Goal: Task Accomplishment & Management: Use online tool/utility

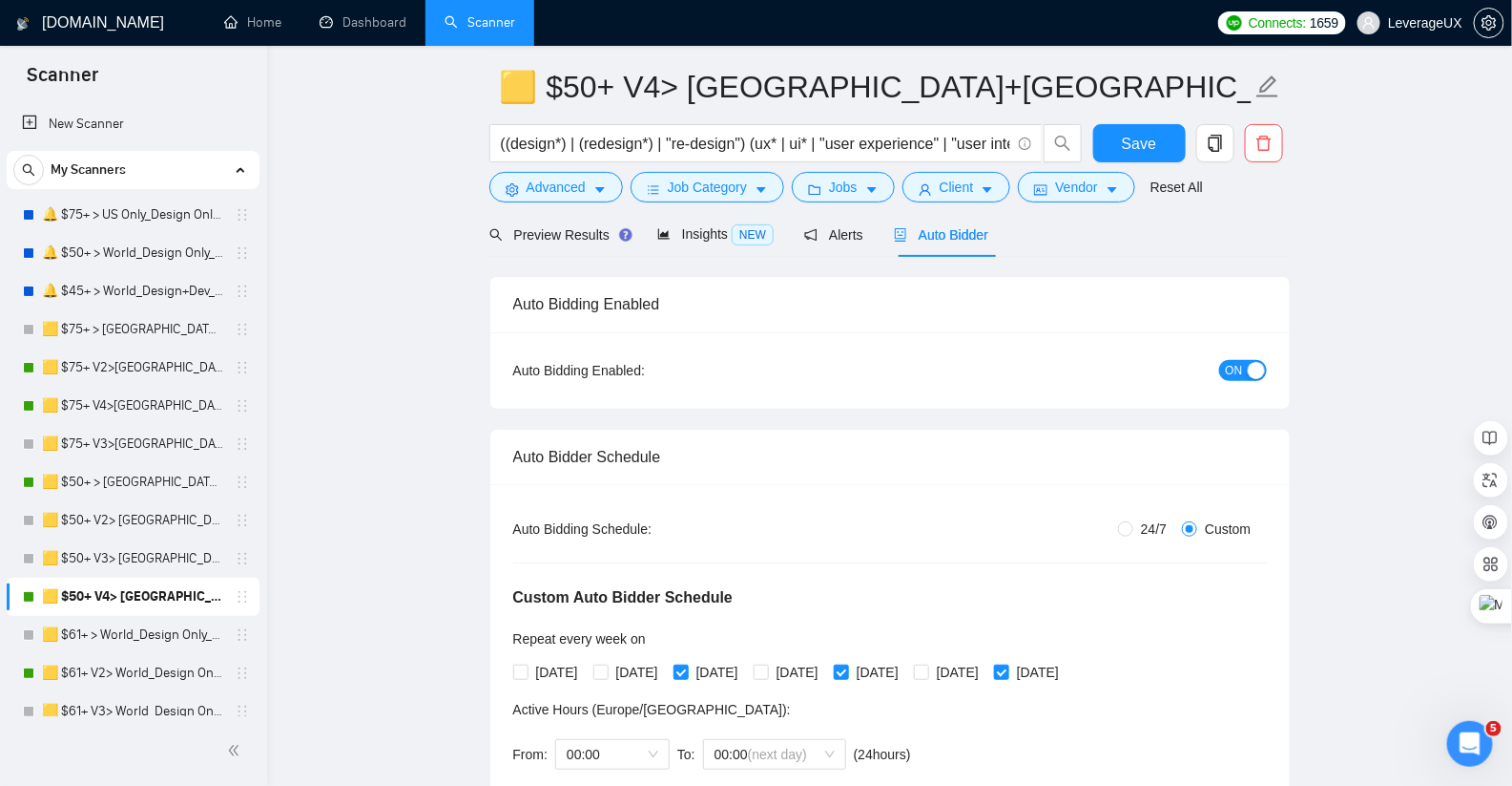
drag, startPoint x: 1395, startPoint y: 506, endPoint x: 1354, endPoint y: 484, distance: 46.5
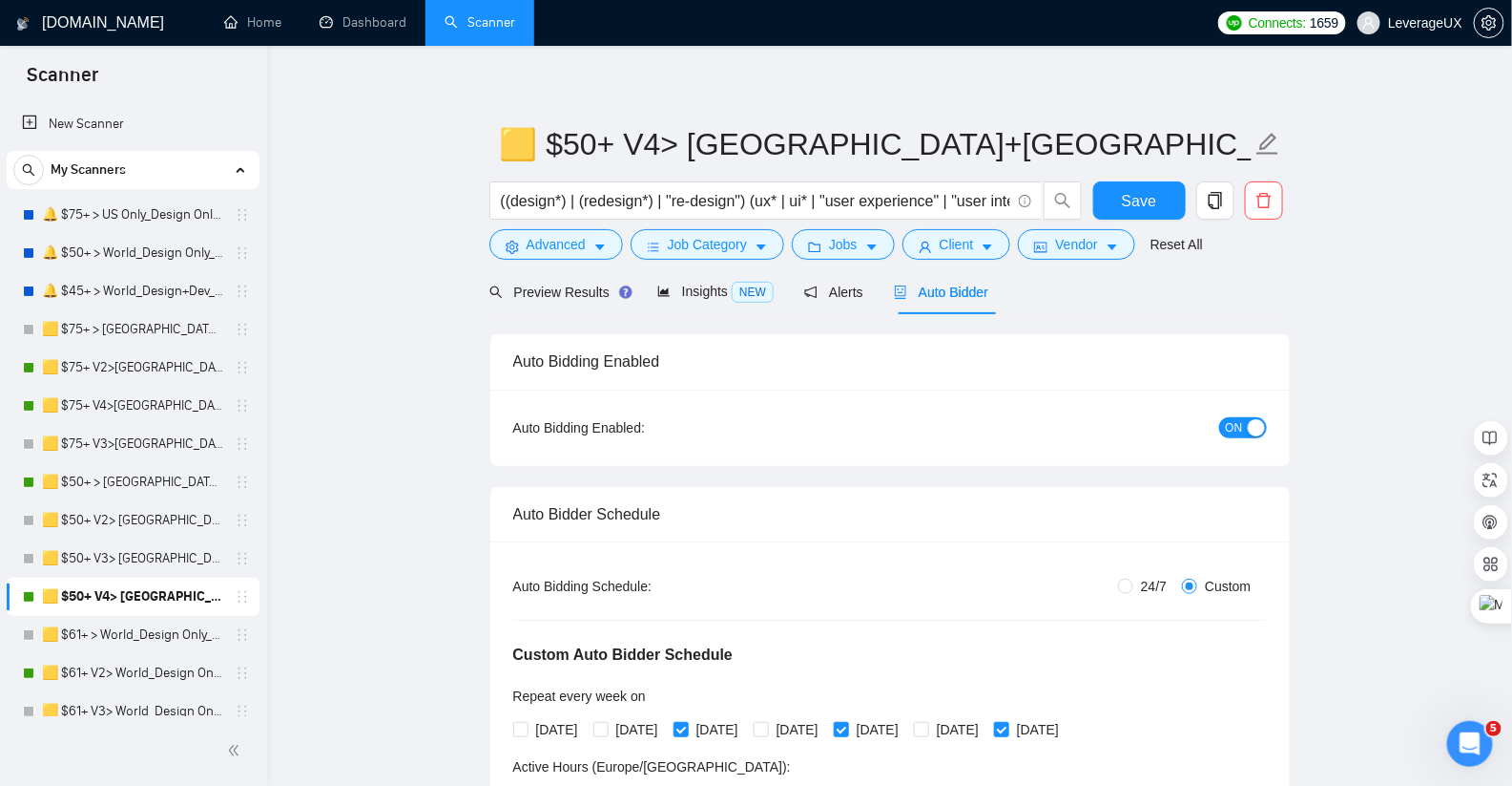
scroll to position [2, 0]
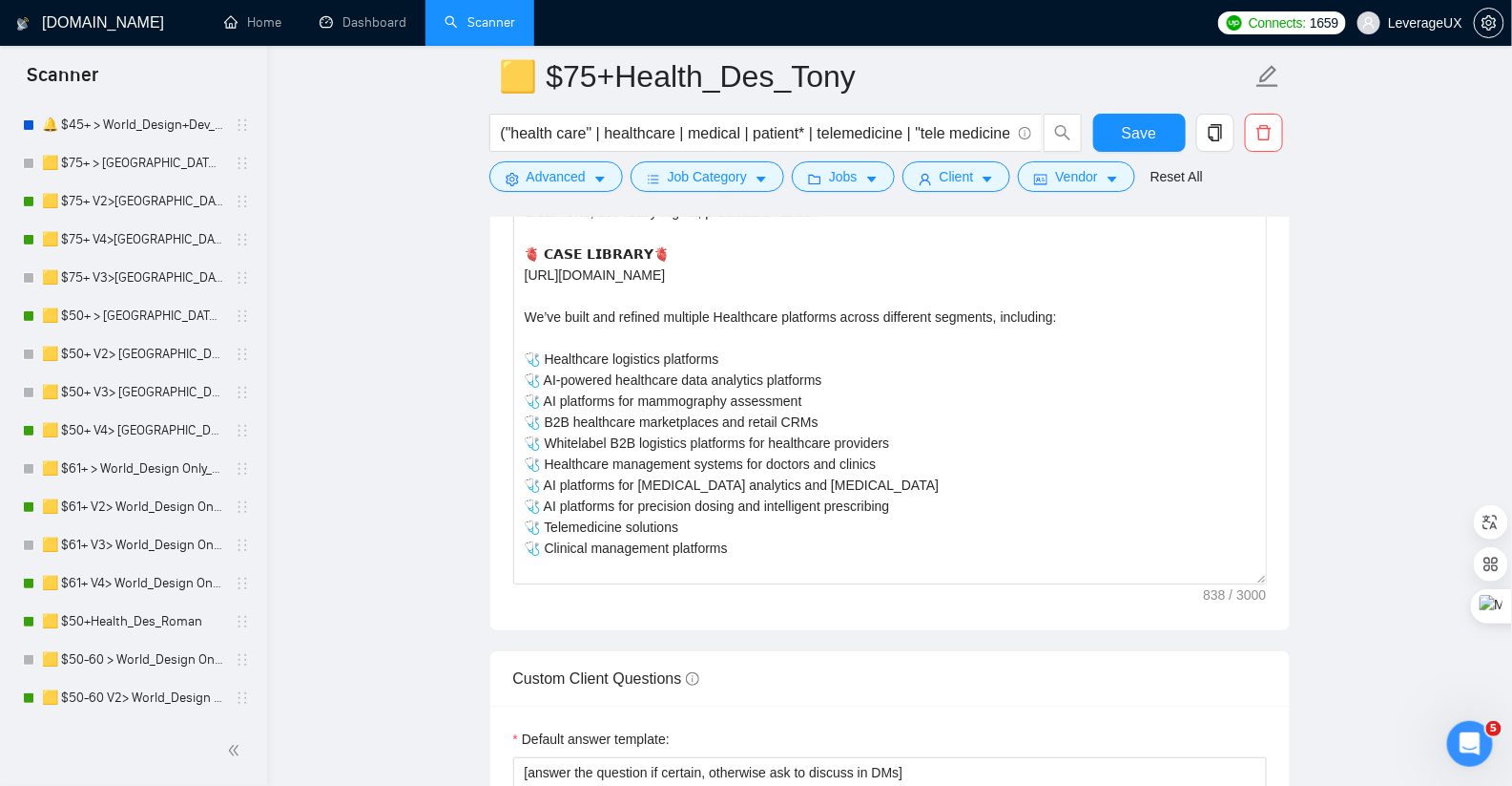
scroll to position [2593, 0]
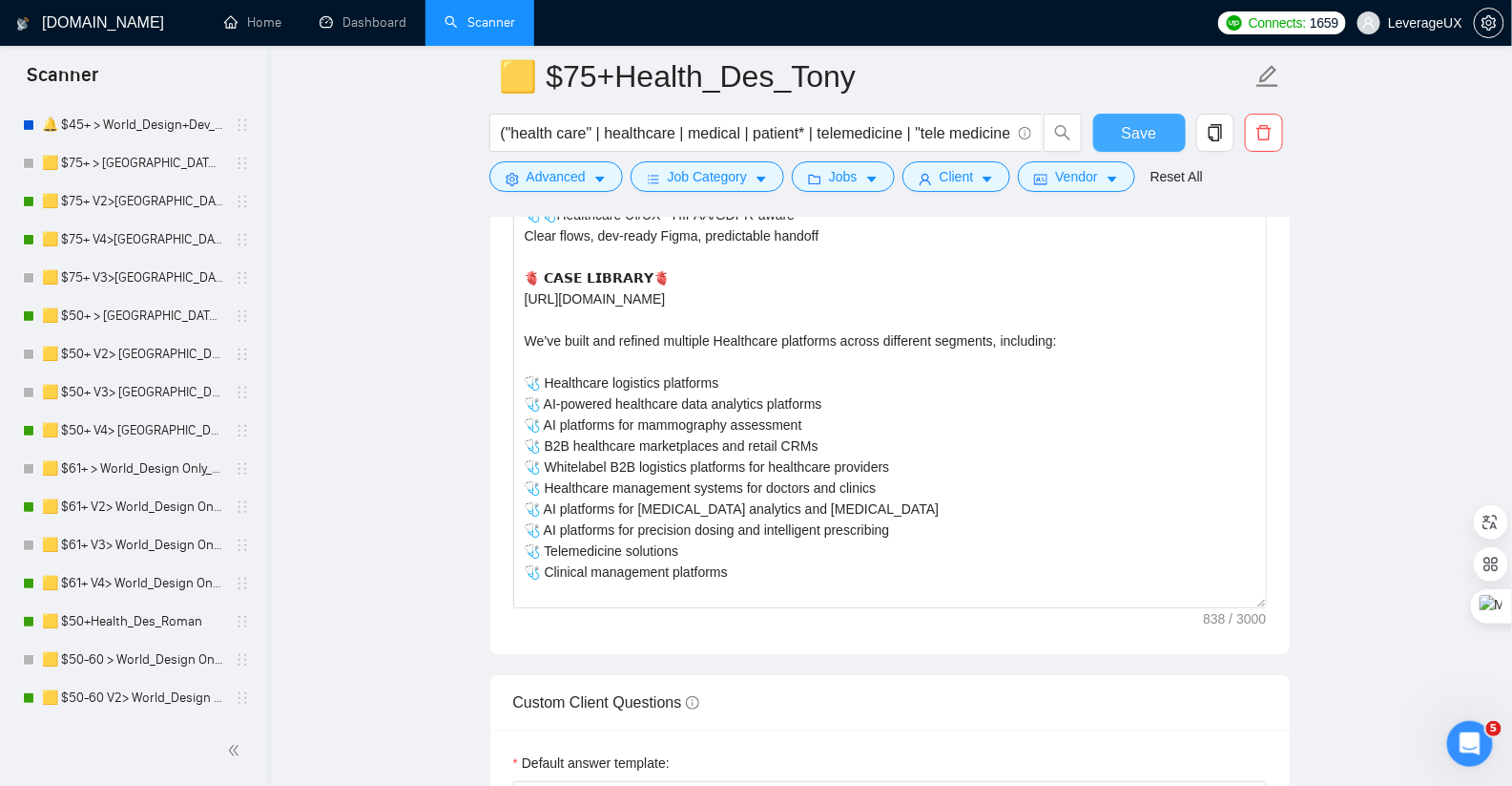
click at [1139, 142] on span "Save" at bounding box center [1139, 133] width 34 height 24
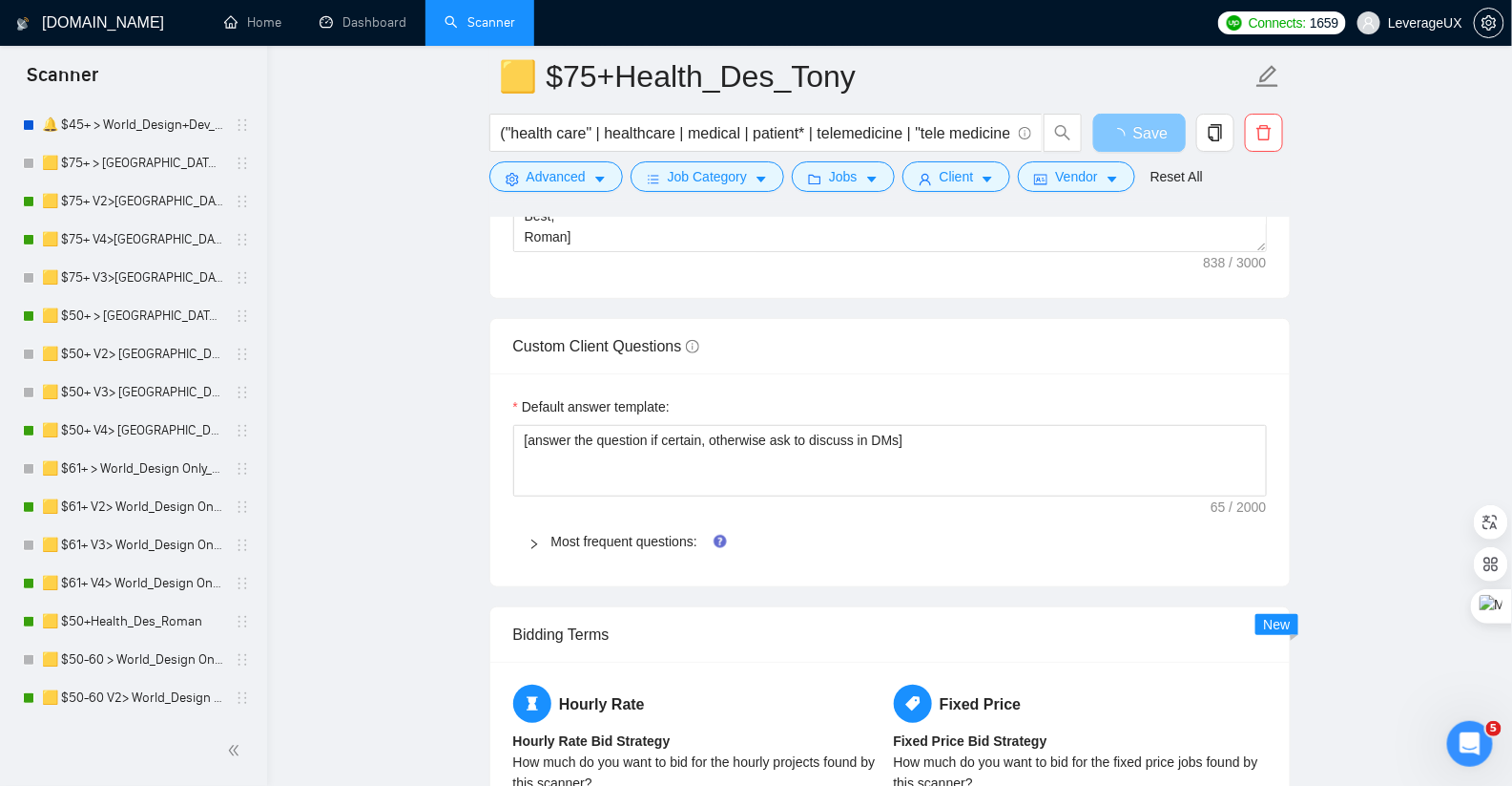
scroll to position [2874, 0]
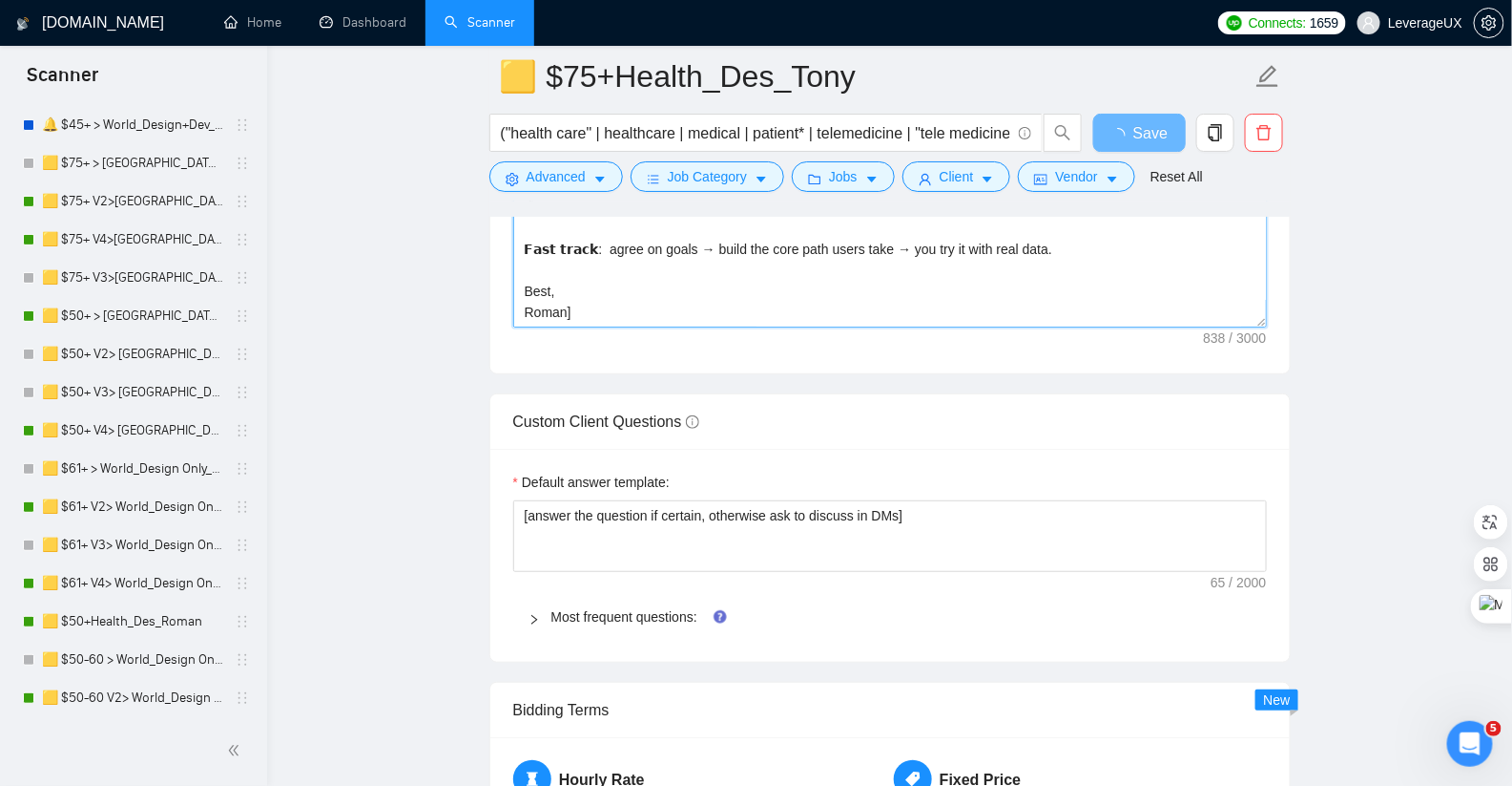
click at [565, 301] on textarea "[Hi there! 🩺🩺Healthcare UI/UX - HIPAA/GDPR-aware Clear flows, dev-ready Figma, …" at bounding box center [891, 113] width 754 height 430
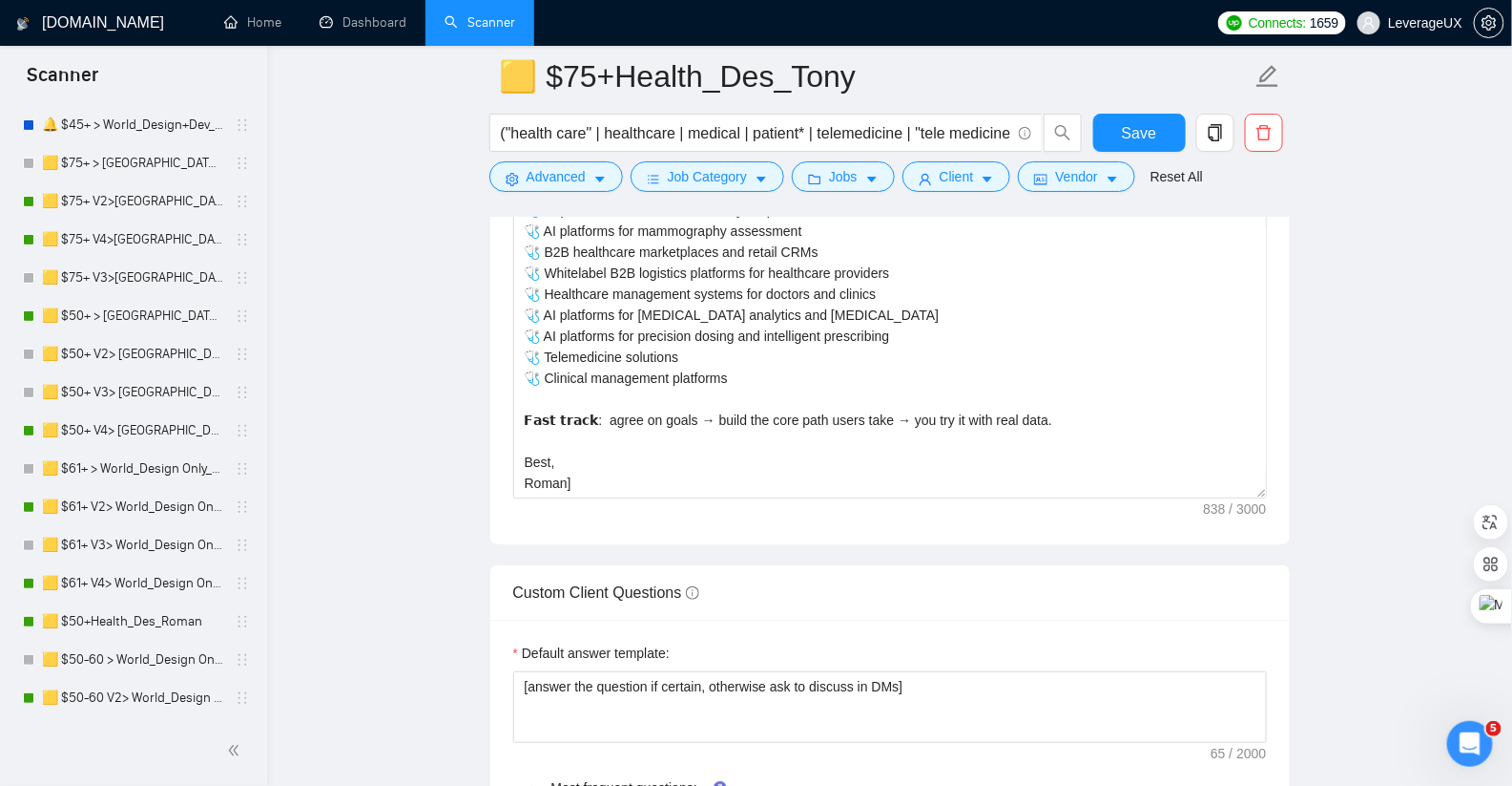
scroll to position [2749, 0]
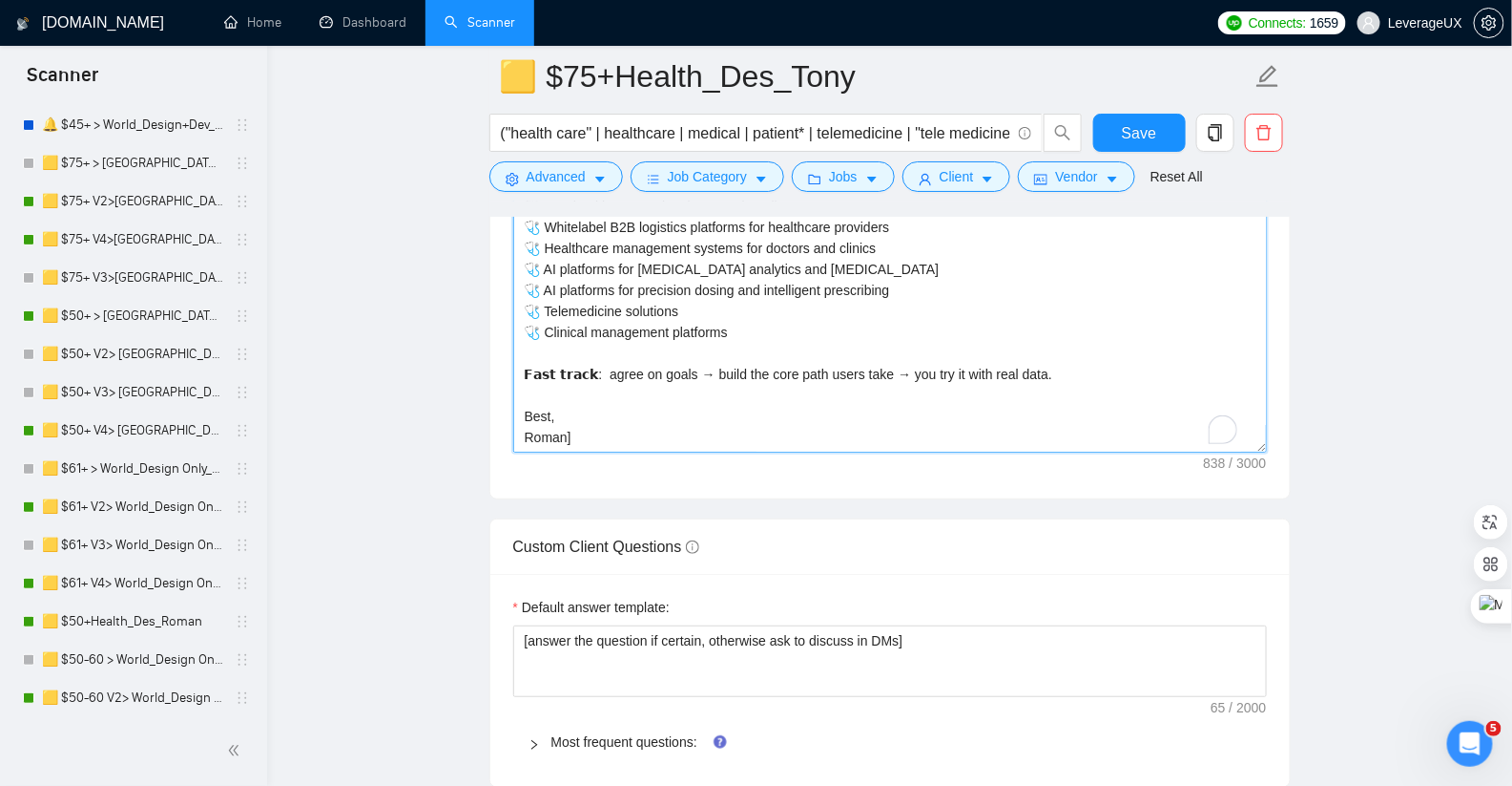
click at [565, 423] on textarea "[Hi there! 🩺🩺Healthcare UI/UX - HIPAA/GDPR-aware Clear flows, dev-ready Figma, …" at bounding box center [891, 238] width 754 height 430
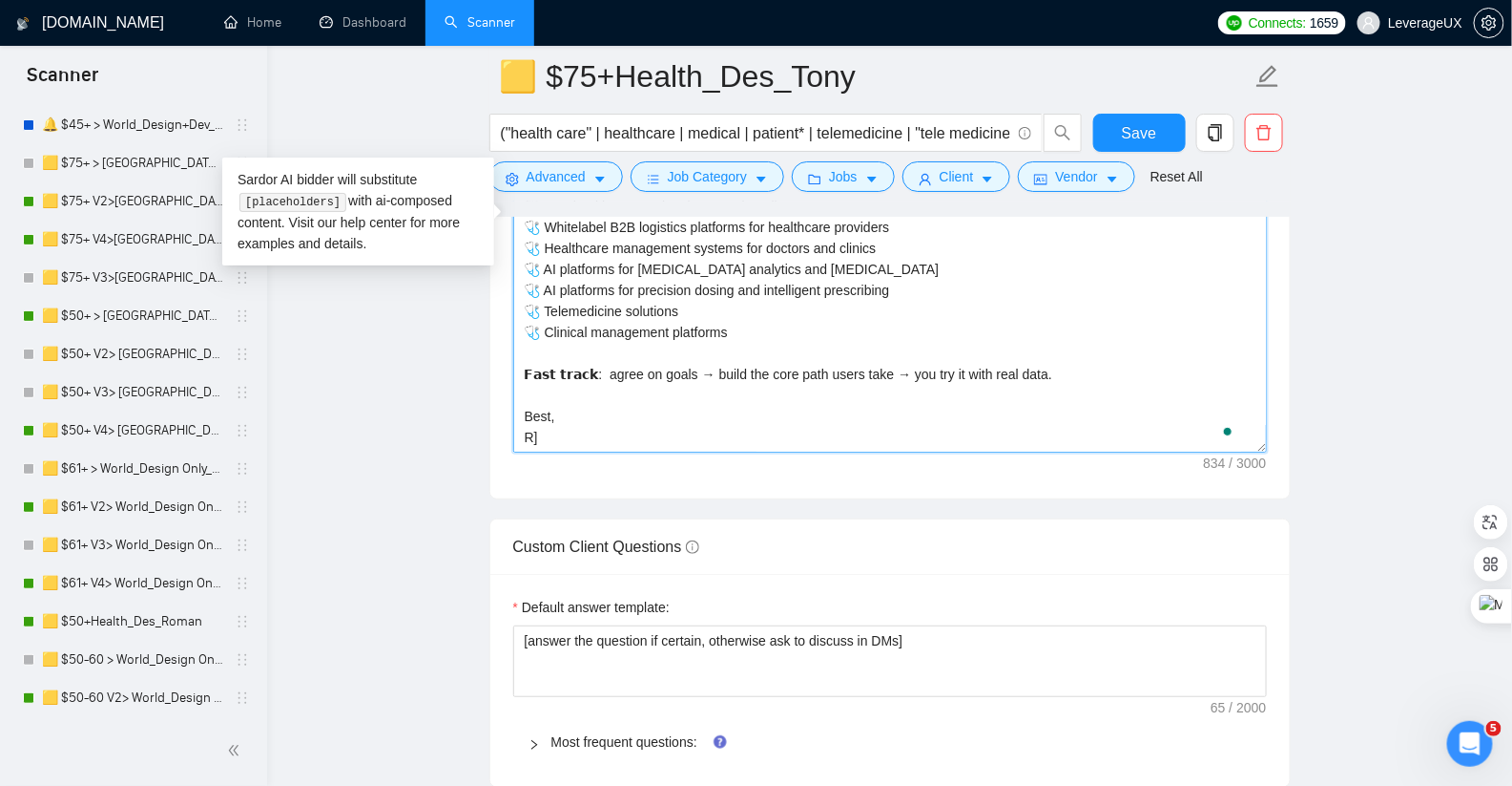
scroll to position [105, 0]
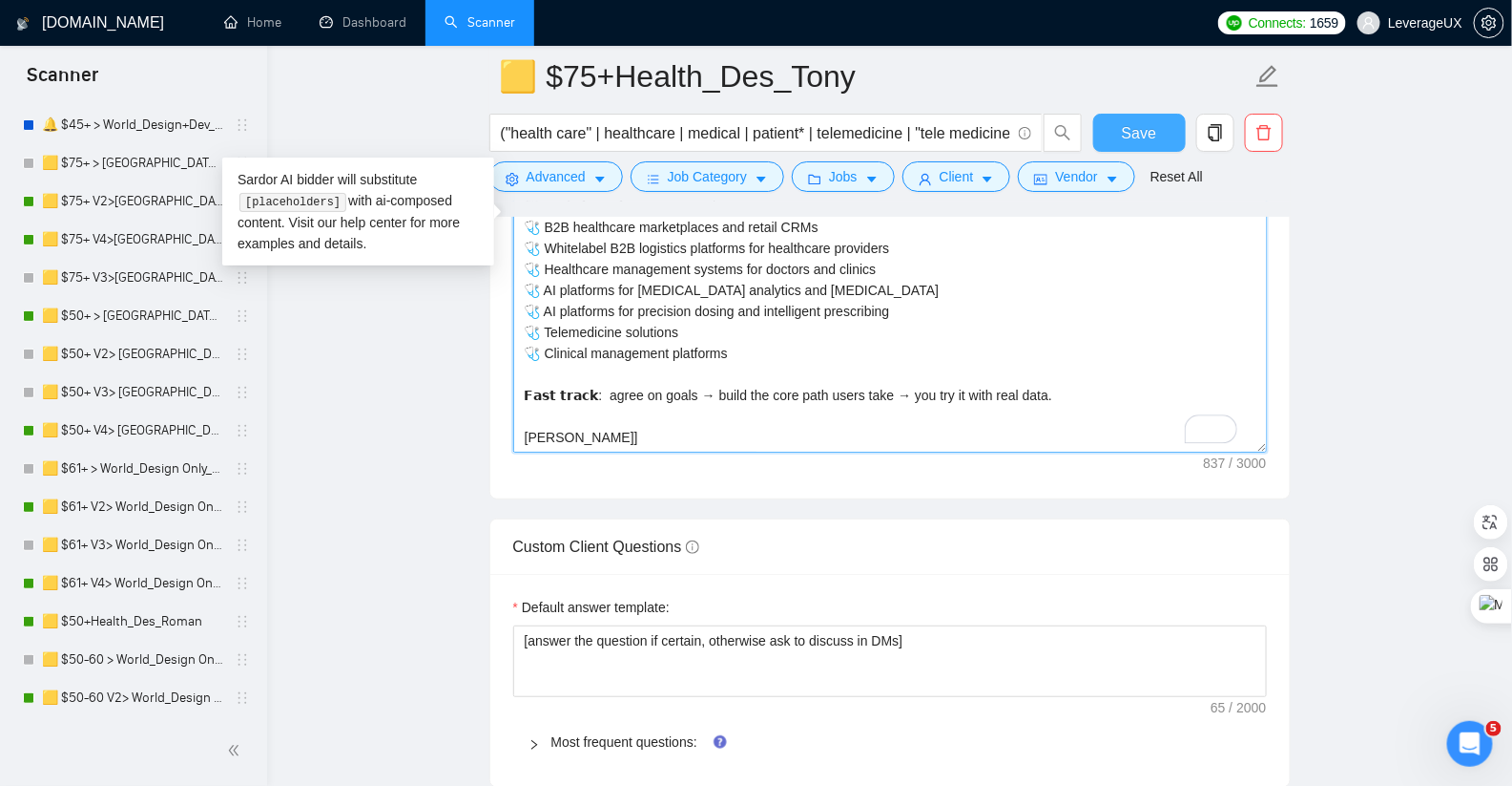
type textarea "[Hi there! 🩺🩺Healthcare UI/UX - HIPAA/GDPR-aware Clear flows, dev-ready Figma, …"
click at [1119, 132] on button "Save" at bounding box center [1139, 133] width 93 height 38
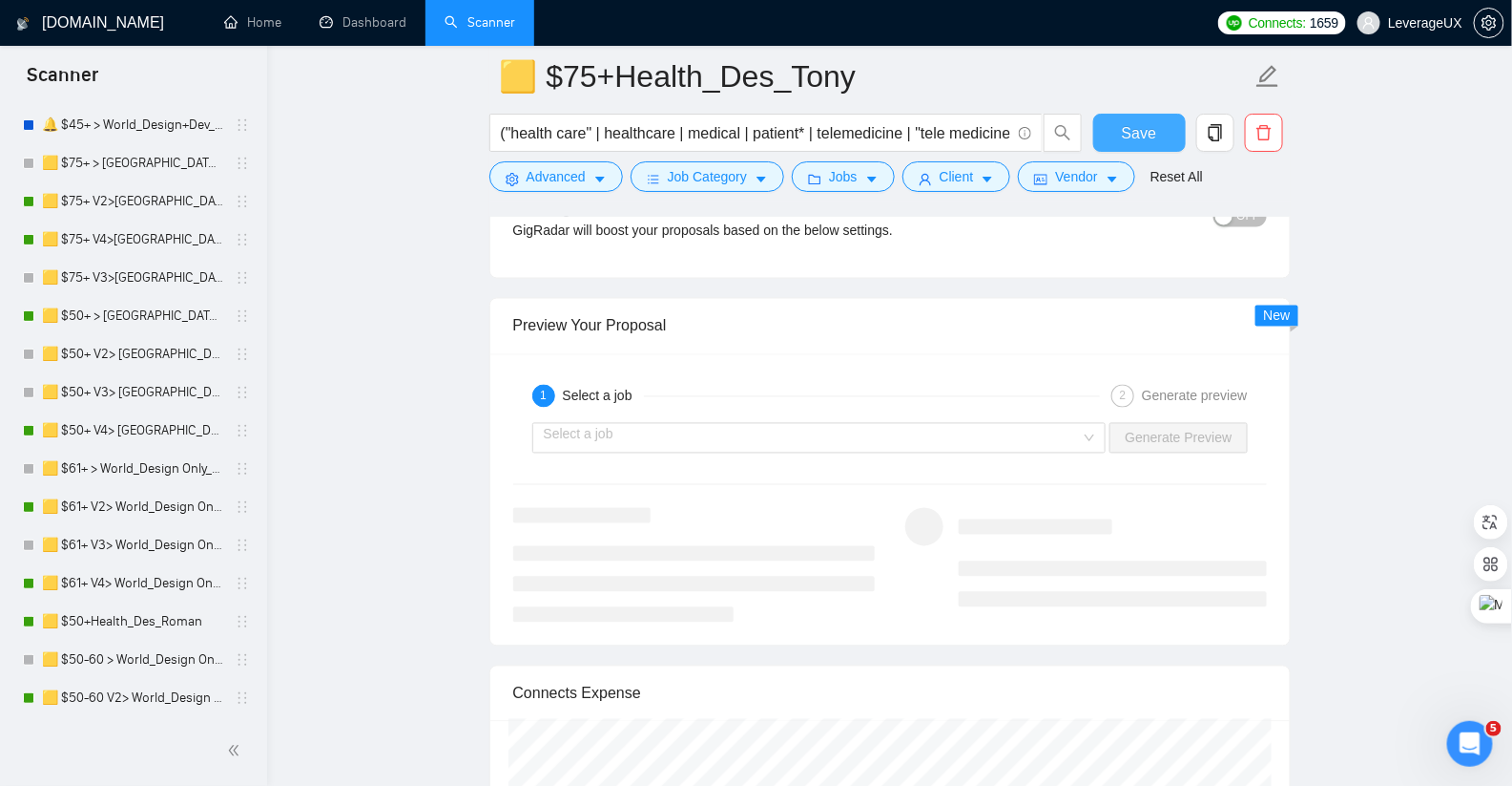
scroll to position [3704, 0]
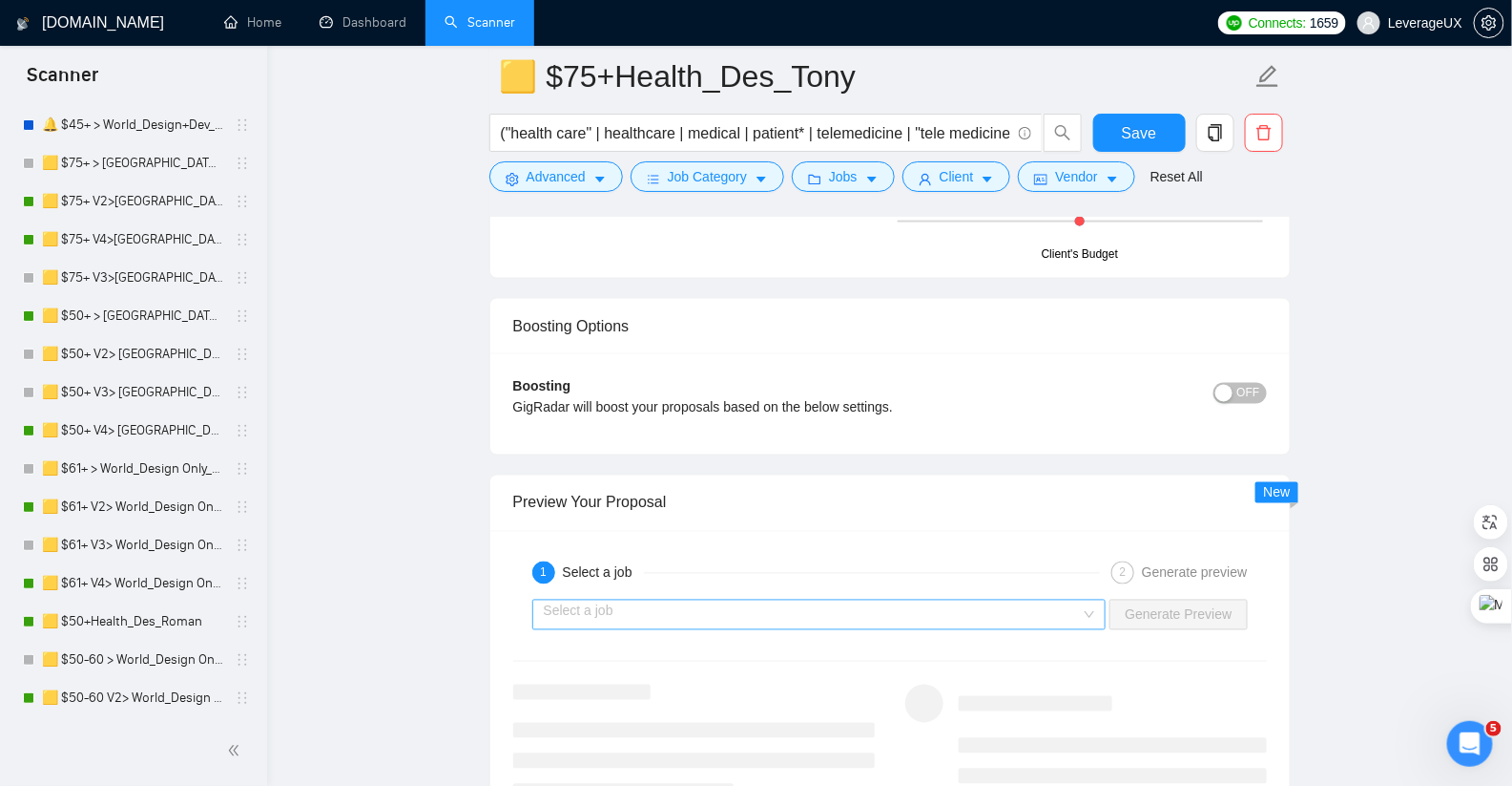
click at [808, 601] on input "search" at bounding box center [813, 615] width 538 height 29
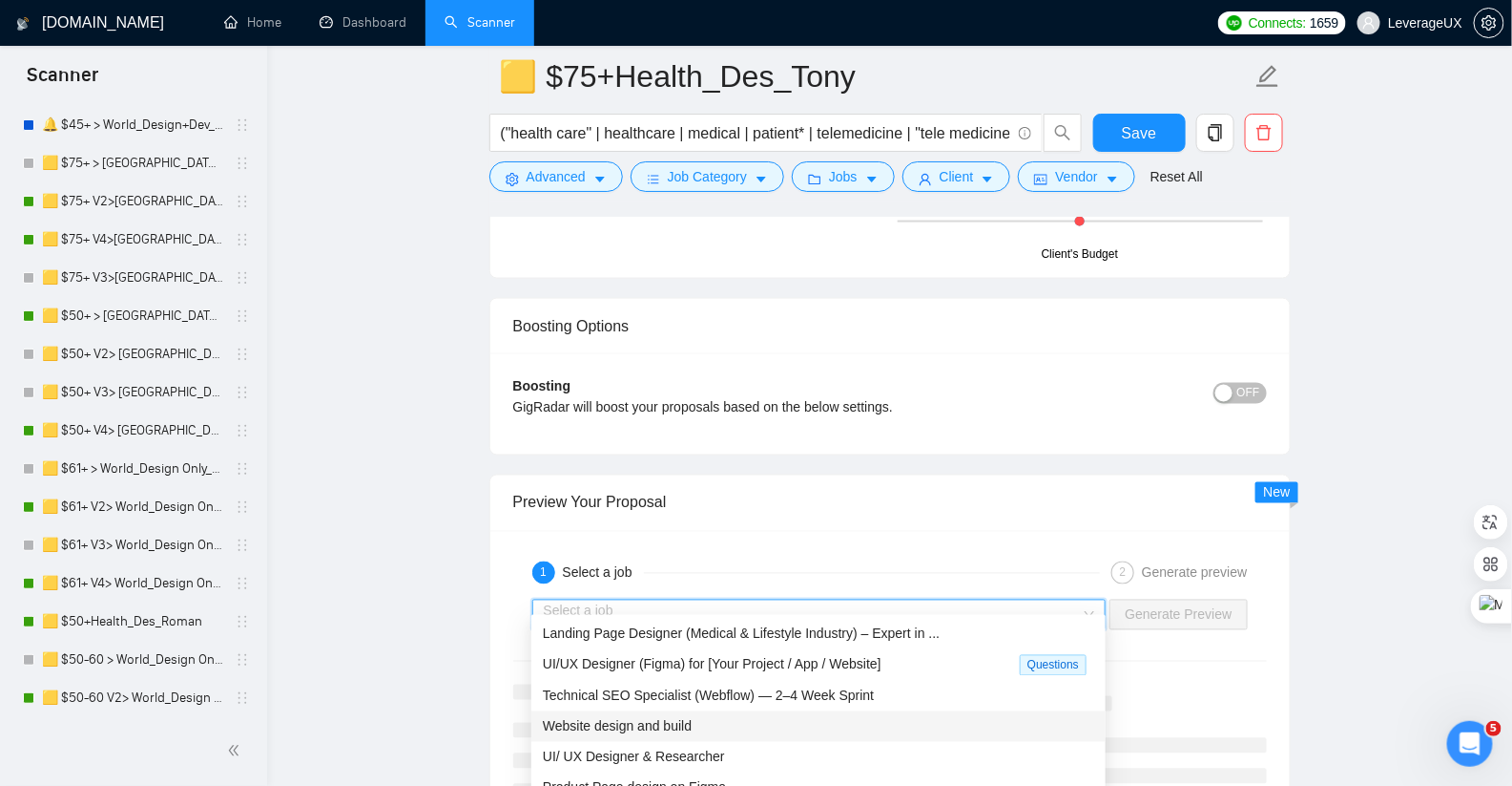
click at [722, 733] on div "Website design and build" at bounding box center [819, 727] width 552 height 21
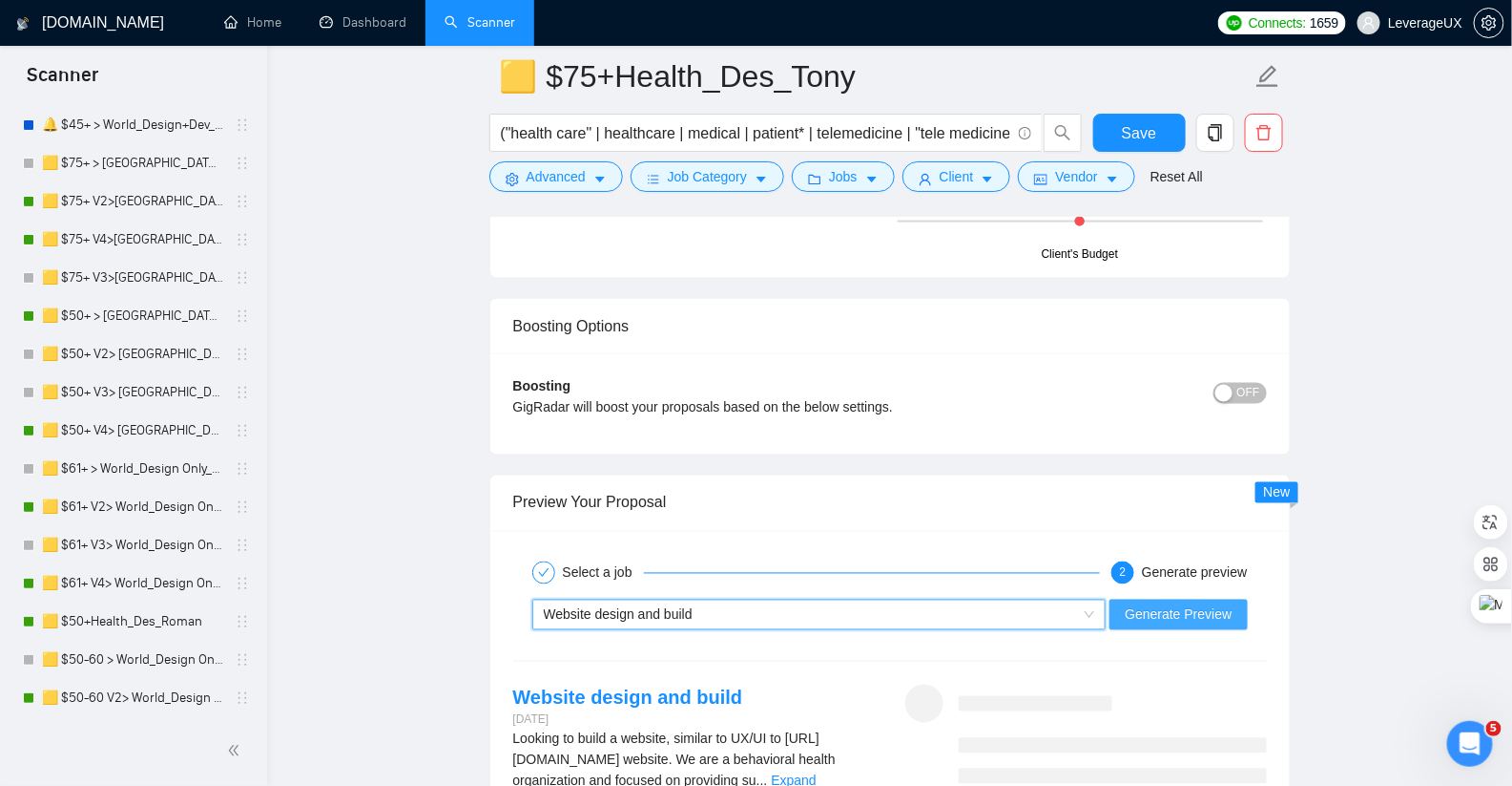
click at [1155, 605] on span "Generate Preview" at bounding box center [1178, 615] width 107 height 21
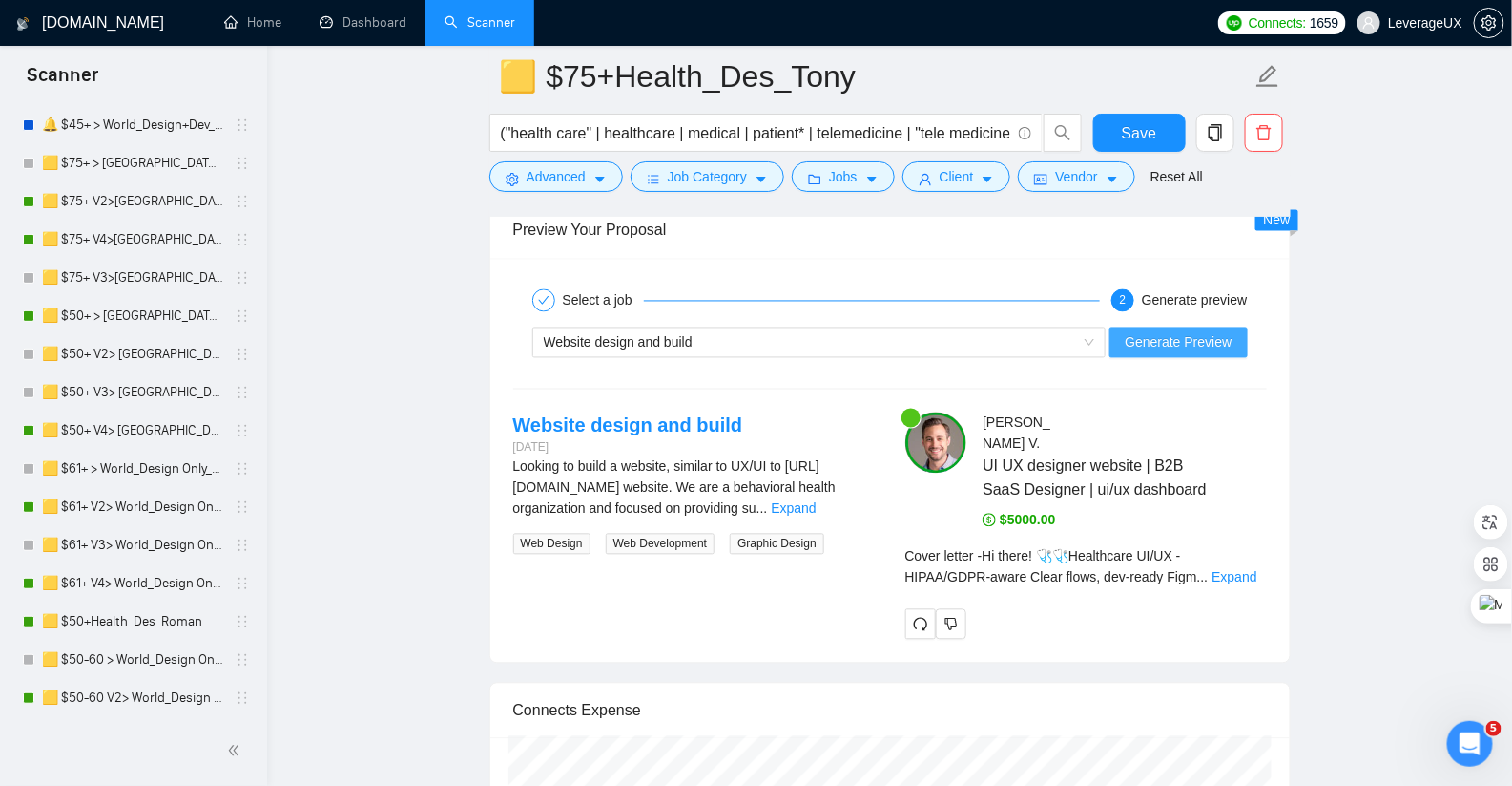
scroll to position [4050, 0]
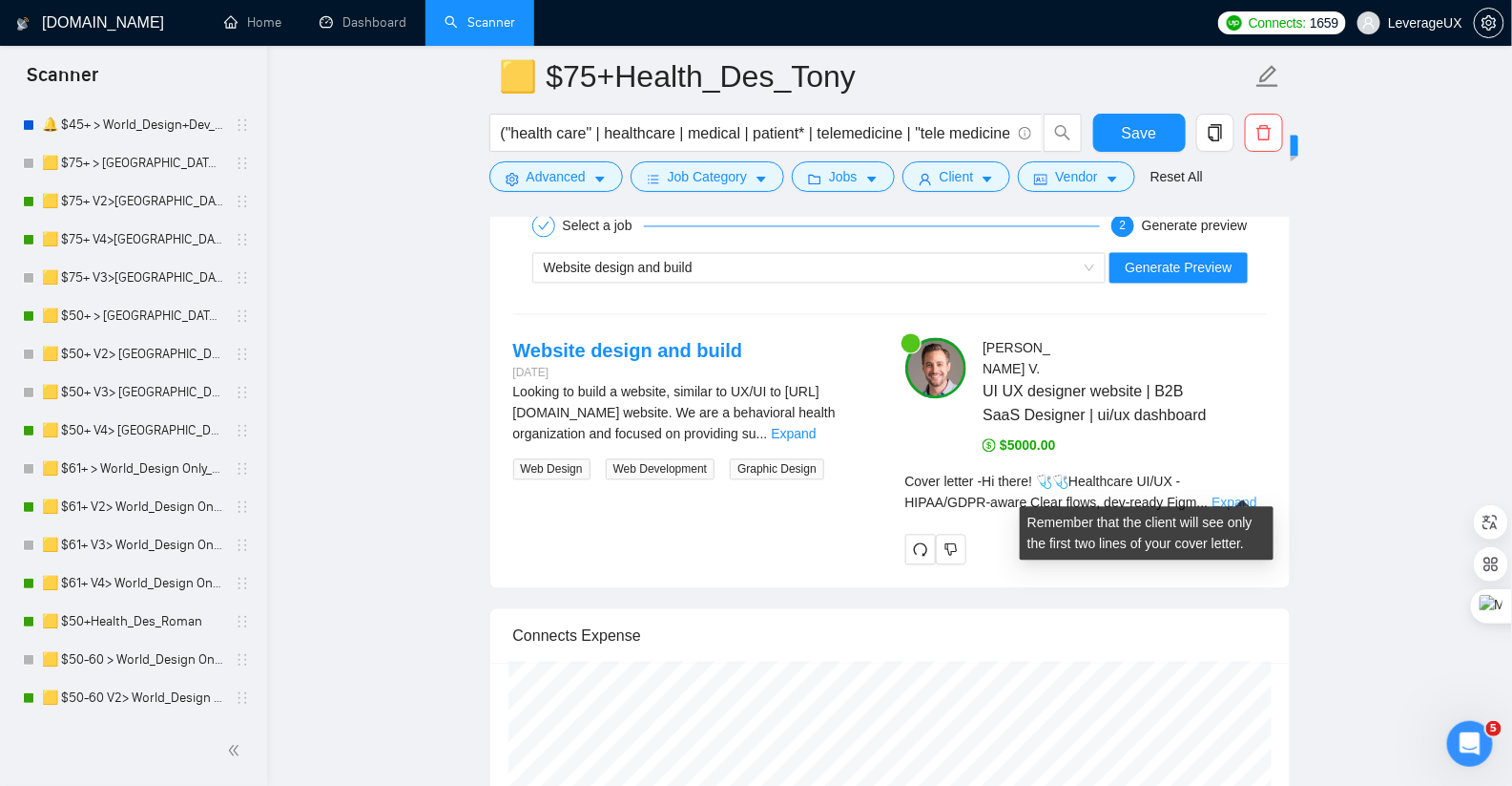
click at [1250, 496] on link "Expand" at bounding box center [1233, 503] width 45 height 15
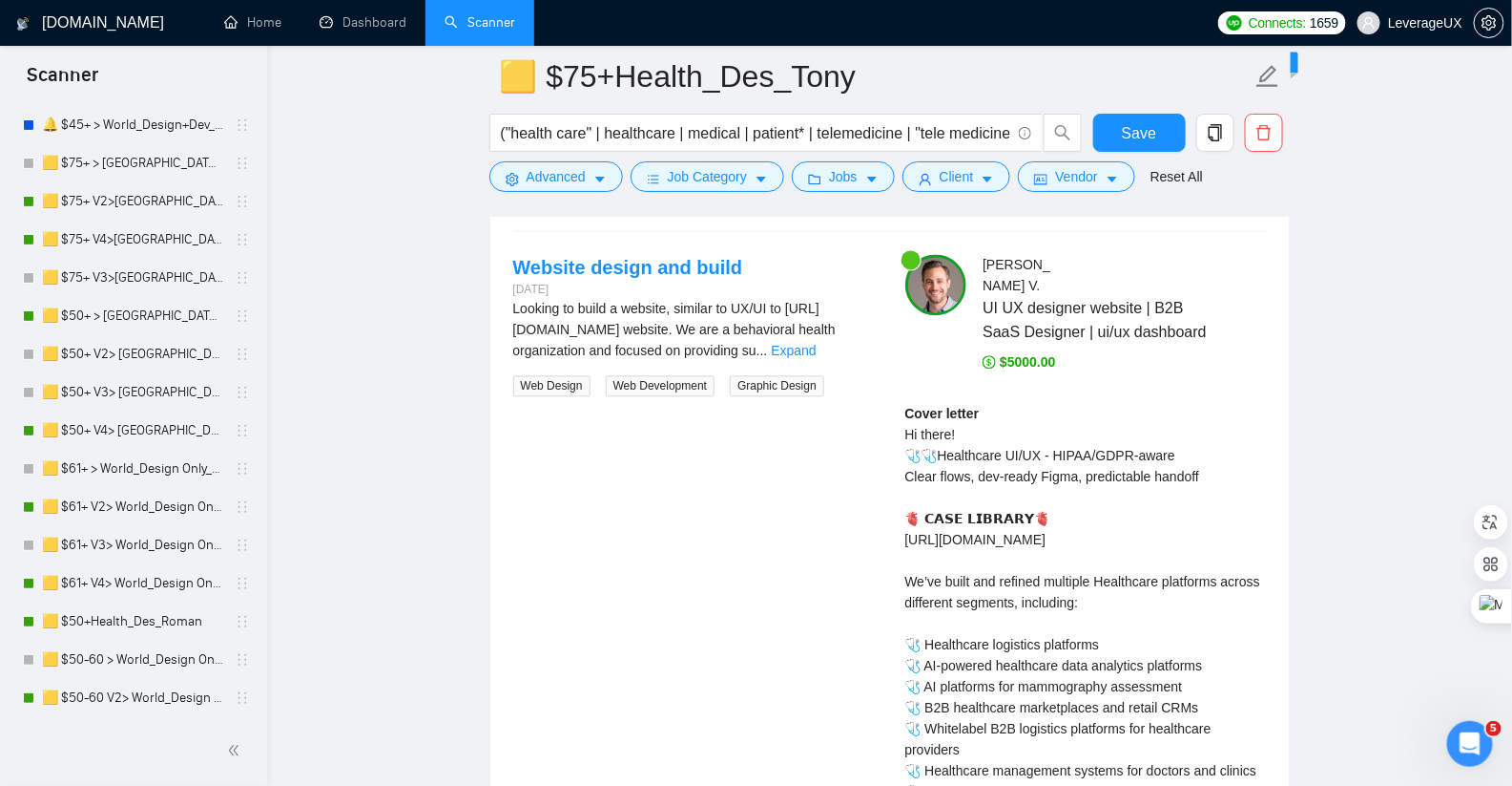
scroll to position [4163, 0]
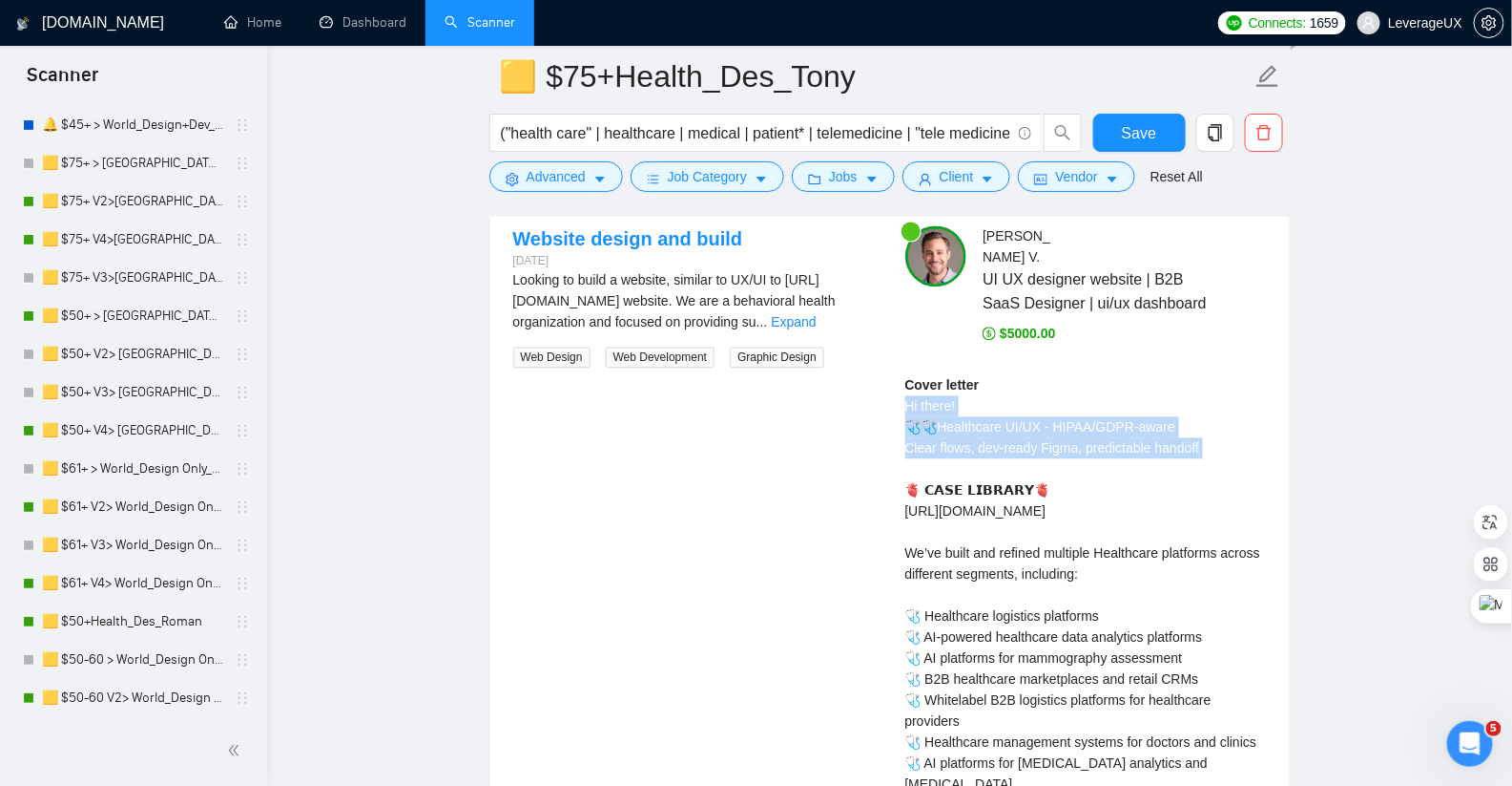
drag, startPoint x: 907, startPoint y: 400, endPoint x: 1222, endPoint y: 450, distance: 318.9
click at [1222, 451] on div "Cover letter Hi there! 🩺🩺Healthcare UI/UX - HIPAA/GDPR-aware Clear flows, dev-r…" at bounding box center [1085, 679] width 362 height 609
click at [722, 512] on div "Website design and build 19 days ago Looking to build a website, similar to UX/…" at bounding box center [891, 630] width 785 height 810
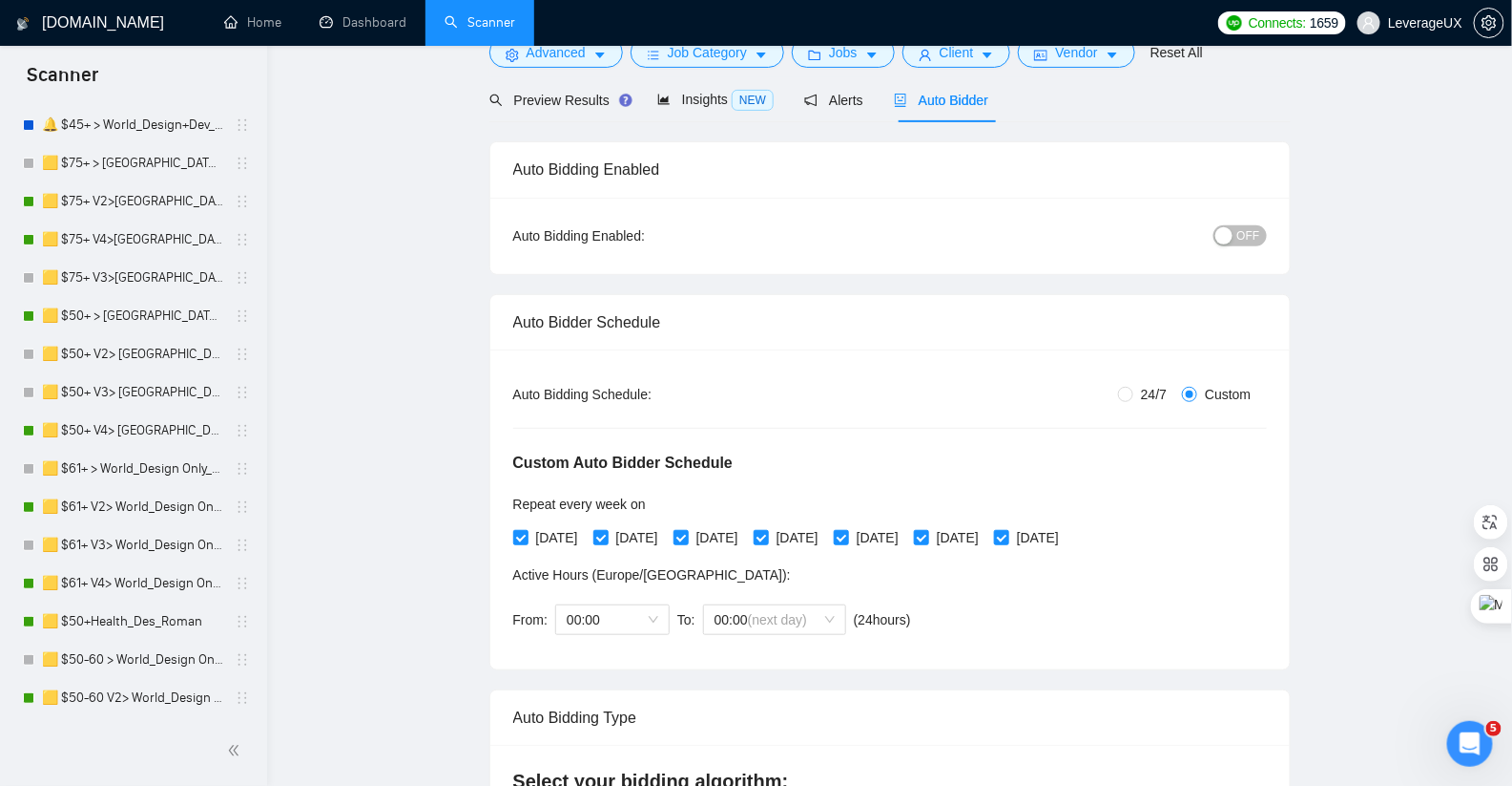
scroll to position [0, 0]
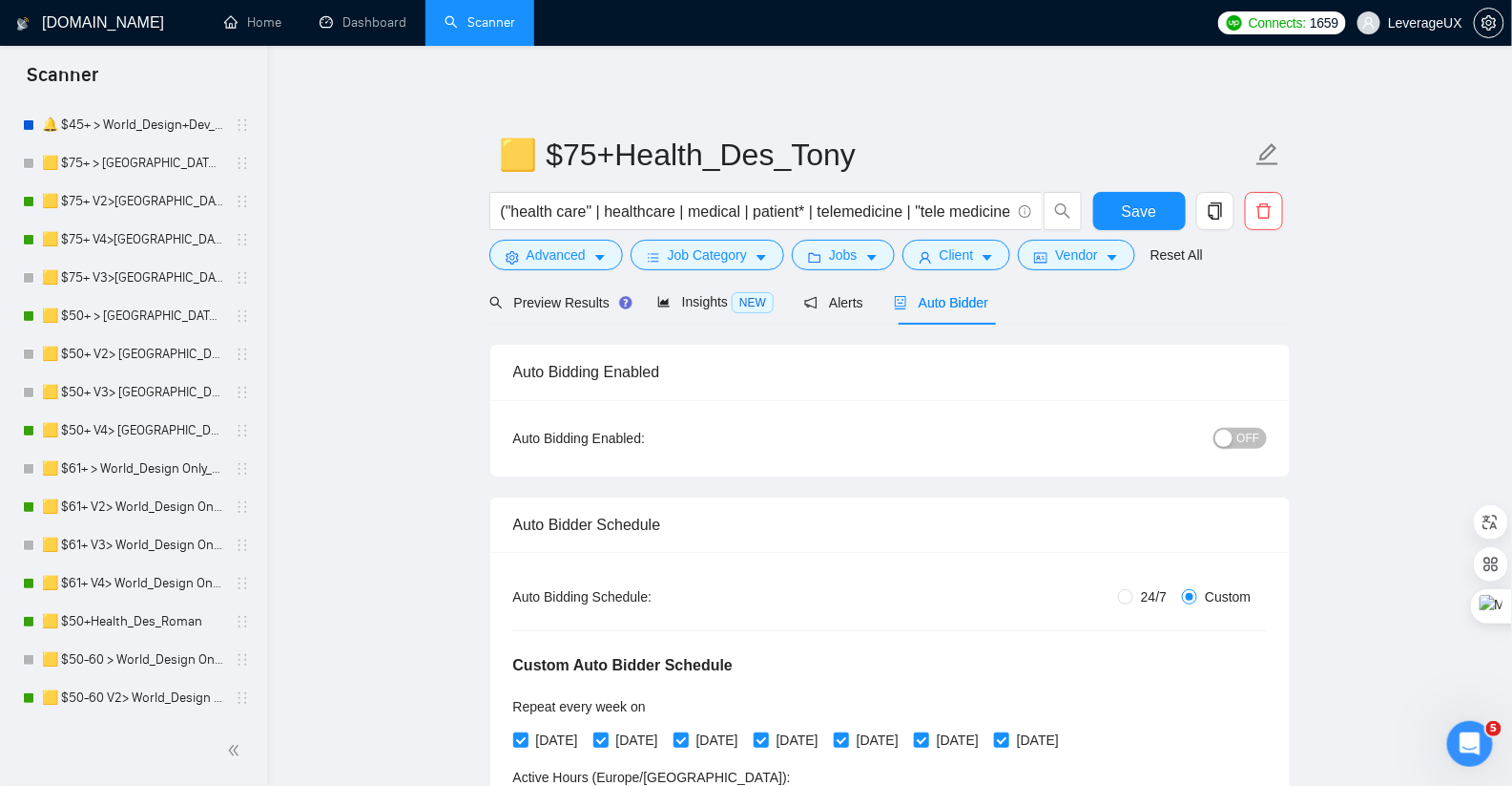
click at [1254, 440] on span "OFF" at bounding box center [1249, 438] width 23 height 21
click at [1137, 214] on span "Save" at bounding box center [1139, 211] width 34 height 24
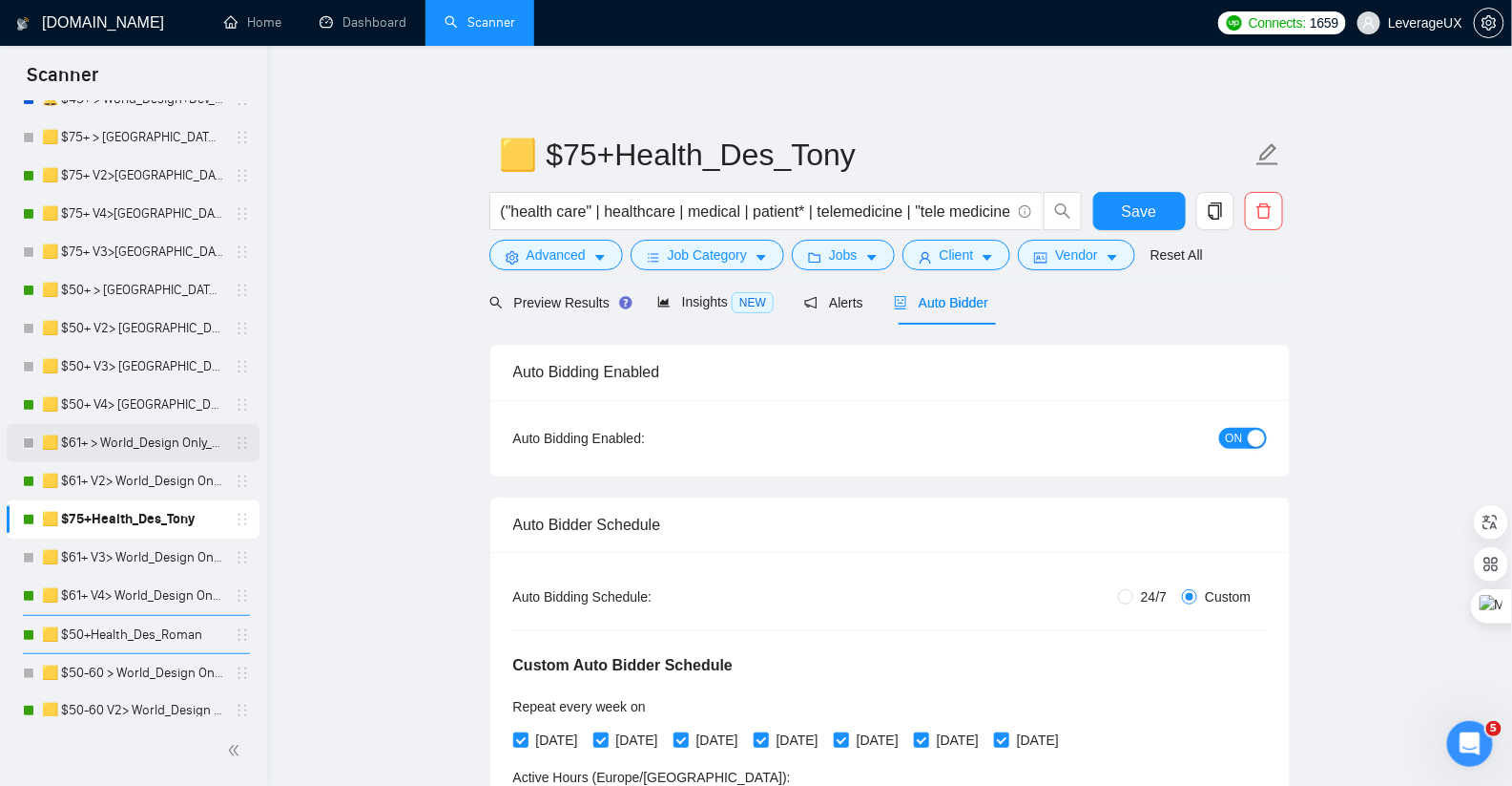
scroll to position [188, 0]
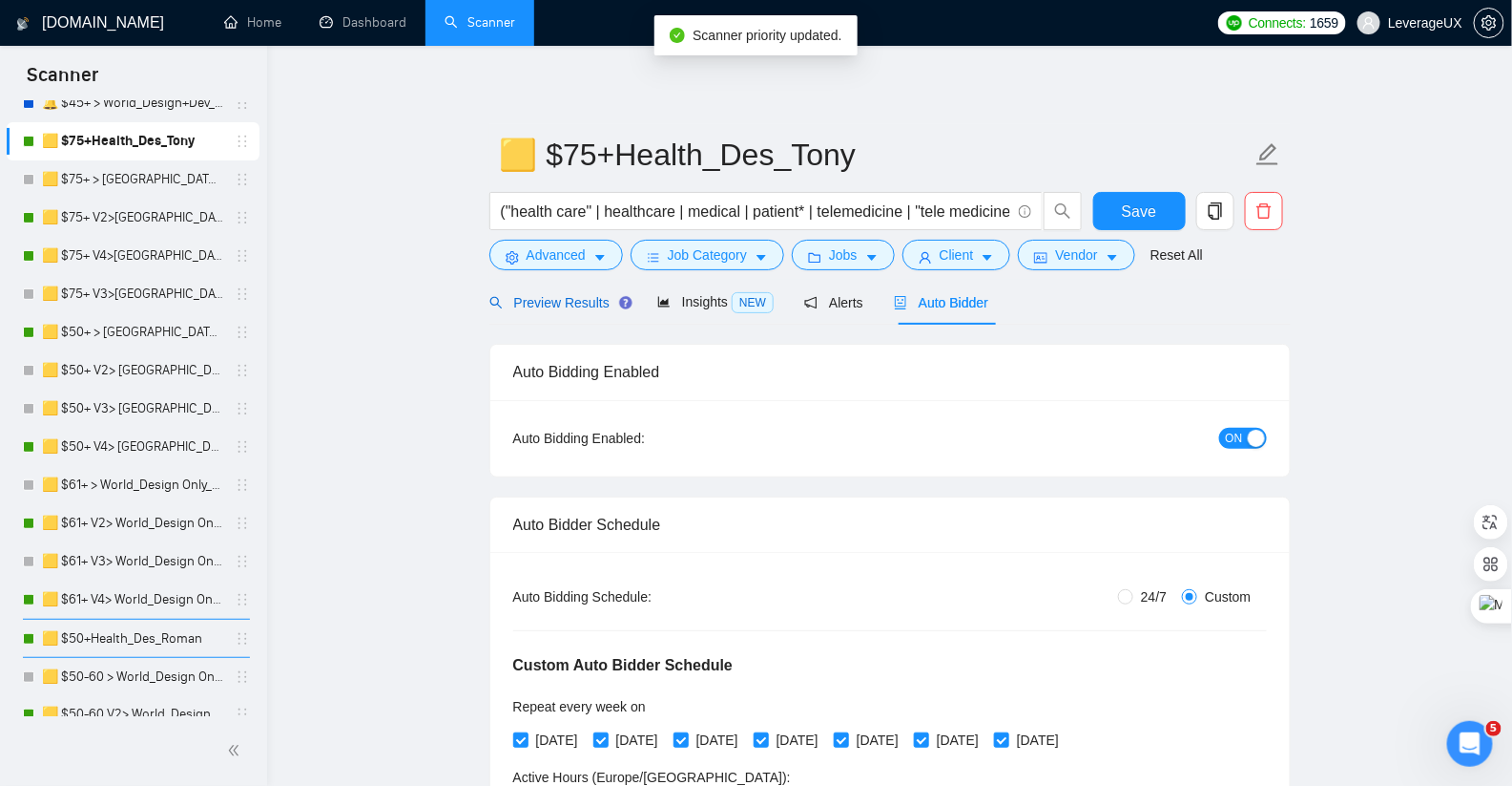
click at [546, 303] on span "Preview Results" at bounding box center [558, 303] width 137 height 15
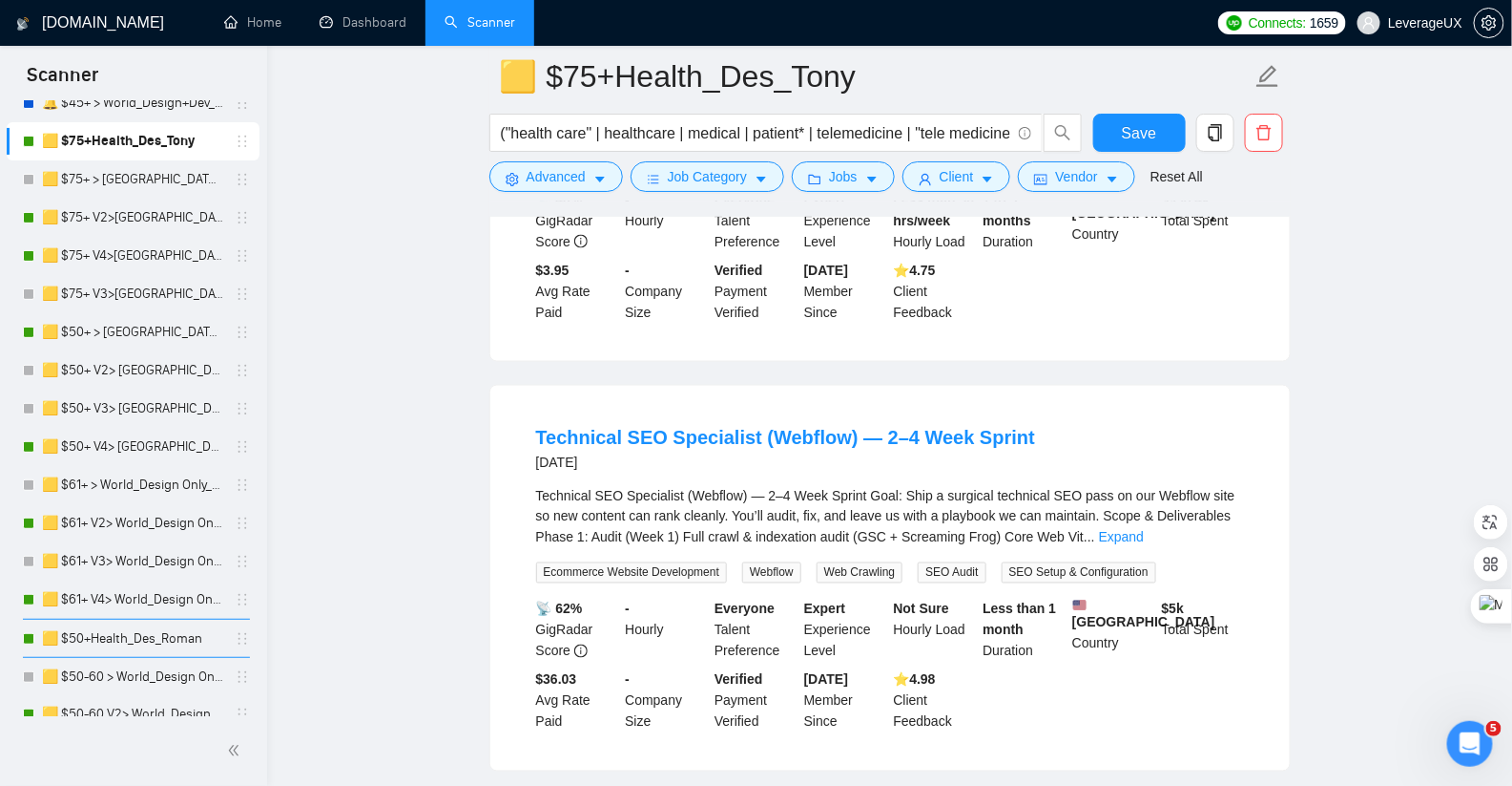
scroll to position [933, 0]
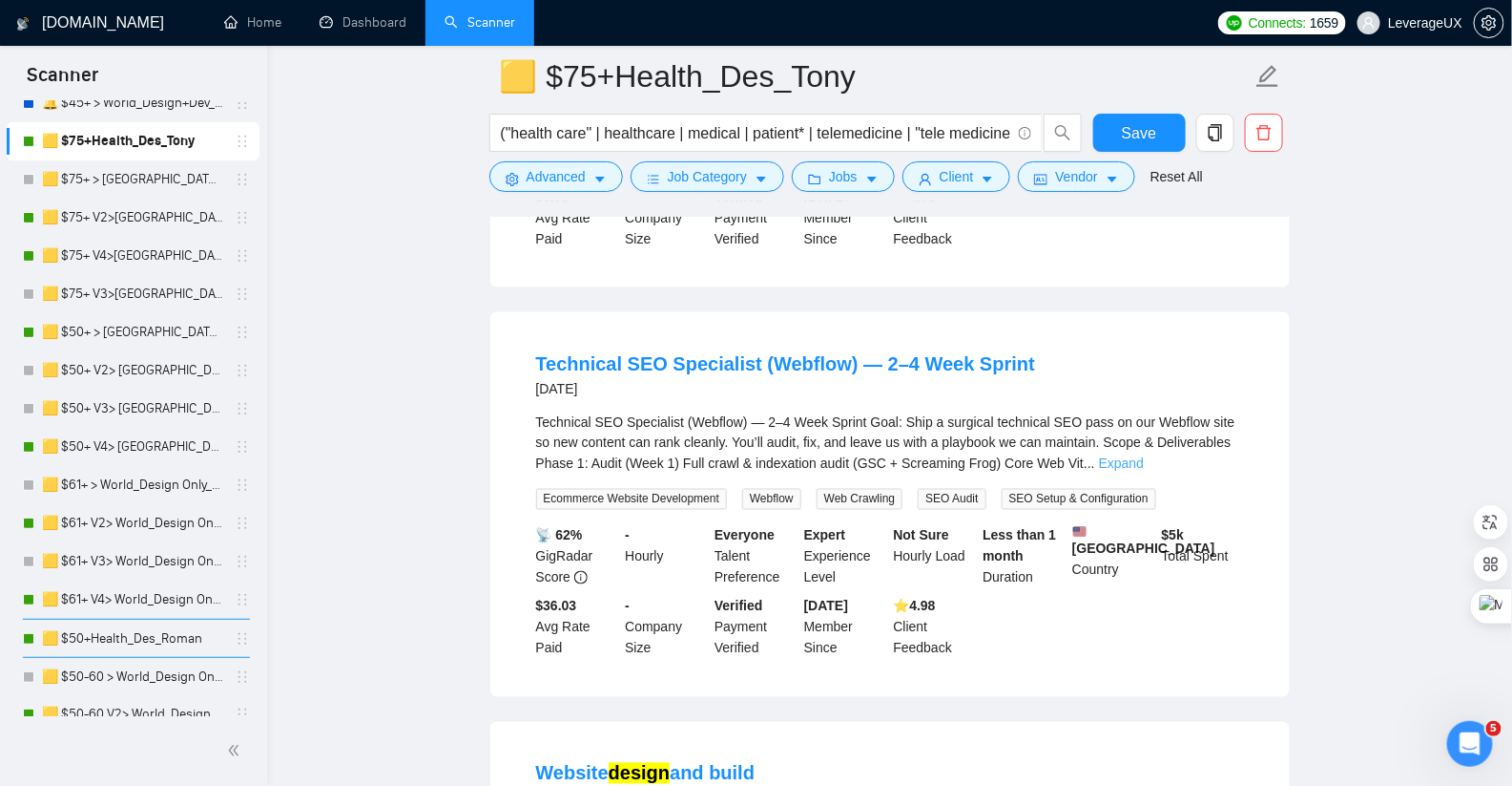
click at [1144, 472] on link "Expand" at bounding box center [1121, 464] width 45 height 15
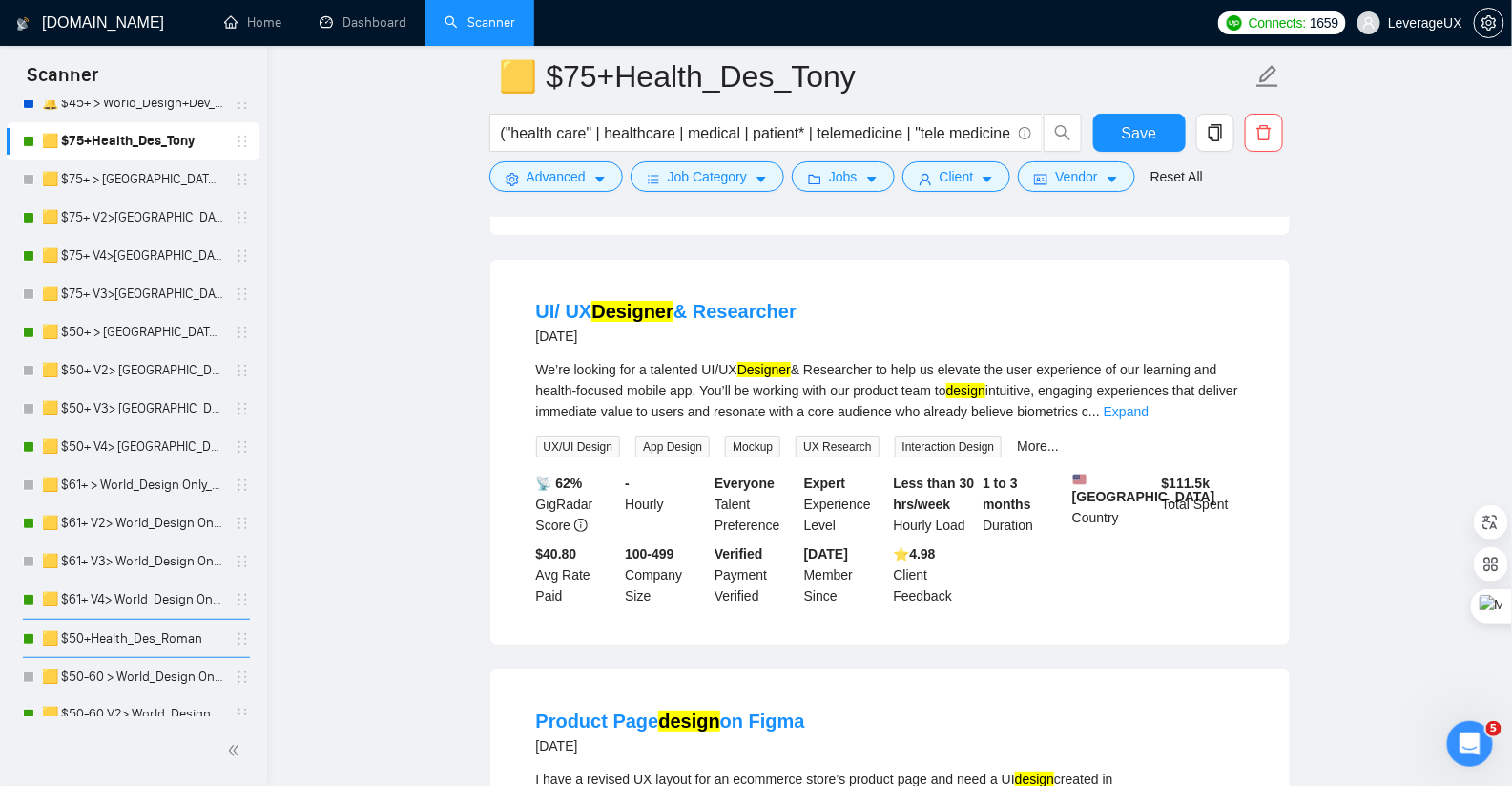
scroll to position [2573, 0]
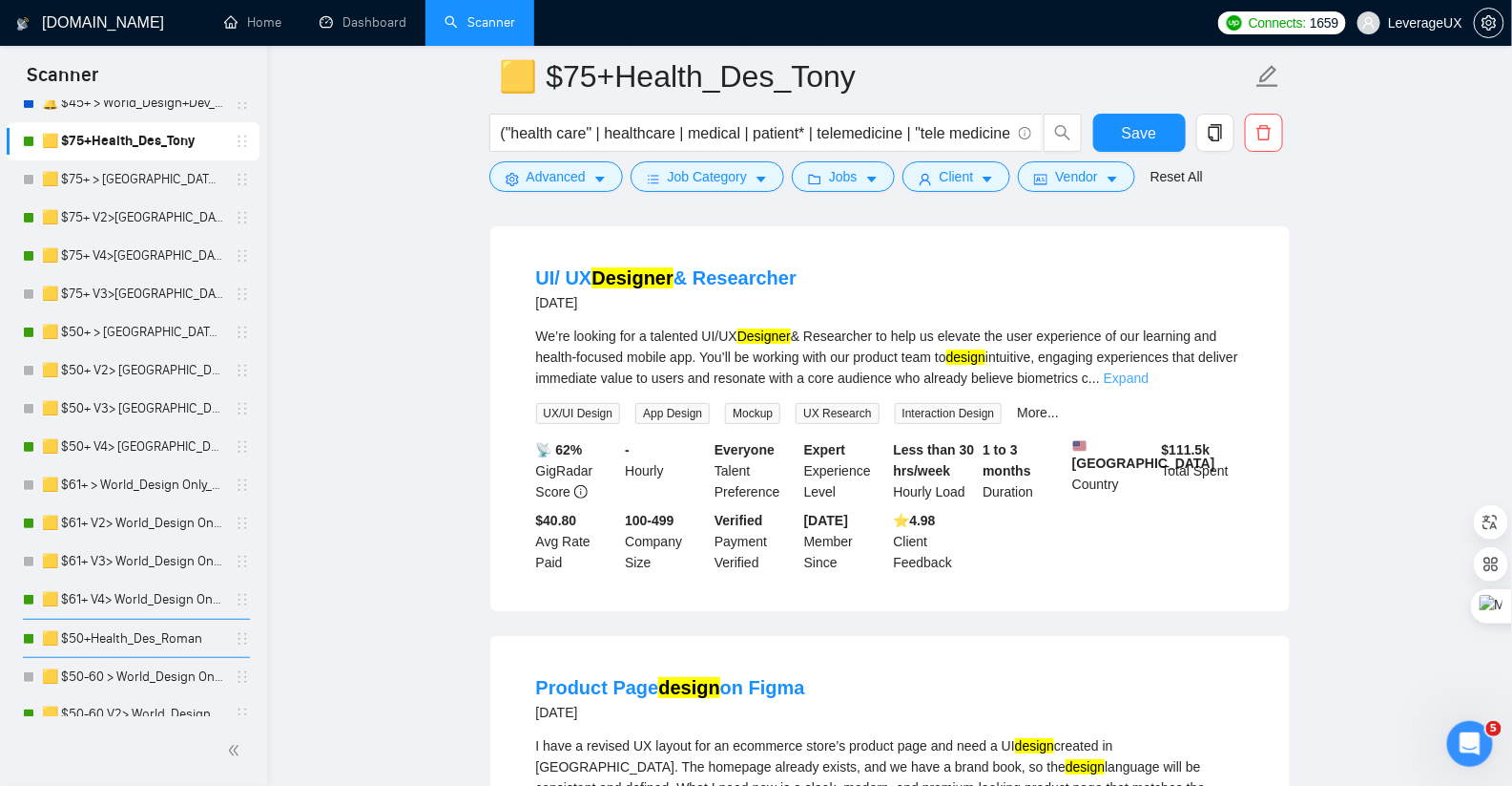
click at [1148, 386] on link "Expand" at bounding box center [1125, 378] width 45 height 15
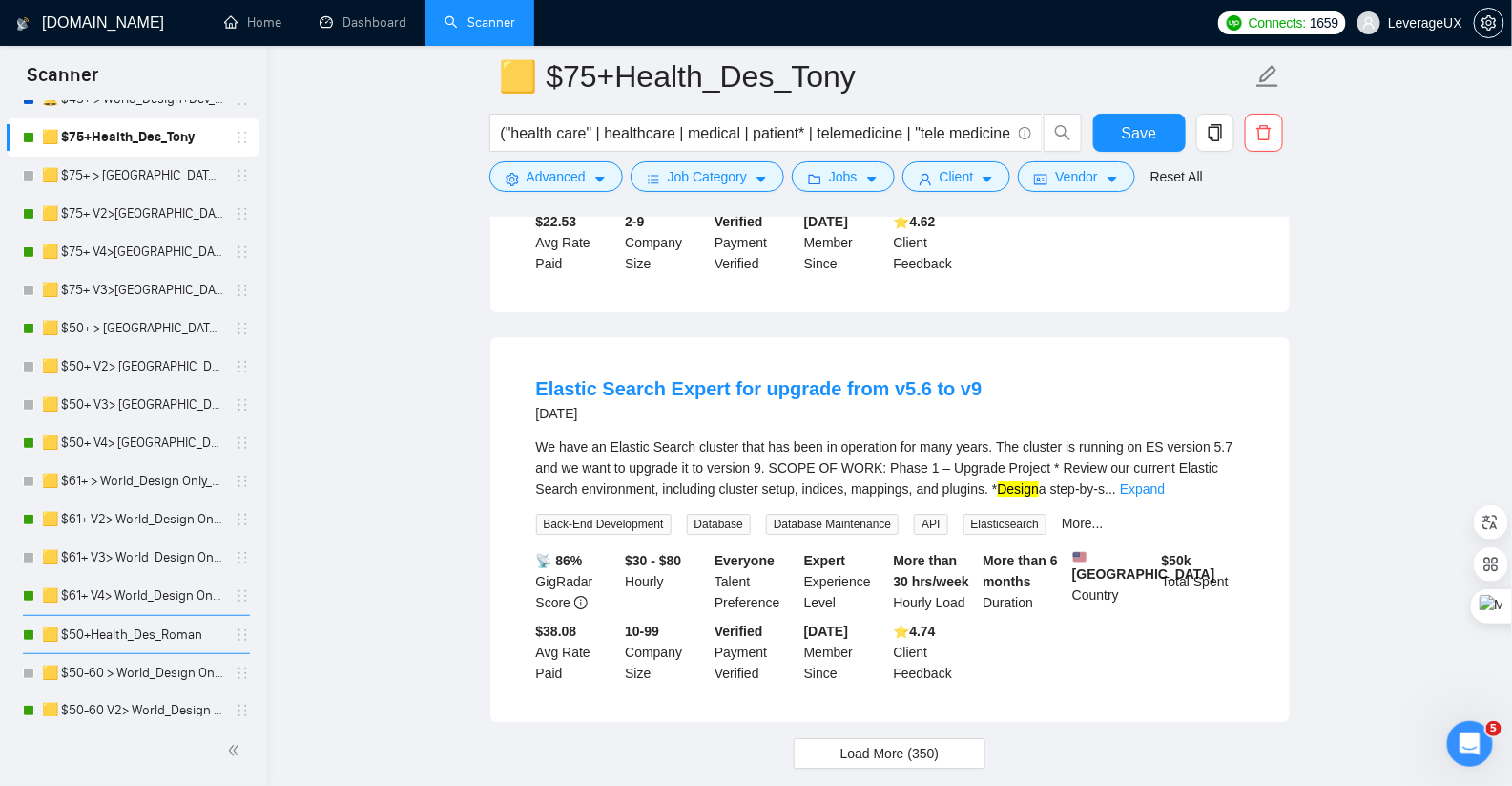
scroll to position [4557, 0]
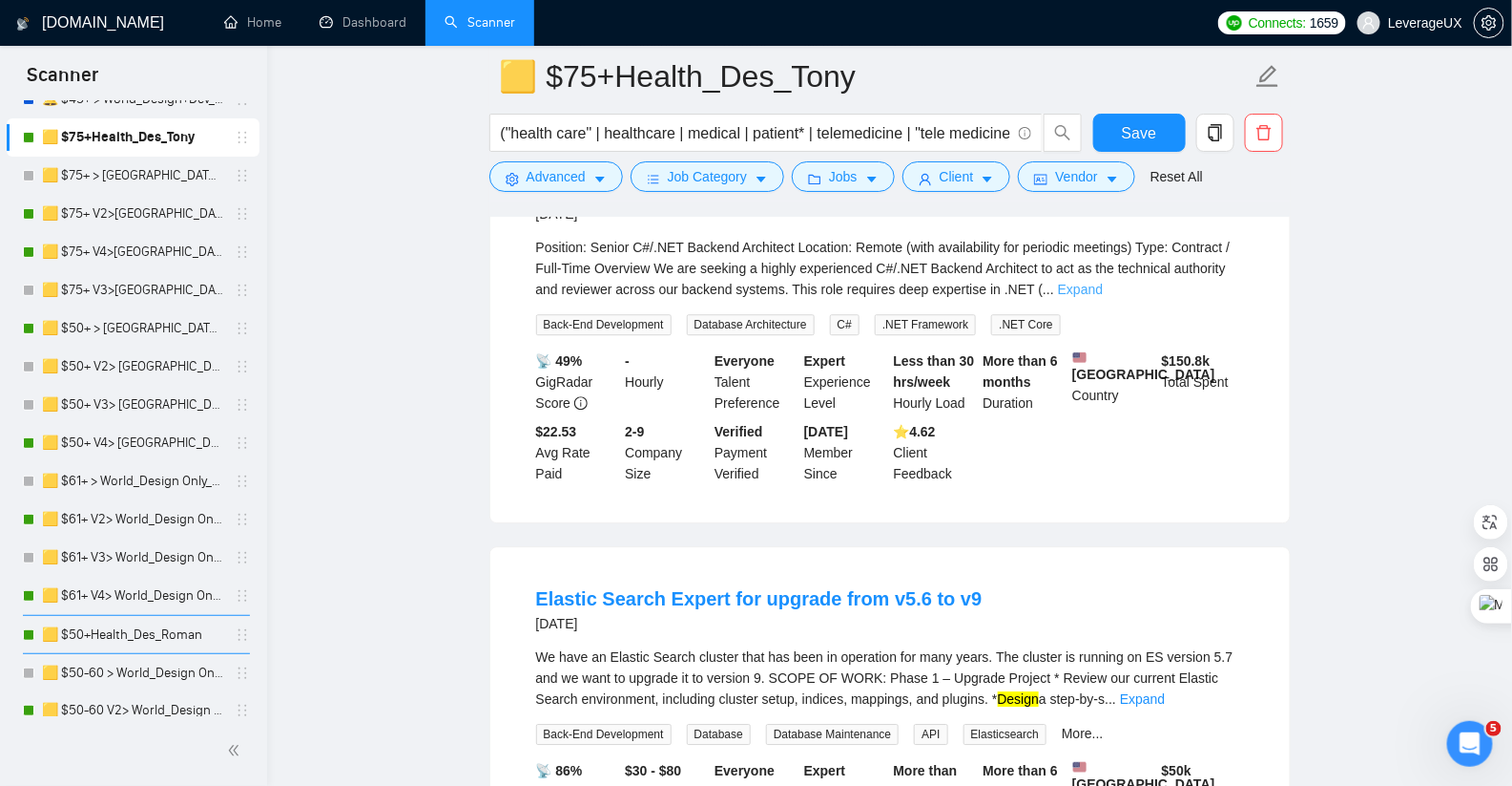
click at [1102, 297] on link "Expand" at bounding box center [1080, 289] width 45 height 15
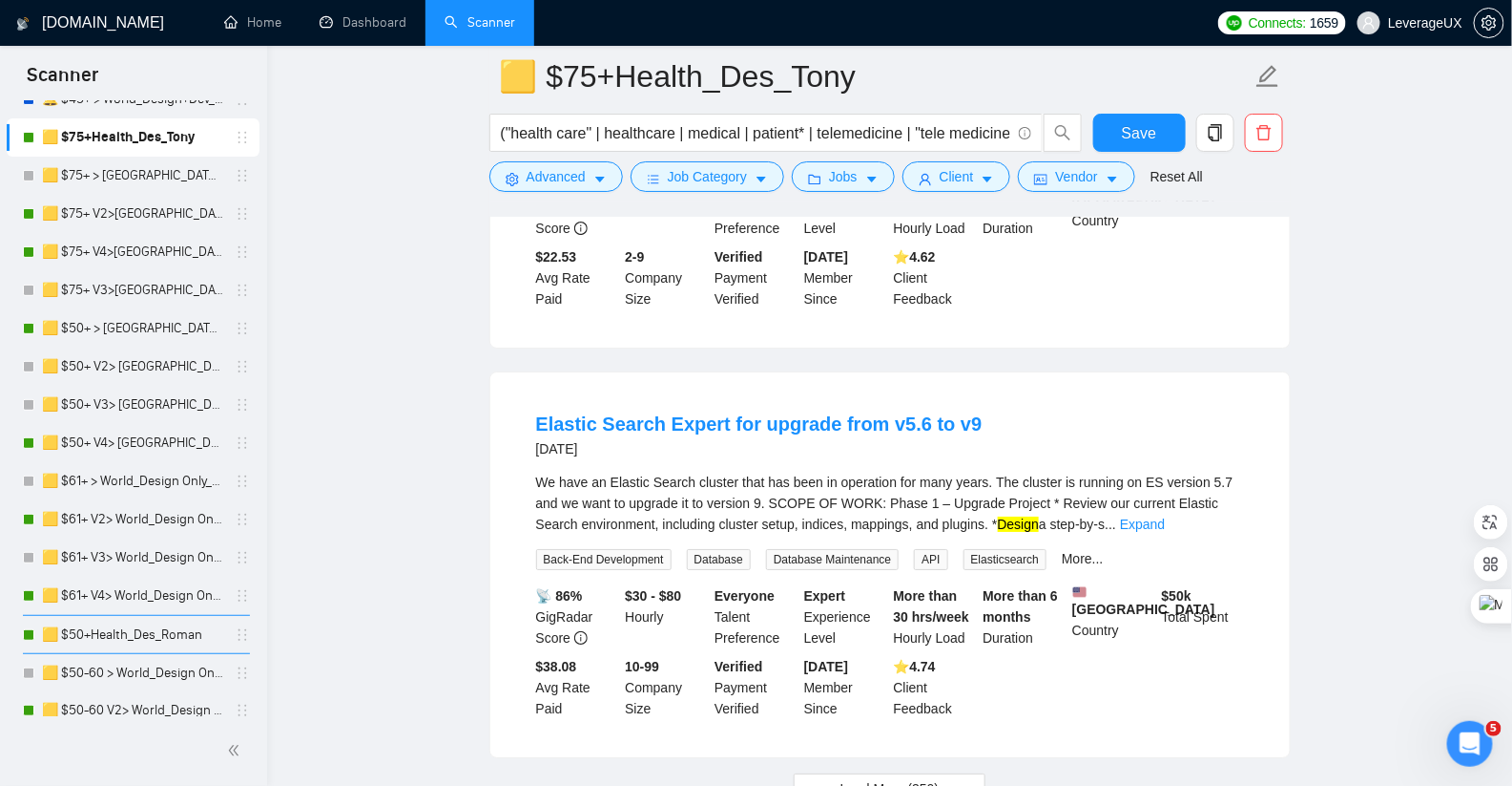
scroll to position [5357, 0]
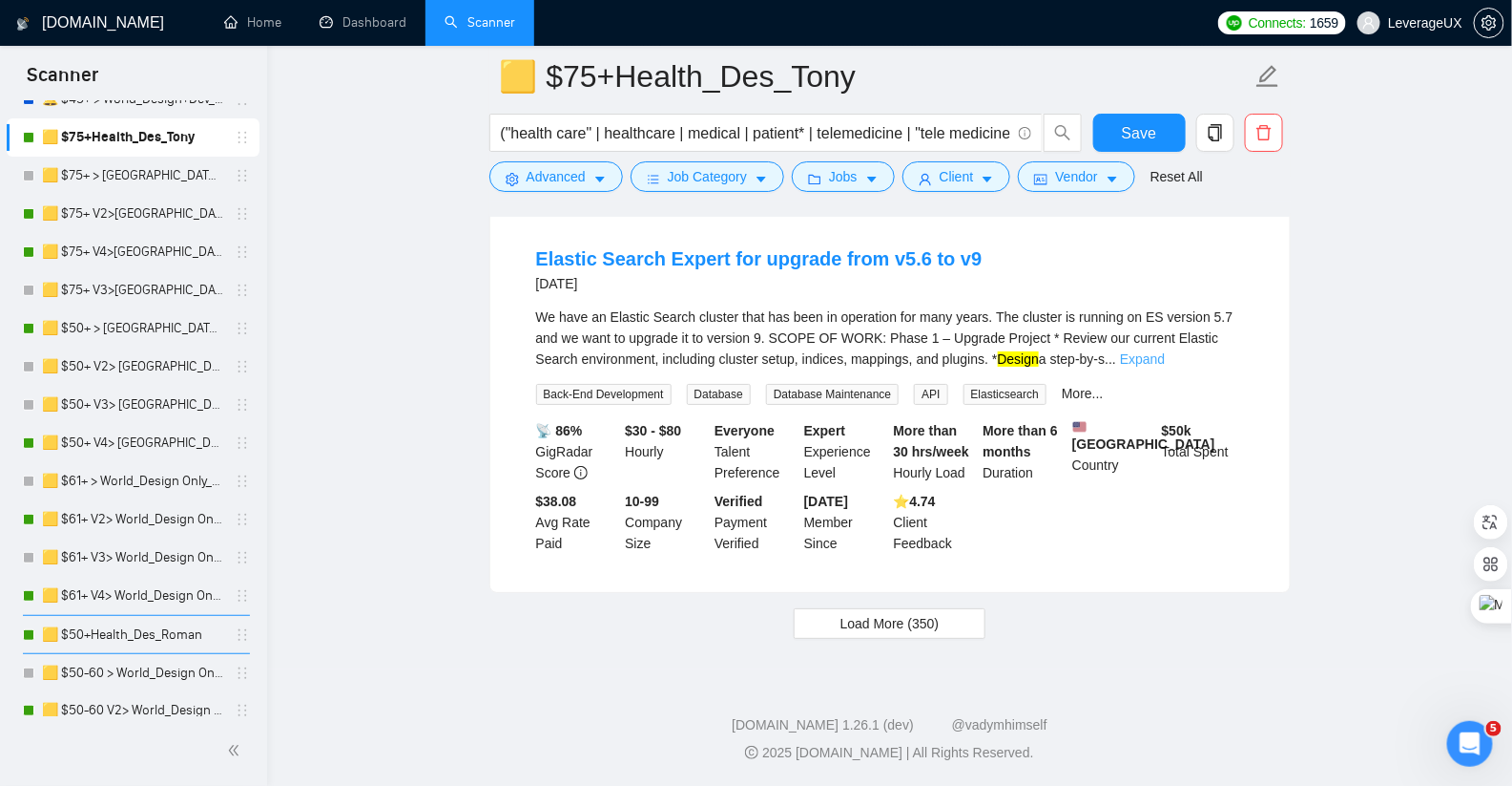
click at [1165, 351] on link "Expand" at bounding box center [1142, 359] width 45 height 15
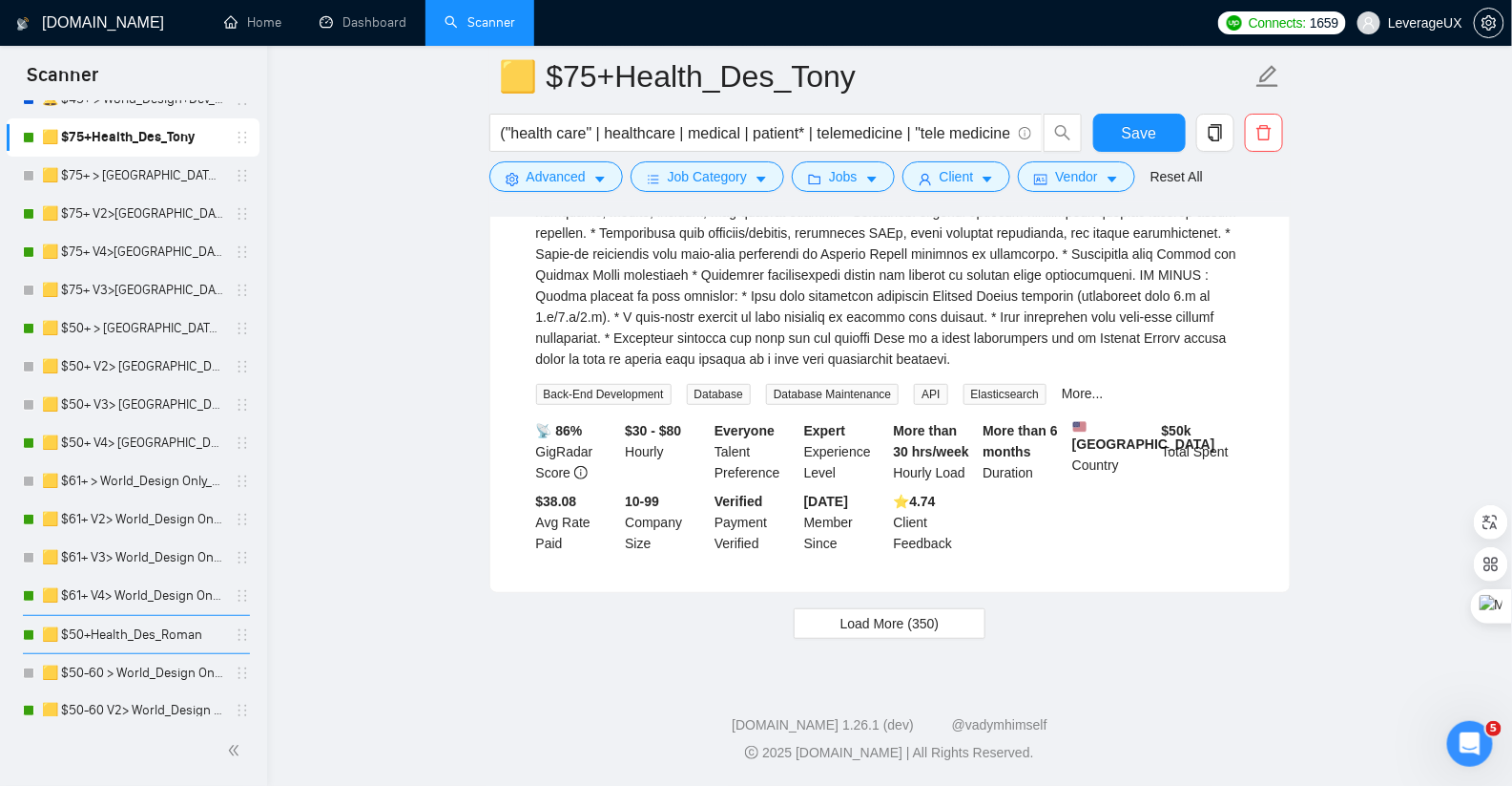
scroll to position [5735, 0]
drag, startPoint x: 849, startPoint y: 627, endPoint x: 820, endPoint y: 534, distance: 97.4
click at [849, 627] on span "Load More (350)" at bounding box center [891, 624] width 99 height 21
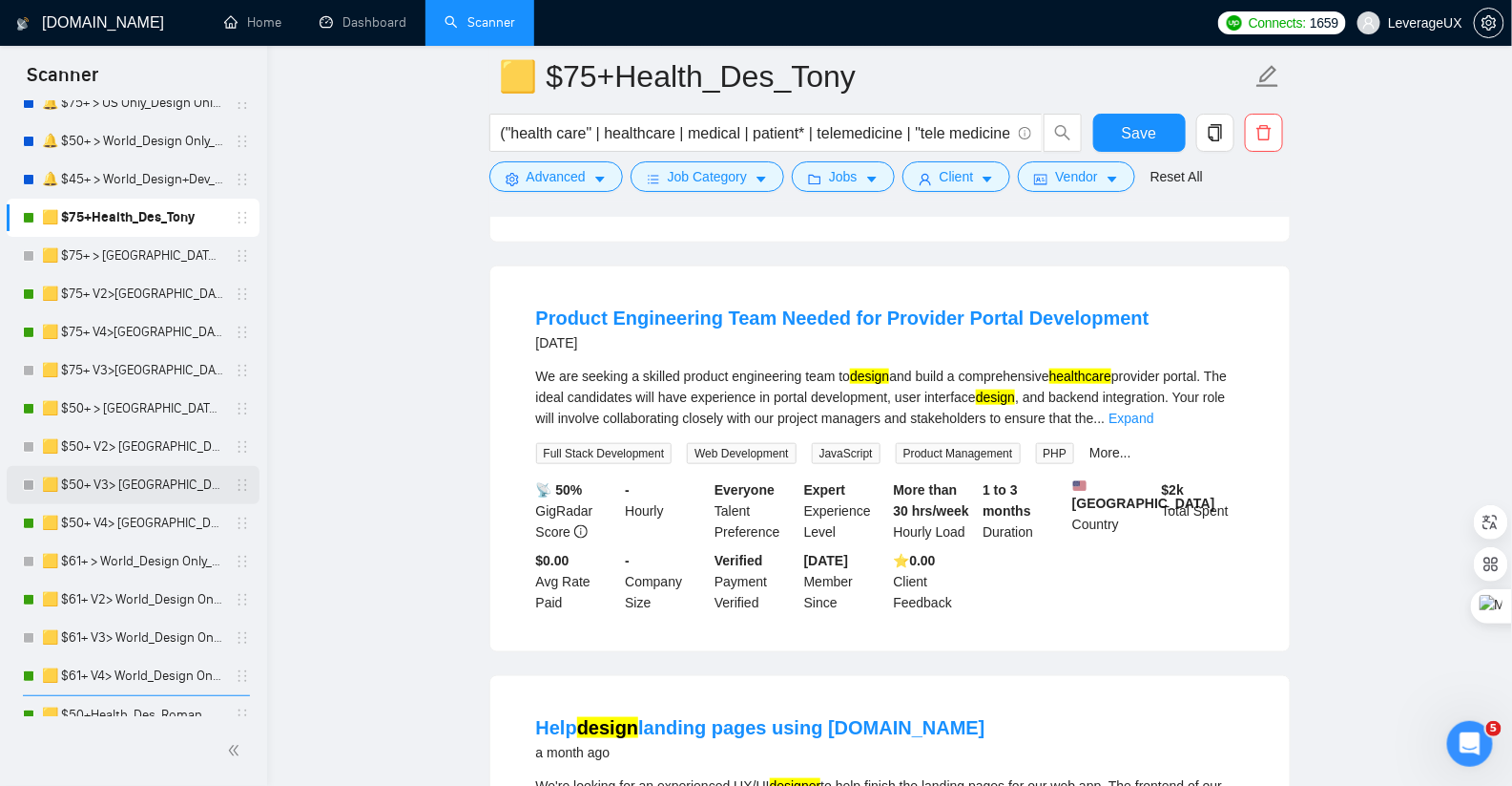
scroll to position [112, 0]
click at [152, 521] on link "🟨 $50+ V4> [GEOGRAPHIC_DATA]+[GEOGRAPHIC_DATA] Only_Tony-UX/UI_General" at bounding box center [133, 523] width 181 height 38
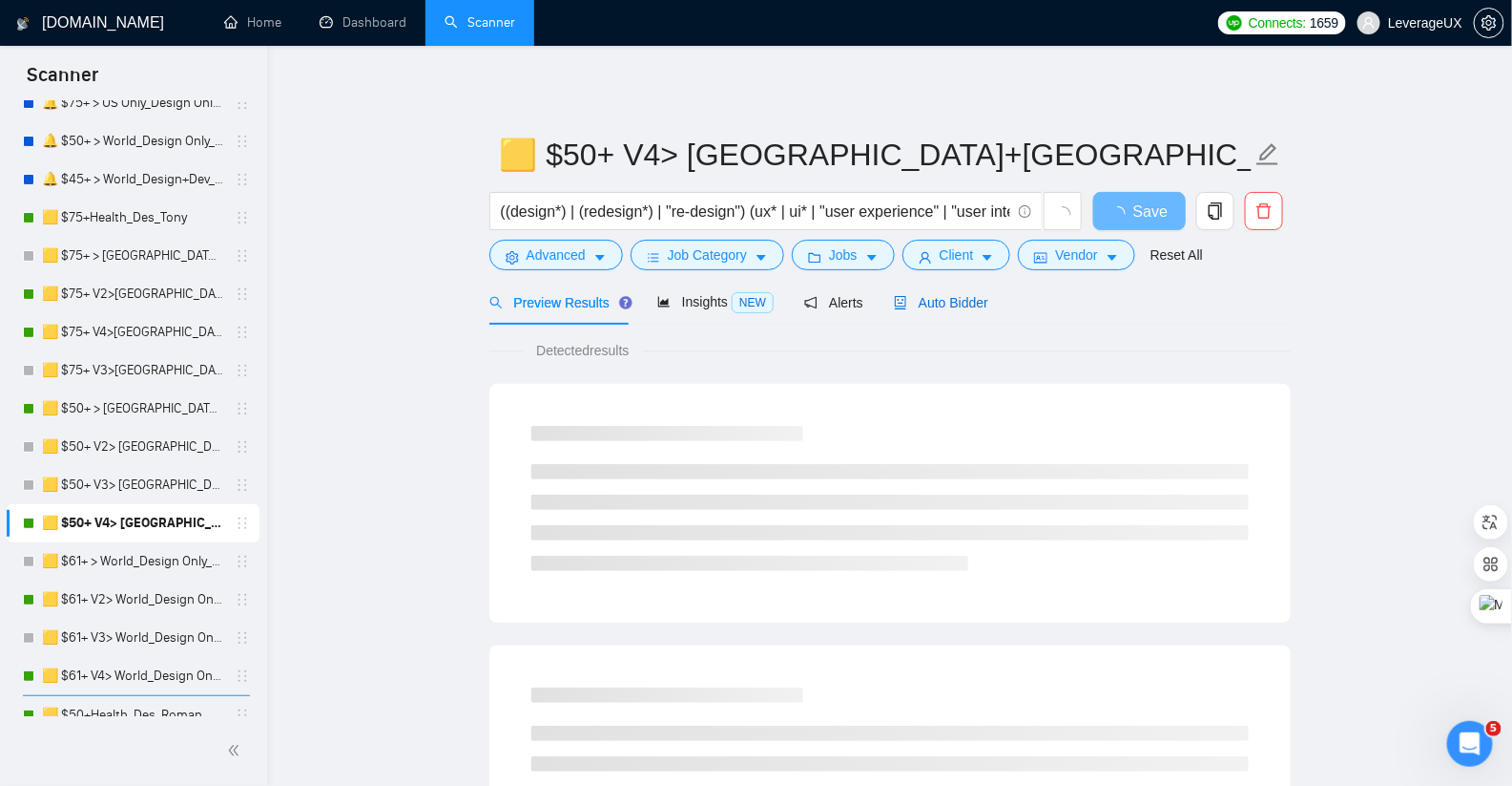
drag, startPoint x: 976, startPoint y: 303, endPoint x: 993, endPoint y: 298, distance: 17.7
click at [976, 304] on span "Auto Bidder" at bounding box center [940, 303] width 94 height 15
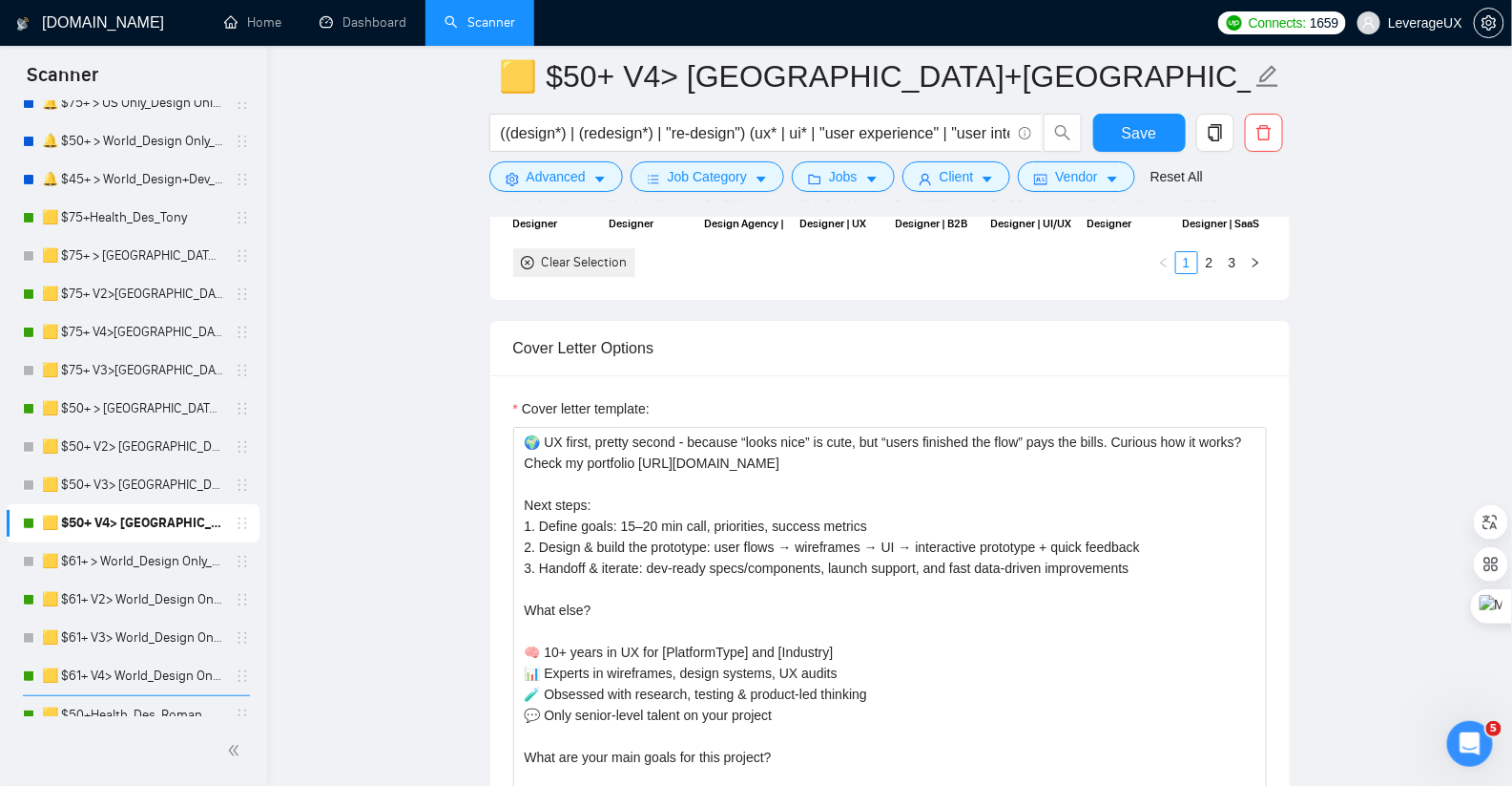
scroll to position [2347, 0]
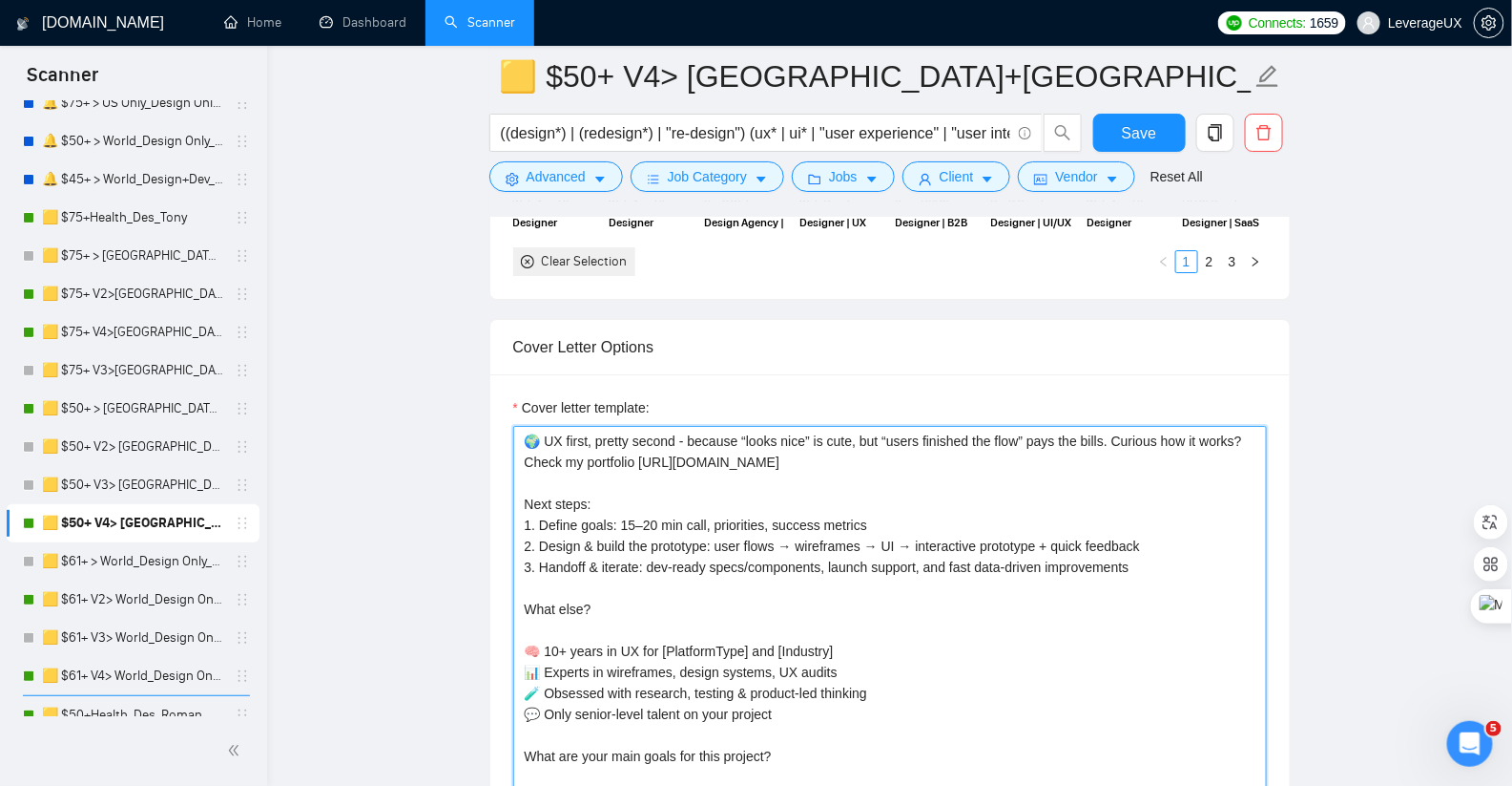
click at [631, 451] on textarea "🌍 UX first, pretty second - because “looks nice” is cute, but “users finished t…" at bounding box center [891, 641] width 754 height 430
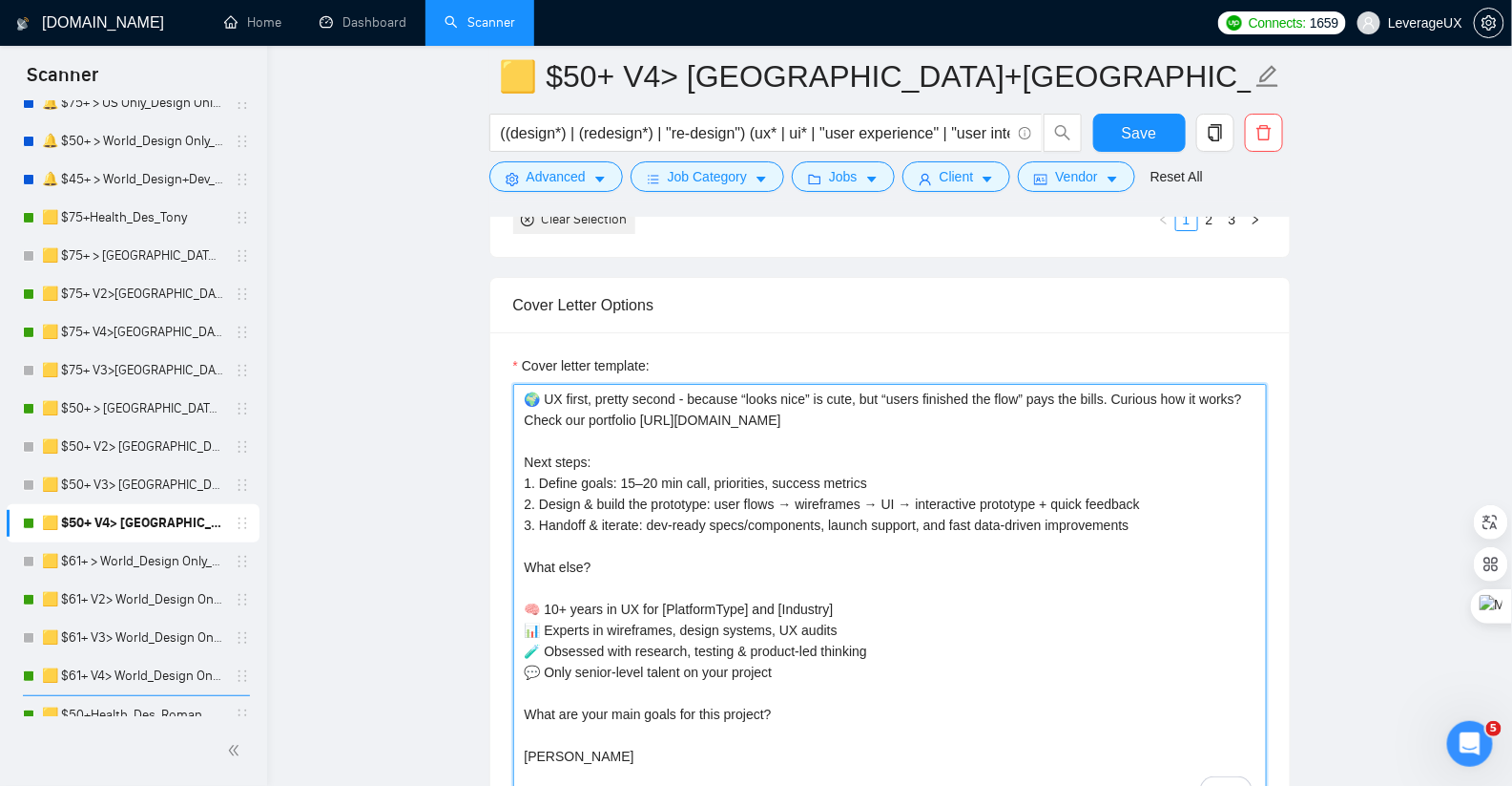
scroll to position [2390, 0]
type textarea "🌍 UX first, pretty second - because “looks nice” is cute, but “users finished t…"
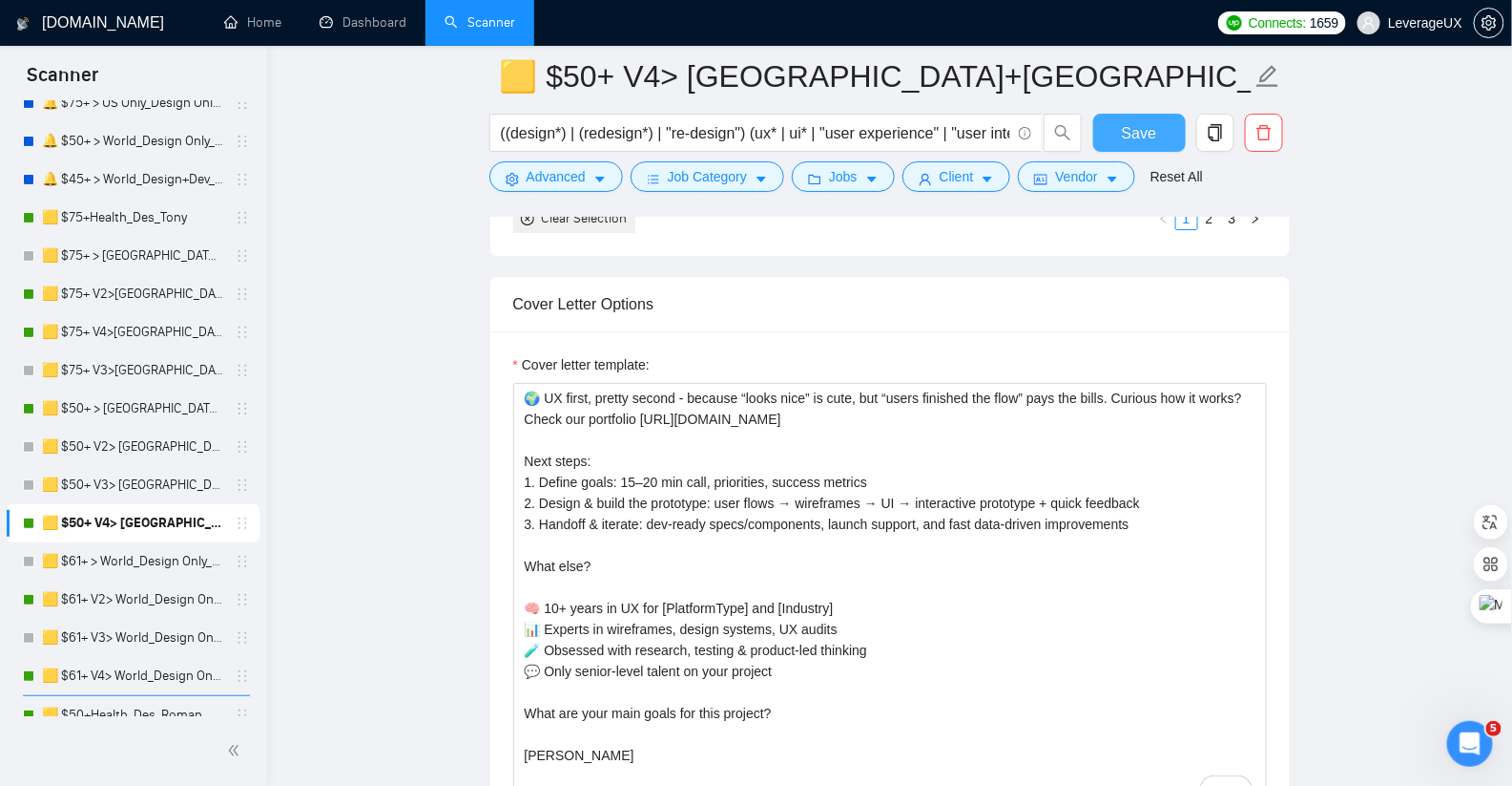
click at [1112, 145] on button "Save" at bounding box center [1139, 133] width 93 height 38
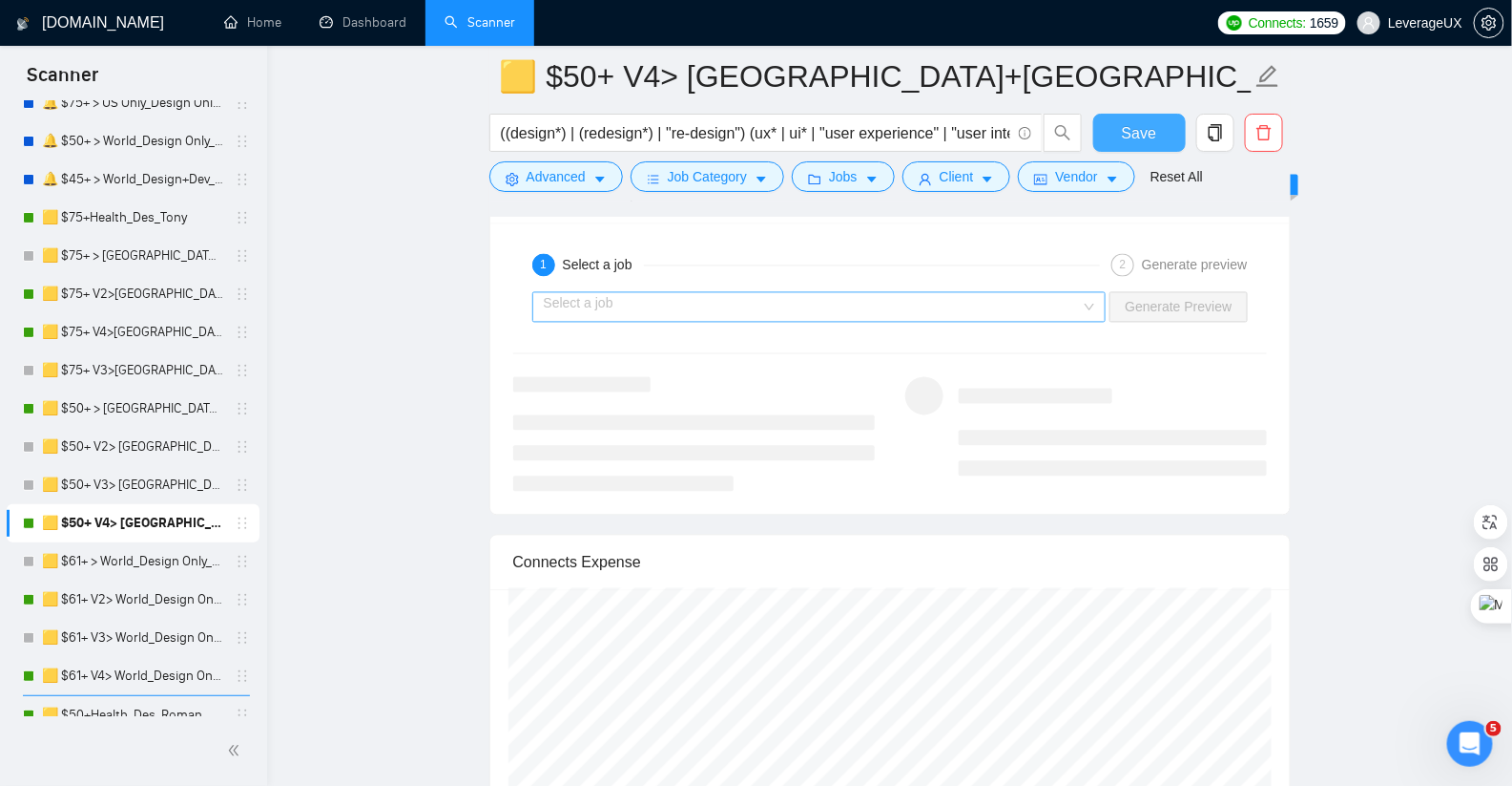
scroll to position [3877, 0]
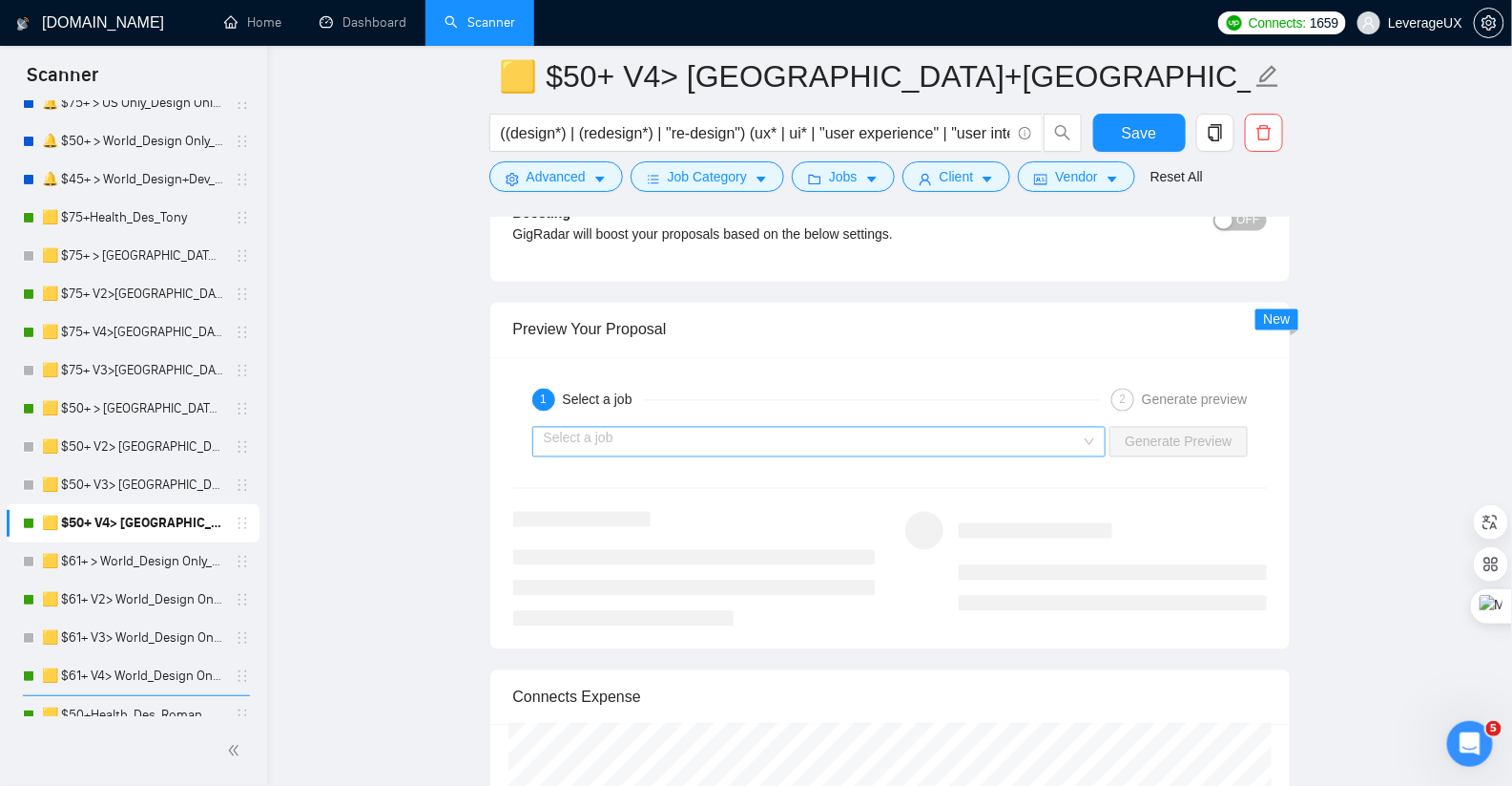
click at [788, 433] on input "search" at bounding box center [813, 442] width 538 height 29
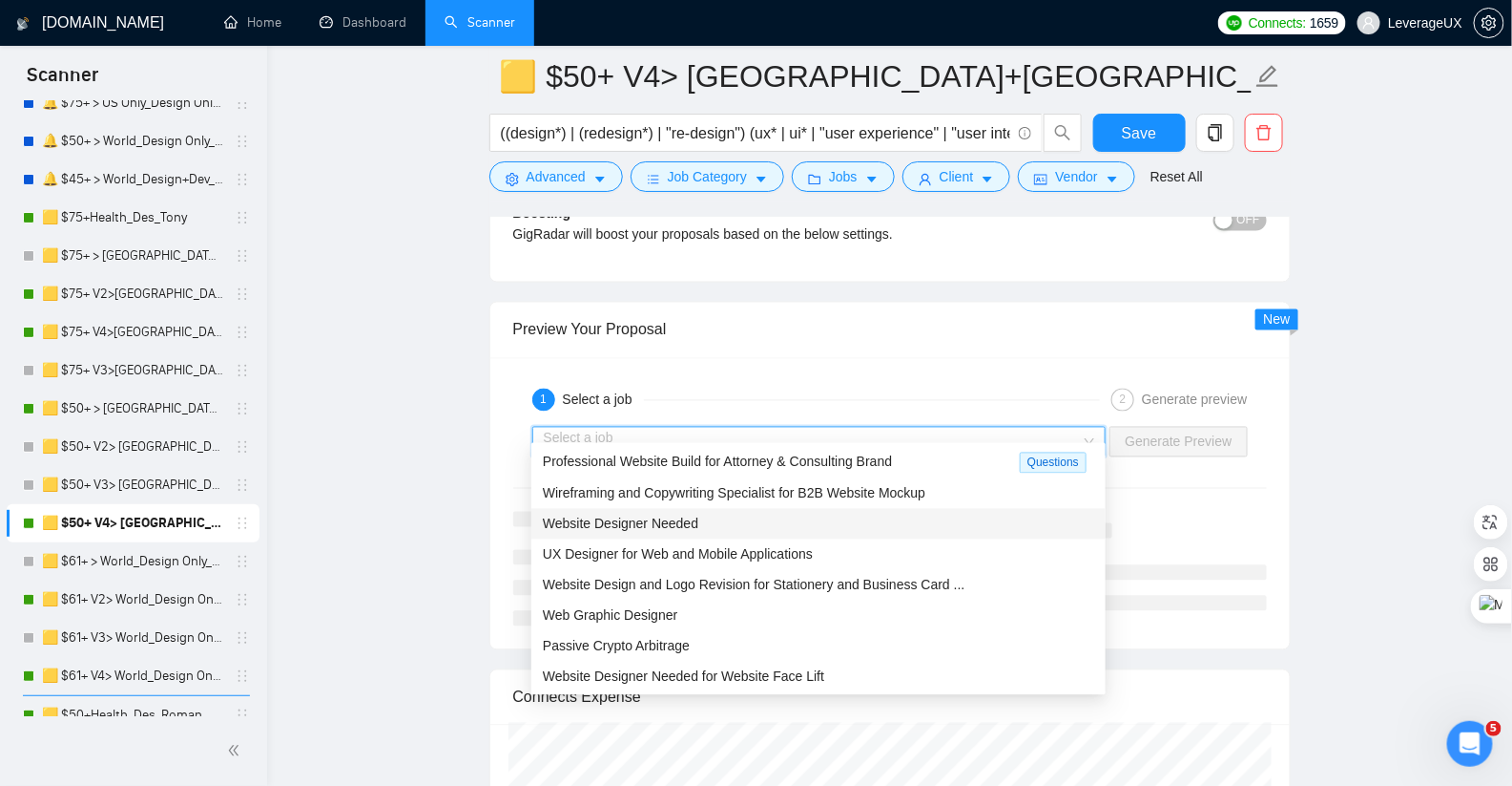
click at [737, 529] on div "Website Designer Needed" at bounding box center [819, 524] width 552 height 21
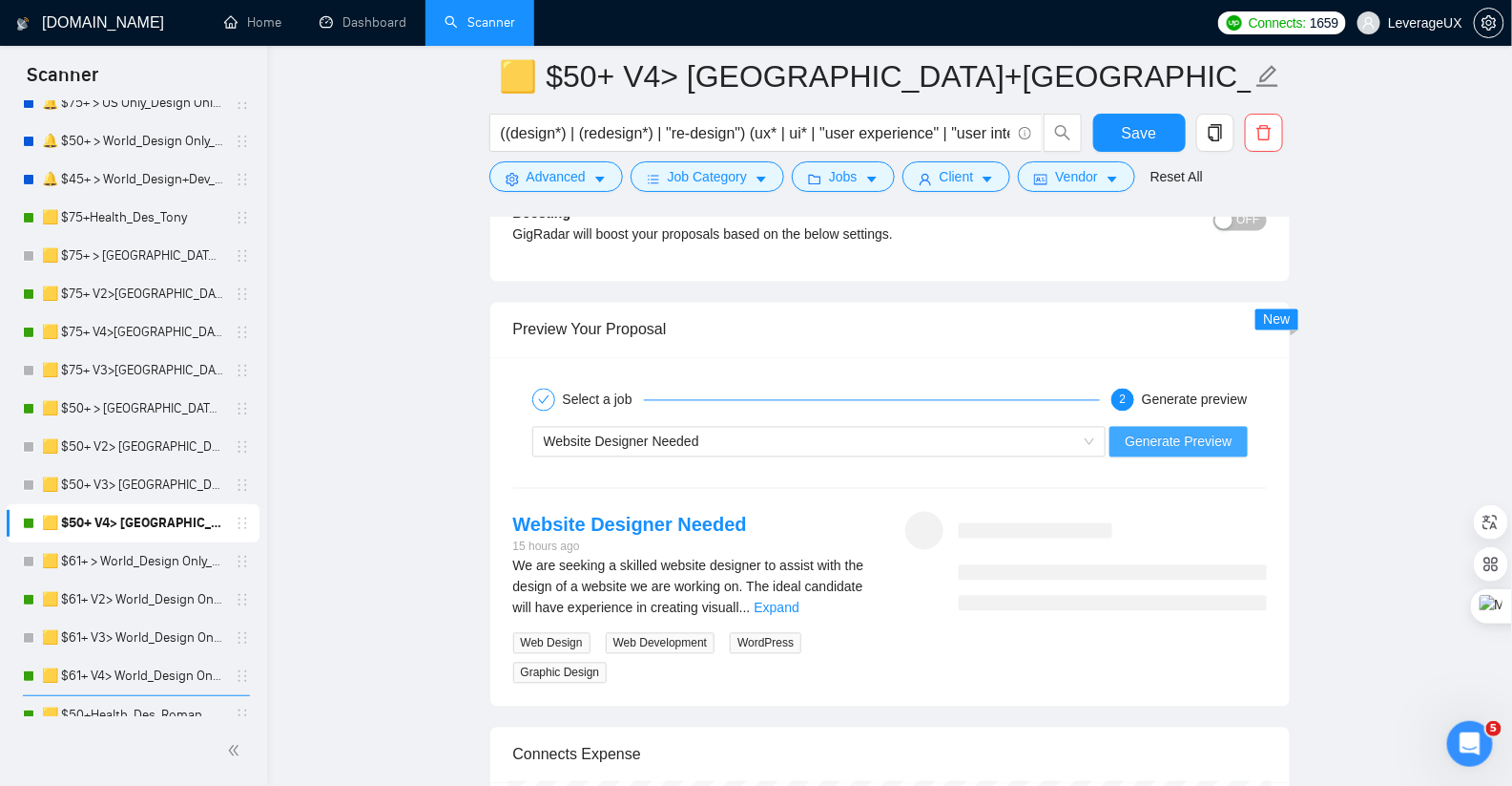
click at [1151, 432] on span "Generate Preview" at bounding box center [1178, 442] width 107 height 21
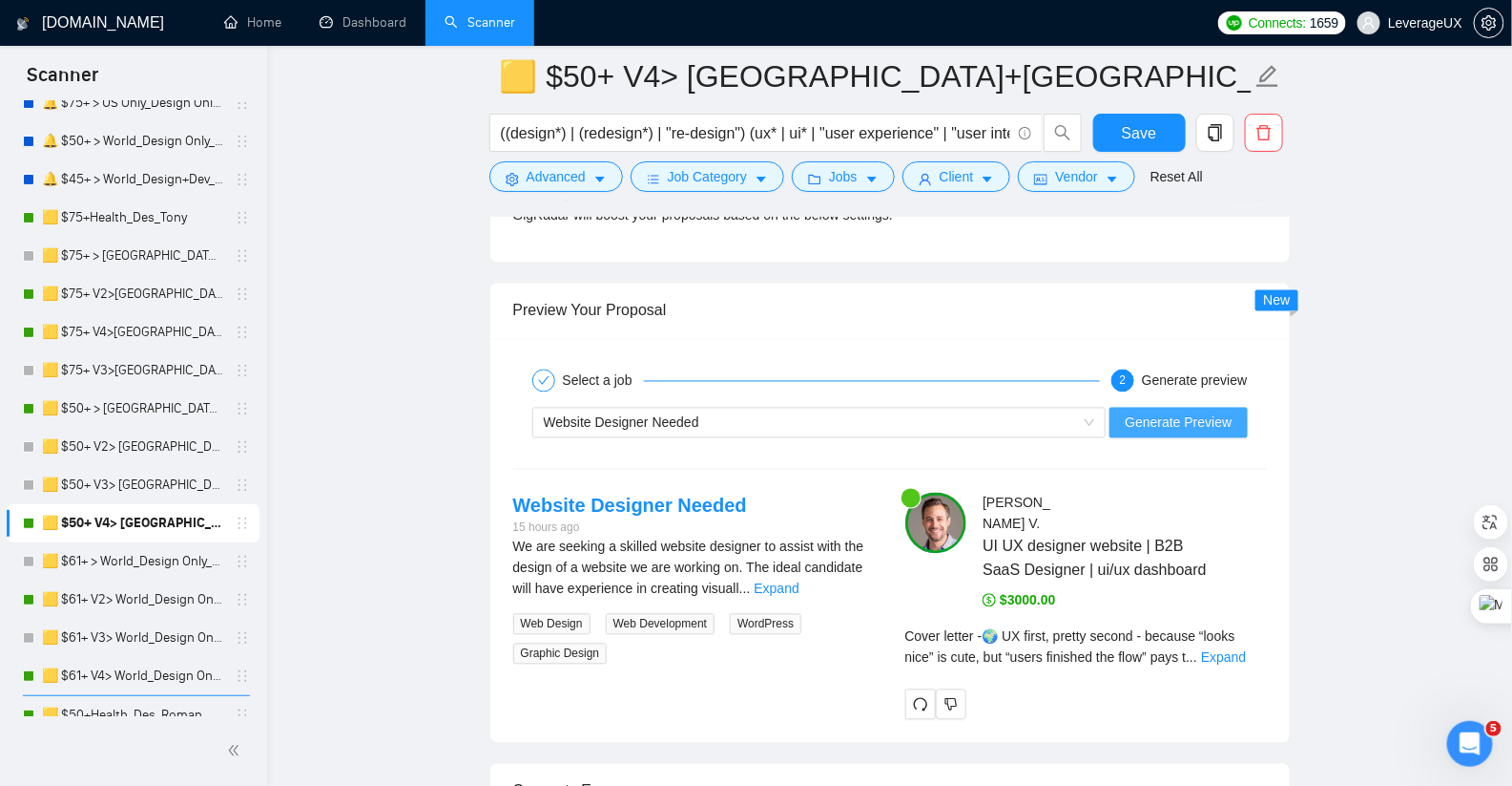
scroll to position [3941, 0]
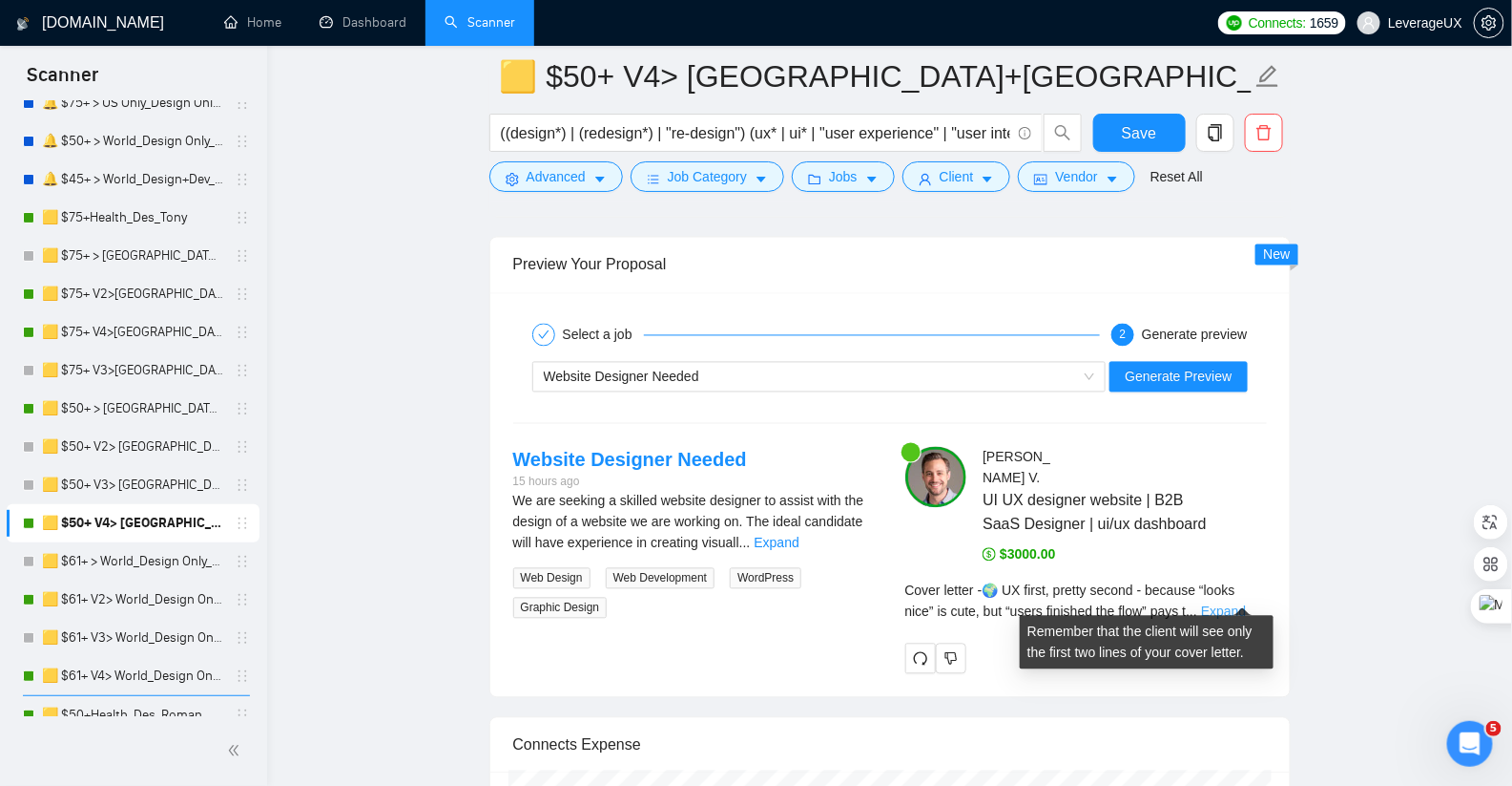
click at [1246, 605] on link "Expand" at bounding box center [1223, 612] width 45 height 15
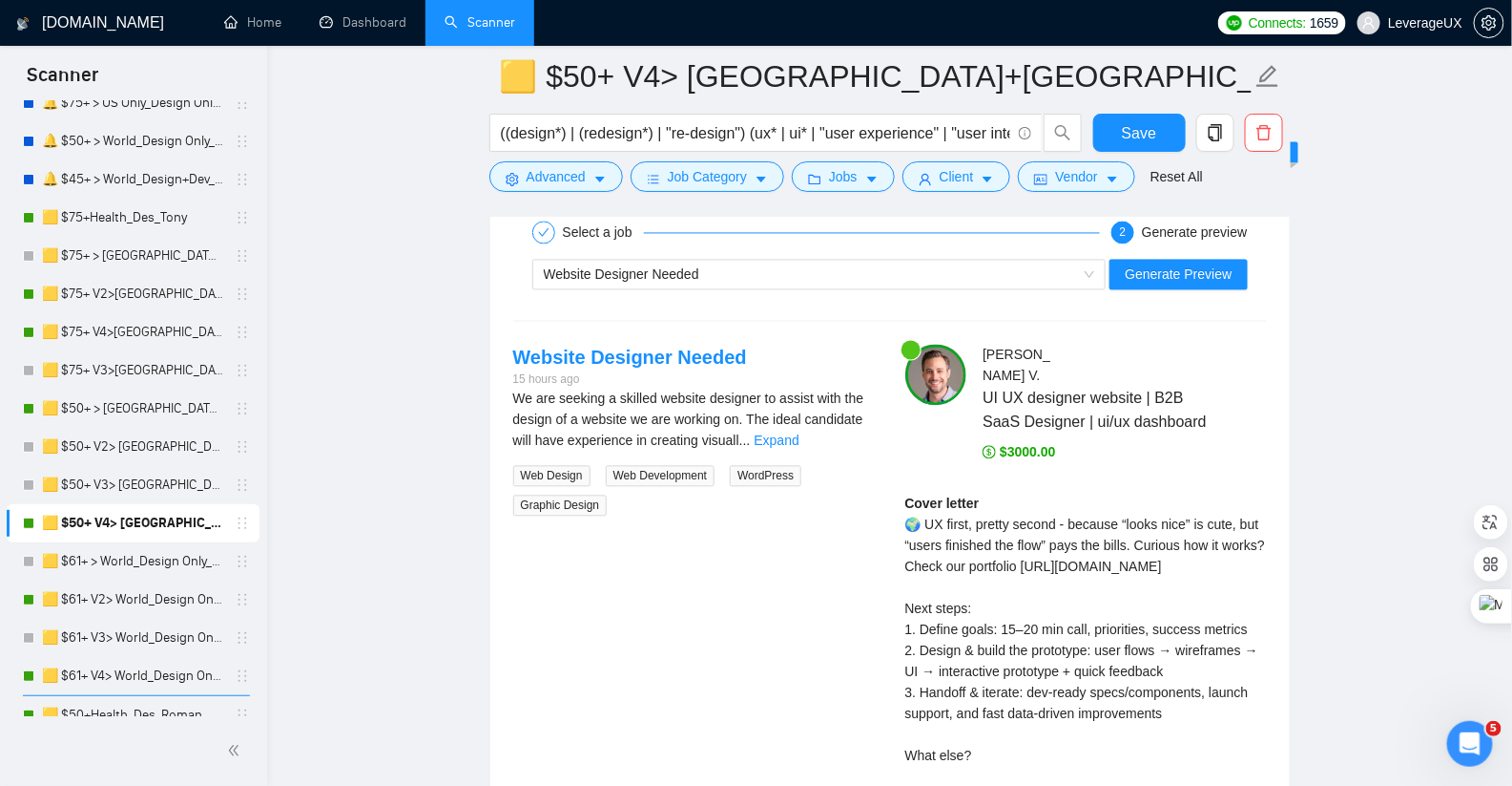
scroll to position [3933, 0]
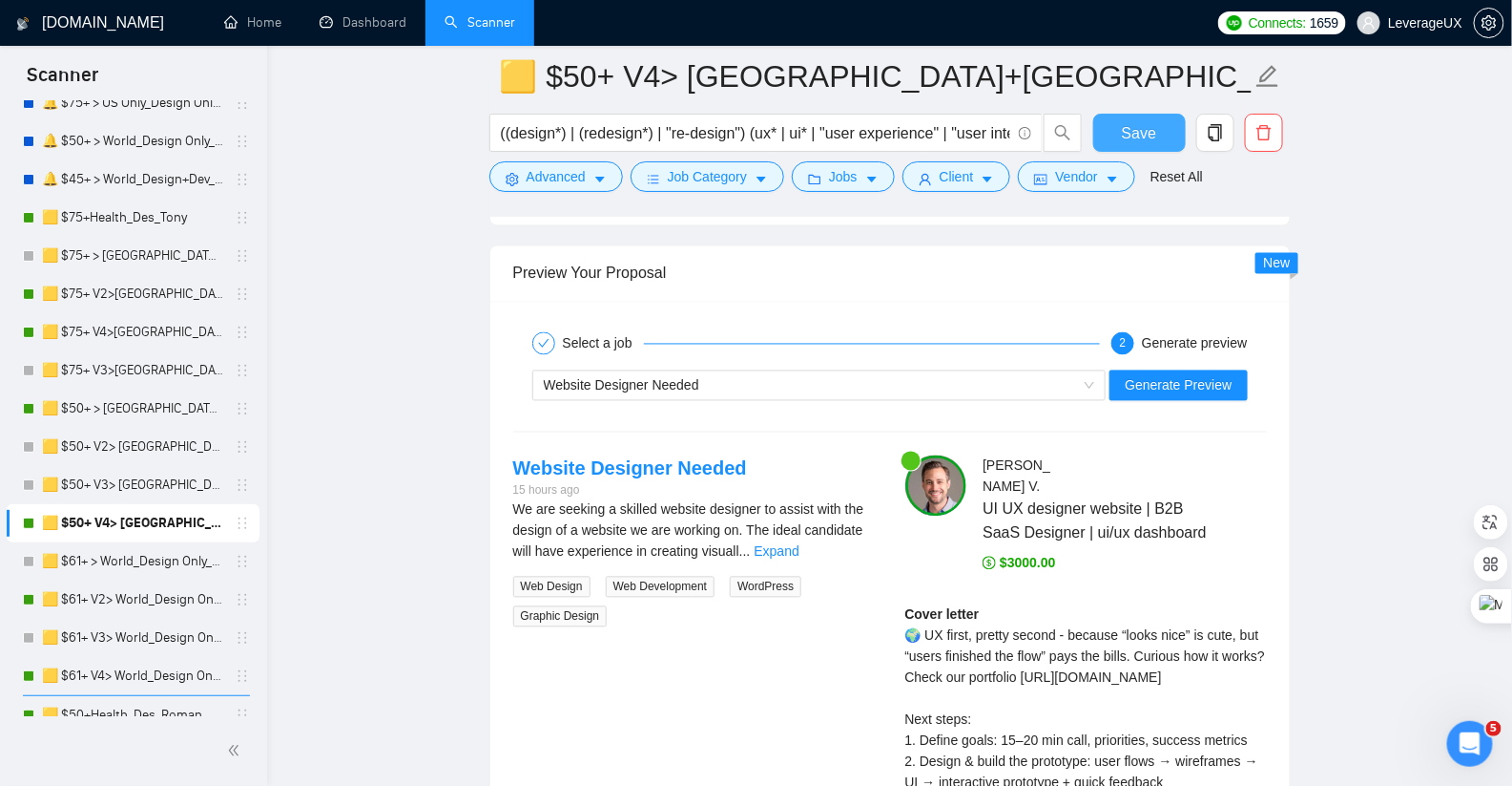
click at [1139, 130] on span "Save" at bounding box center [1139, 133] width 34 height 24
click at [140, 598] on link "🟨 $61+ V2> World_Design Only_Roman-UX/UI_General" at bounding box center [133, 600] width 181 height 38
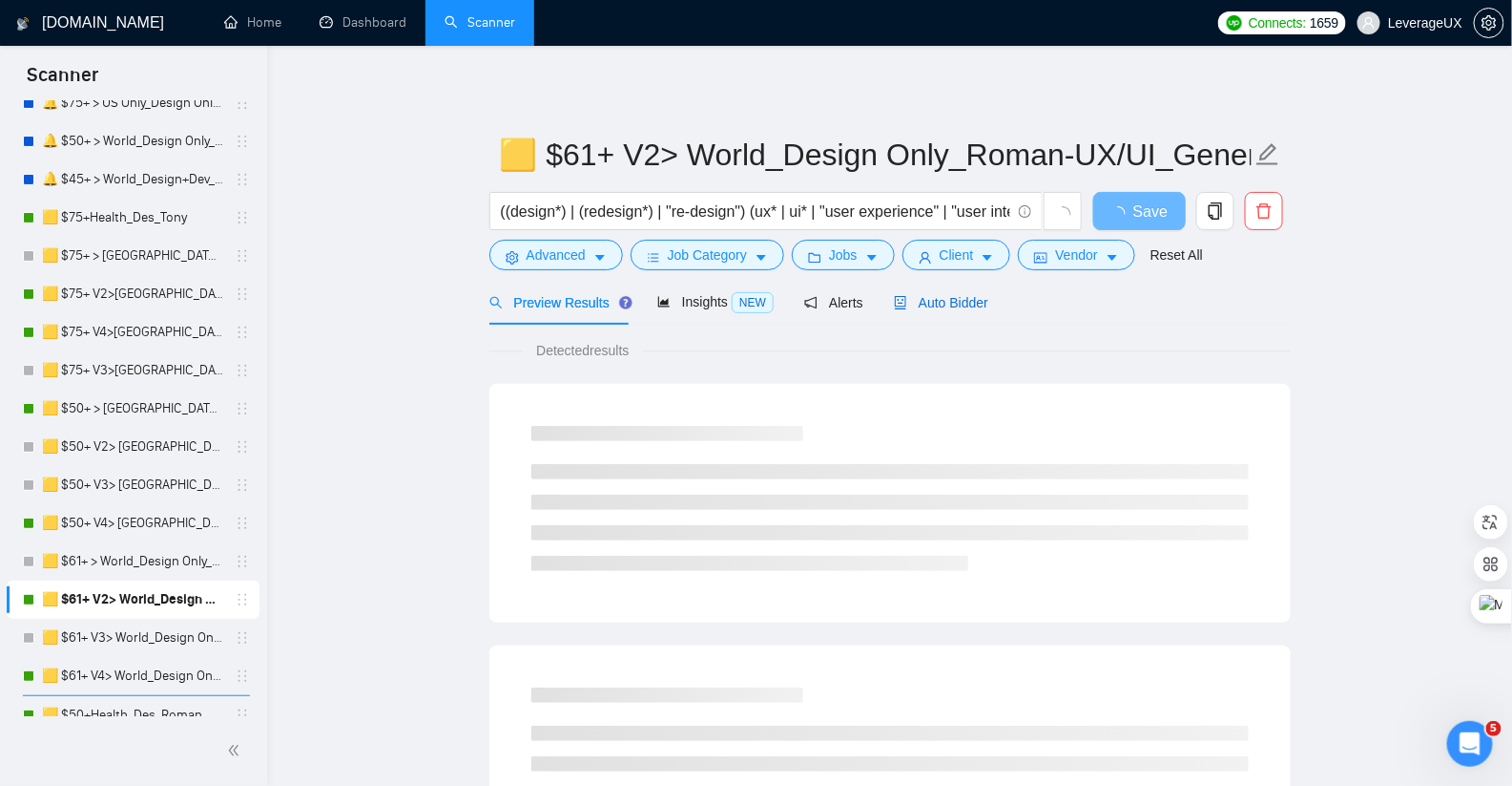
drag, startPoint x: 953, startPoint y: 301, endPoint x: 957, endPoint y: 324, distance: 23.3
click at [953, 302] on span "Auto Bidder" at bounding box center [940, 303] width 94 height 15
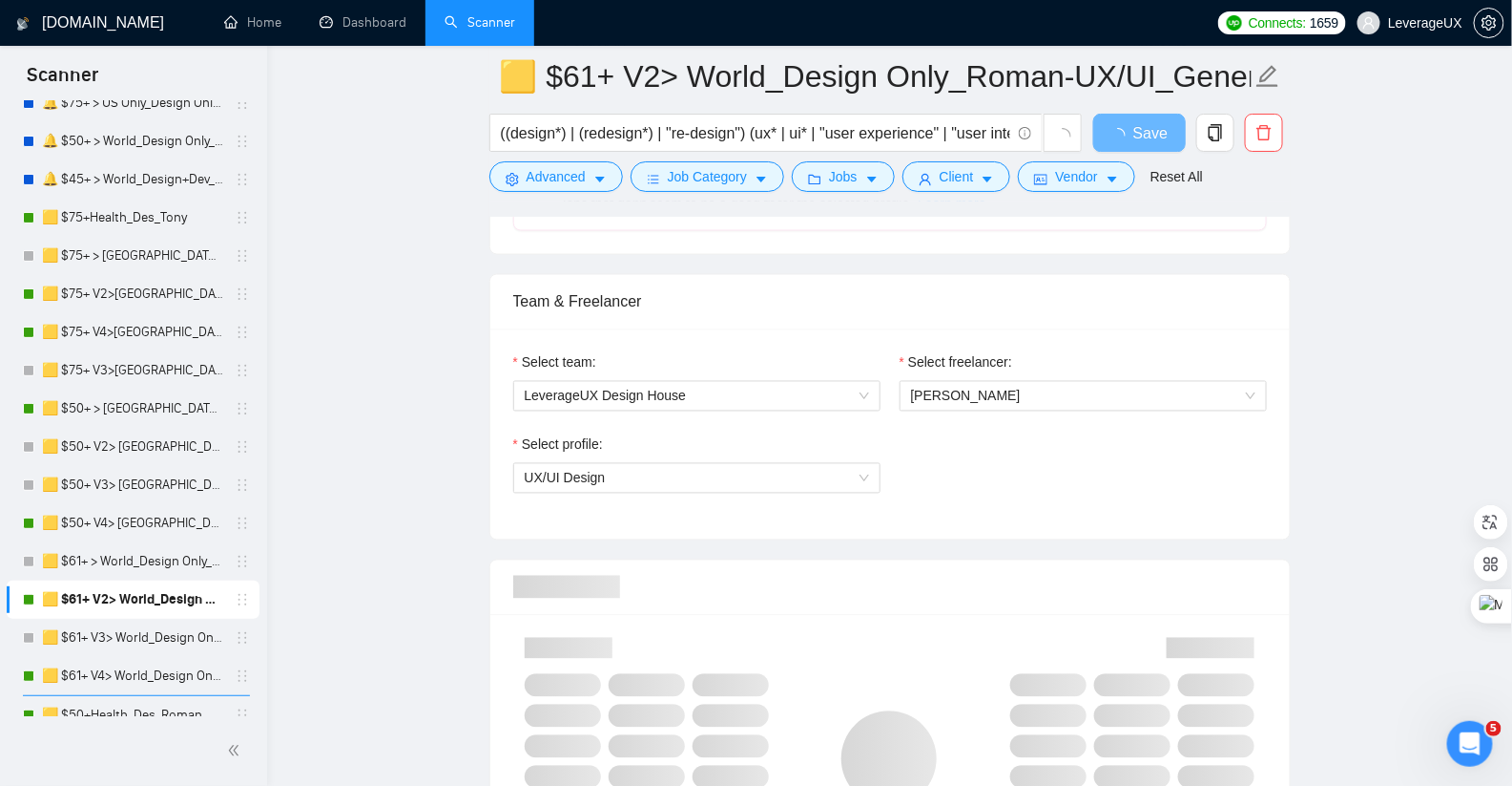
scroll to position [1181, 0]
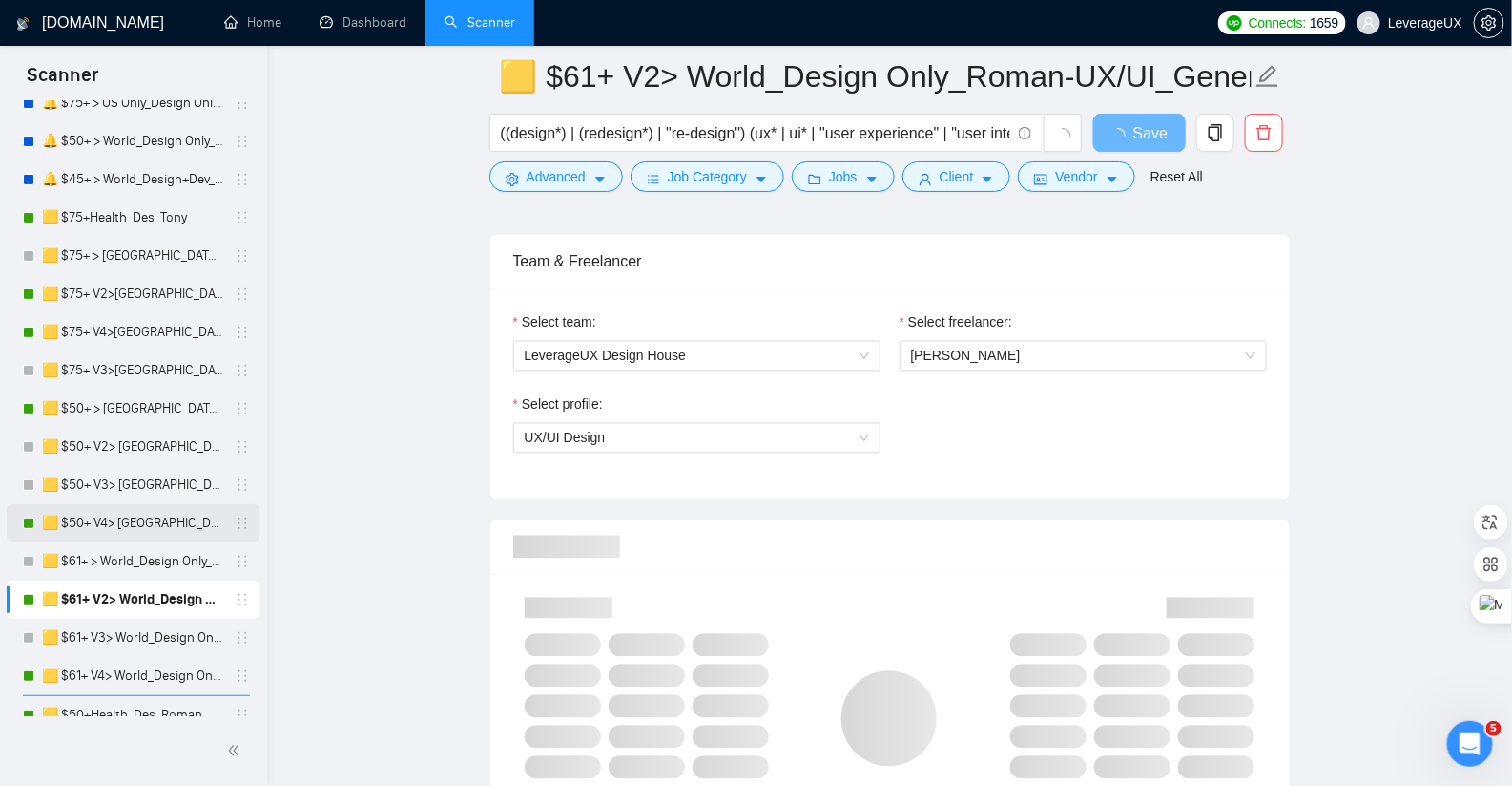
click at [144, 525] on link "🟨 $50+ V4> [GEOGRAPHIC_DATA]+[GEOGRAPHIC_DATA] Only_Tony-UX/UI_General" at bounding box center [133, 523] width 181 height 38
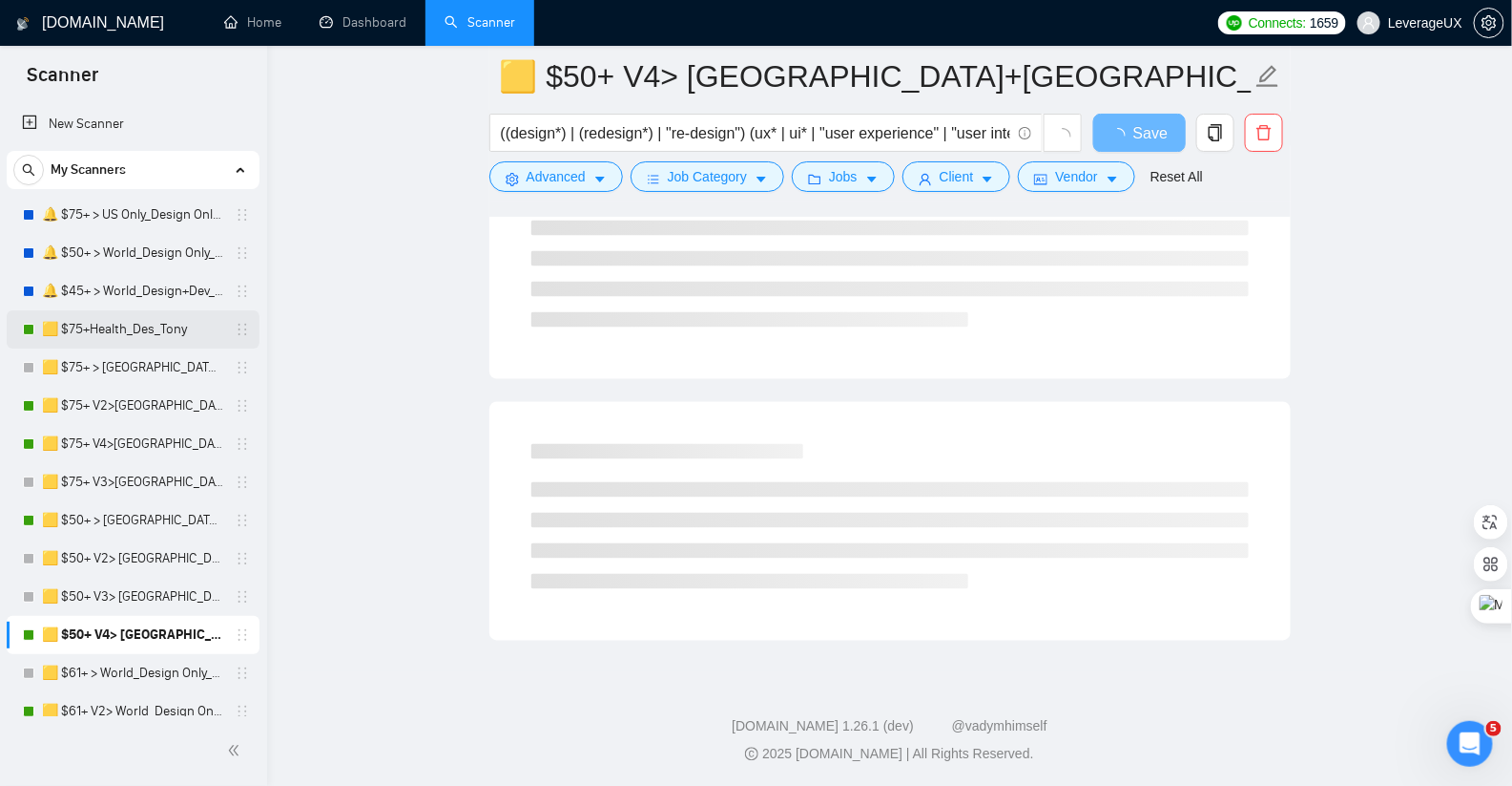
click at [195, 332] on link "🟨 $75+Health_Des_Tony" at bounding box center [133, 329] width 181 height 38
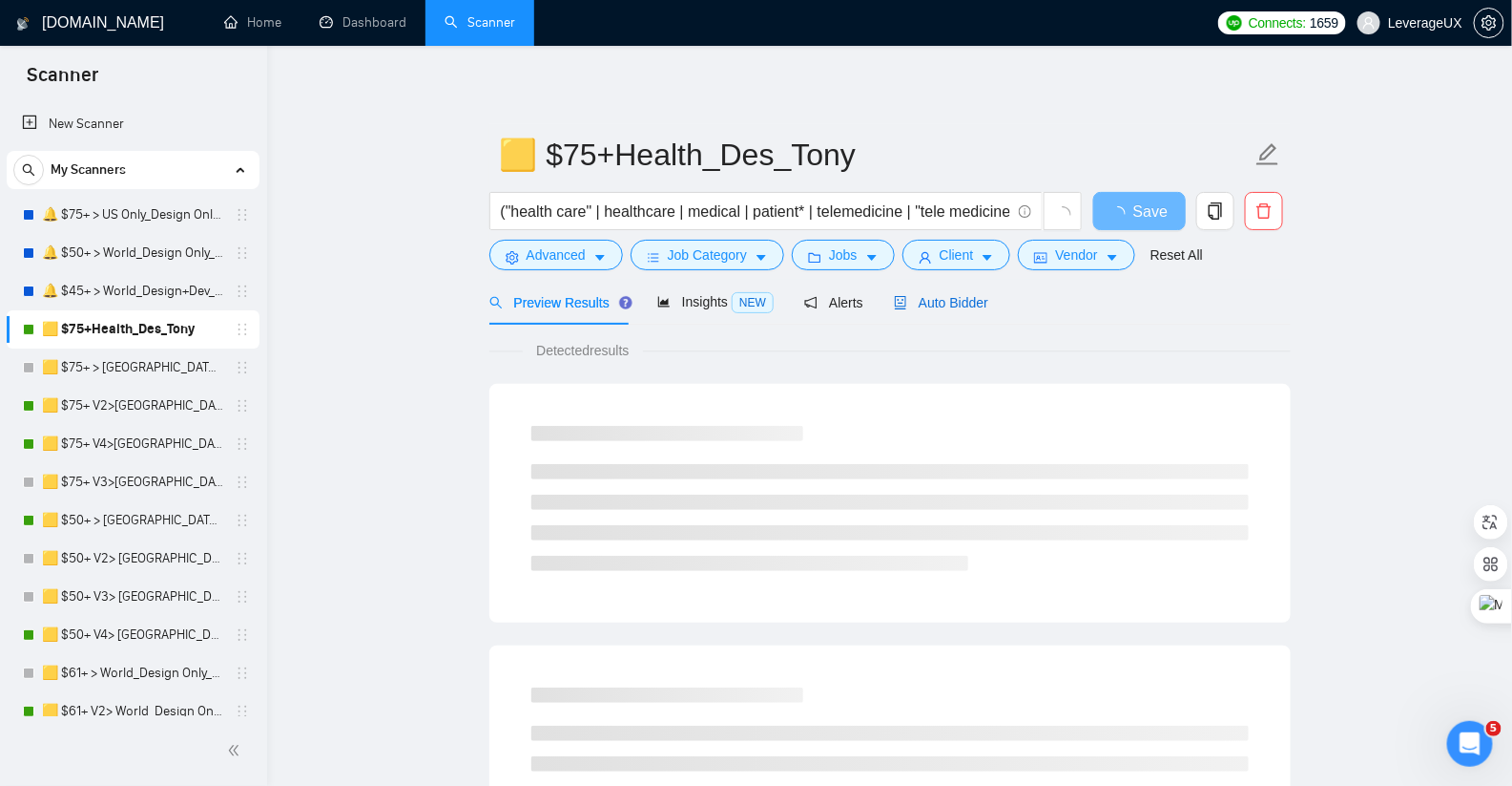
drag, startPoint x: 956, startPoint y: 296, endPoint x: 934, endPoint y: 308, distance: 25.1
click at [955, 296] on span "Auto Bidder" at bounding box center [940, 303] width 94 height 15
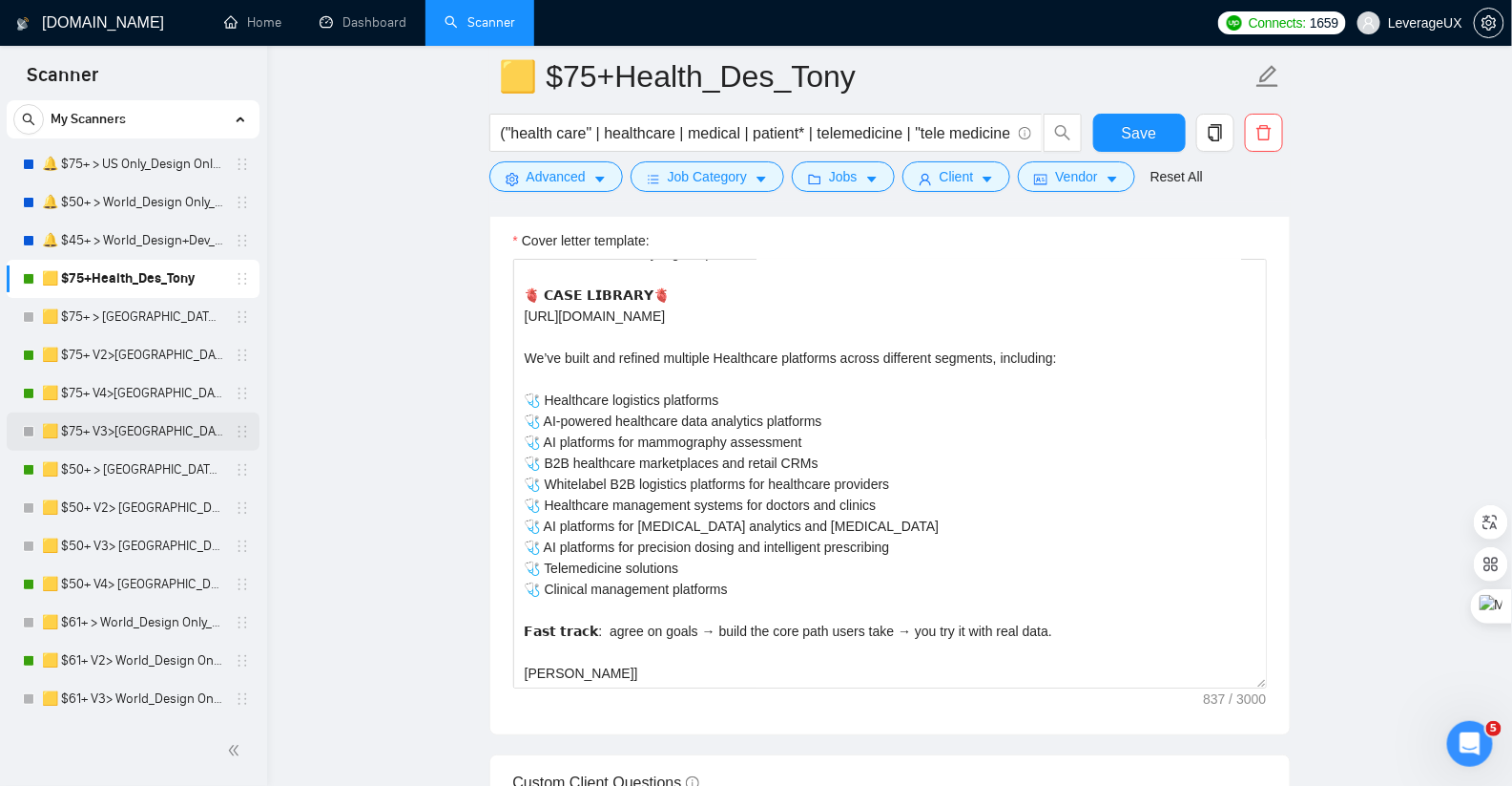
scroll to position [74, 0]
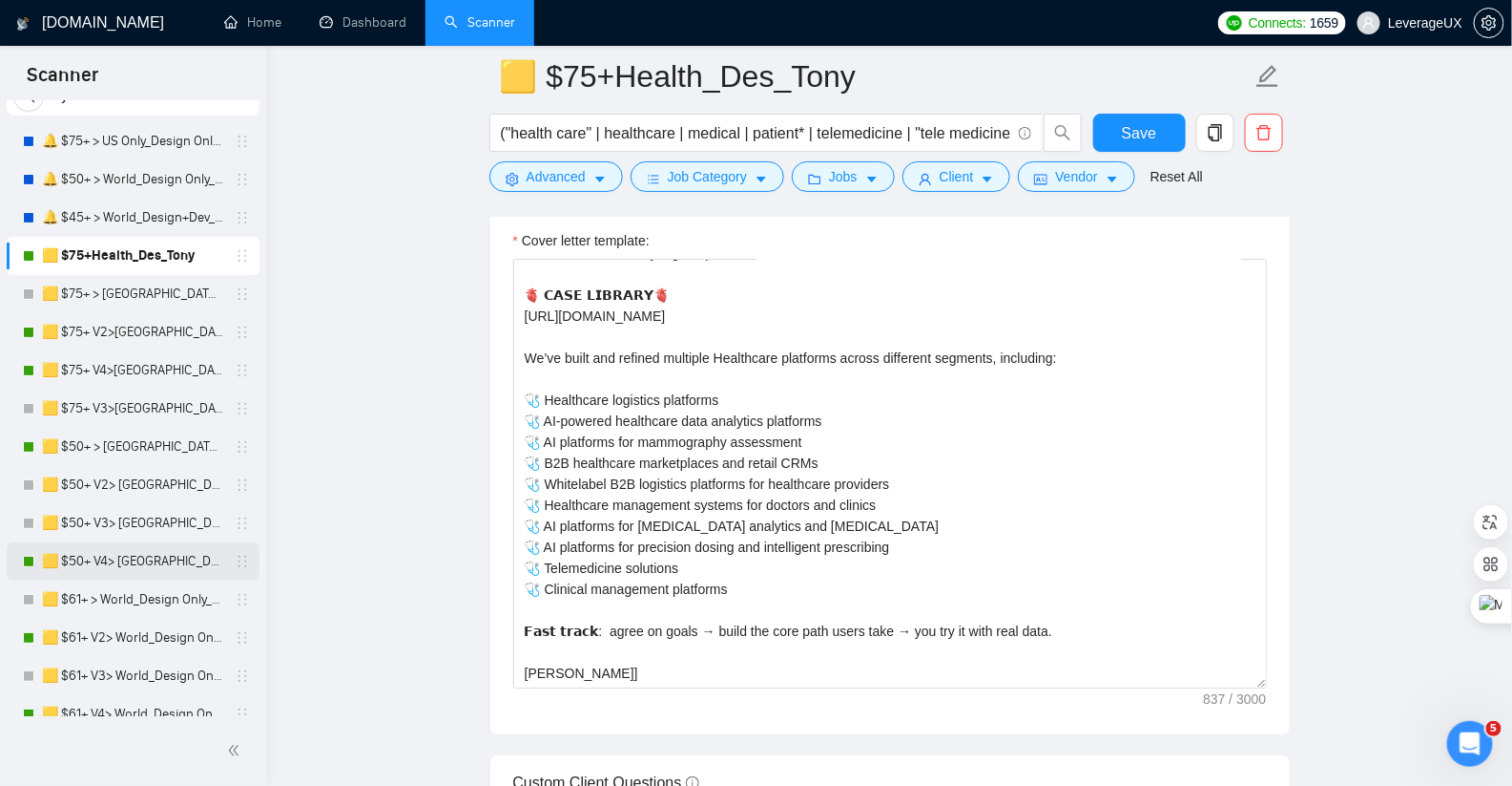
click at [158, 564] on link "🟨 $50+ V4> [GEOGRAPHIC_DATA]+[GEOGRAPHIC_DATA] Only_Tony-UX/UI_General" at bounding box center [133, 562] width 181 height 38
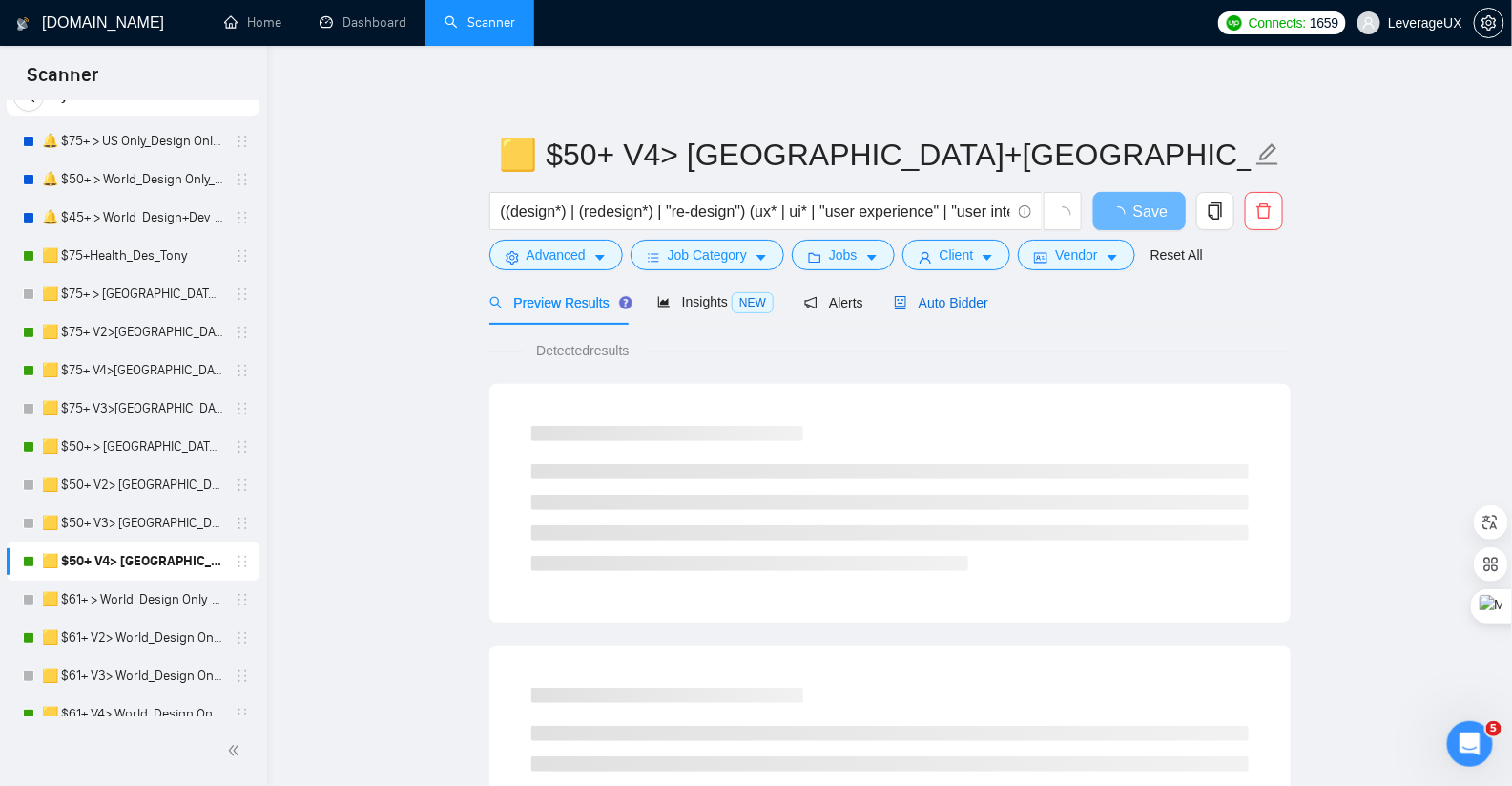
click at [976, 308] on span "Auto Bidder" at bounding box center [940, 303] width 94 height 15
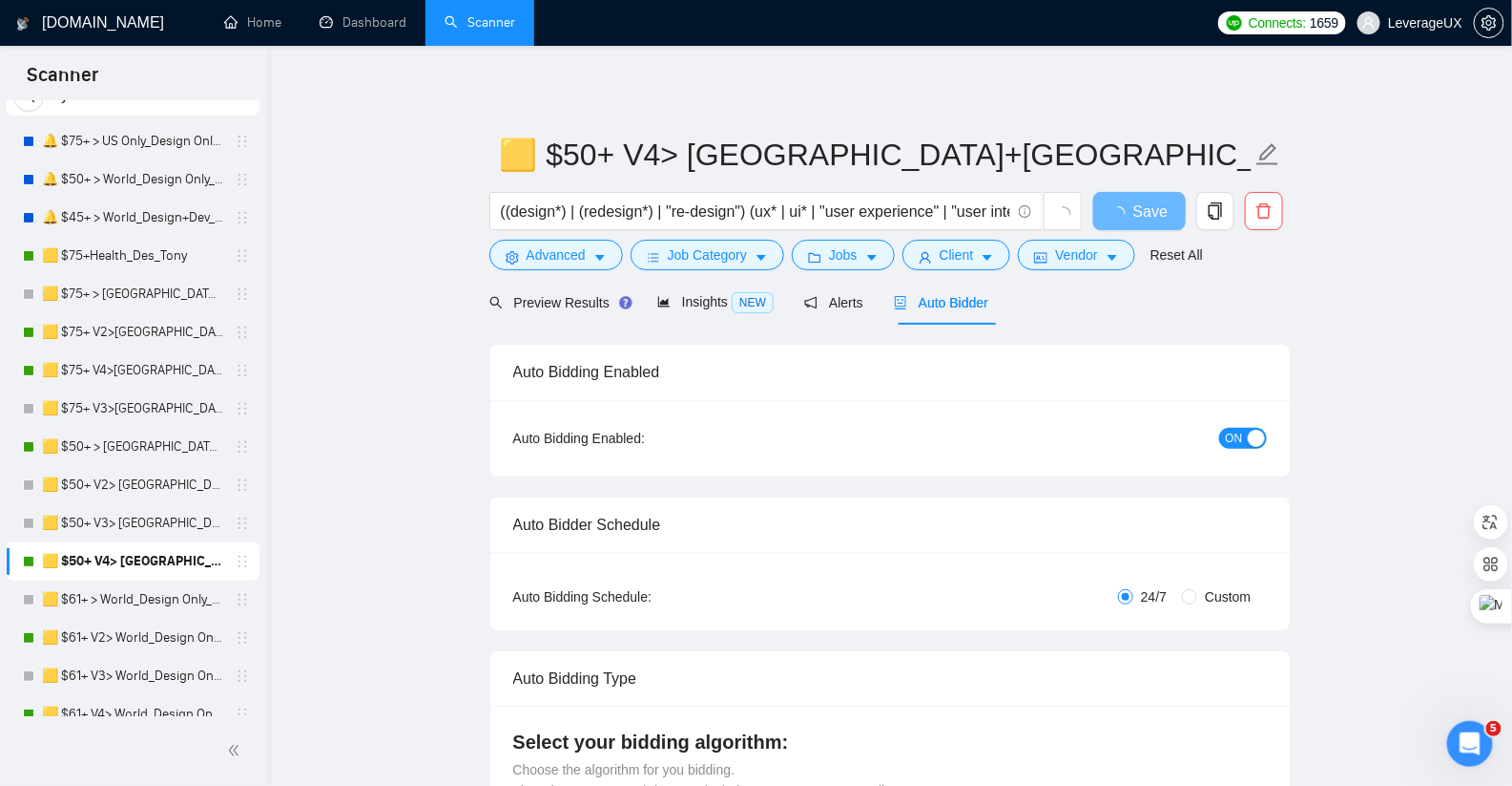
radio input "false"
radio input "true"
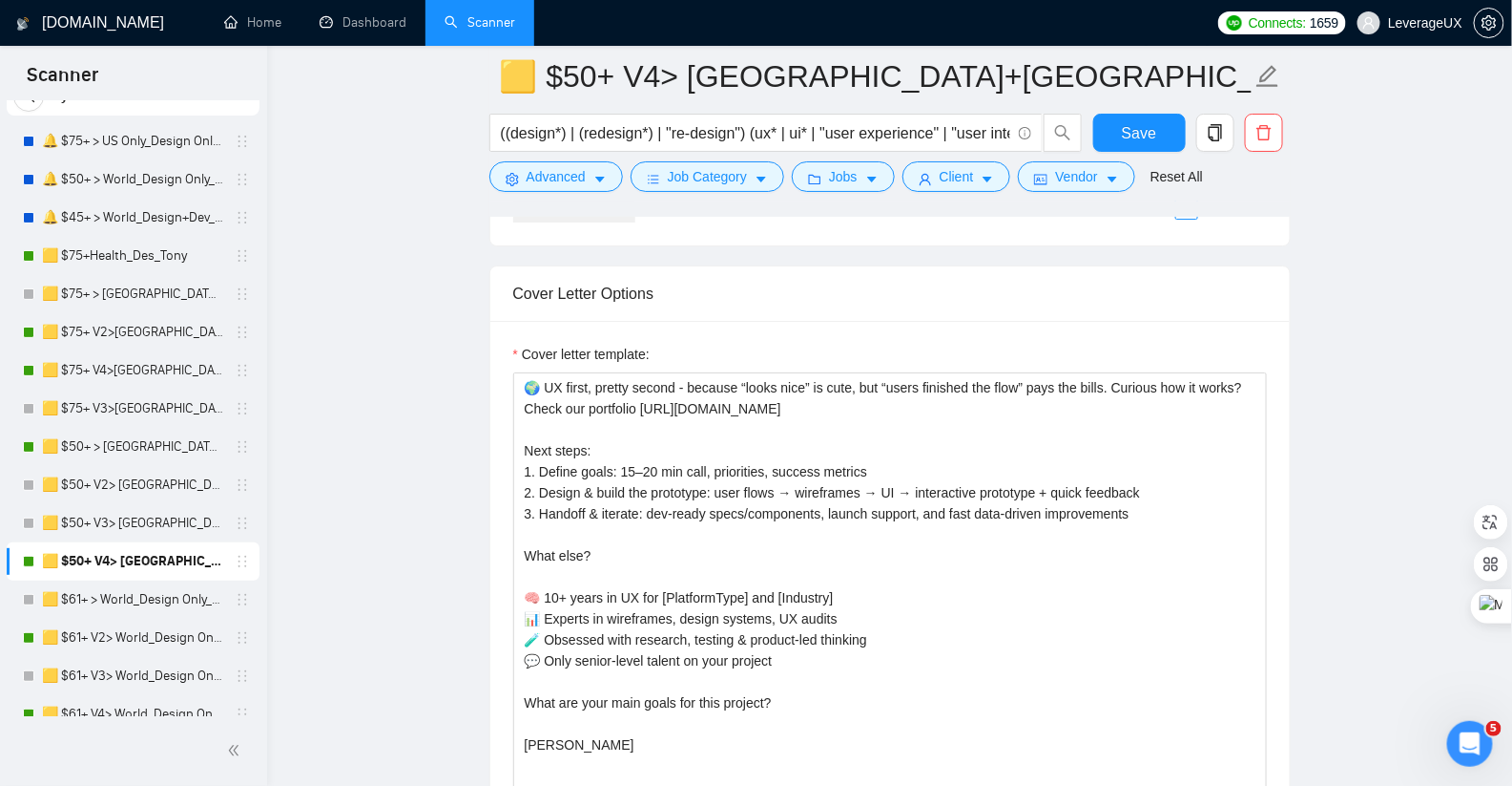
scroll to position [2402, 0]
click at [116, 641] on link "🟨 $61+ V2> World_Design Only_Roman-UX/UI_General" at bounding box center [133, 638] width 181 height 38
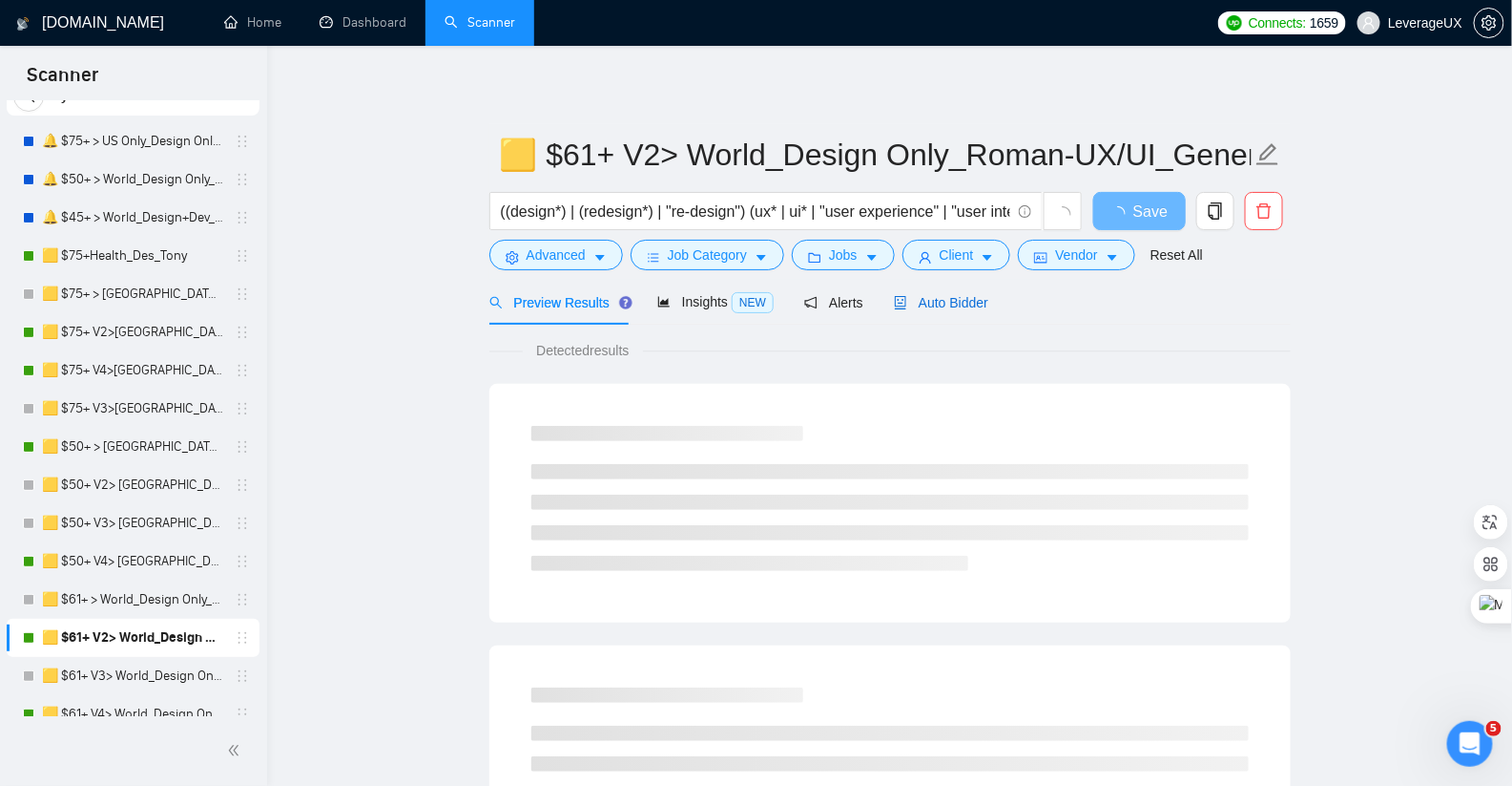
click at [974, 310] on div "Auto Bidder" at bounding box center [940, 303] width 94 height 21
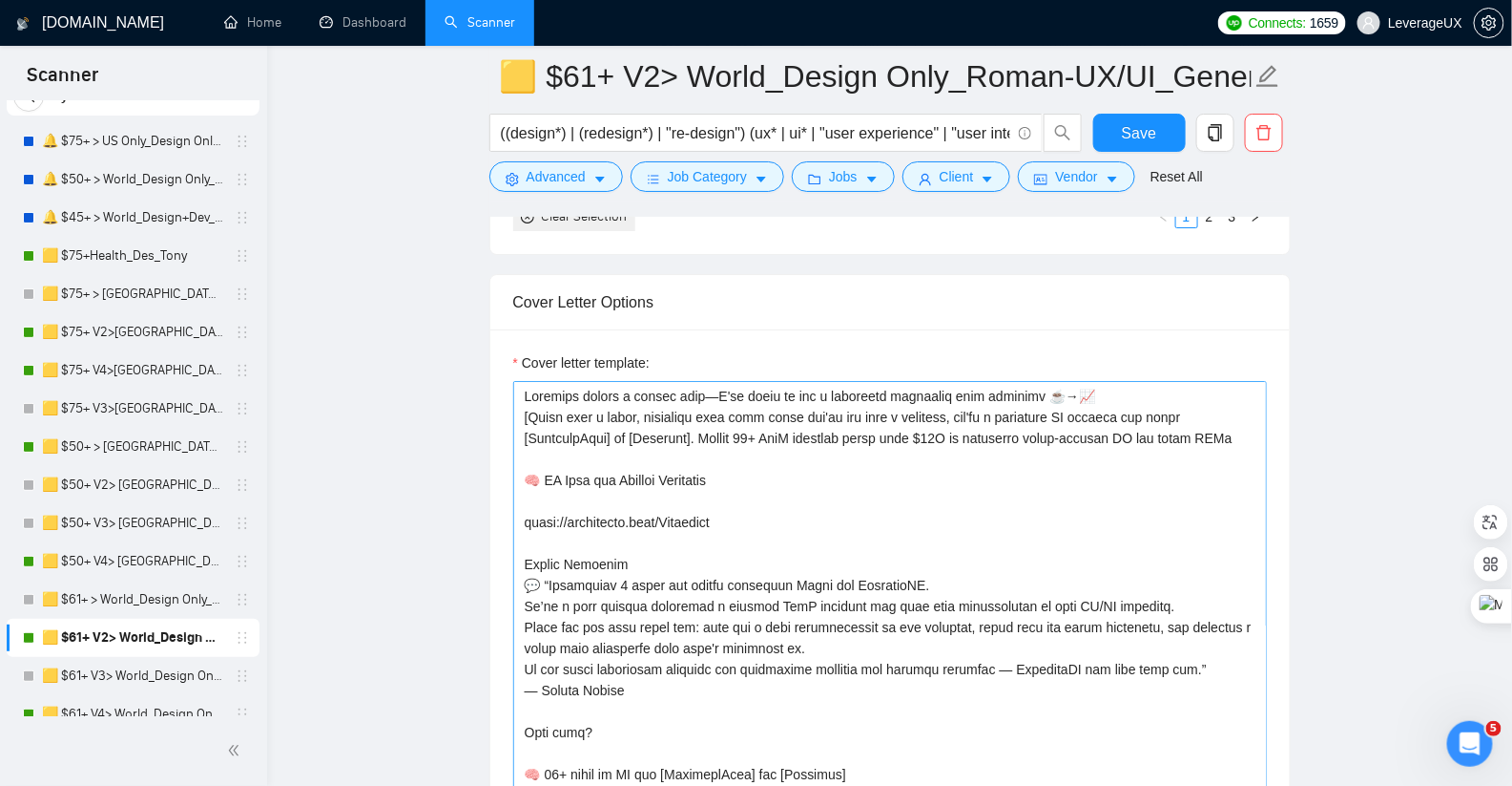
scroll to position [2391, 0]
click at [996, 406] on textarea "Cover letter template:" at bounding box center [891, 596] width 754 height 430
click at [834, 406] on textarea "Cover letter template:" at bounding box center [891, 596] width 754 height 430
click at [828, 409] on textarea "Cover letter template:" at bounding box center [891, 596] width 754 height 430
click at [831, 408] on textarea "Cover letter template:" at bounding box center [891, 596] width 754 height 430
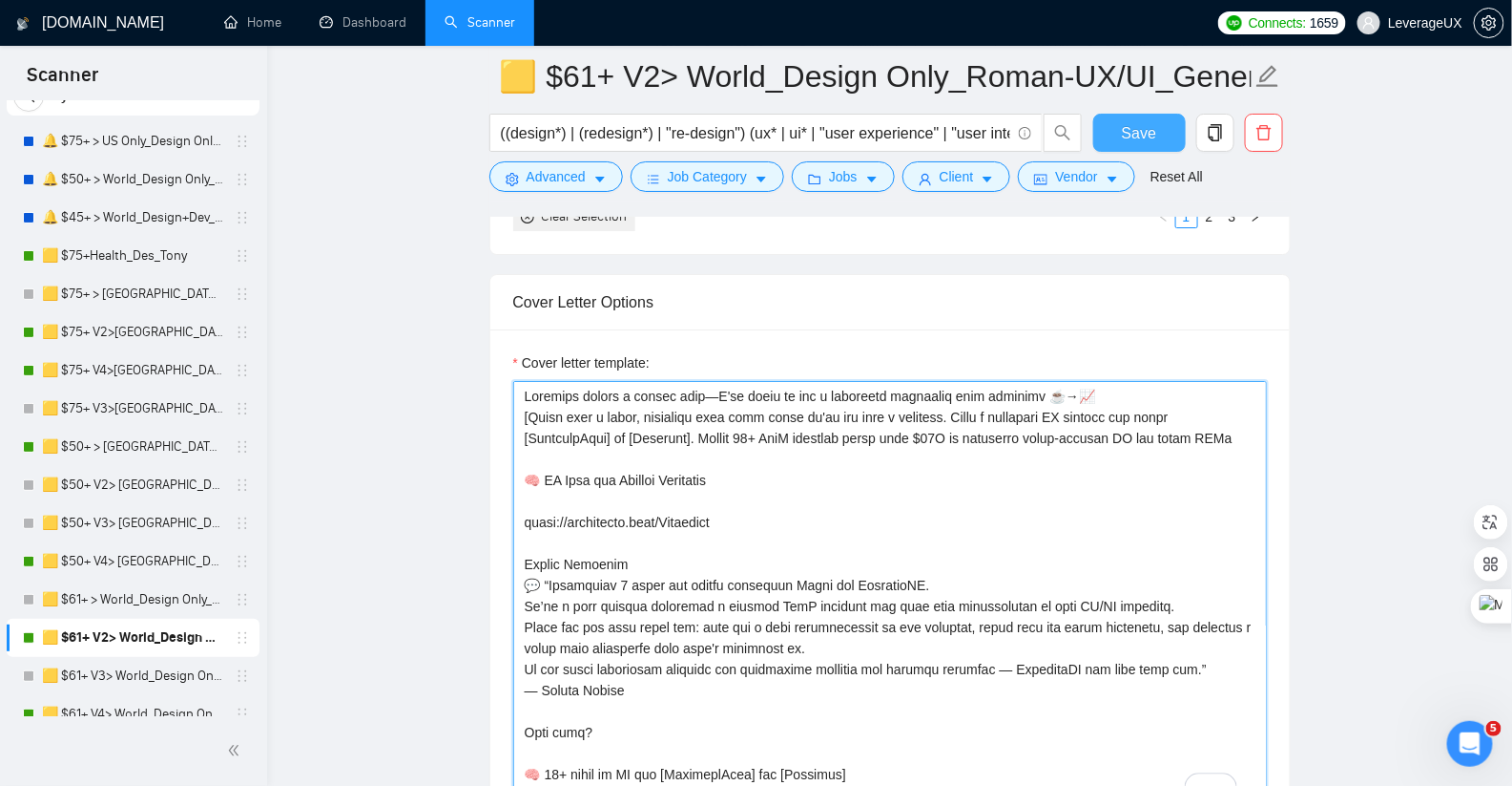
type textarea "Everyone offers a coffee chat—I'll trade it for a clickable prototype that conv…"
click at [1109, 137] on button "Save" at bounding box center [1139, 133] width 93 height 38
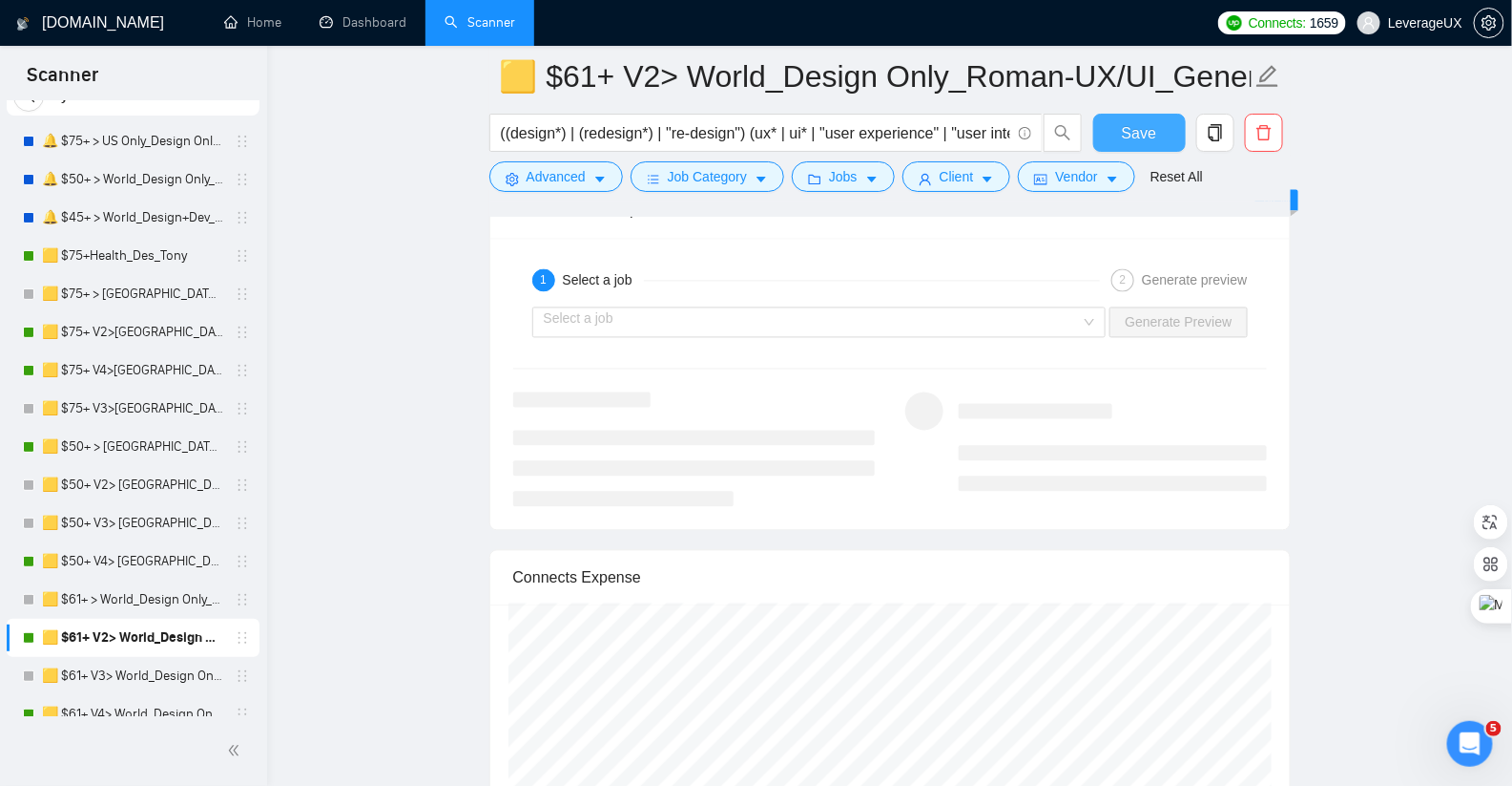
scroll to position [3869, 0]
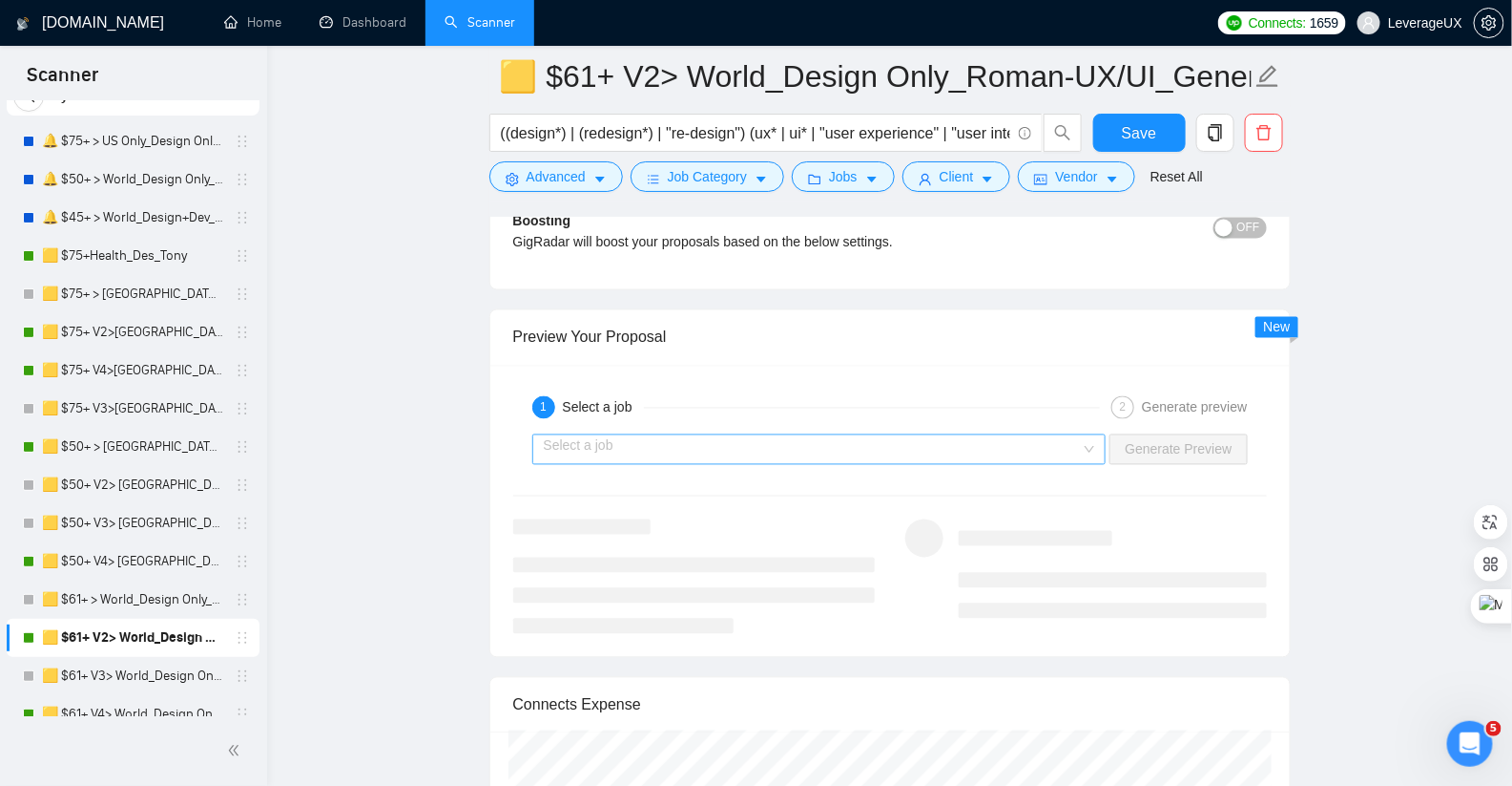
click at [711, 437] on input "search" at bounding box center [813, 450] width 538 height 29
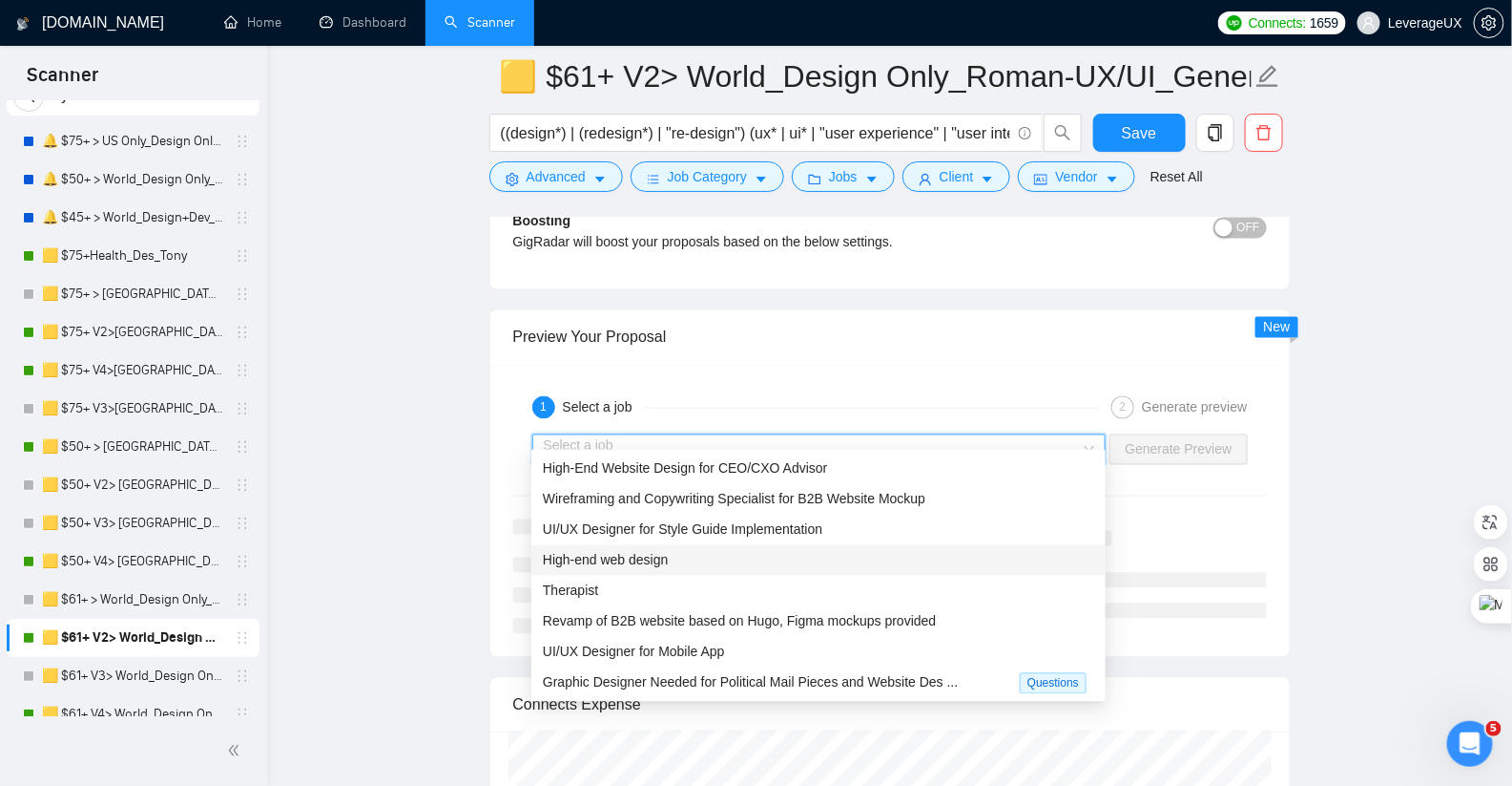
click at [708, 555] on div "High-end web design" at bounding box center [819, 561] width 552 height 21
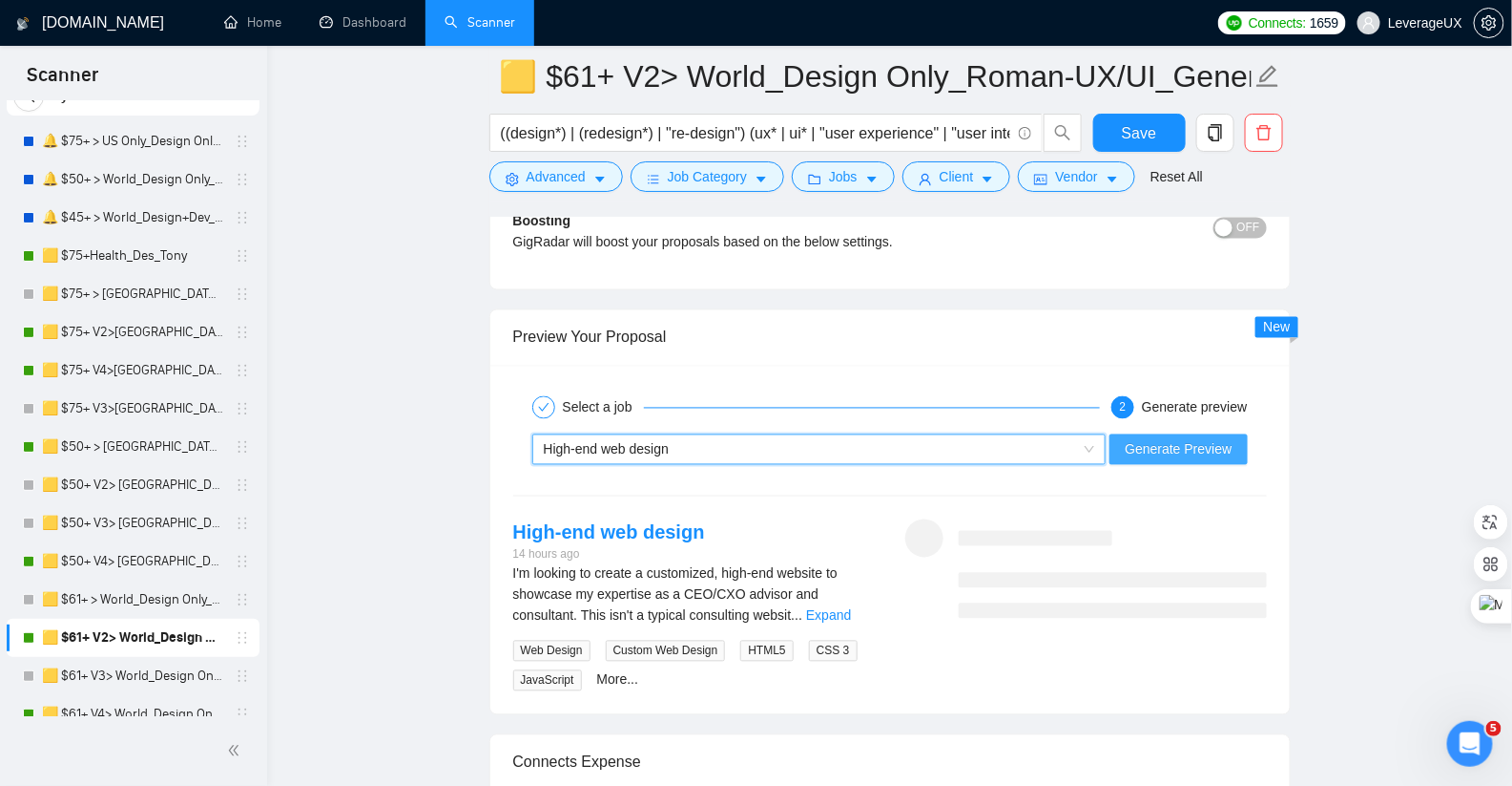
click at [1172, 439] on span "Generate Preview" at bounding box center [1178, 450] width 107 height 21
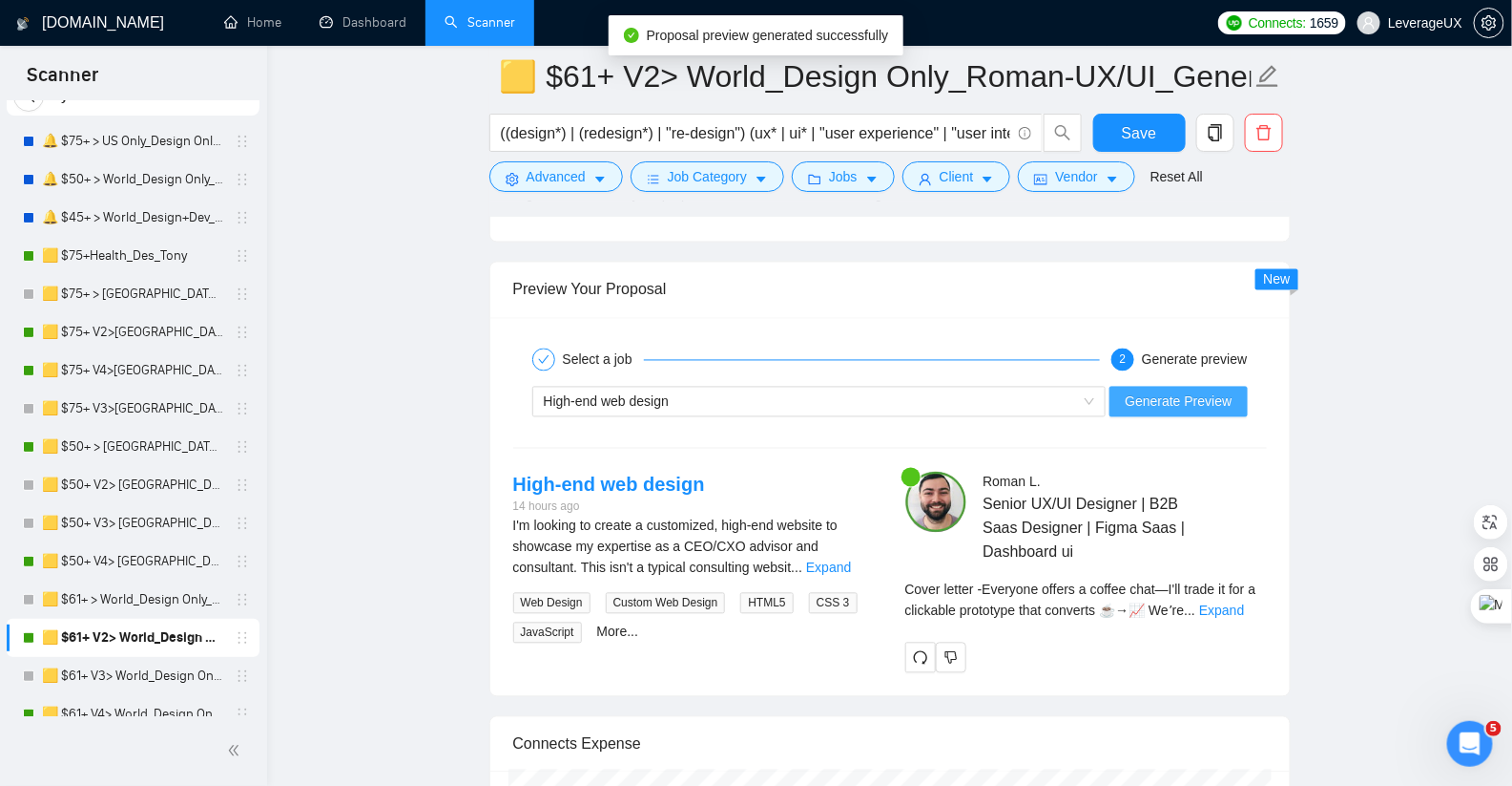
scroll to position [3921, 0]
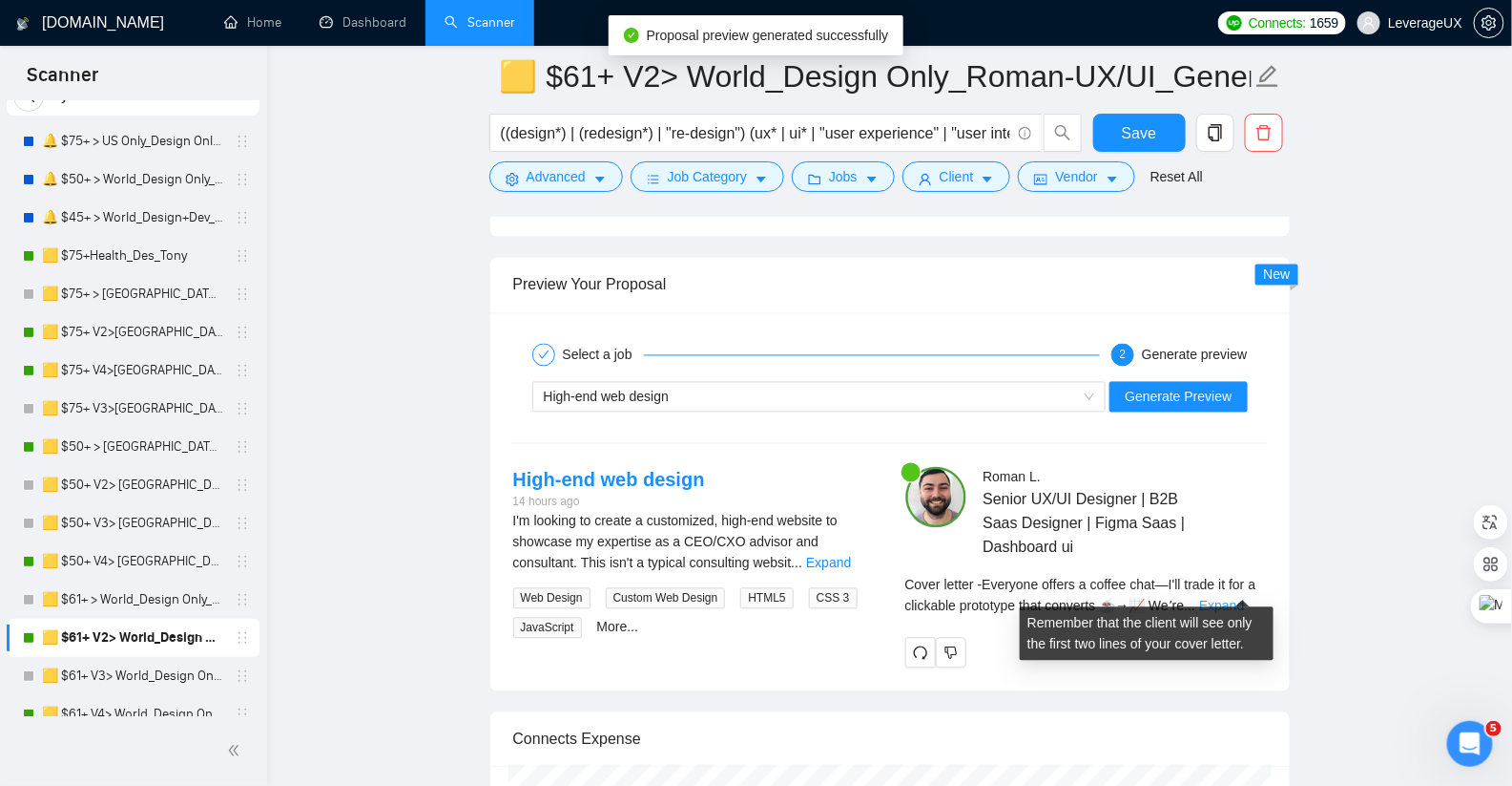
click at [1244, 599] on link "Expand" at bounding box center [1221, 606] width 45 height 15
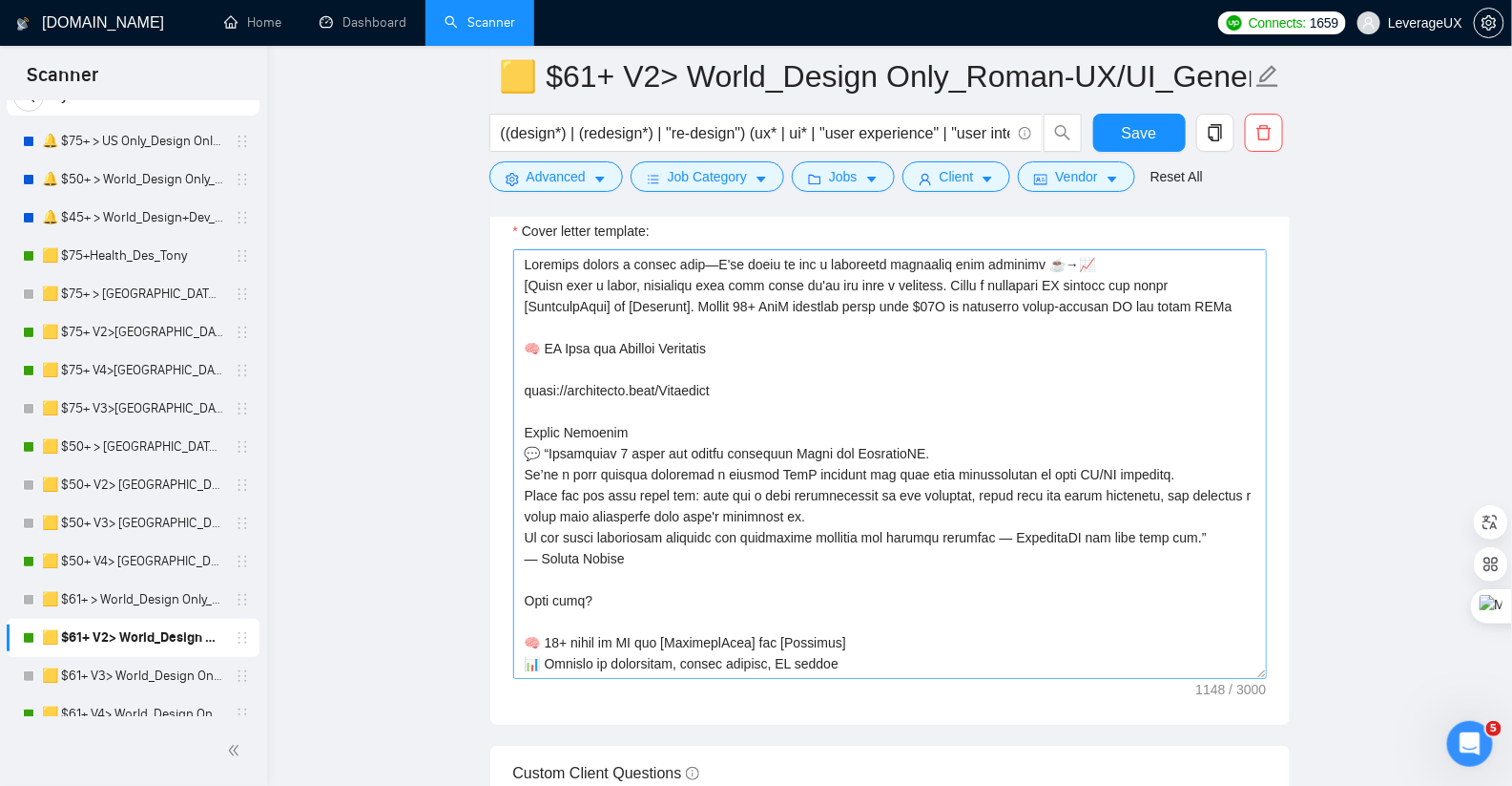
scroll to position [2483, 0]
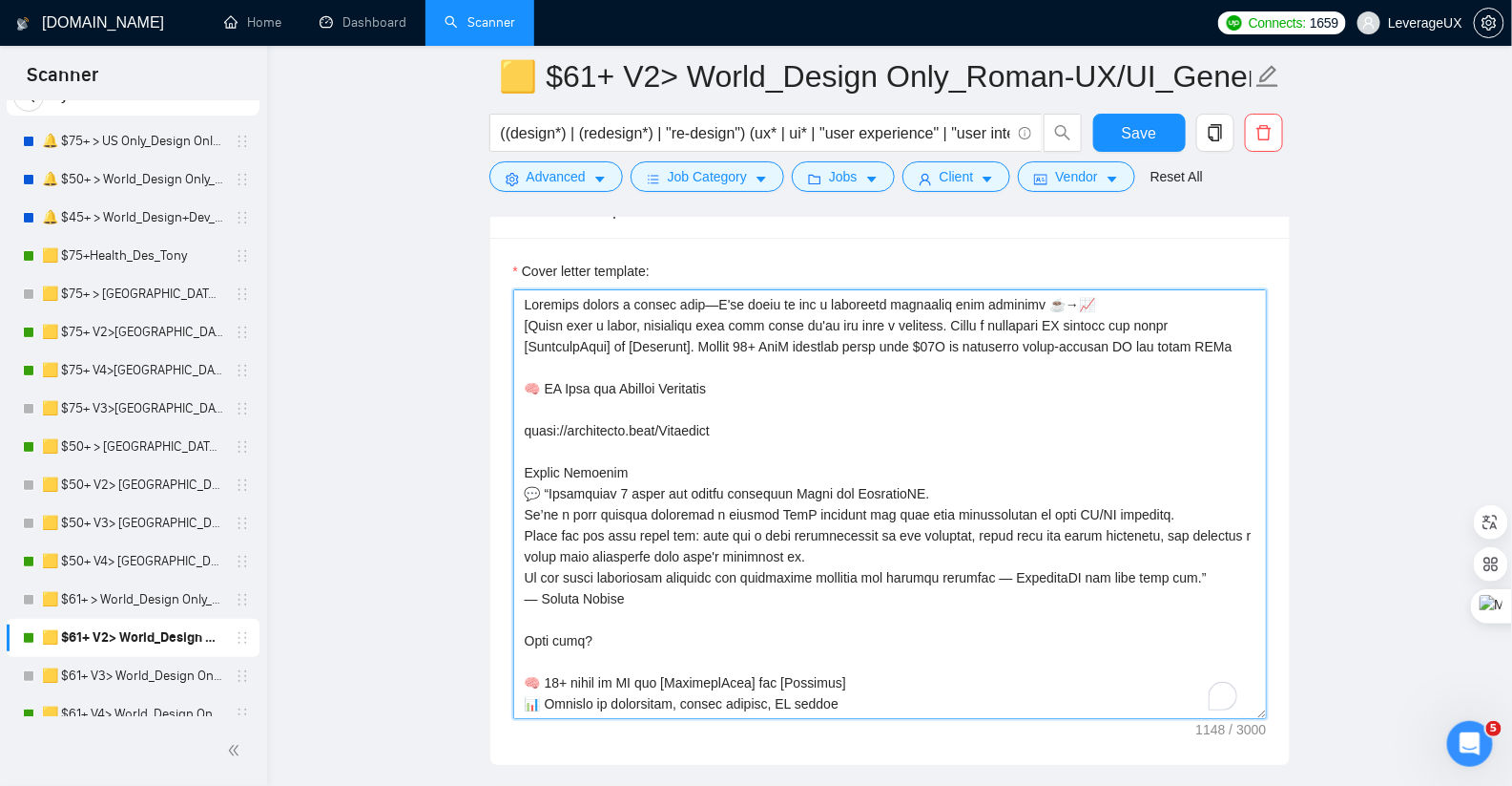
click at [721, 295] on textarea "Cover letter template:" at bounding box center [891, 504] width 754 height 430
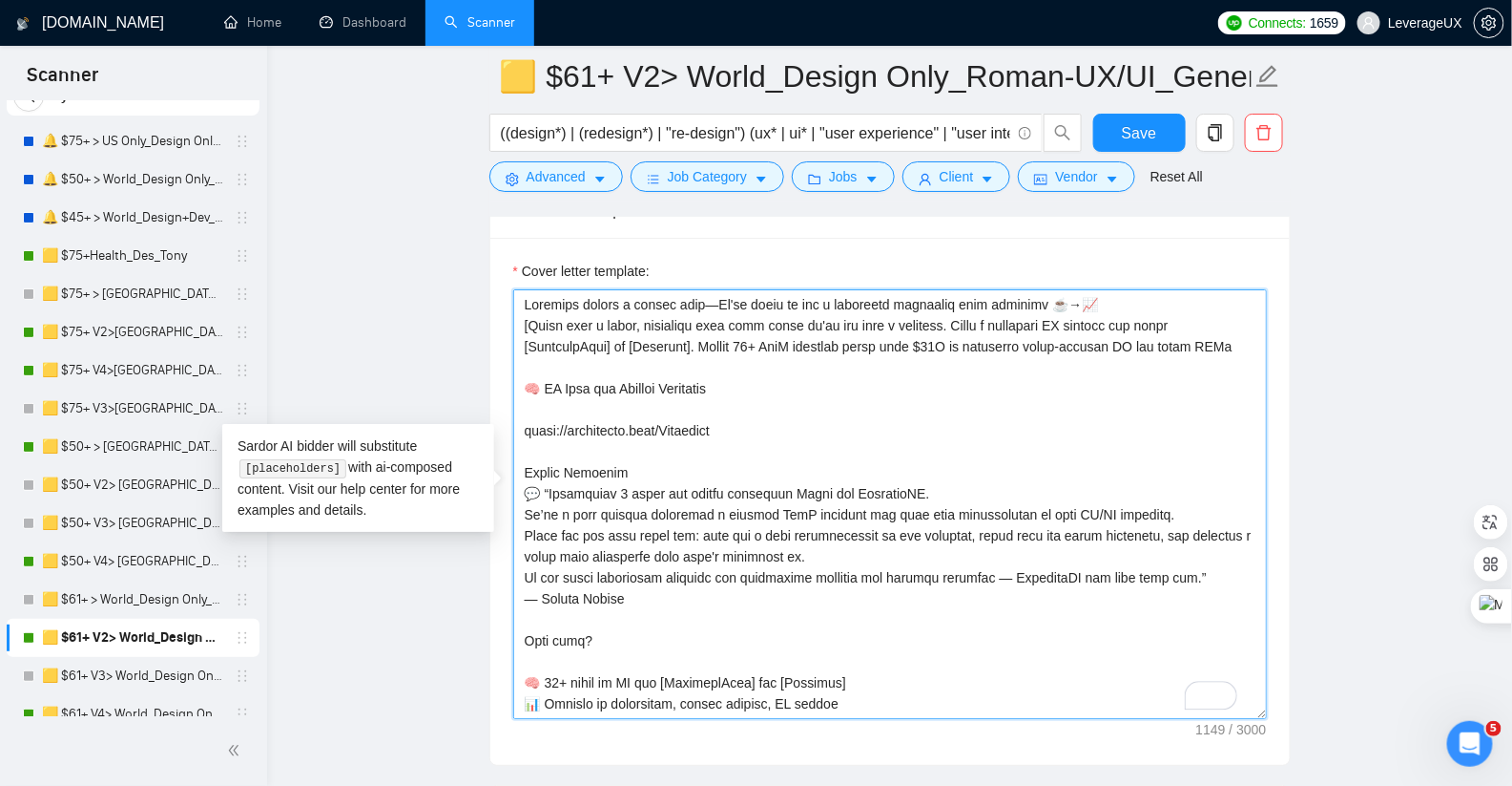
click at [718, 299] on textarea "Cover letter template:" at bounding box center [891, 504] width 754 height 430
type textarea "Everyone offers a coffee chat - We'll trade it for a clickable prototype that c…"
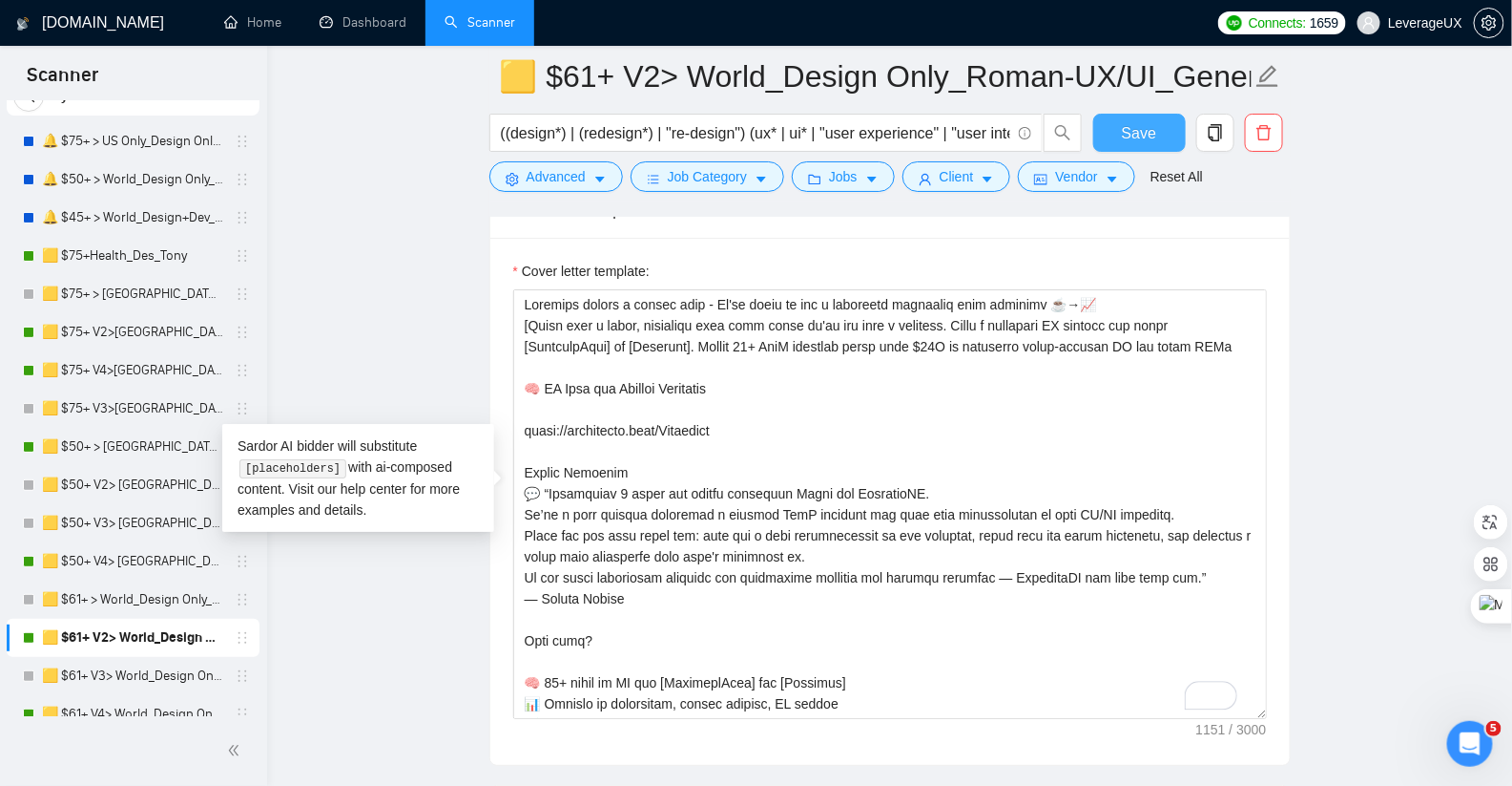
click at [1138, 133] on span "Save" at bounding box center [1139, 133] width 34 height 24
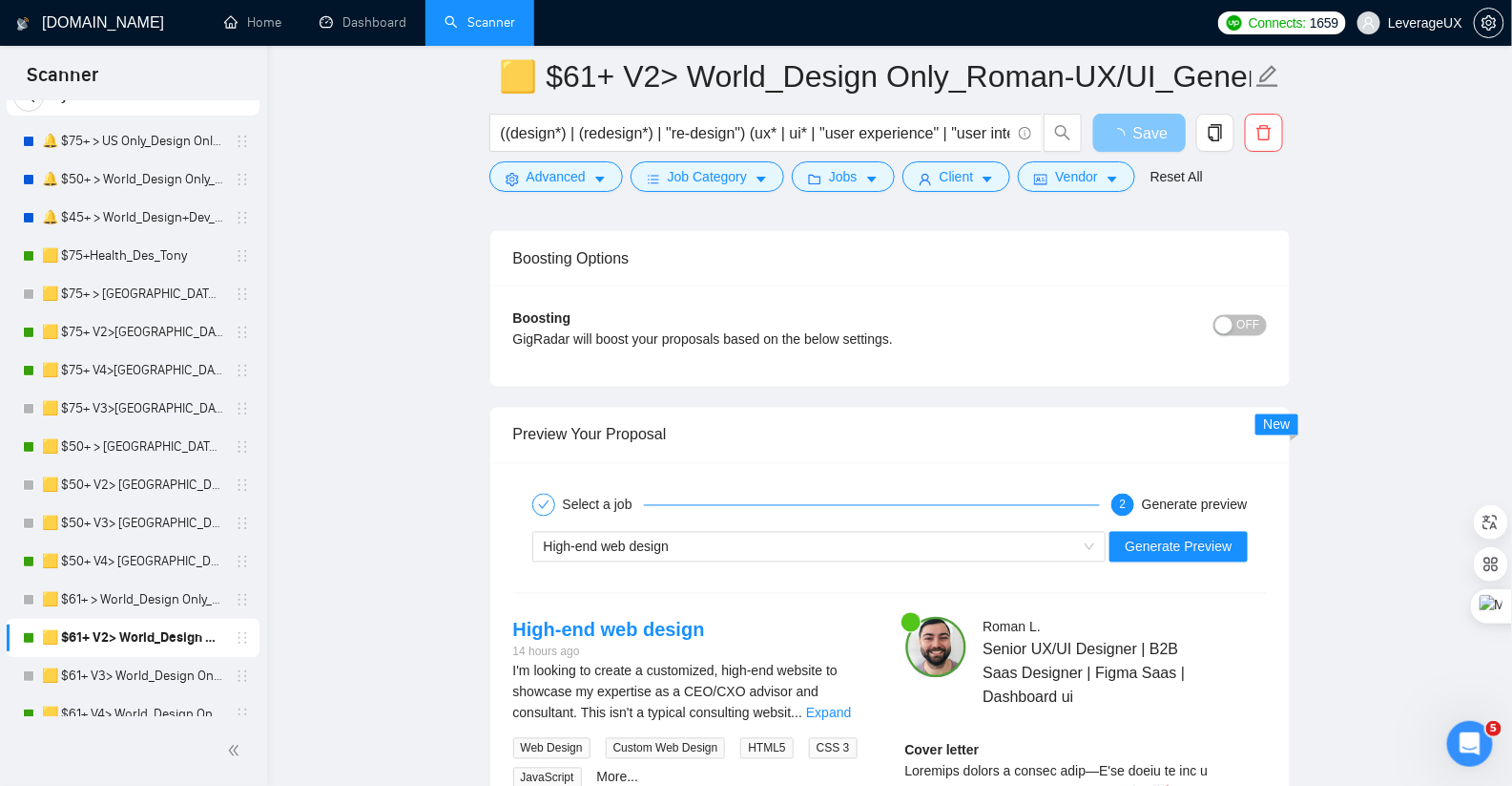
scroll to position [3813, 0]
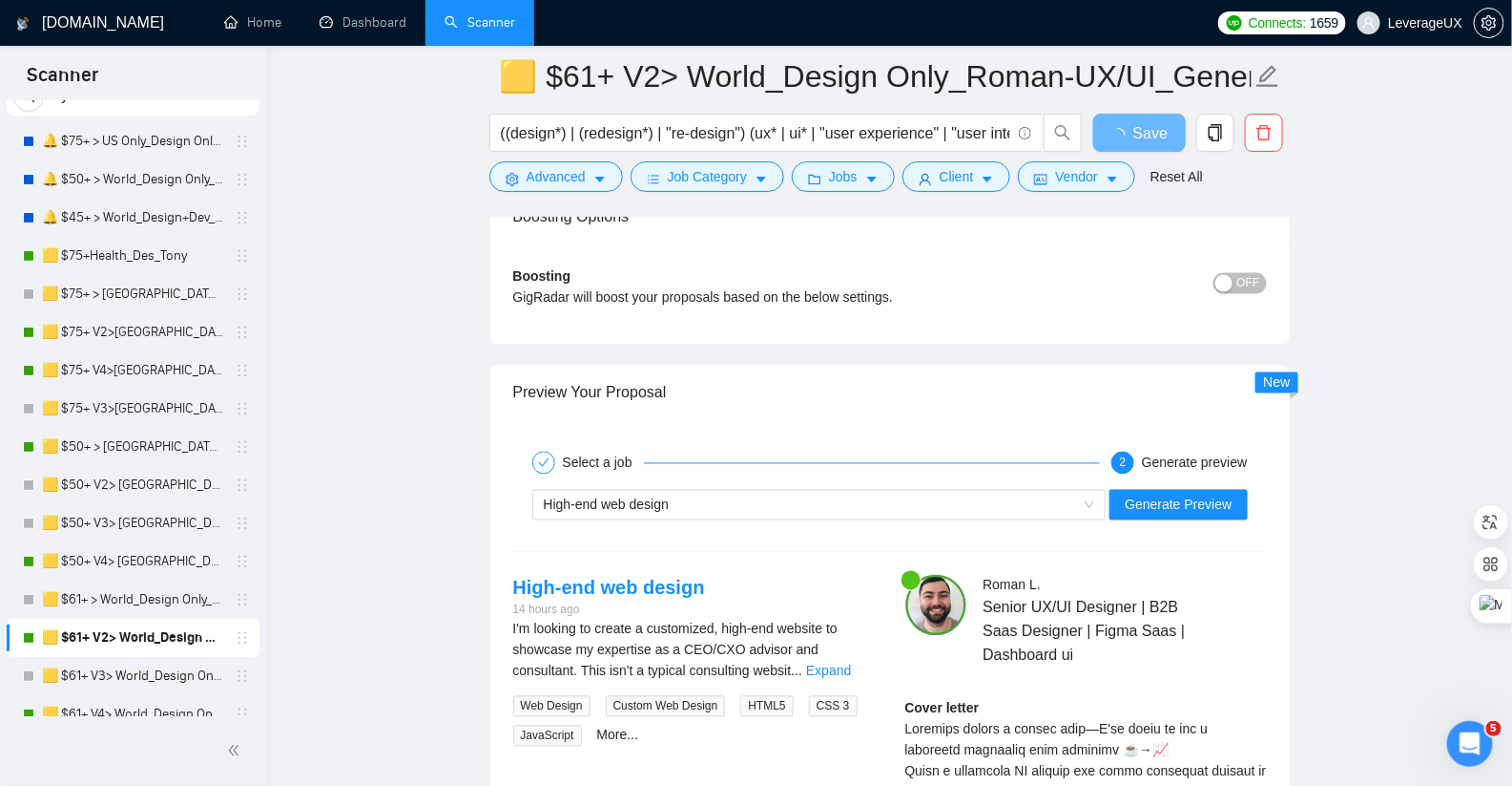
click at [713, 491] on div "High-end web design" at bounding box center [811, 505] width 535 height 29
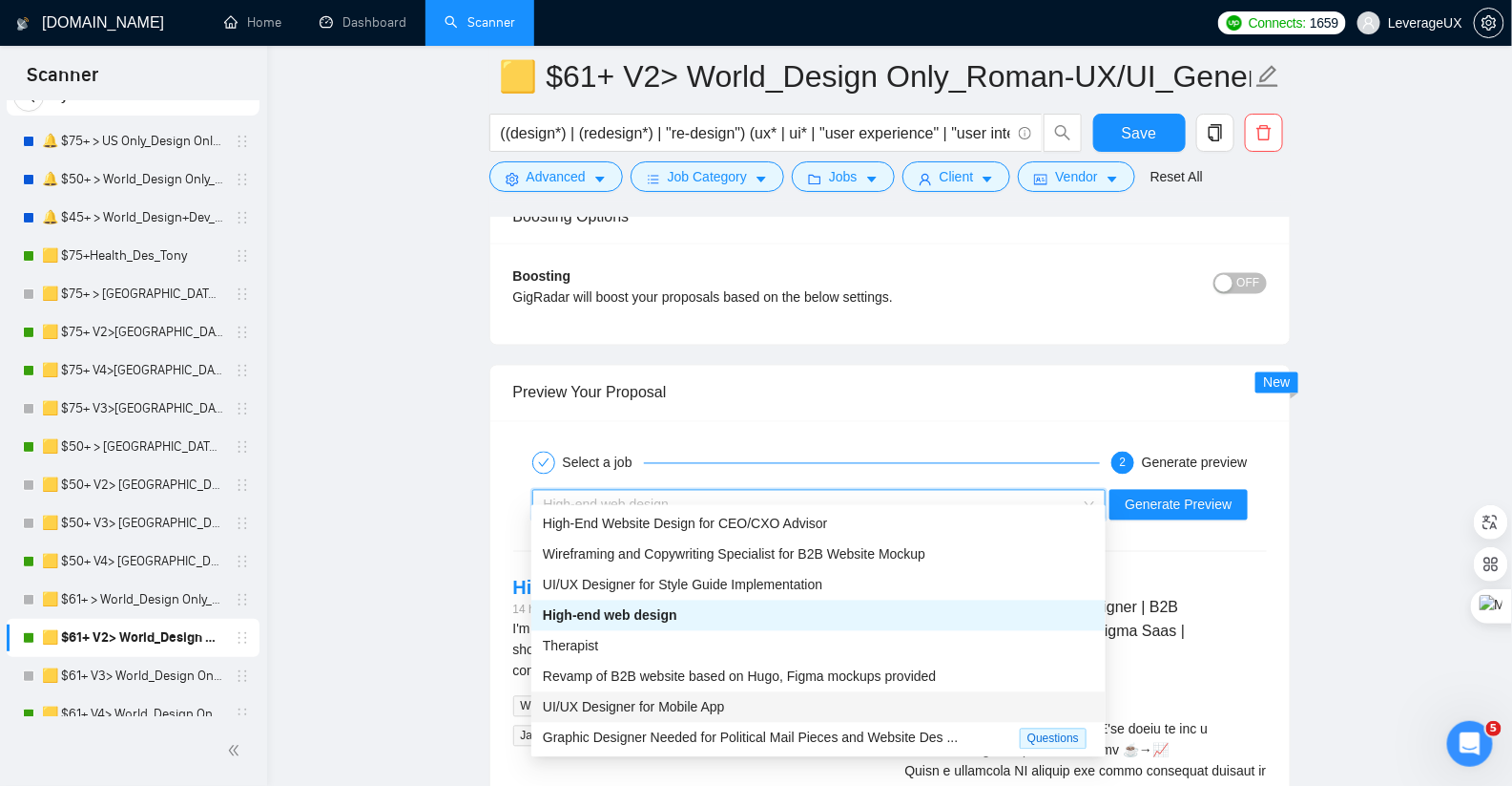
click at [741, 704] on div "UI/UX Designer for Mobile App" at bounding box center [819, 708] width 552 height 21
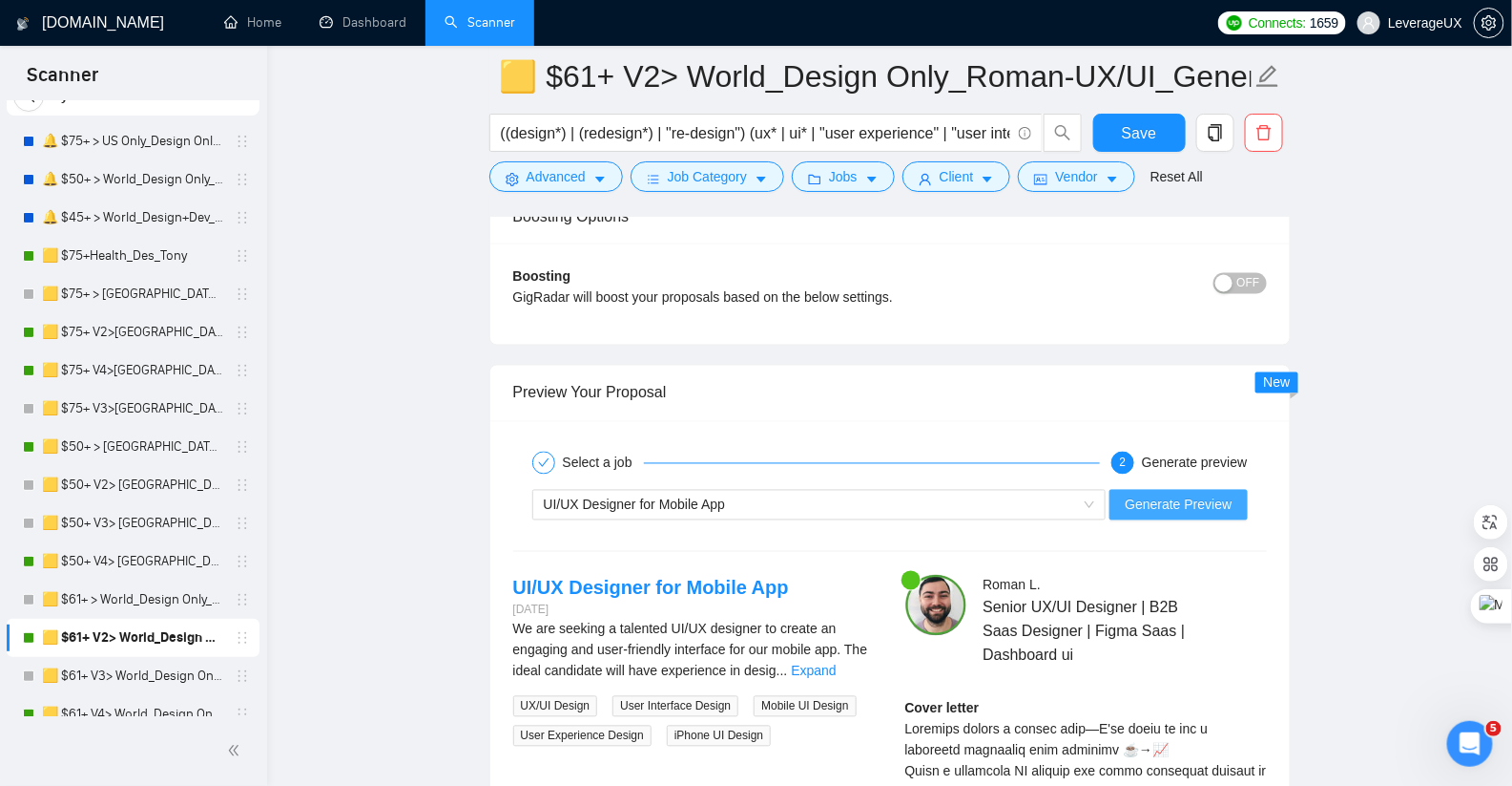
click at [1210, 498] on button "Generate Preview" at bounding box center [1178, 505] width 137 height 31
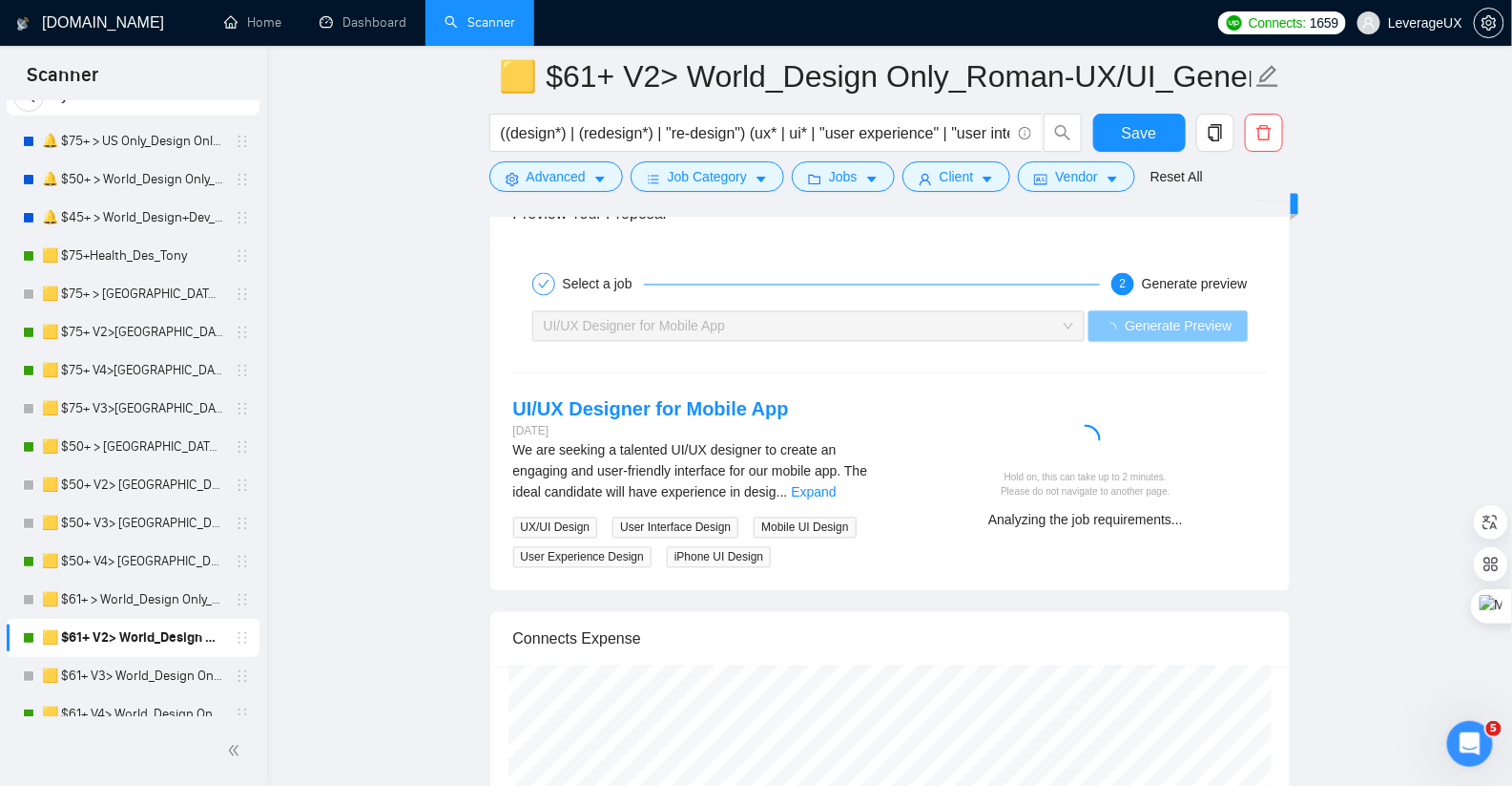
scroll to position [3993, 0]
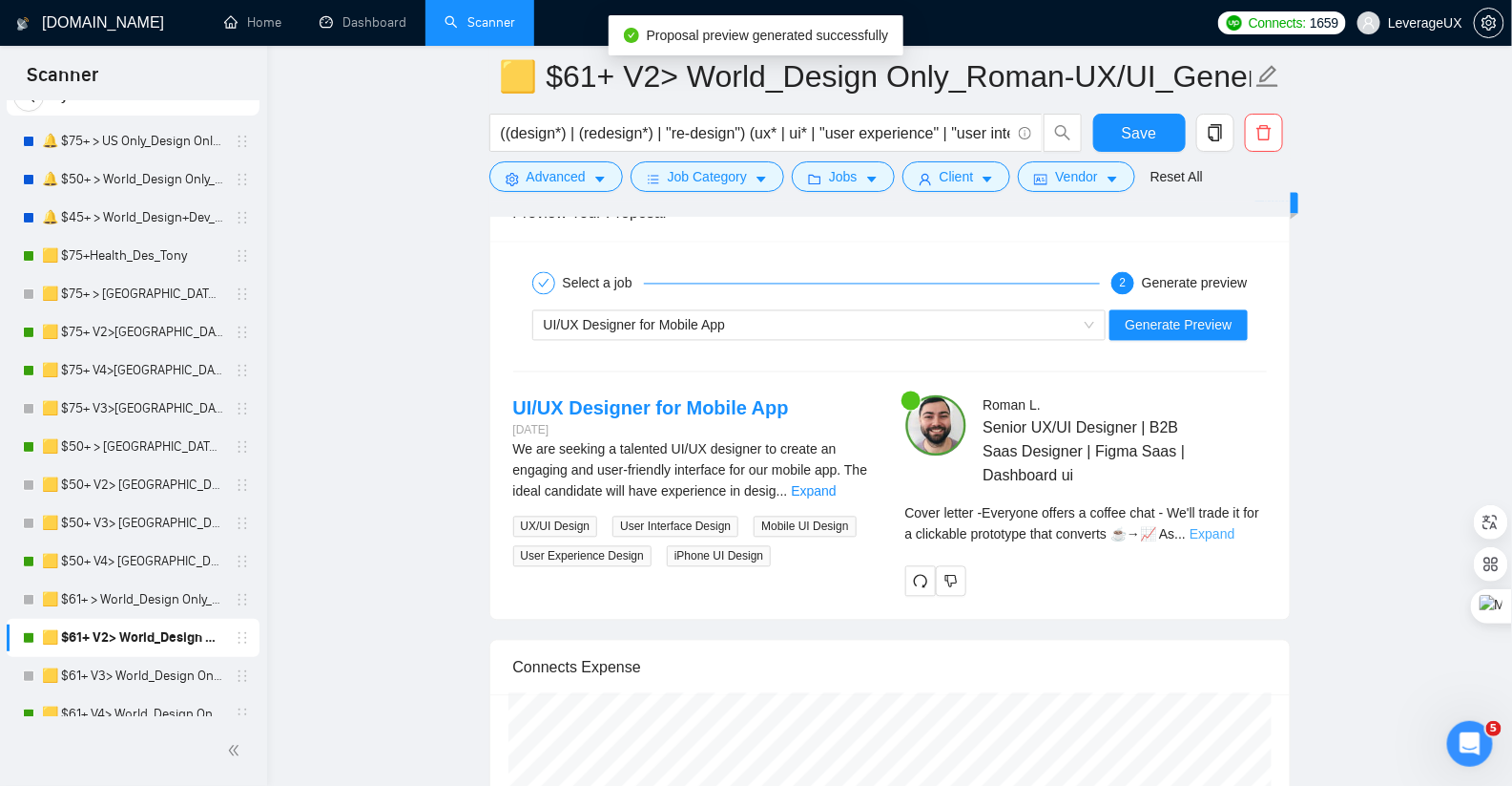
click at [1234, 527] on link "Expand" at bounding box center [1211, 535] width 45 height 15
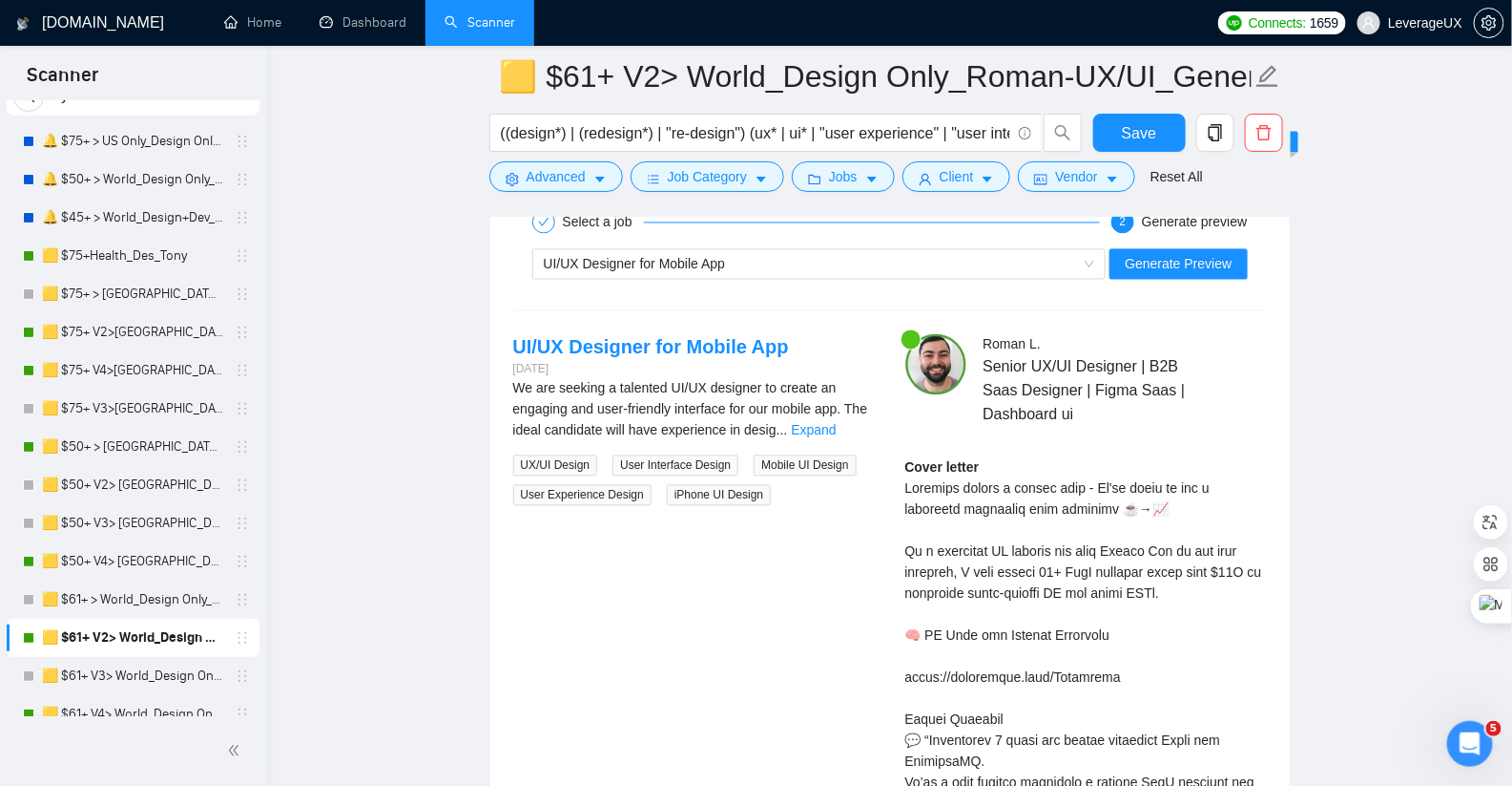
scroll to position [4054, 0]
drag, startPoint x: 1045, startPoint y: 497, endPoint x: 893, endPoint y: 473, distance: 153.9
click at [893, 473] on div "Roman L . Senior UX/UI Designer | B2B Saas Designer | Figma Saas | Dashboard ui…" at bounding box center [1085, 789] width 392 height 909
click at [798, 571] on div "UI/UX Designer for Mobile App 2 days ago We are seeking a talented UI/UX design…" at bounding box center [891, 789] width 785 height 909
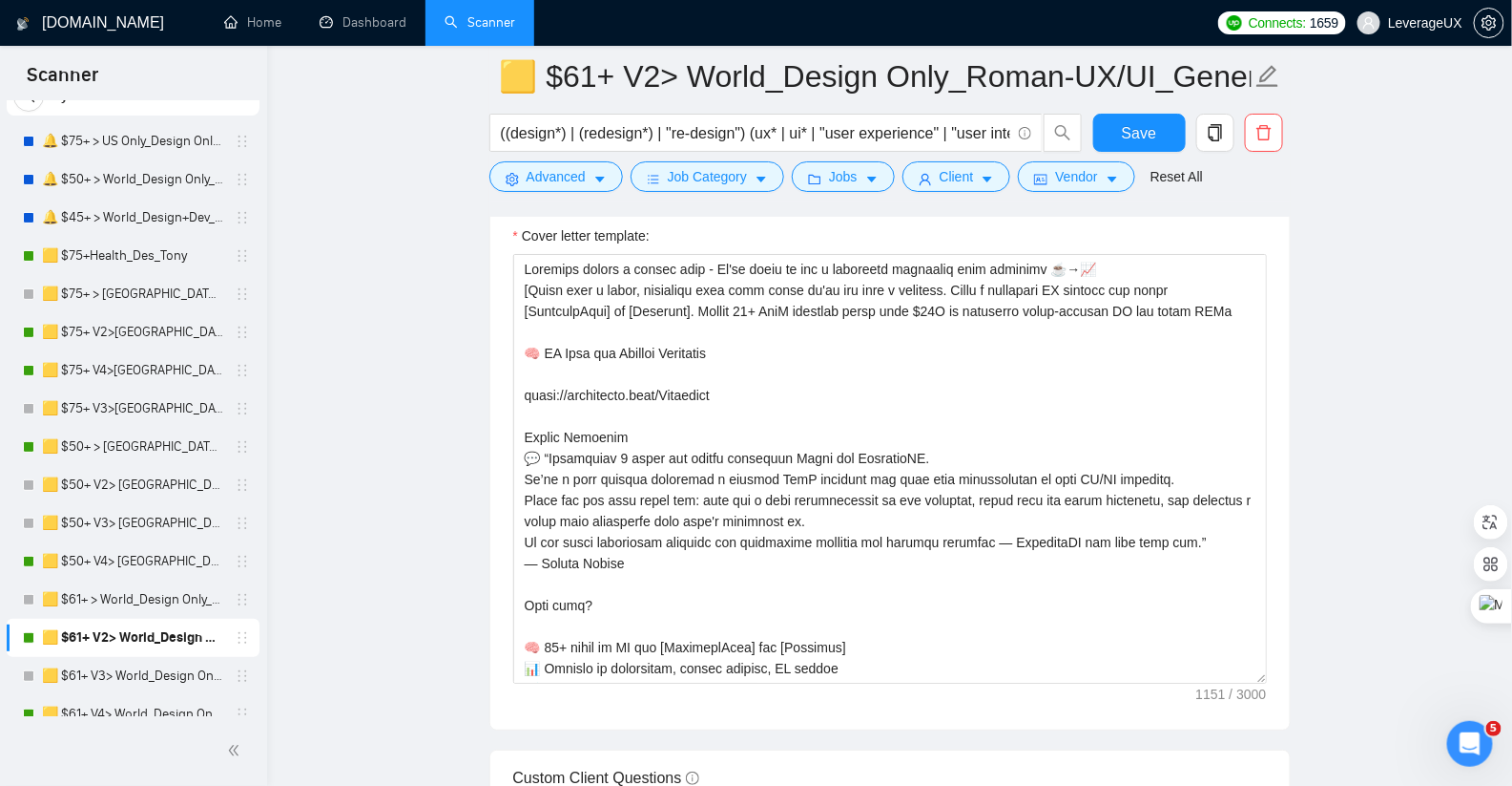
scroll to position [2476, 0]
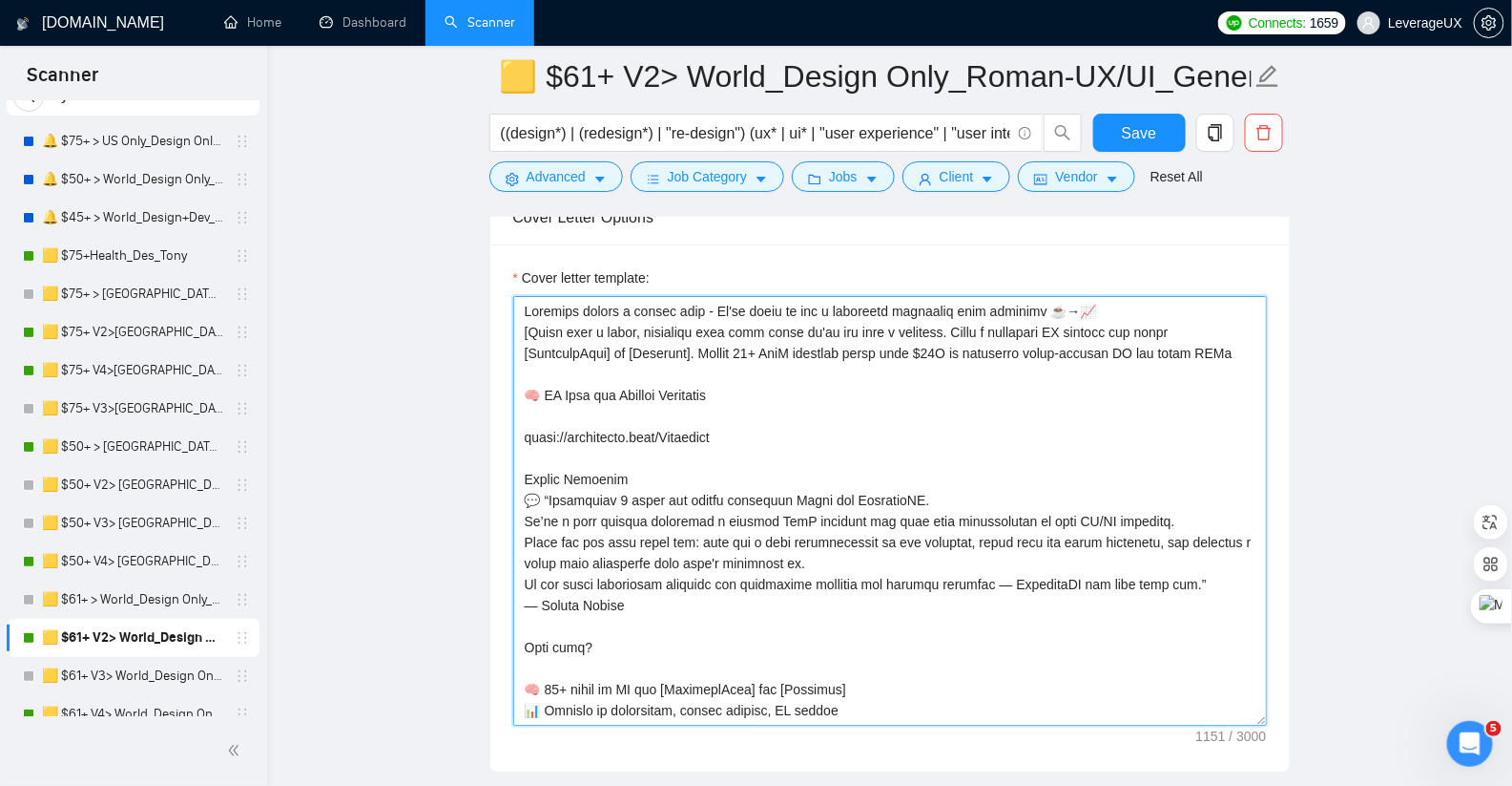
click at [967, 321] on textarea "Cover letter template:" at bounding box center [891, 511] width 754 height 430
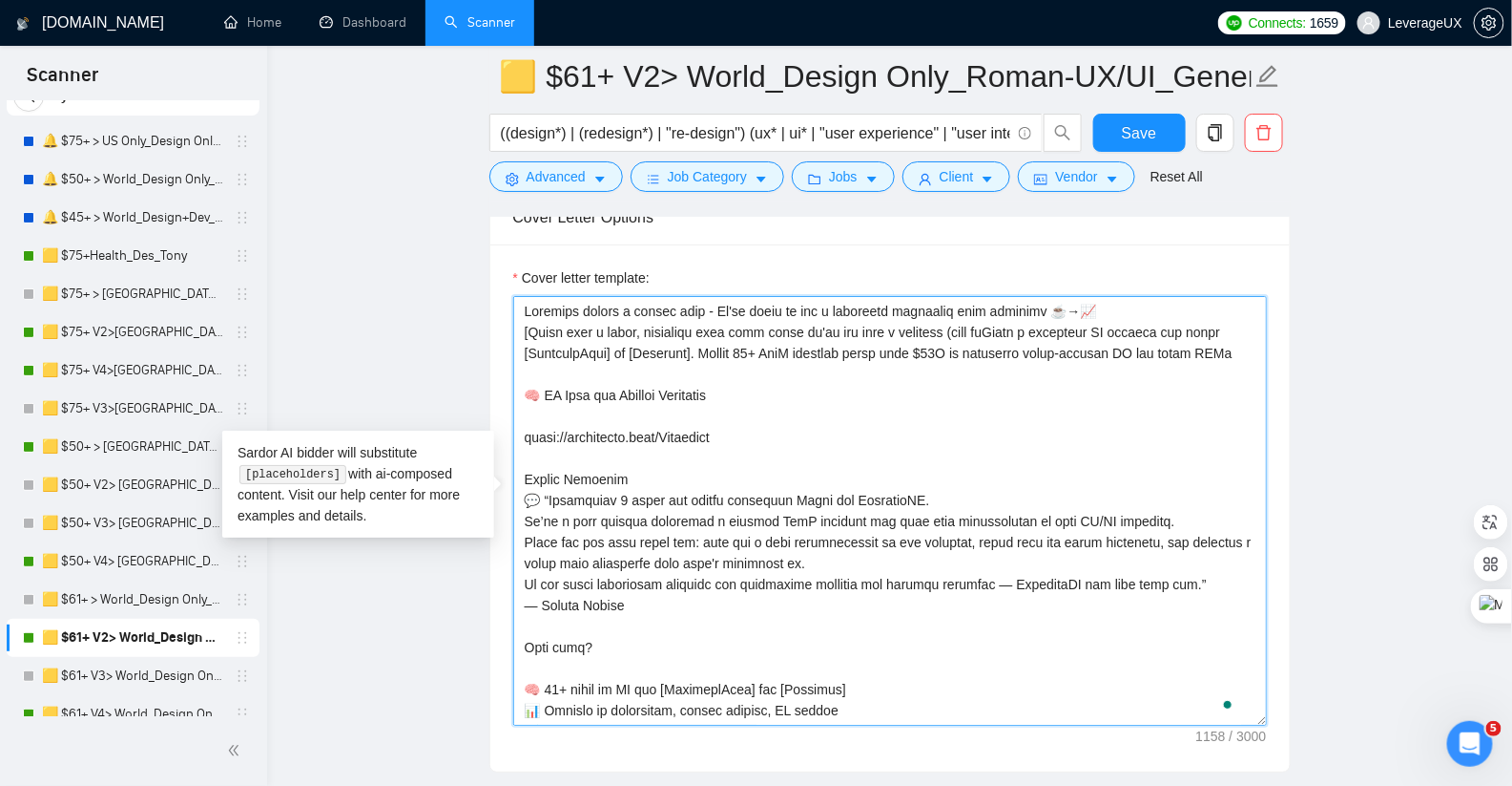
type textarea "Everyone offers a coffee chat - We'll trade it for a clickable prototype that c…"
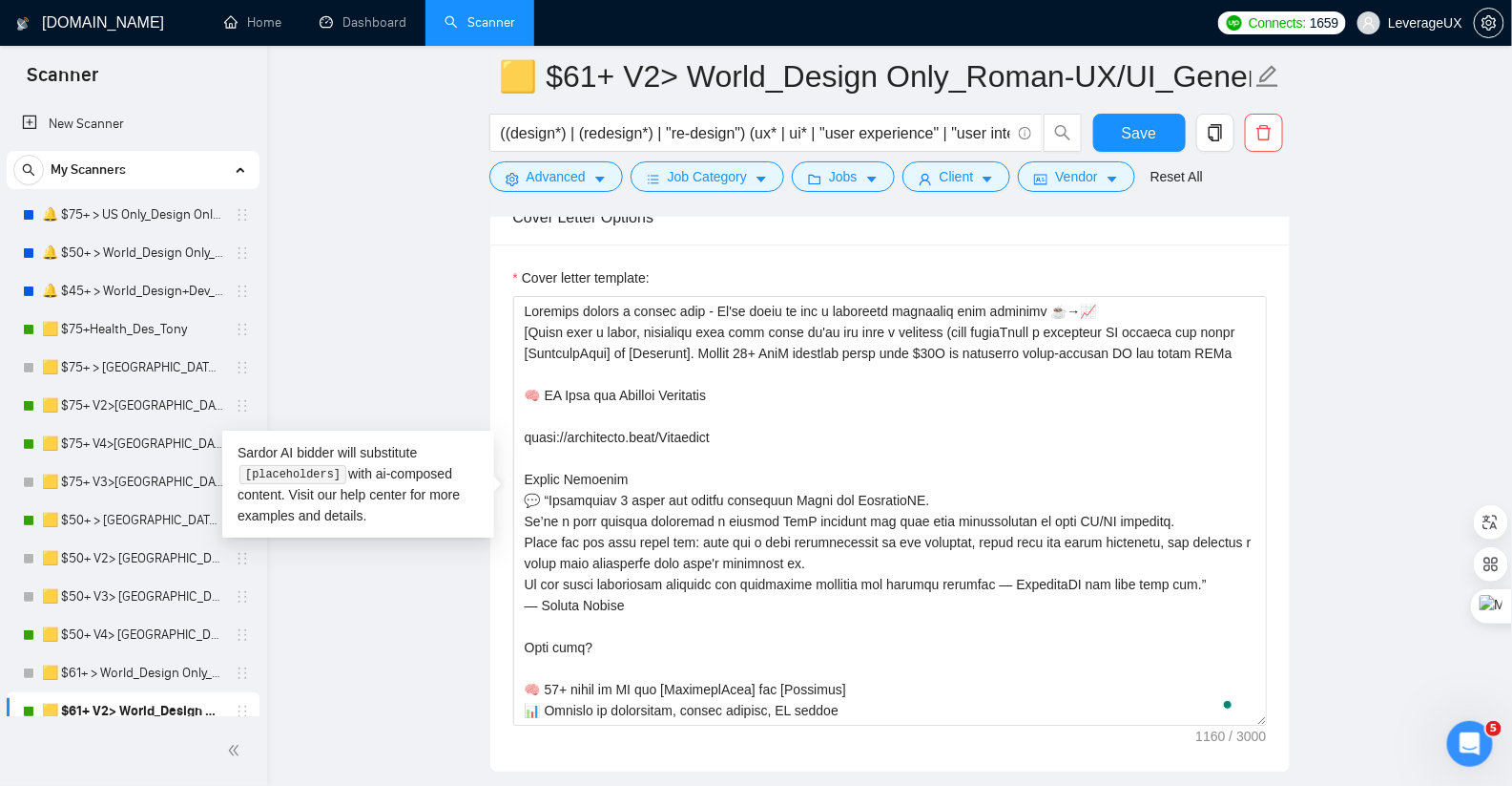
scroll to position [74, 0]
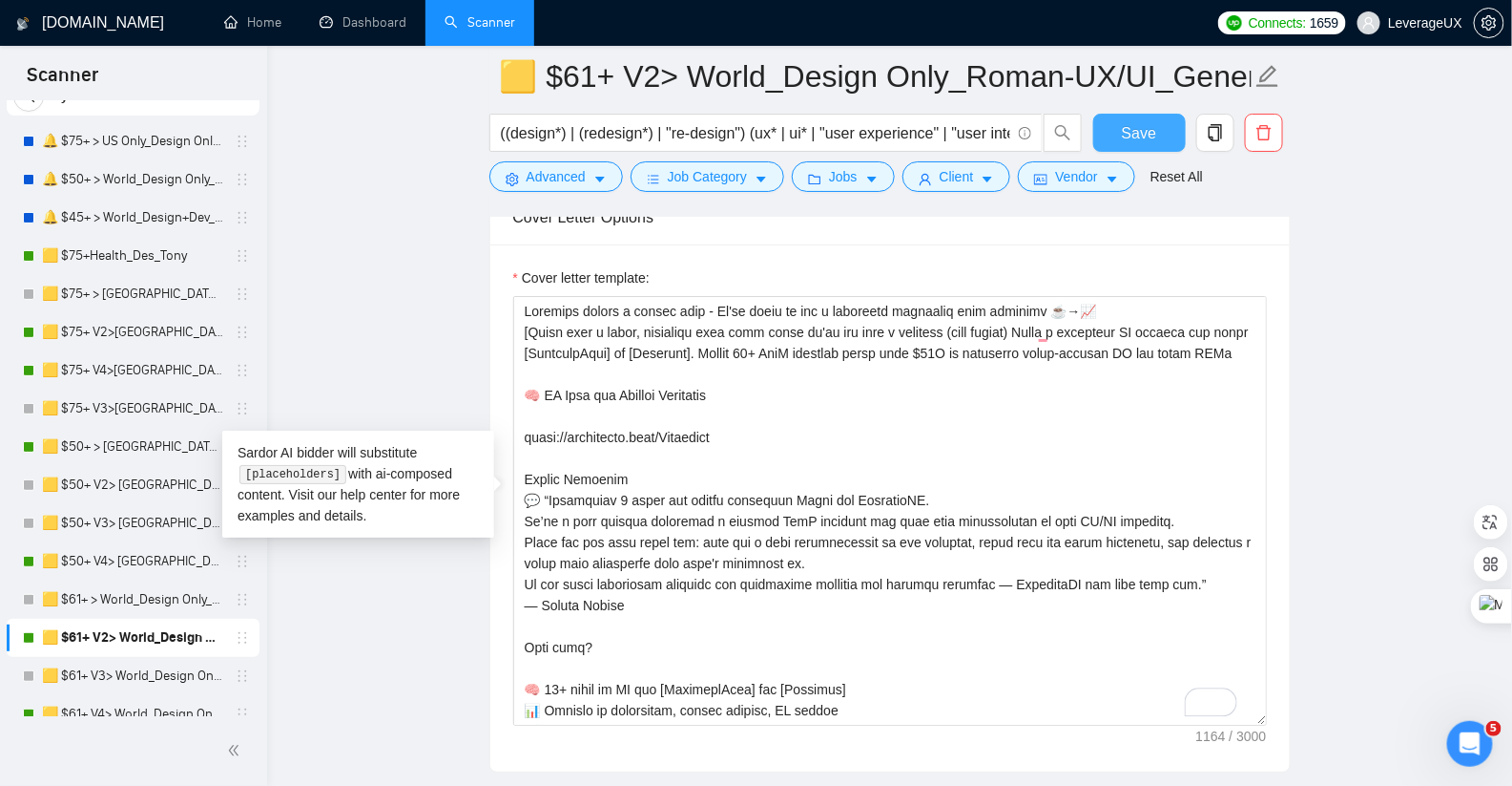
type textarea "Everyone offers a coffee chat - We'll trade it for a clickable prototype that c…"
click at [1143, 139] on span "Save" at bounding box center [1139, 133] width 34 height 24
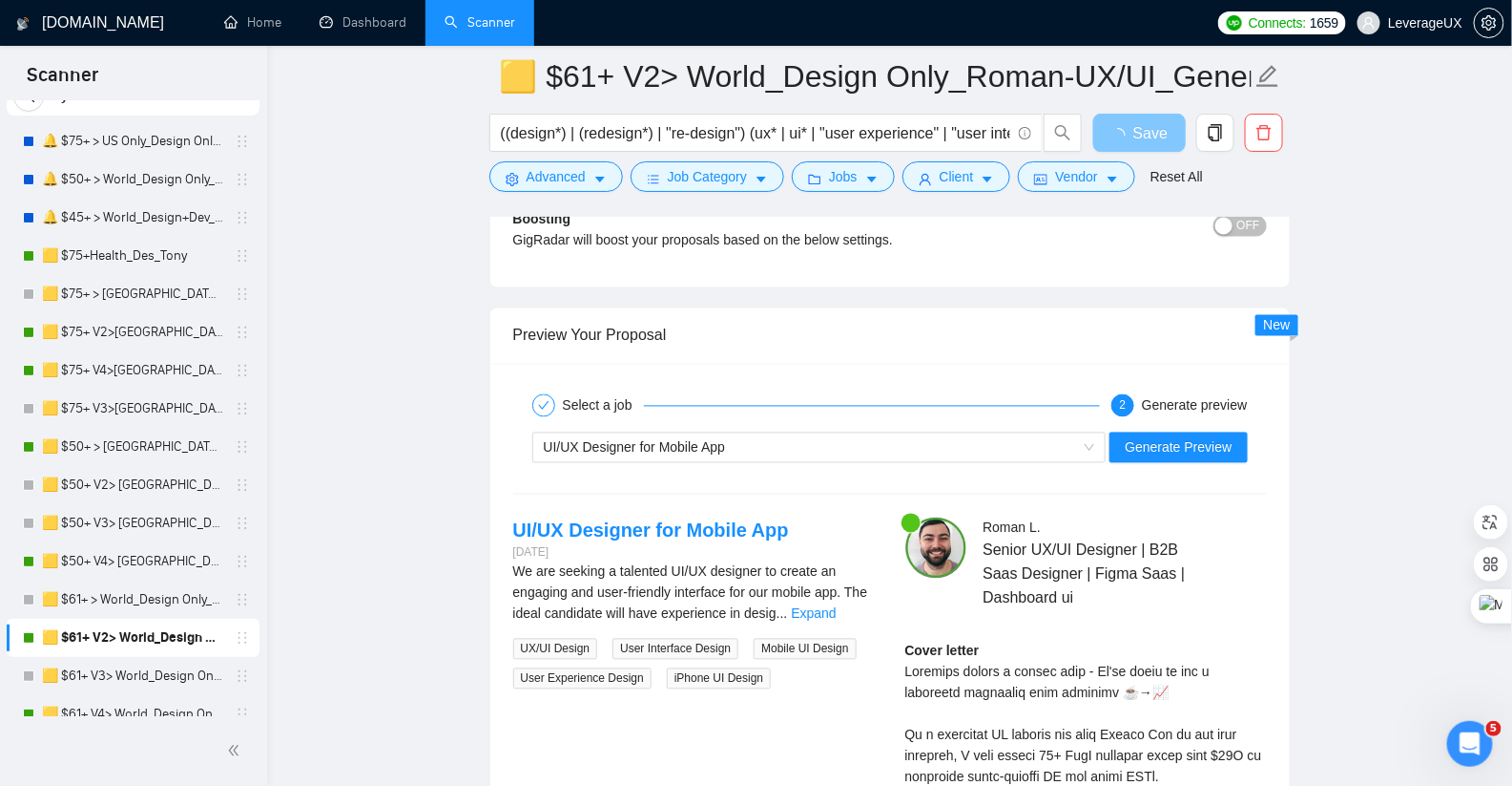
scroll to position [3936, 0]
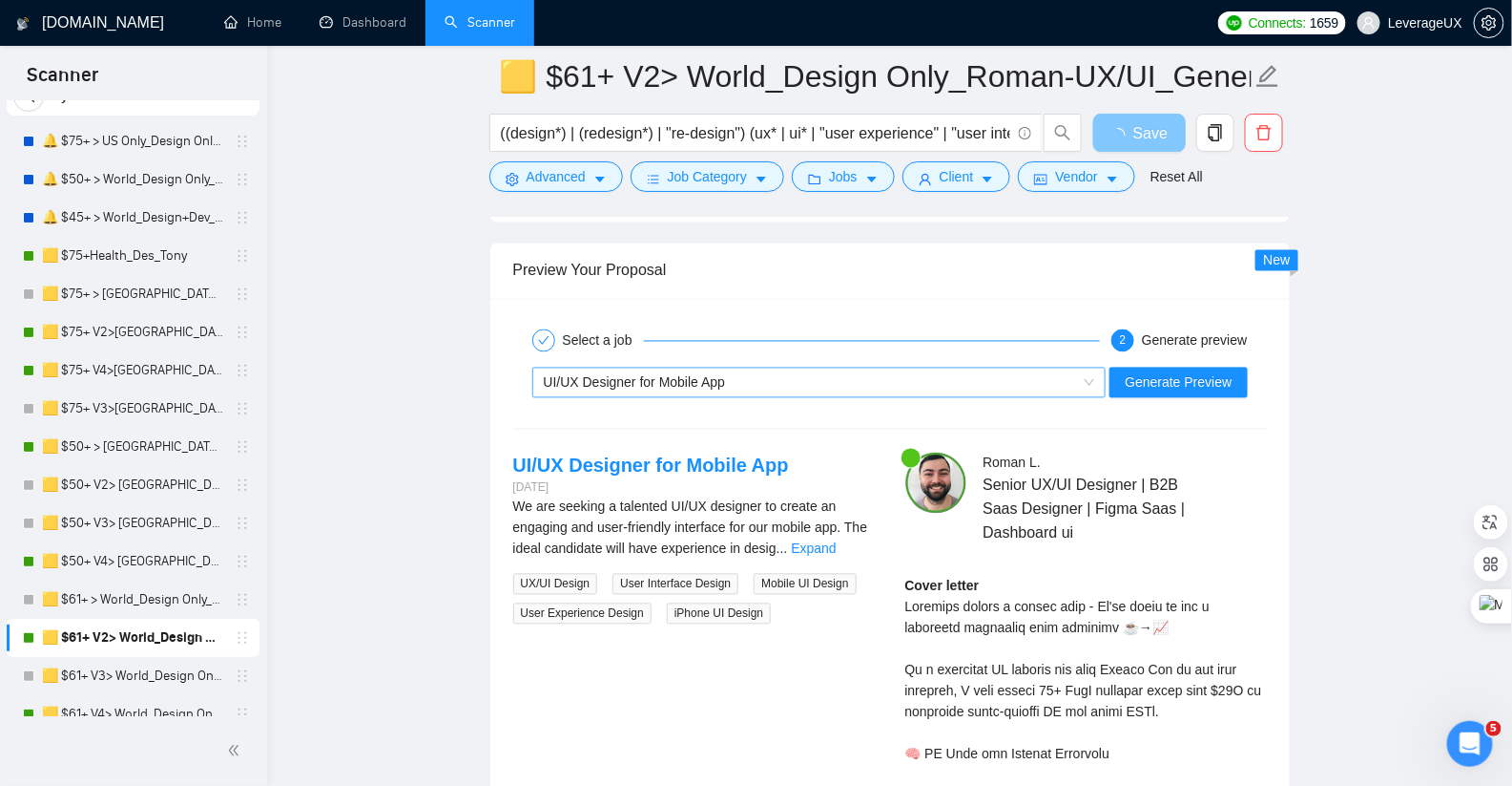
click at [750, 369] on div "UI/UX Designer for Mobile App" at bounding box center [811, 383] width 535 height 29
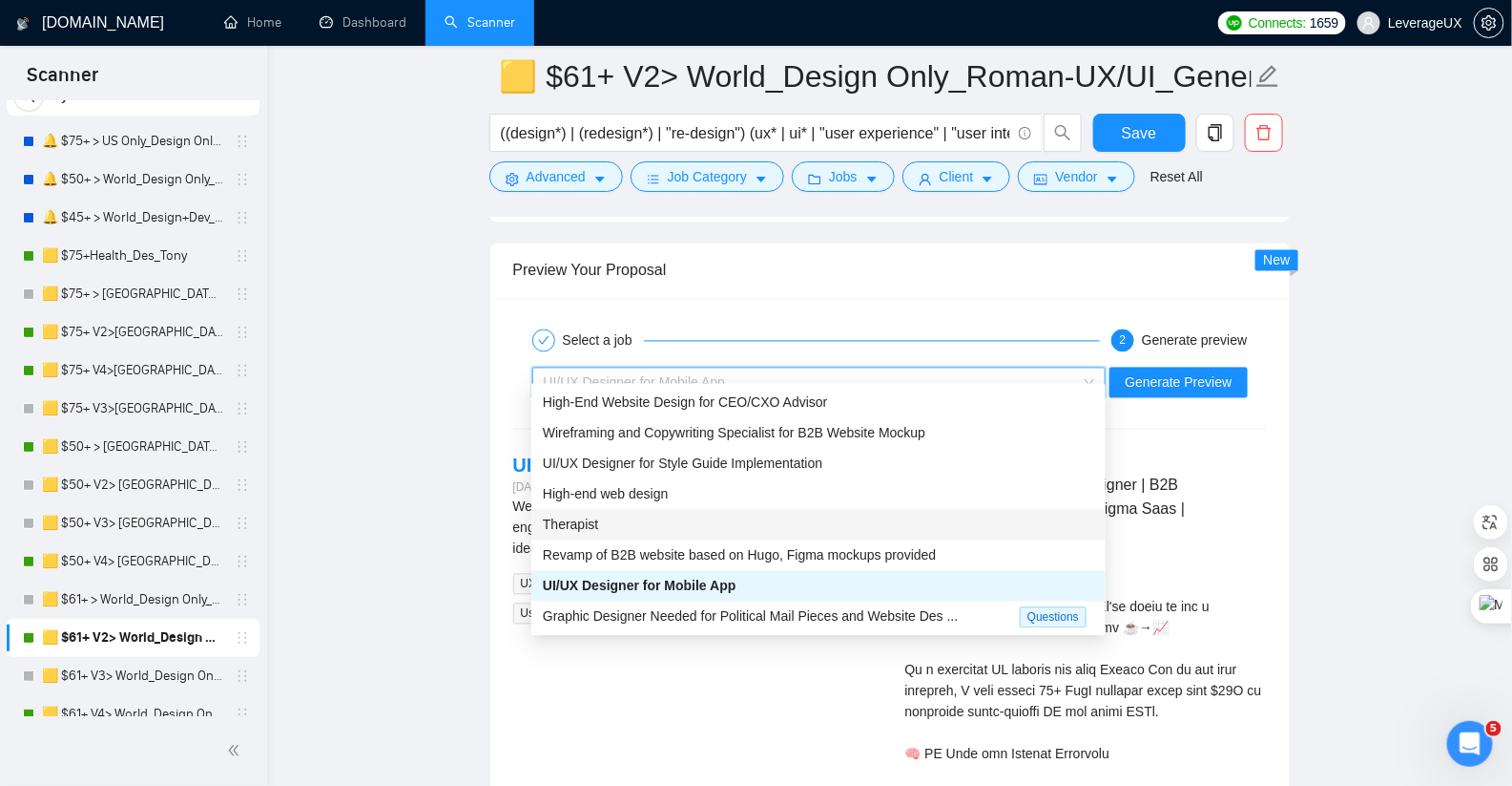
click at [723, 521] on div "Therapist" at bounding box center [819, 525] width 552 height 21
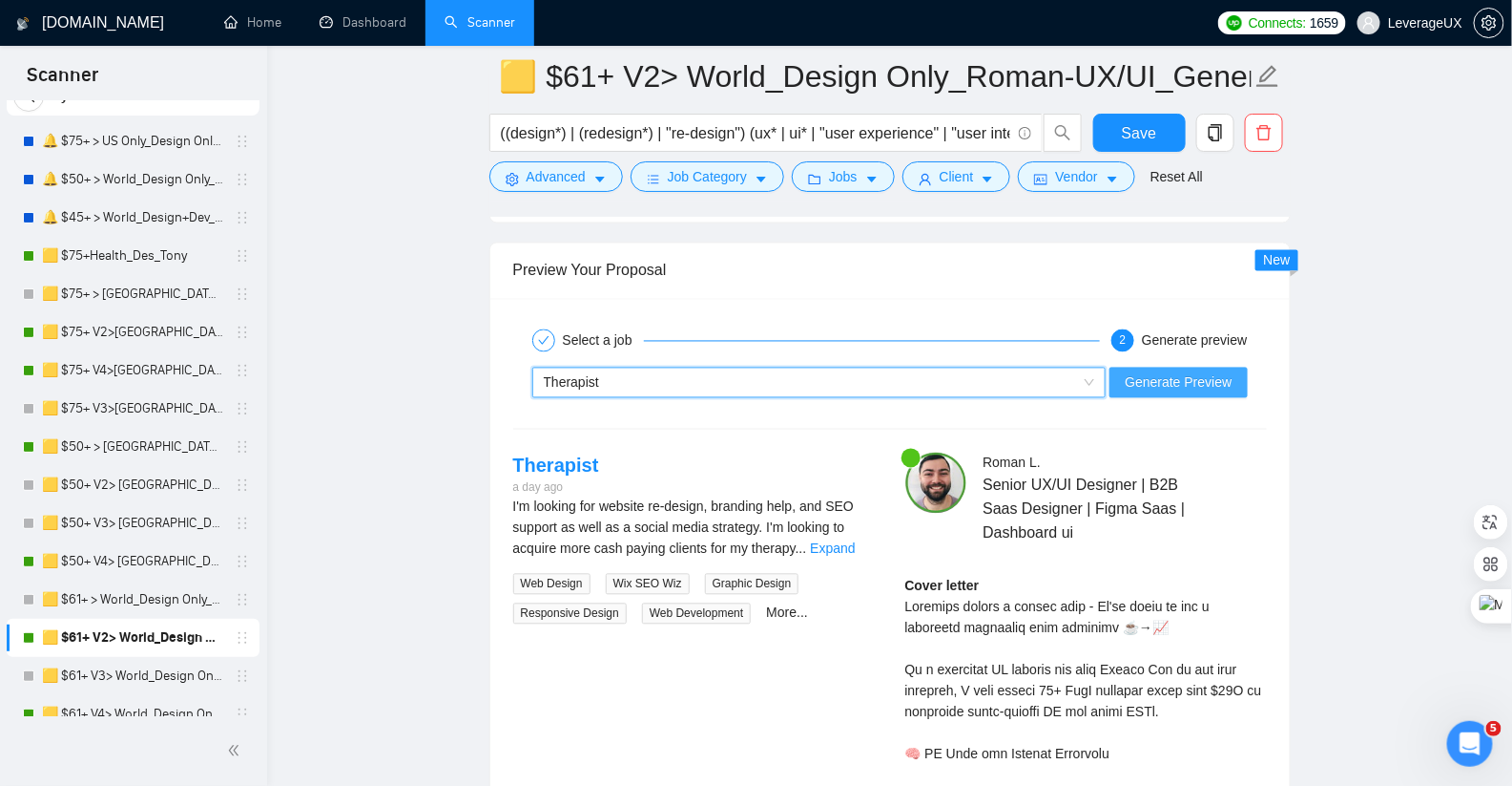
click at [1173, 372] on span "Generate Preview" at bounding box center [1178, 383] width 107 height 21
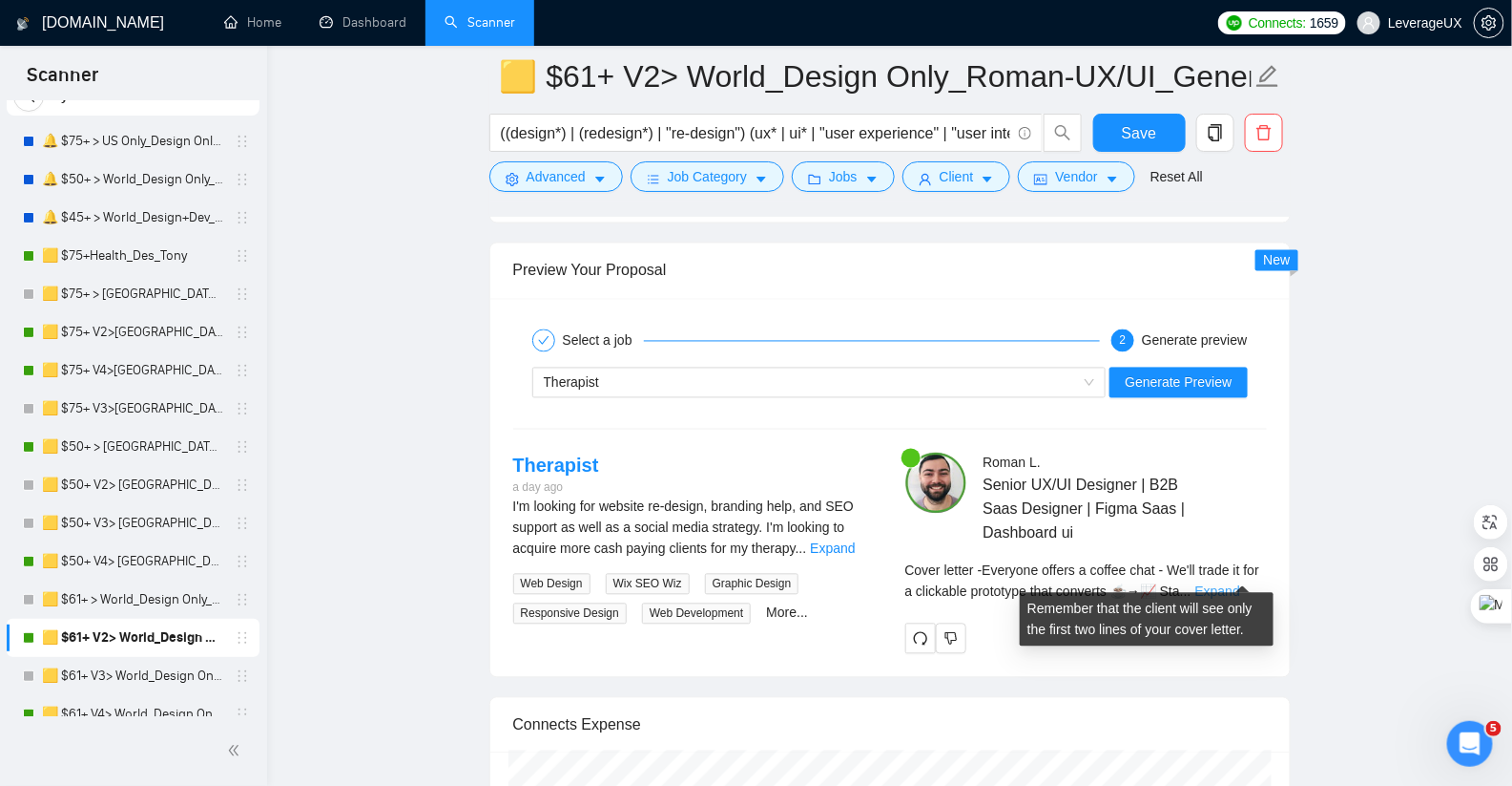
click at [1232, 584] on link "Expand" at bounding box center [1217, 592] width 45 height 15
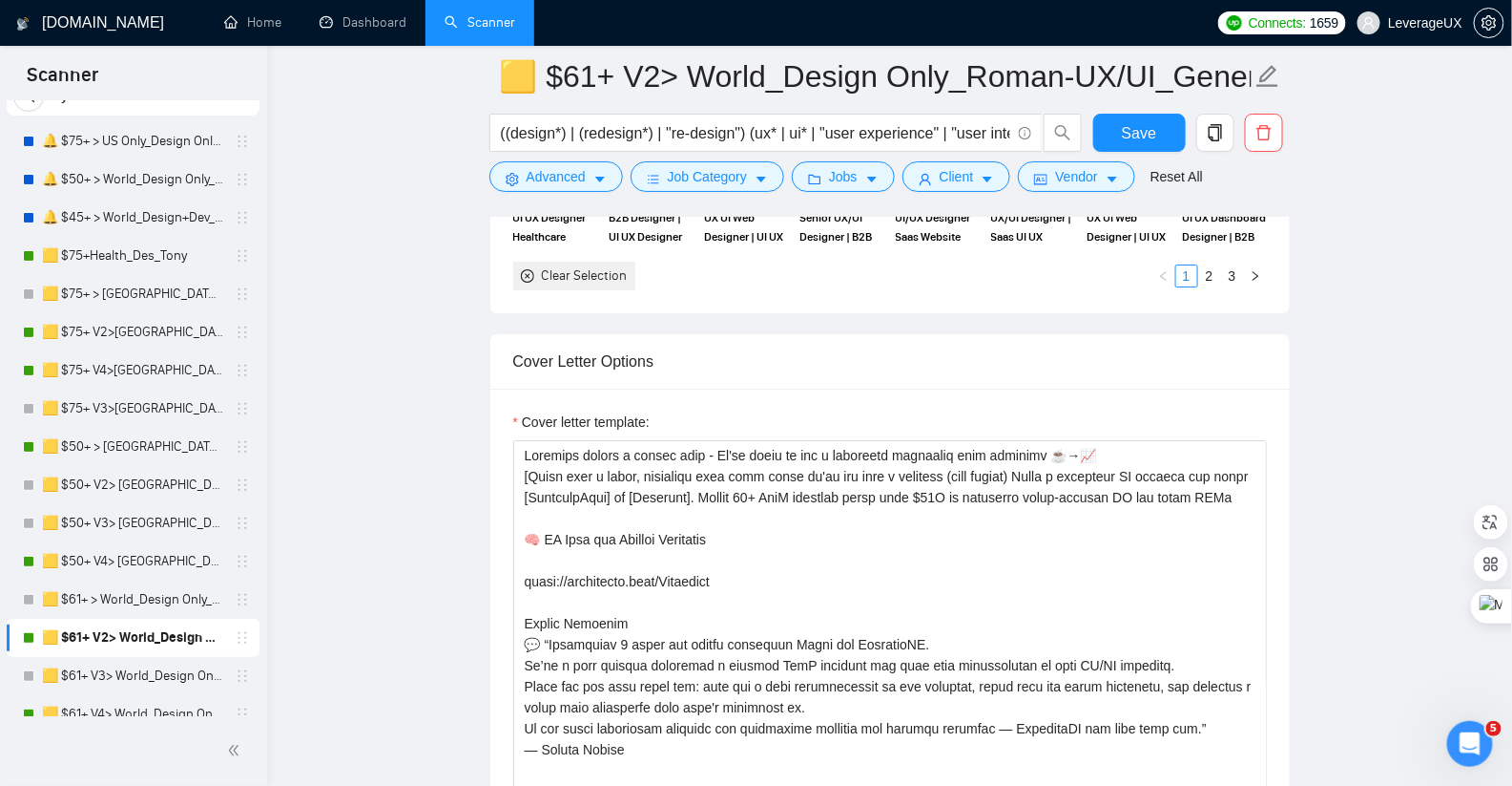
scroll to position [2333, 0]
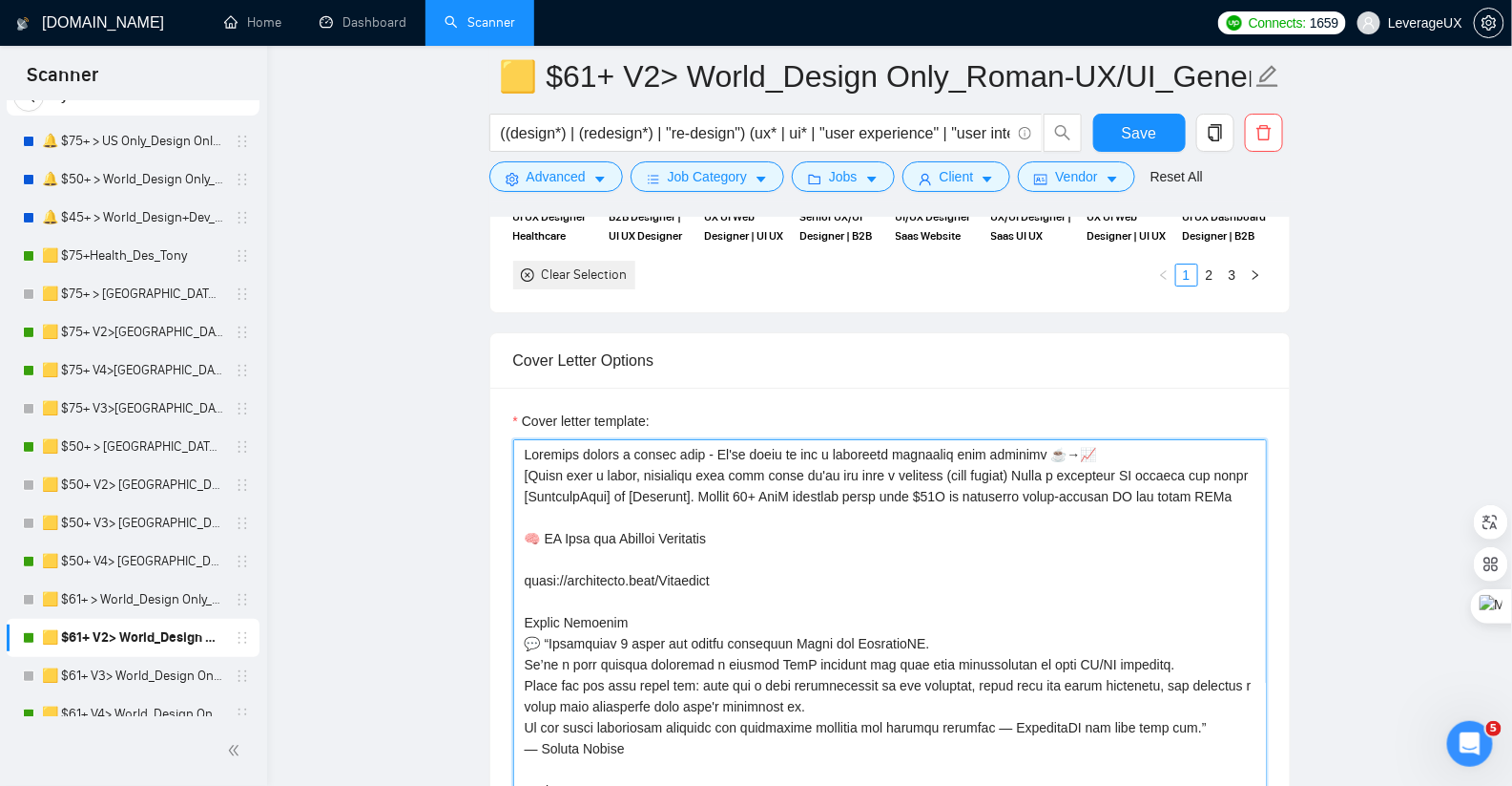
click at [636, 504] on textarea "Cover letter template:" at bounding box center [891, 654] width 754 height 430
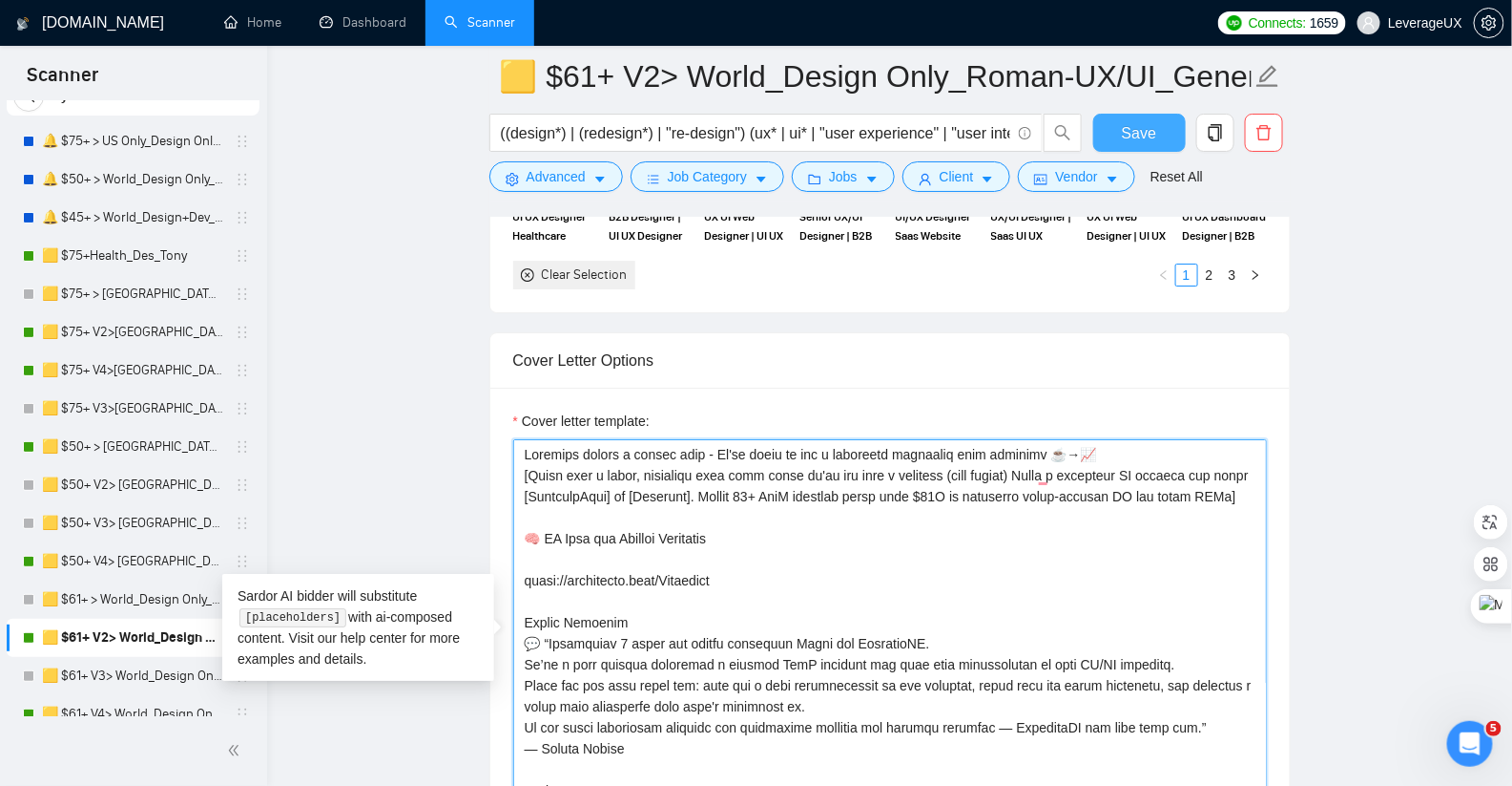
type textarea "Everyone offers a coffee chat - We'll trade it for a clickable prototype that c…"
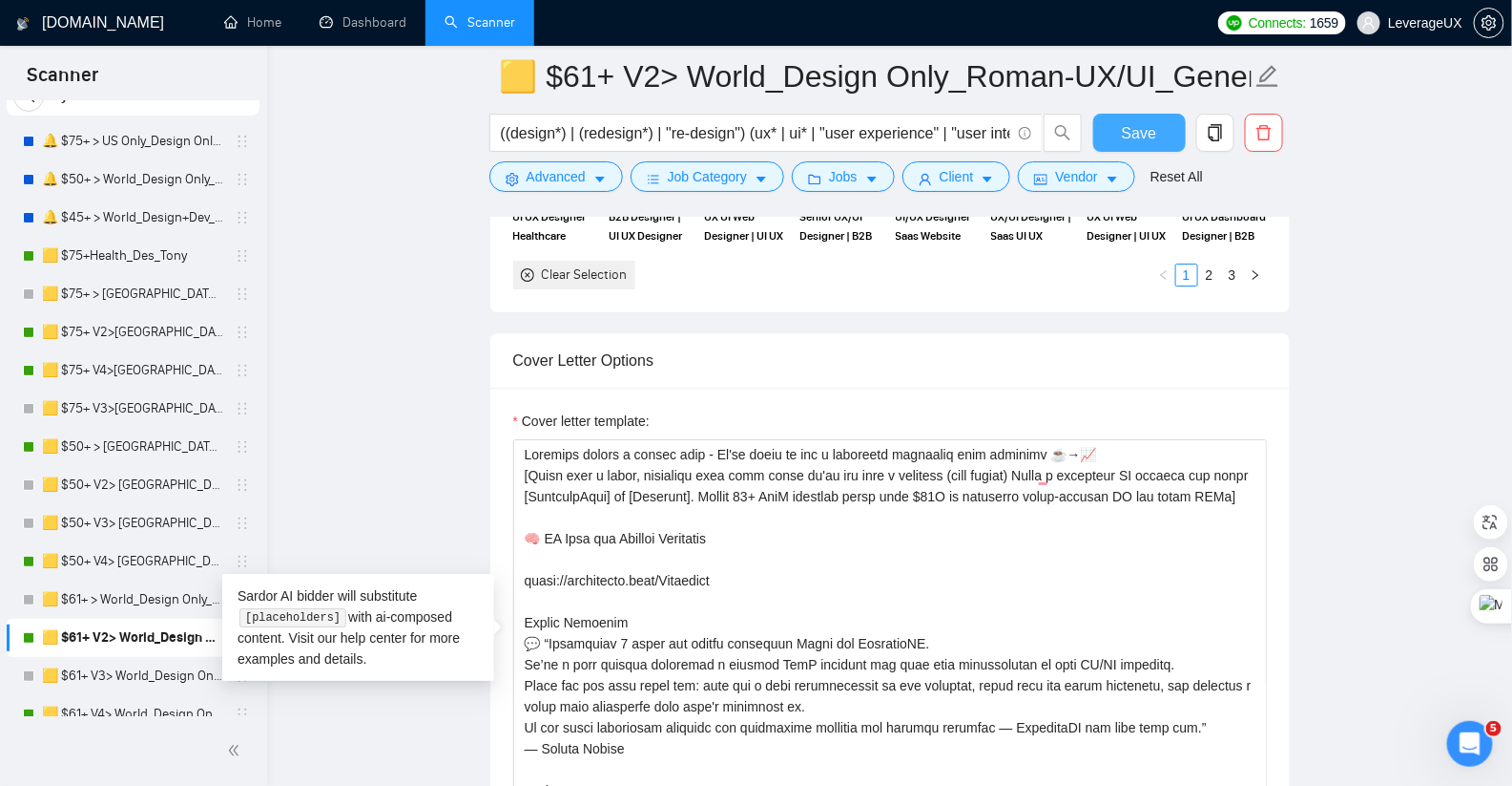
click at [1135, 133] on span "Save" at bounding box center [1139, 133] width 34 height 24
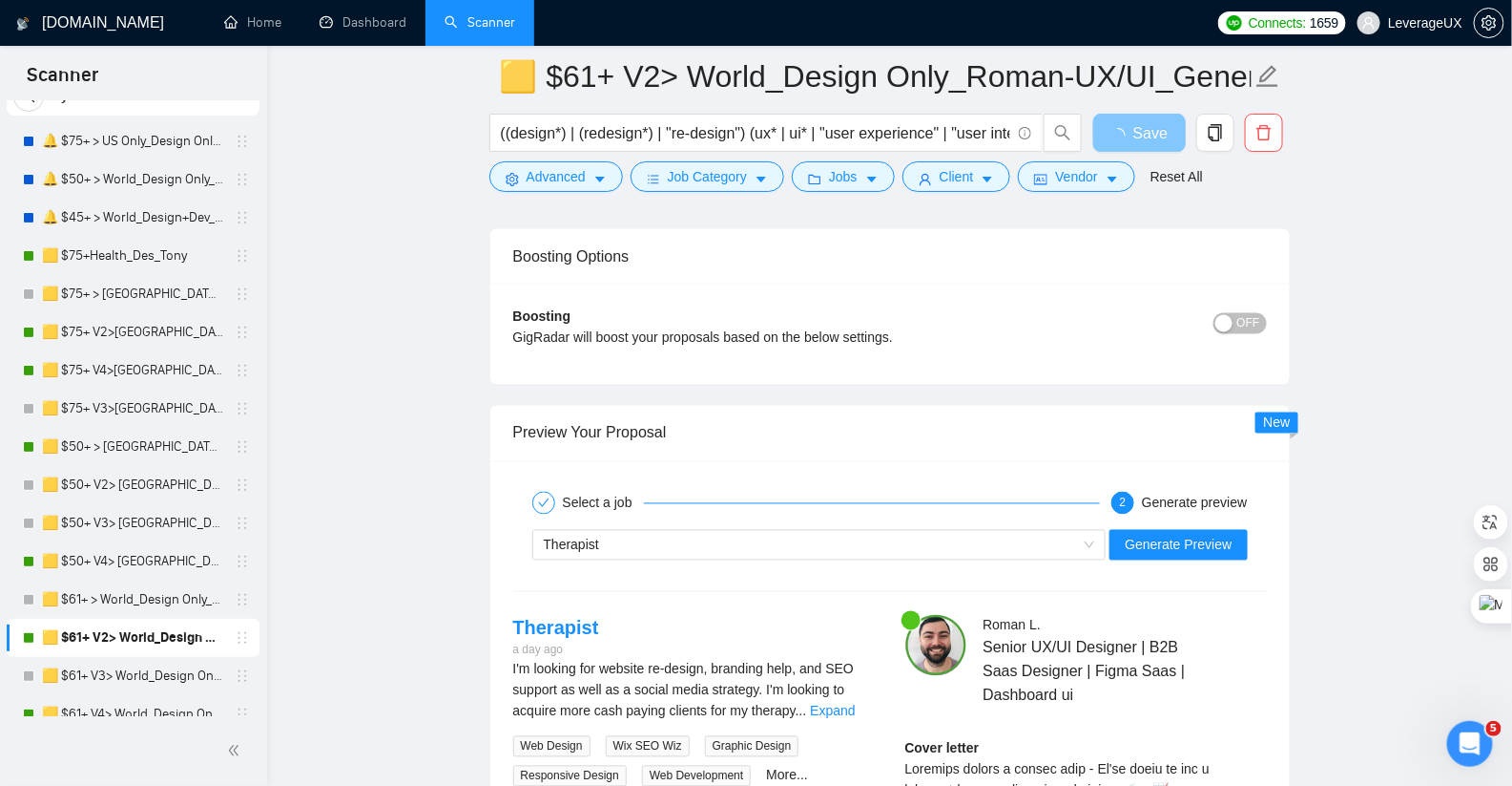
scroll to position [3920, 0]
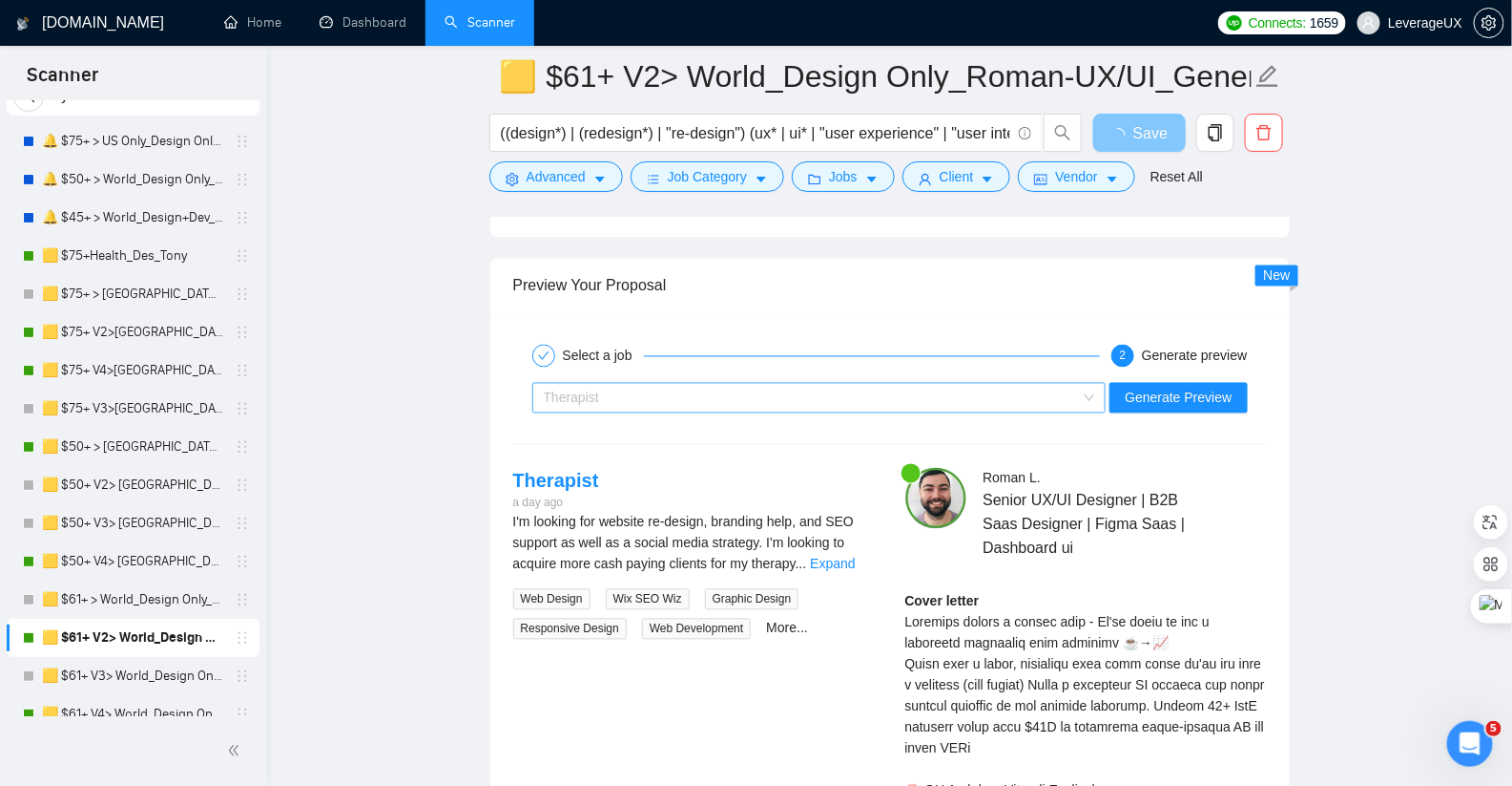
click at [759, 384] on div "Therapist" at bounding box center [811, 398] width 535 height 29
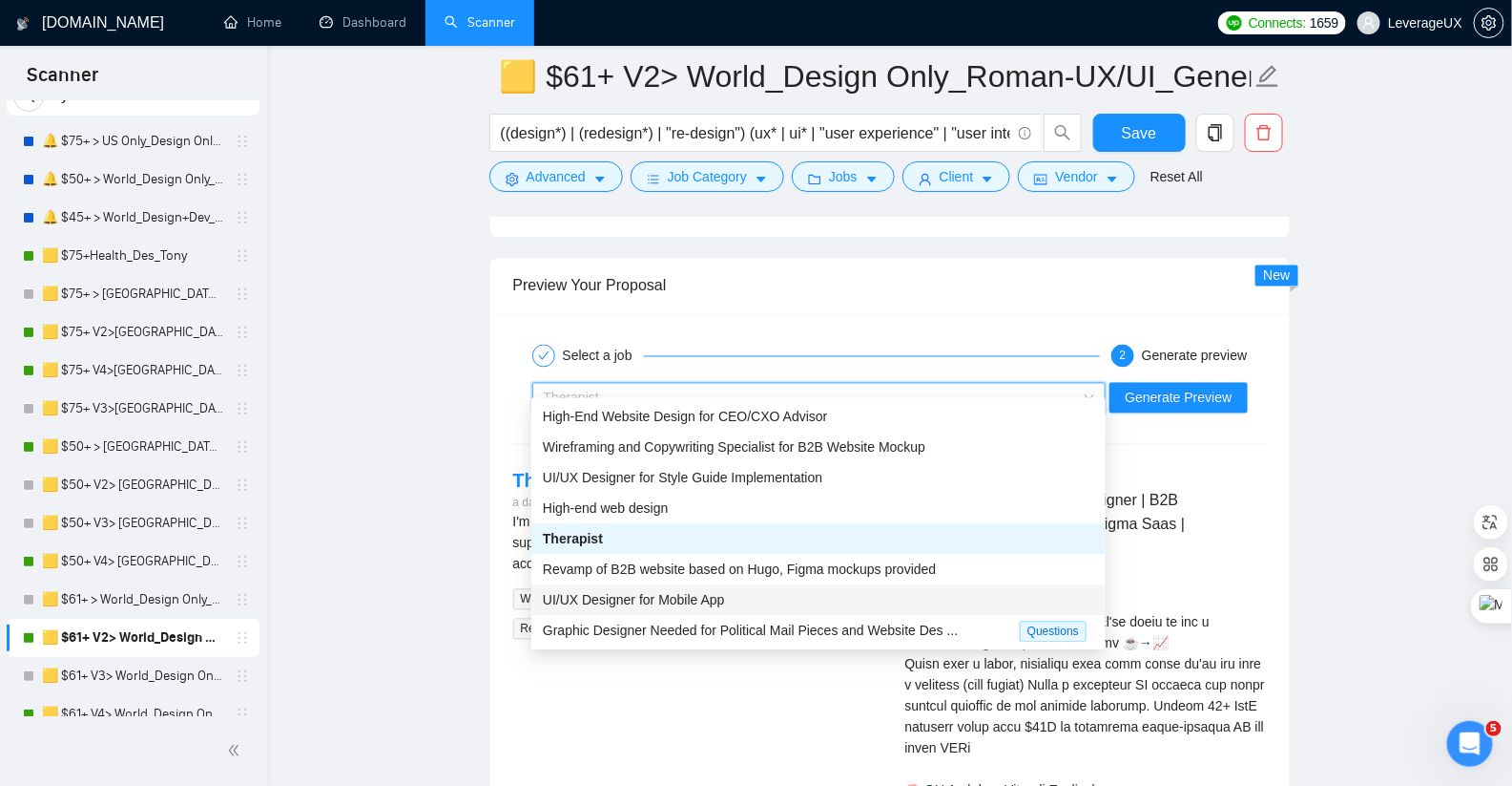
click at [701, 603] on span "UI/UX Designer for Mobile App" at bounding box center [634, 601] width 182 height 15
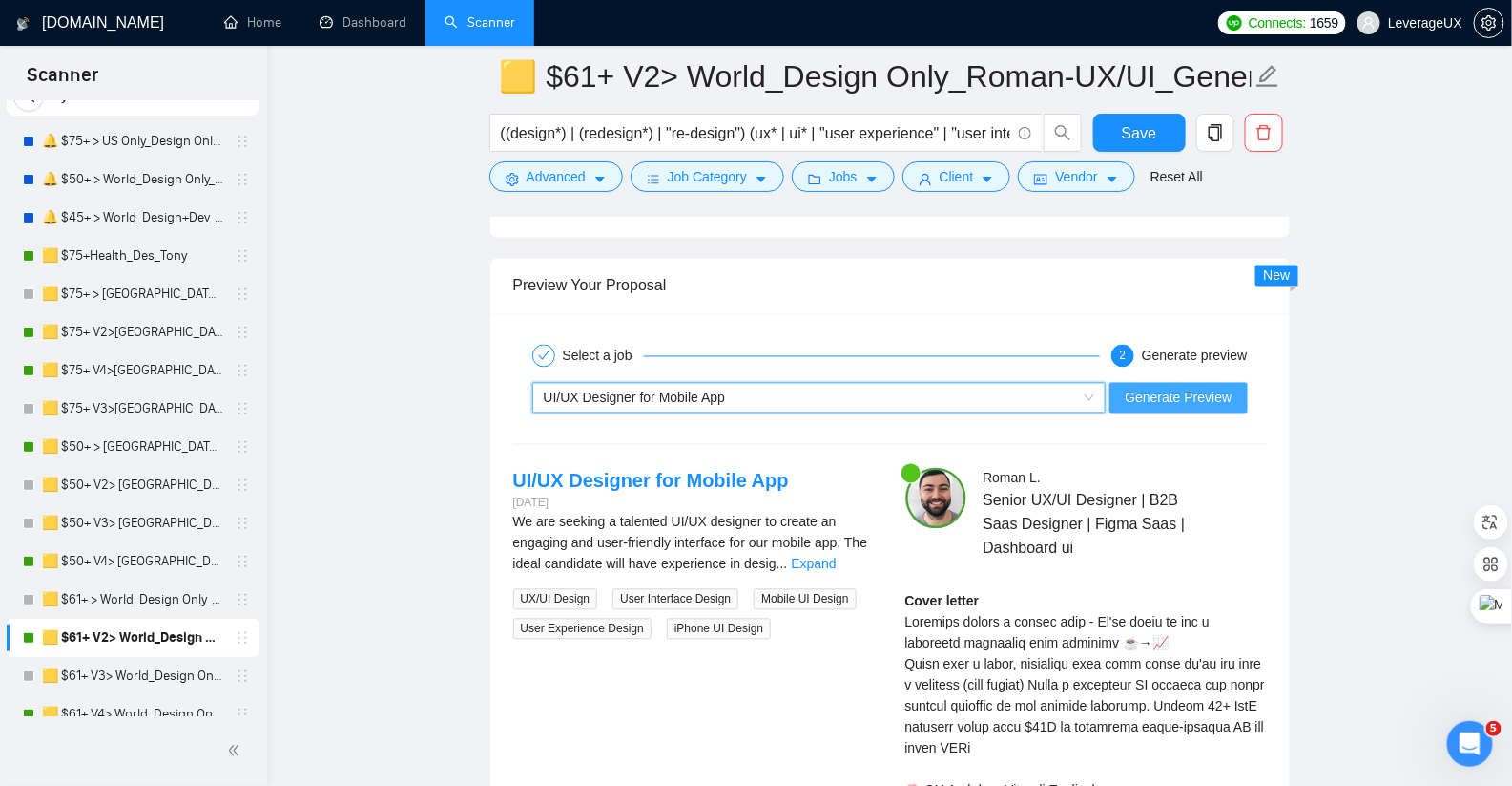
click at [1168, 388] on span "Generate Preview" at bounding box center [1178, 398] width 107 height 21
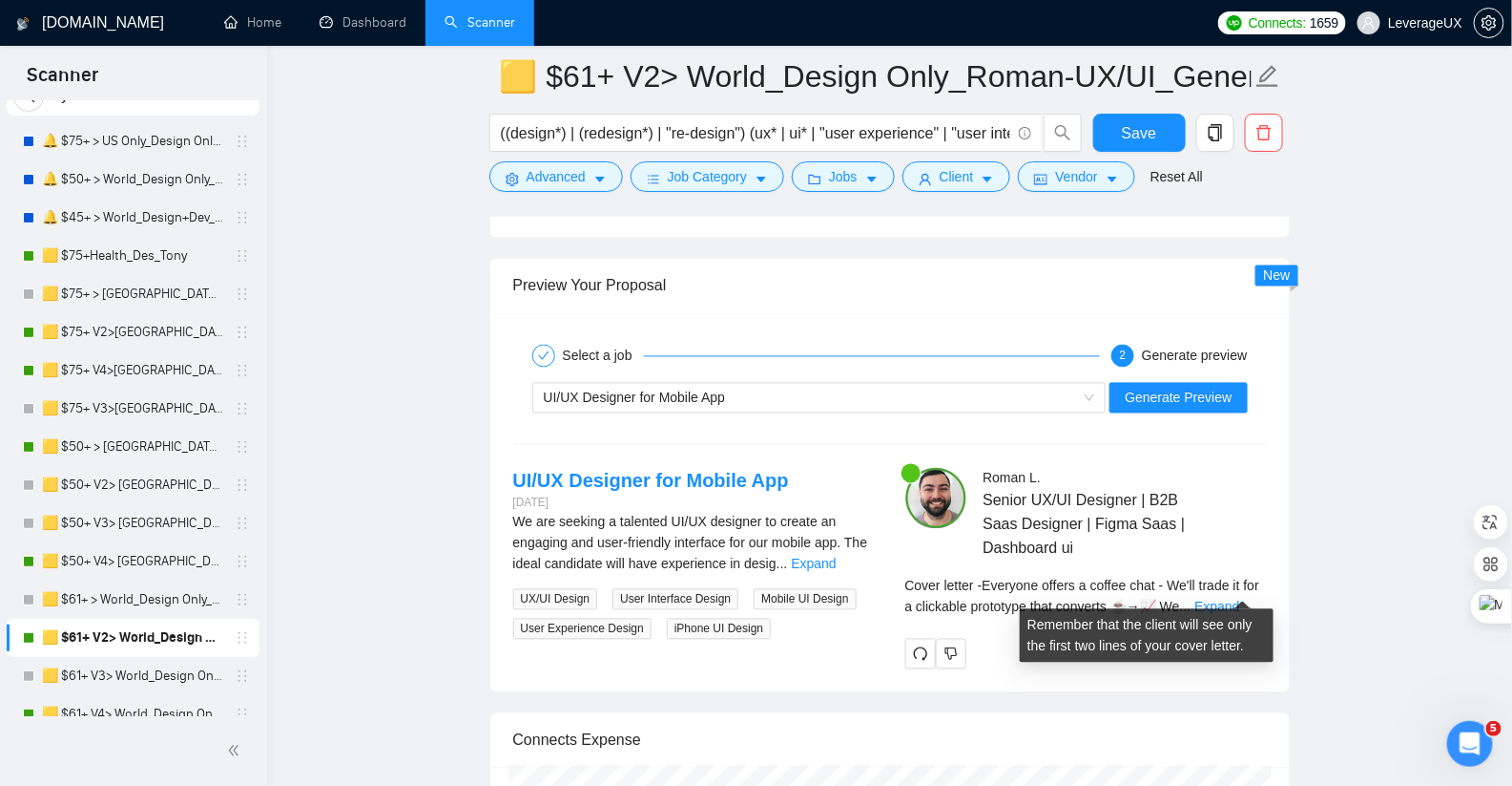
click at [1255, 597] on div "Cover letter - Everyone offers a coffee chat - We'll trade it for a clickable p…" at bounding box center [1085, 597] width 362 height 42
click at [1239, 600] on link "Expand" at bounding box center [1216, 607] width 45 height 15
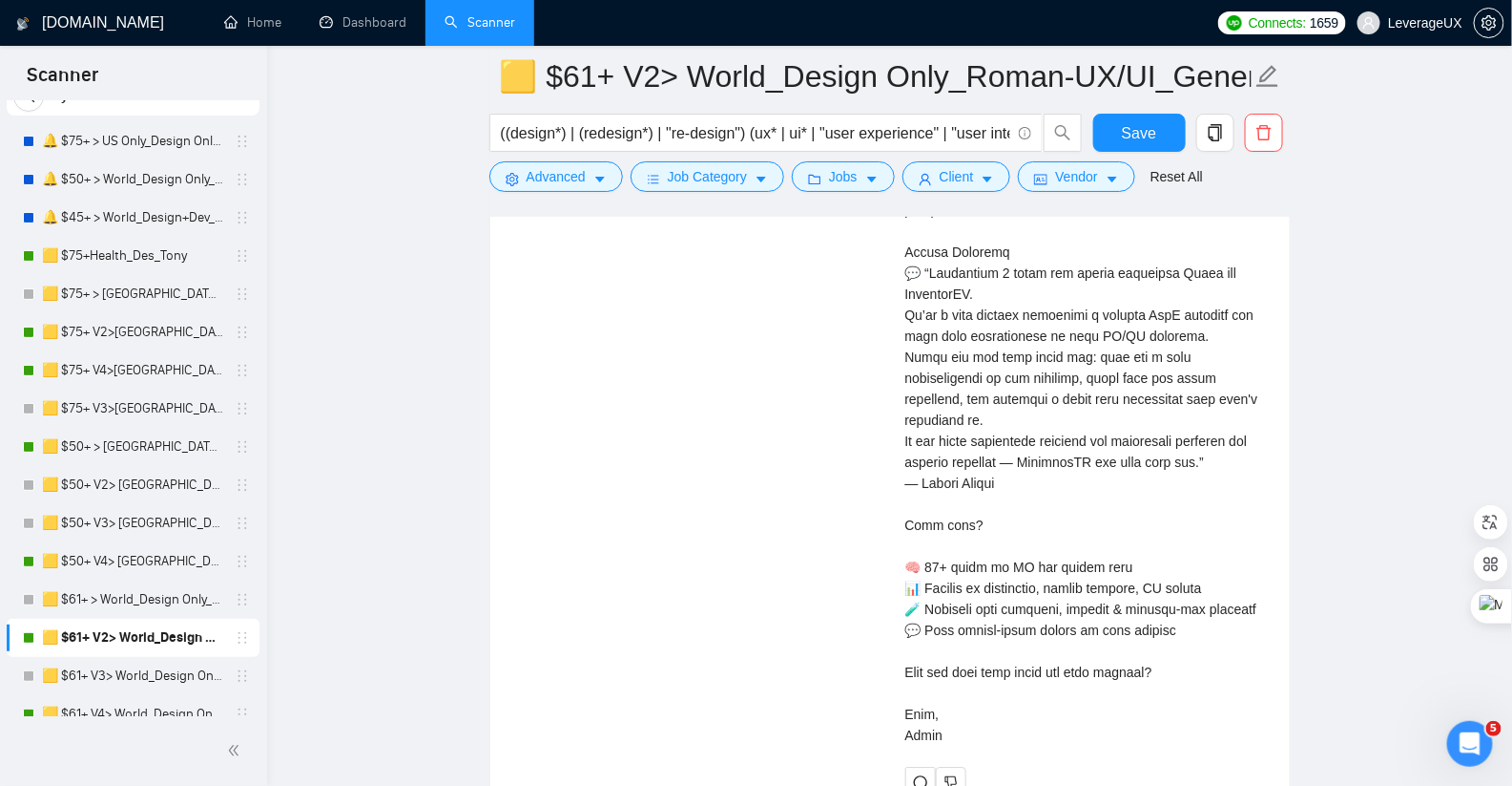
scroll to position [4561, 0]
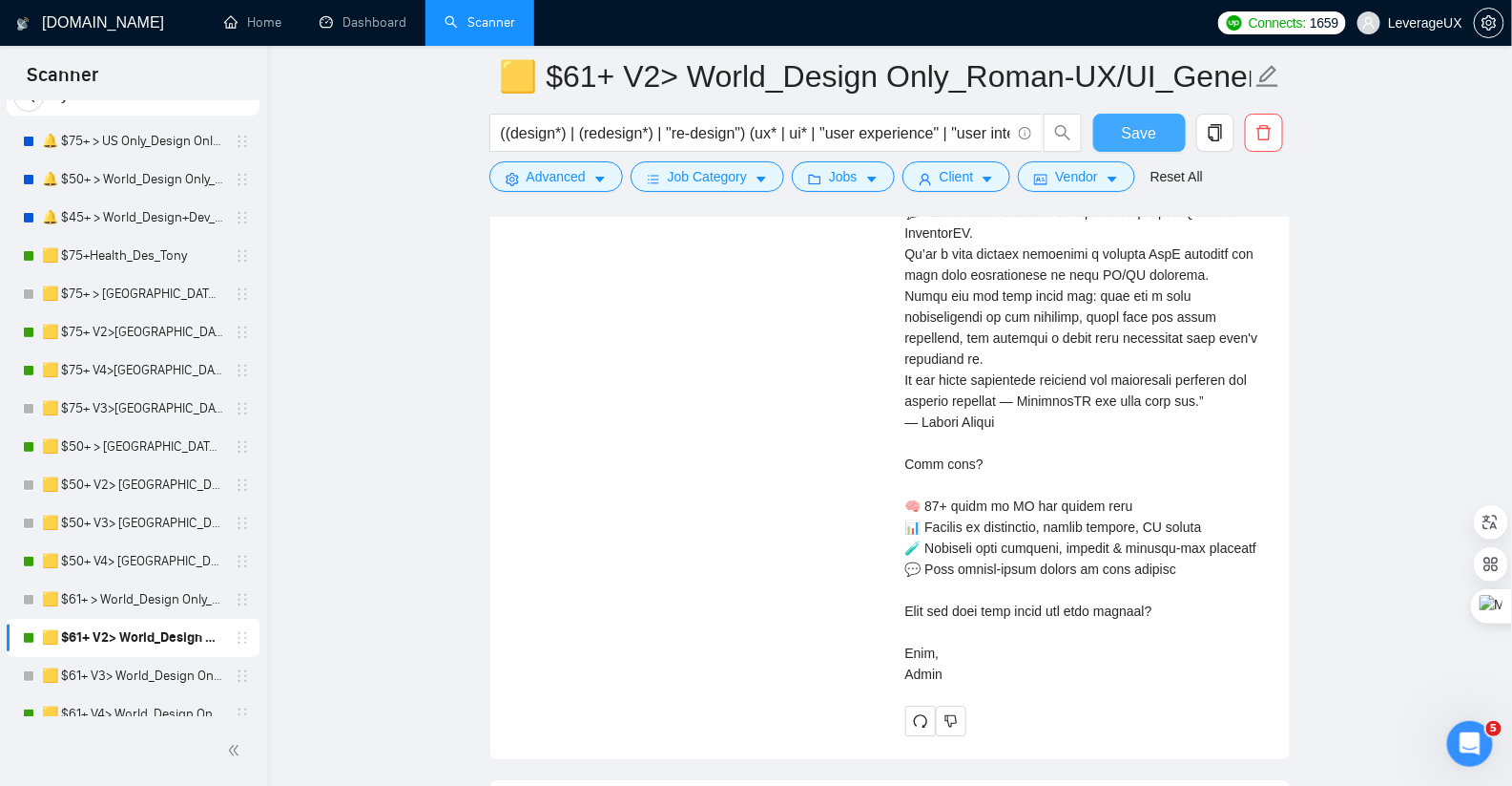
click at [1133, 125] on span "Save" at bounding box center [1139, 133] width 34 height 24
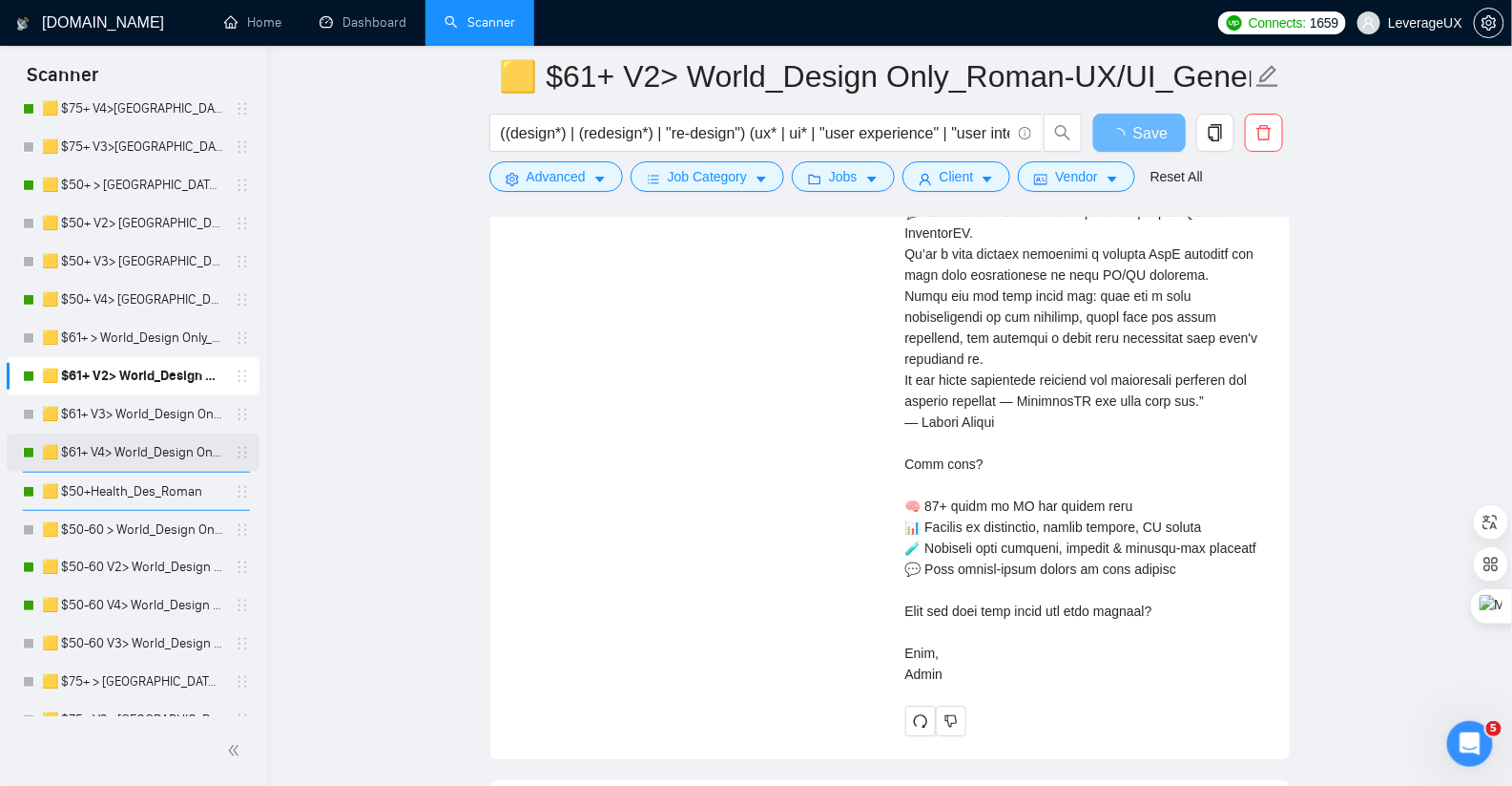
click at [146, 454] on link "🟨 $61+ V4> World_Design Only_Roman-UX/UI_General" at bounding box center [133, 453] width 181 height 38
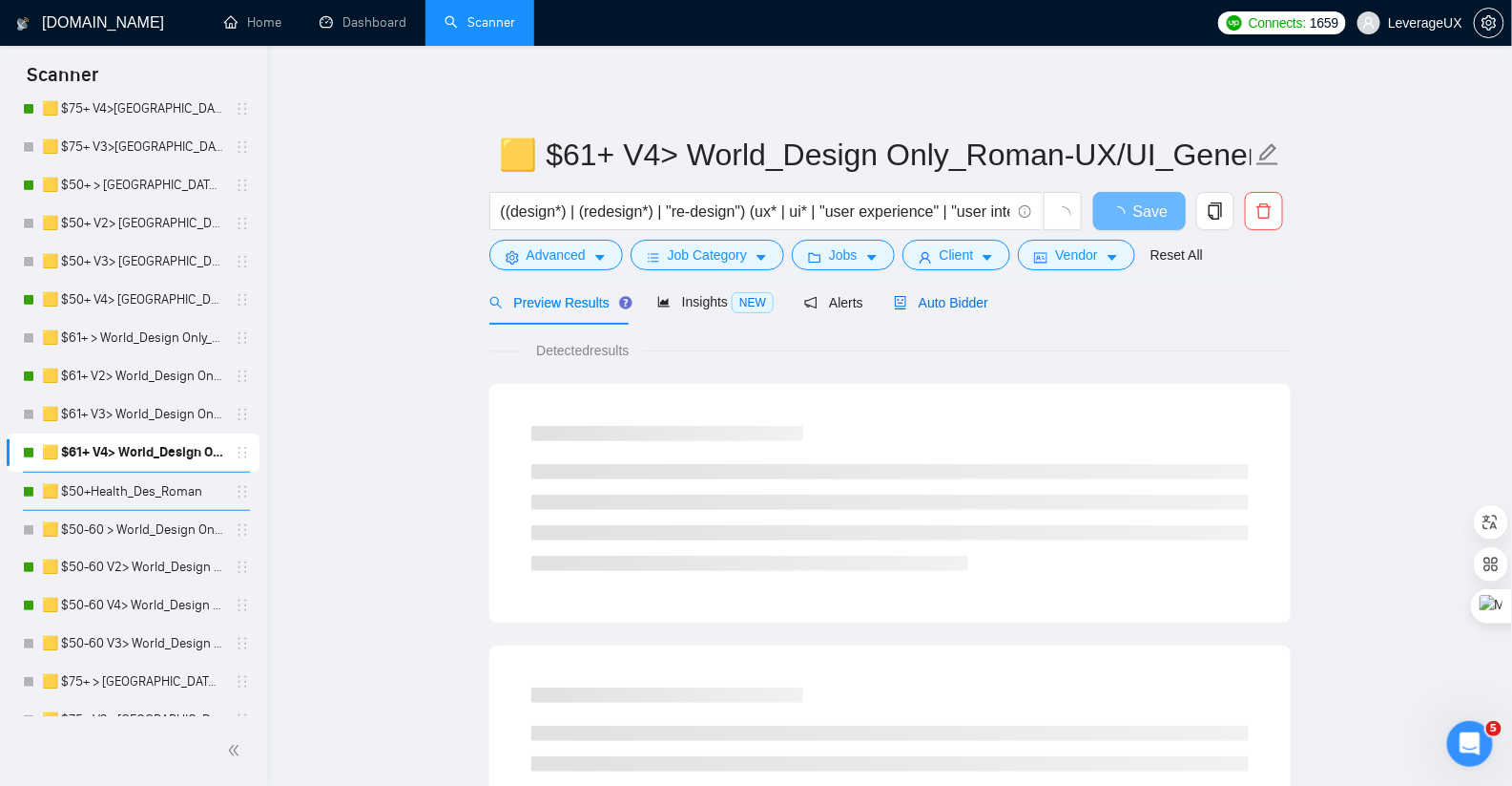
click at [941, 307] on span "Auto Bidder" at bounding box center [940, 303] width 94 height 15
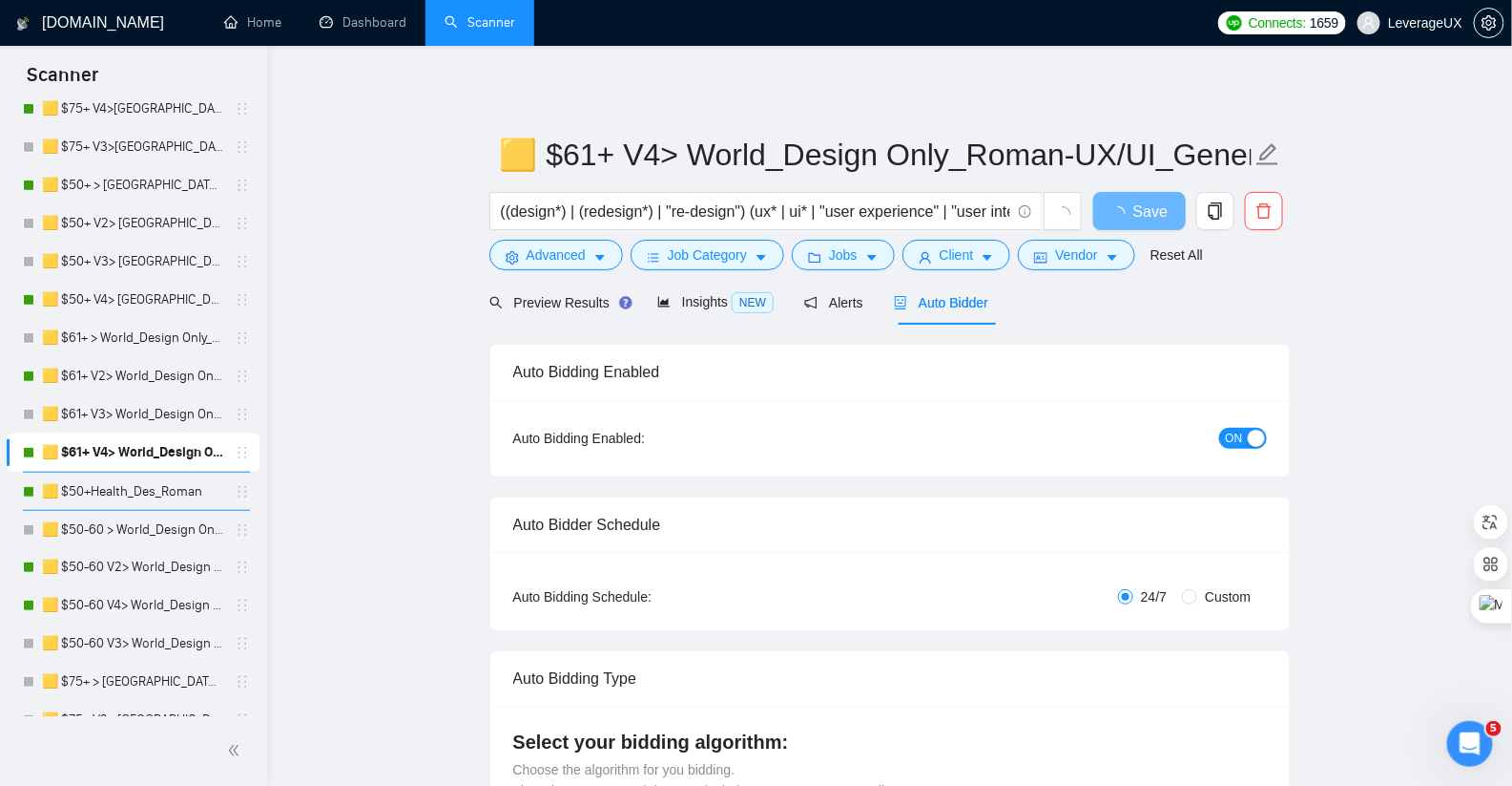
radio input "false"
radio input "true"
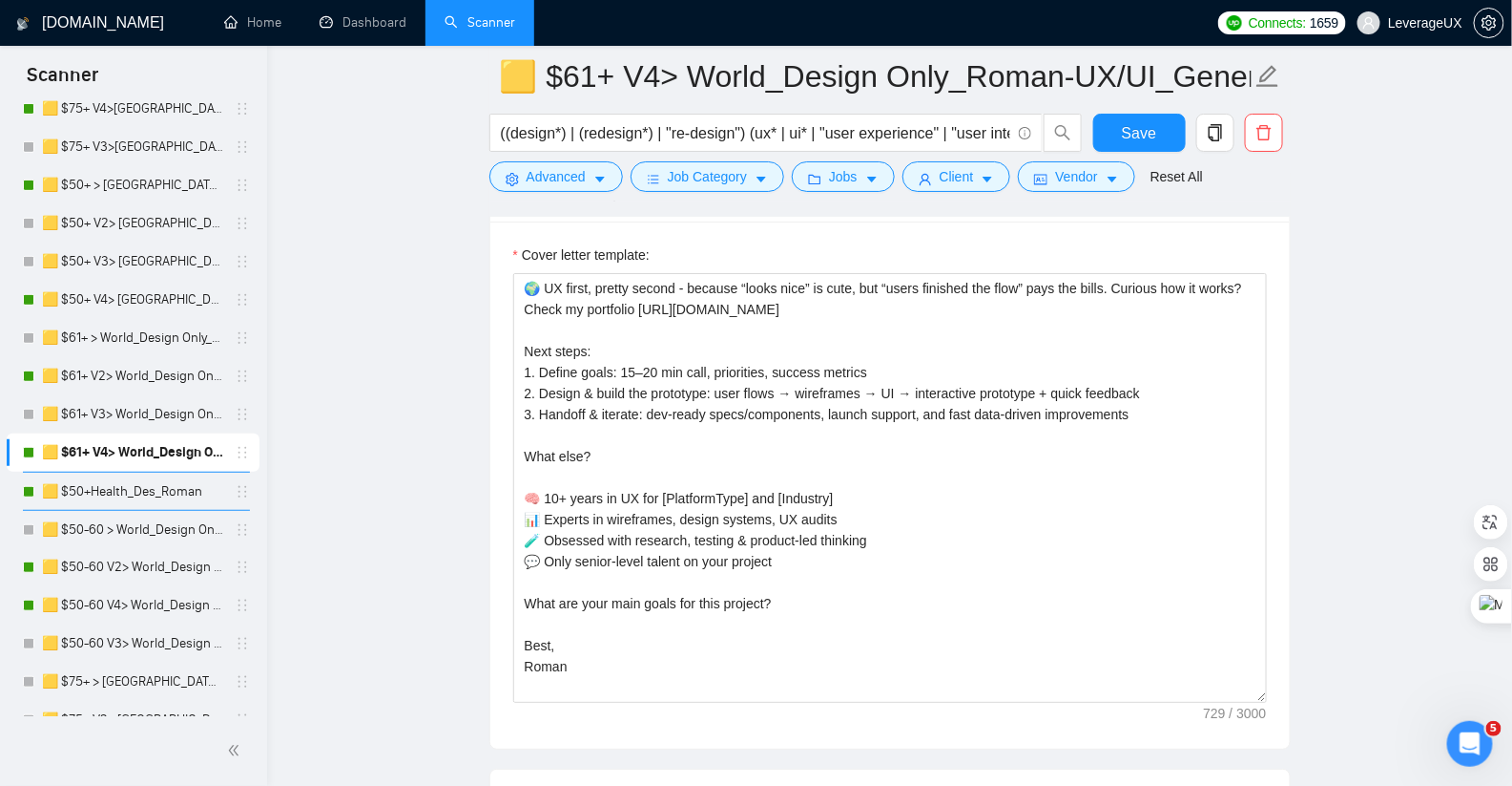
scroll to position [2496, 0]
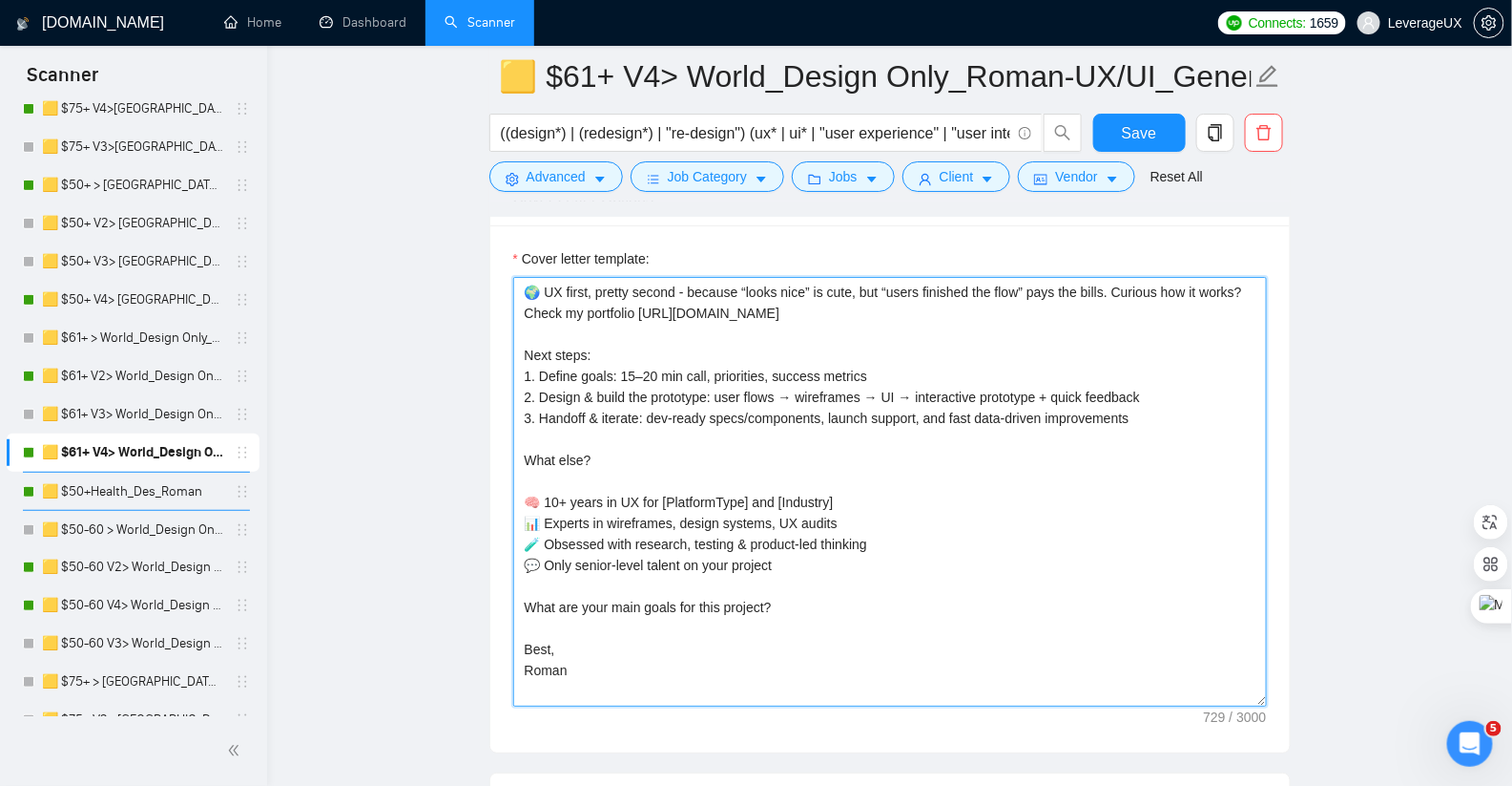
click at [628, 306] on textarea "🌍 UX first, pretty second - because “looks nice” is cute, but “users finished t…" at bounding box center [891, 492] width 754 height 430
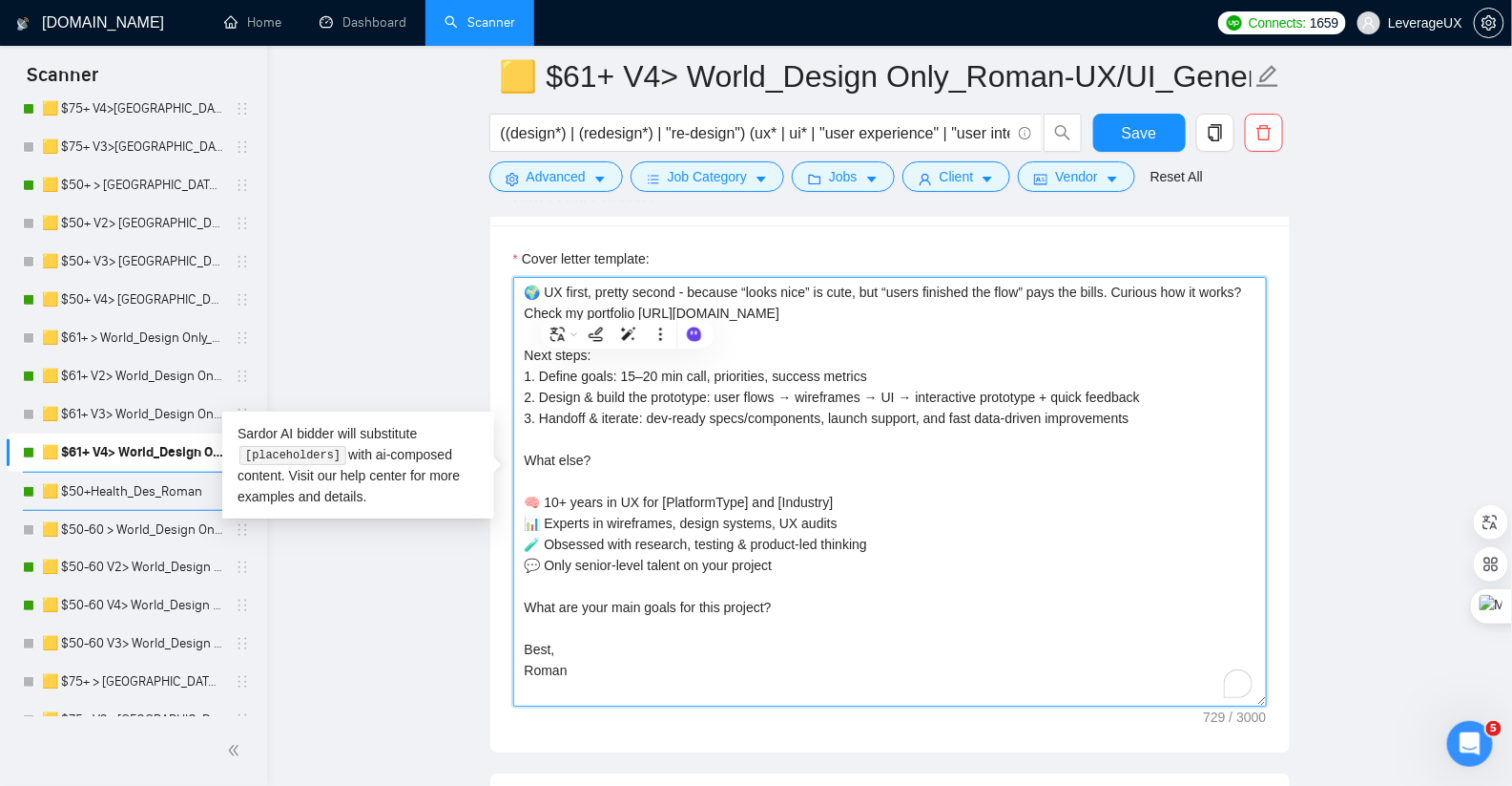
click at [633, 304] on textarea "🌍 UX first, pretty second - because “looks nice” is cute, but “users finished t…" at bounding box center [891, 492] width 754 height 430
type textarea "🌍 UX first, pretty second - because “looks nice” is cute, but “users finished t…"
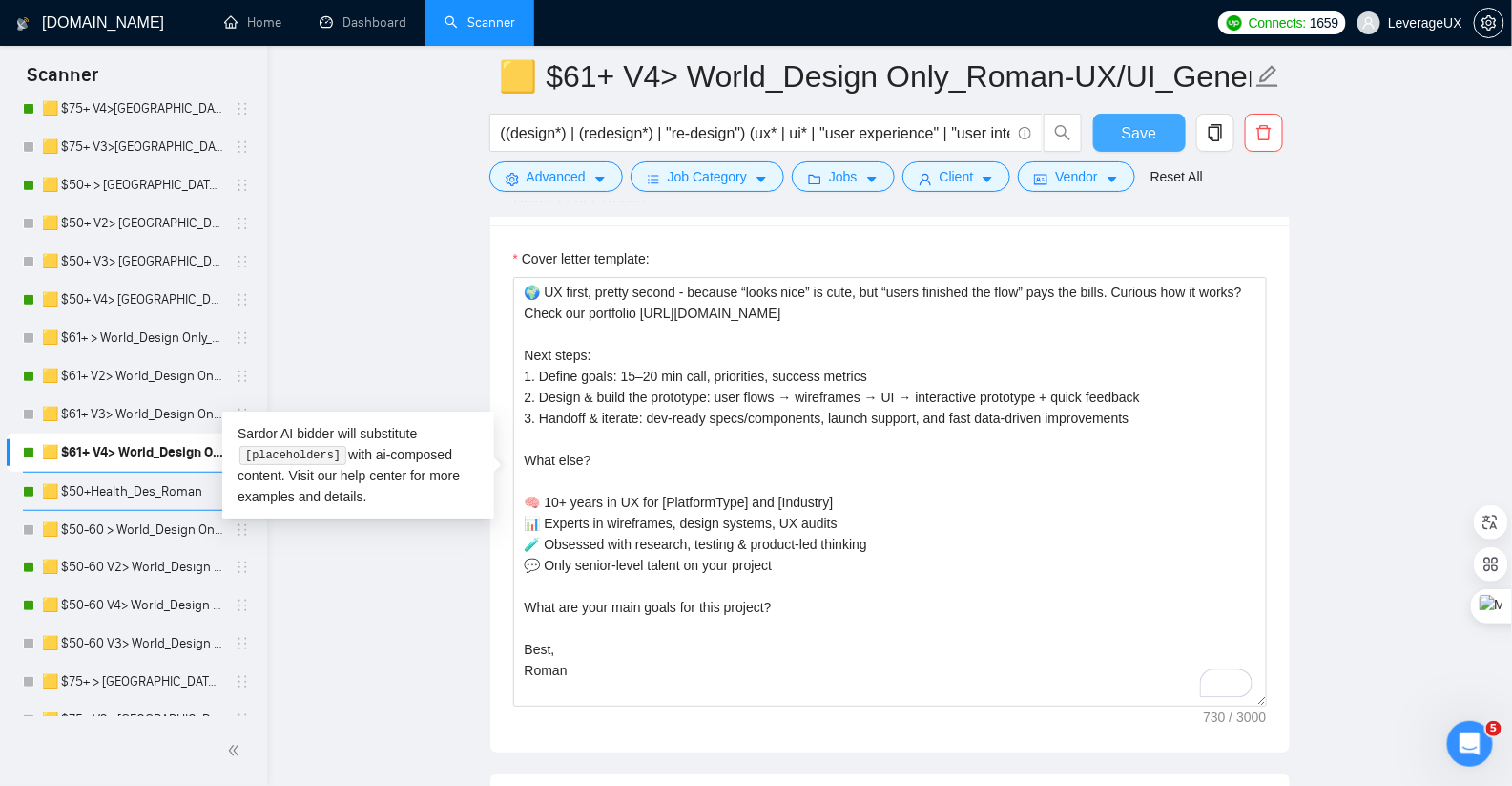
click at [1119, 126] on button "Save" at bounding box center [1139, 133] width 93 height 38
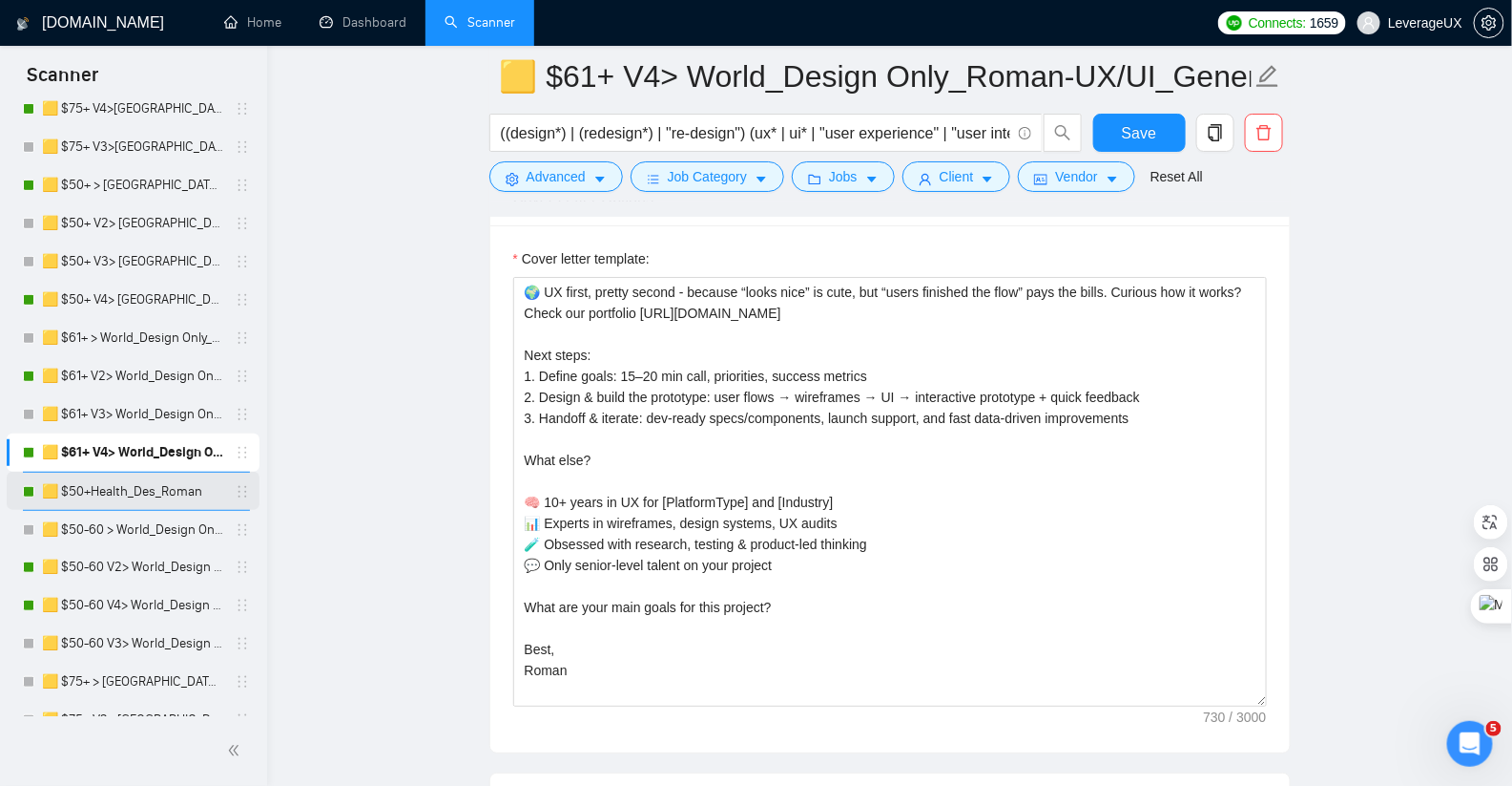
click at [136, 493] on link "🟨 $50+Health_Des_Roman" at bounding box center [133, 492] width 181 height 38
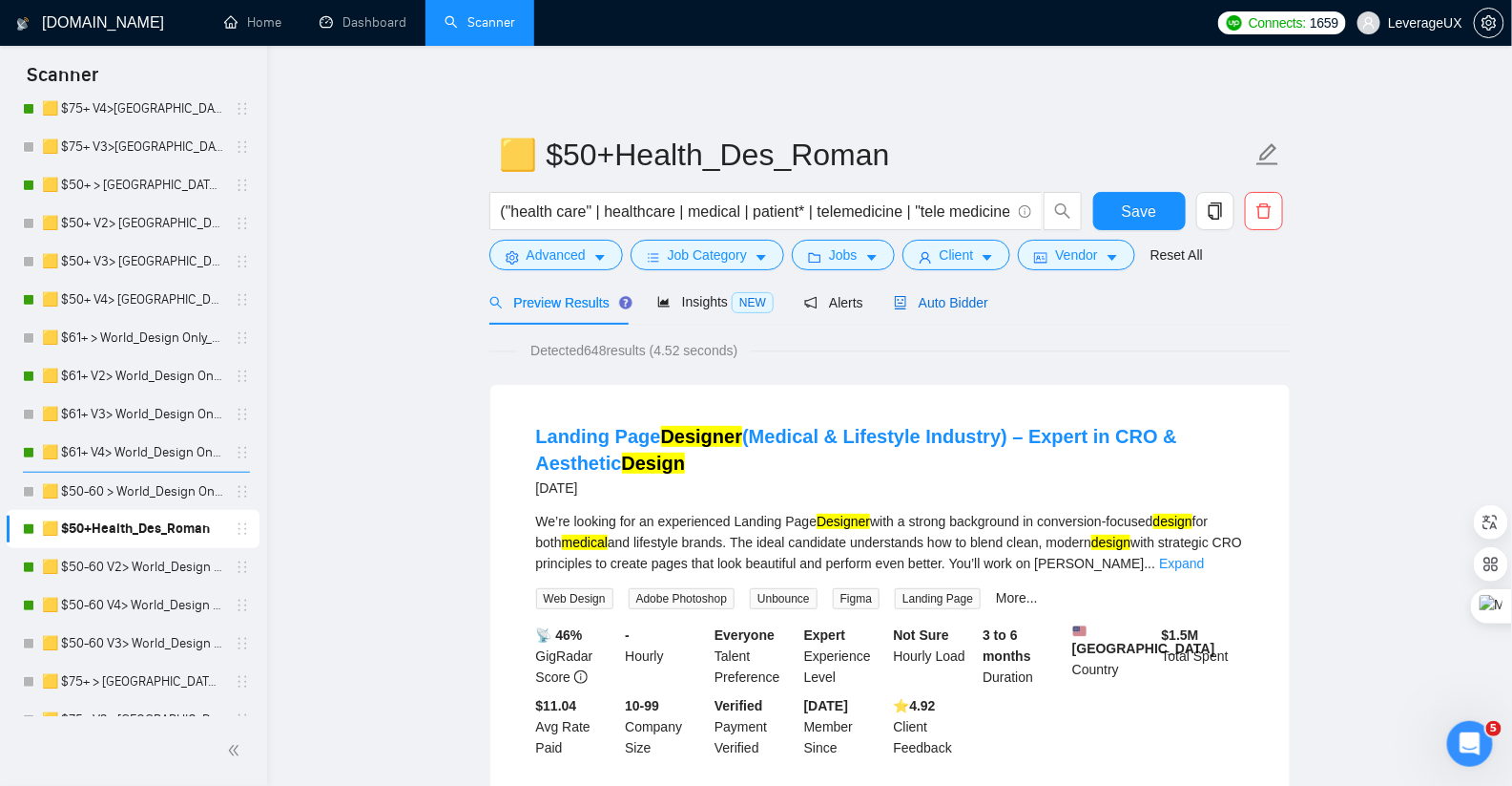
click at [959, 305] on span "Auto Bidder" at bounding box center [940, 303] width 94 height 15
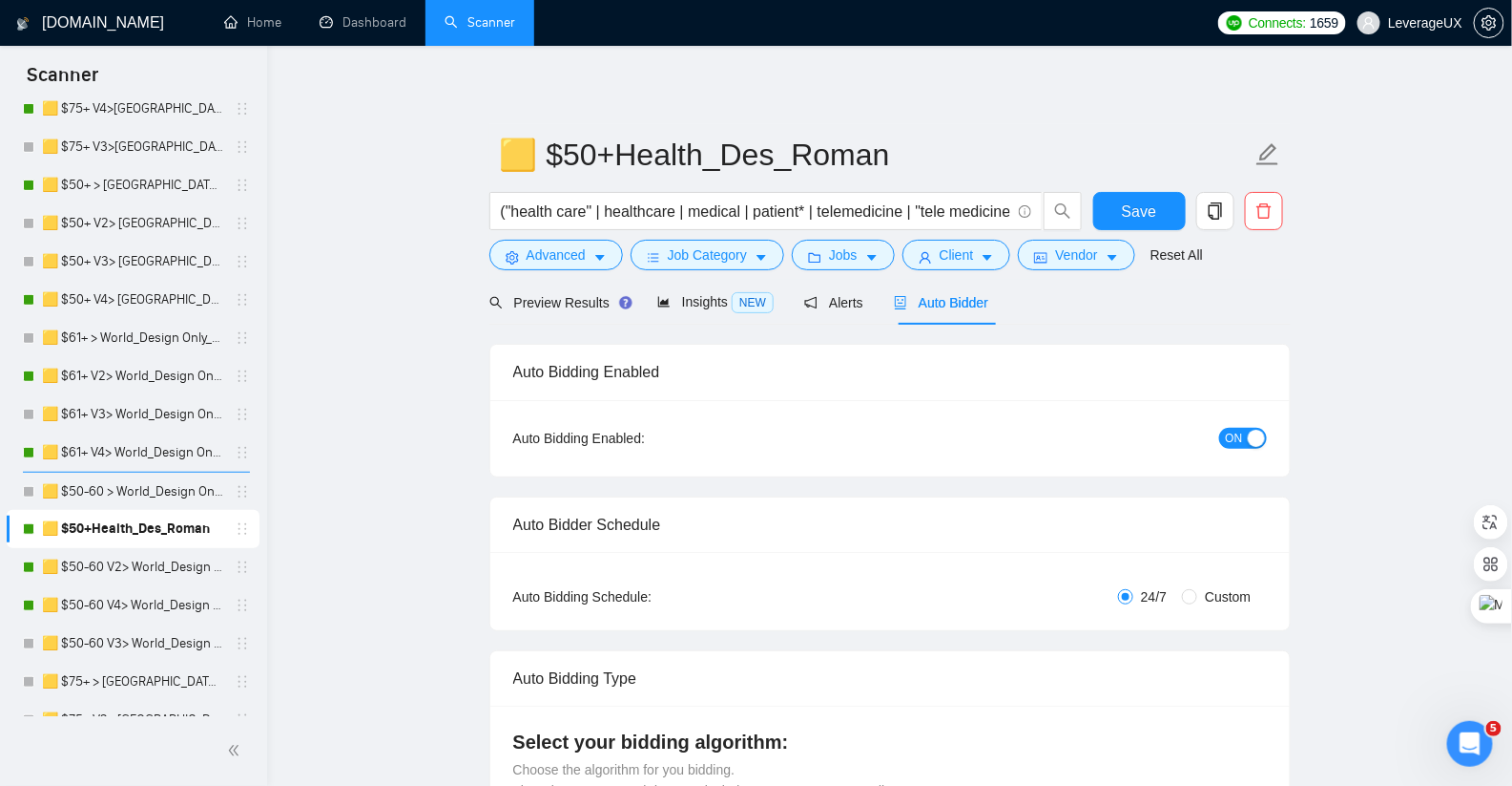
radio input "false"
radio input "true"
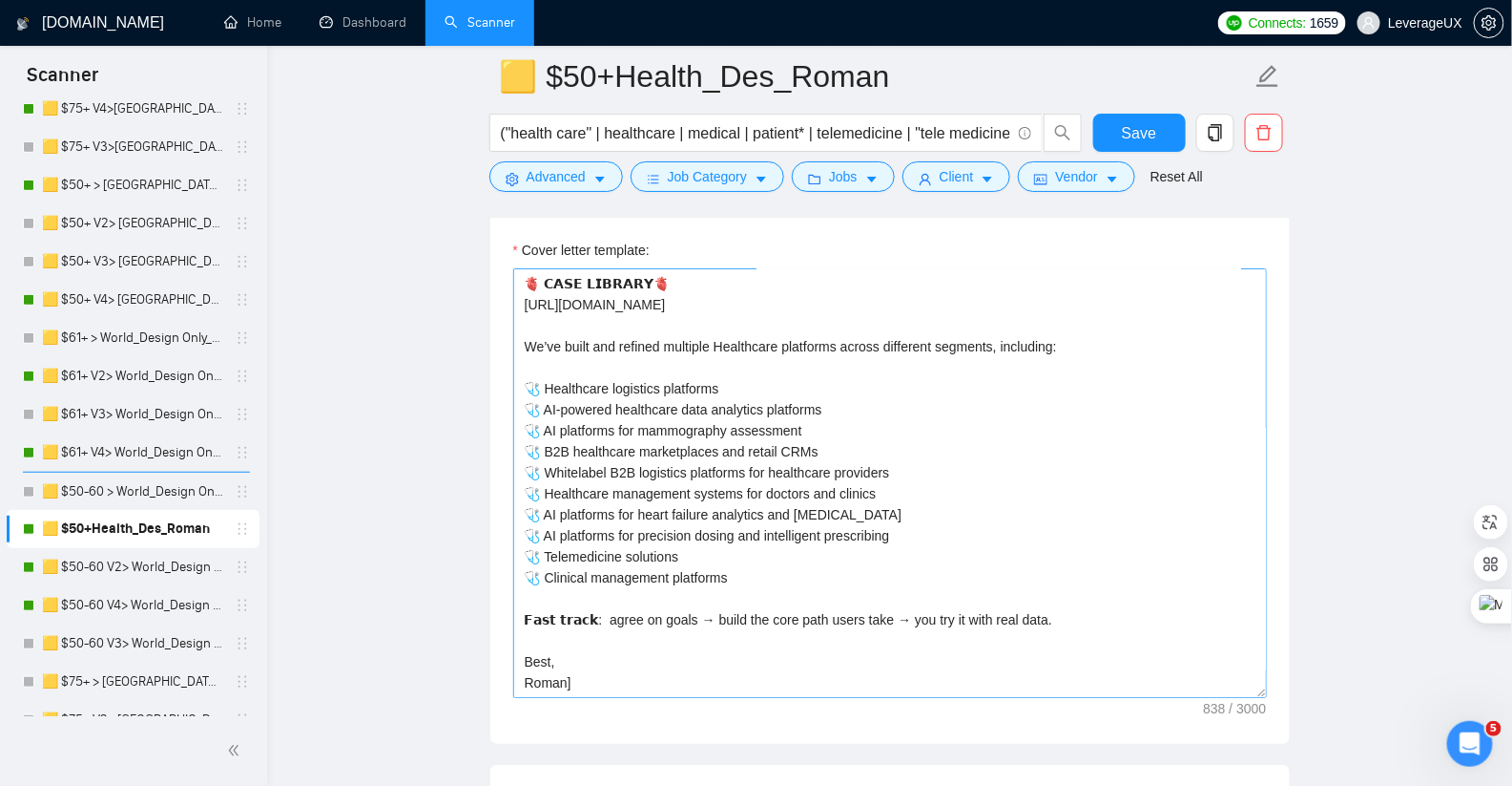
scroll to position [105, 0]
click at [138, 569] on link "🟨 $50-60 V2> World_Design Only_Roman-Web Design_General" at bounding box center [133, 567] width 181 height 38
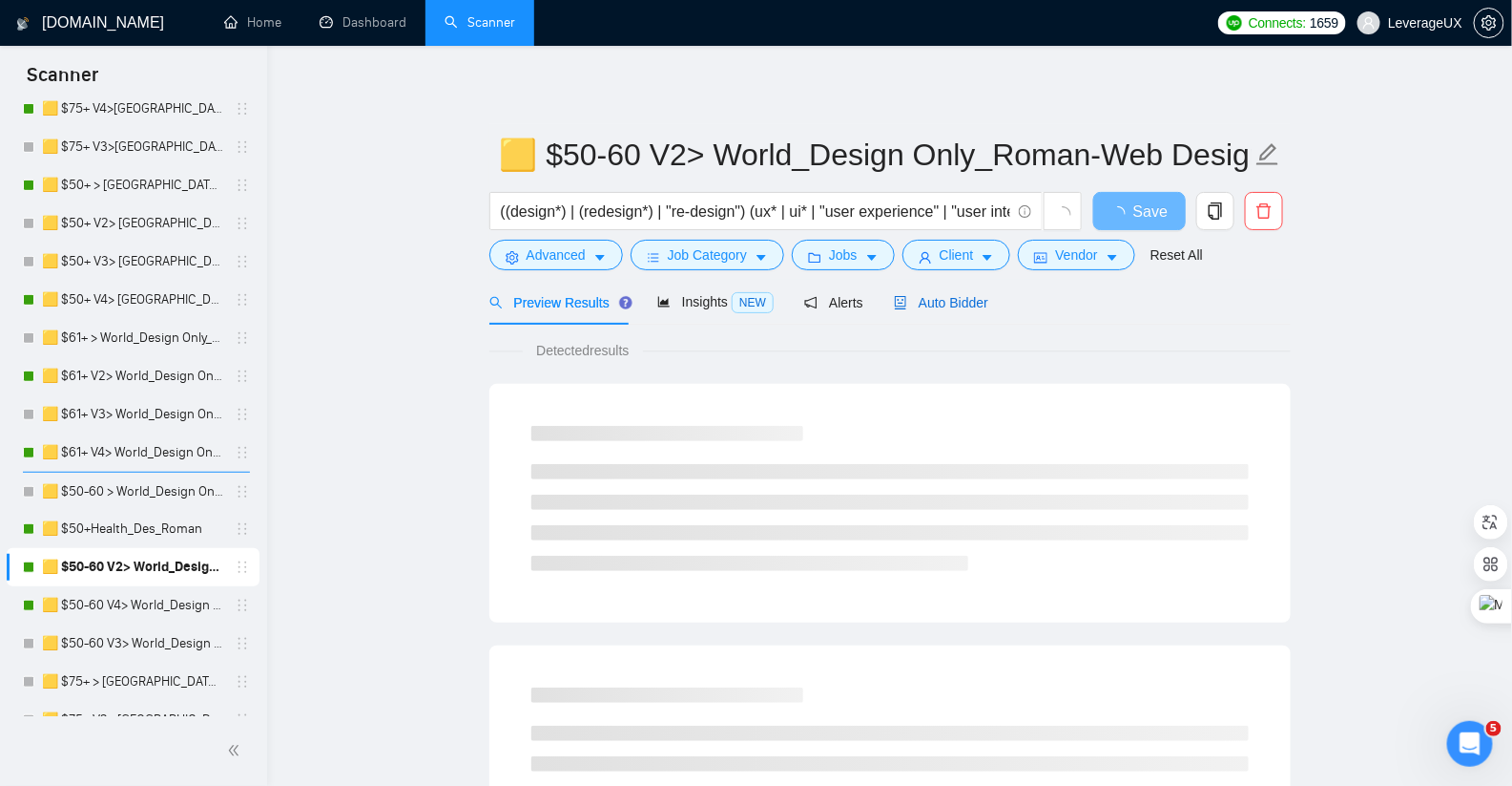
click at [960, 307] on span "Auto Bidder" at bounding box center [940, 303] width 94 height 15
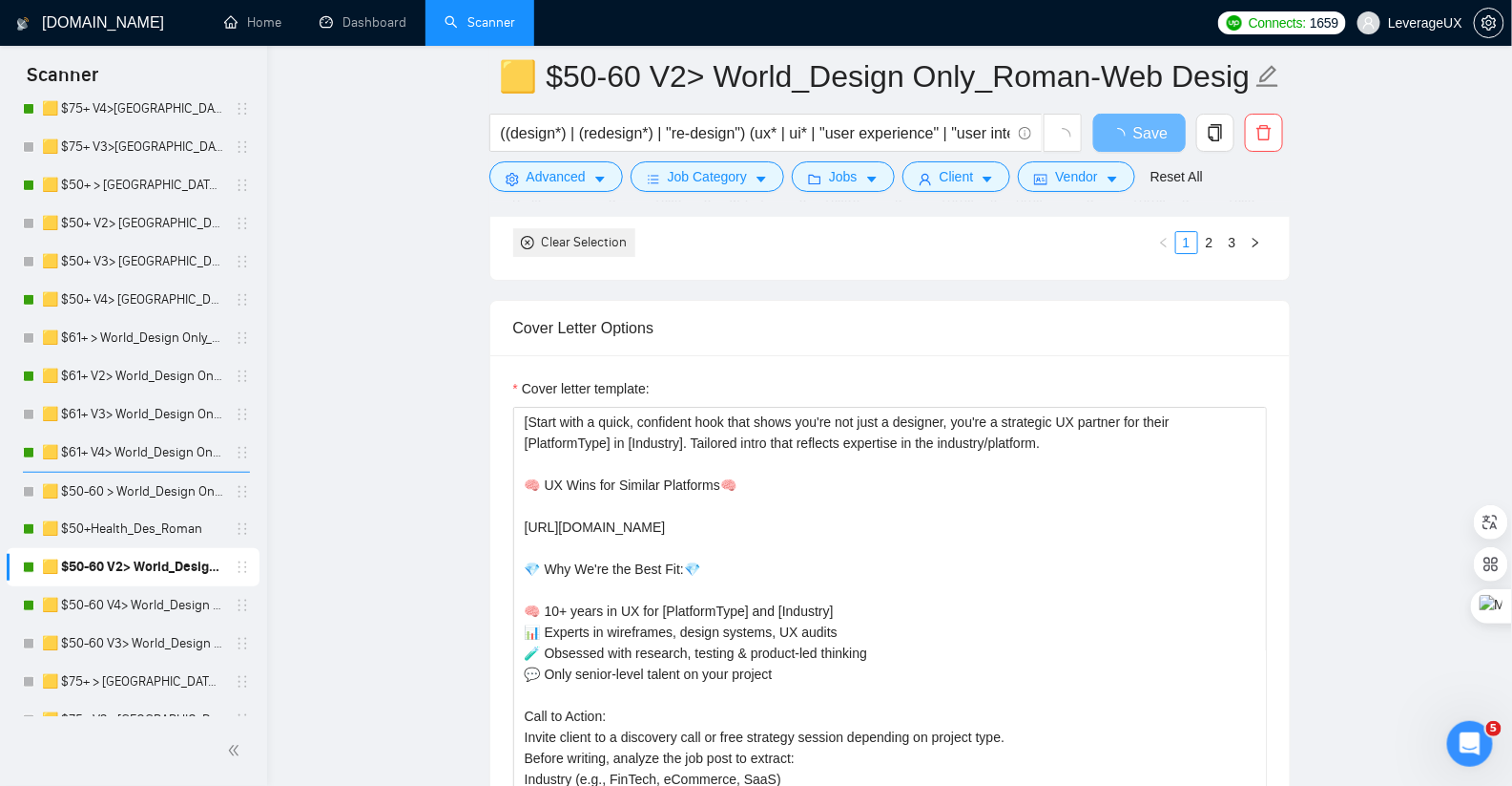
scroll to position [2276, 0]
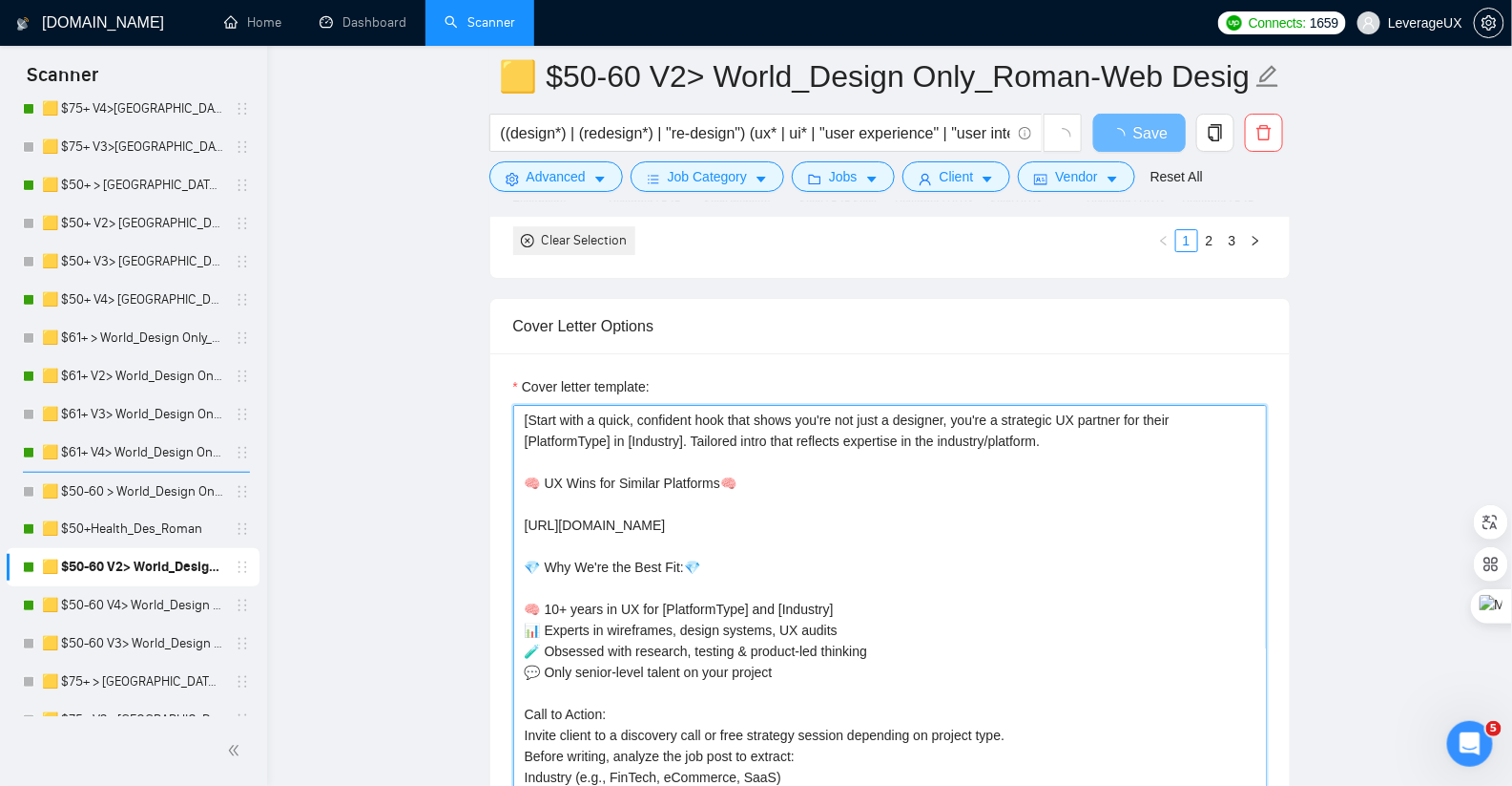
click at [994, 407] on textarea "[Start with a quick, confident hook that shows you're not just a designer, you'…" at bounding box center [891, 620] width 754 height 430
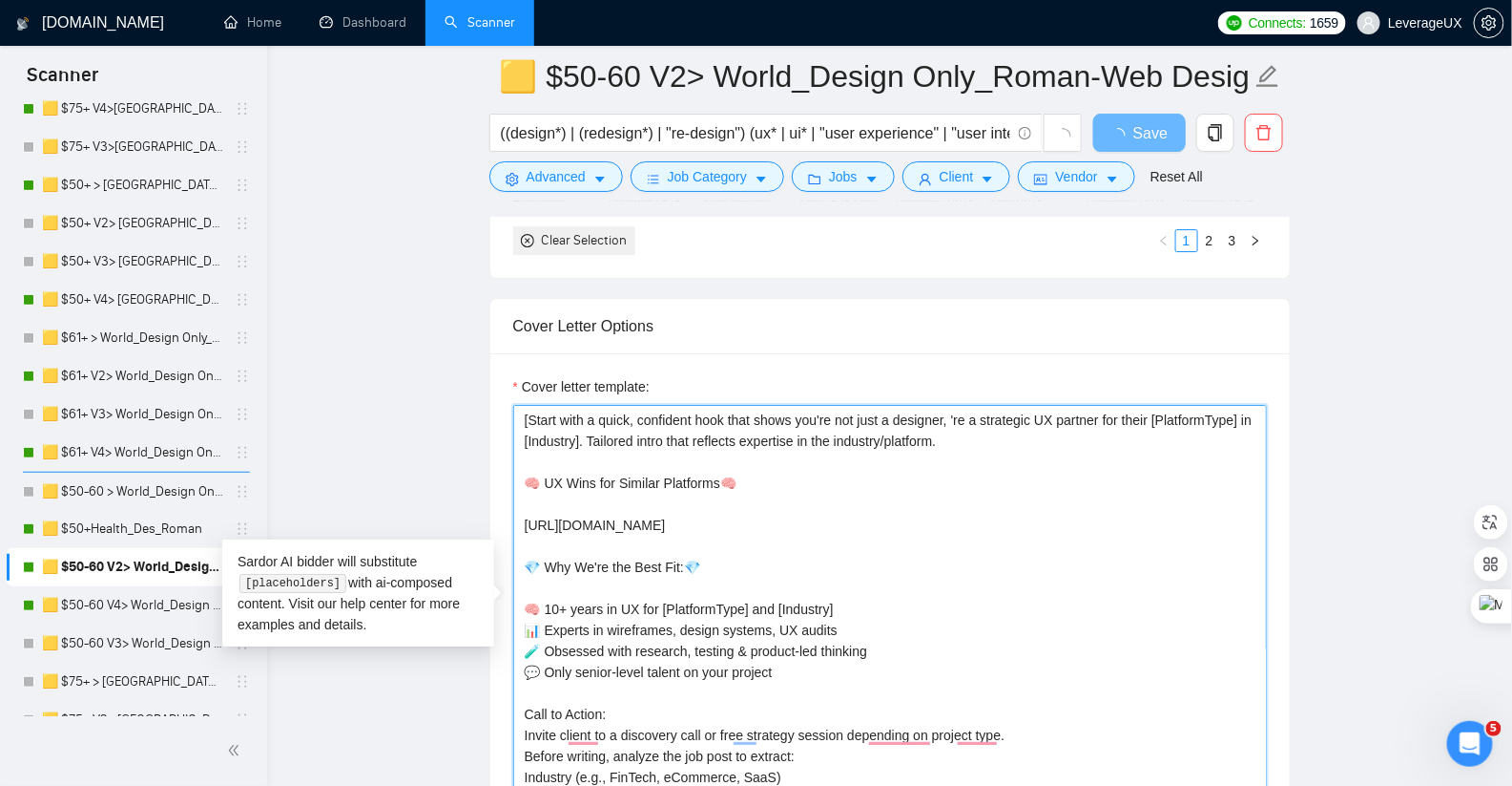
type textarea "[Start with a quick, confident hook that shows you're not just a designer, W're…"
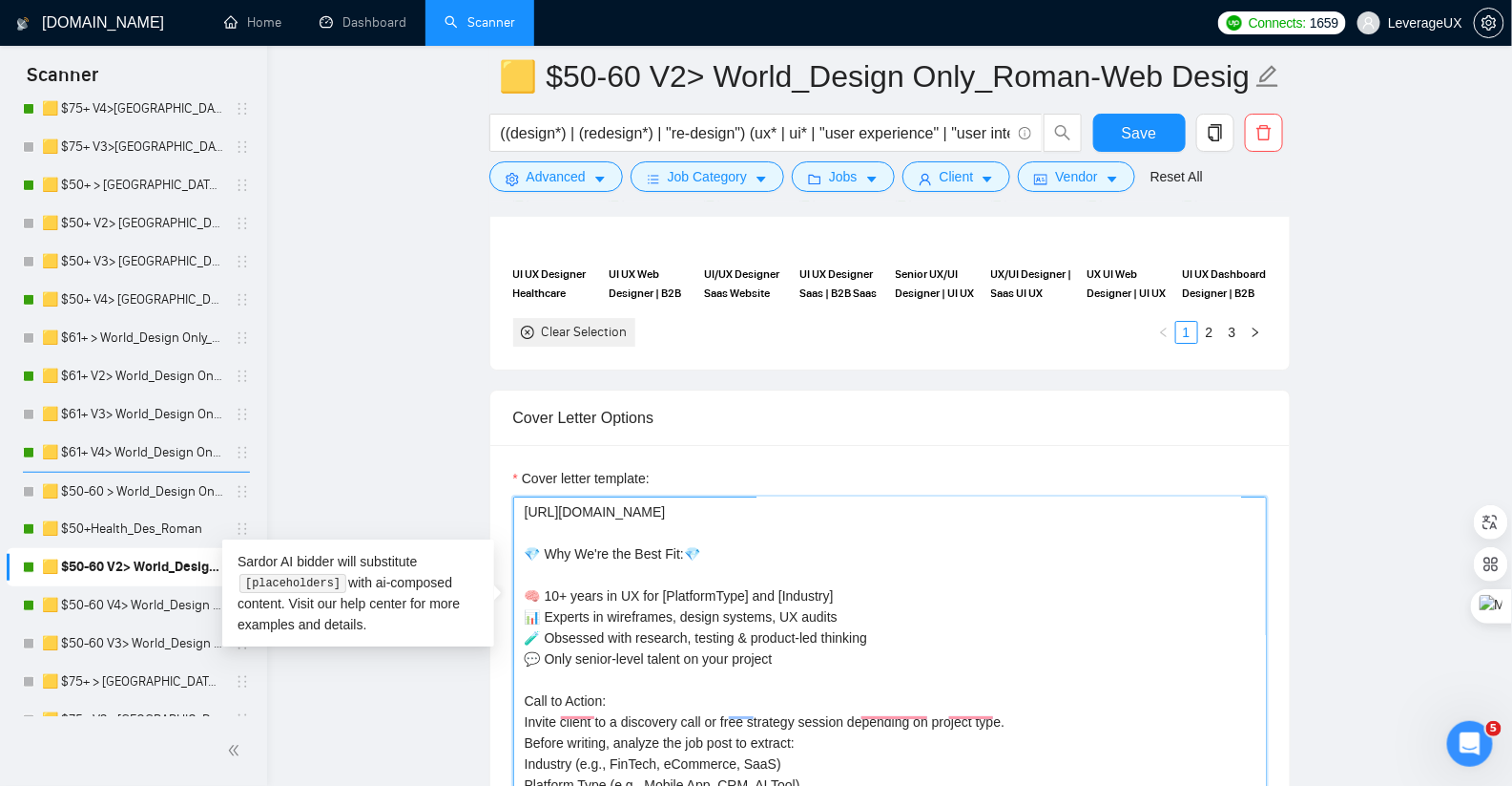
scroll to position [125, 0]
type textarea "[Start with a quick, confident hook that shows you're not just a designer, We'r…"
click at [1136, 137] on span "Save" at bounding box center [1139, 133] width 34 height 24
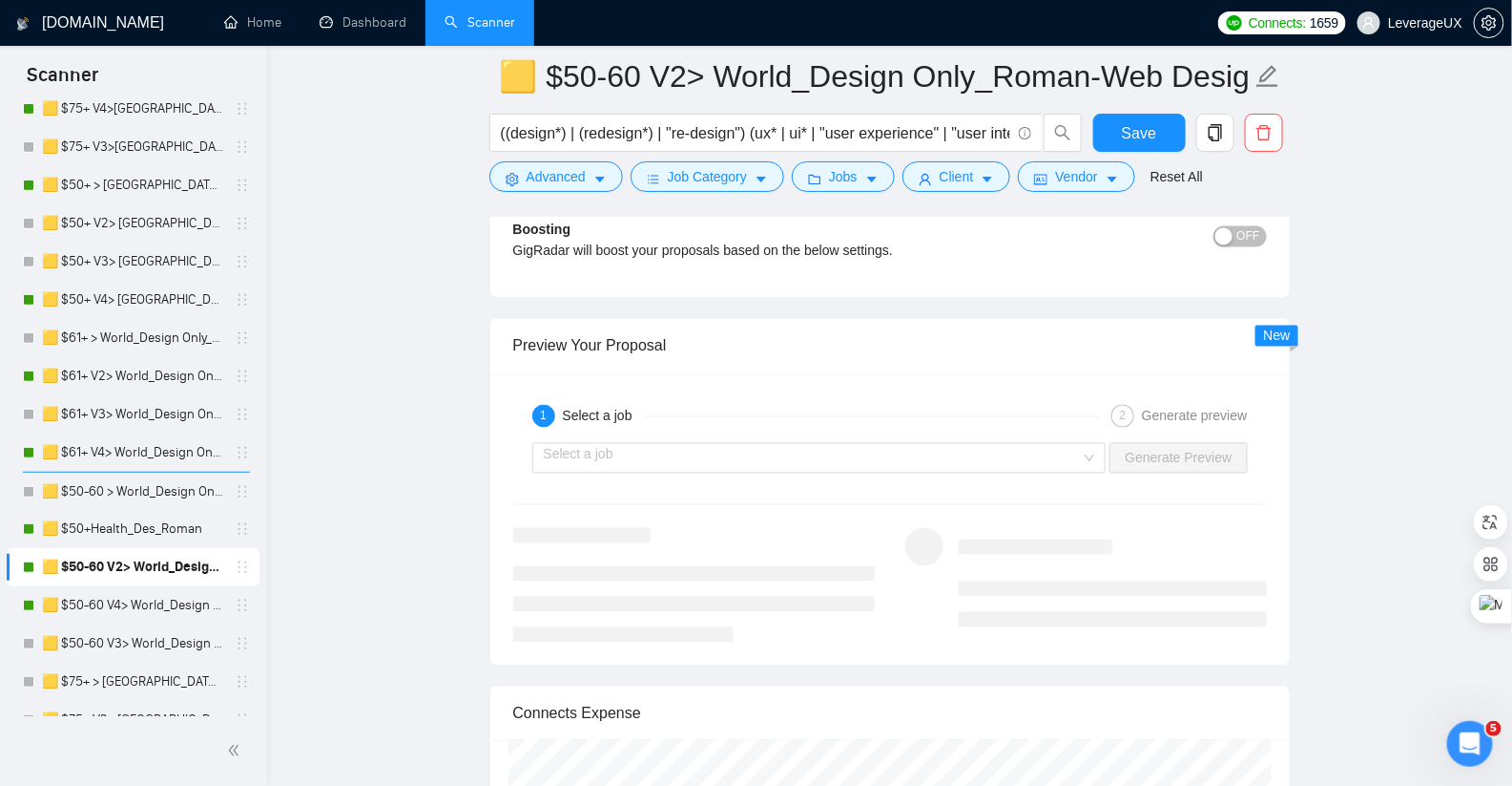
click at [750, 254] on div "Boosting GigRadar will boost your proposals based on the below settings." at bounding box center [796, 247] width 566 height 55
click at [718, 444] on input "search" at bounding box center [813, 458] width 538 height 29
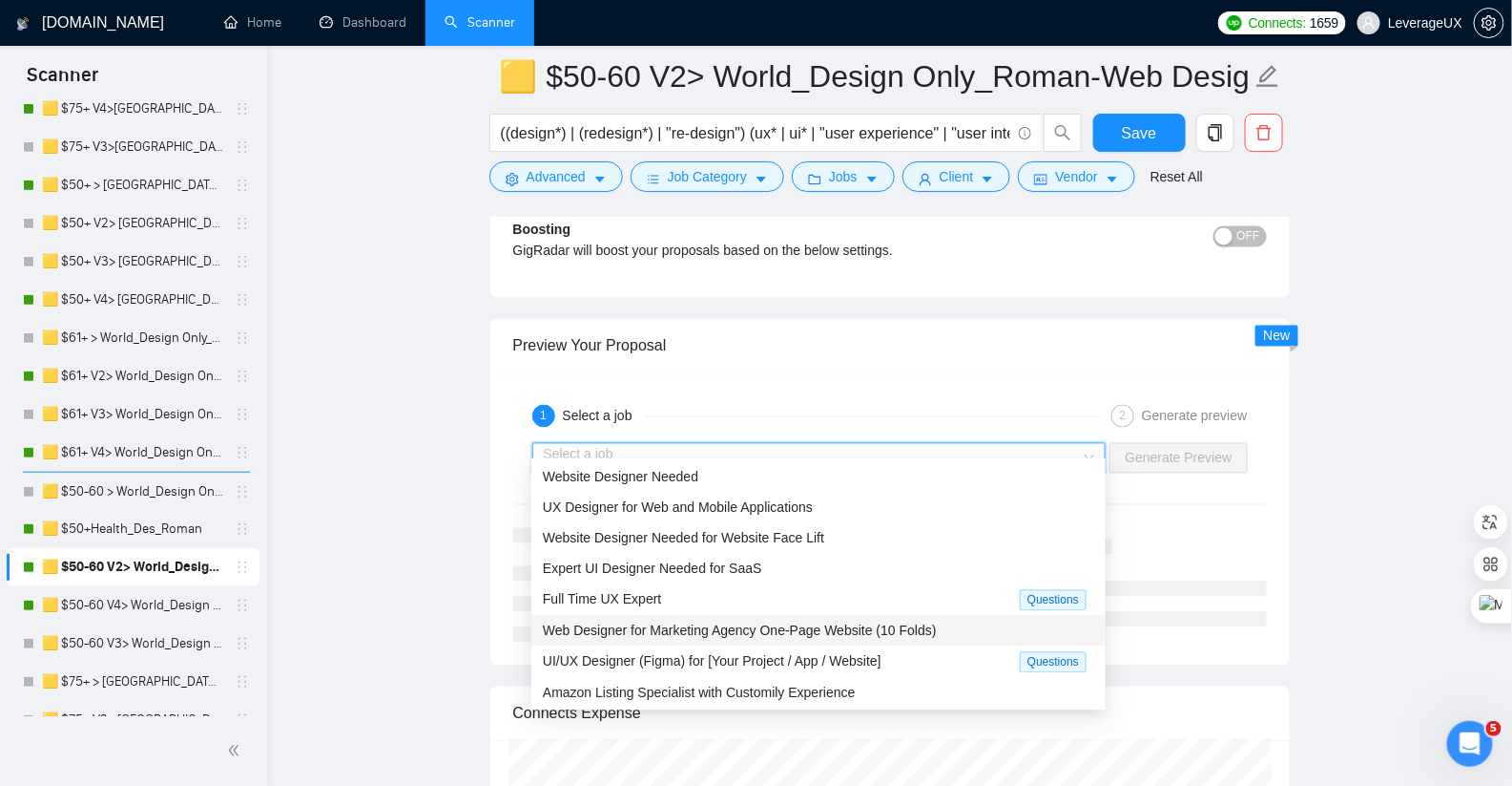
click at [711, 631] on span "Web Designer for Marketing Agency One-Page Website (10 Folds)" at bounding box center [740, 631] width 394 height 15
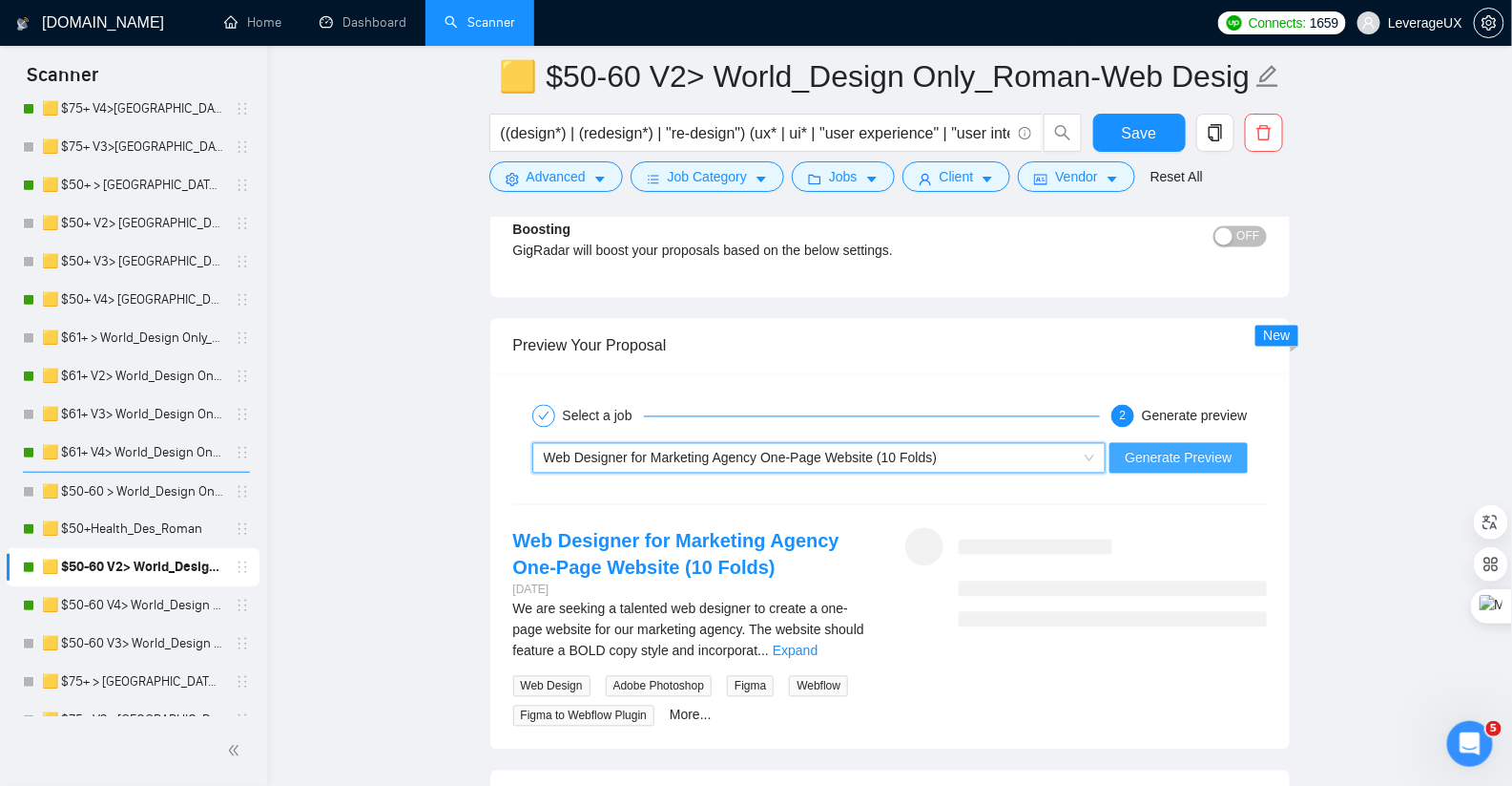
click at [1173, 448] on span "Generate Preview" at bounding box center [1178, 458] width 107 height 21
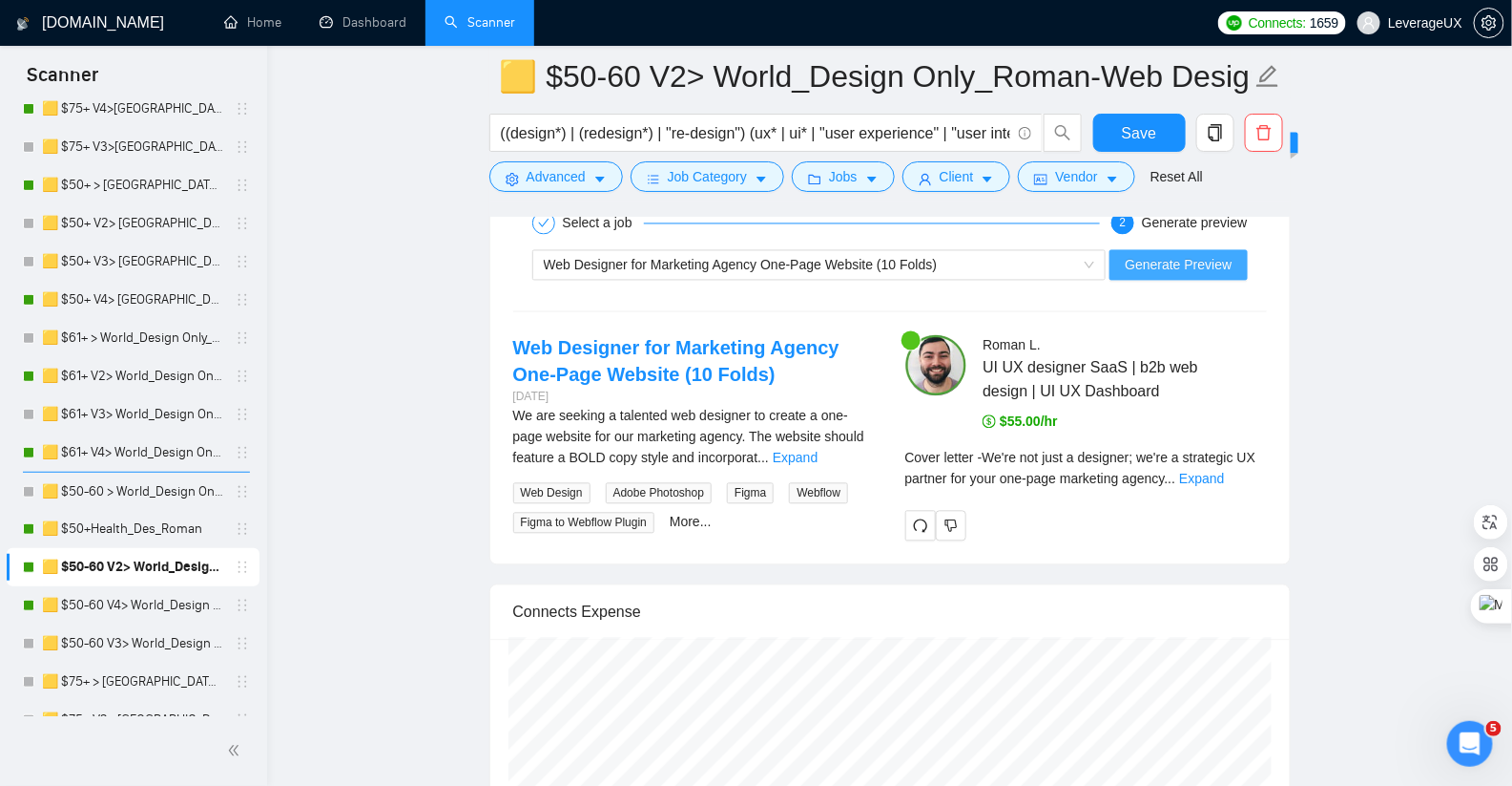
scroll to position [4053, 0]
click at [1224, 472] on link "Expand" at bounding box center [1201, 479] width 45 height 15
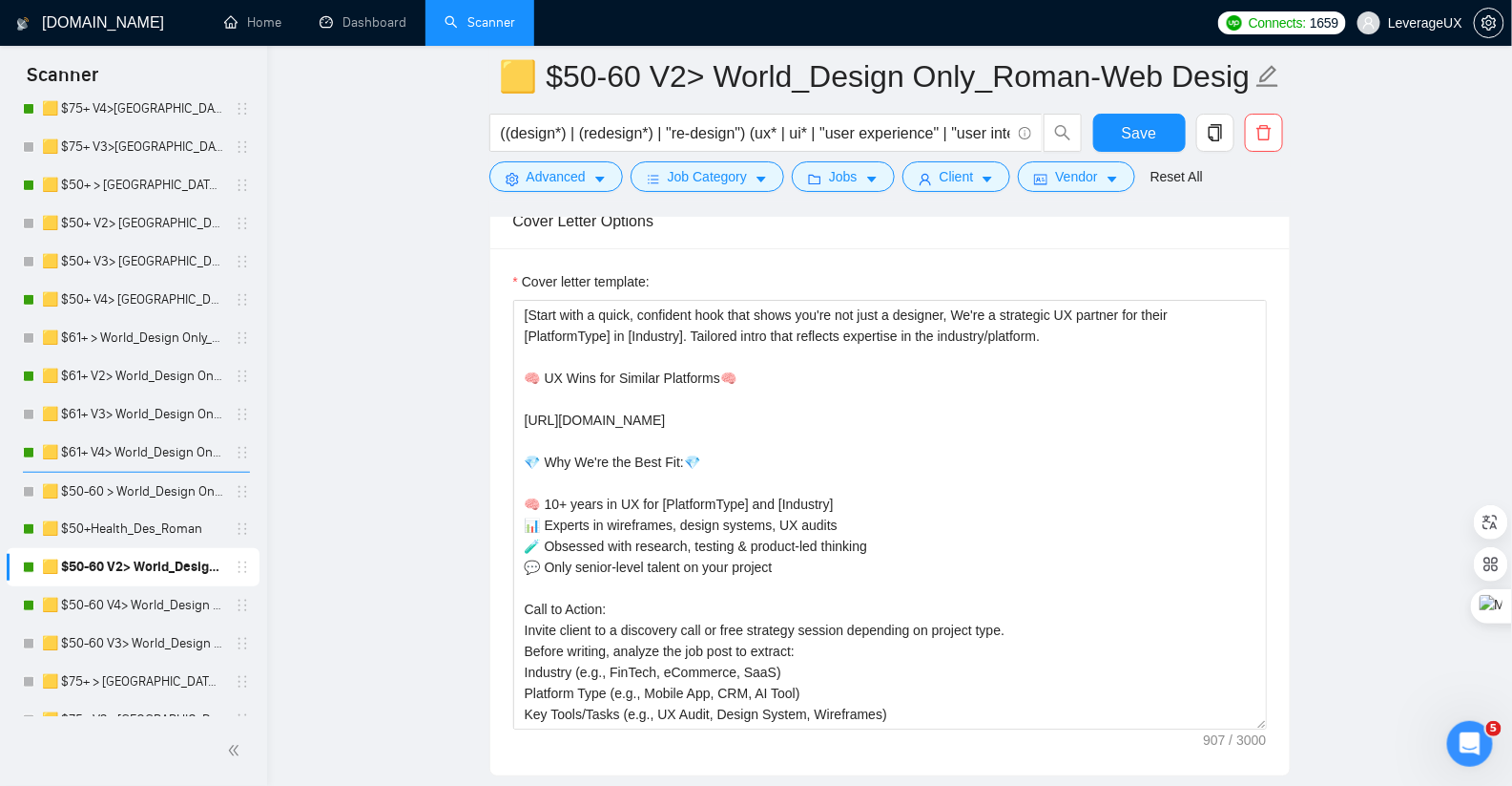
scroll to position [2351, 0]
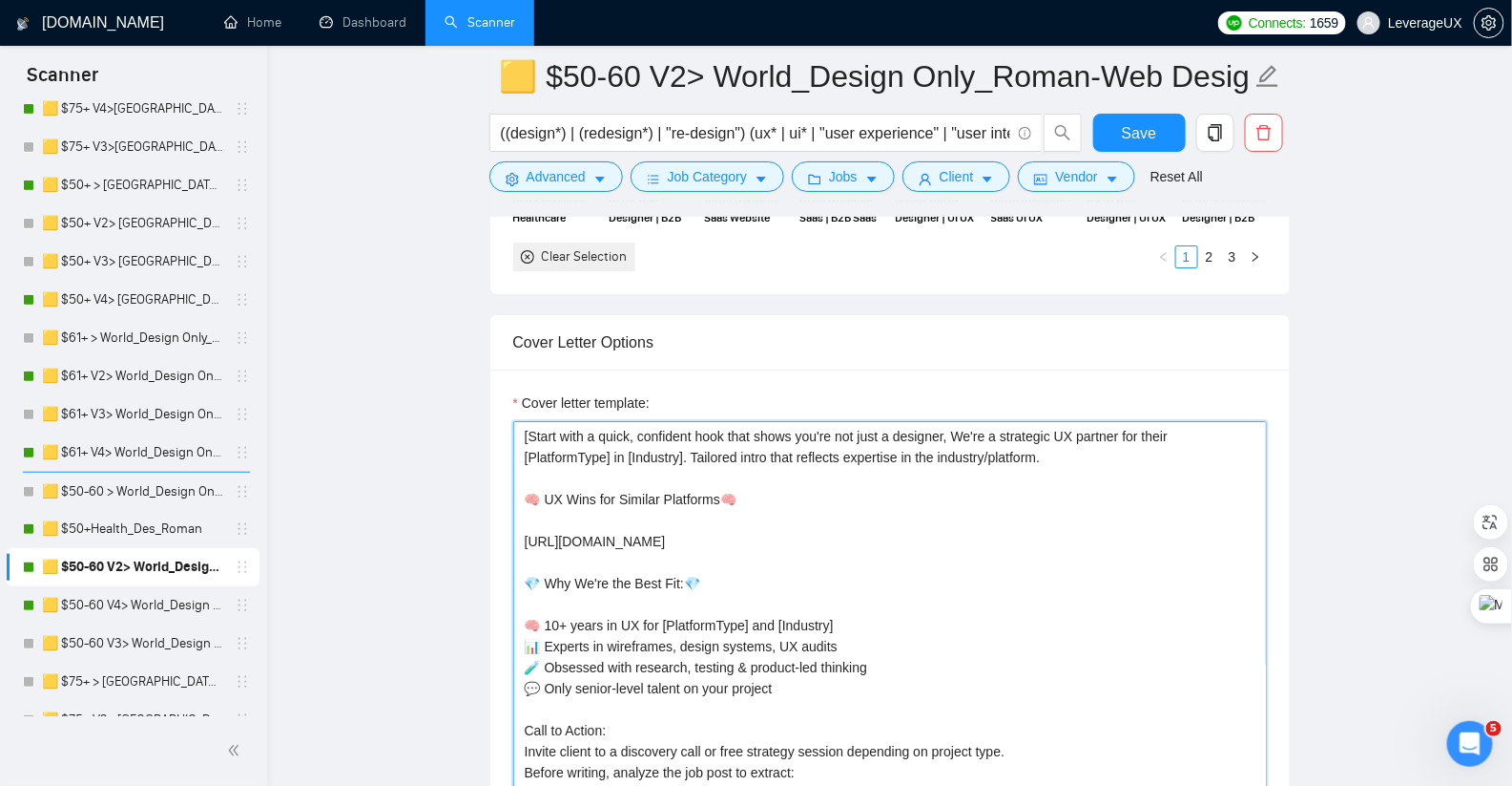
click at [962, 426] on textarea "[Start with a quick, confident hook that shows you're not just a designer, We'r…" at bounding box center [891, 636] width 754 height 430
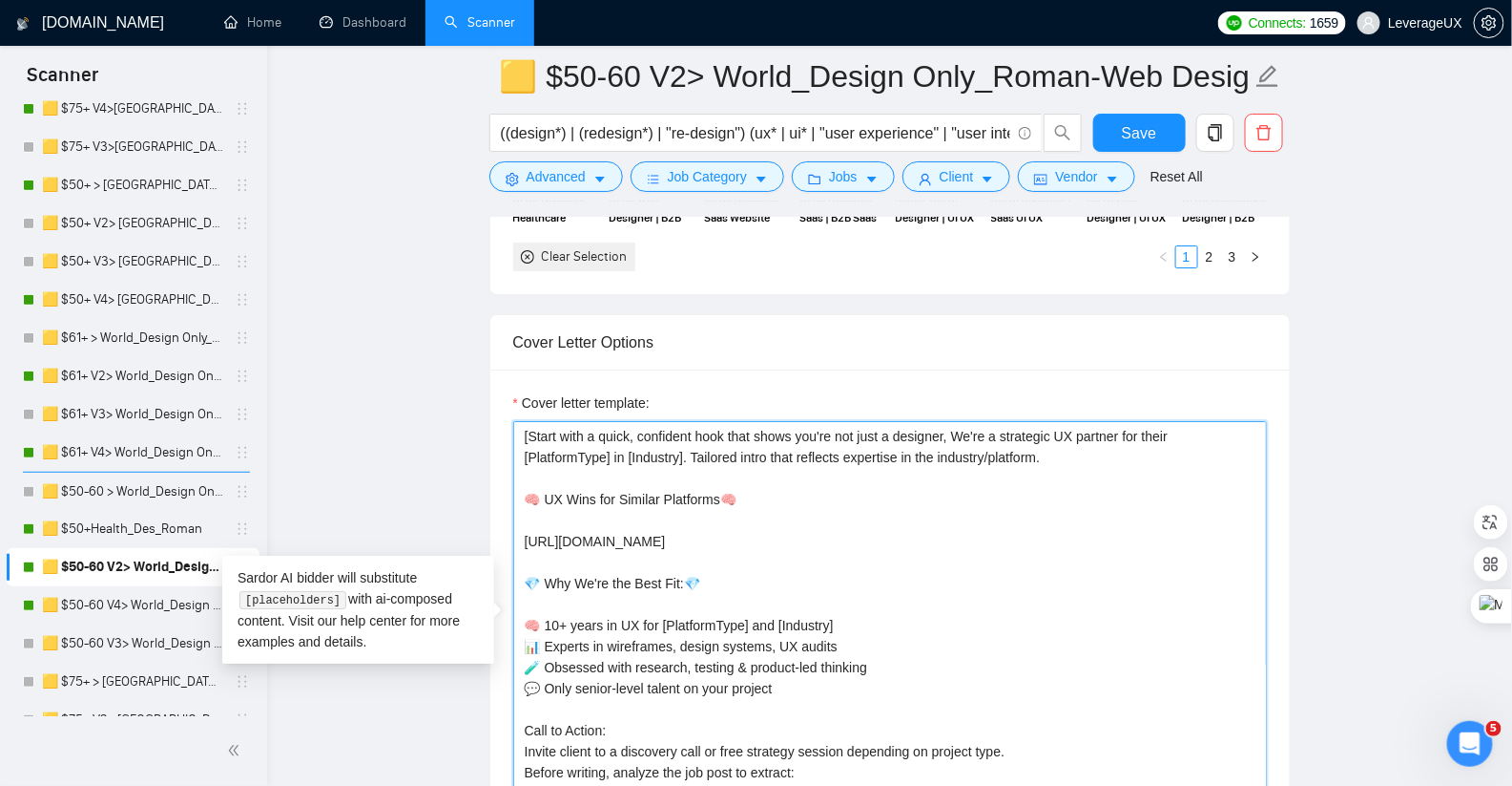
drag, startPoint x: 964, startPoint y: 425, endPoint x: 946, endPoint y: 484, distance: 61.7
click at [964, 425] on textarea "[Start with a quick, confident hook that shows you're not just a designer, We'r…" at bounding box center [891, 636] width 754 height 430
click at [978, 424] on textarea "[Start with a quick, confident hook that shows you're not just a designers, We'…" at bounding box center [891, 636] width 754 height 430
type textarea "[Start with a quick, confident hook that shows you're not just a designers, We'…"
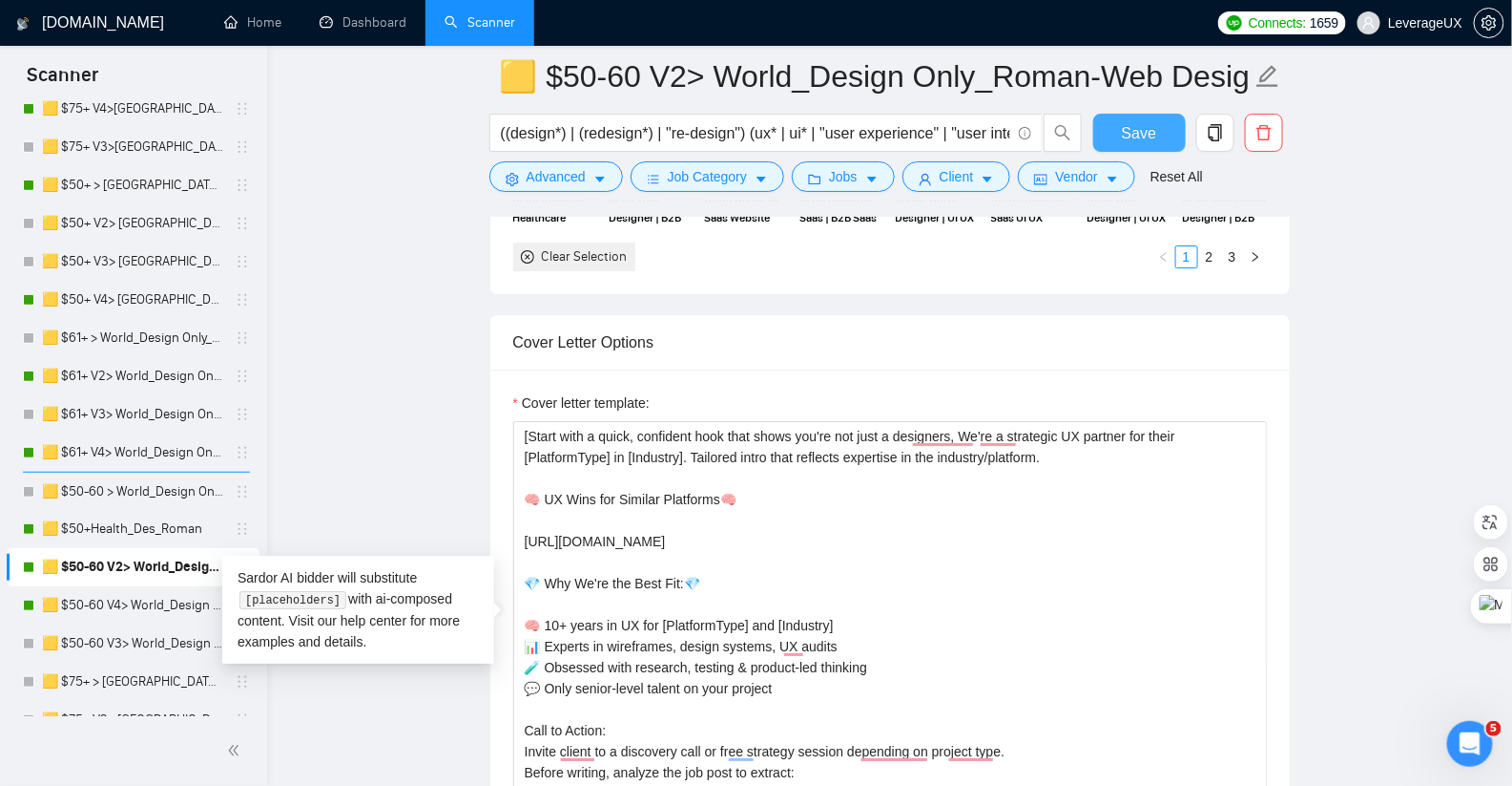
click at [1159, 121] on button "Save" at bounding box center [1139, 133] width 93 height 38
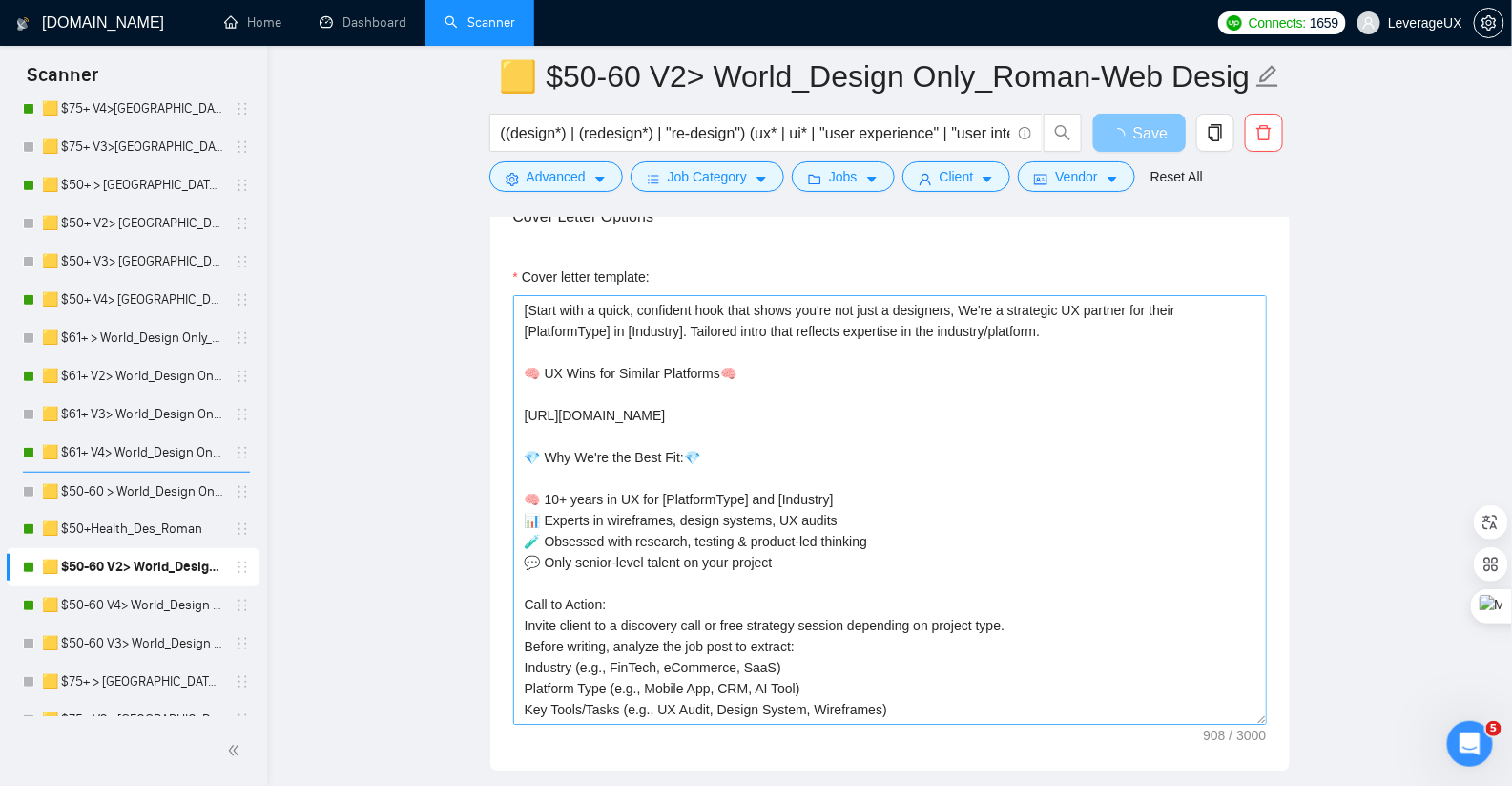
scroll to position [2154, 0]
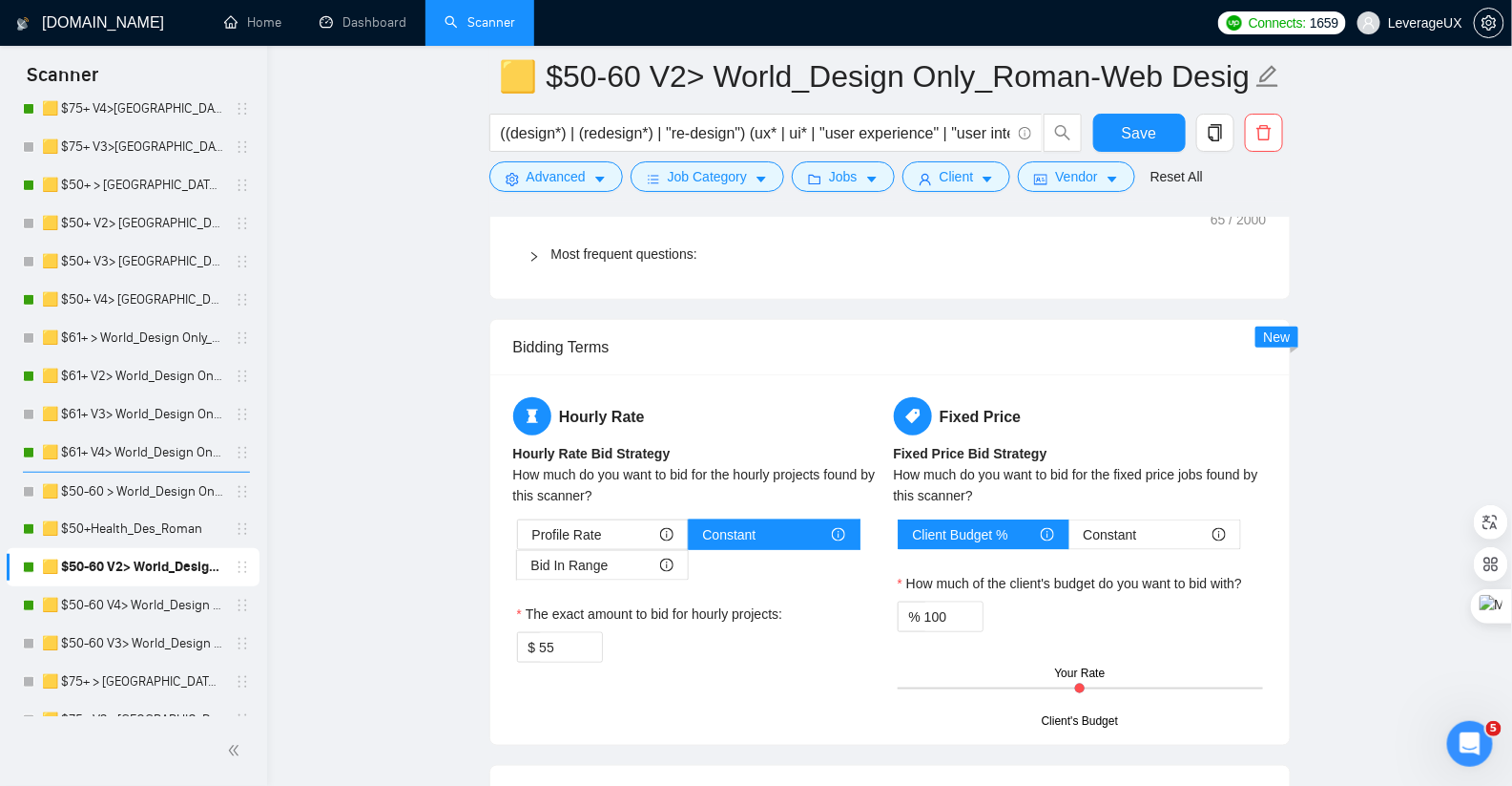
scroll to position [3624, 0]
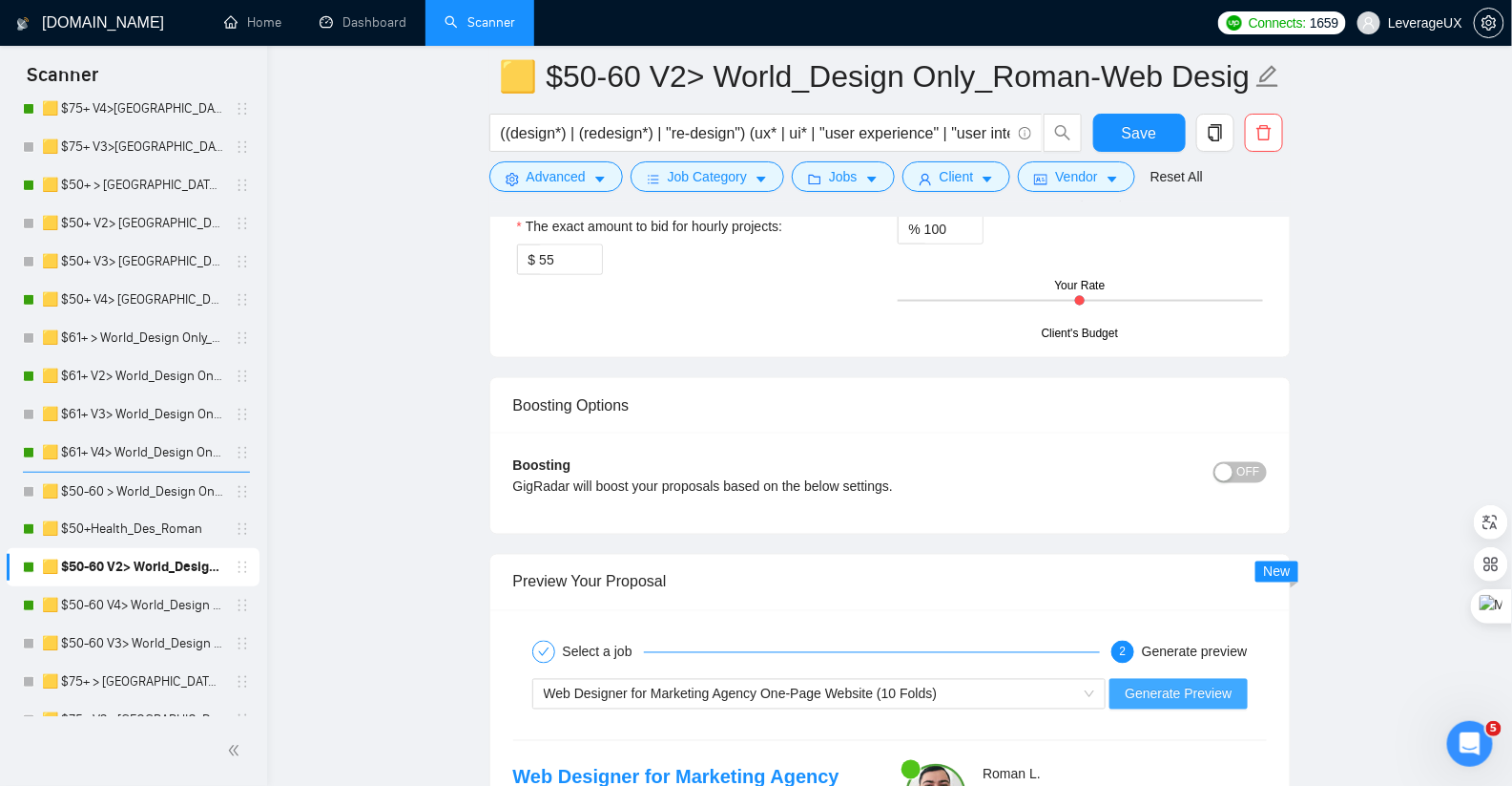
click at [1199, 684] on span "Generate Preview" at bounding box center [1178, 694] width 107 height 21
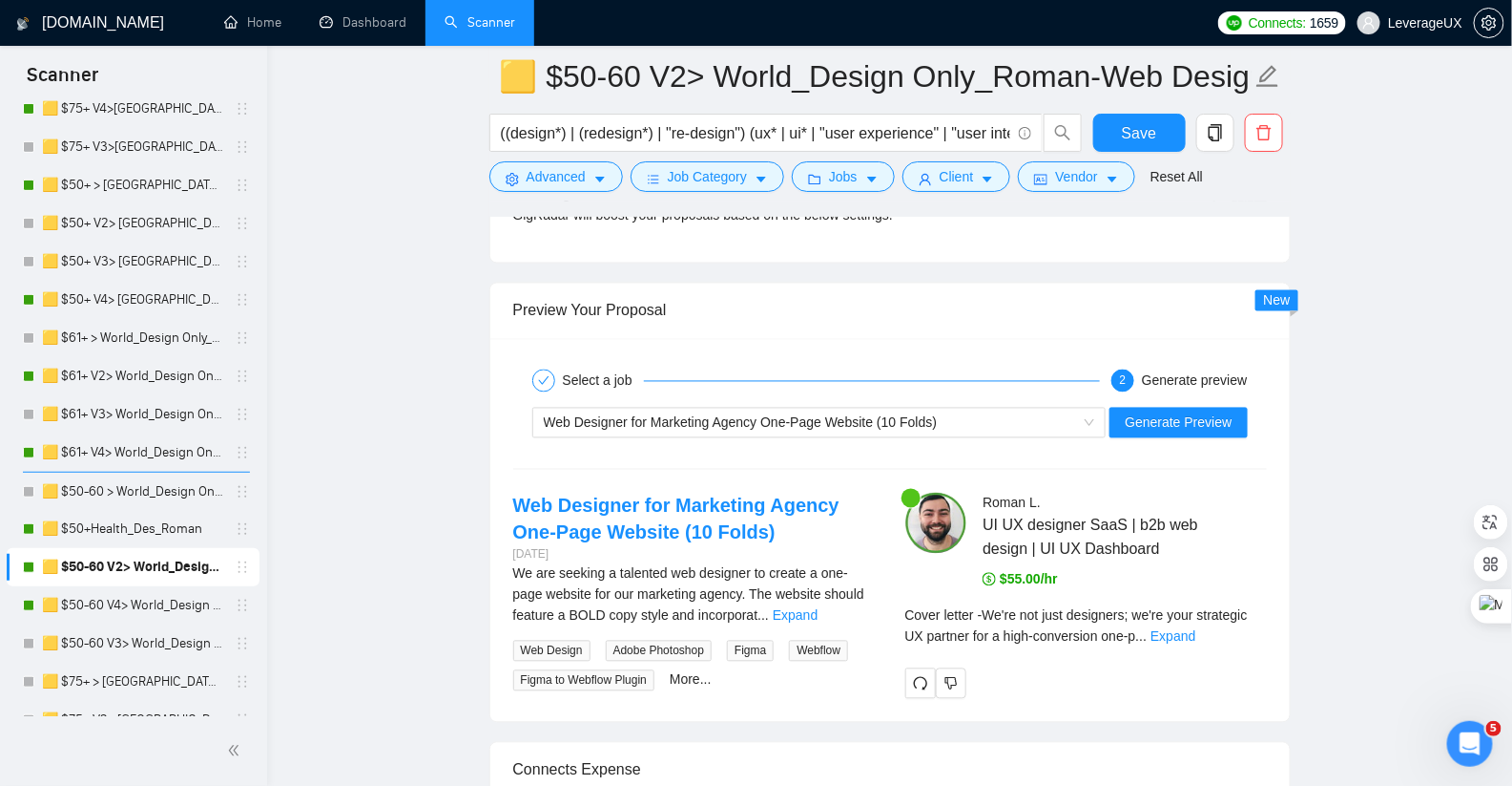
scroll to position [4081, 0]
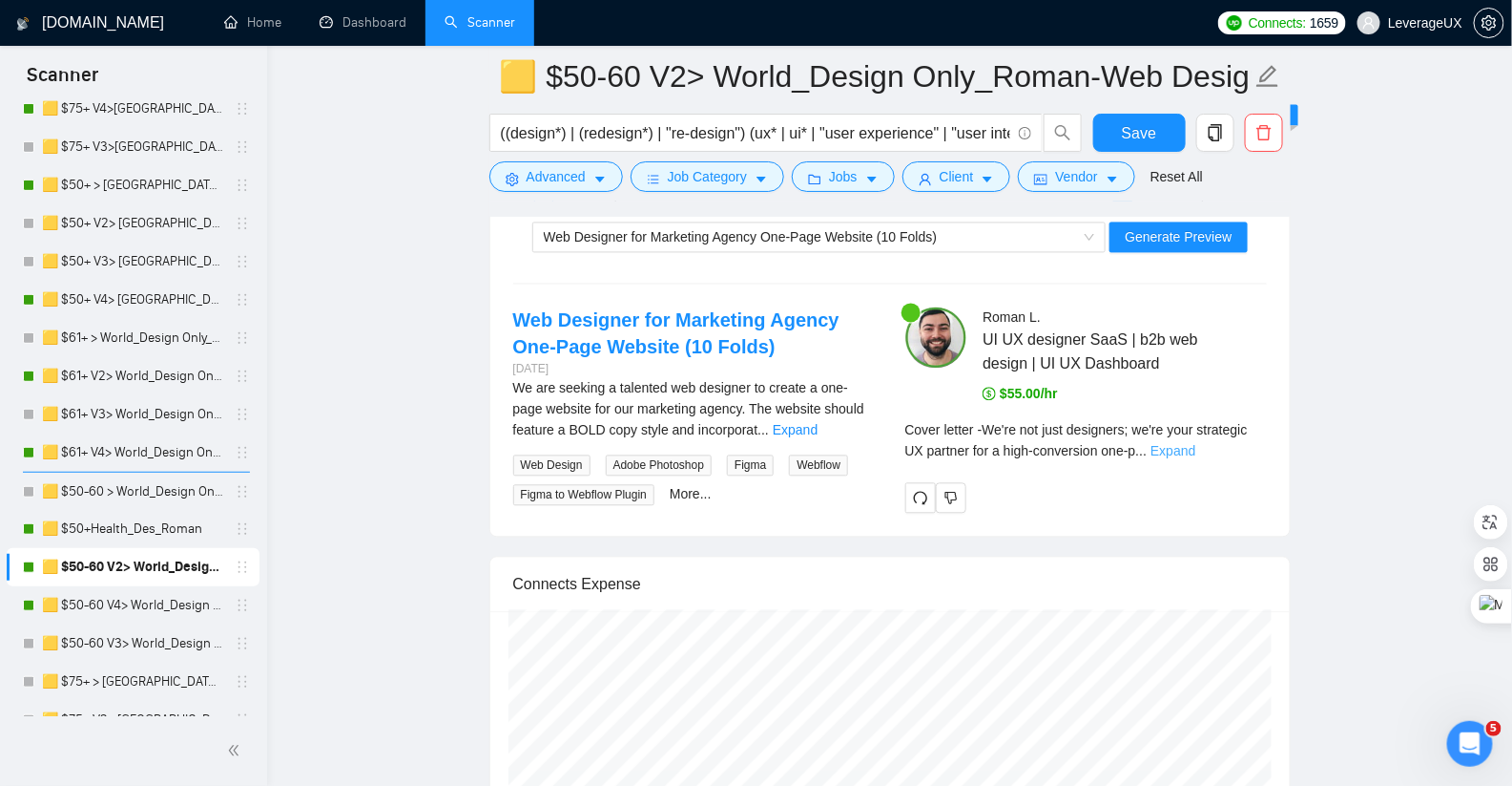
click at [1195, 444] on link "Expand" at bounding box center [1172, 452] width 45 height 15
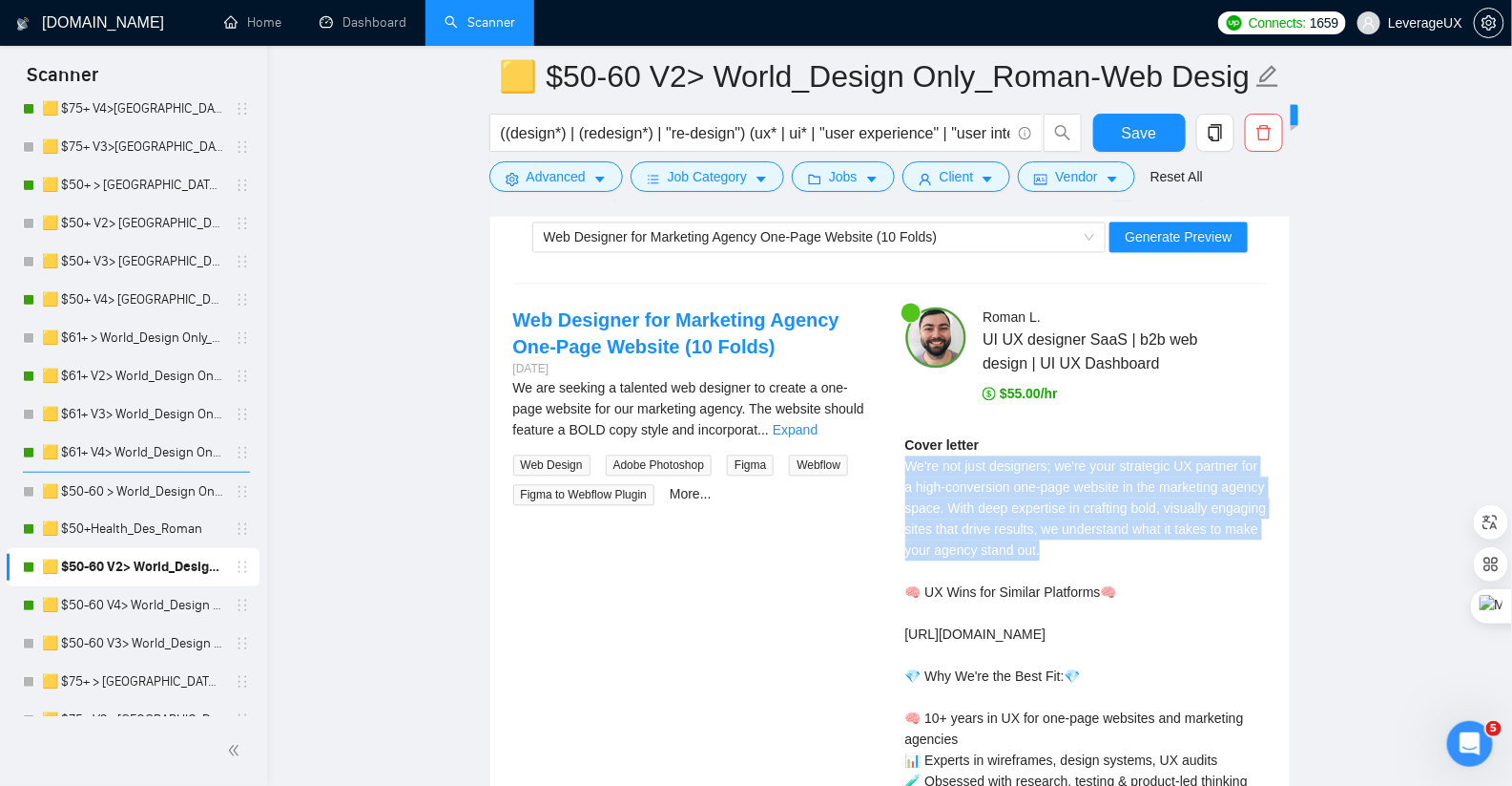
drag, startPoint x: 1200, startPoint y: 540, endPoint x: 890, endPoint y: 444, distance: 324.5
click at [890, 444] on div "Roman L . UI UX designer SaaS | b2b web design | UI UX Dashboard $55.00/hr Cove…" at bounding box center [1085, 628] width 392 height 642
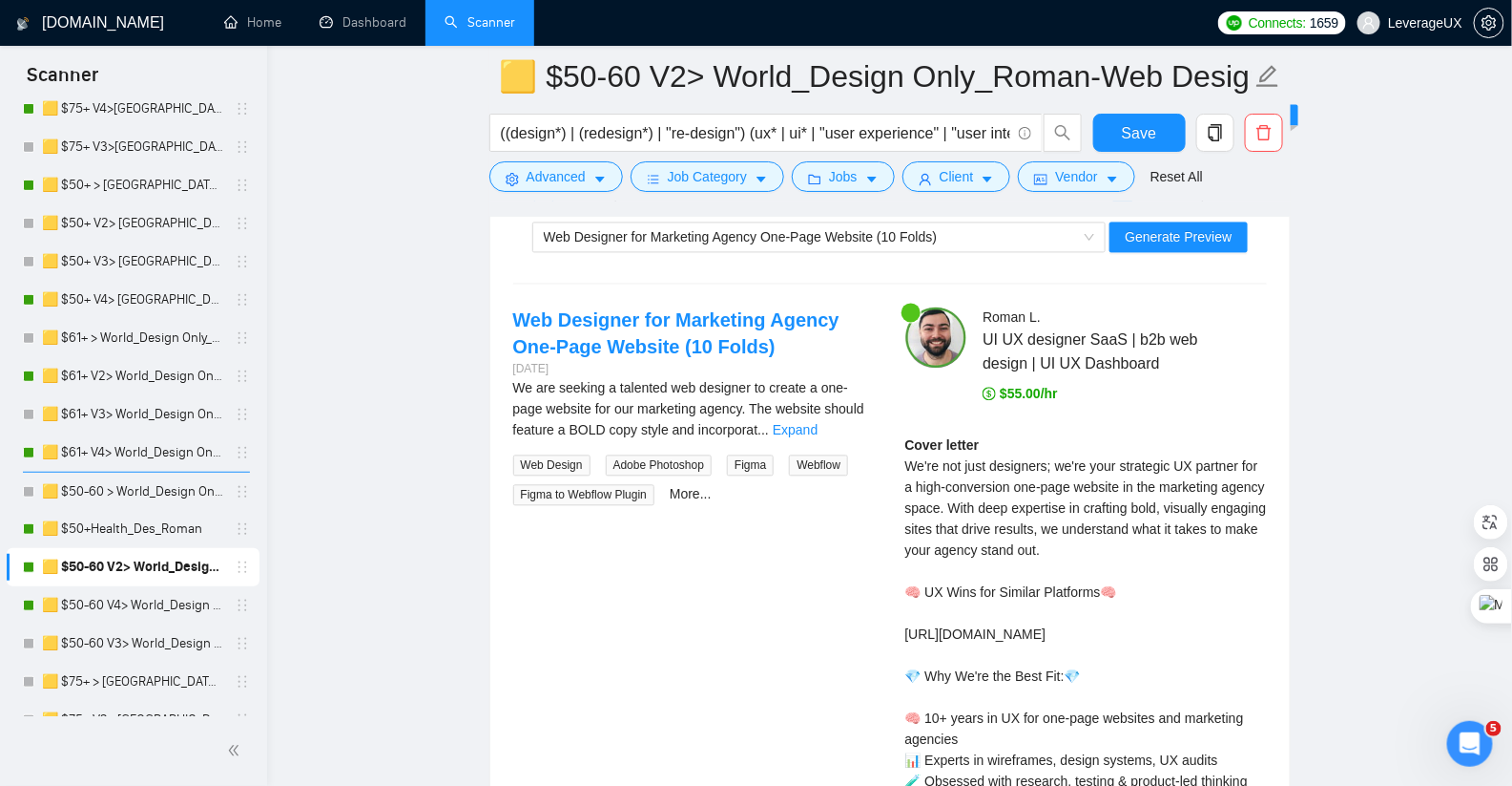
click at [809, 512] on div "Web Designer for Marketing Agency One-Page Website (10 Folds) 4 days ago We are…" at bounding box center [891, 628] width 785 height 642
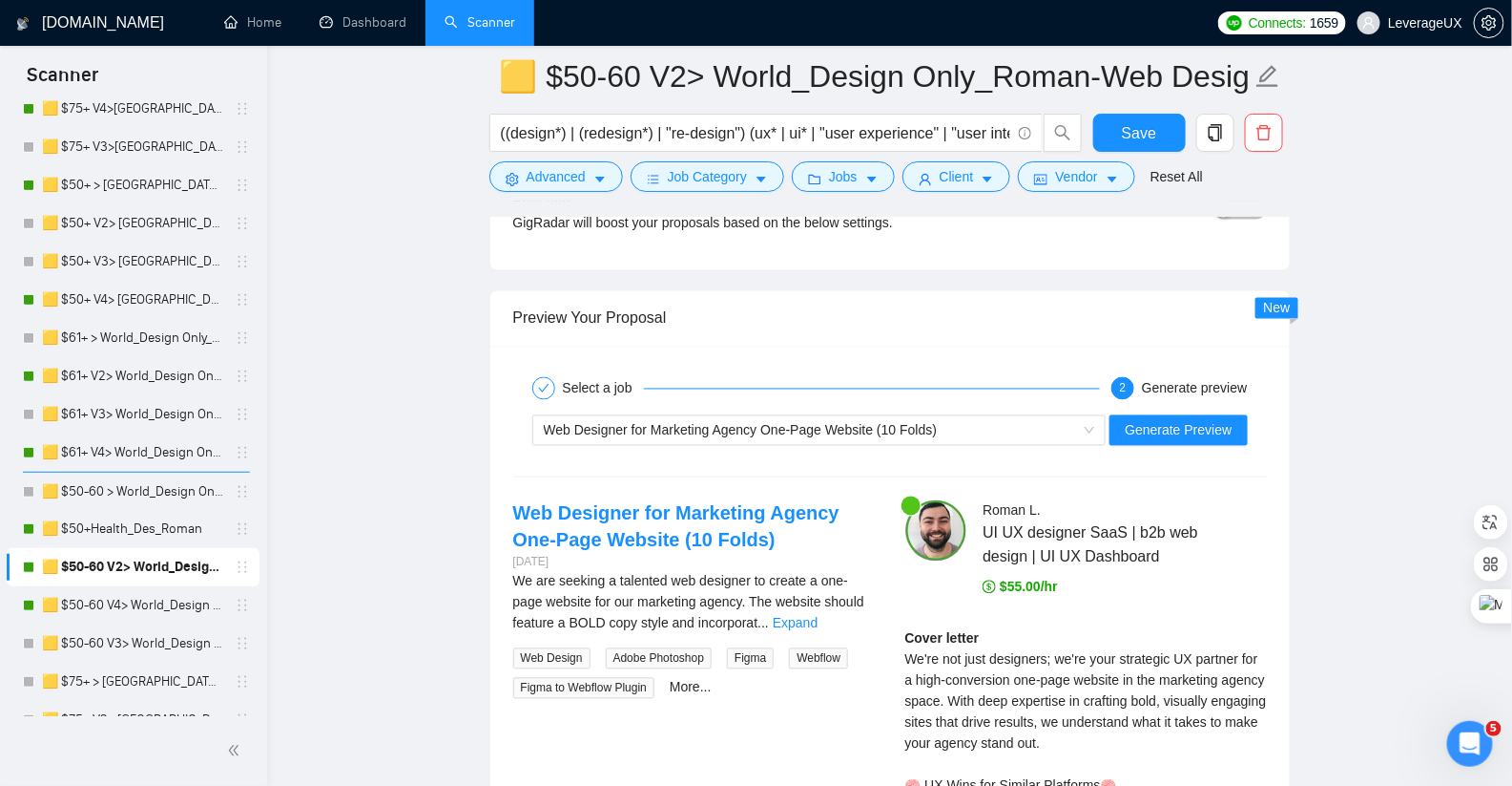
scroll to position [3887, 0]
click at [1156, 125] on div "Reset all filters" at bounding box center [1181, 141] width 103 height 32
click at [1113, 122] on button "Save" at bounding box center [1139, 133] width 93 height 38
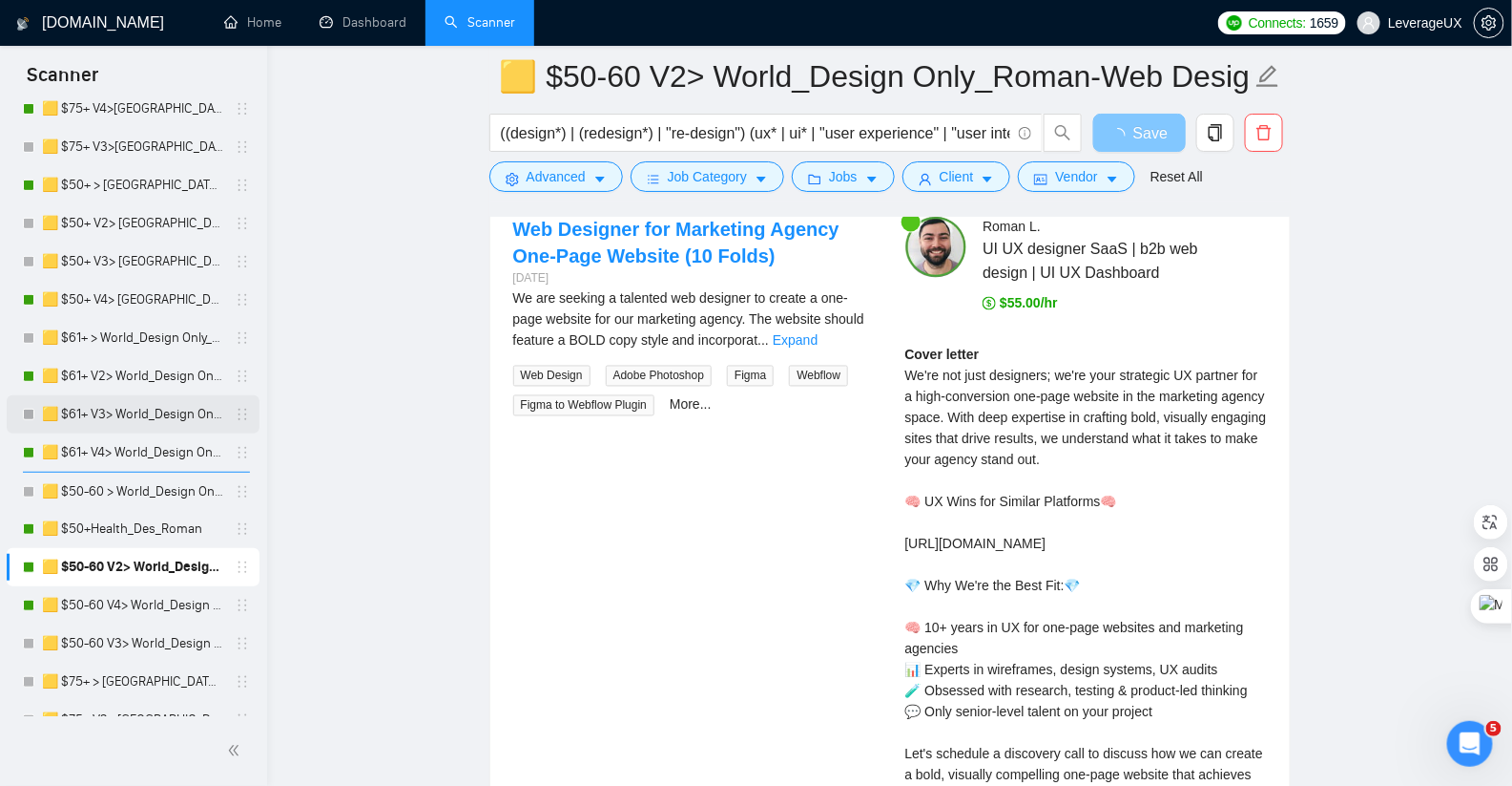
scroll to position [411, 0]
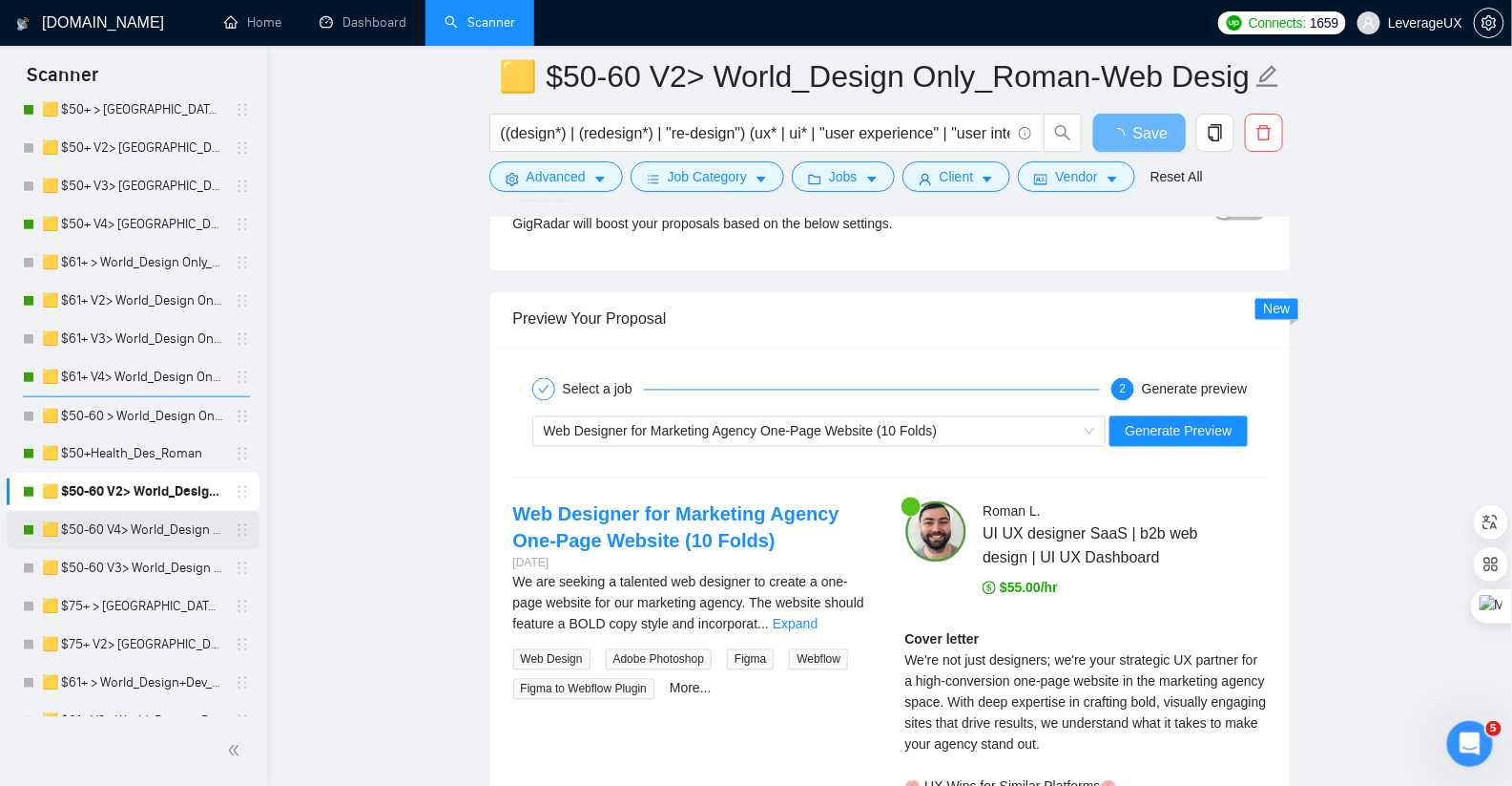
click at [168, 530] on link "🟨 $50-60 V4> World_Design Only_Roman-Web Design_General" at bounding box center [133, 530] width 181 height 38
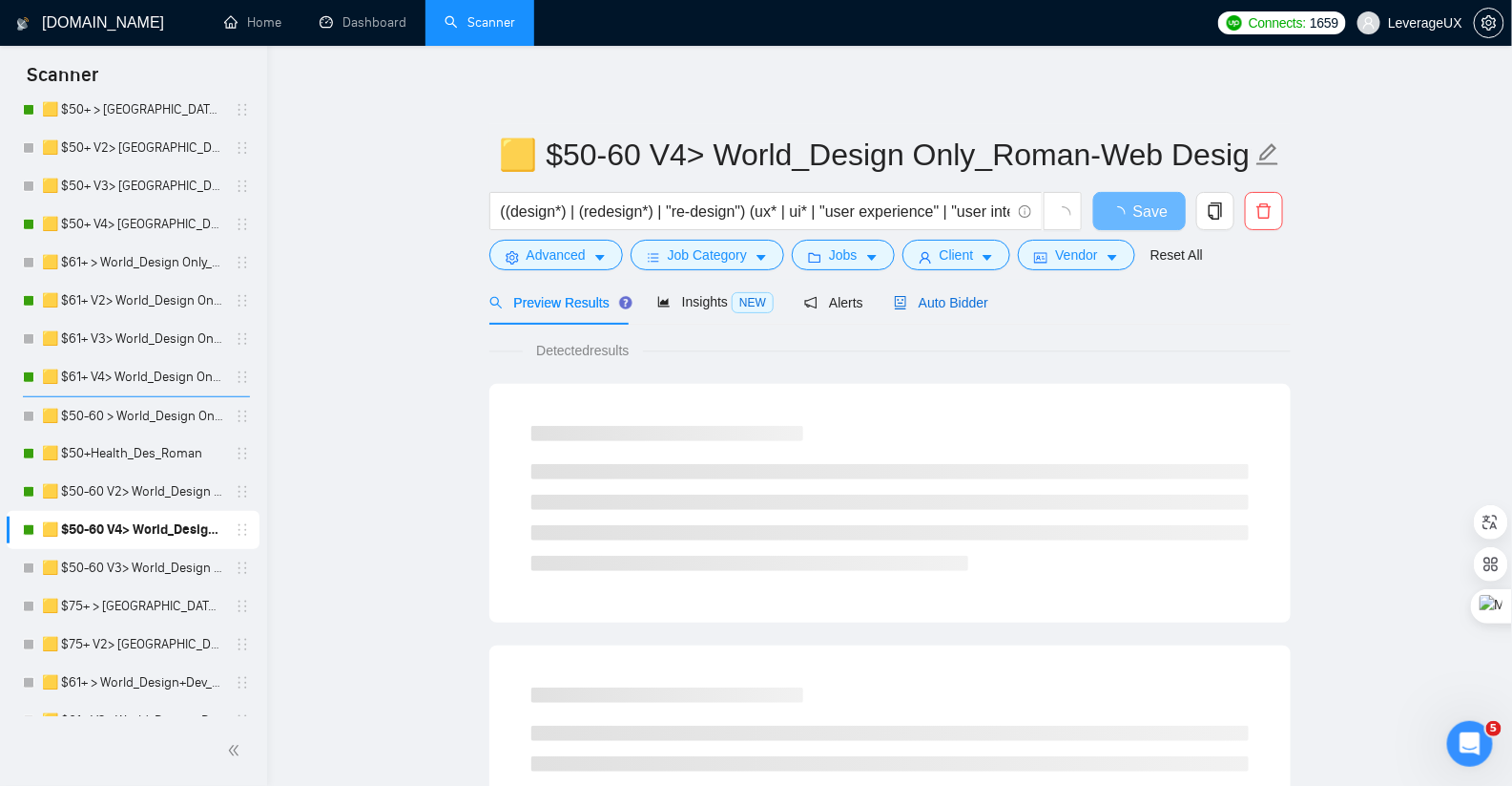
click at [962, 300] on span "Auto Bidder" at bounding box center [940, 303] width 94 height 15
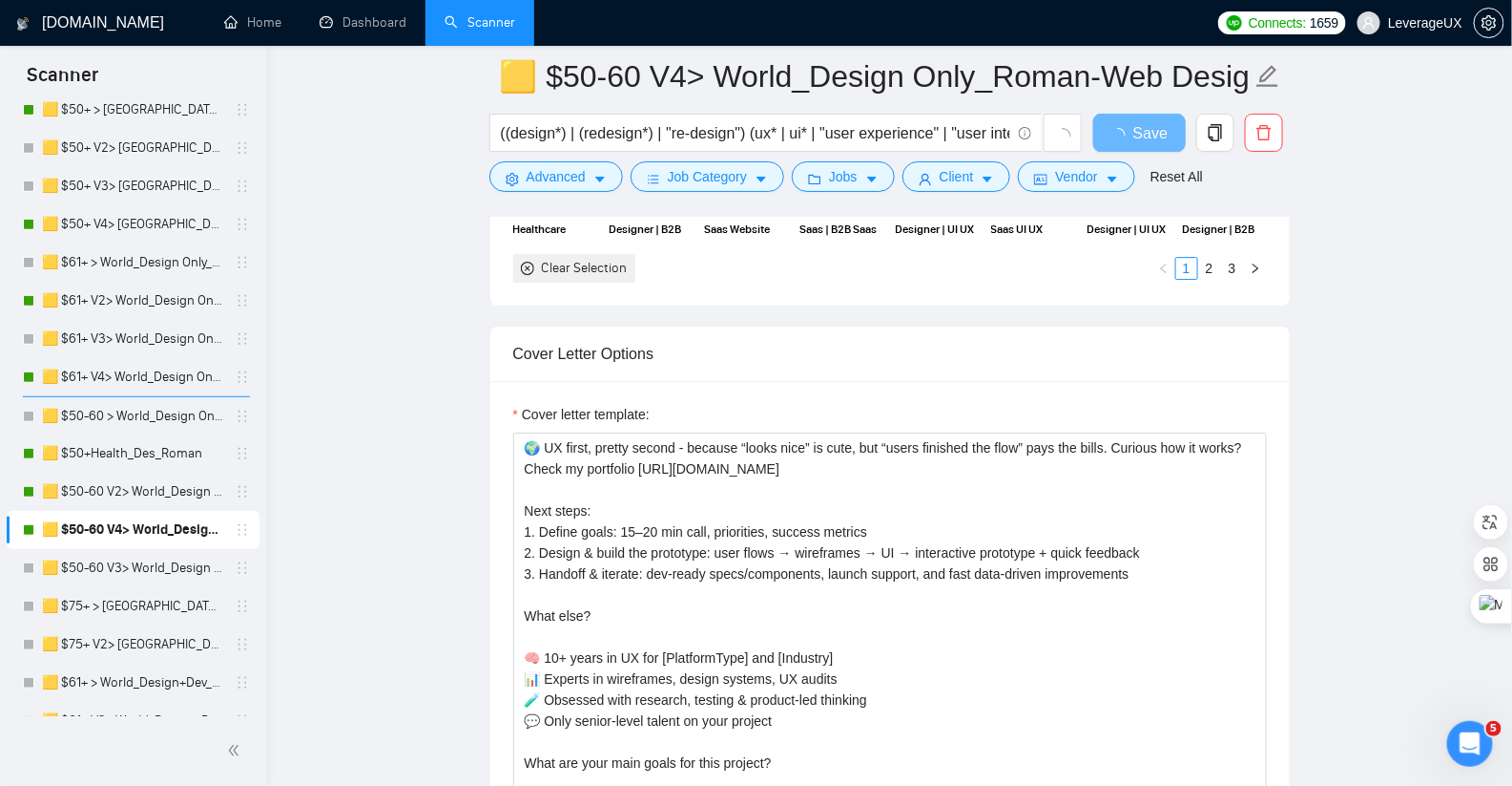
scroll to position [2250, 0]
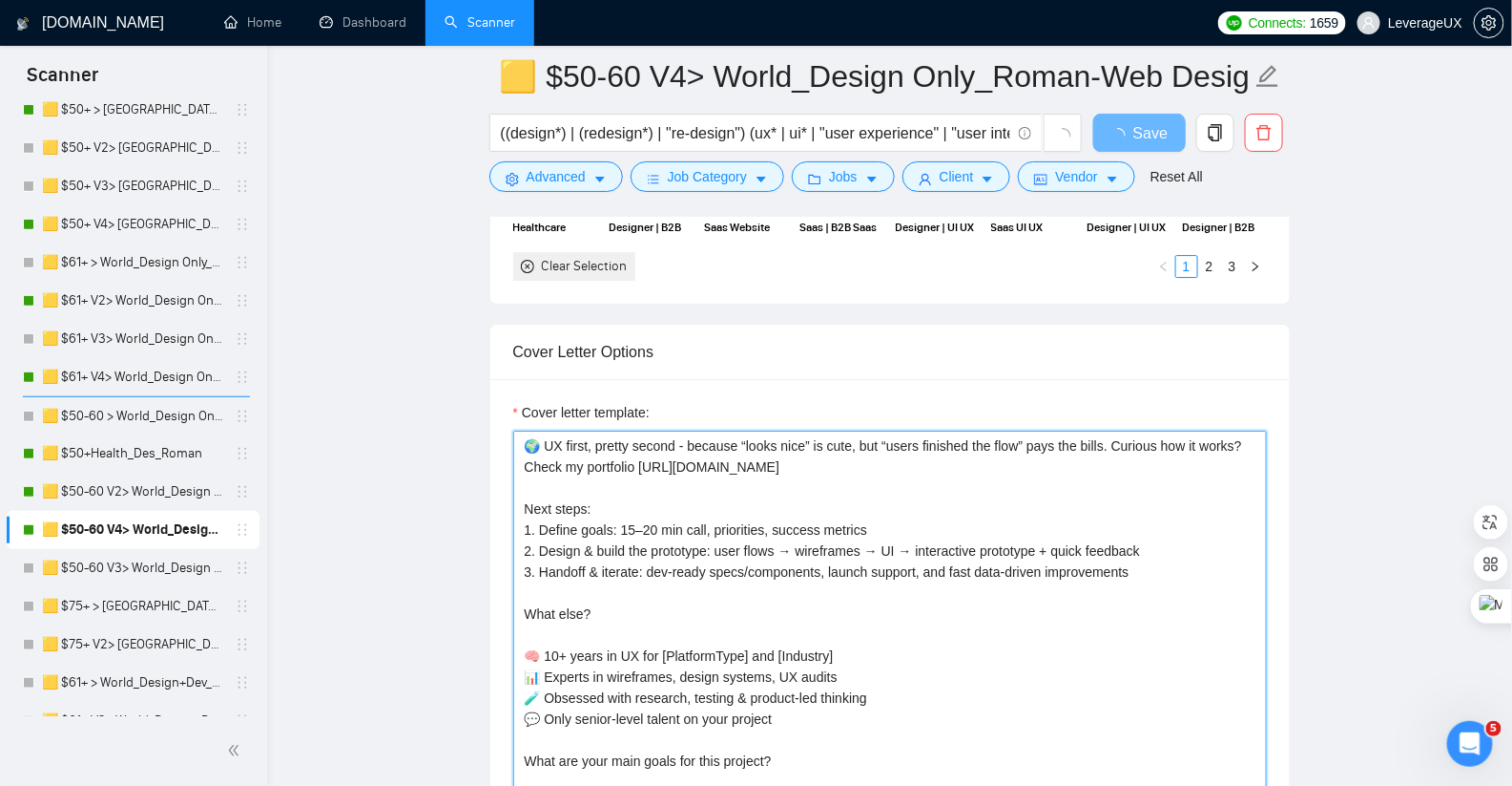
click at [633, 457] on textarea "🌍 UX first, pretty second - because “looks nice” is cute, but “users finished t…" at bounding box center [891, 646] width 754 height 430
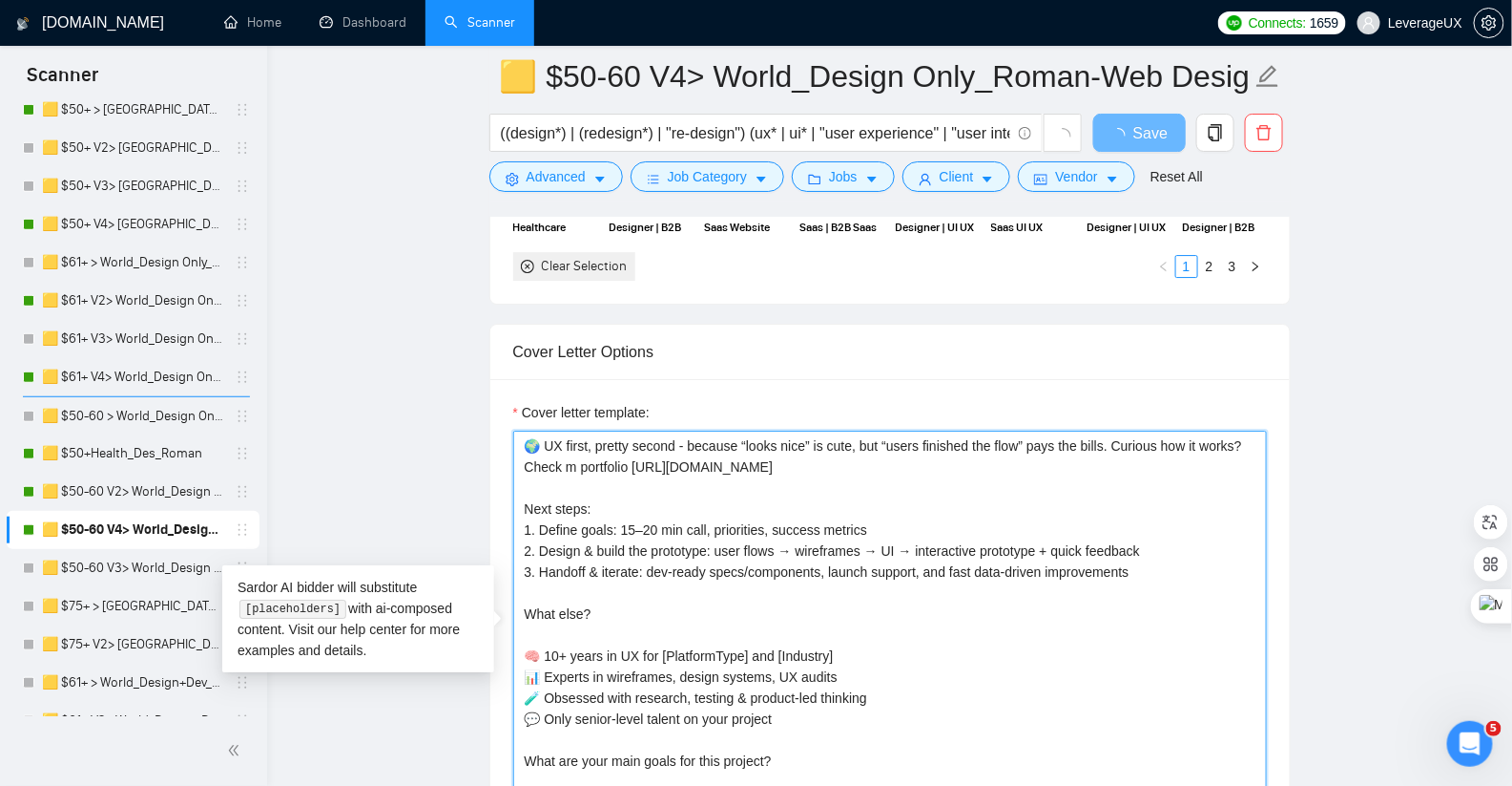
type textarea "🌍 UX first, pretty second - because “looks nice” is cute, but “users finished t…"
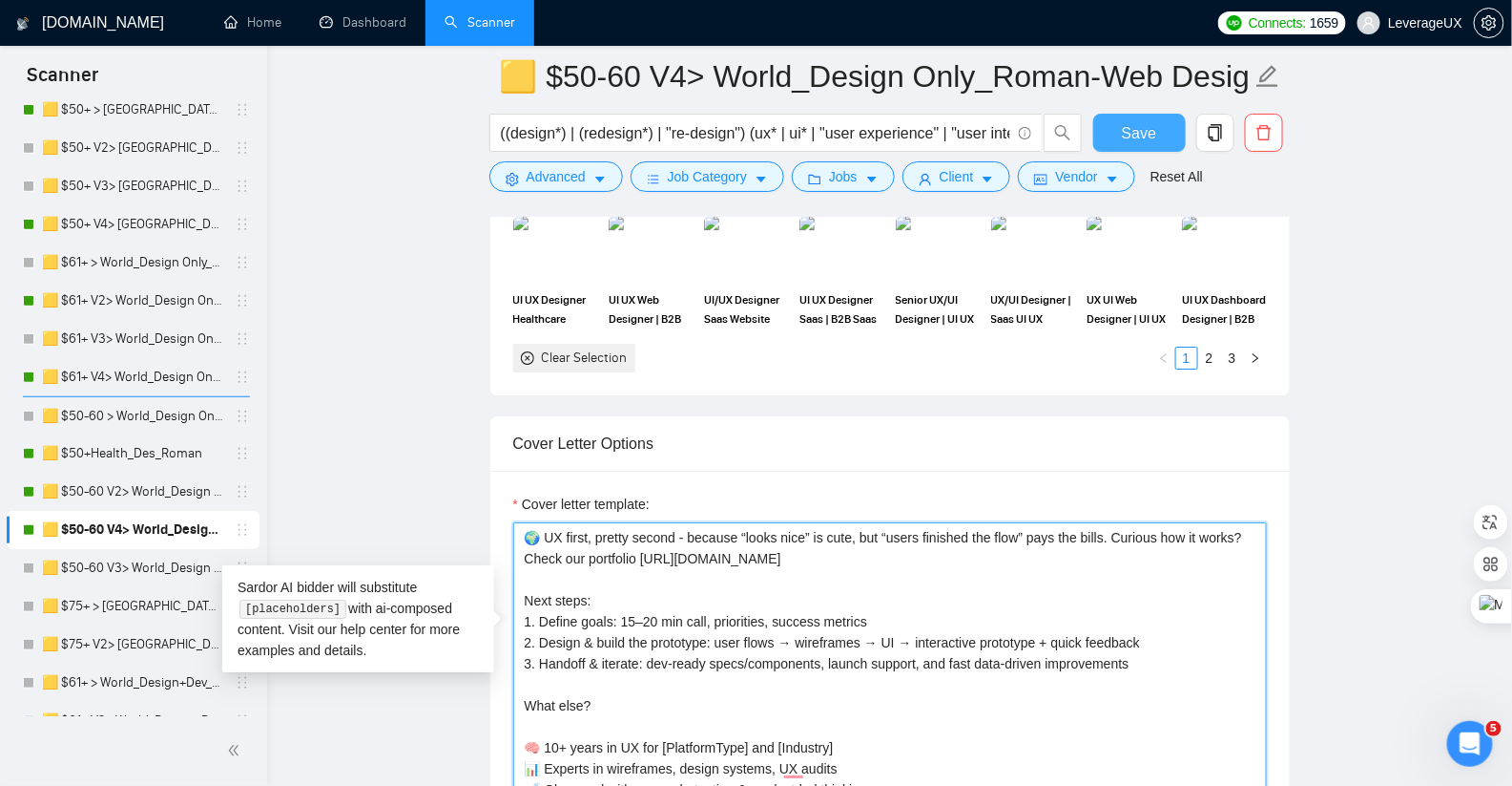
type textarea "🌍 UX first, pretty second - because “looks nice” is cute, but “users finished t…"
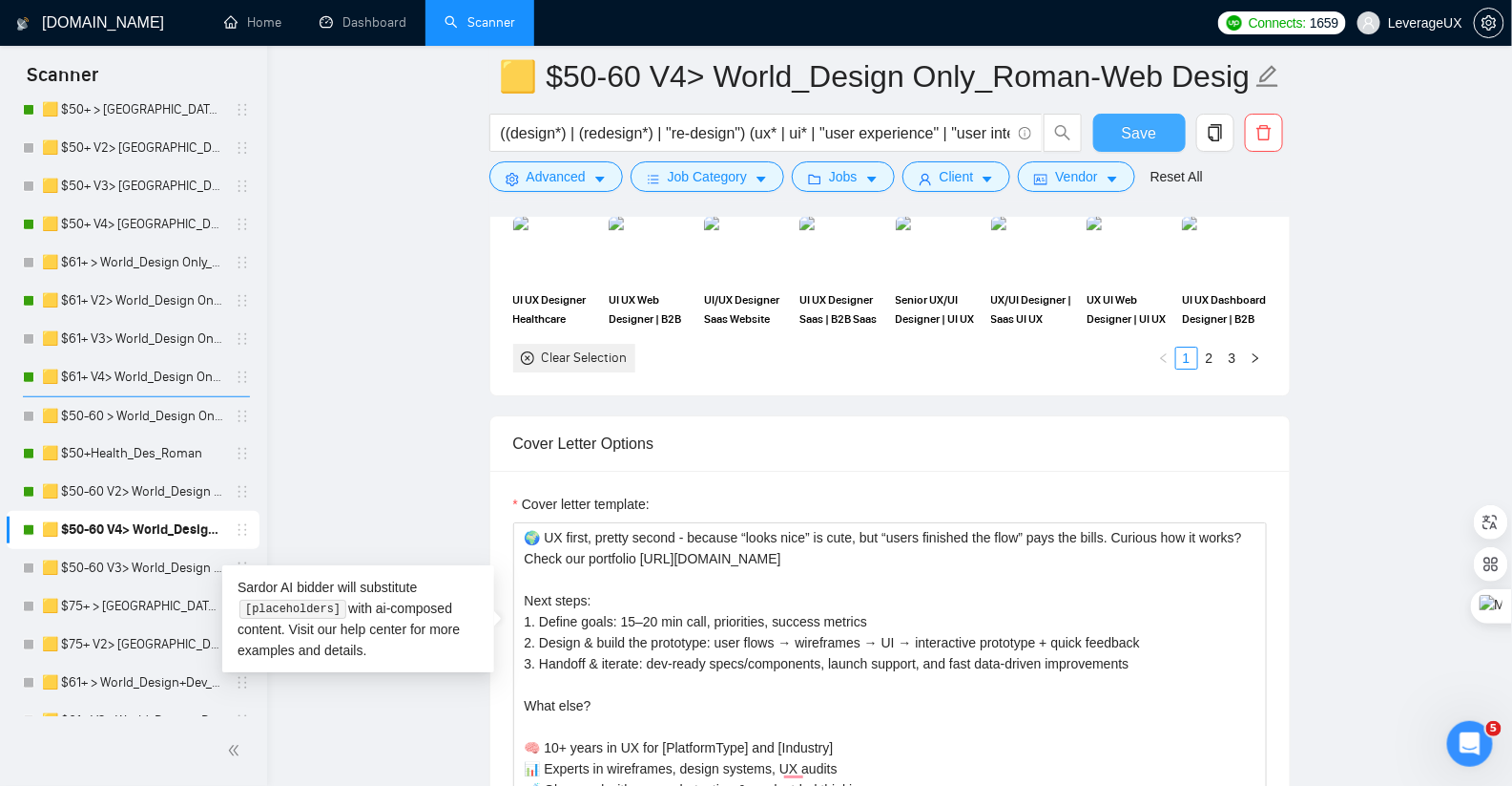
click at [1156, 128] on button "Save" at bounding box center [1139, 133] width 93 height 38
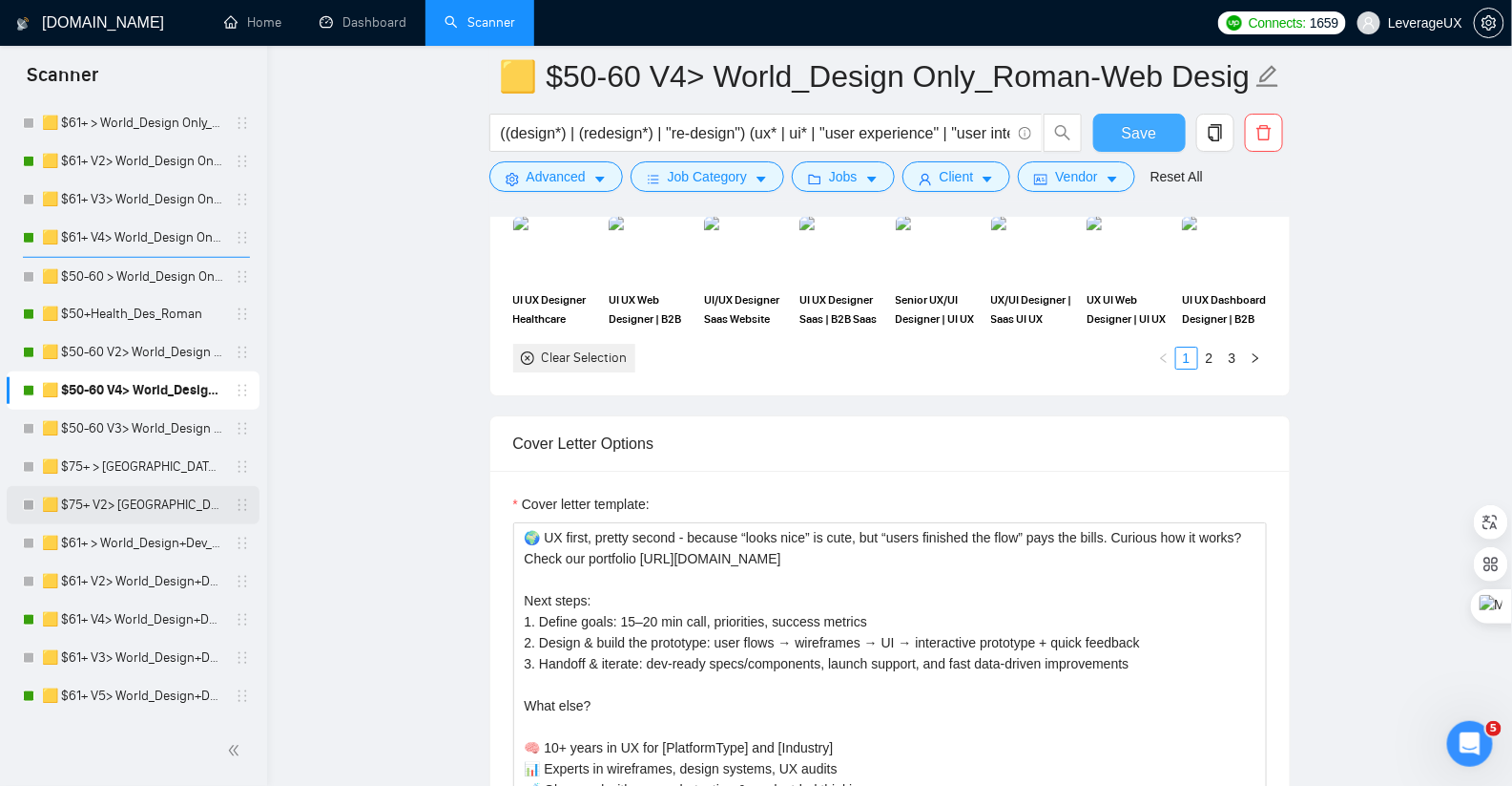
scroll to position [583, 0]
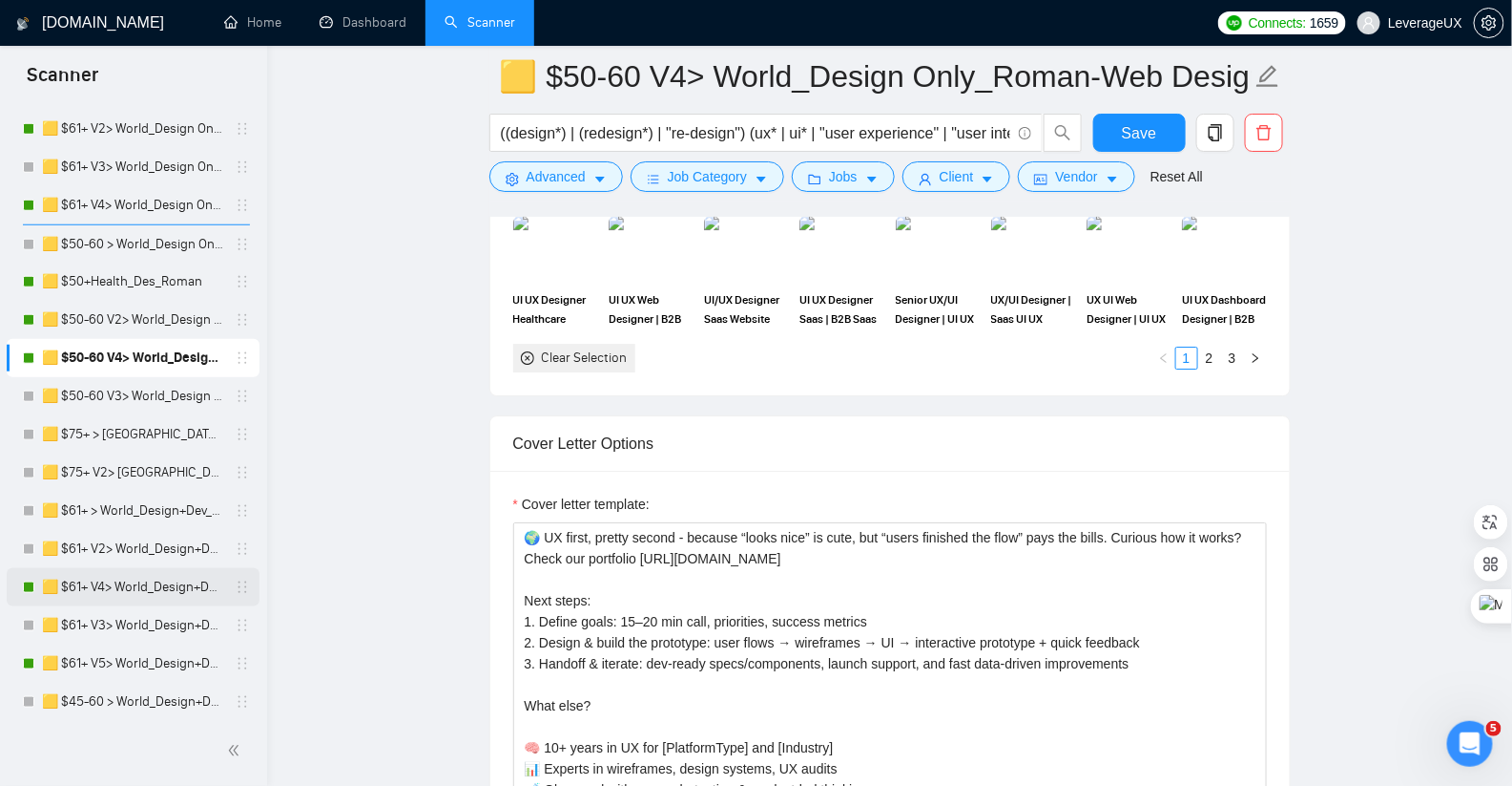
click at [137, 589] on link "🟨 $61+ V4> World_Design+Dev_Antony-Full-Stack_General" at bounding box center [133, 587] width 181 height 38
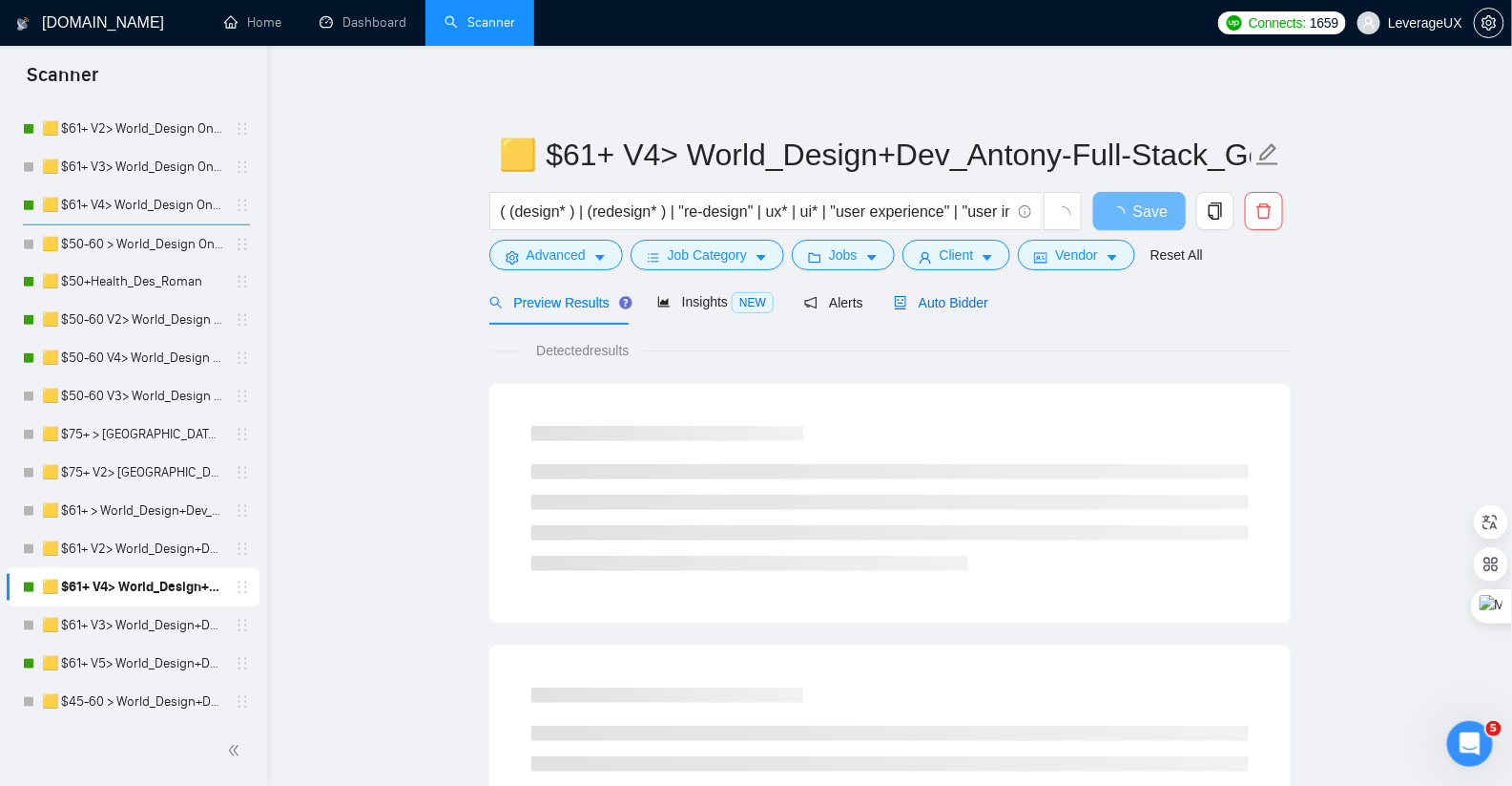
click at [962, 307] on span "Auto Bidder" at bounding box center [940, 303] width 94 height 15
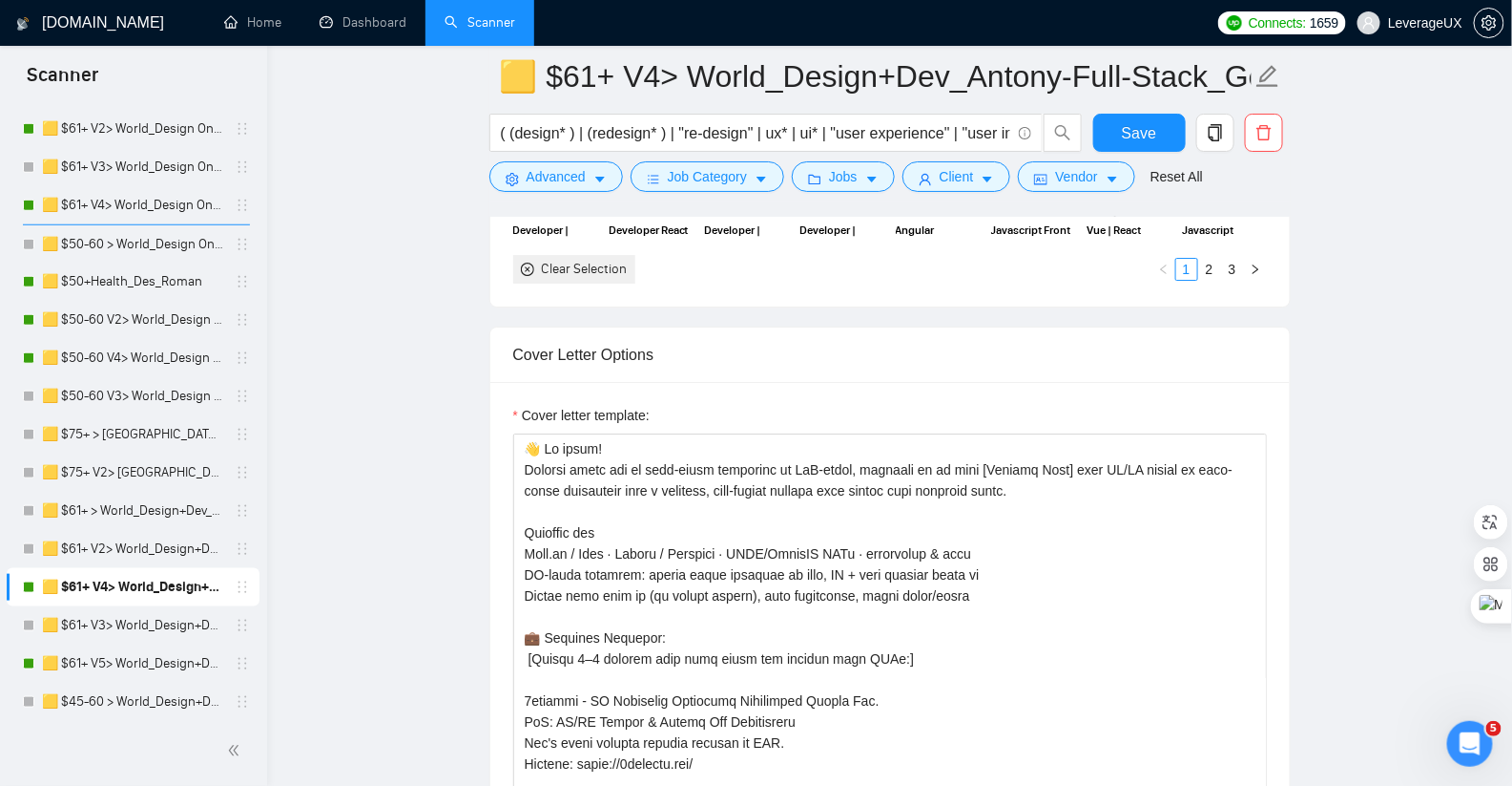
scroll to position [2310, 0]
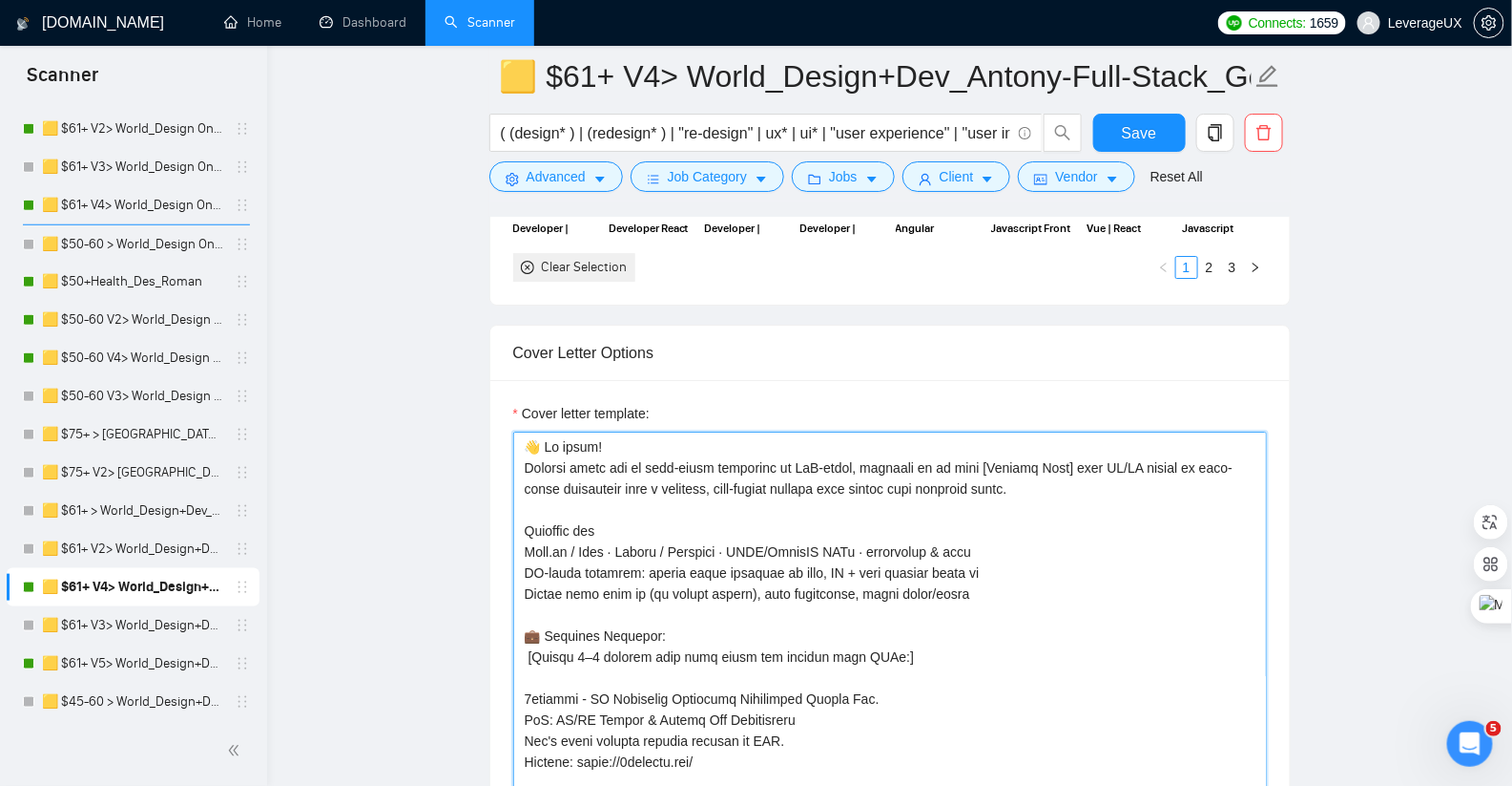
click at [647, 457] on textarea "Cover letter template:" at bounding box center [891, 647] width 754 height 430
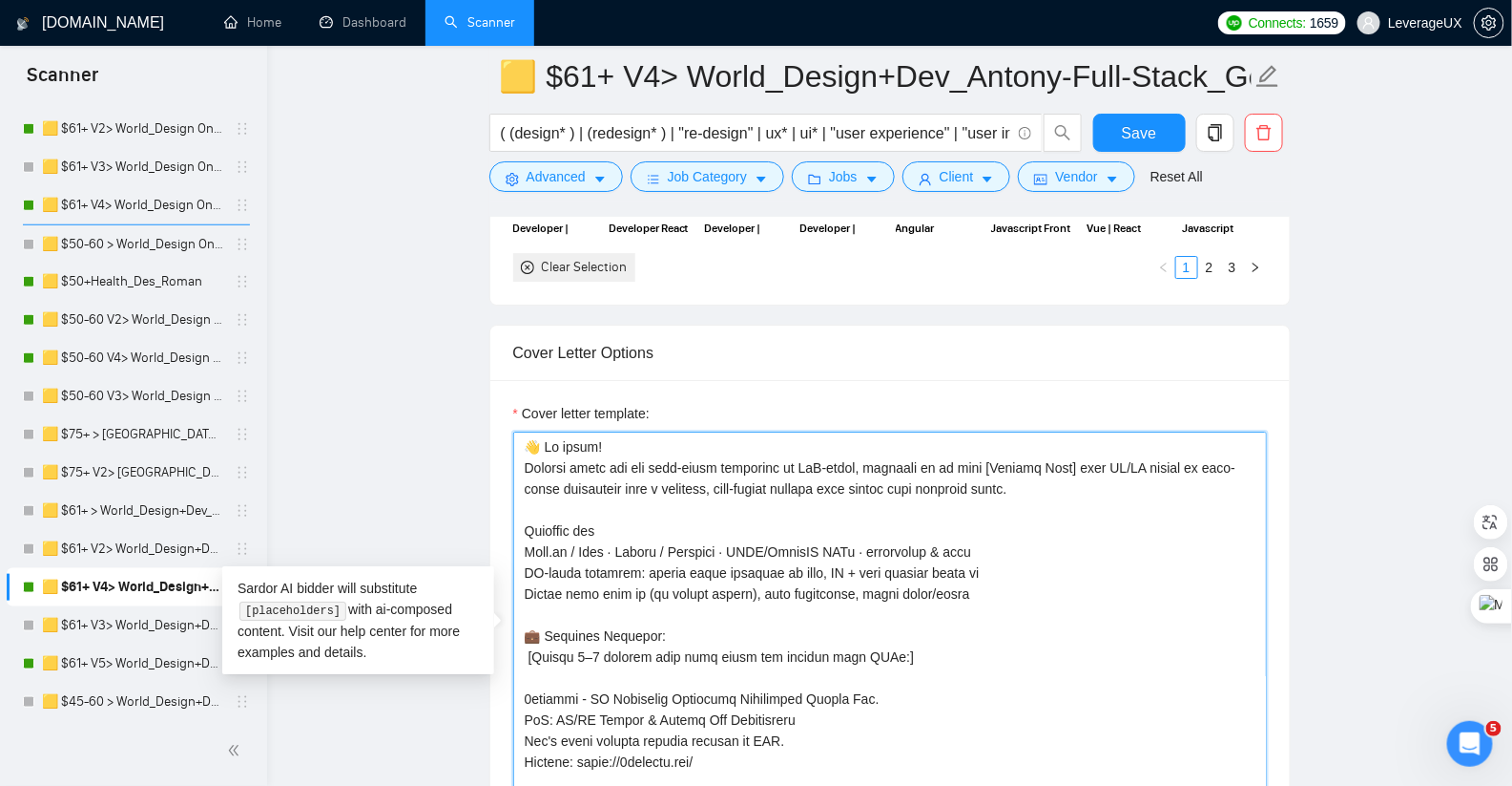
click at [927, 457] on textarea "Cover letter template:" at bounding box center [891, 647] width 754 height 430
click at [640, 586] on textarea "Cover letter template:" at bounding box center [891, 647] width 754 height 430
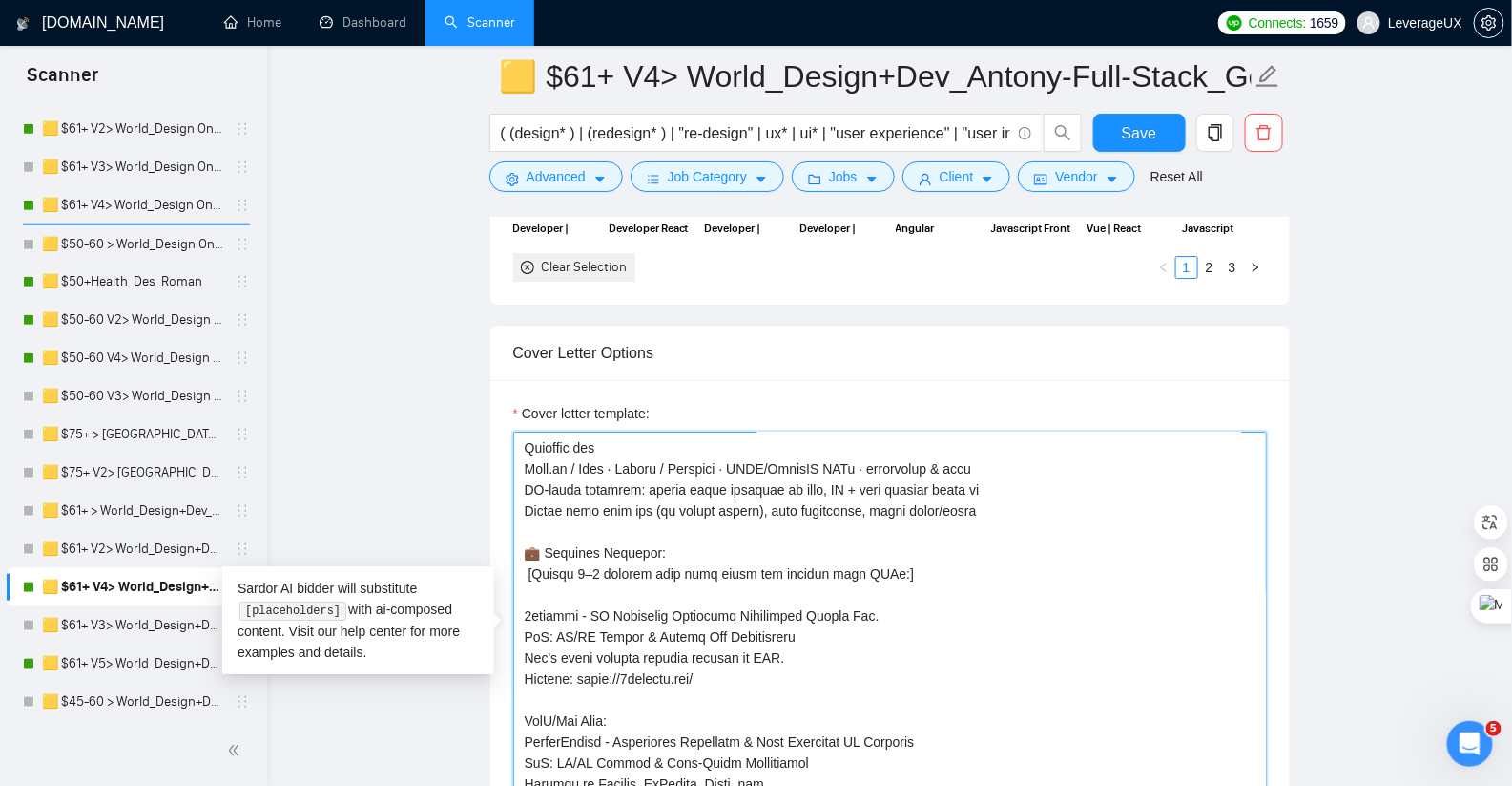
scroll to position [22, 0]
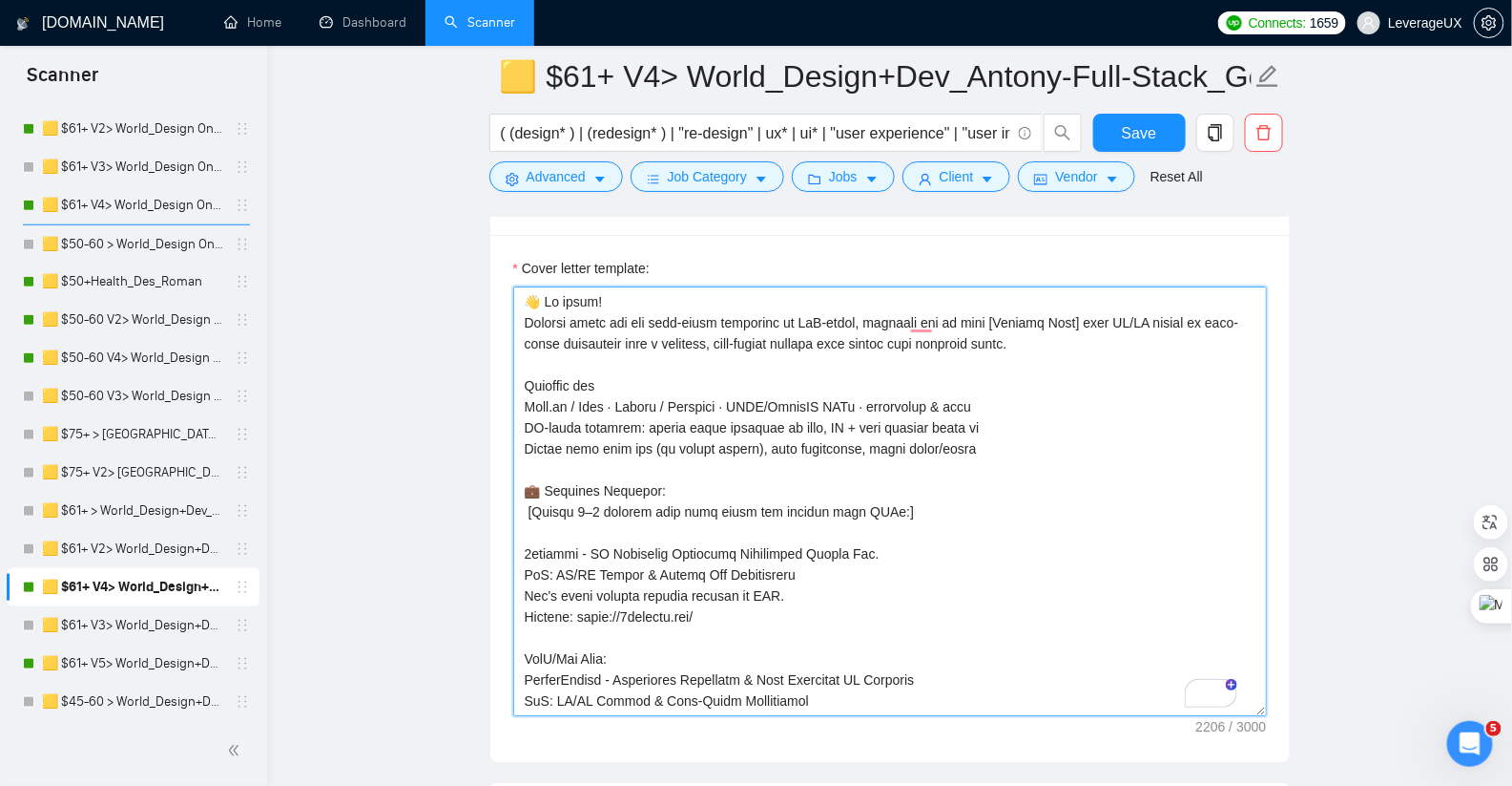
click at [1082, 331] on textarea "Cover letter template:" at bounding box center [891, 501] width 754 height 430
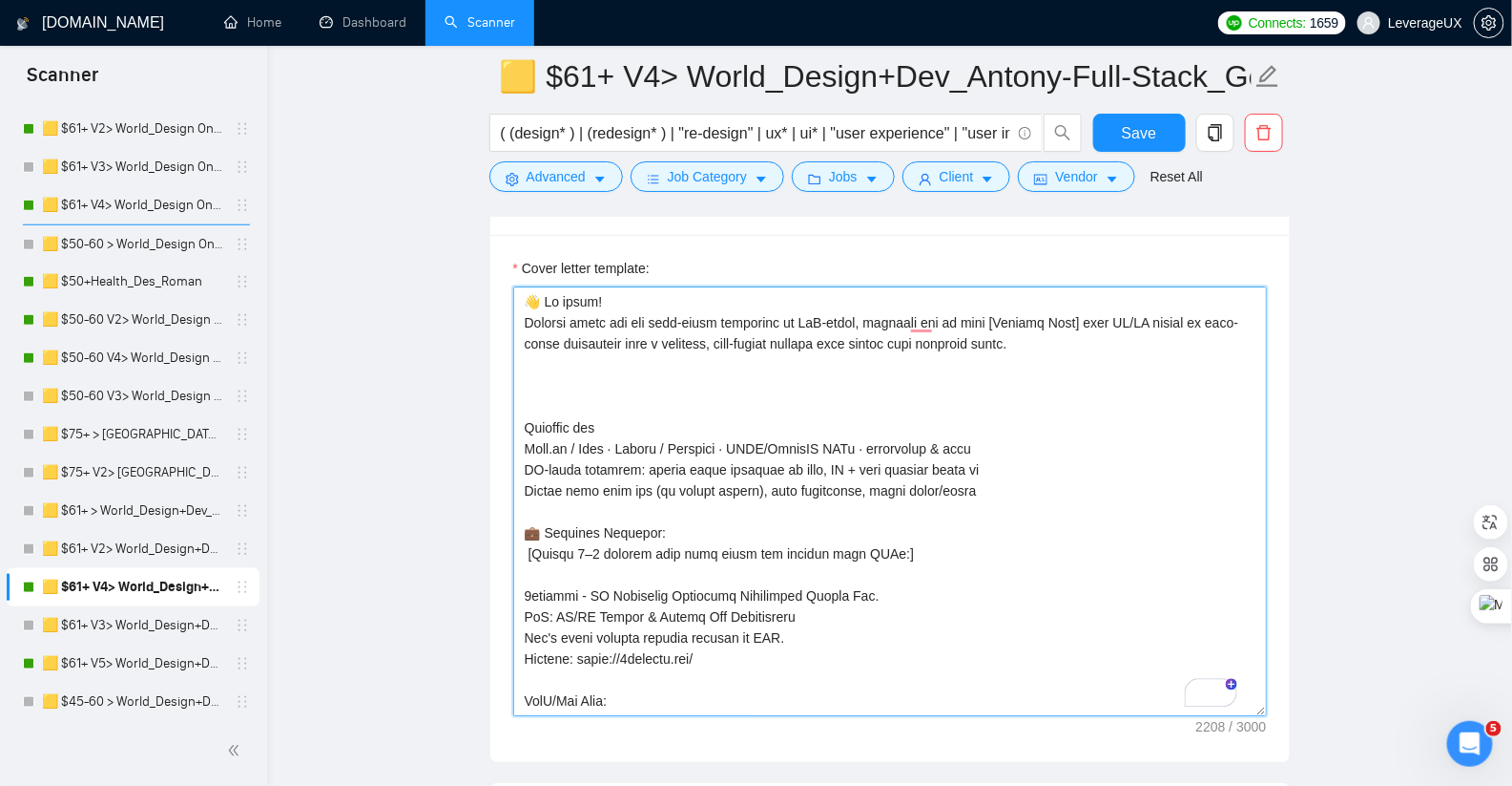
paste textarea "To enrich screen reader interactions, please activate Accessibility in Grammarl…"
click at [555, 383] on textarea "Cover letter template:" at bounding box center [891, 501] width 754 height 430
paste textarea "To enrich screen reader interactions, please activate Accessibility in Grammarl…"
click at [556, 364] on textarea "Cover letter template:" at bounding box center [891, 501] width 754 height 430
paste textarea "To enrich screen reader interactions, please activate Accessibility in Grammarl…"
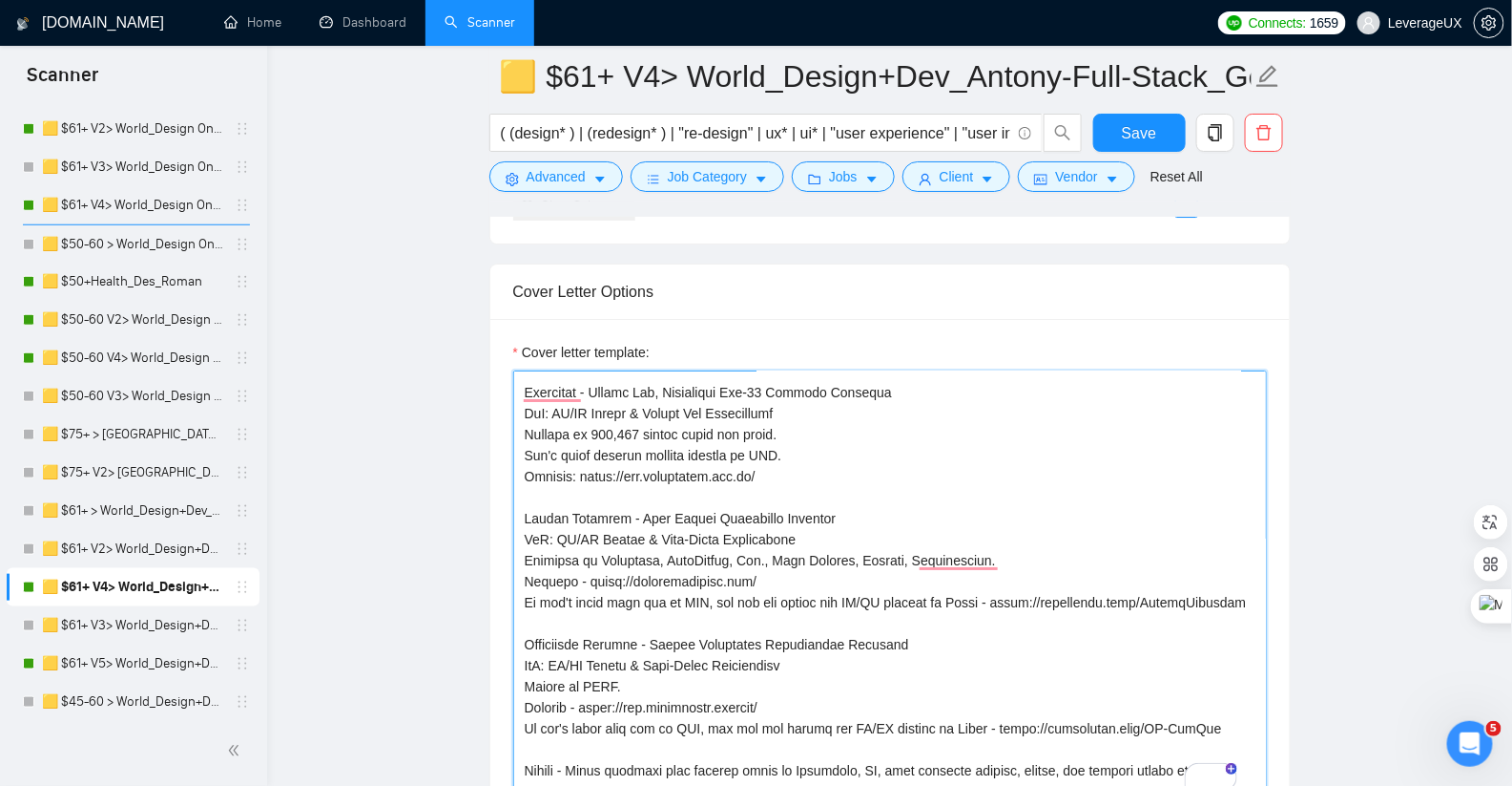
drag, startPoint x: 525, startPoint y: 567, endPoint x: 840, endPoint y: 631, distance: 321.4
click at [849, 712] on textarea "Cover letter template:" at bounding box center [891, 585] width 754 height 430
drag, startPoint x: 840, startPoint y: 631, endPoint x: 614, endPoint y: 738, distance: 250.0
click at [617, 742] on textarea "Cover letter template:" at bounding box center [891, 585] width 754 height 430
drag, startPoint x: 582, startPoint y: 756, endPoint x: 500, endPoint y: 500, distance: 268.8
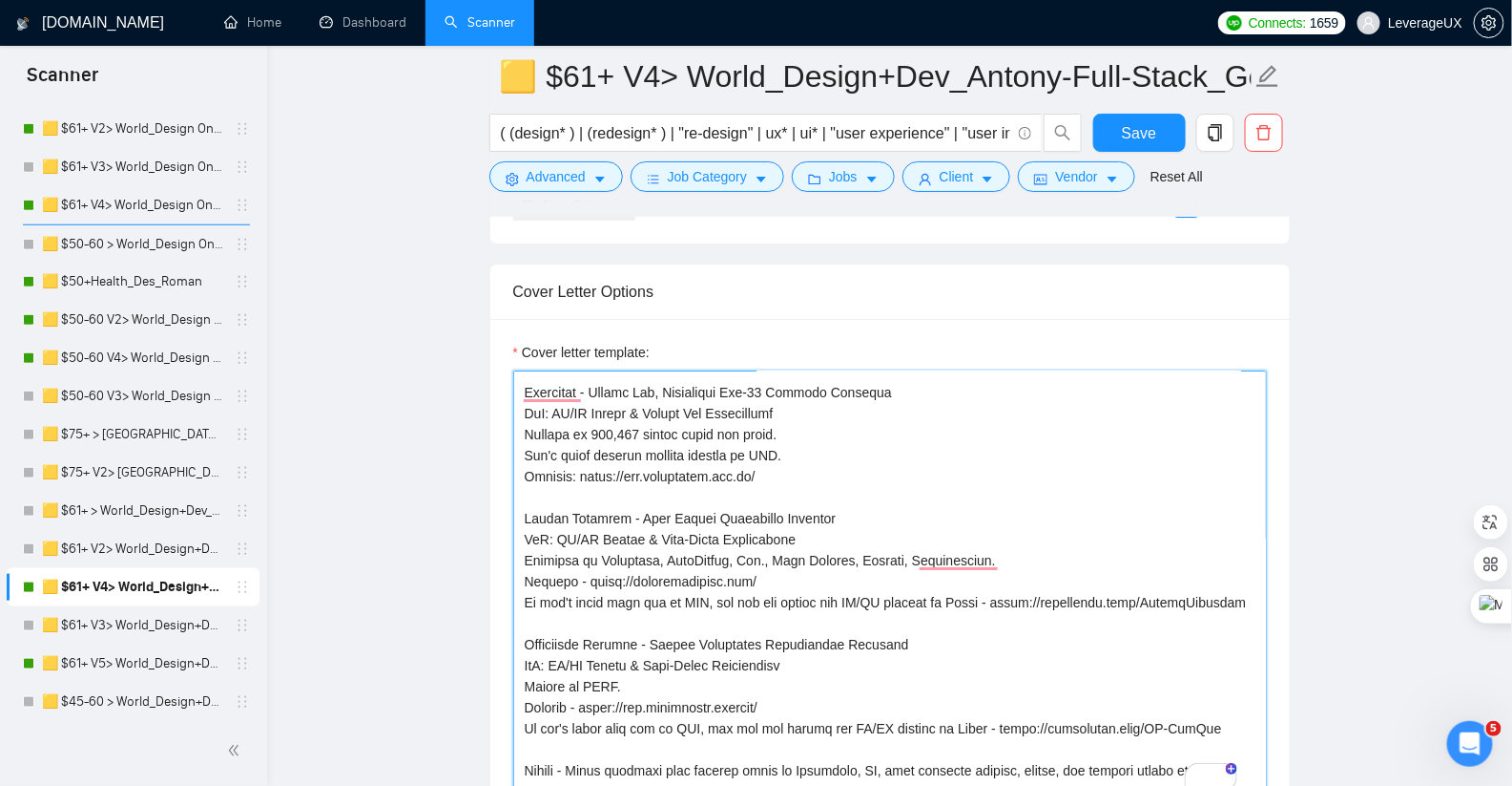
click at [500, 500] on div "Cover letter template:" at bounding box center [891, 583] width 800 height 527
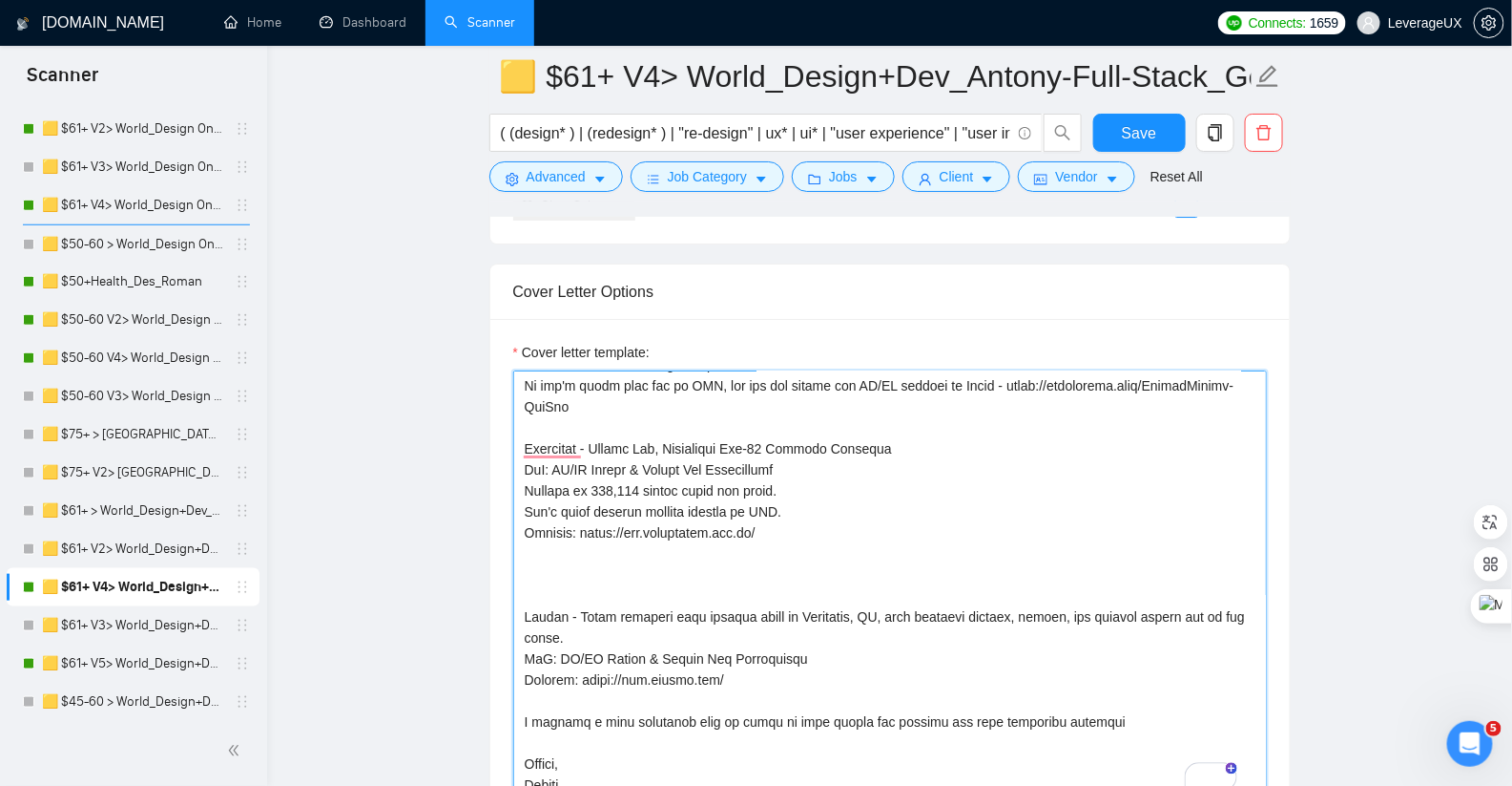
drag, startPoint x: 707, startPoint y: 499, endPoint x: 526, endPoint y: 410, distance: 201.7
click at [526, 410] on textarea "Cover letter template:" at bounding box center [891, 585] width 754 height 430
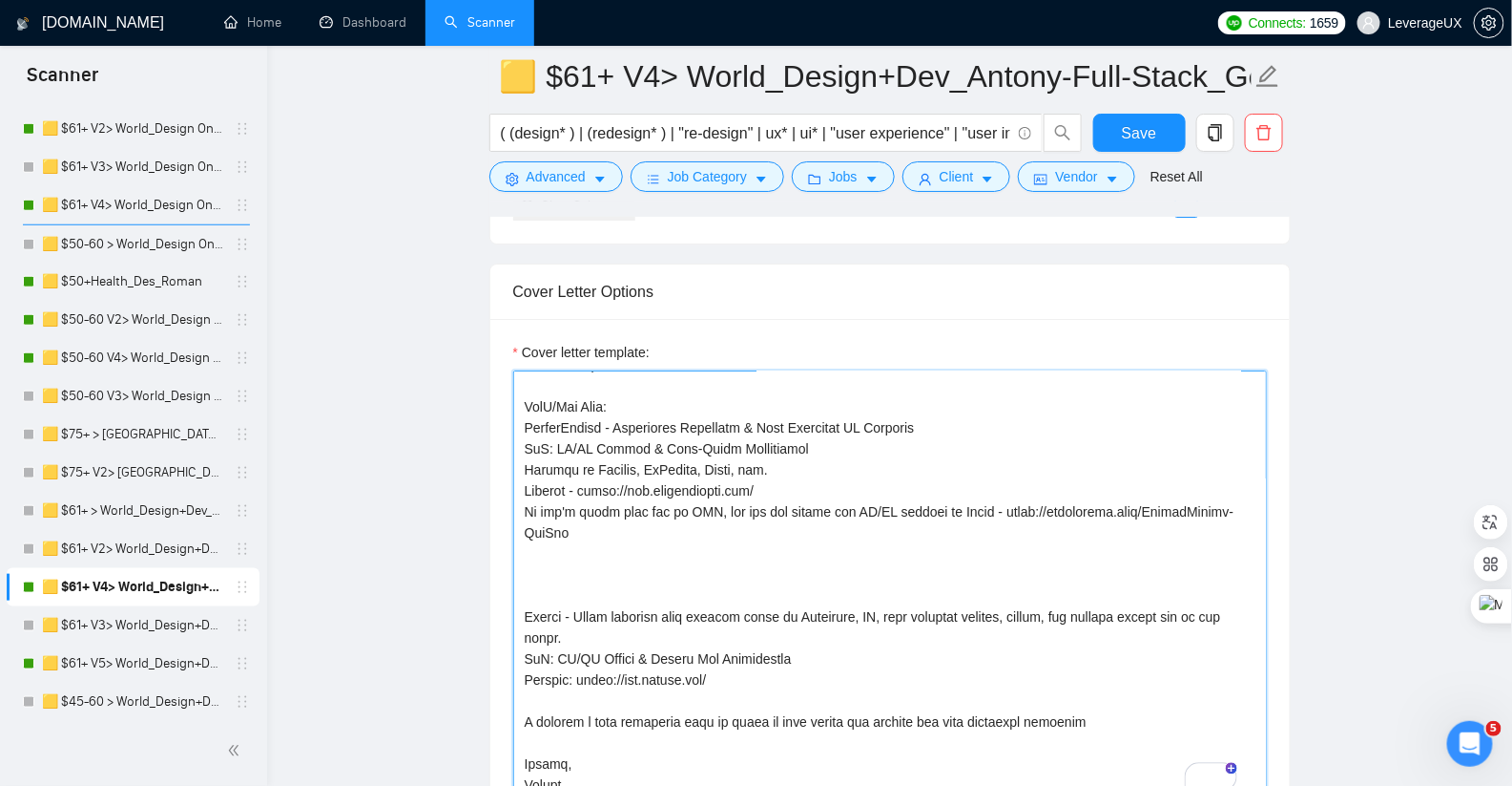
drag, startPoint x: 685, startPoint y: 499, endPoint x: 493, endPoint y: 396, distance: 217.9
click at [493, 396] on div "Cover letter template:" at bounding box center [891, 583] width 800 height 527
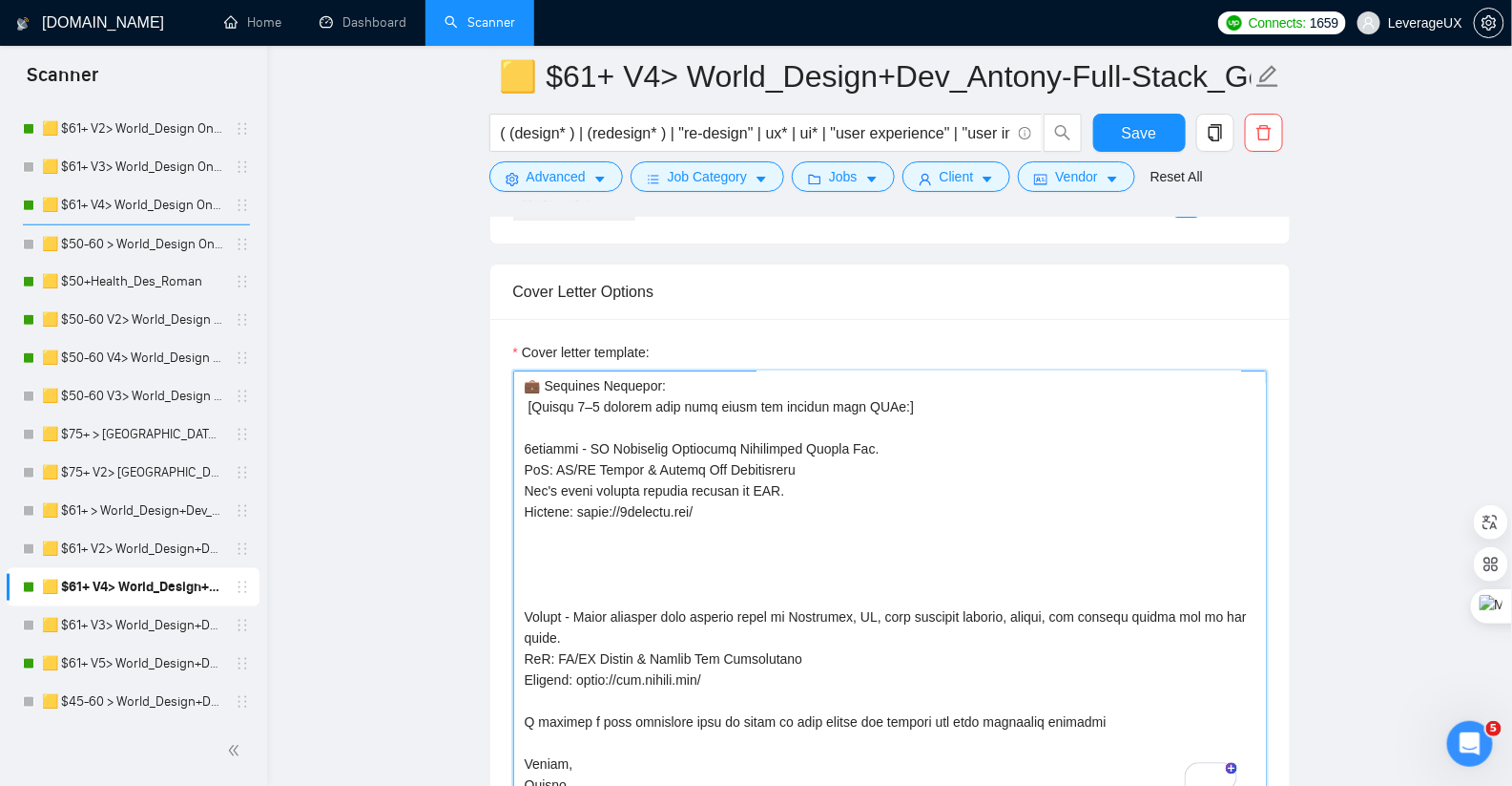
drag, startPoint x: 718, startPoint y: 514, endPoint x: 493, endPoint y: 434, distance: 238.8
click at [493, 434] on div "Cover letter template:" at bounding box center [891, 583] width 800 height 527
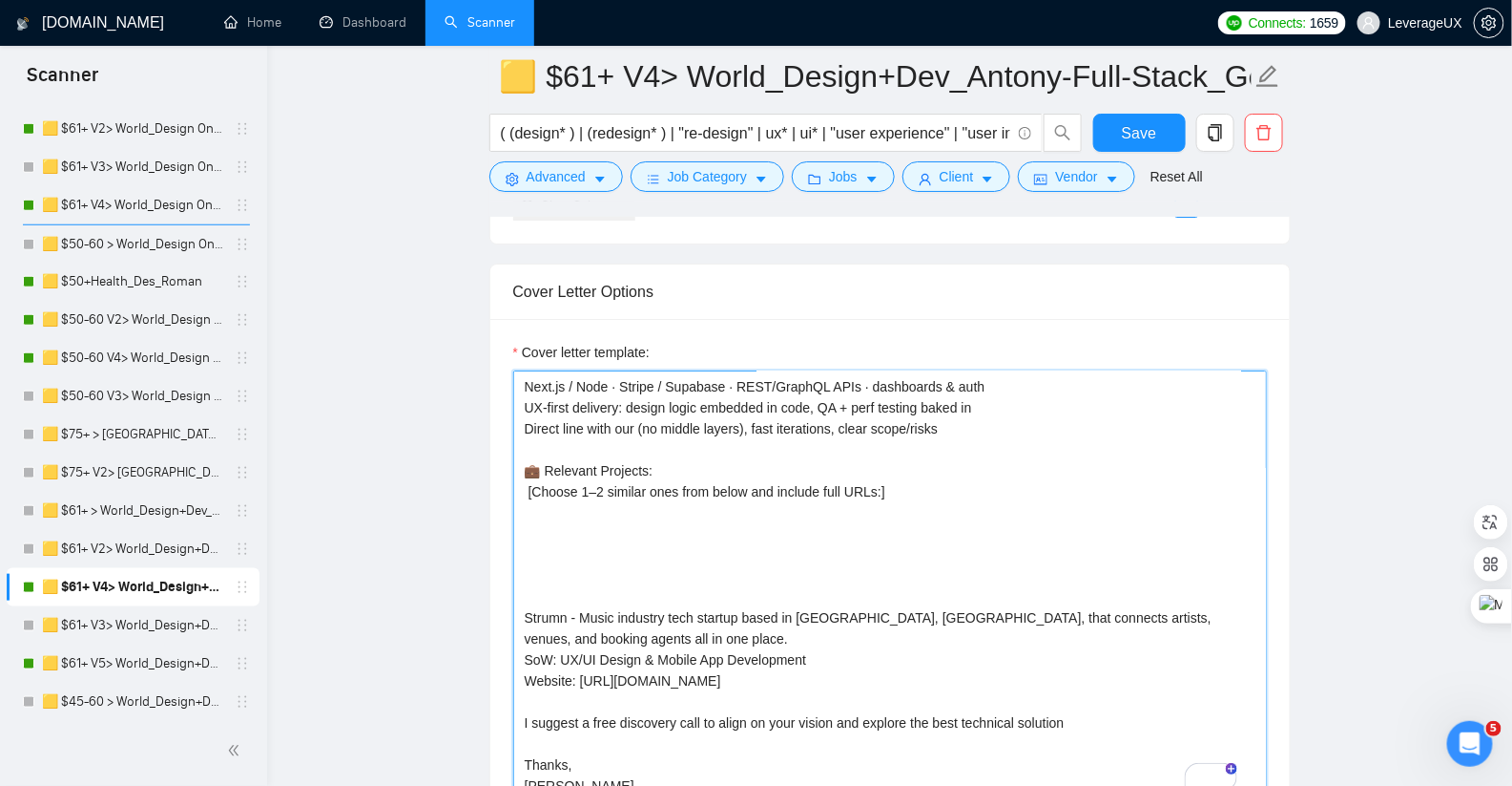
drag, startPoint x: 782, startPoint y: 480, endPoint x: 613, endPoint y: 480, distance: 169.0
click at [613, 480] on textarea "👋 Hi there! Clients often say our full-stack expertise is PhD-level, allowing o…" at bounding box center [891, 585] width 754 height 430
click at [577, 481] on textarea "👋 Hi there! Clients often say our full-stack expertise is PhD-level, allowing o…" at bounding box center [891, 585] width 754 height 430
drag, startPoint x: 519, startPoint y: 472, endPoint x: 531, endPoint y: 506, distance: 36.1
click at [520, 472] on textarea "👋 Hi there! Clients often say our full-stack expertise is PhD-level, allowing o…" at bounding box center [891, 585] width 754 height 430
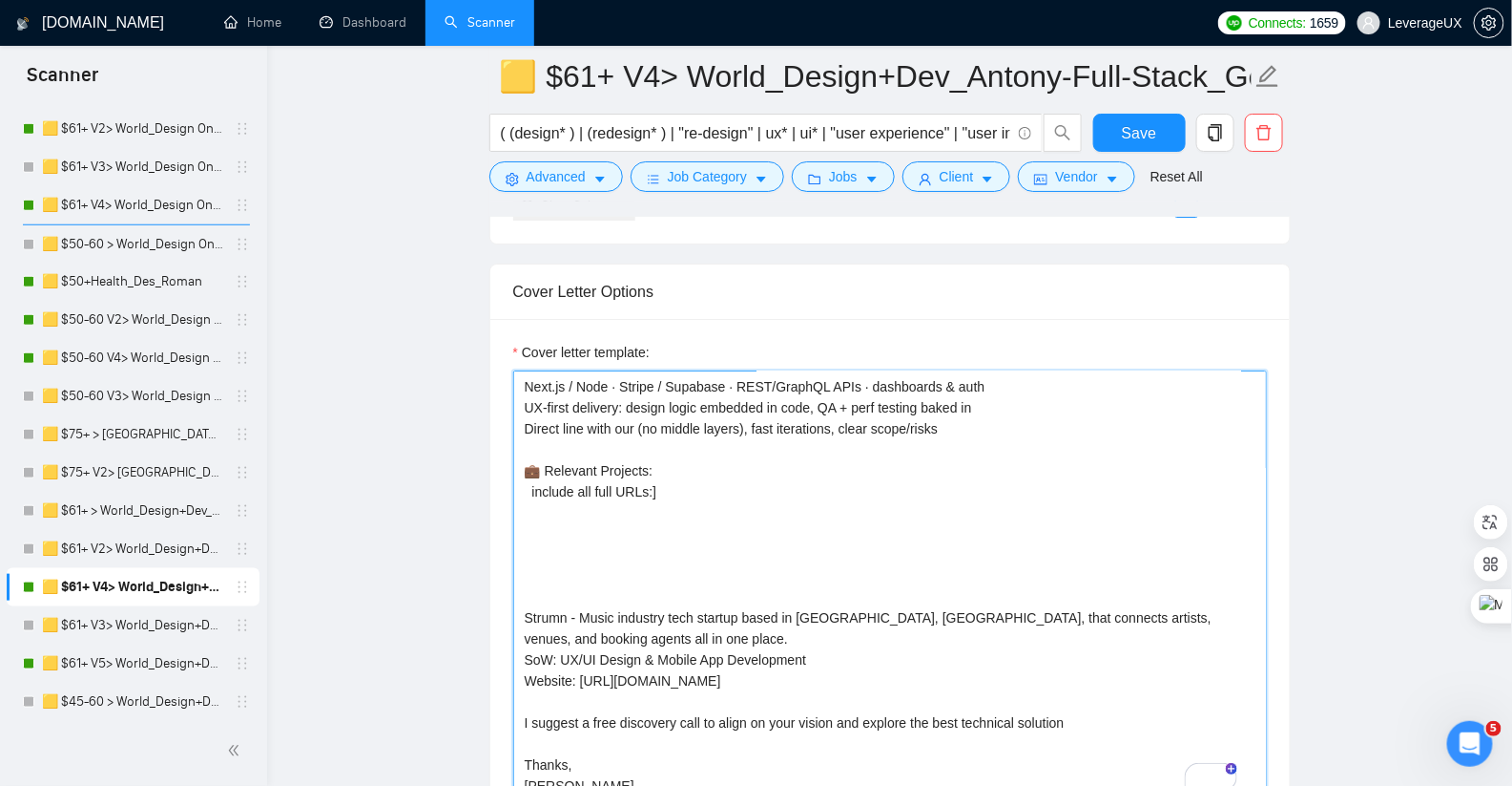
click at [532, 481] on textarea "👋 Hi there! Clients often say our full-stack expertise is PhD-level, allowing o…" at bounding box center [891, 585] width 754 height 430
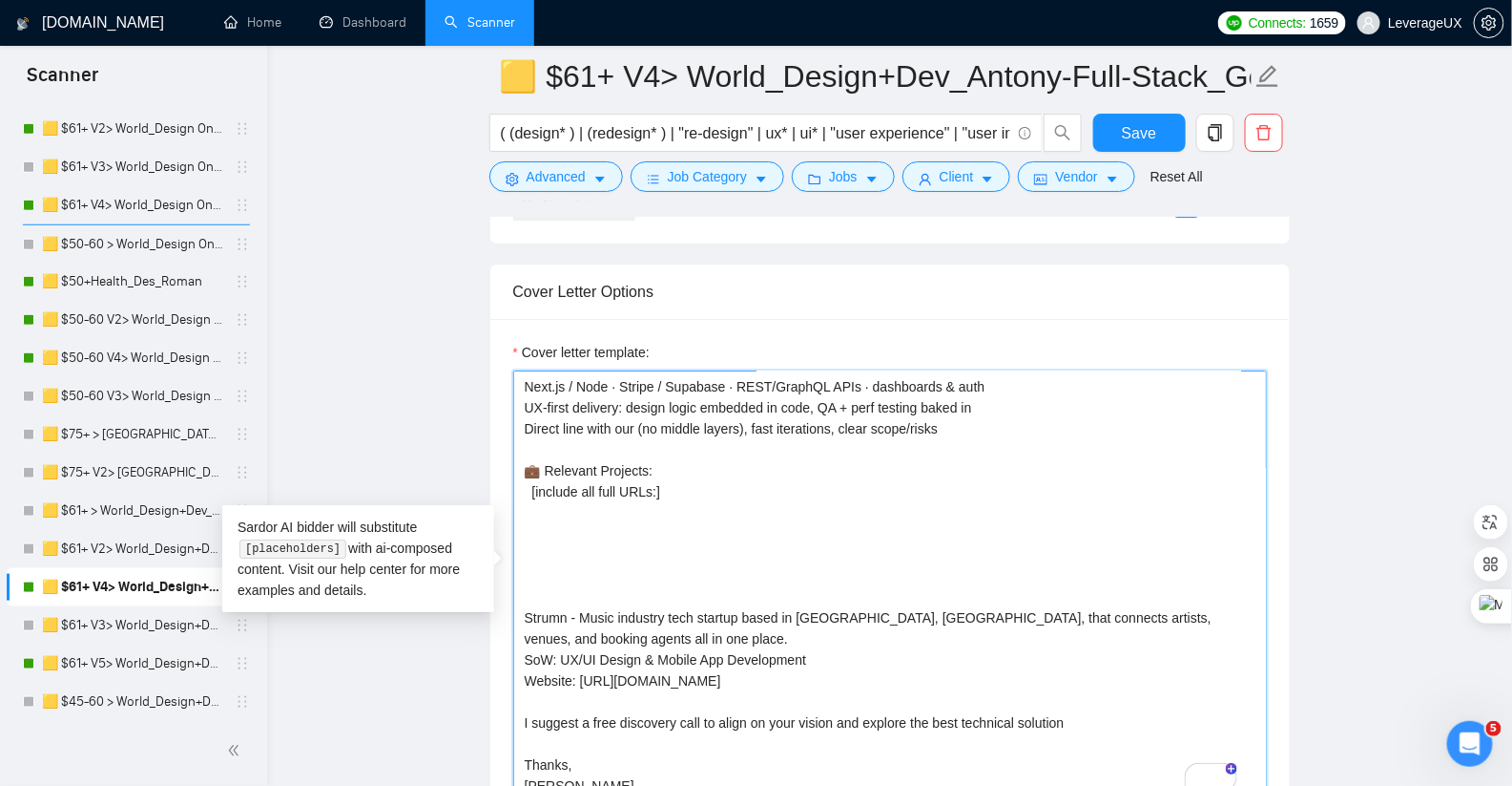
click at [554, 521] on textarea "👋 Hi there! Clients often say our full-stack expertise is PhD-level, allowing o…" at bounding box center [891, 585] width 754 height 430
paste textarea "1. Quartznetwork.com > B2B education & networking platform combining courses, e…"
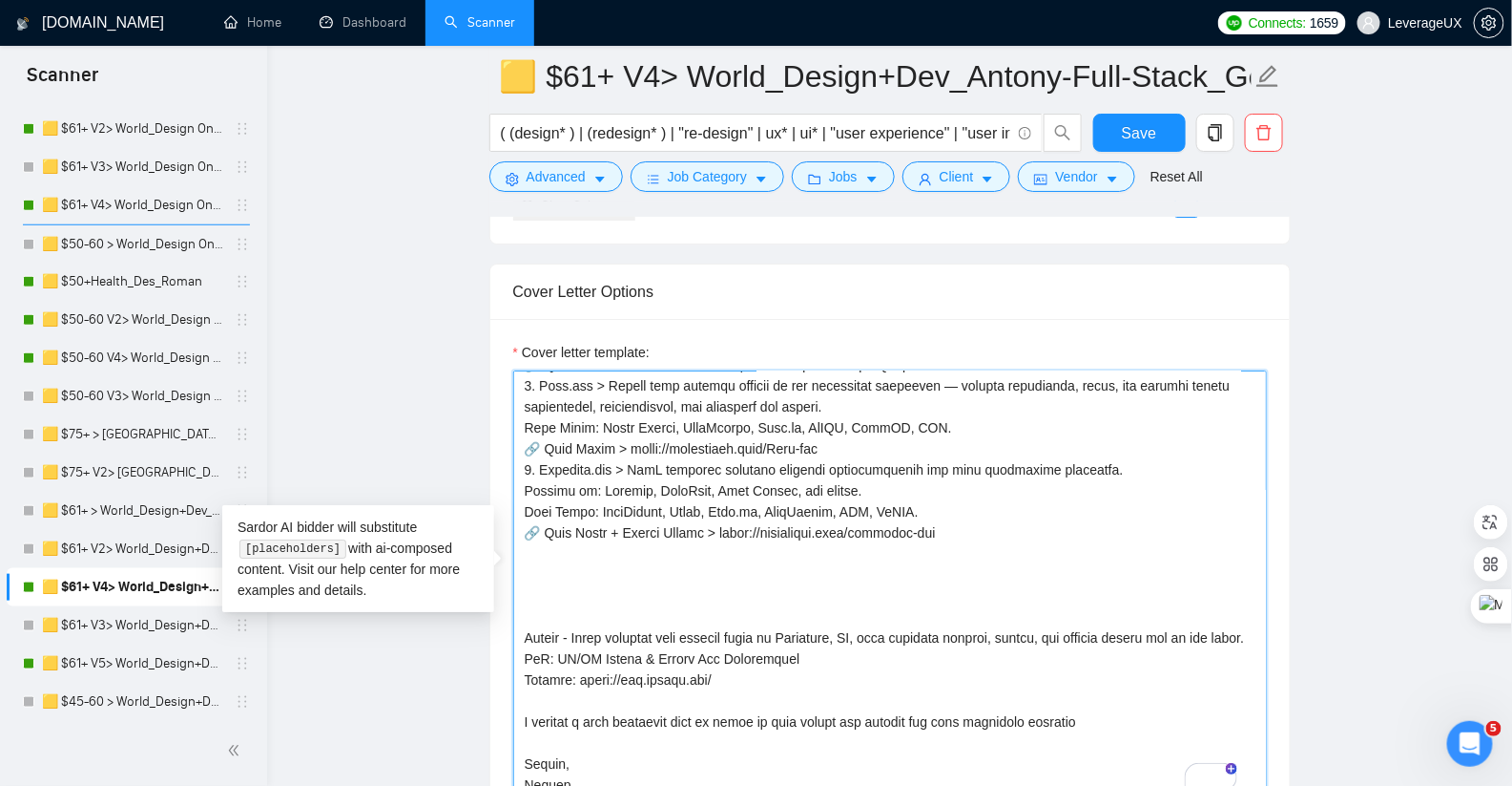
drag, startPoint x: 524, startPoint y: 604, endPoint x: 987, endPoint y: 672, distance: 468.0
click at [987, 672] on textarea "Cover letter template:" at bounding box center [891, 585] width 754 height 430
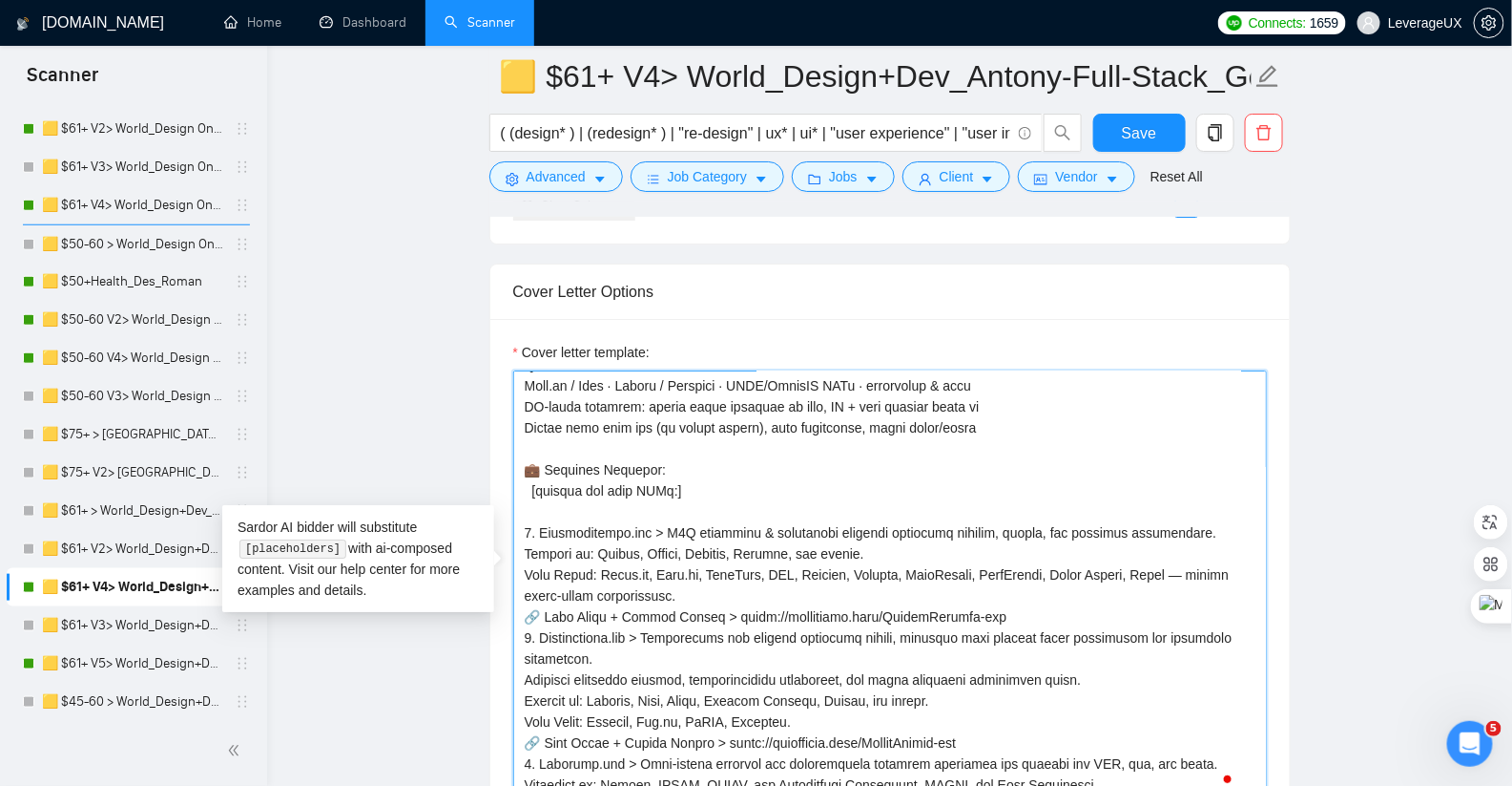
click at [964, 420] on textarea "Cover letter template:" at bounding box center [891, 585] width 754 height 430
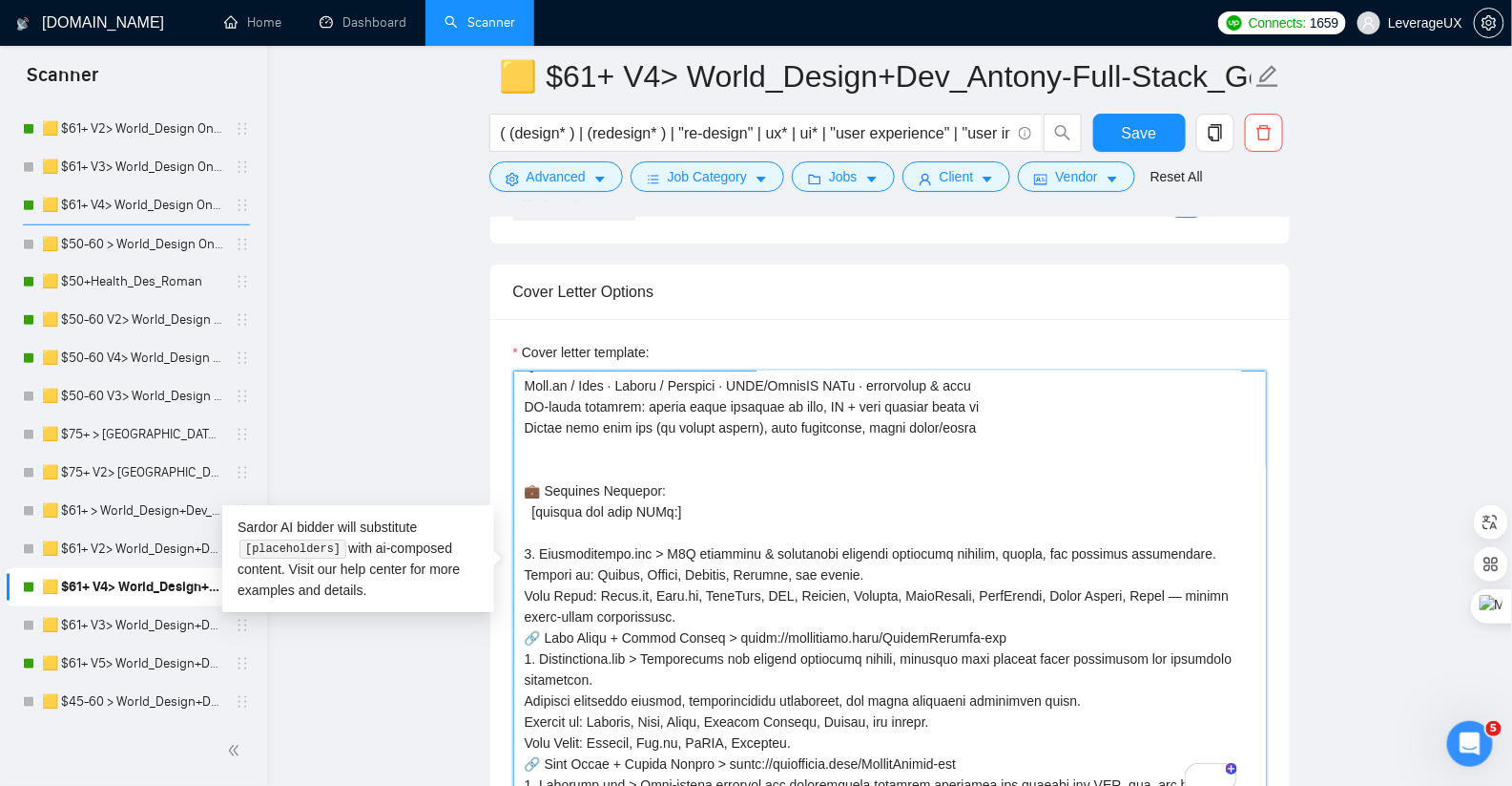
click at [539, 454] on textarea "Cover letter template:" at bounding box center [891, 585] width 754 height 430
click at [538, 449] on textarea "Cover letter template:" at bounding box center [891, 585] width 754 height 430
paste textarea "To enrich screen reader interactions, please activate Accessibility in Grammarl…"
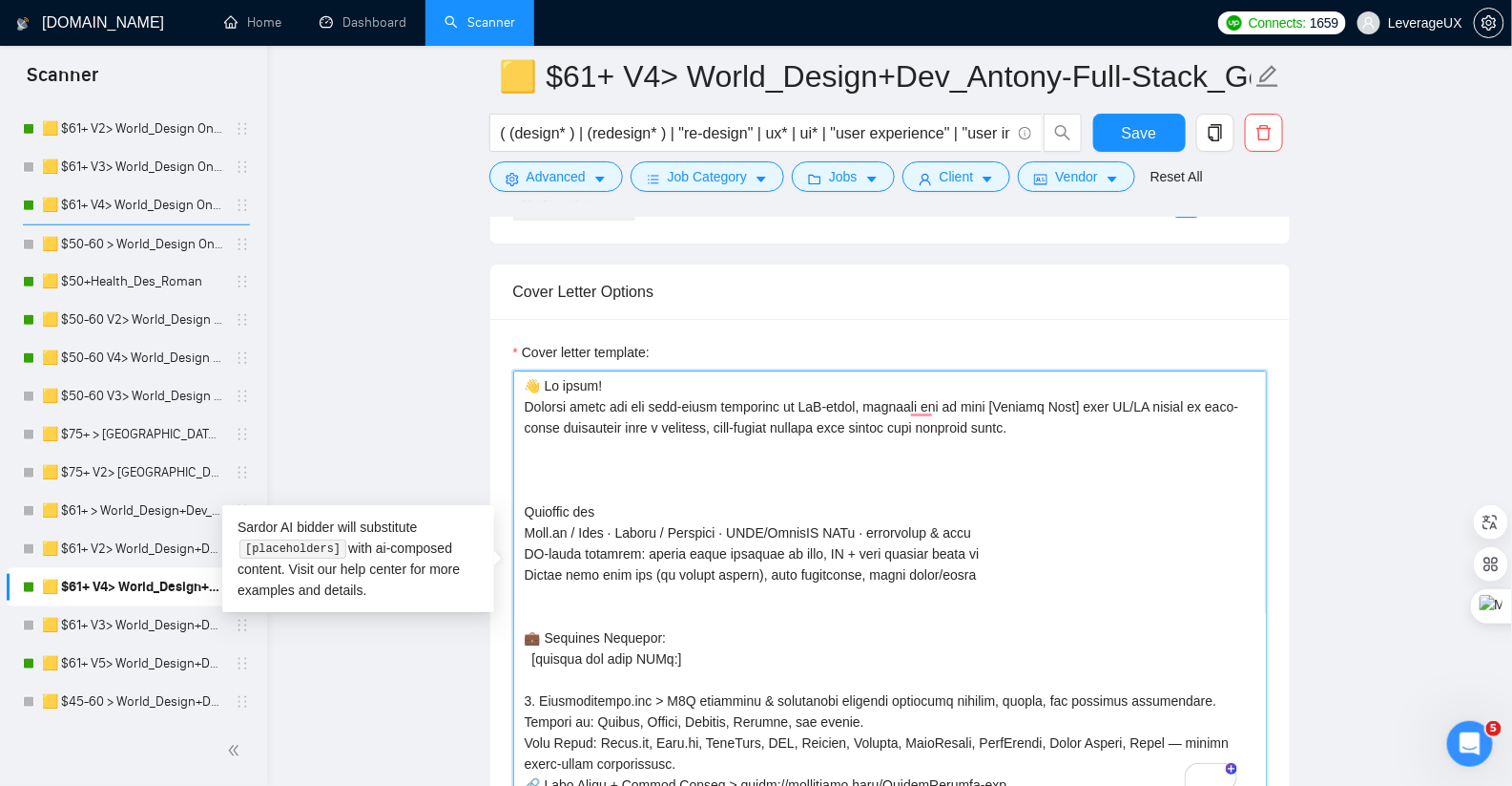
click at [542, 469] on textarea "Cover letter template:" at bounding box center [891, 585] width 754 height 430
click at [540, 449] on textarea "Cover letter template:" at bounding box center [891, 585] width 754 height 430
paste textarea "We specialize in building end-to-end, data-intensive platforms, such as: B2B/B2…"
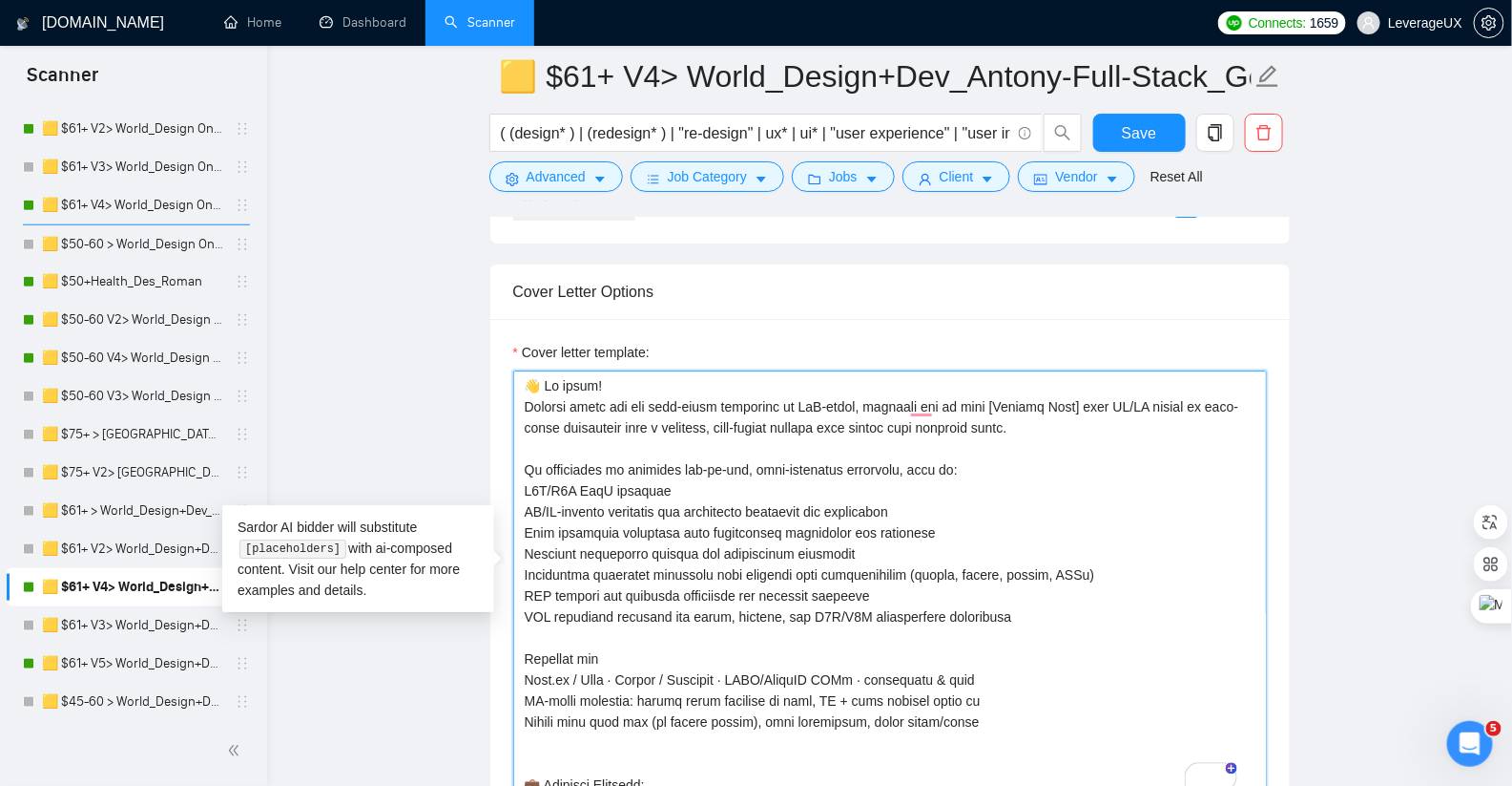
click at [561, 440] on textarea "Cover letter template:" at bounding box center [891, 585] width 754 height 430
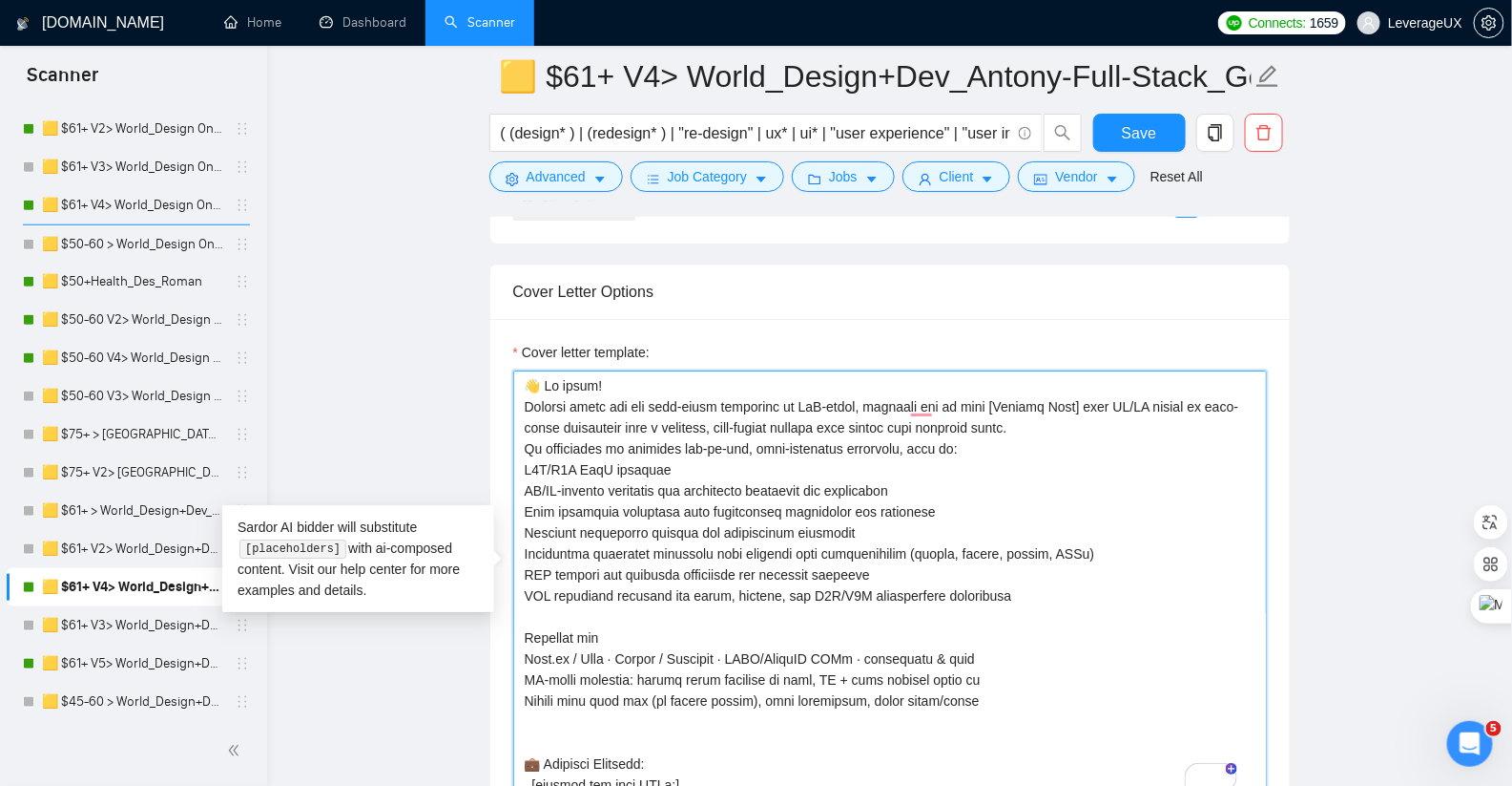
drag, startPoint x: 522, startPoint y: 463, endPoint x: 567, endPoint y: 507, distance: 62.9
click at [523, 462] on textarea "Cover letter template:" at bounding box center [891, 585] width 754 height 430
paste textarea "💎"
click at [526, 478] on textarea "Cover letter template:" at bounding box center [891, 585] width 754 height 430
paste textarea "💎"
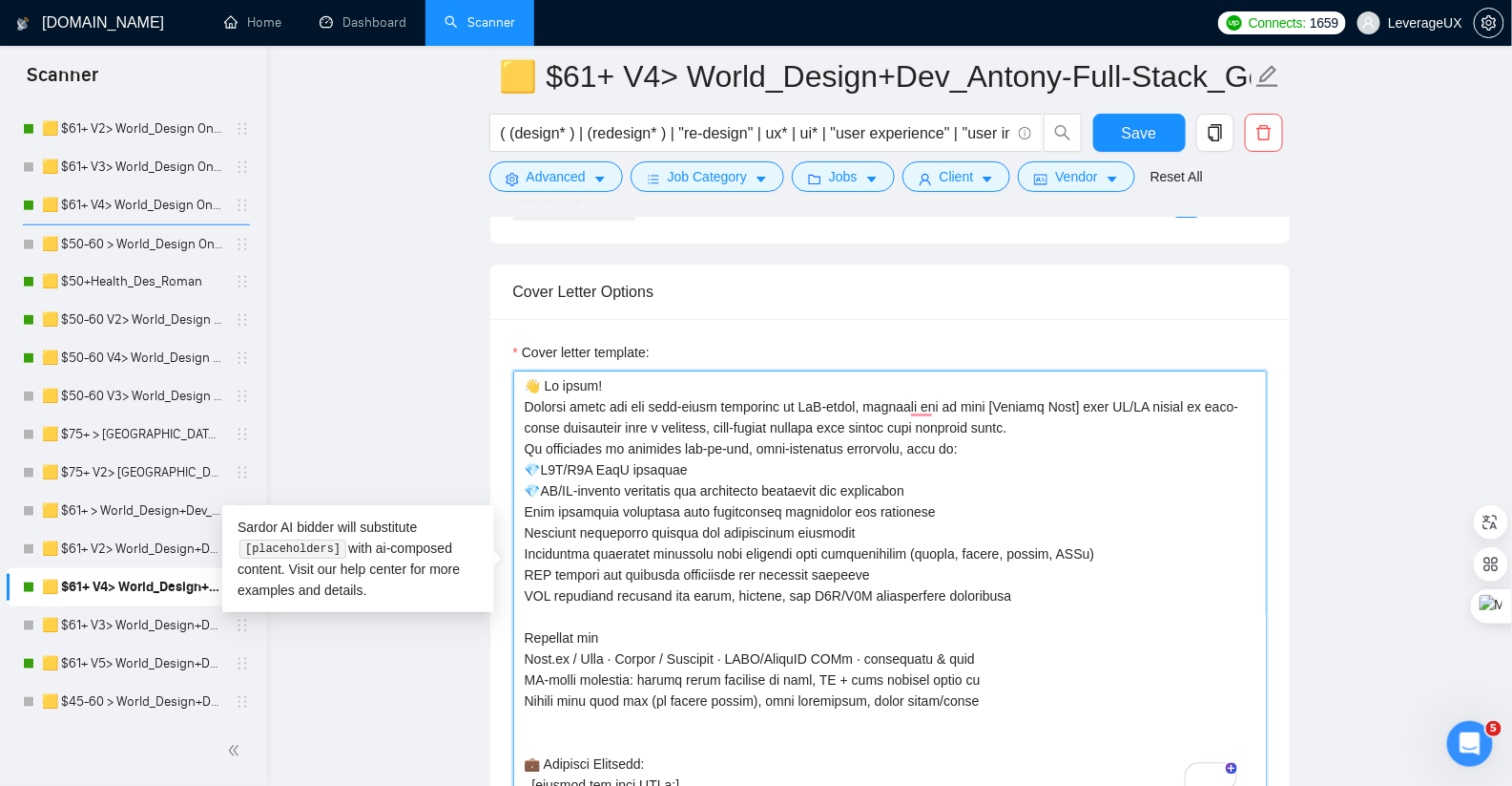
click at [519, 493] on textarea "Cover letter template:" at bounding box center [891, 585] width 754 height 430
paste textarea "💎"
click at [518, 516] on textarea "Cover letter template:" at bounding box center [891, 585] width 754 height 430
paste textarea "💎"
click at [523, 543] on textarea "Cover letter template:" at bounding box center [891, 585] width 754 height 430
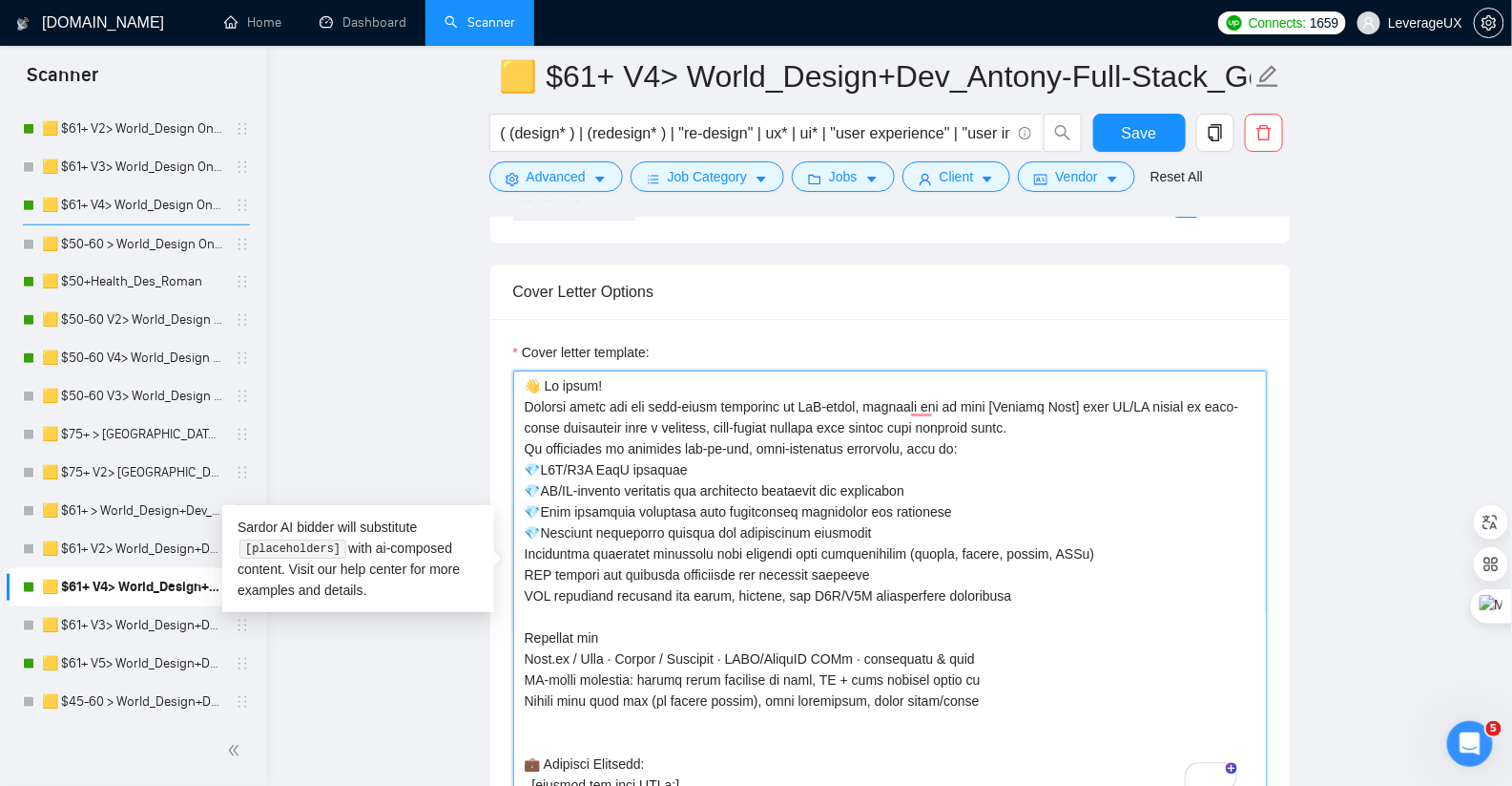
paste textarea "💎"
click at [521, 566] on textarea "Cover letter template:" at bounding box center [891, 585] width 754 height 430
paste textarea "💎"
click at [526, 584] on textarea "Cover letter template:" at bounding box center [891, 585] width 754 height 430
paste textarea "💎"
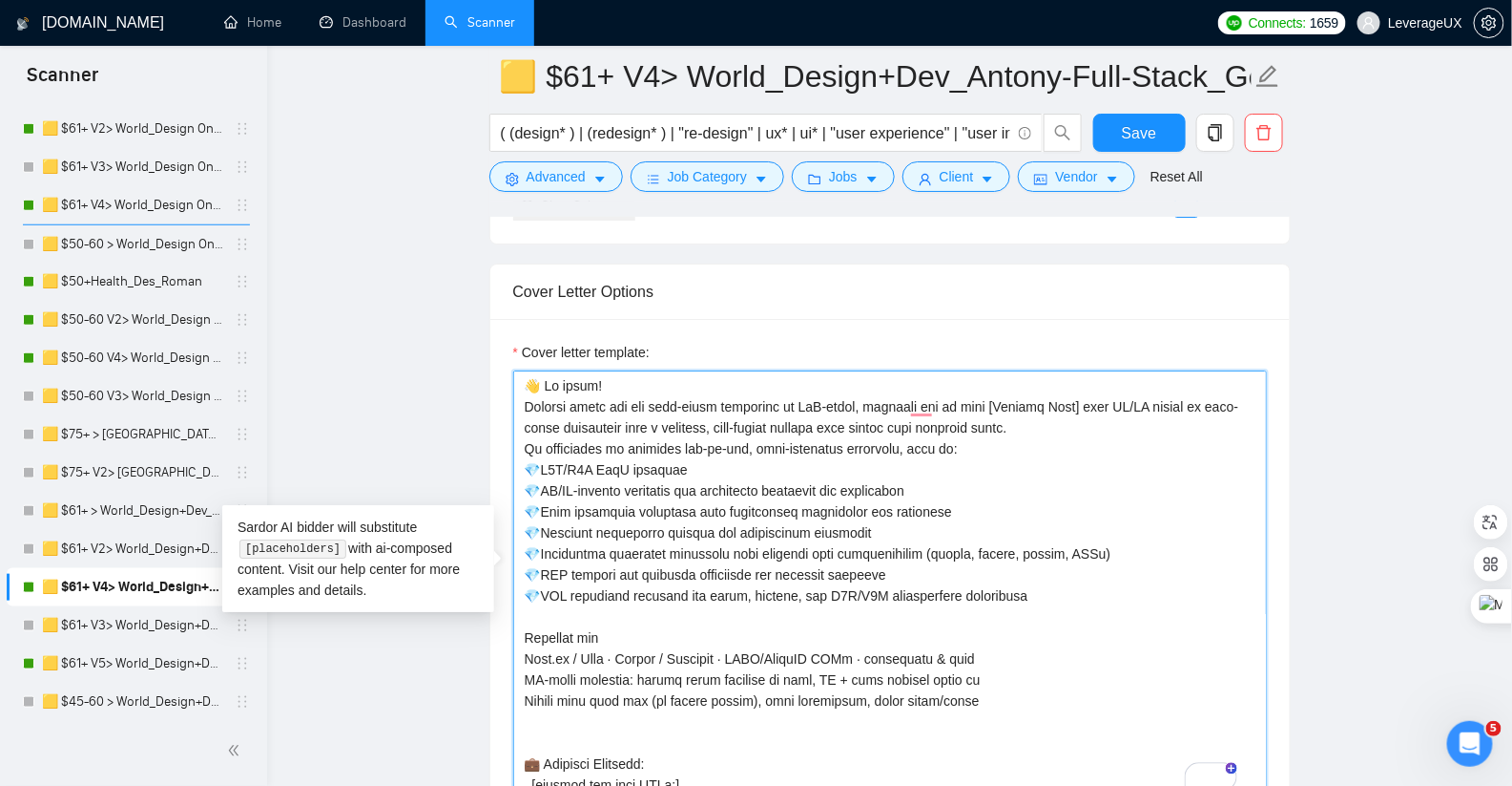
click at [1073, 425] on textarea "Cover letter template:" at bounding box center [891, 585] width 754 height 430
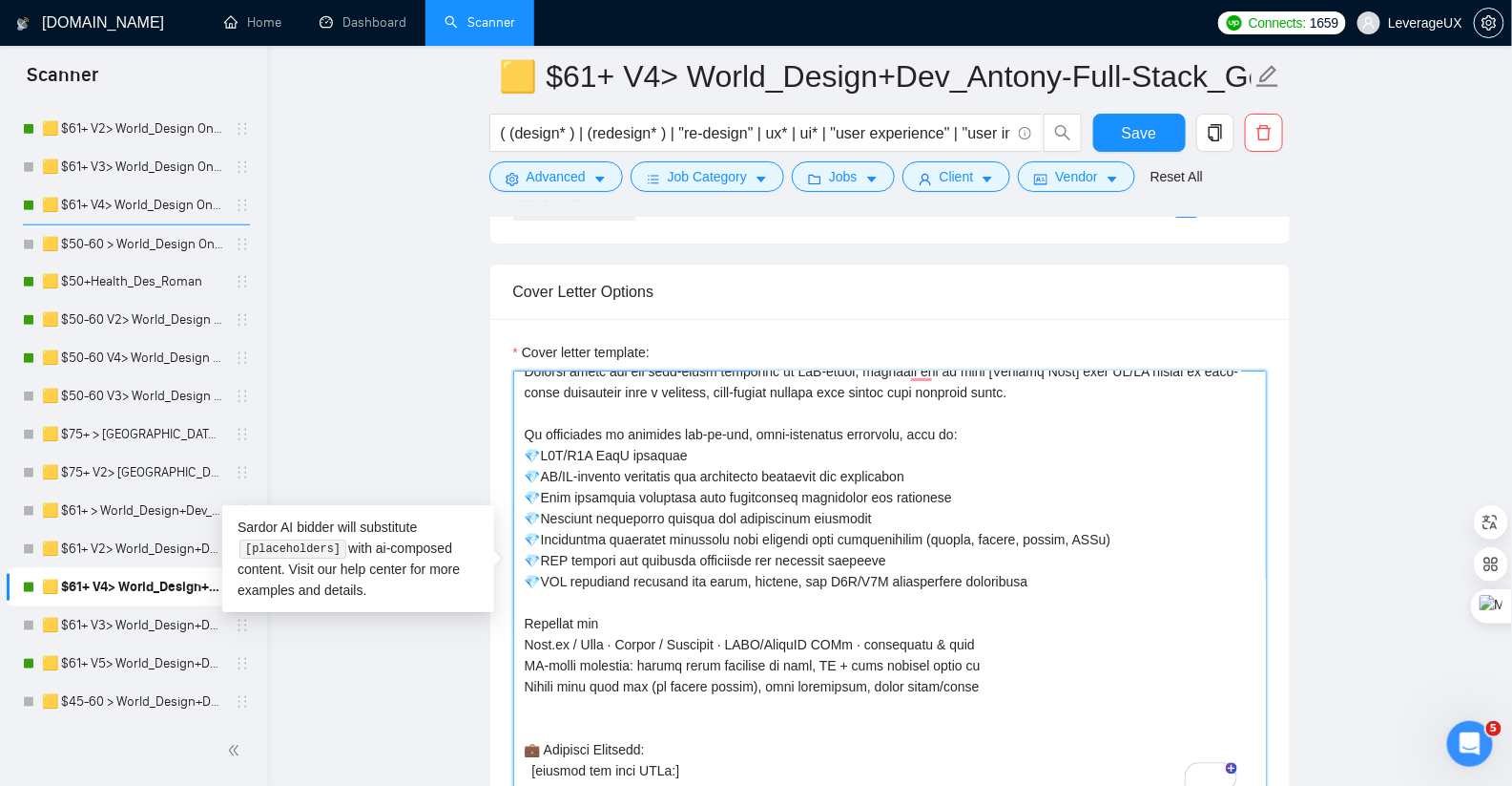
scroll to position [39, 0]
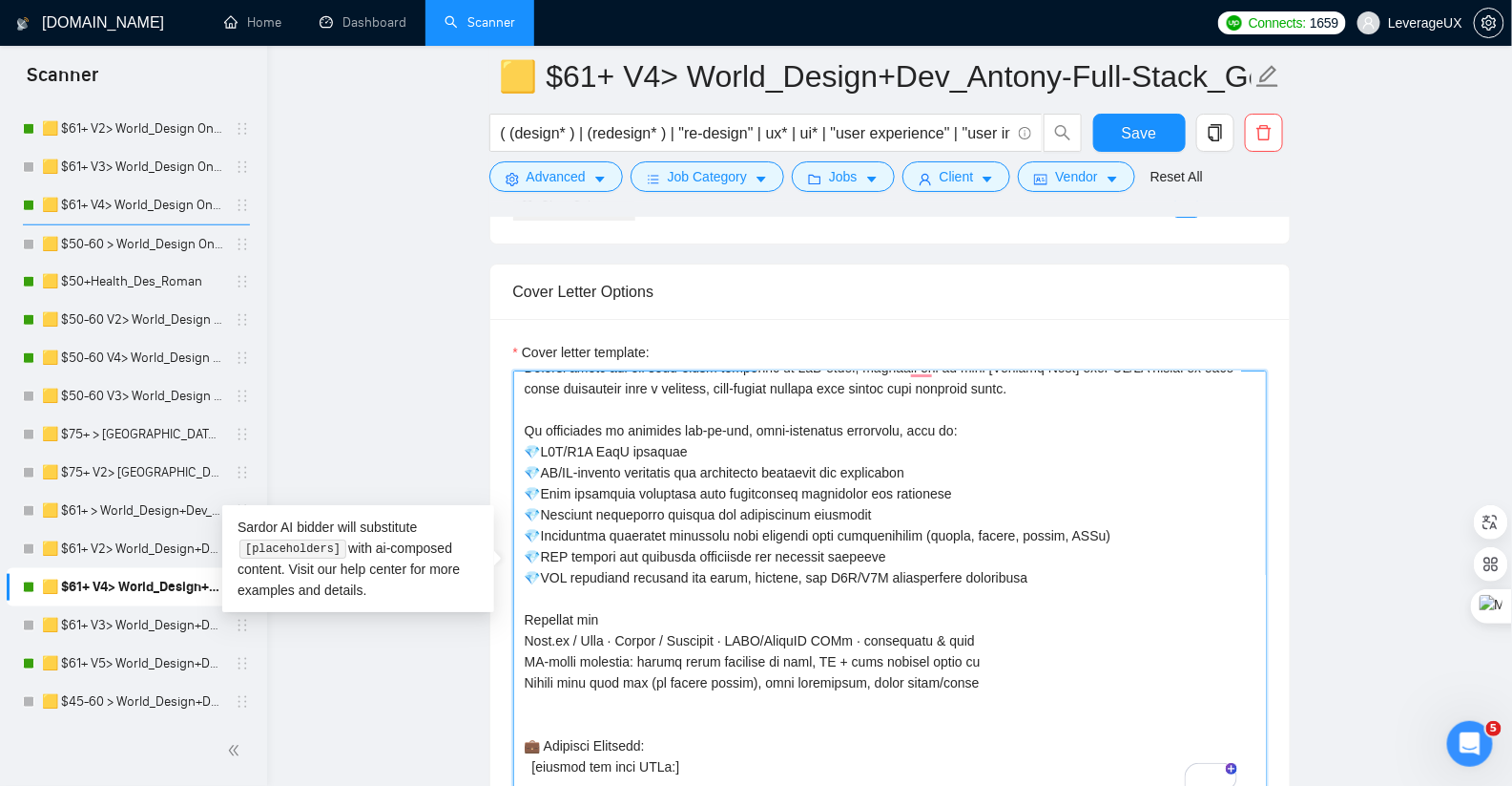
click at [1048, 570] on textarea "Cover letter template:" at bounding box center [891, 585] width 754 height 430
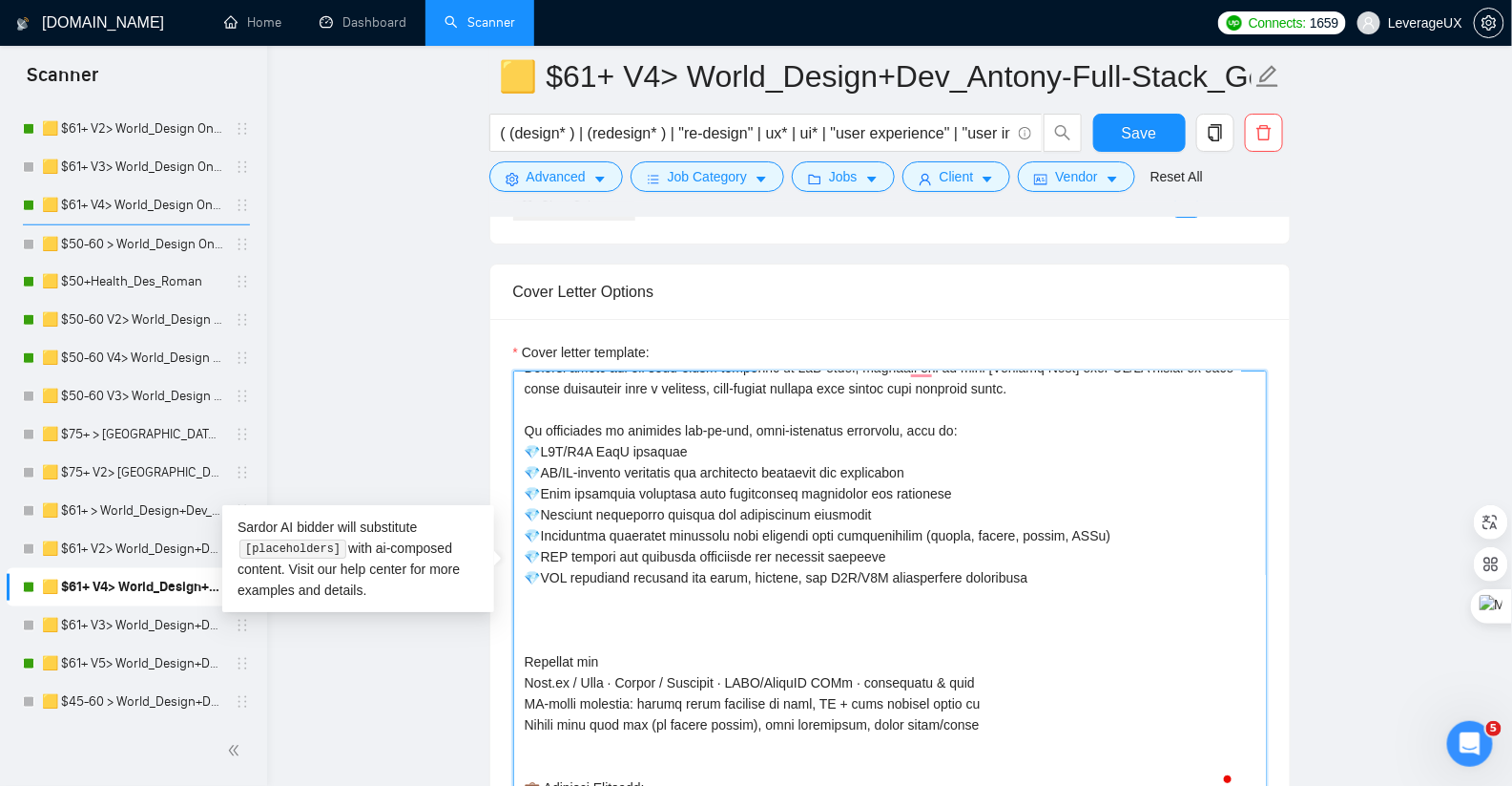
paste textarea "To enrich screen reader interactions, please activate Accessibility in Grammarl…"
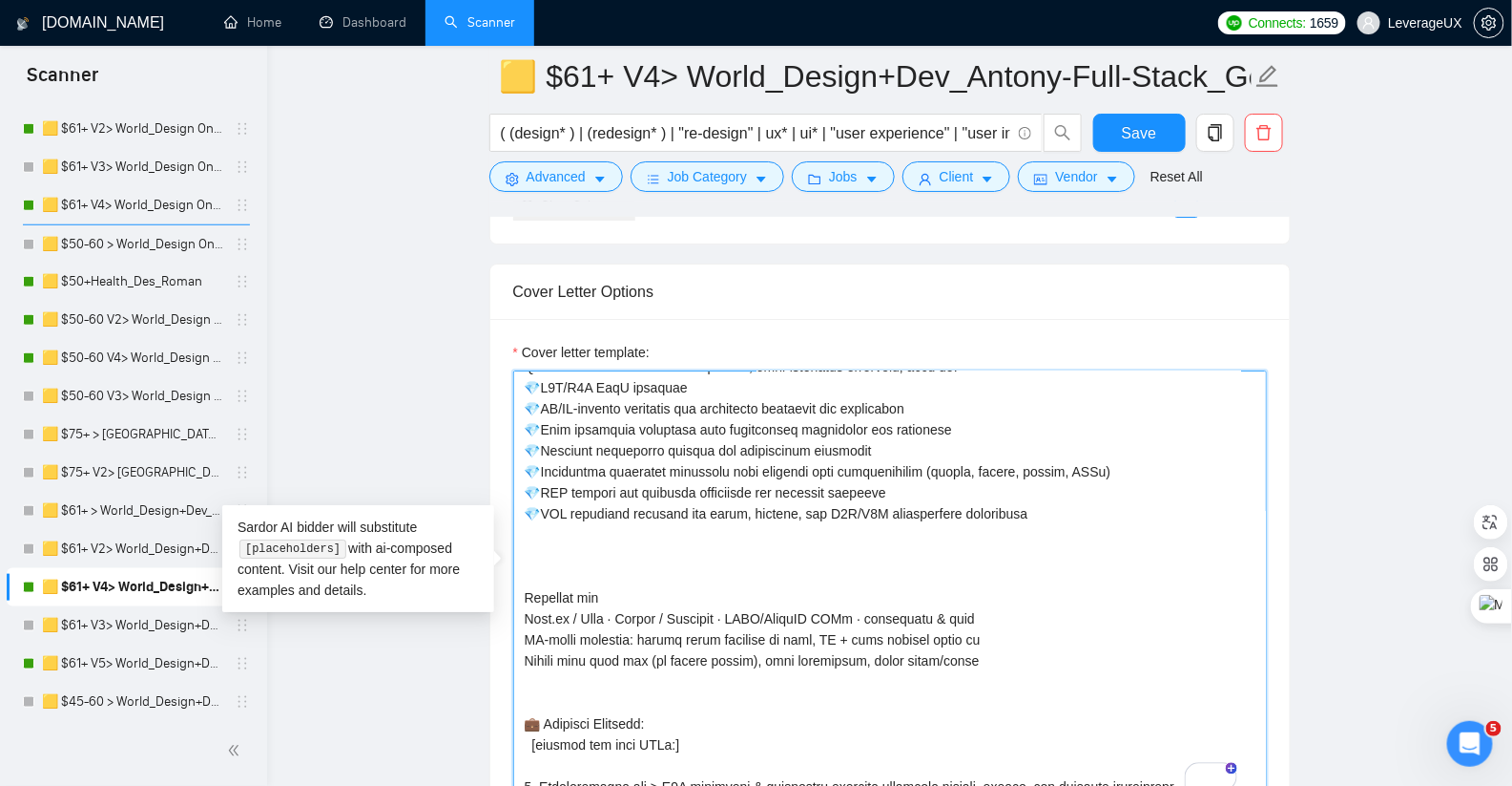
scroll to position [112, 0]
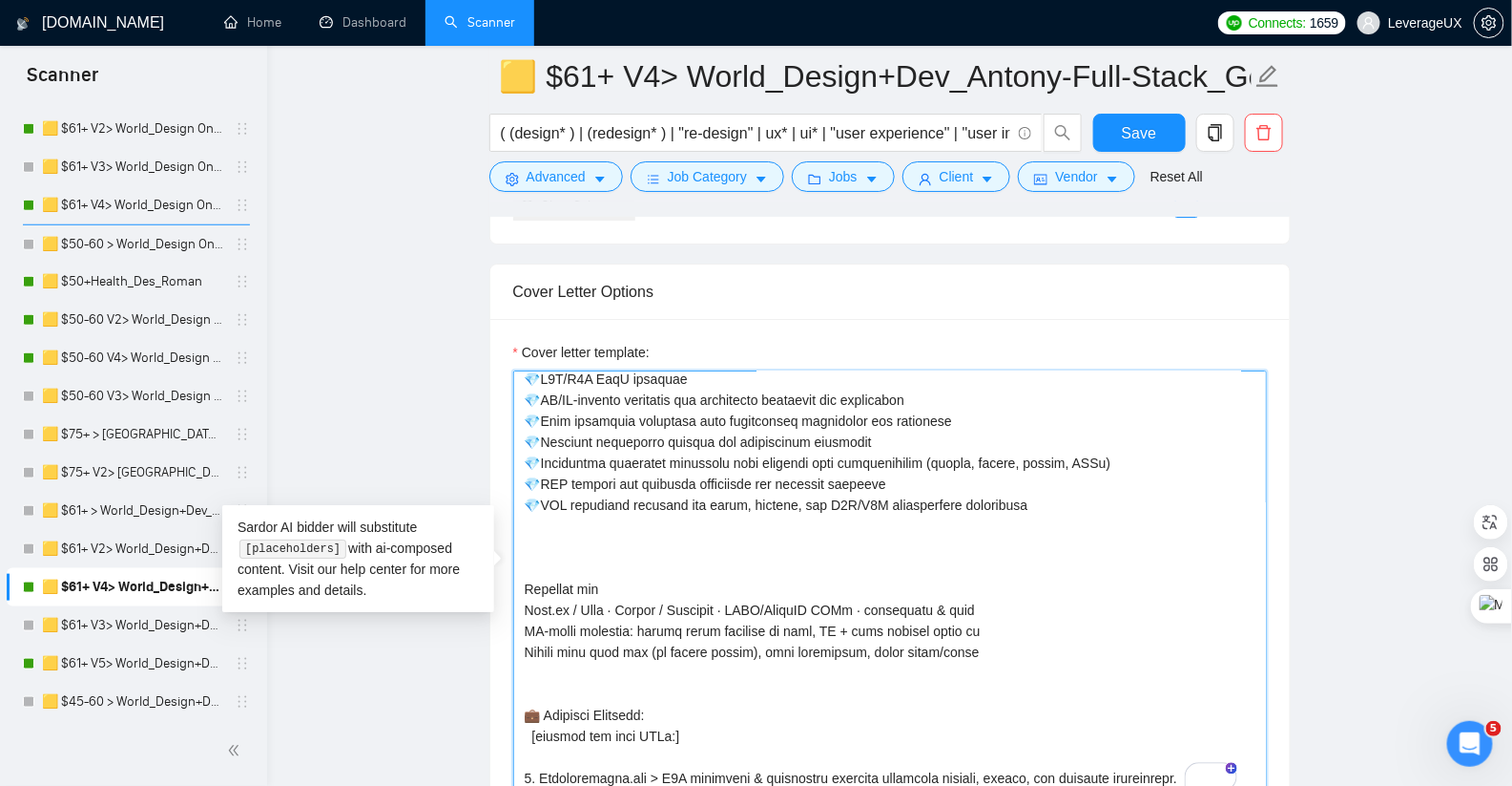
click at [531, 532] on textarea "Cover letter template:" at bounding box center [891, 585] width 754 height 430
paste textarea "To enrich screen reader interactions, please activate Accessibility in Grammarl…"
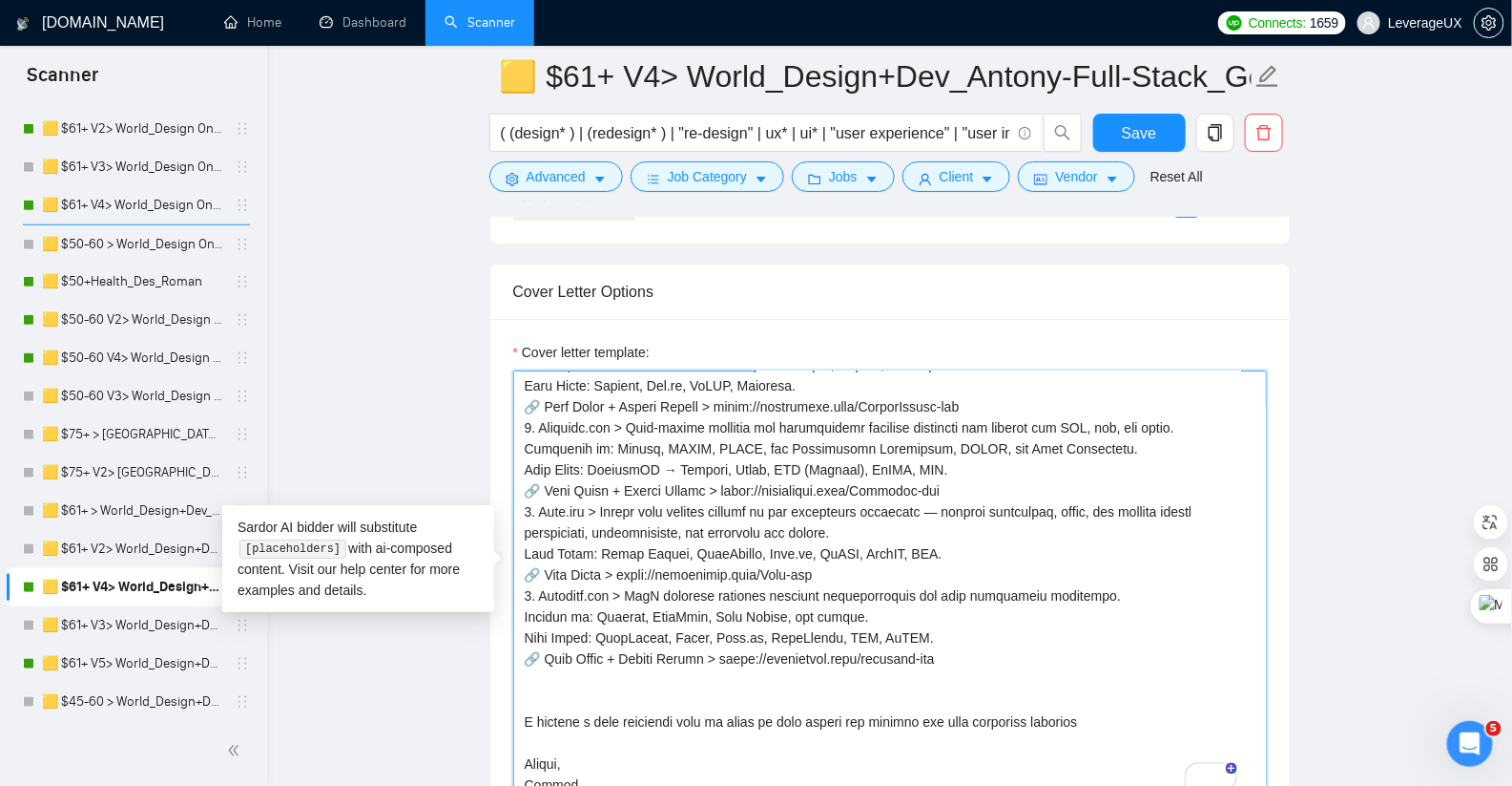
scroll to position [0, 0]
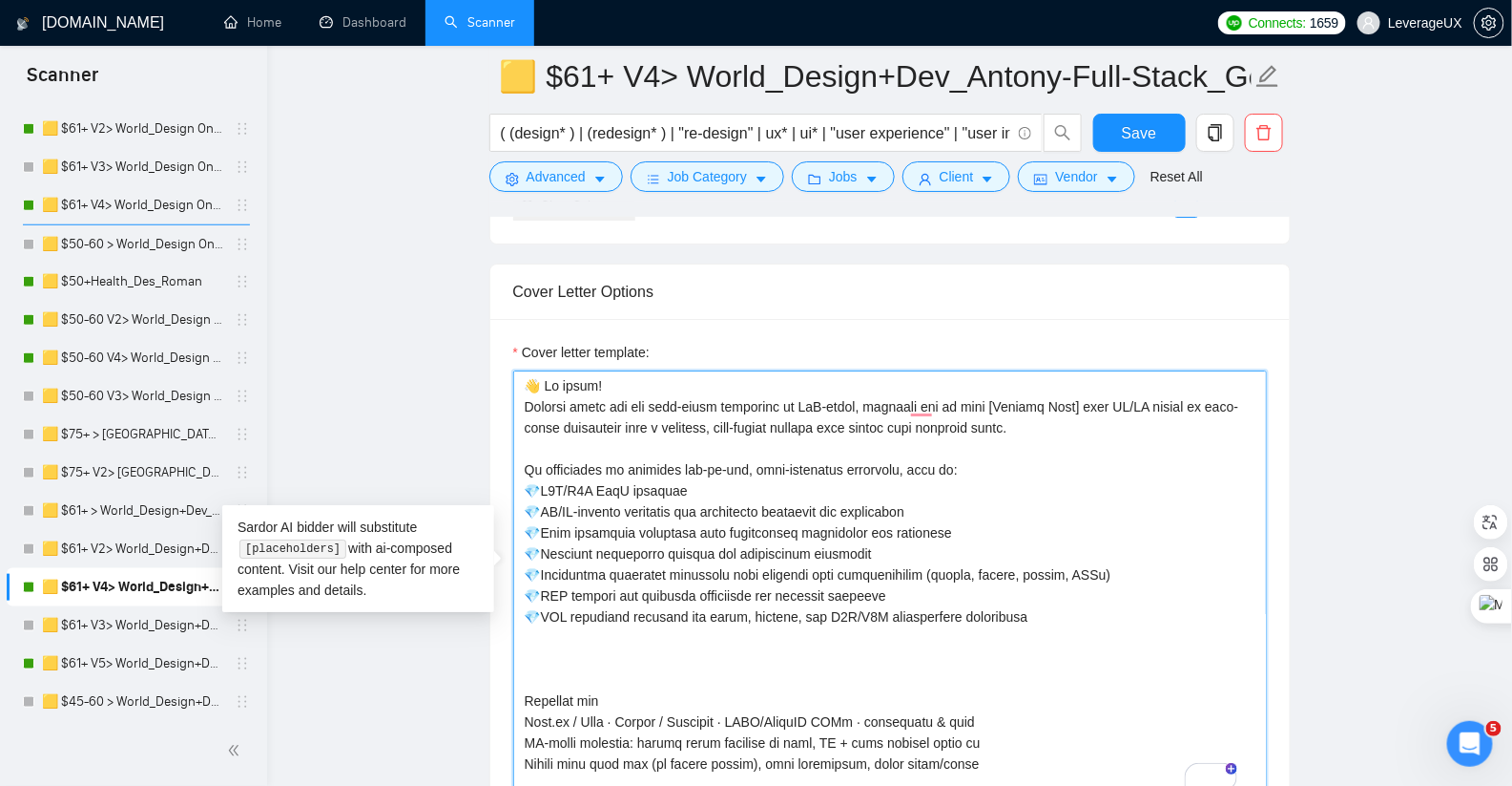
click at [570, 637] on textarea "Cover letter template:" at bounding box center [891, 585] width 754 height 430
paste textarea "Typically, these platforms feature:"
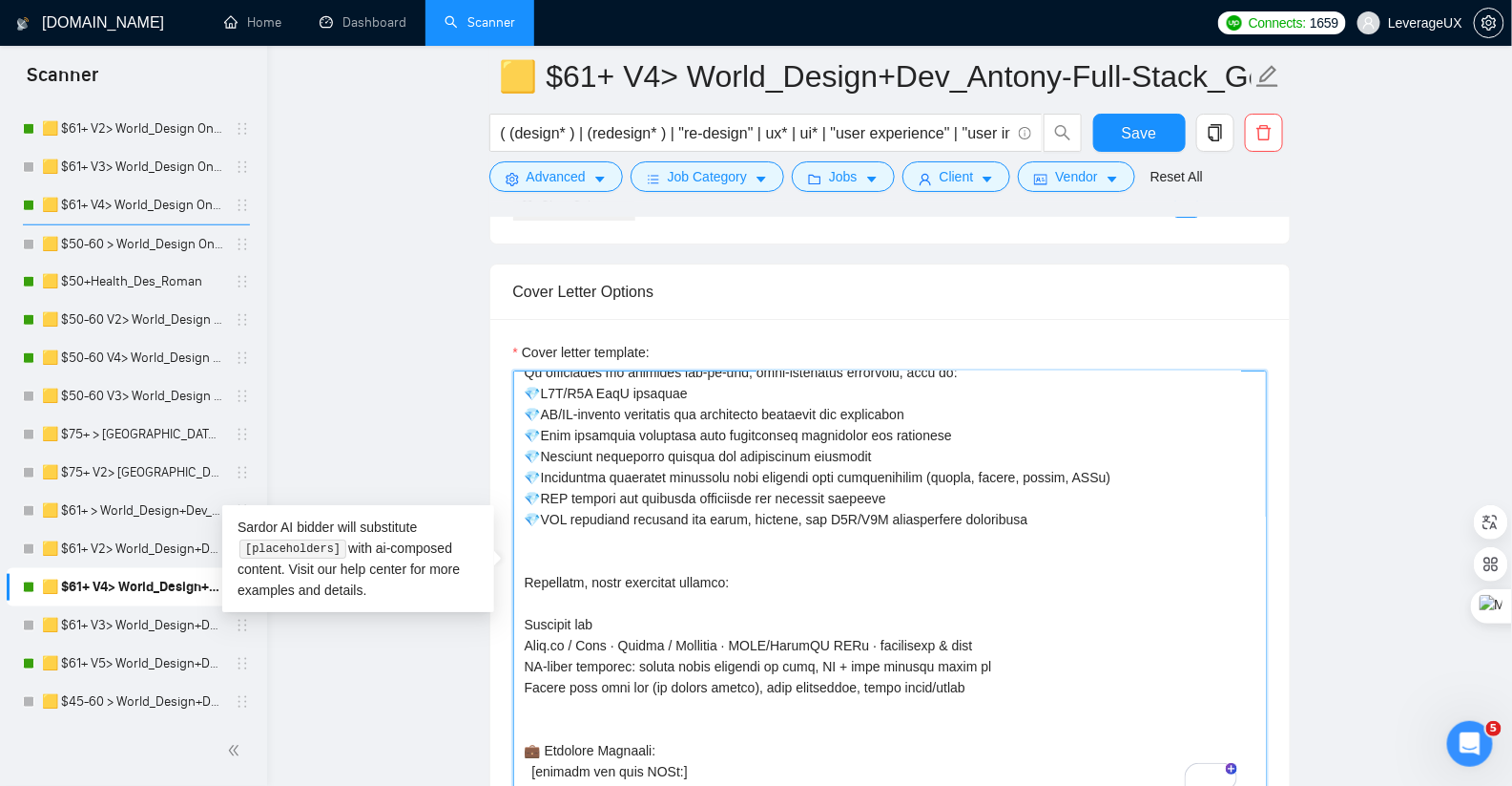
paste textarea "To enrich screen reader interactions, please activate Accessibility in Grammarl…"
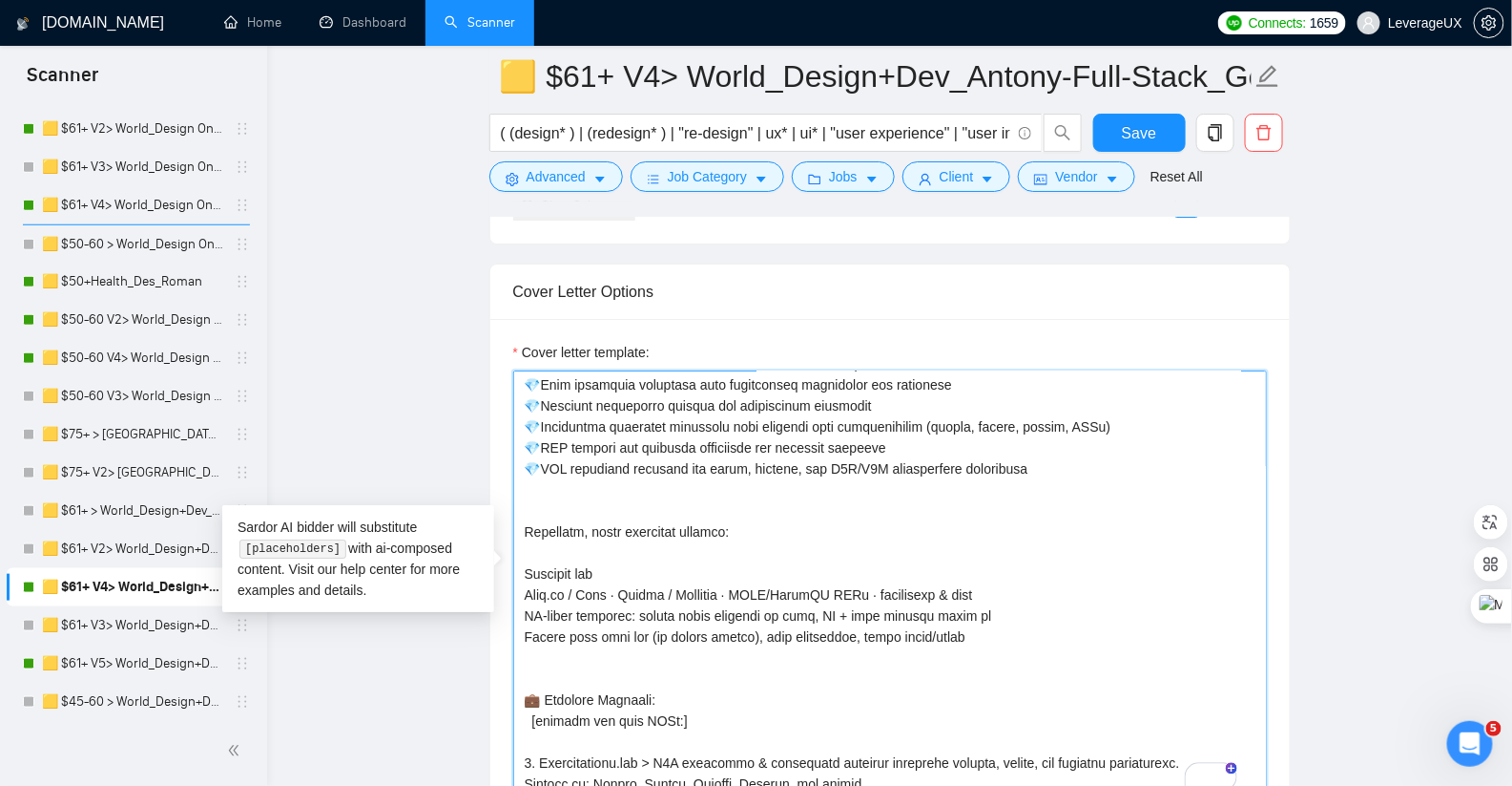
click at [531, 520] on textarea "Cover letter template:" at bounding box center [891, 585] width 754 height 430
click at [530, 549] on textarea "Cover letter template:" at bounding box center [891, 585] width 754 height 430
paste textarea "To enrich screen reader interactions, please activate Accessibility in Grammarl…"
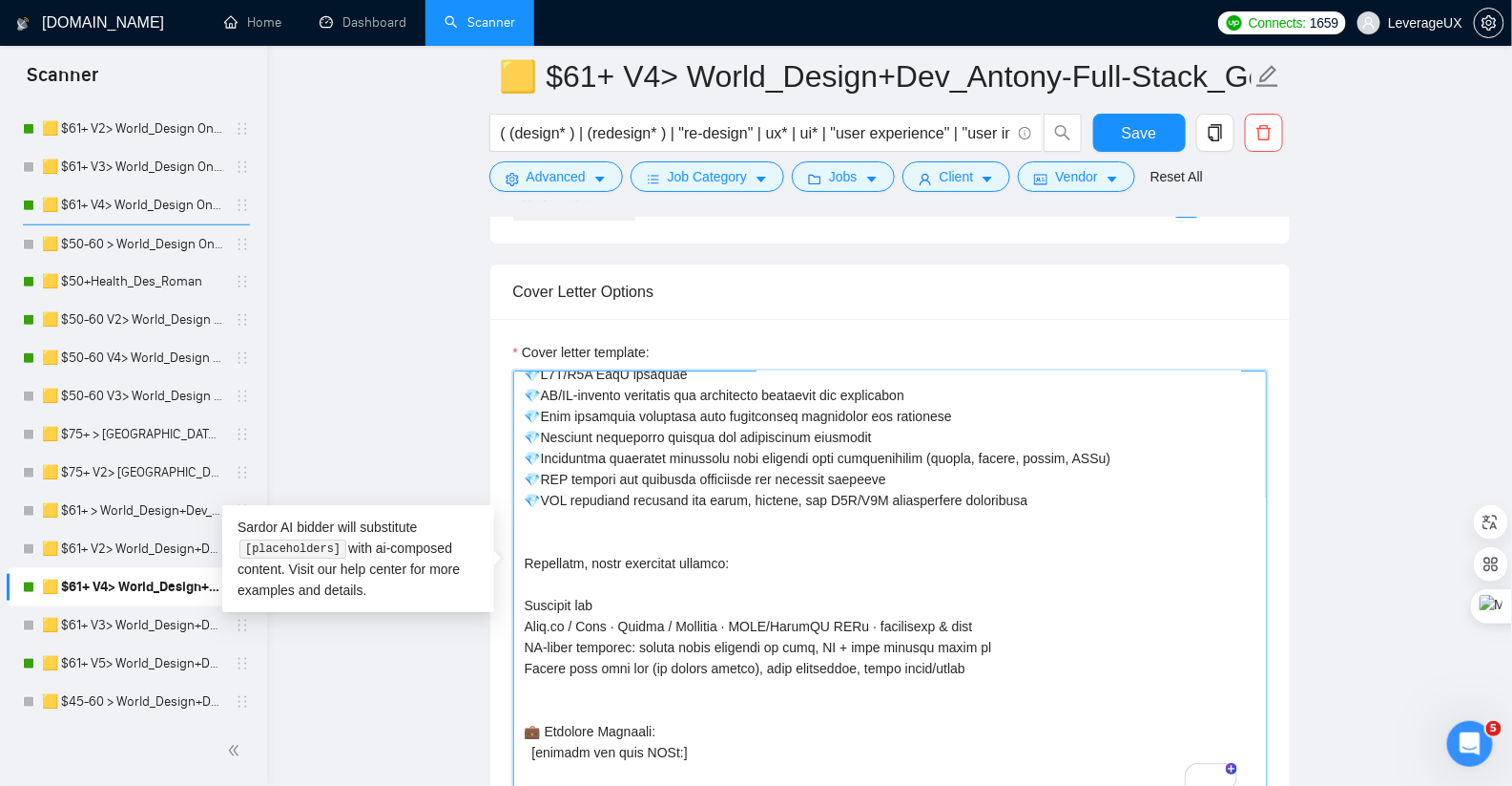
click at [547, 575] on textarea "Cover letter template:" at bounding box center [891, 585] width 754 height 430
paste textarea "Custom dashboards and visual reporting"
drag, startPoint x: 542, startPoint y: 595, endPoint x: 1006, endPoint y: 653, distance: 467.6
click at [1006, 653] on textarea "Cover letter template:" at bounding box center [891, 585] width 754 height 430
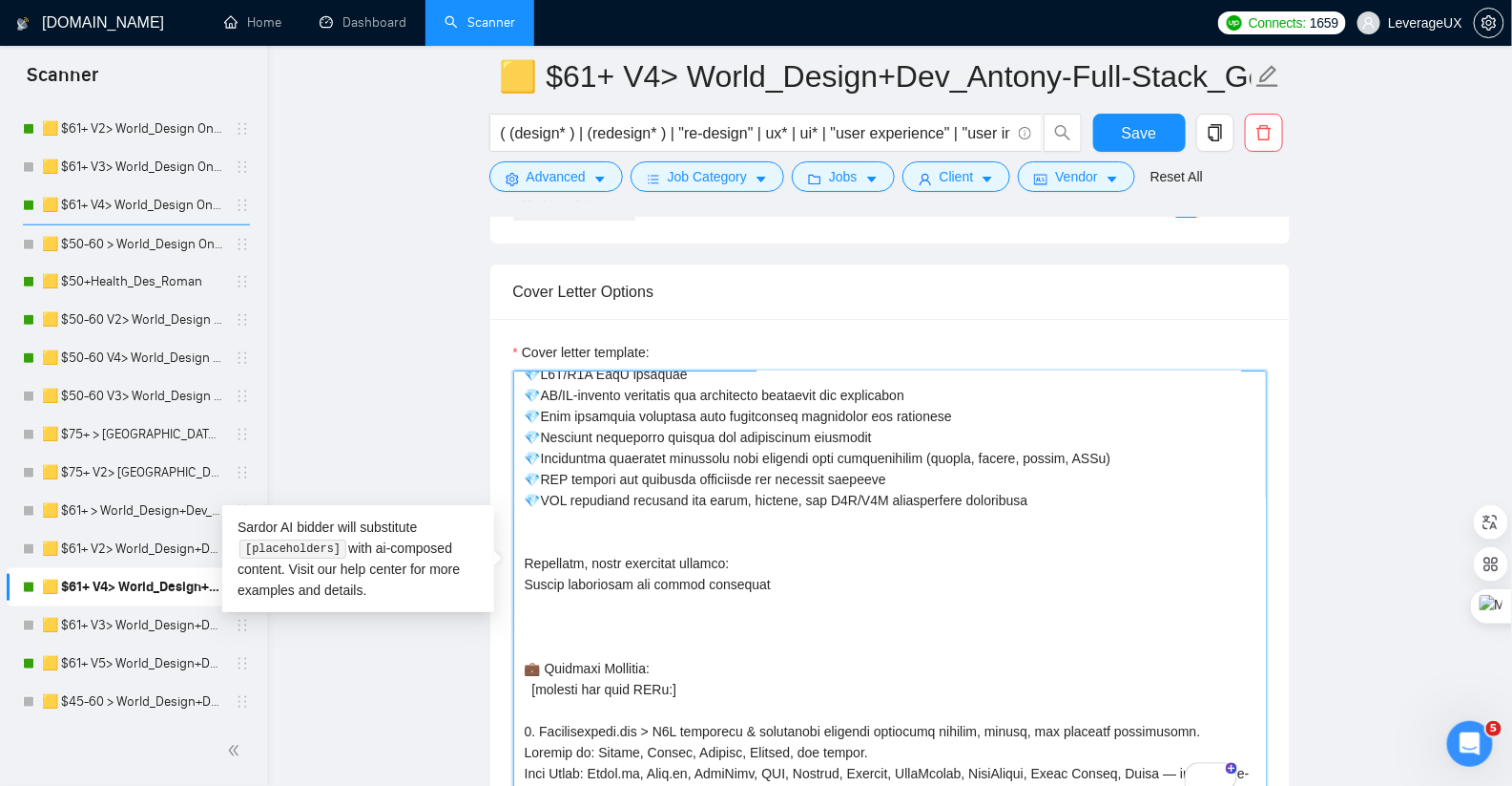
click at [551, 529] on textarea "Cover letter template:" at bounding box center [891, 585] width 754 height 430
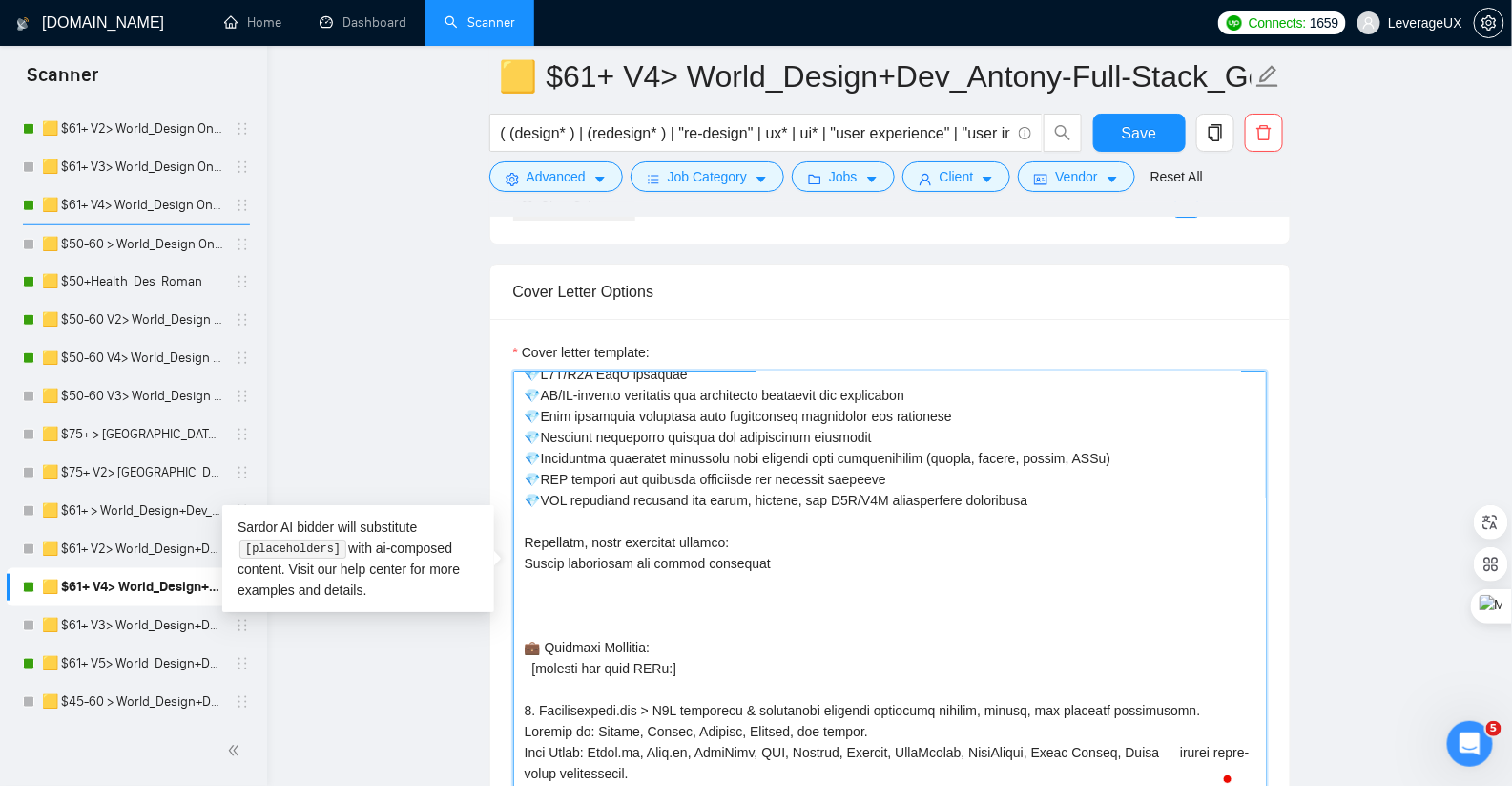
click at [545, 568] on textarea "Cover letter template:" at bounding box center [891, 585] width 754 height 430
paste textarea "Complex user flows and role-based access Scalable architecture for high-load da…"
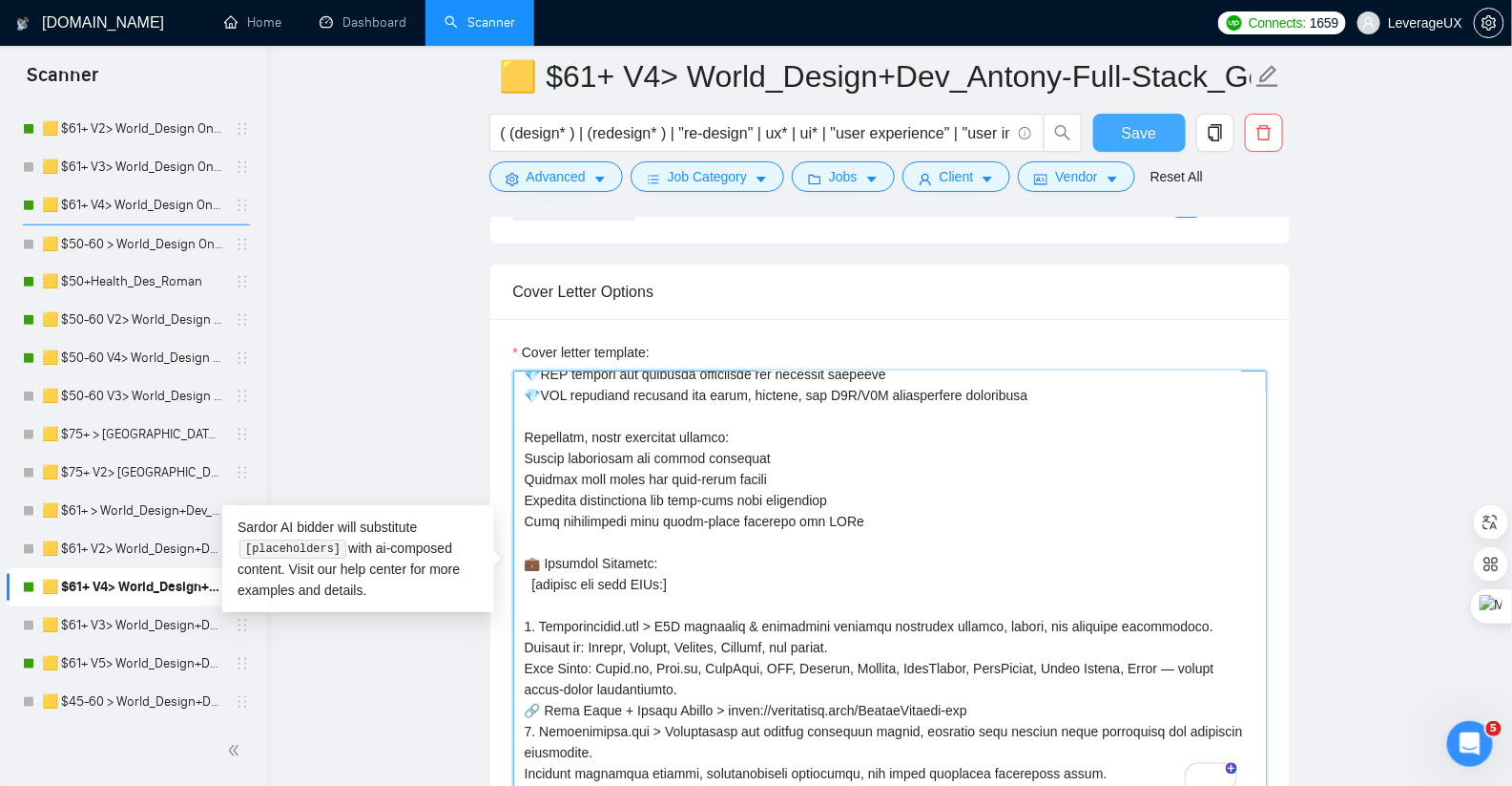
type textarea "👋 Hi there! Clients often say our full-stack expertise is PhD-level, allowing o…"
click at [1135, 141] on span "Save" at bounding box center [1139, 133] width 34 height 24
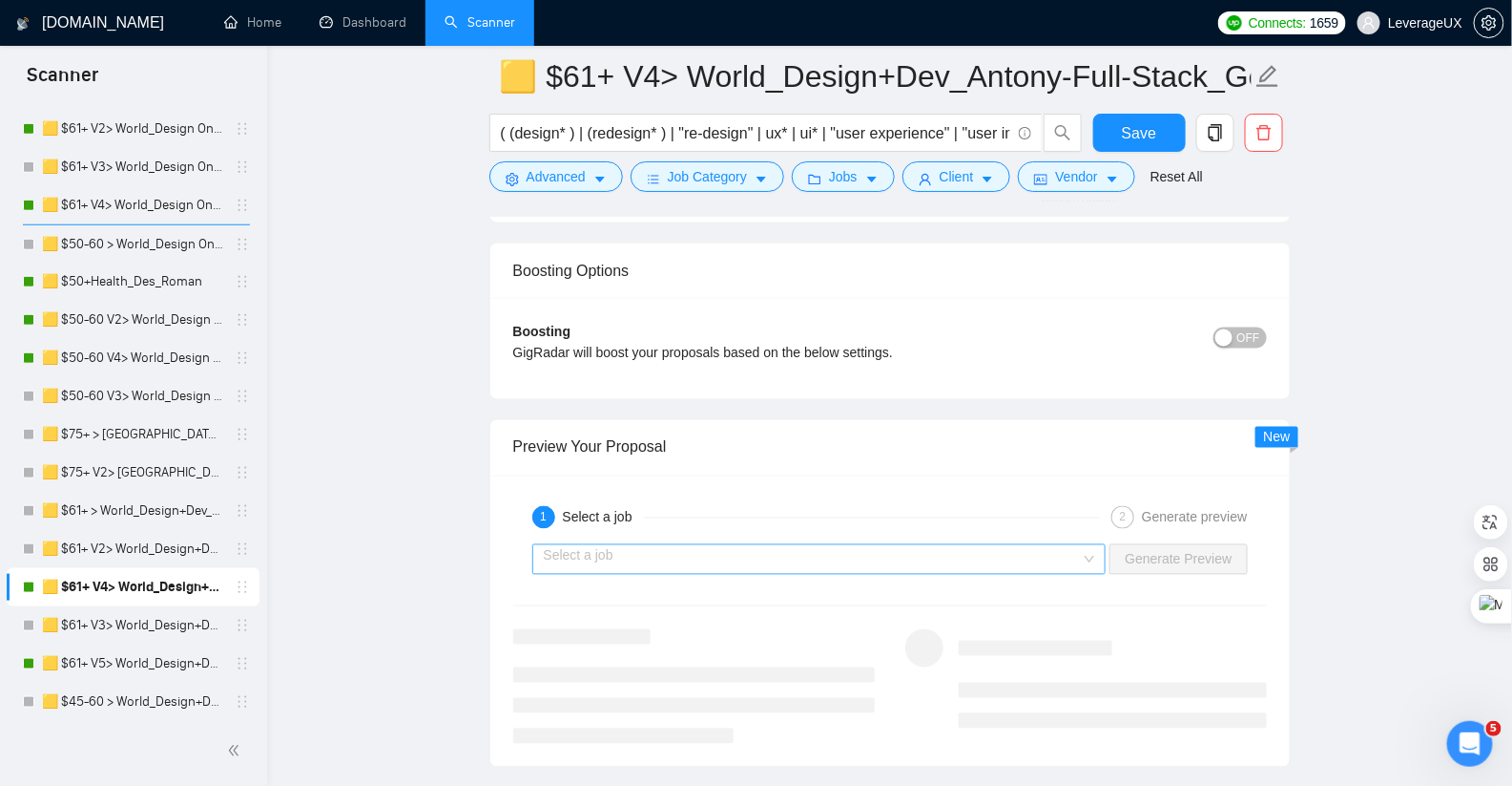
click at [831, 545] on input "search" at bounding box center [813, 560] width 538 height 29
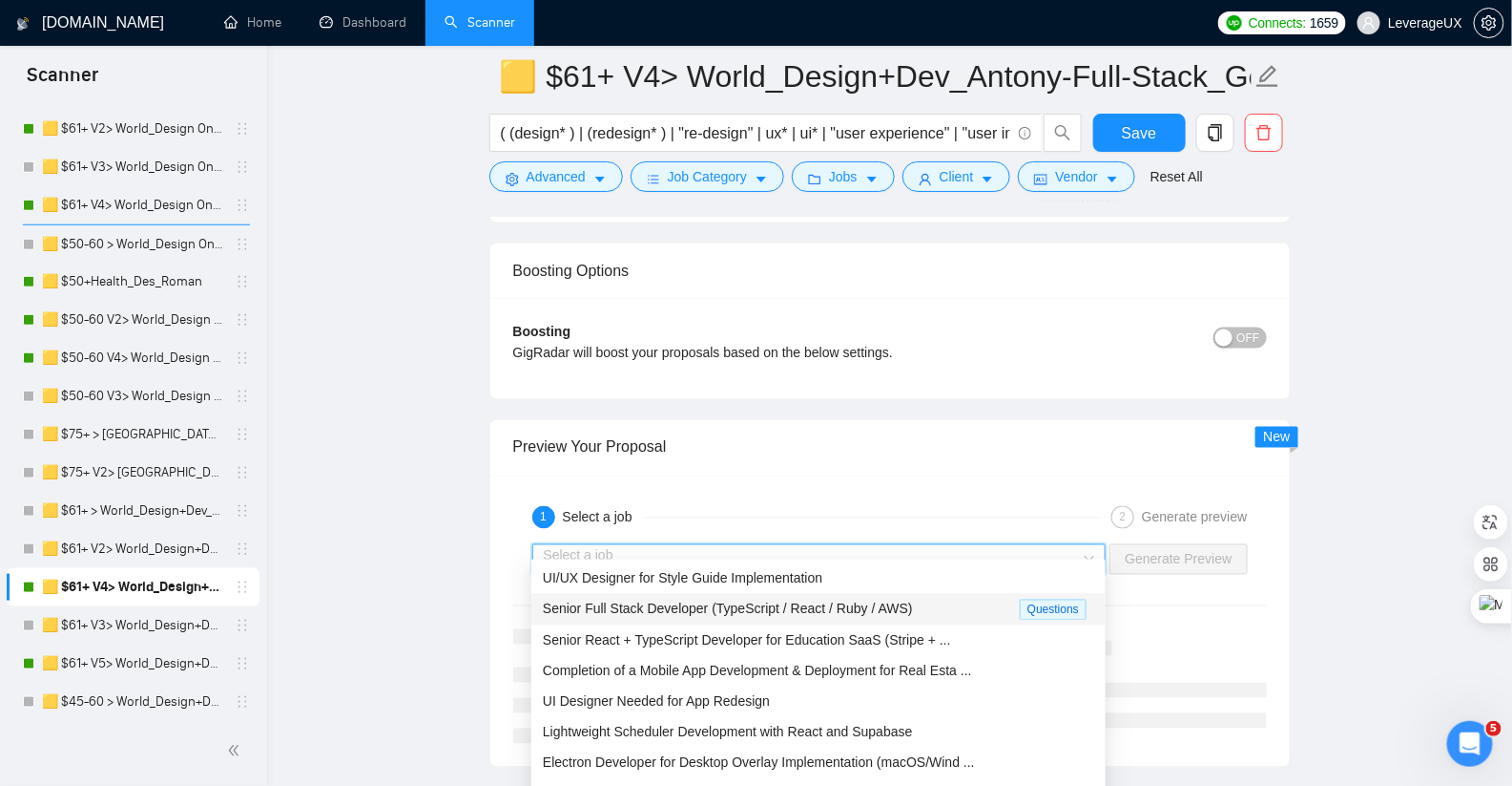
click at [763, 613] on span "Senior Full Stack Developer (TypeScript / React / Ruby / AWS)" at bounding box center [728, 609] width 370 height 15
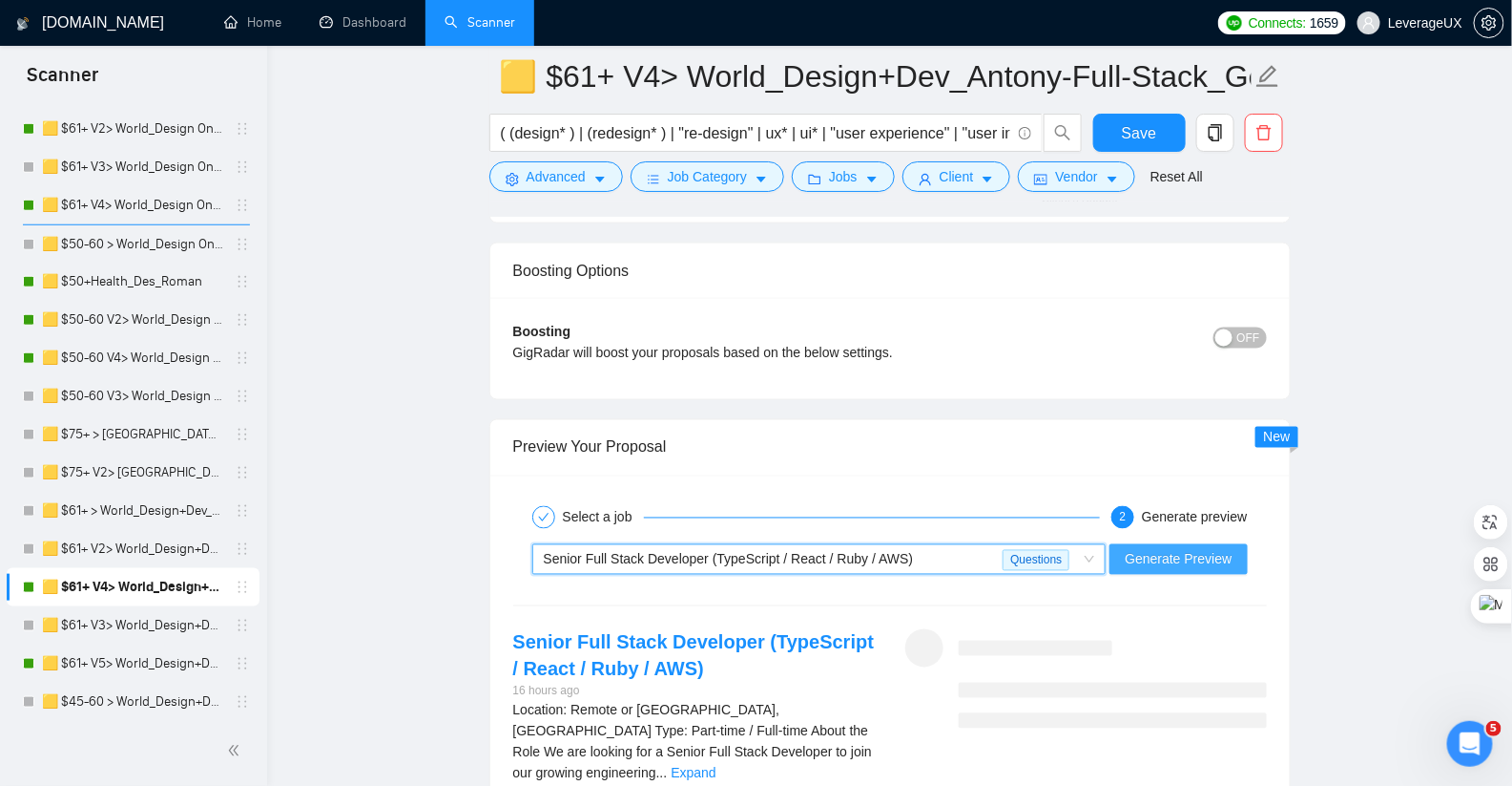
click at [1220, 549] on span "Generate Preview" at bounding box center [1178, 560] width 107 height 21
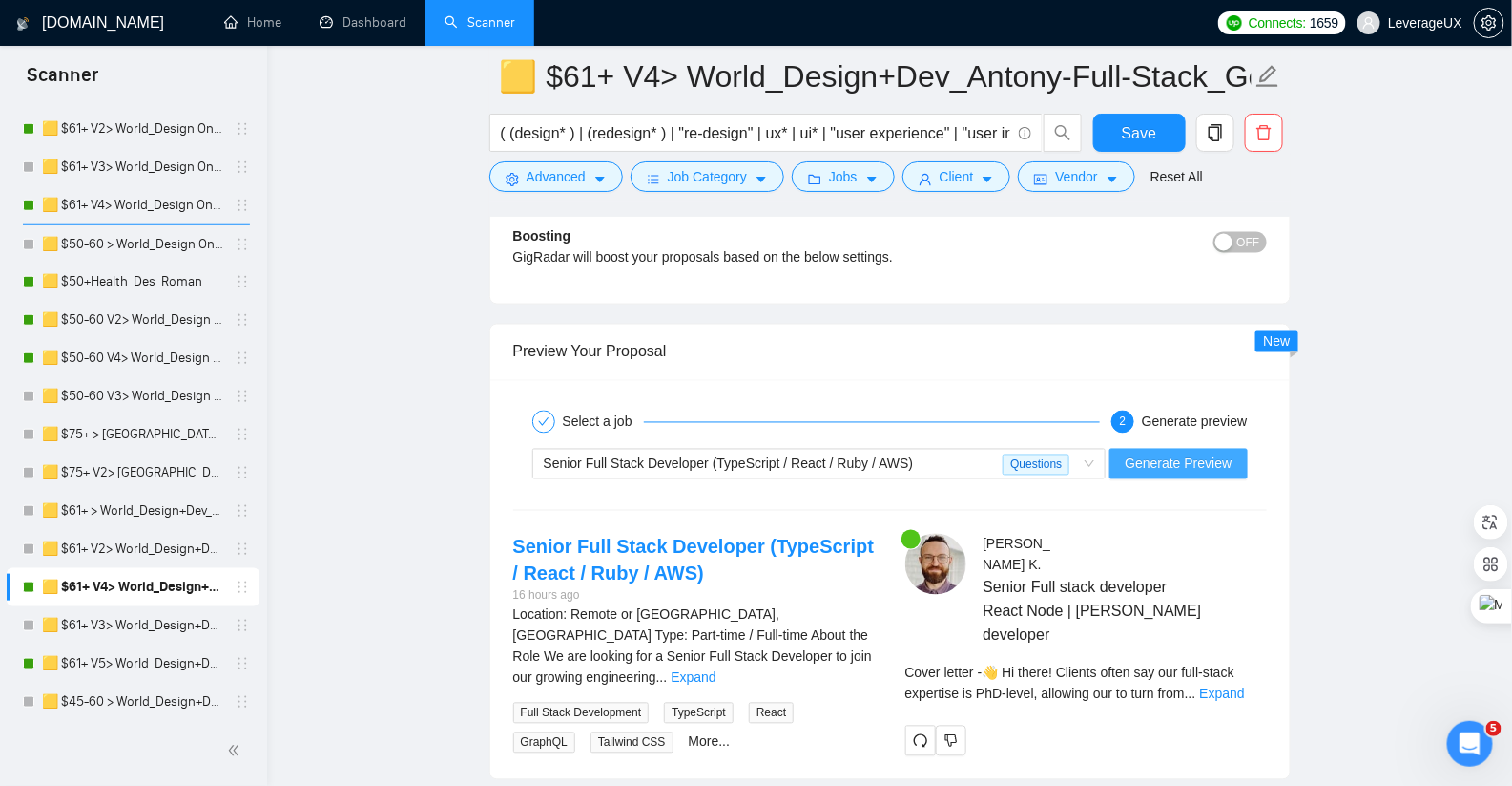
scroll to position [3888, 0]
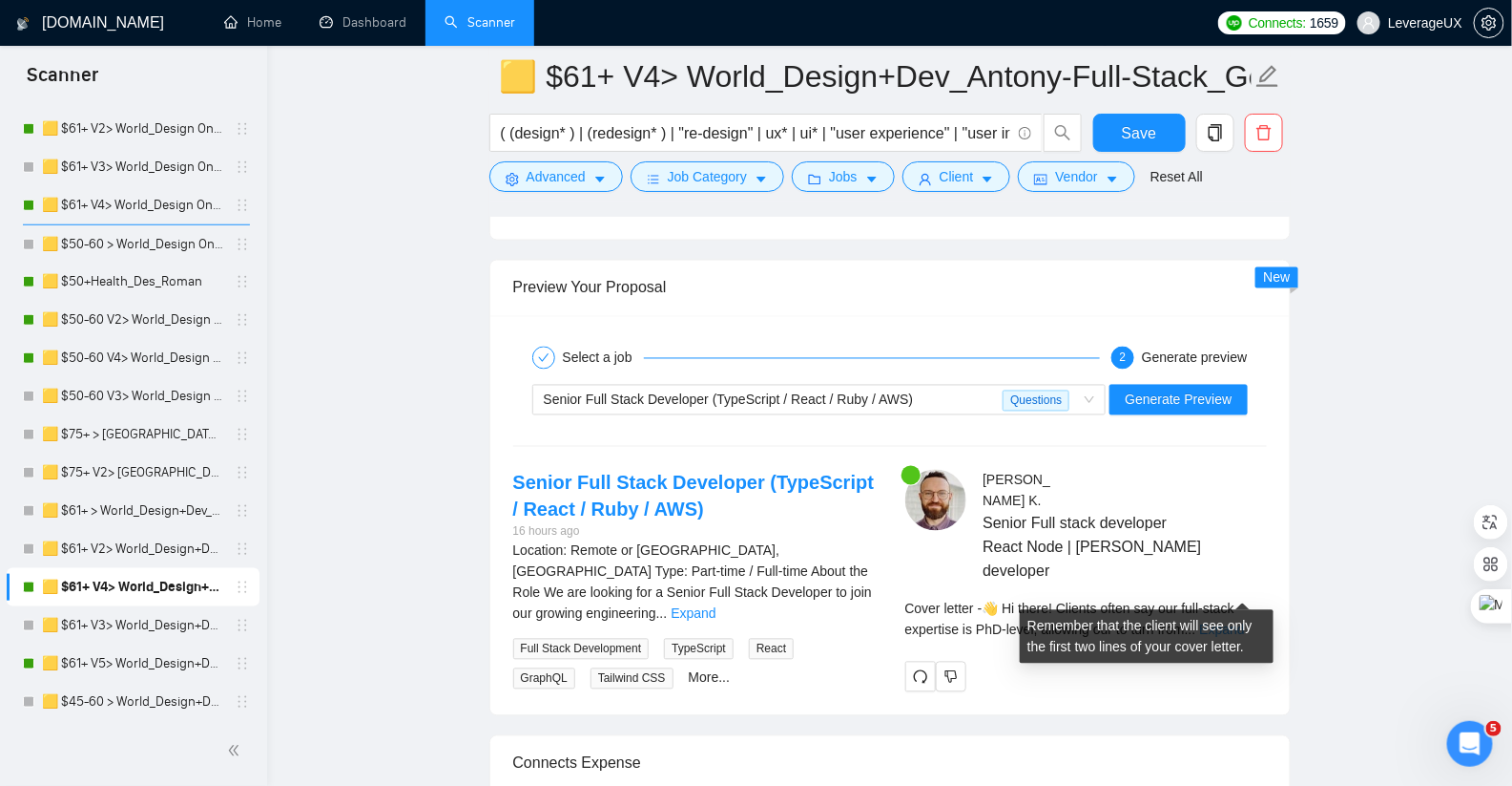
click at [1237, 623] on link "Expand" at bounding box center [1222, 630] width 45 height 15
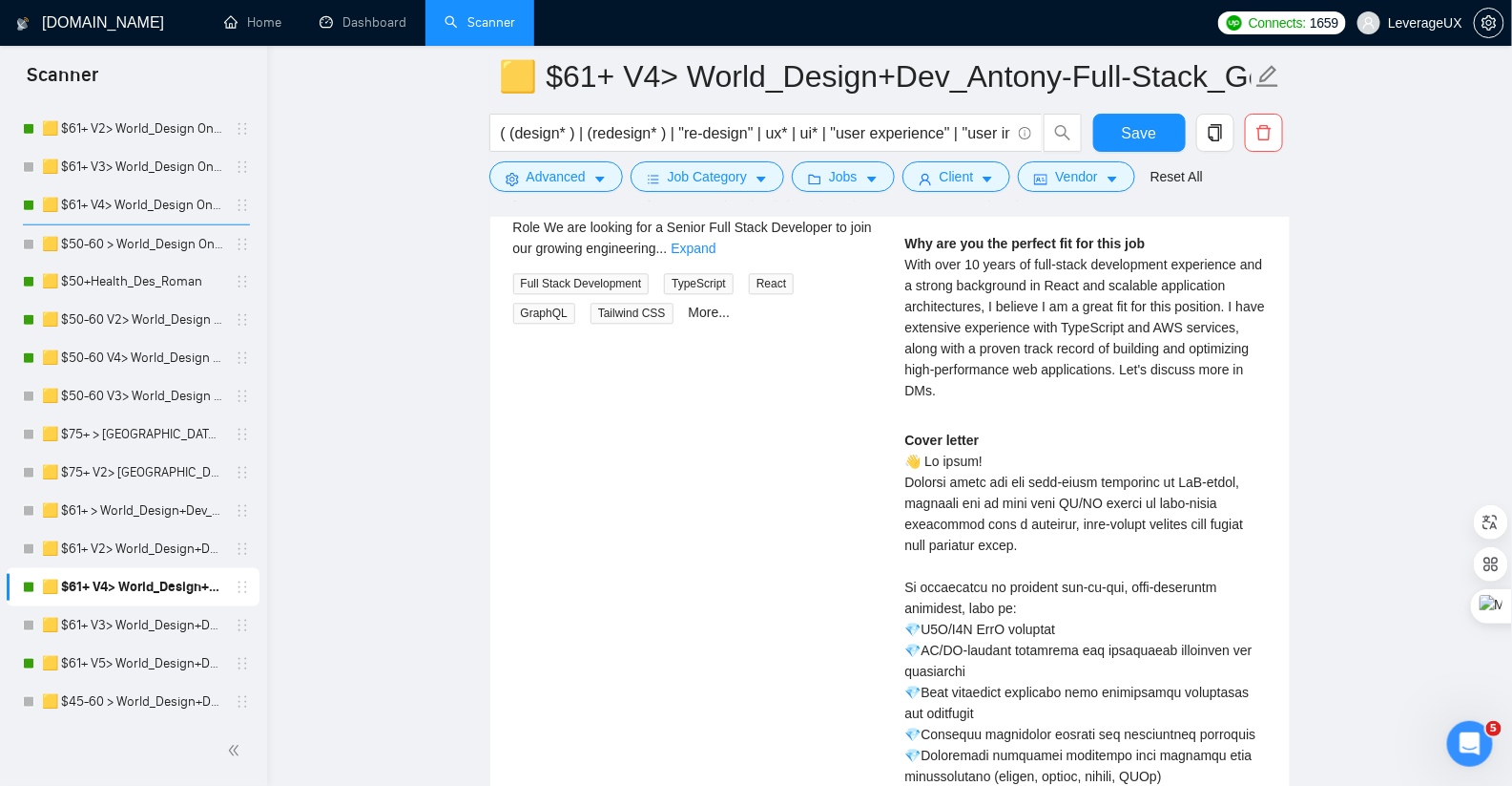
scroll to position [4254, 0]
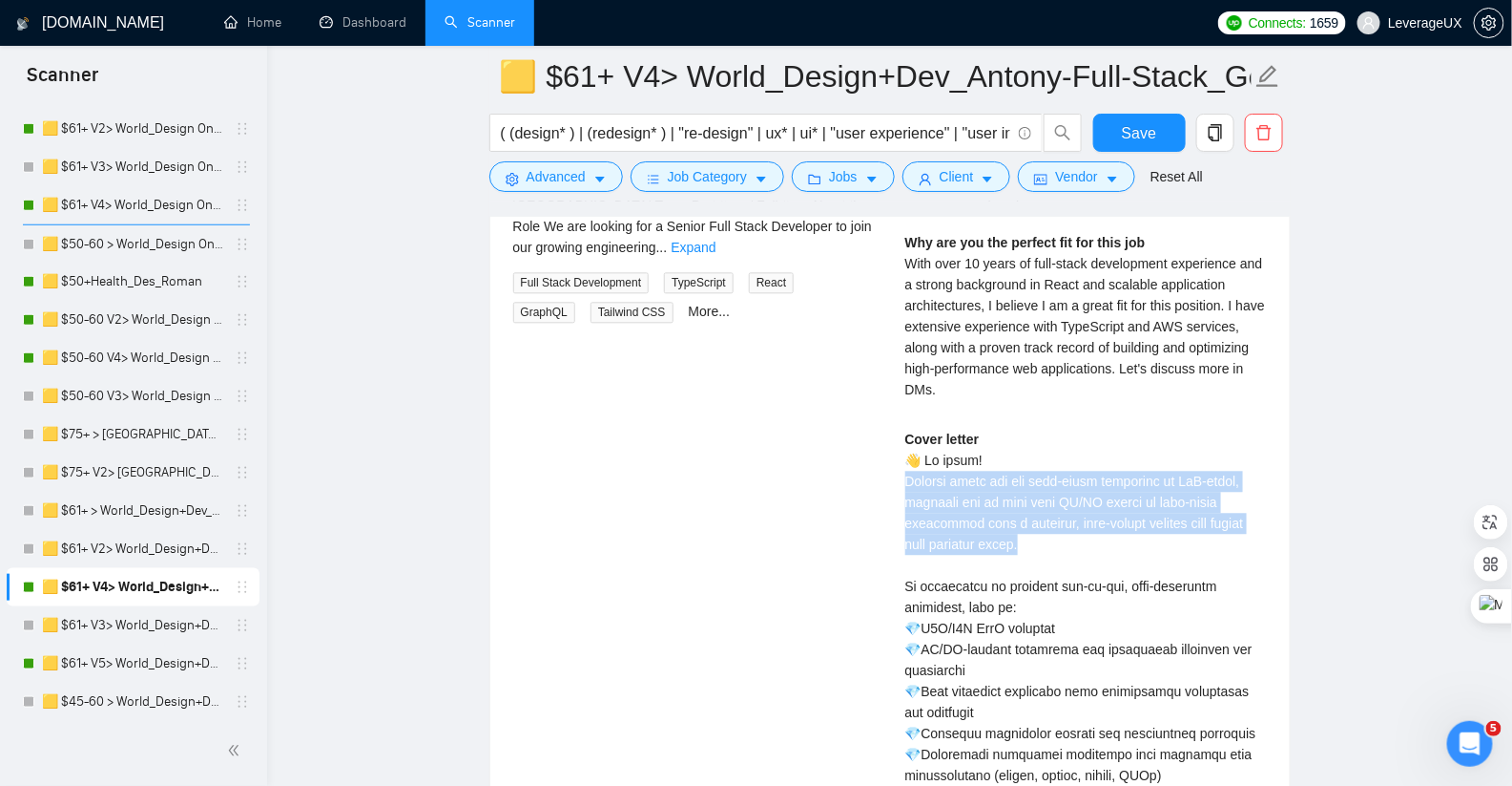
drag, startPoint x: 904, startPoint y: 445, endPoint x: 1066, endPoint y: 499, distance: 170.8
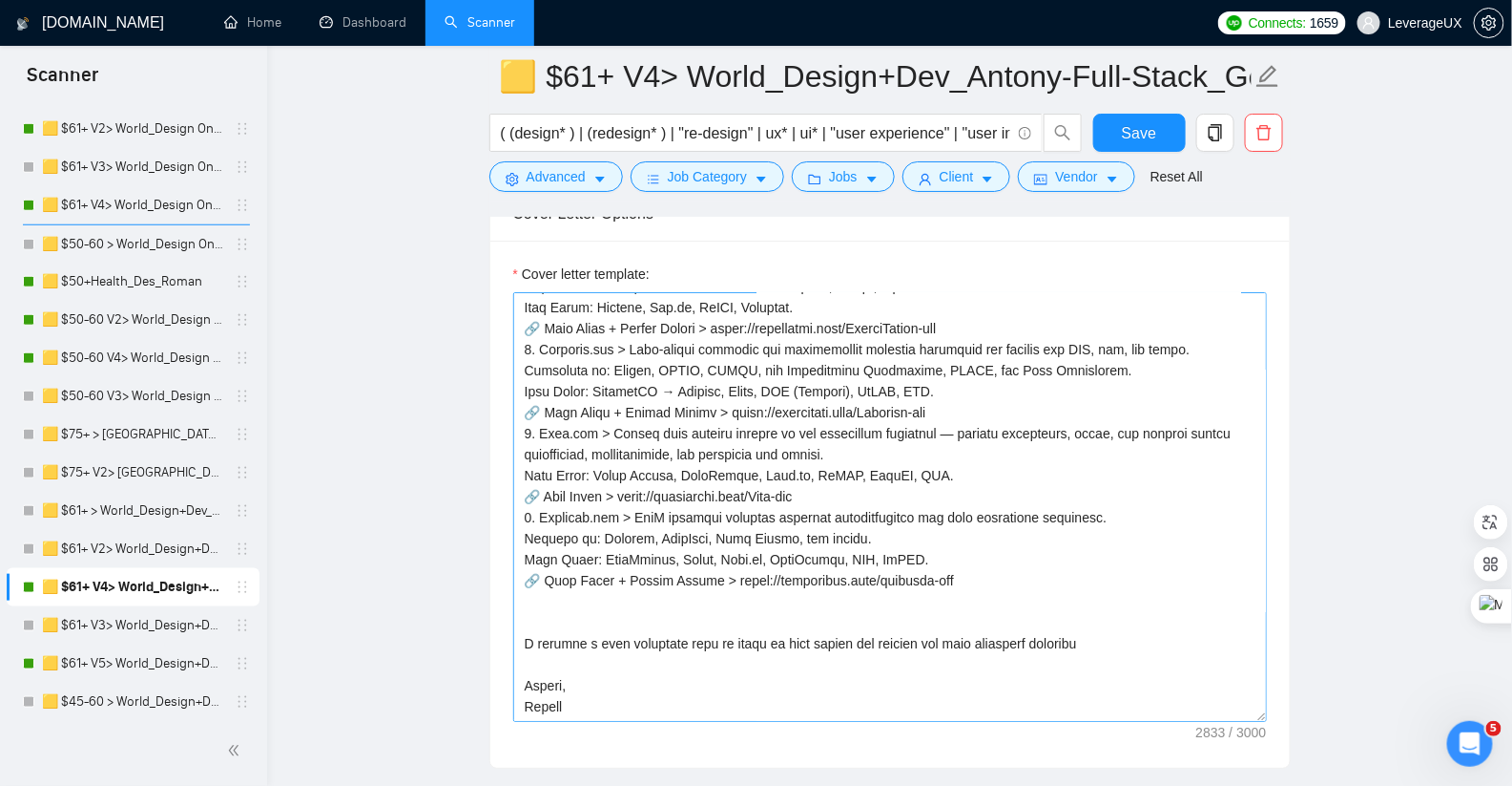
scroll to position [671, 0]
click at [540, 591] on textarea "Cover letter template:" at bounding box center [891, 507] width 754 height 430
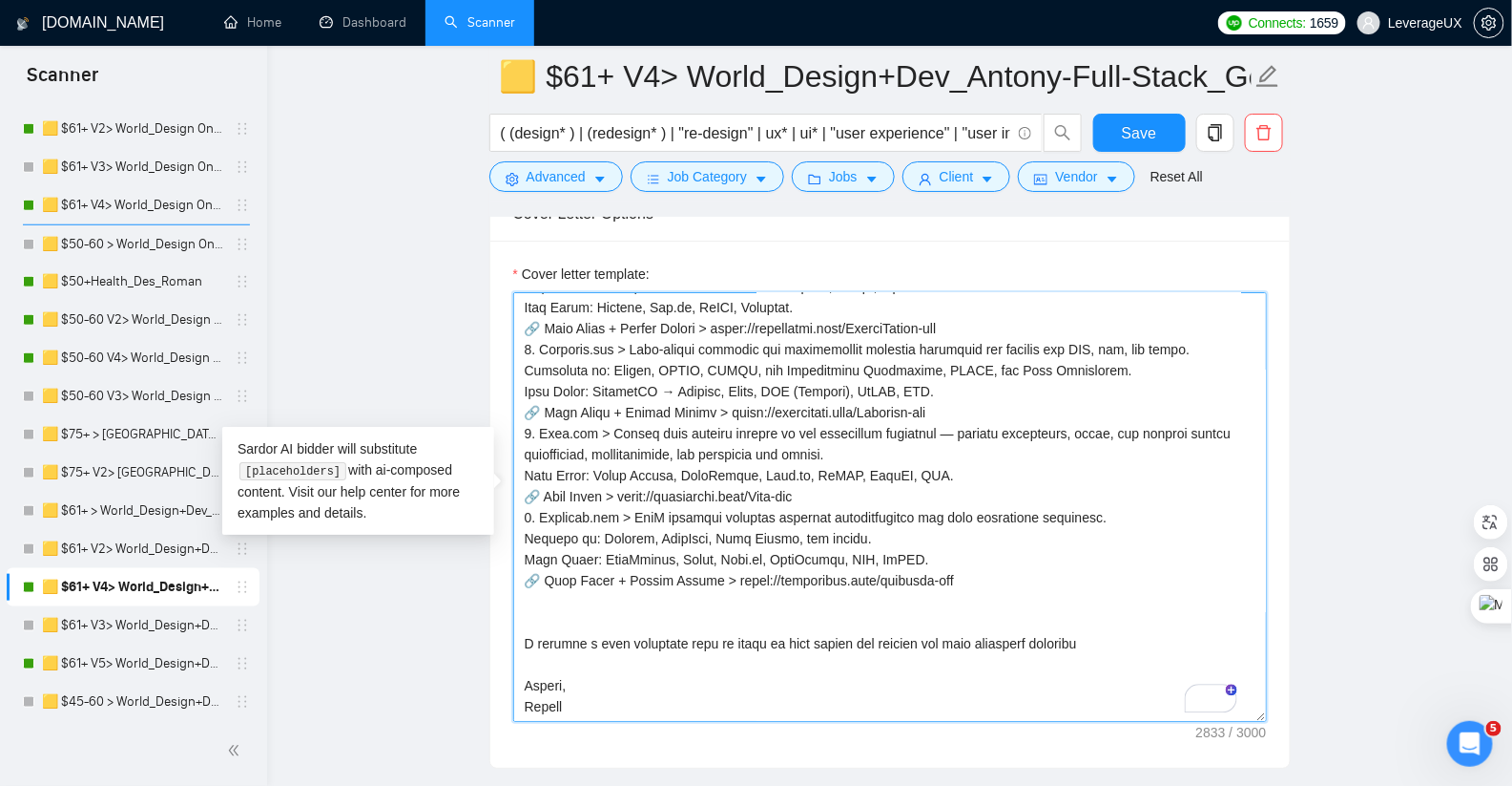
paste textarea "6. Strumn.com > Music industry startup based in Nashville, TN — connecting arti…"
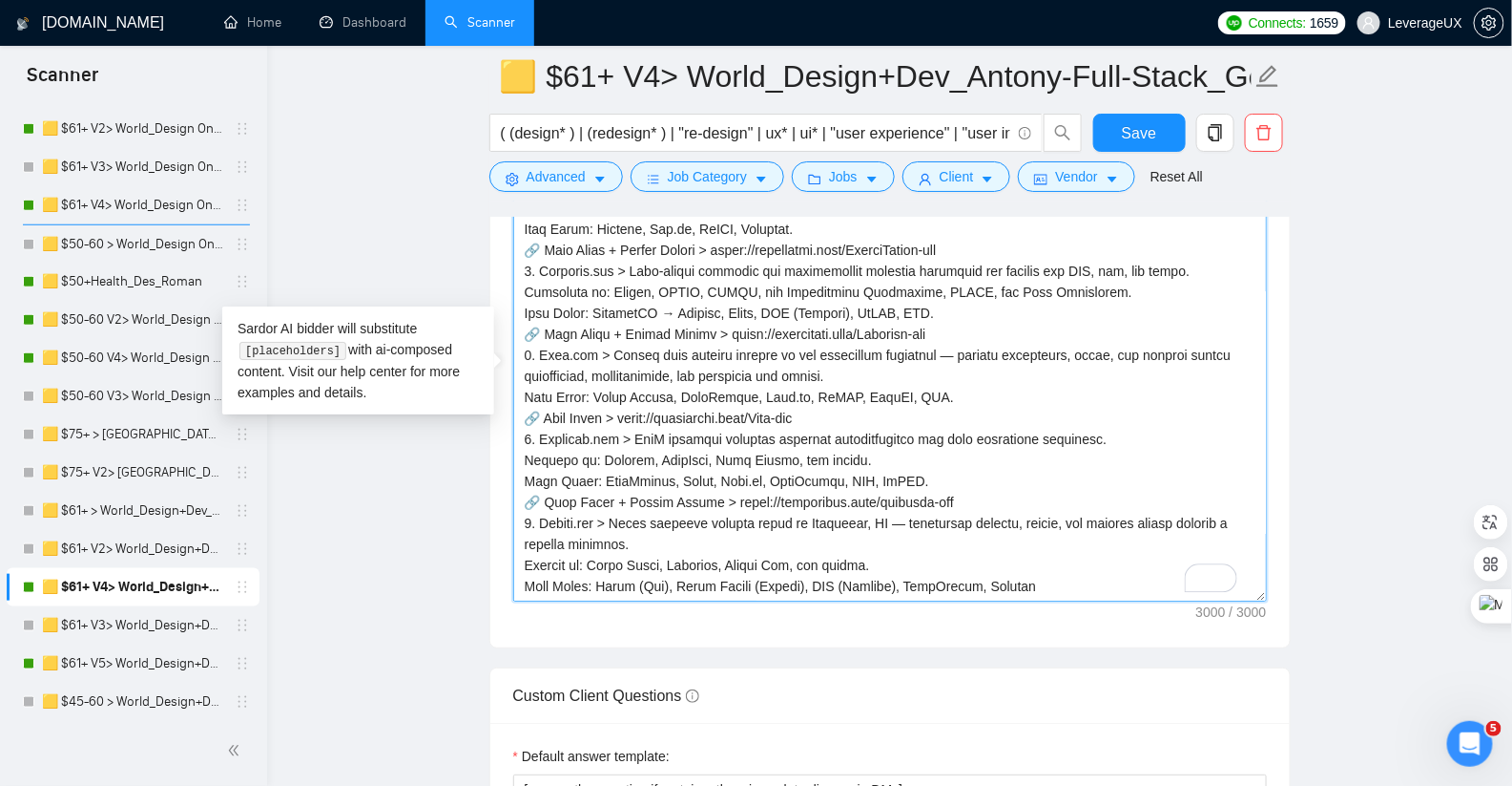
scroll to position [2570, 0]
type textarea "👋 Hi there! Clients often say our full-stack expertise is PhD-level, allowing o…"
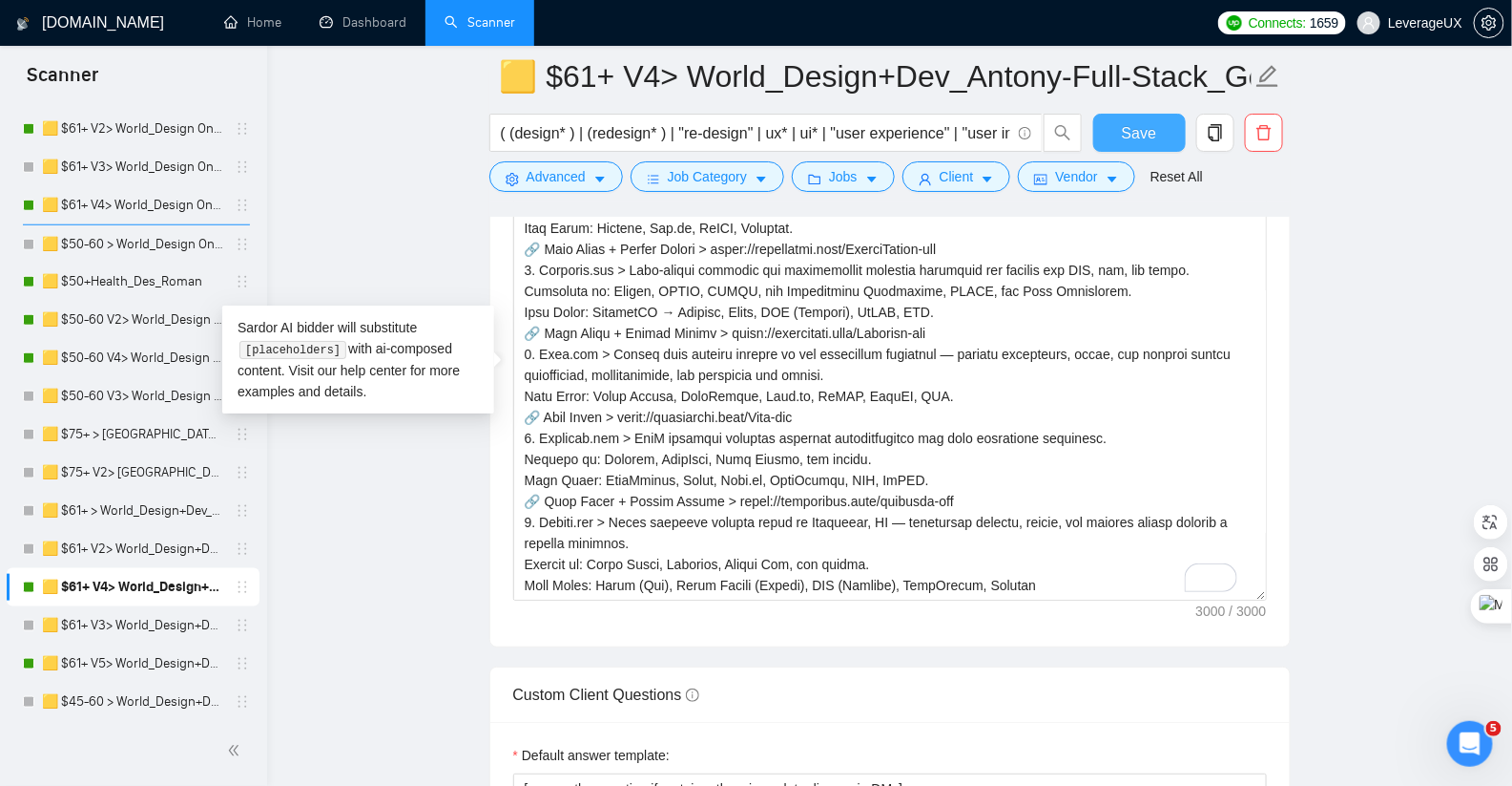
click at [1134, 122] on span "Save" at bounding box center [1139, 133] width 34 height 24
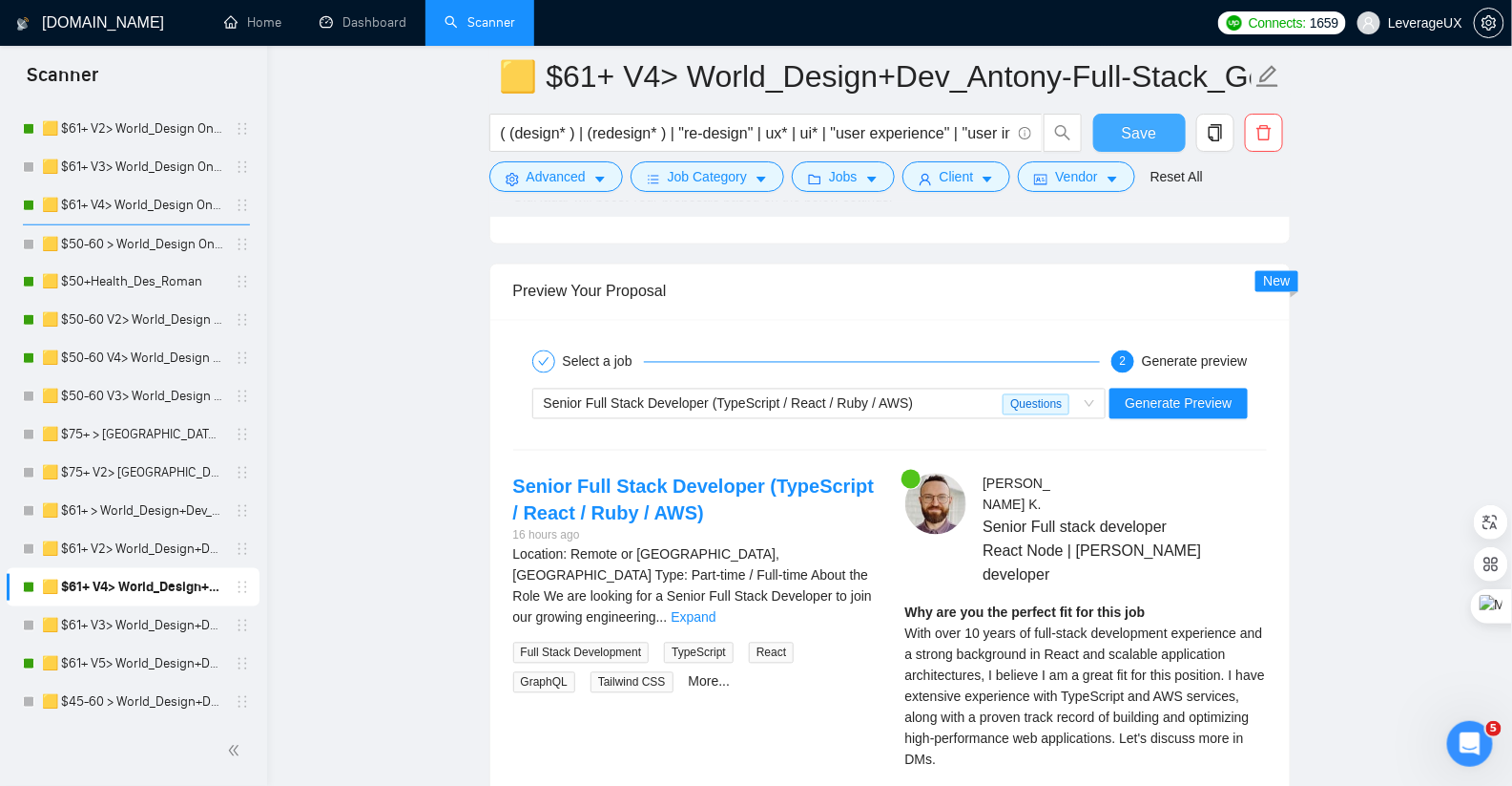
scroll to position [3897, 0]
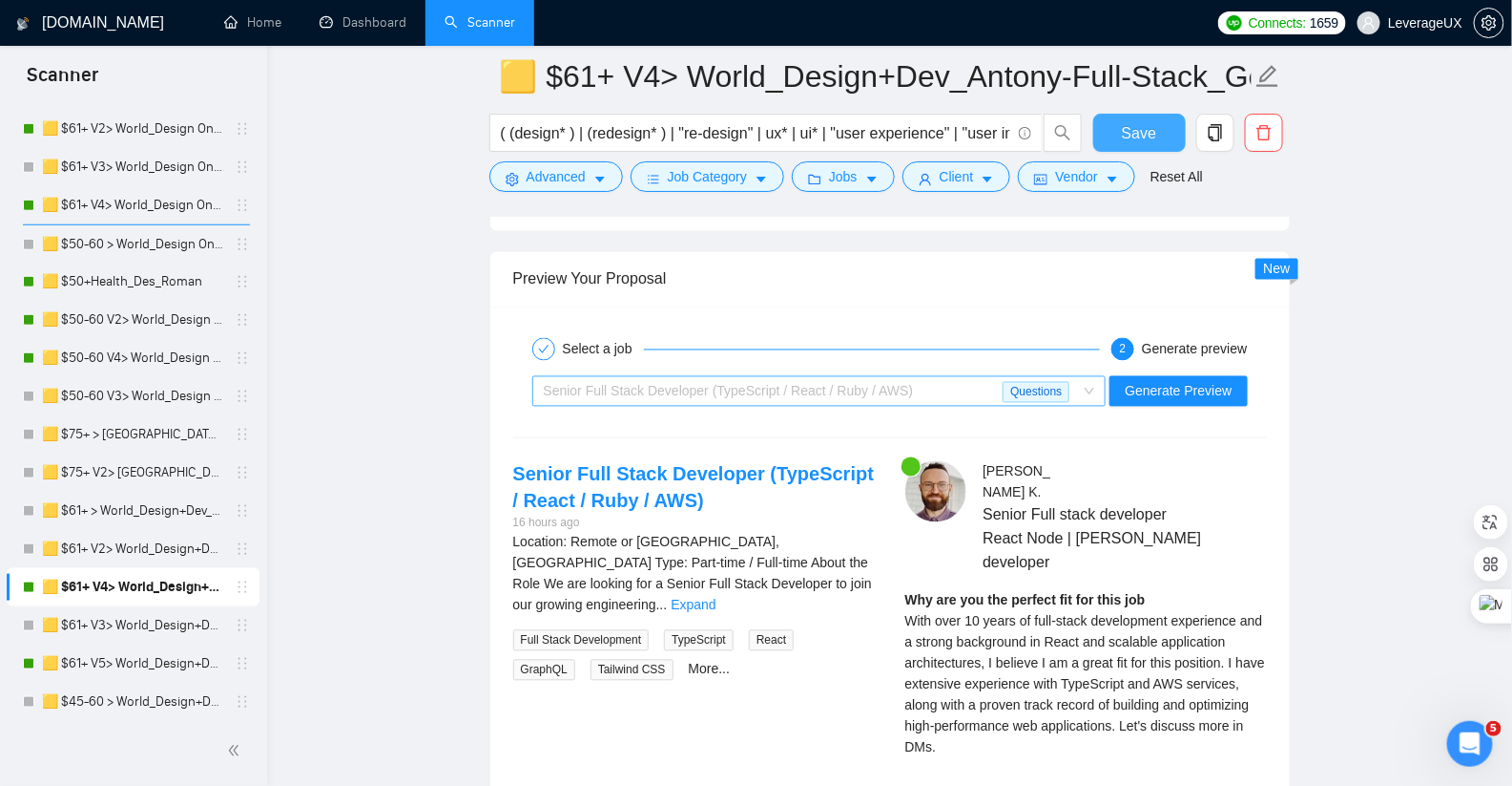
click at [1088, 377] on span "Senior Full Stack Developer (TypeScript / React / Ruby / AWS) Questions" at bounding box center [820, 392] width 552 height 29
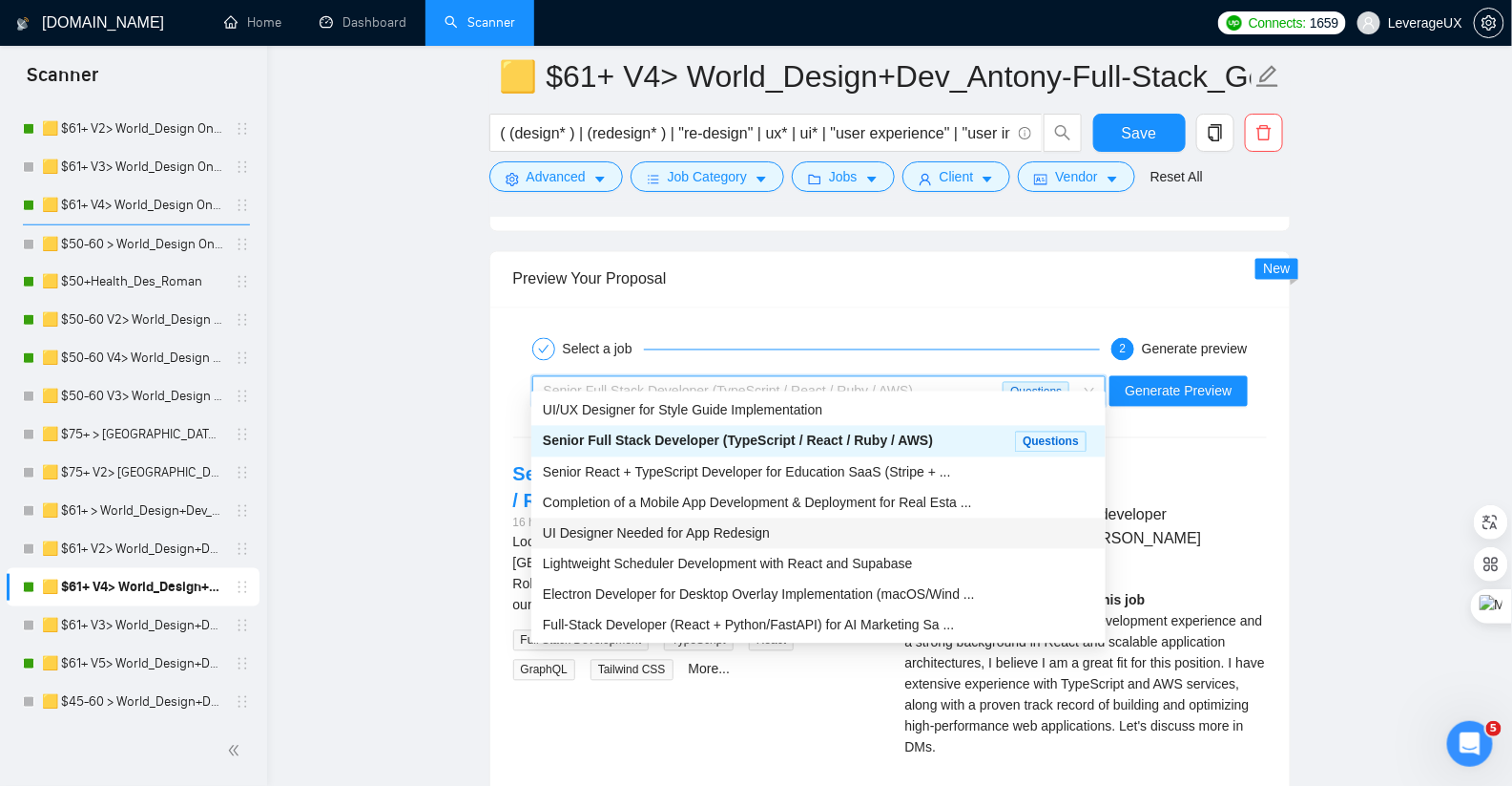
click at [727, 536] on span "UI Designer Needed for App Redesign" at bounding box center [657, 534] width 227 height 15
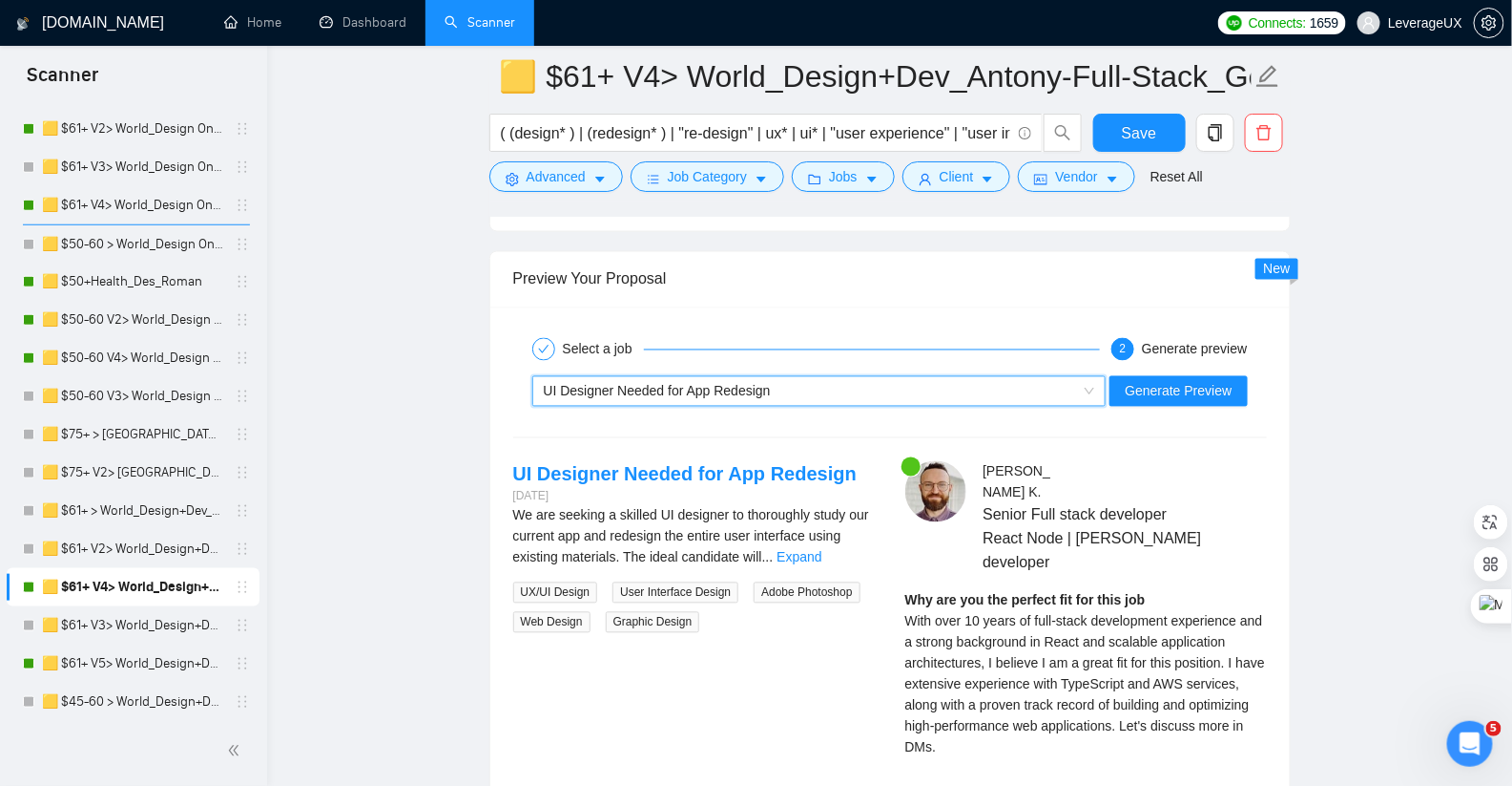
click at [872, 377] on div "UI Designer Needed for App Redesign" at bounding box center [811, 392] width 535 height 29
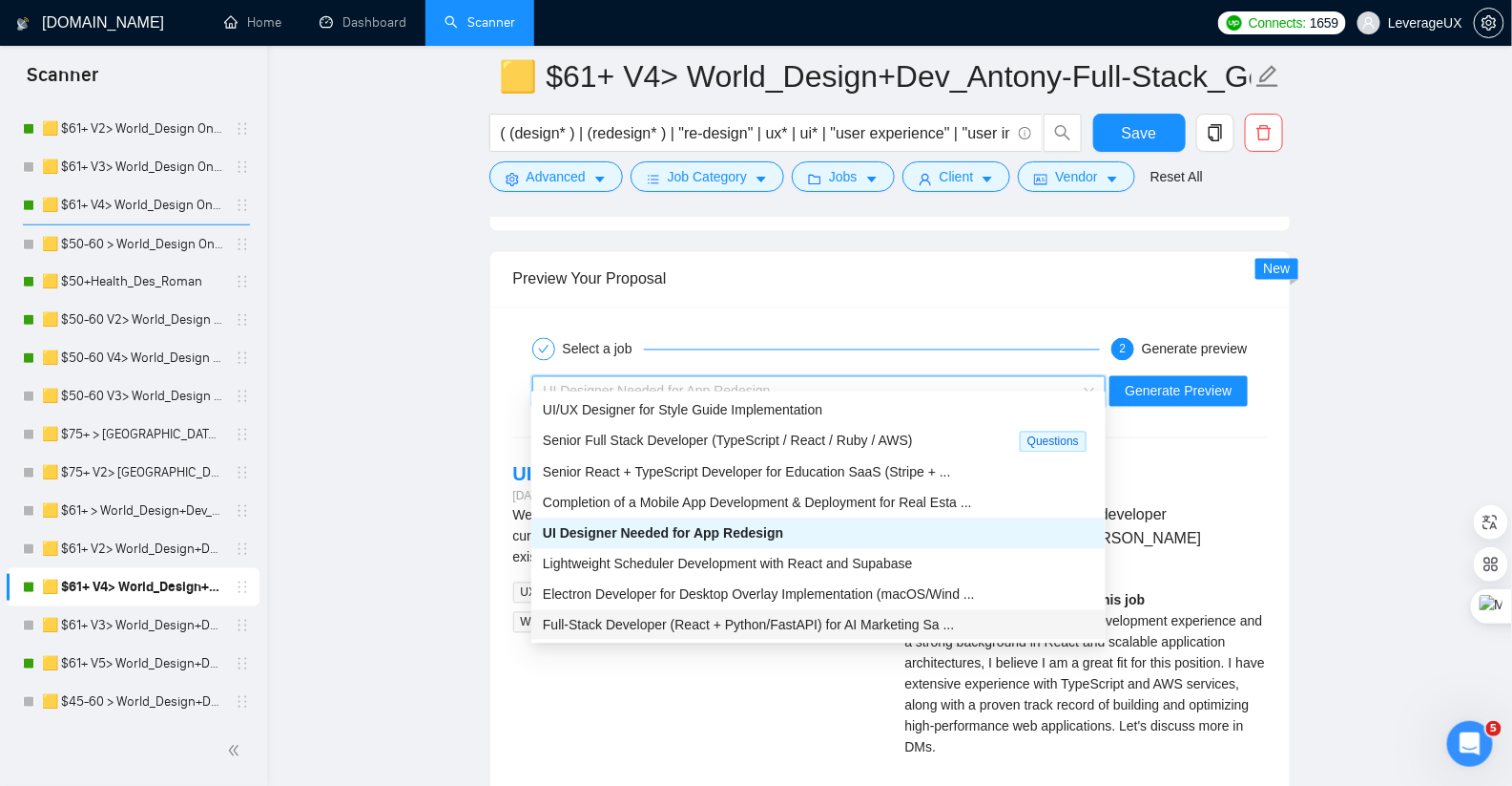
click at [765, 628] on span "Full-Stack Developer (React + Python/FastAPI) for AI Marketing Sa ..." at bounding box center [748, 626] width 411 height 15
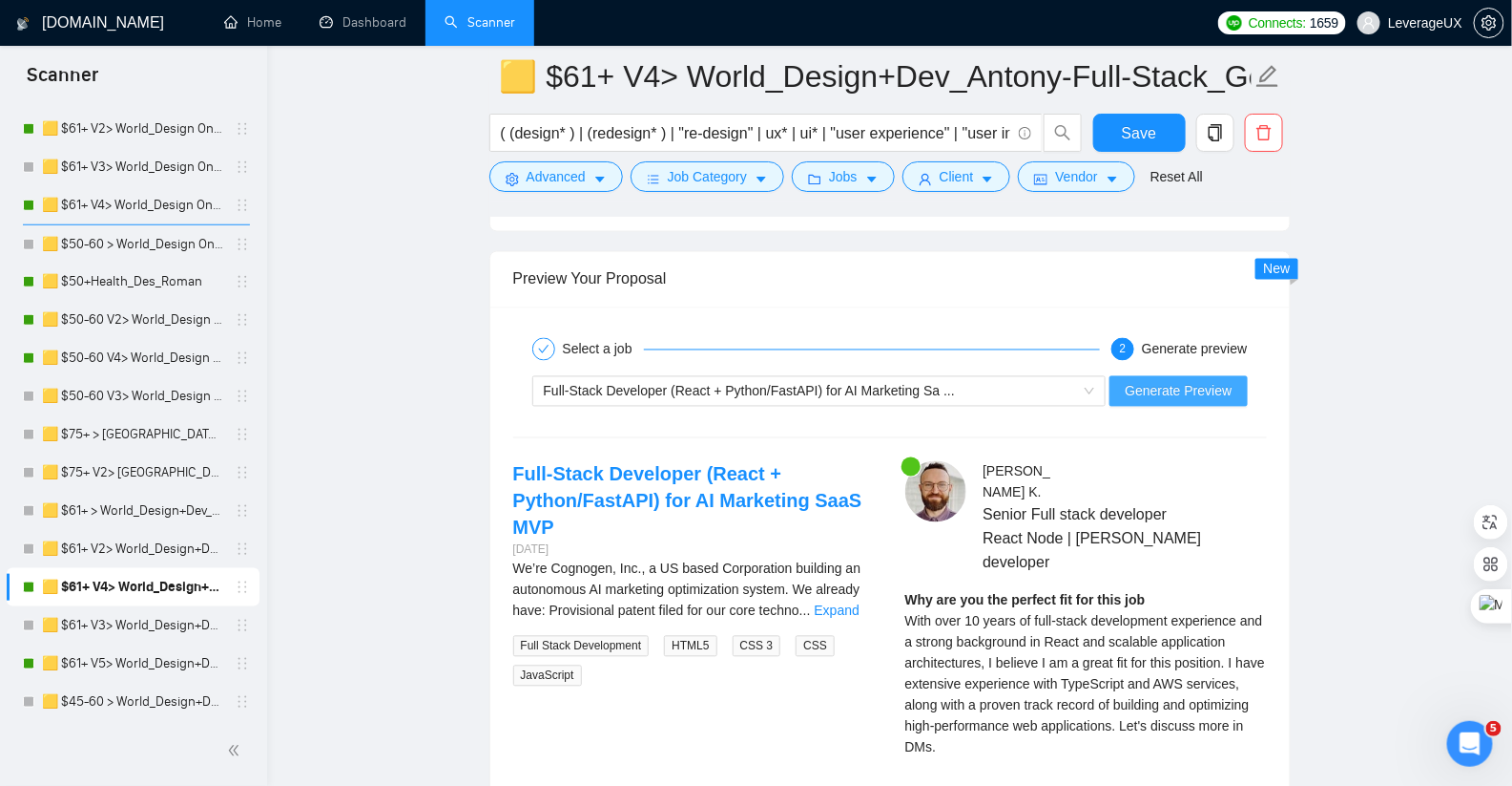
click at [1178, 381] on span "Generate Preview" at bounding box center [1178, 392] width 107 height 21
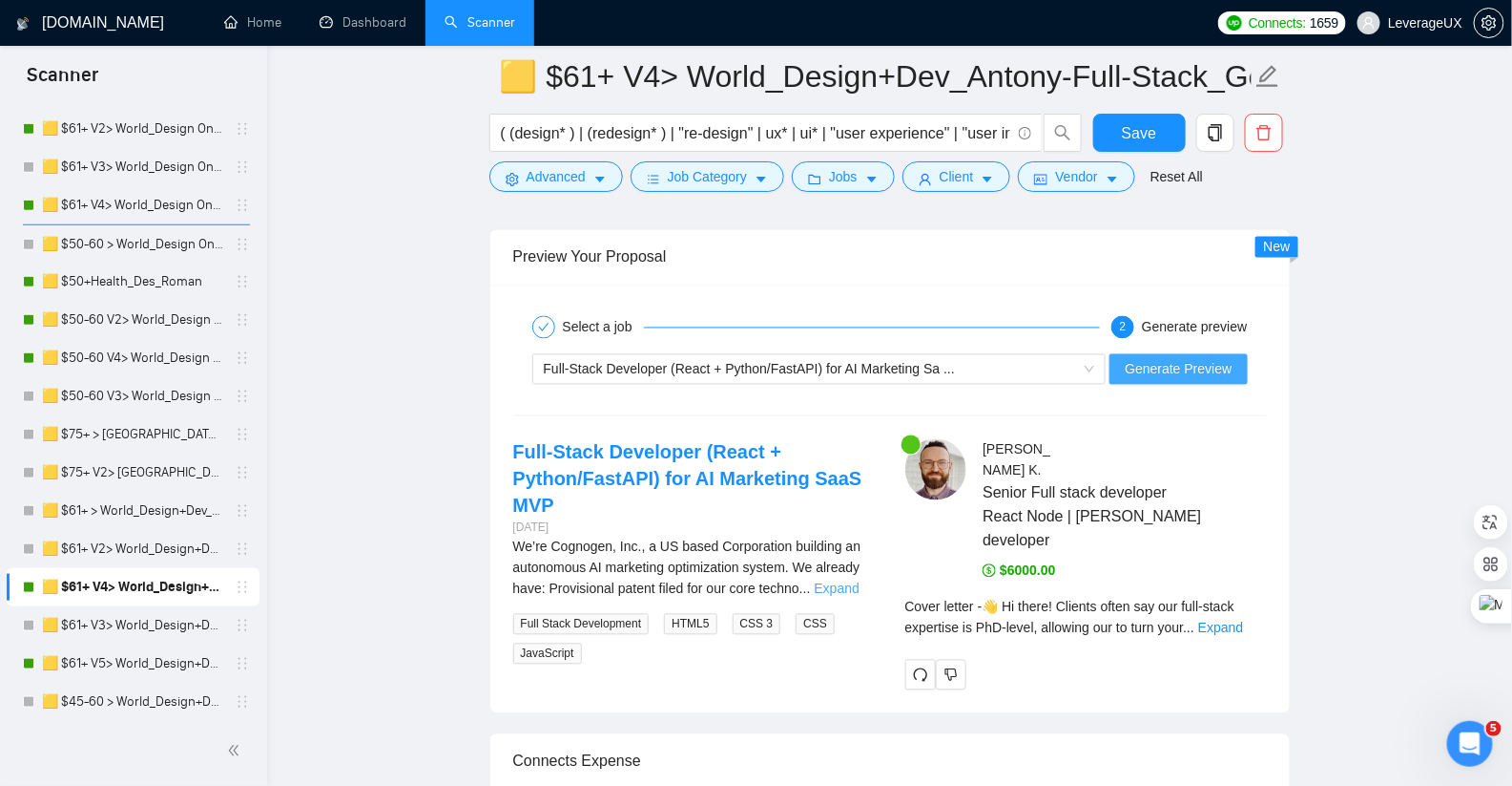
scroll to position [4122, 0]
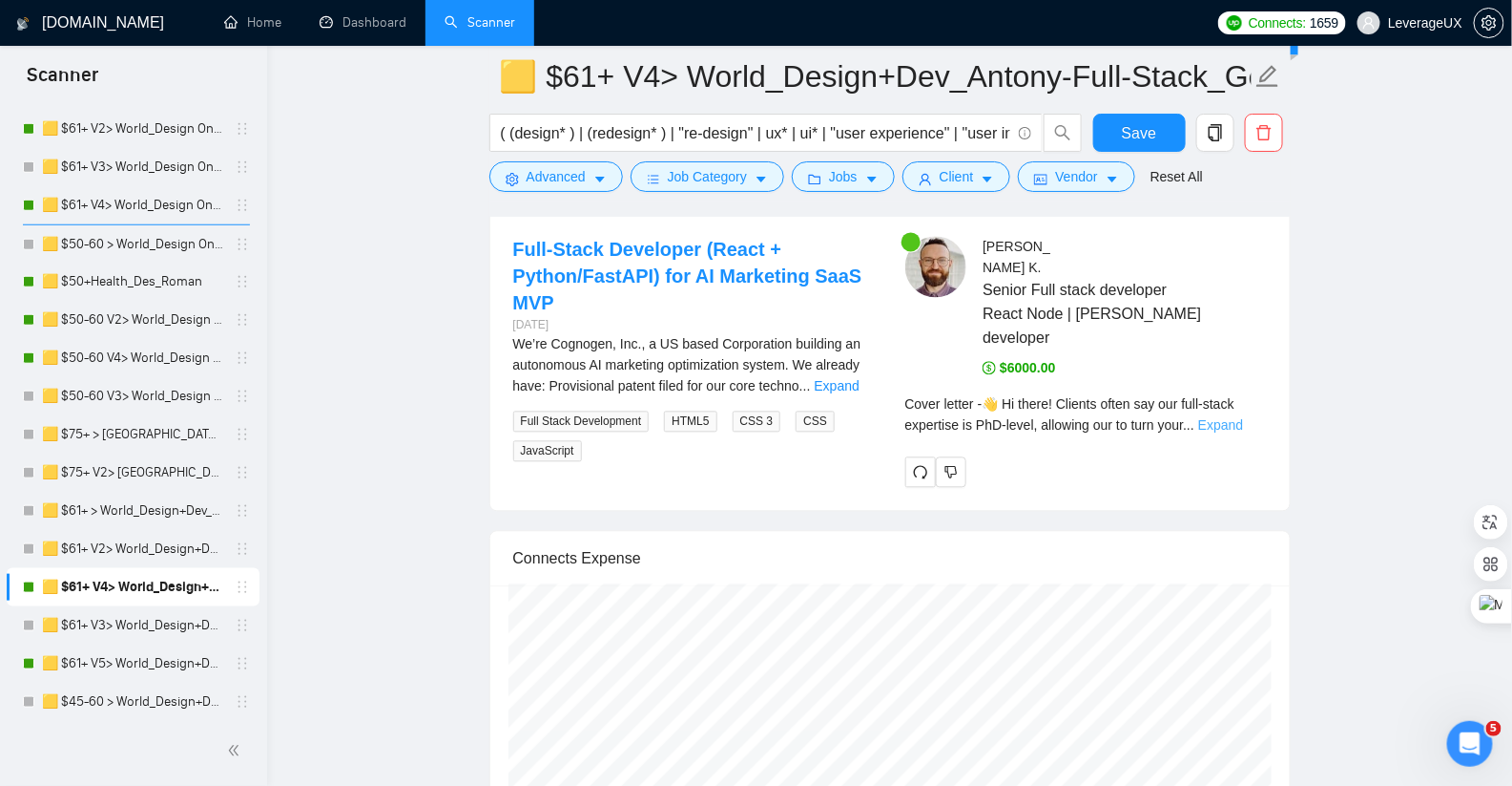
click at [1243, 417] on link "Expand" at bounding box center [1220, 425] width 45 height 15
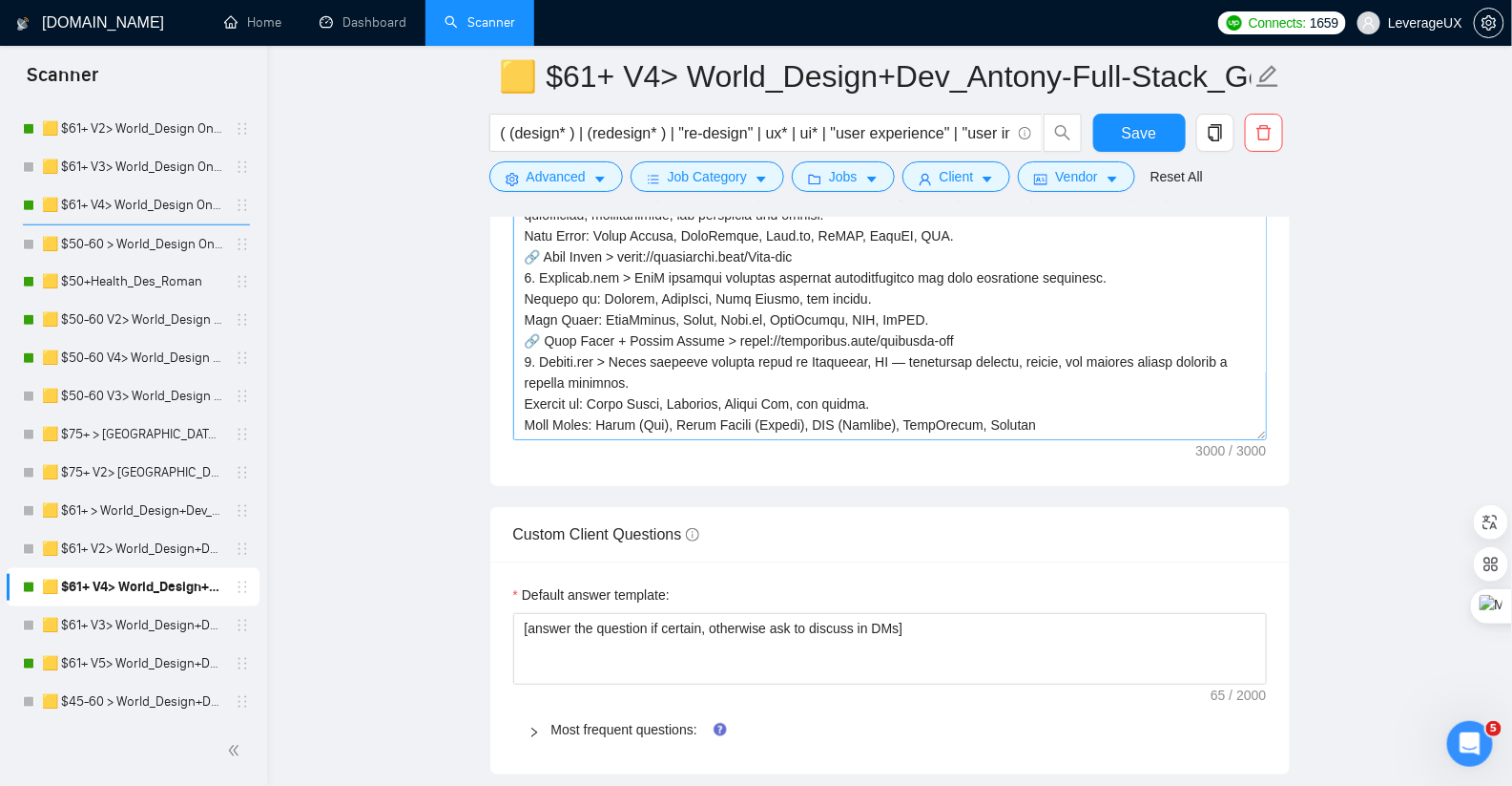
scroll to position [2730, 0]
click at [1082, 407] on textarea "Cover letter template:" at bounding box center [891, 225] width 754 height 430
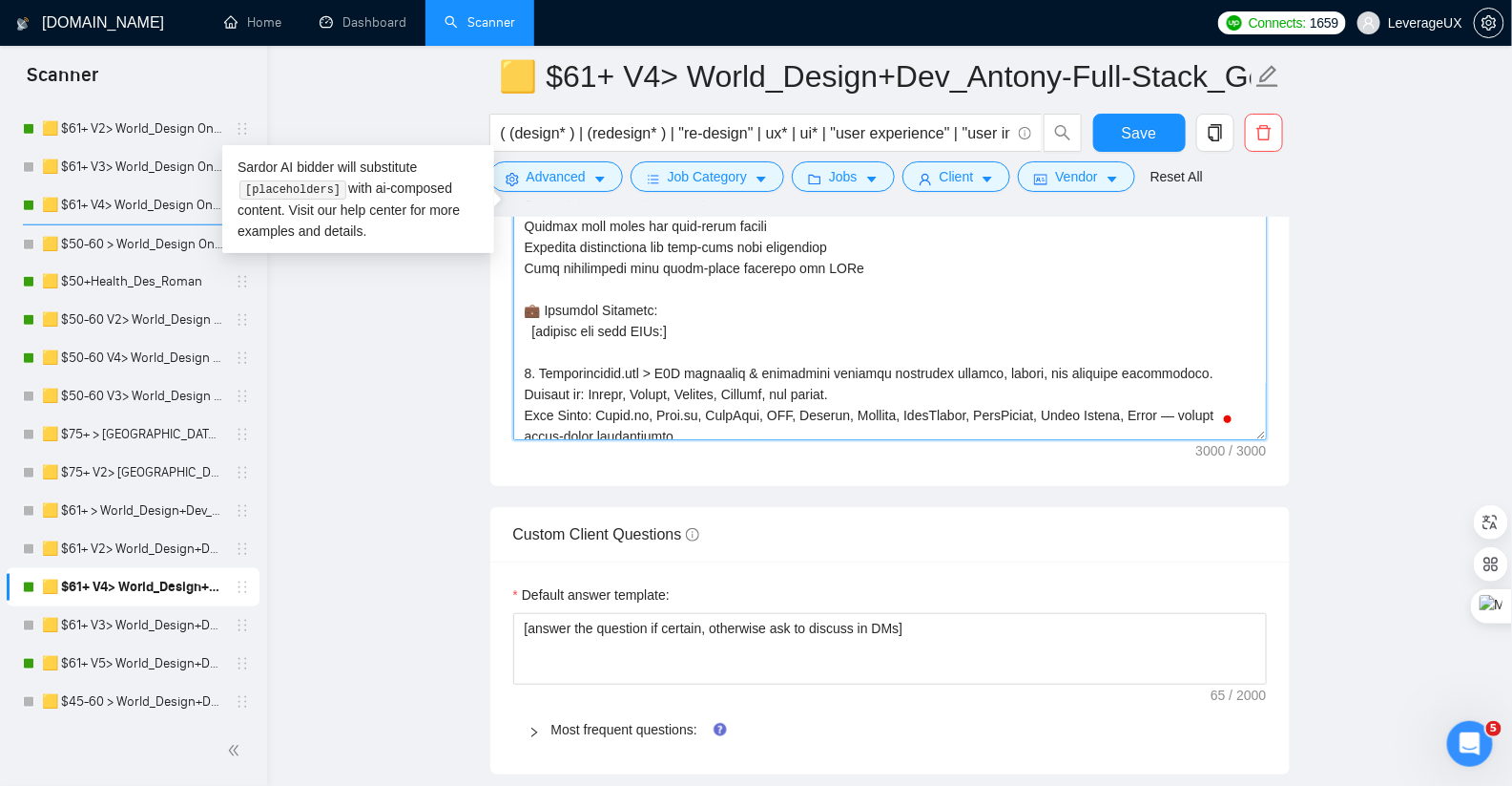
scroll to position [94, 0]
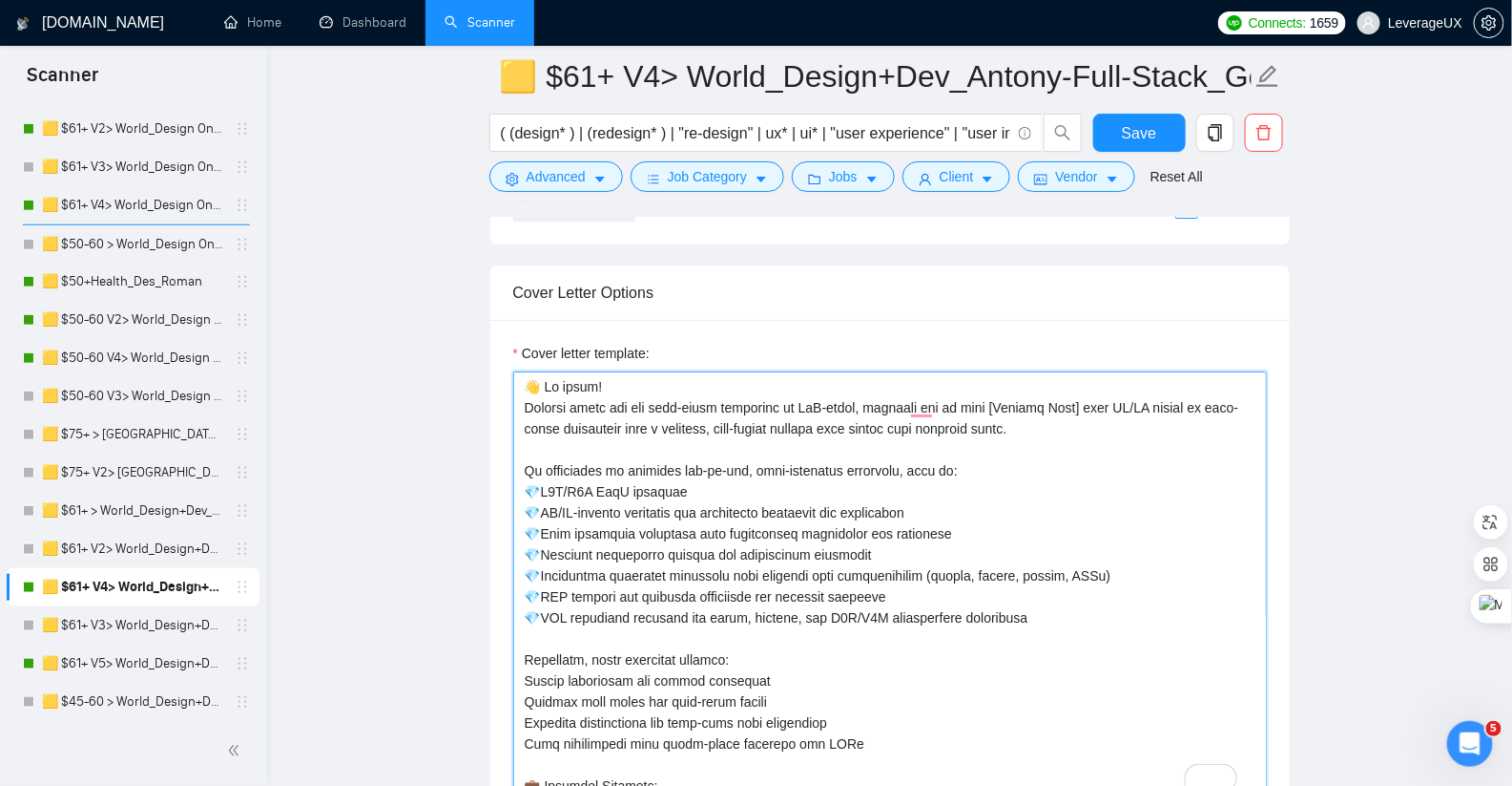
click at [960, 462] on textarea "Cover letter template:" at bounding box center [891, 586] width 754 height 430
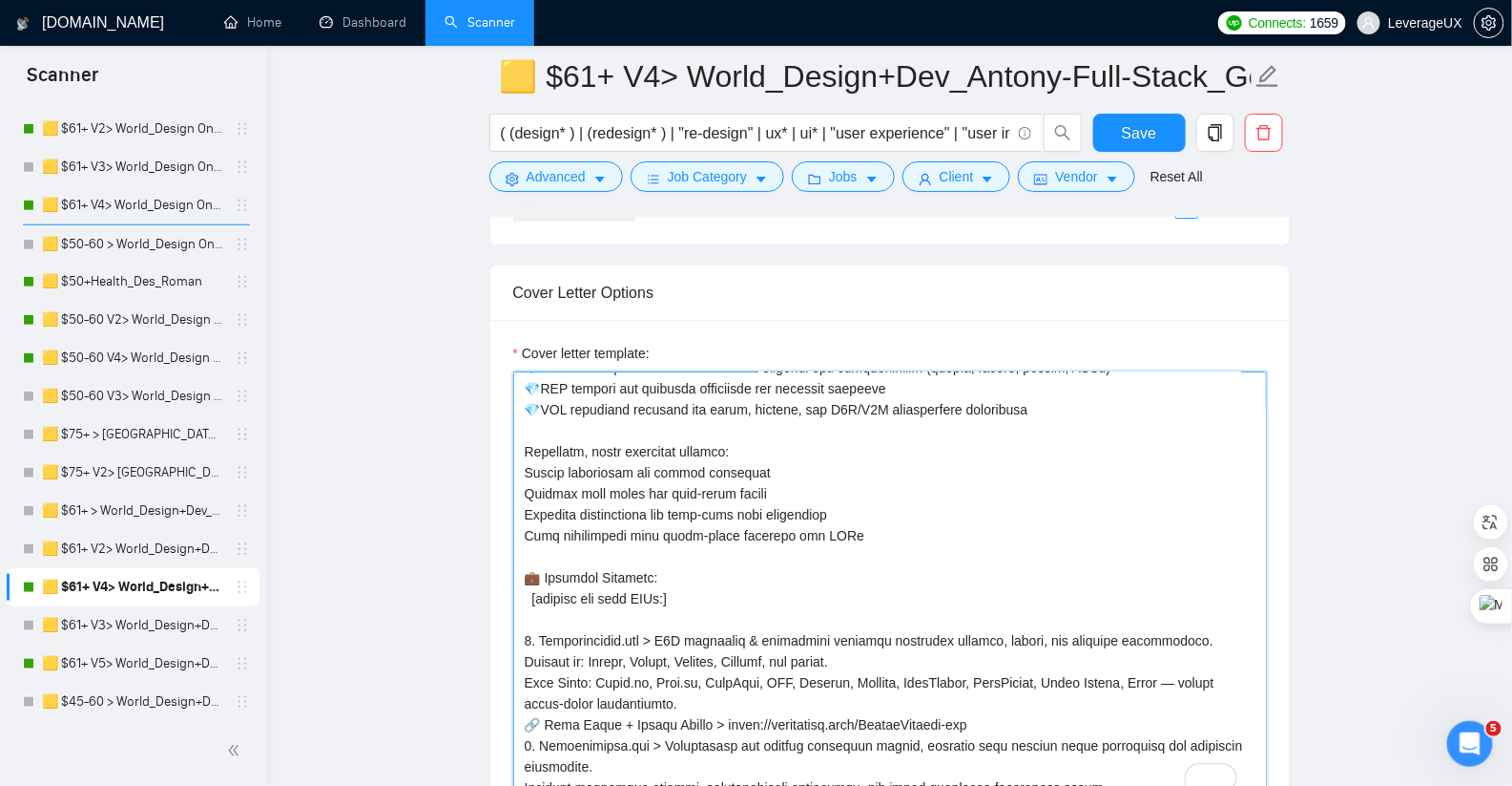
scroll to position [213, 0]
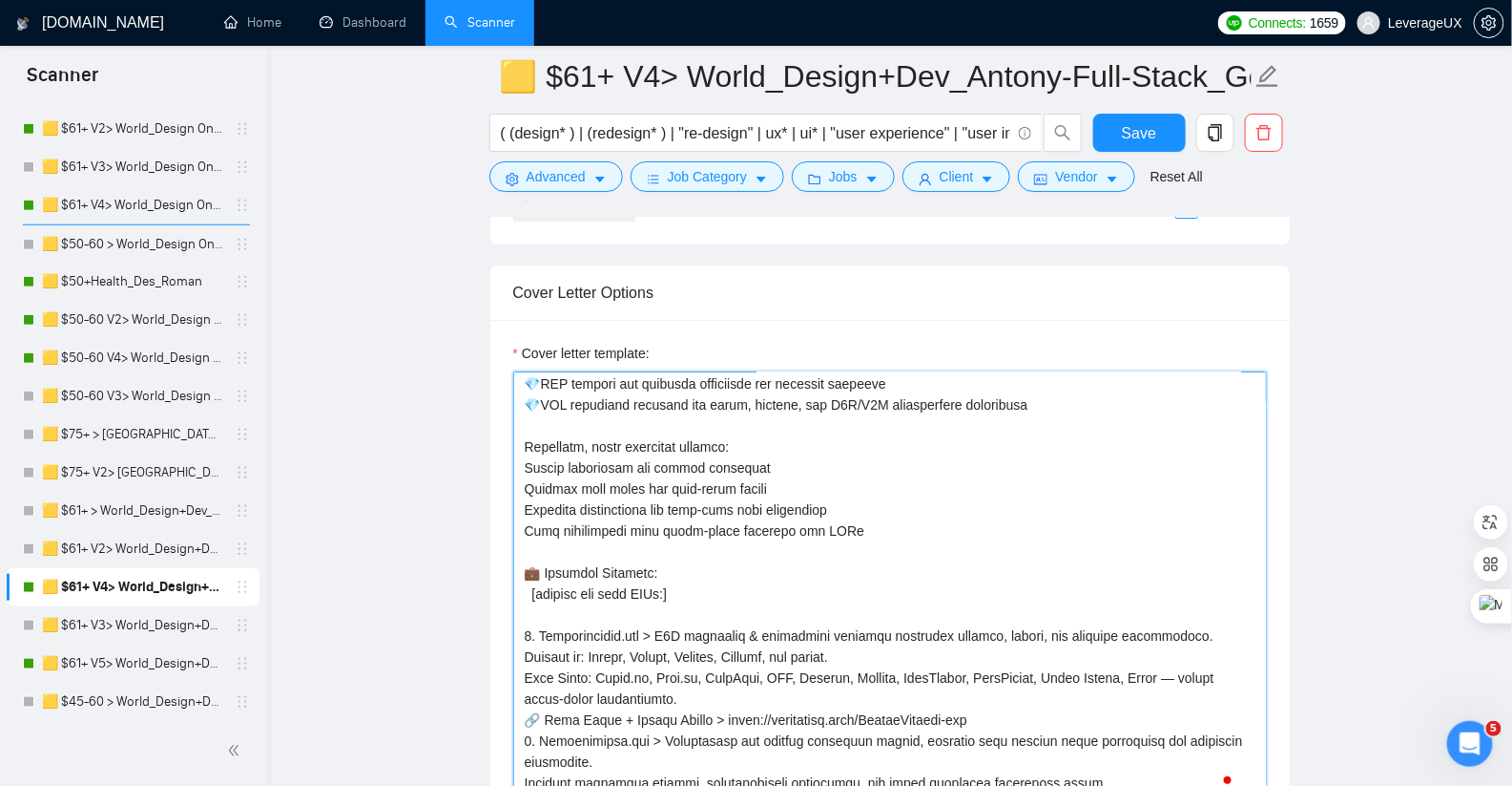
drag, startPoint x: 737, startPoint y: 438, endPoint x: 500, endPoint y: 445, distance: 237.1
click at [500, 445] on div "Cover letter template:" at bounding box center [891, 584] width 800 height 527
click at [759, 419] on textarea "Cover letter template:" at bounding box center [891, 586] width 754 height 430
drag, startPoint x: 746, startPoint y: 432, endPoint x: 499, endPoint y: 439, distance: 247.1
click at [499, 439] on div "Cover letter template:" at bounding box center [891, 584] width 800 height 527
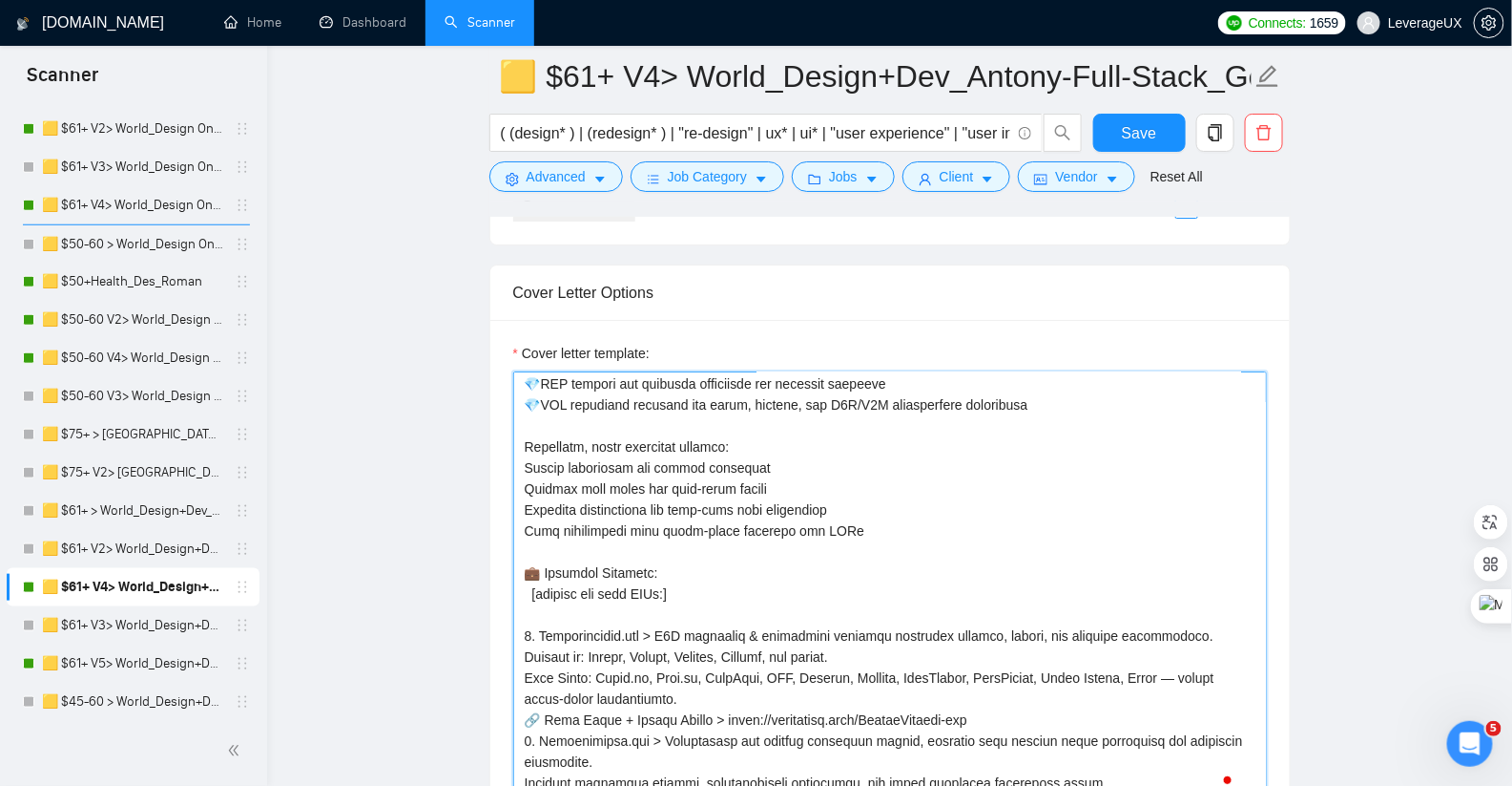
click at [884, 480] on textarea "Cover letter template:" at bounding box center [891, 586] width 754 height 430
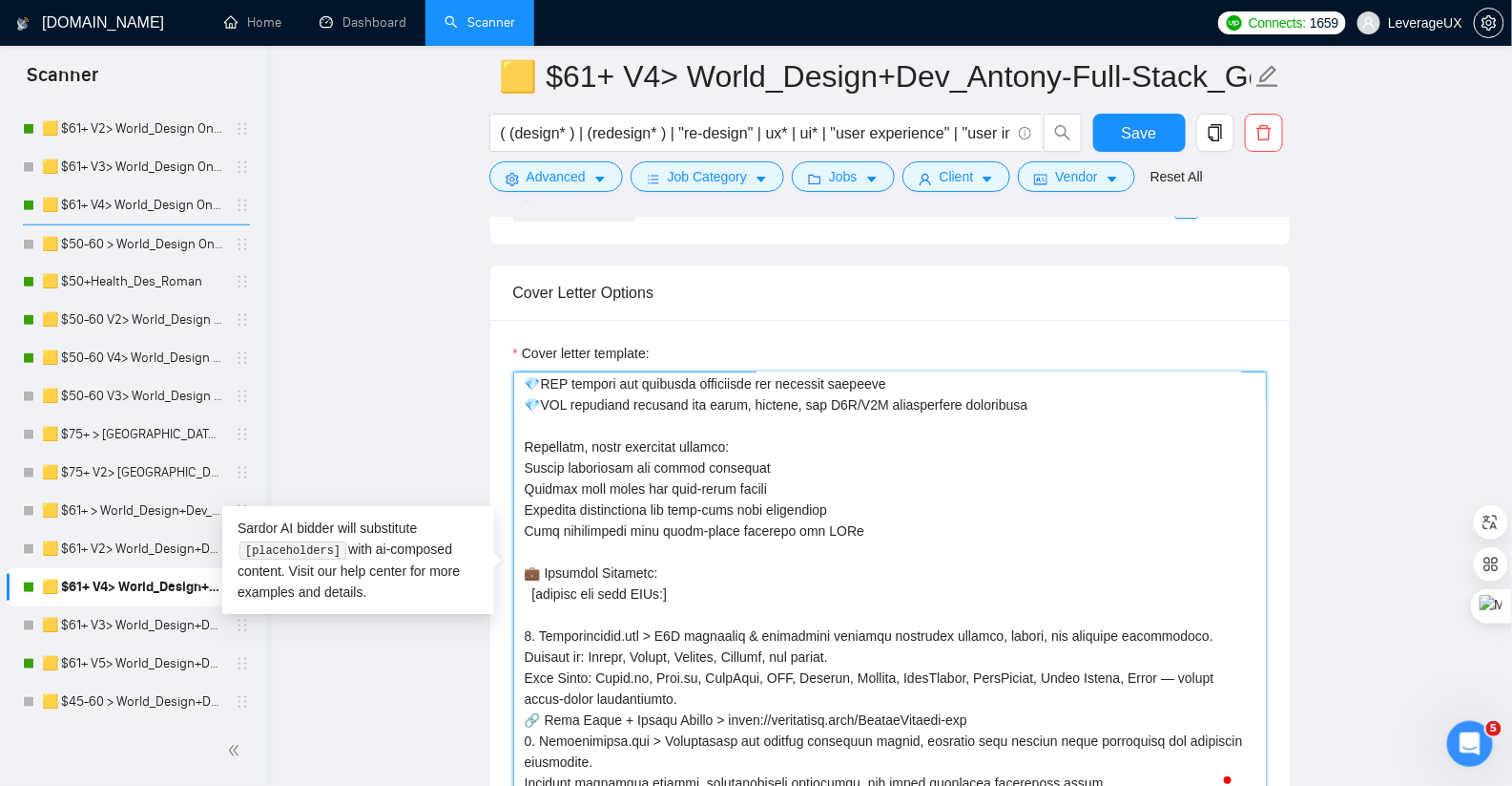
drag, startPoint x: 590, startPoint y: 434, endPoint x: 494, endPoint y: 442, distance: 96.3
click at [494, 442] on div "Cover letter template:" at bounding box center [891, 584] width 800 height 527
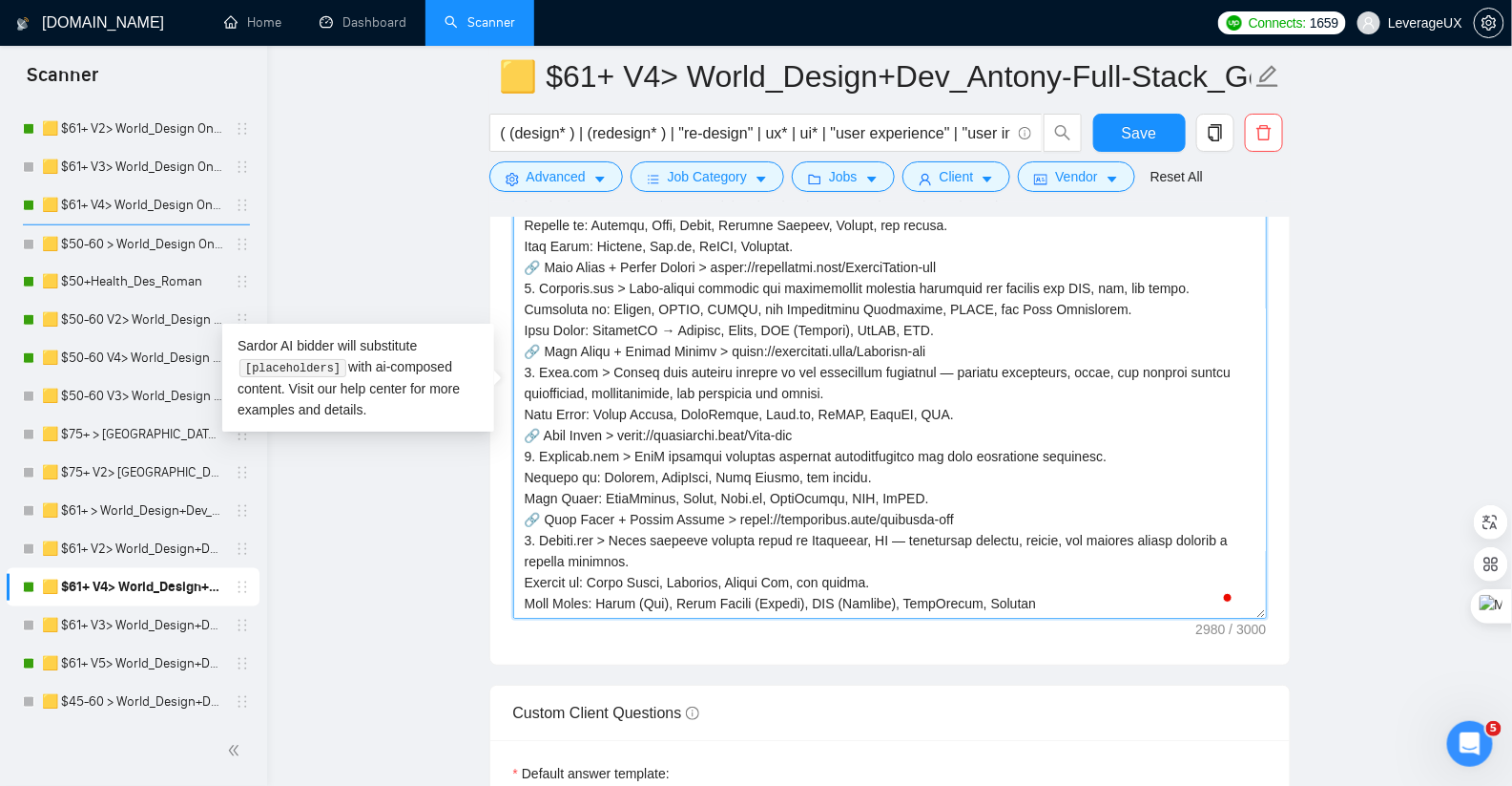
scroll to position [2692, 0]
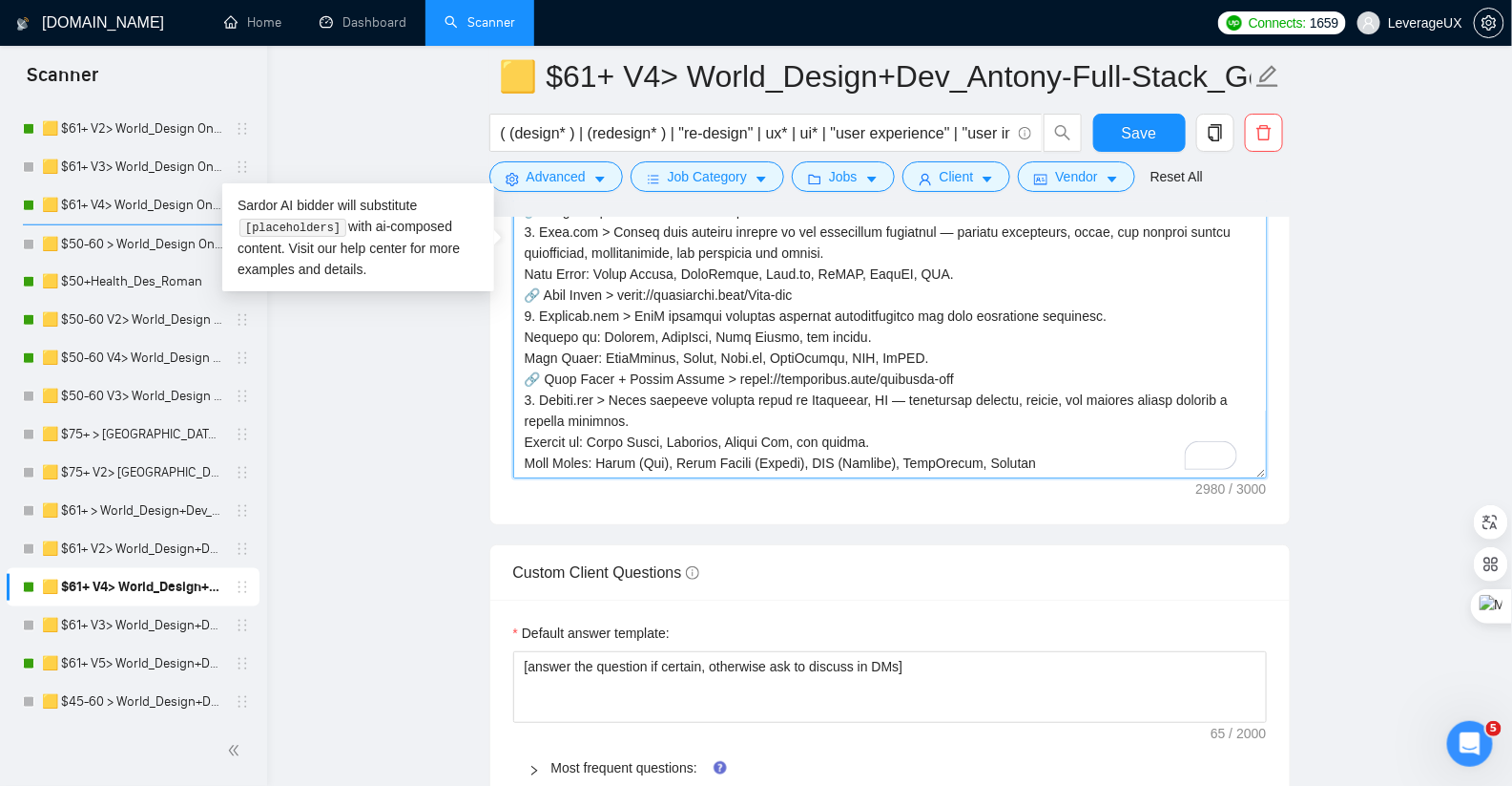
click at [1021, 451] on textarea "Cover letter template:" at bounding box center [891, 264] width 754 height 430
click at [1086, 451] on textarea "Cover letter template:" at bounding box center [891, 264] width 754 height 430
paste textarea "Next steps: 15-min"
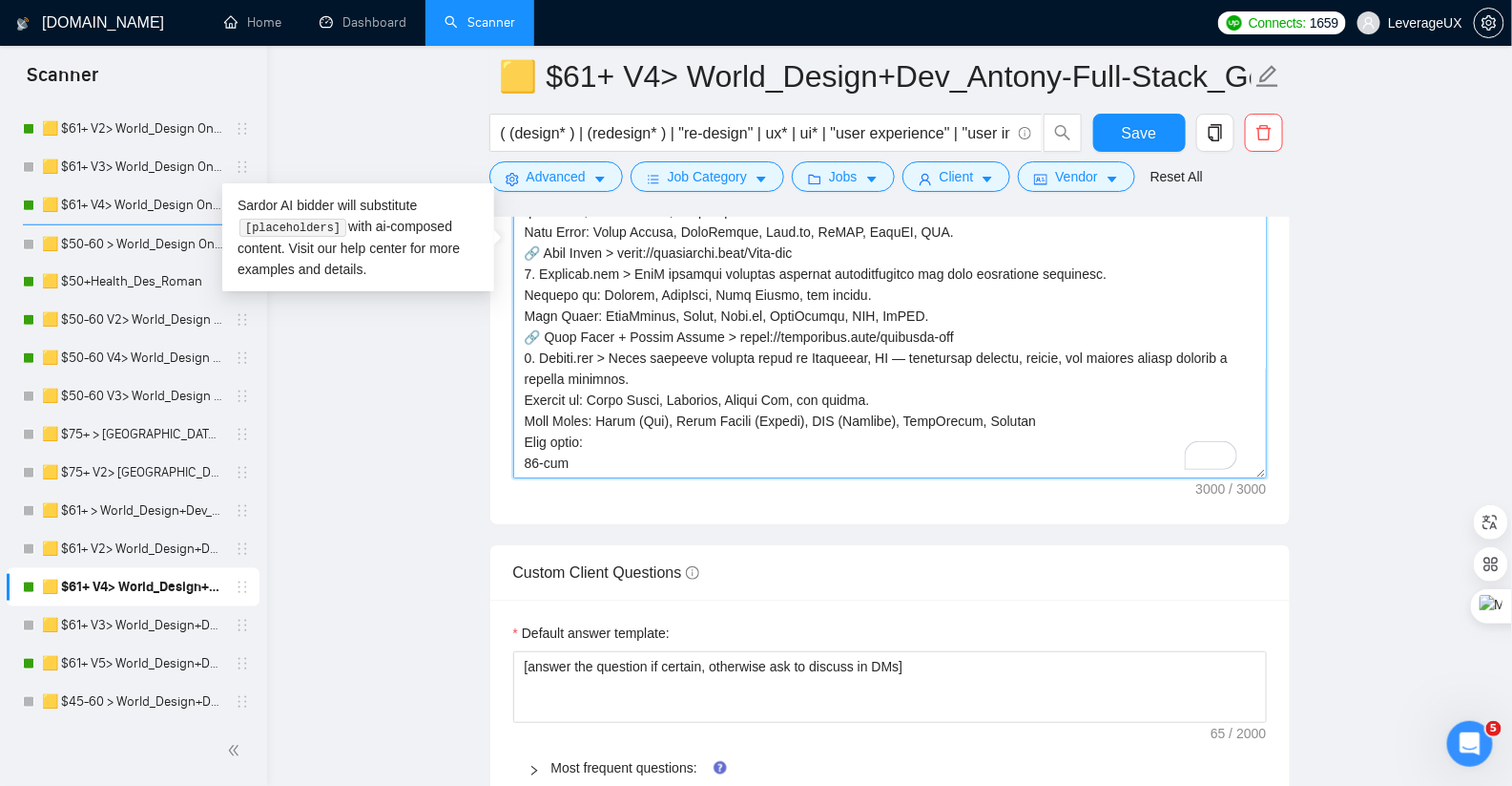
click at [891, 398] on textarea "Cover letter template:" at bounding box center [891, 264] width 754 height 430
click at [887, 293] on textarea "Cover letter template:" at bounding box center [891, 264] width 754 height 430
drag, startPoint x: 586, startPoint y: 452, endPoint x: 505, endPoint y: 427, distance: 84.8
click at [505, 427] on div "Cover letter template:" at bounding box center [891, 261] width 800 height 527
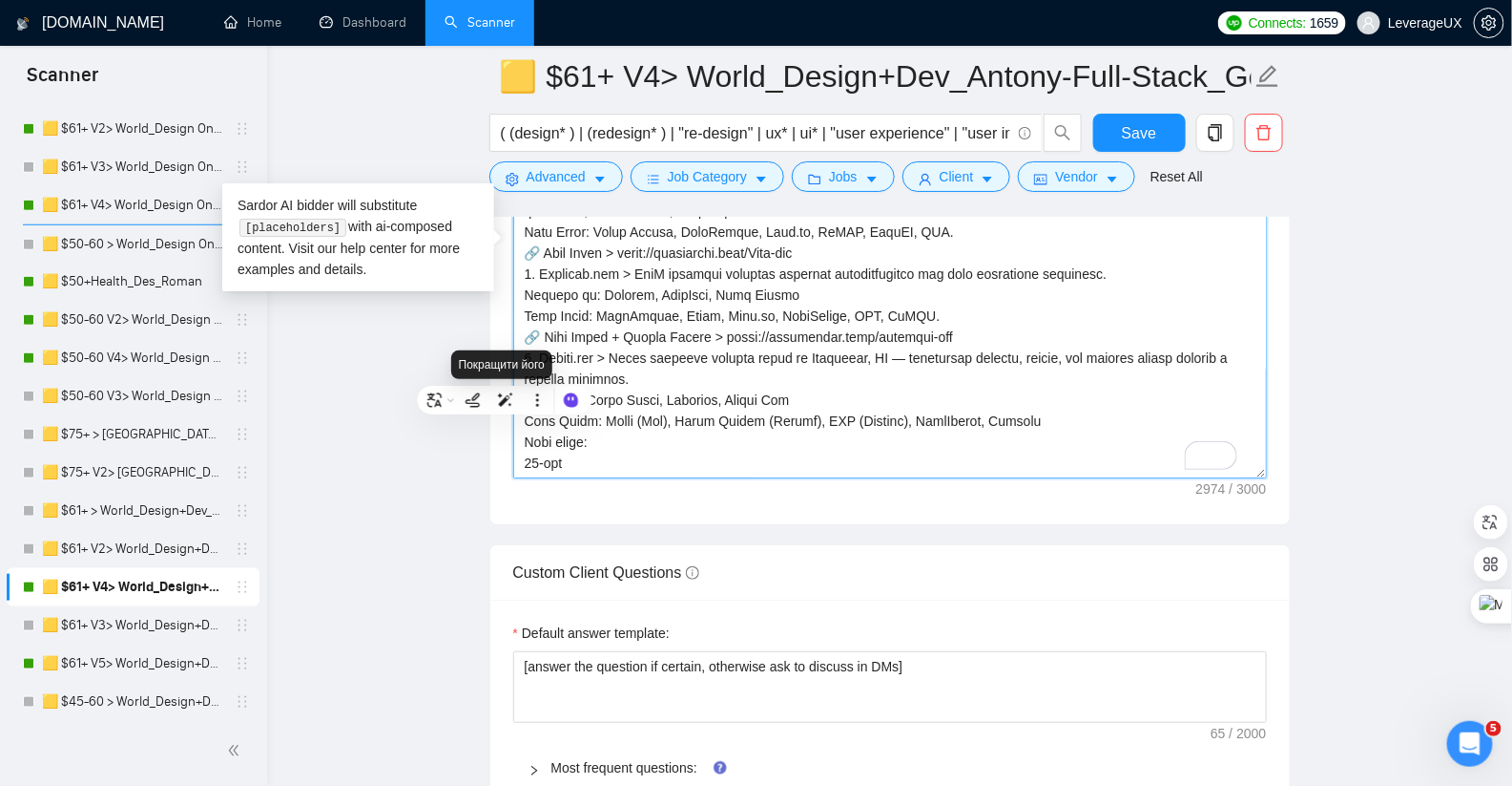
paste textarea "Upwork call I’ll send a 7-"
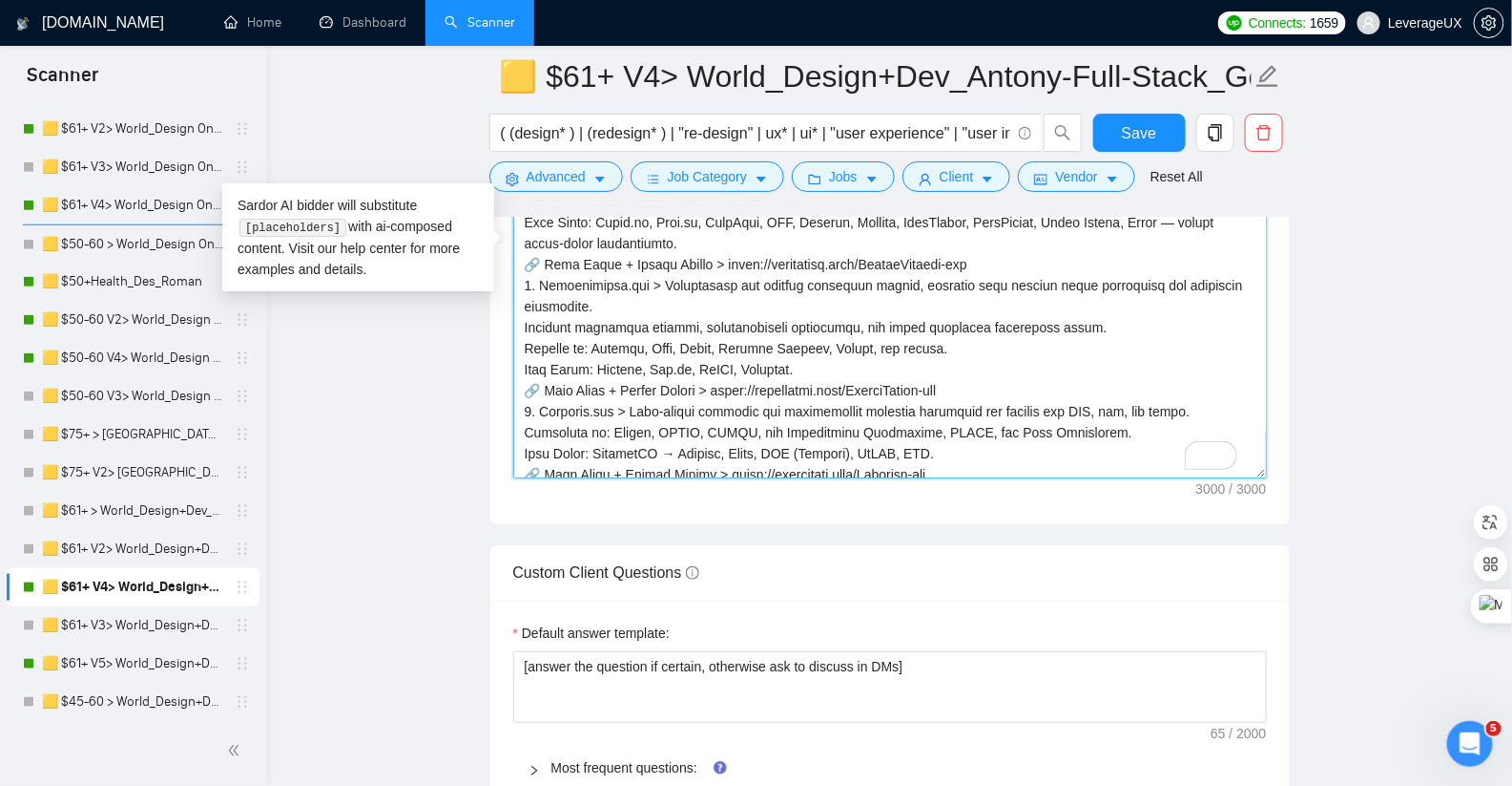
click at [960, 358] on textarea "Cover letter template:" at bounding box center [891, 264] width 754 height 430
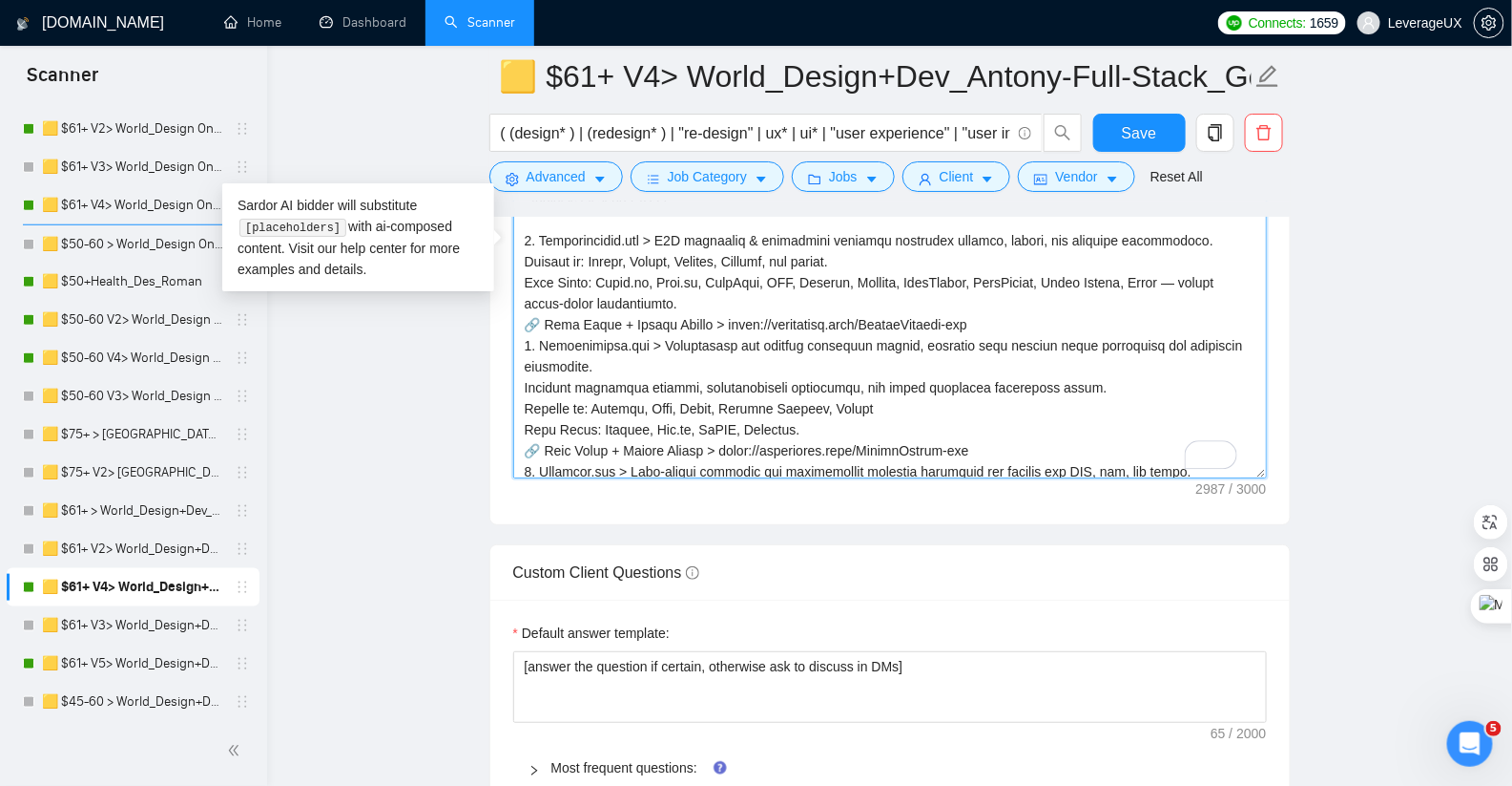
click at [914, 258] on textarea "Cover letter template:" at bounding box center [891, 264] width 754 height 430
click at [918, 275] on textarea "Cover letter template:" at bounding box center [891, 264] width 754 height 430
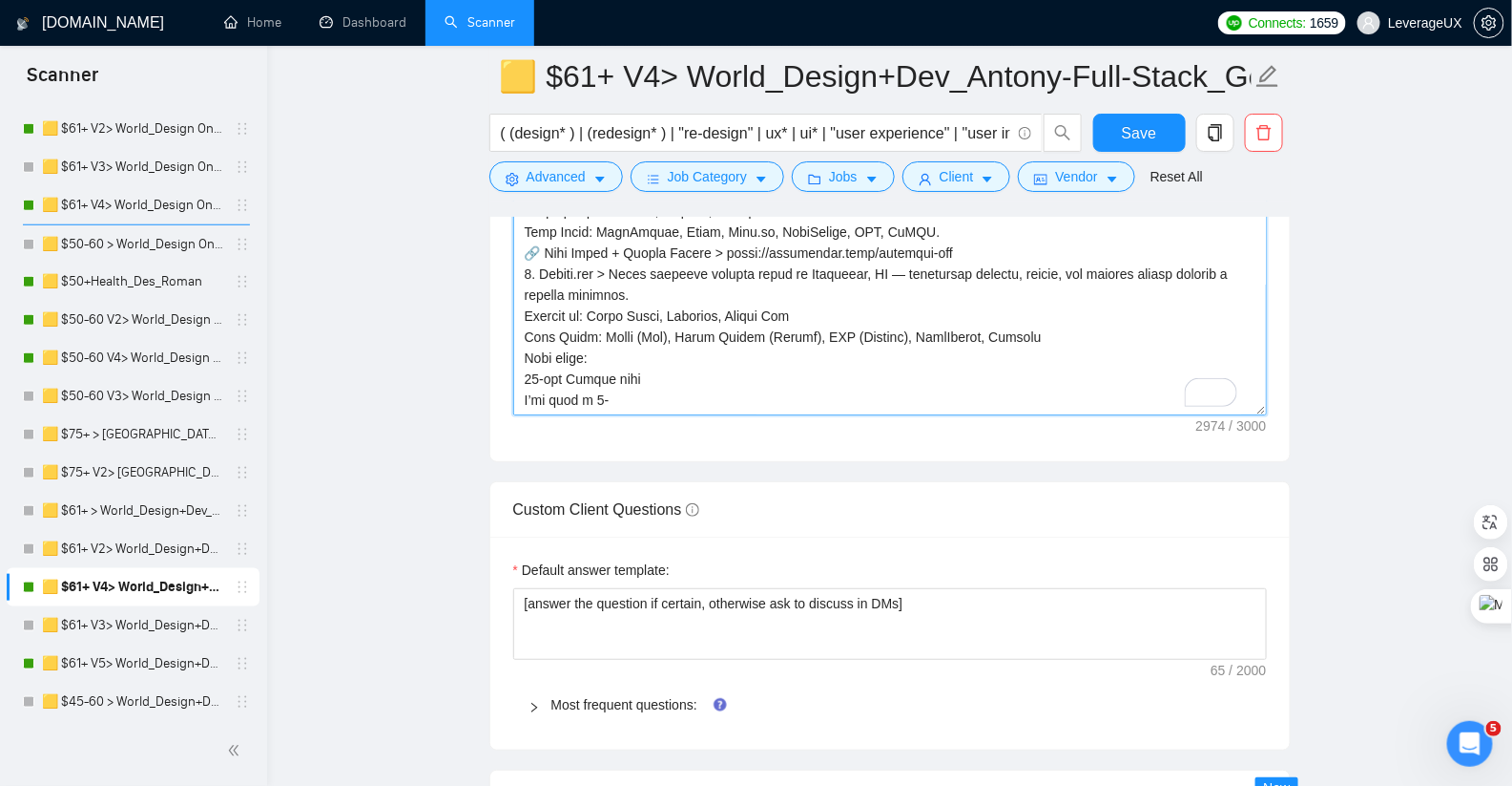
click at [520, 353] on div "Cover Letter Options Cover letter template:" at bounding box center [891, 170] width 802 height 584
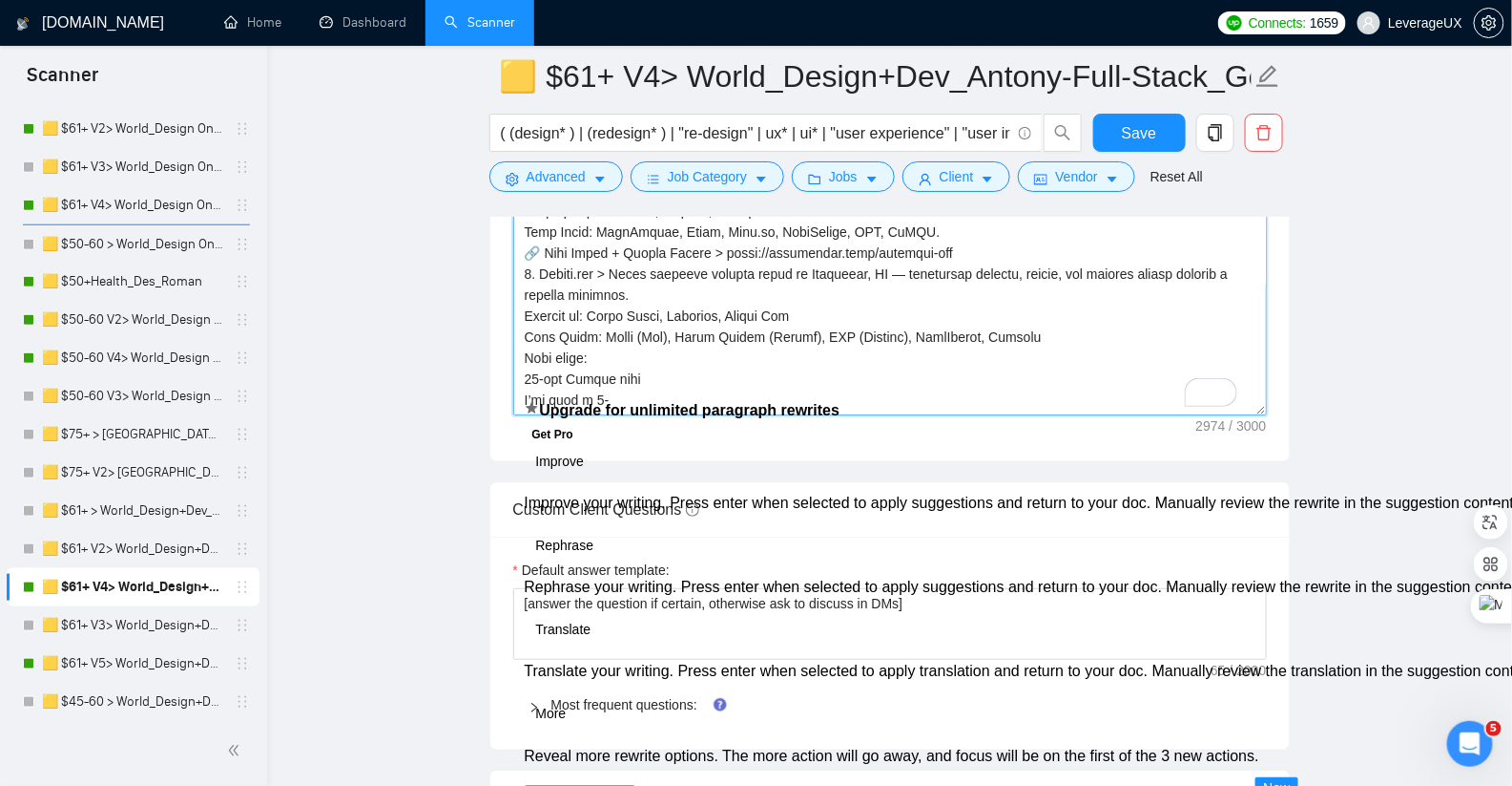
paste textarea "day pilot plan + fixed quo"
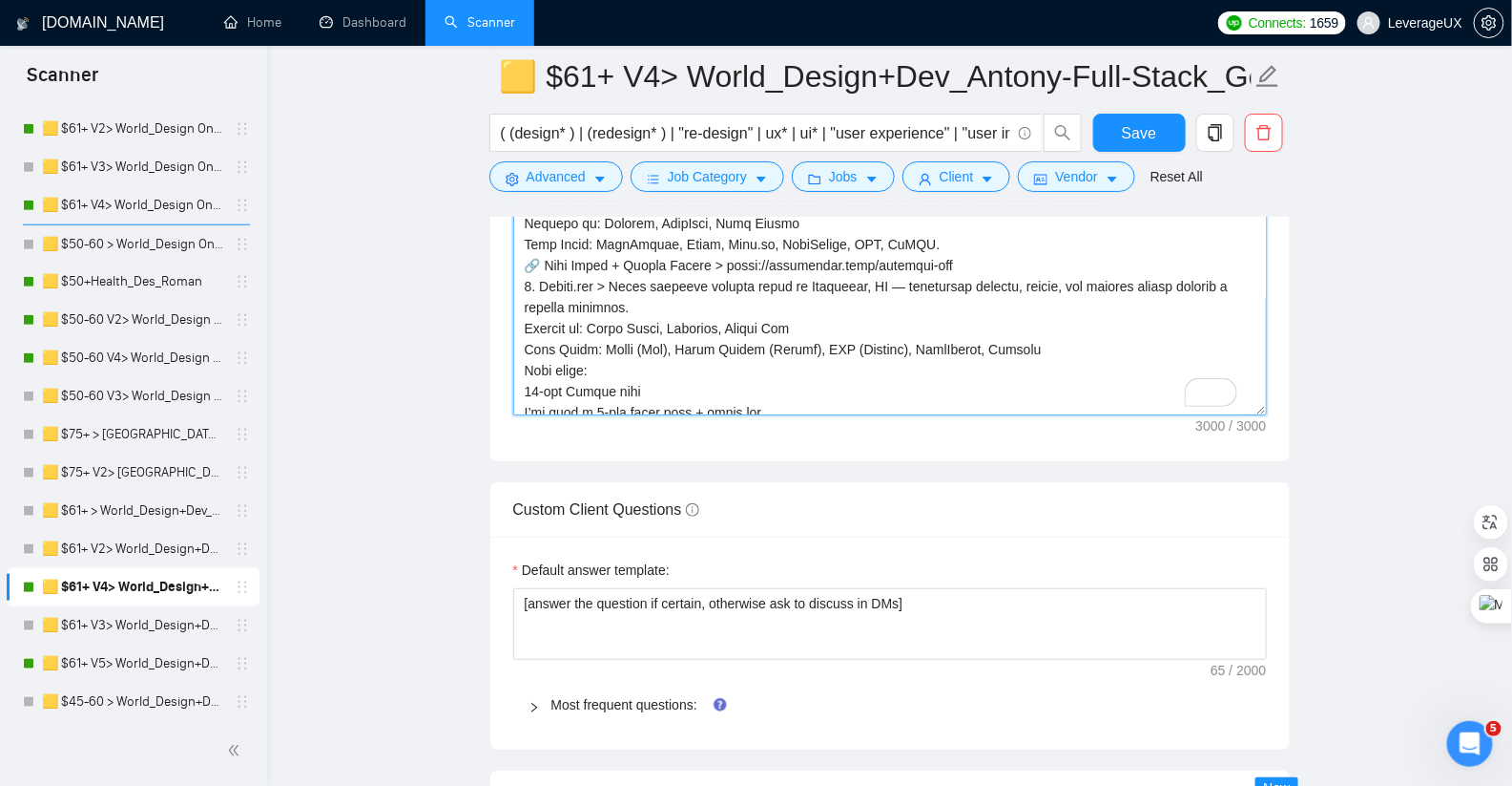
drag, startPoint x: 1120, startPoint y: 290, endPoint x: 1124, endPoint y: 321, distance: 31.3
click at [1123, 305] on textarea "Cover letter template:" at bounding box center [891, 201] width 754 height 430
click at [1117, 288] on textarea "Cover letter template:" at bounding box center [891, 201] width 754 height 430
type textarea "👋 Hi there! Clients often say our full-stack expertise is PhD-level, allowing o…"
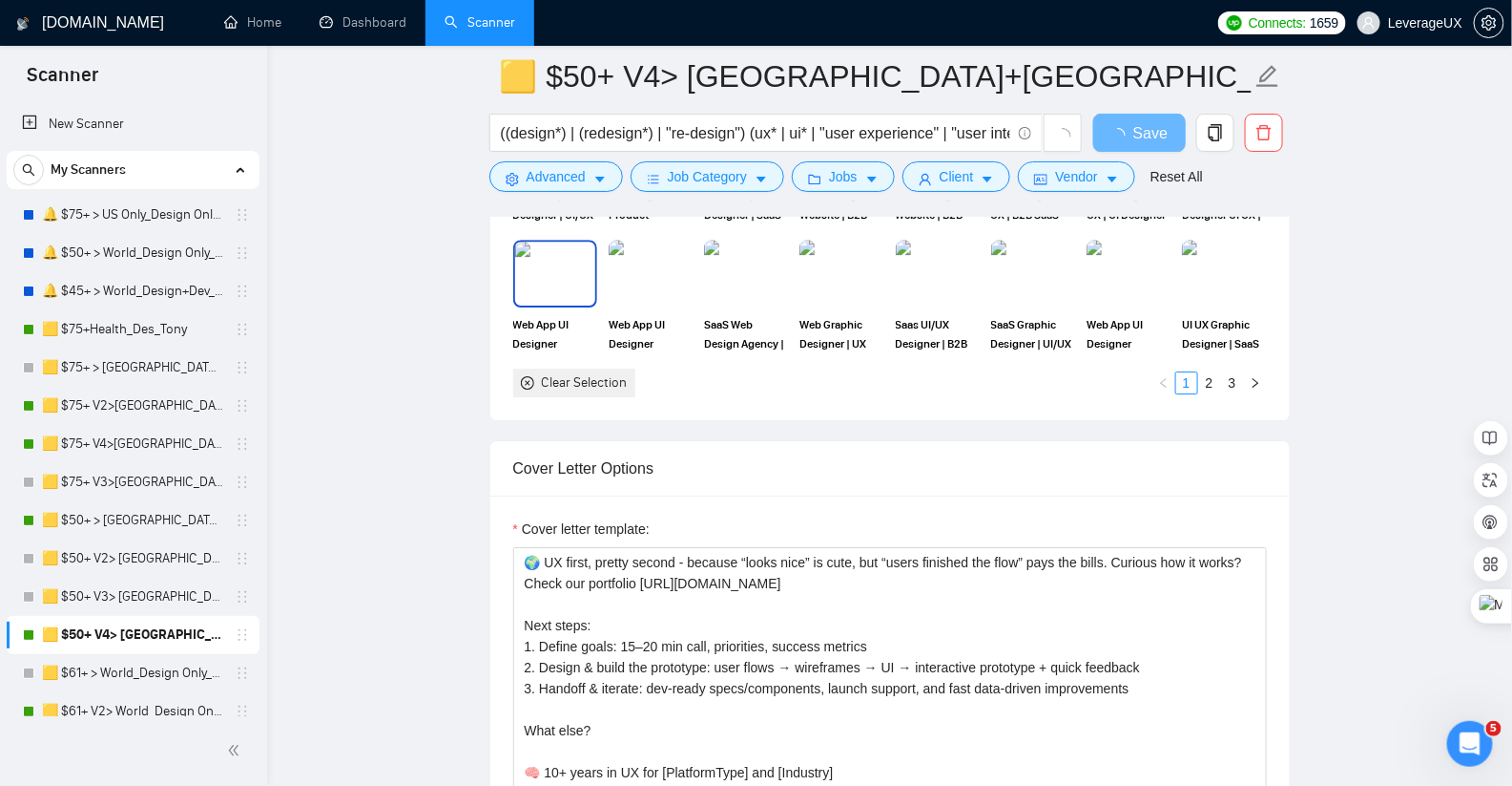
scroll to position [2366, 0]
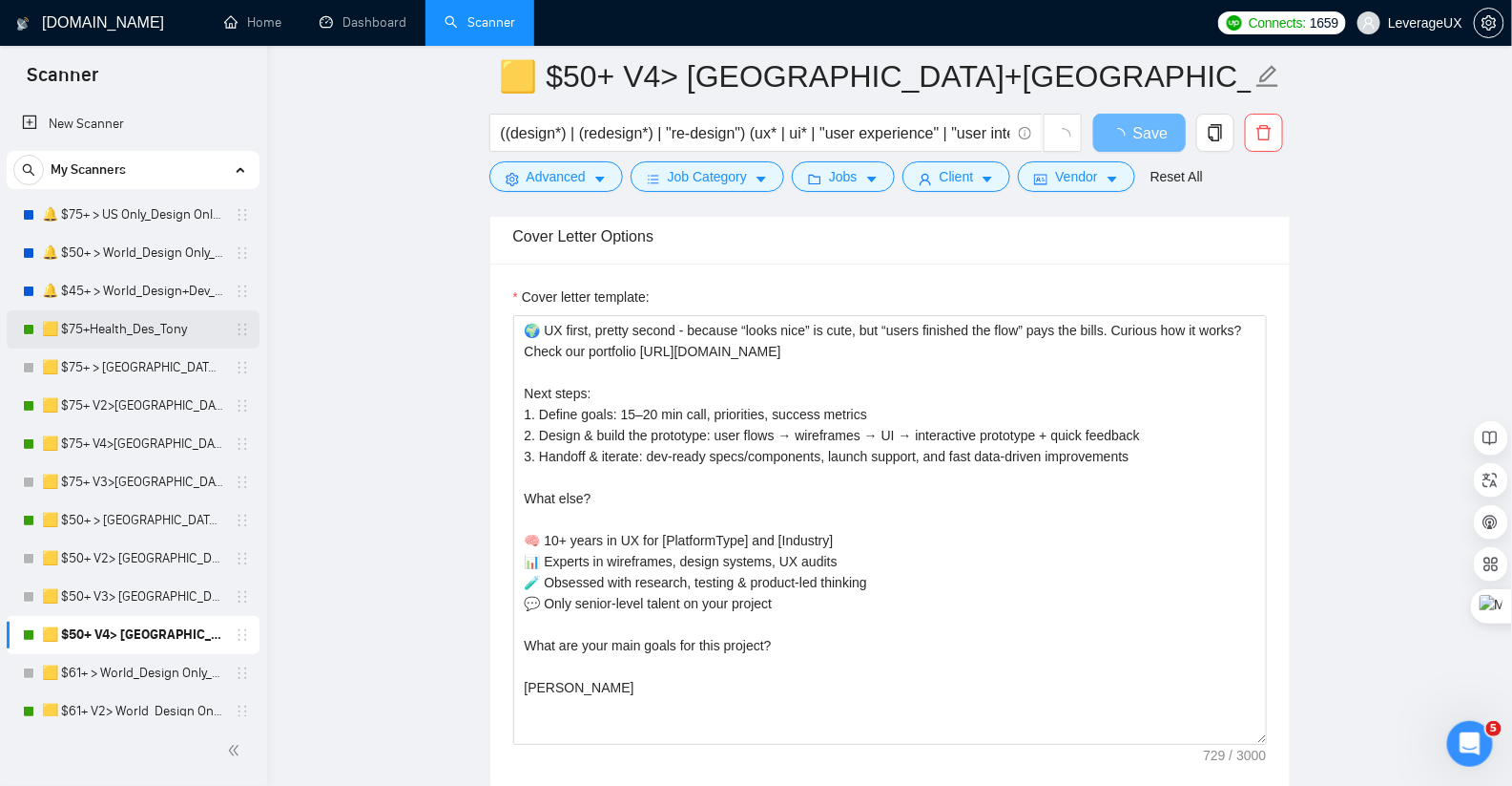
click at [178, 338] on link "🟨 $75+Health_Des_Tony" at bounding box center [133, 329] width 181 height 38
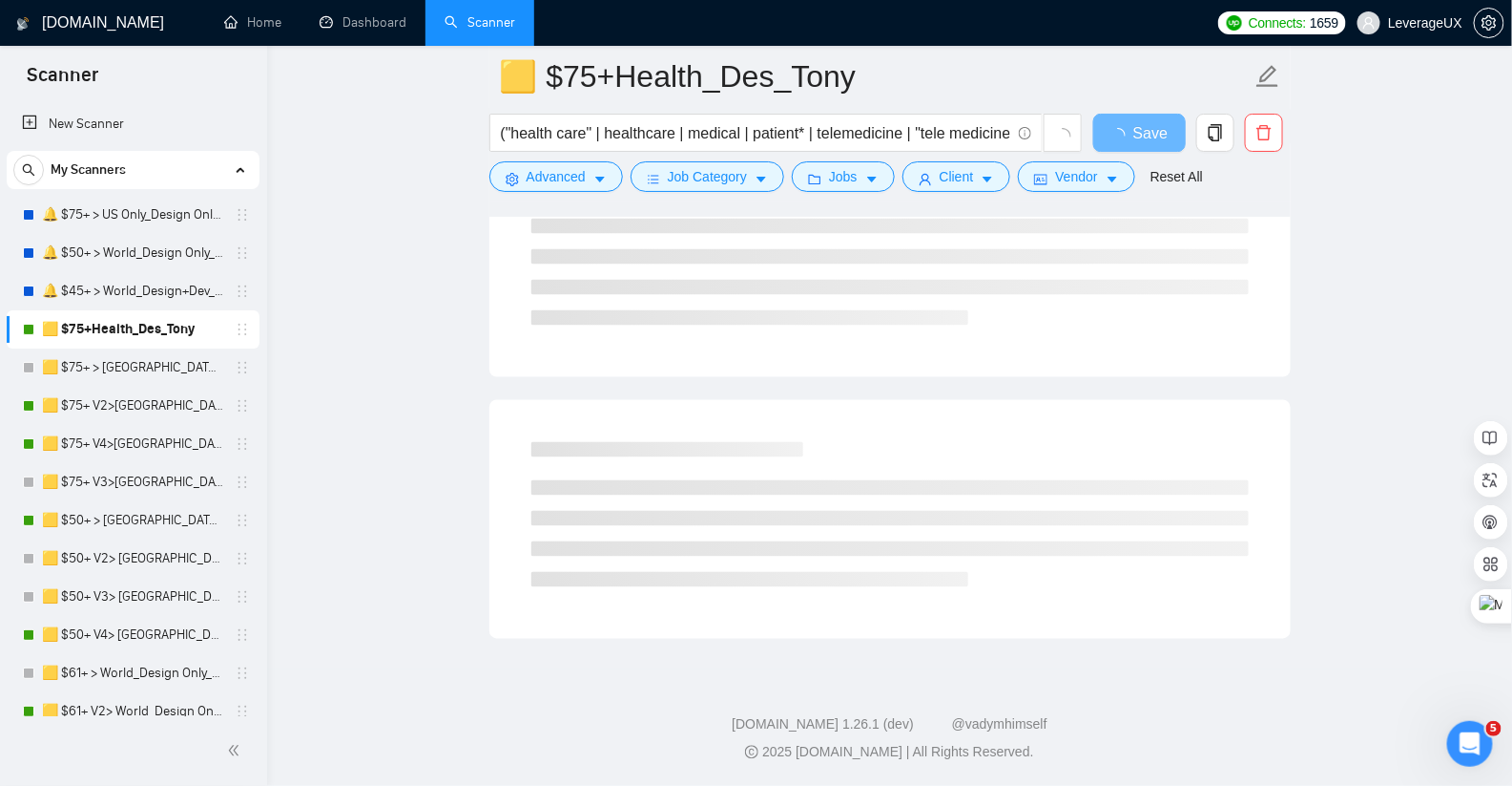
scroll to position [1043, 0]
click at [118, 414] on link "🟨 $75+ V2>[GEOGRAPHIC_DATA]+[GEOGRAPHIC_DATA] Only_Tony-UX/UI_General" at bounding box center [133, 406] width 181 height 38
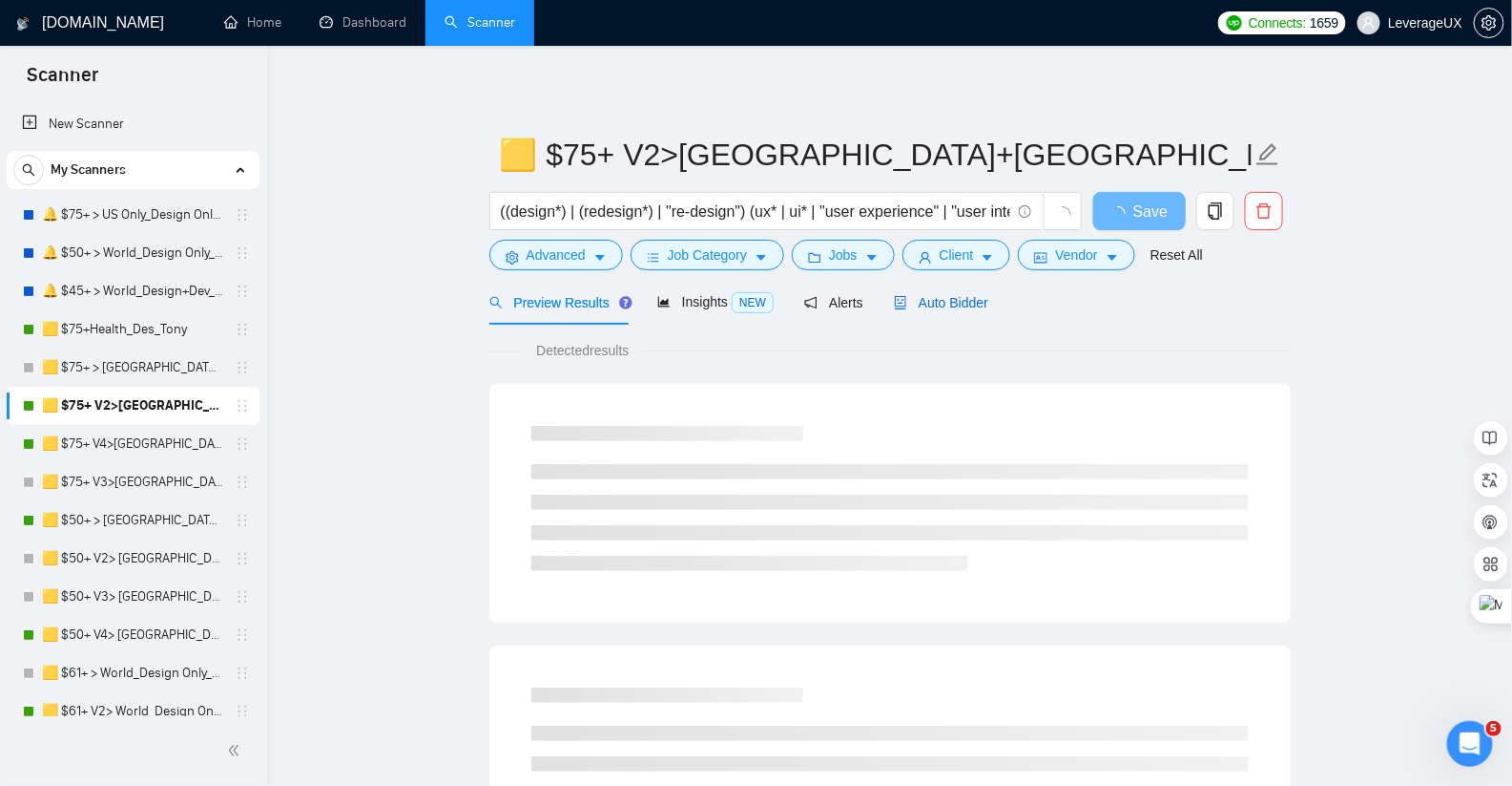
click at [949, 306] on span "Auto Bidder" at bounding box center [940, 303] width 94 height 15
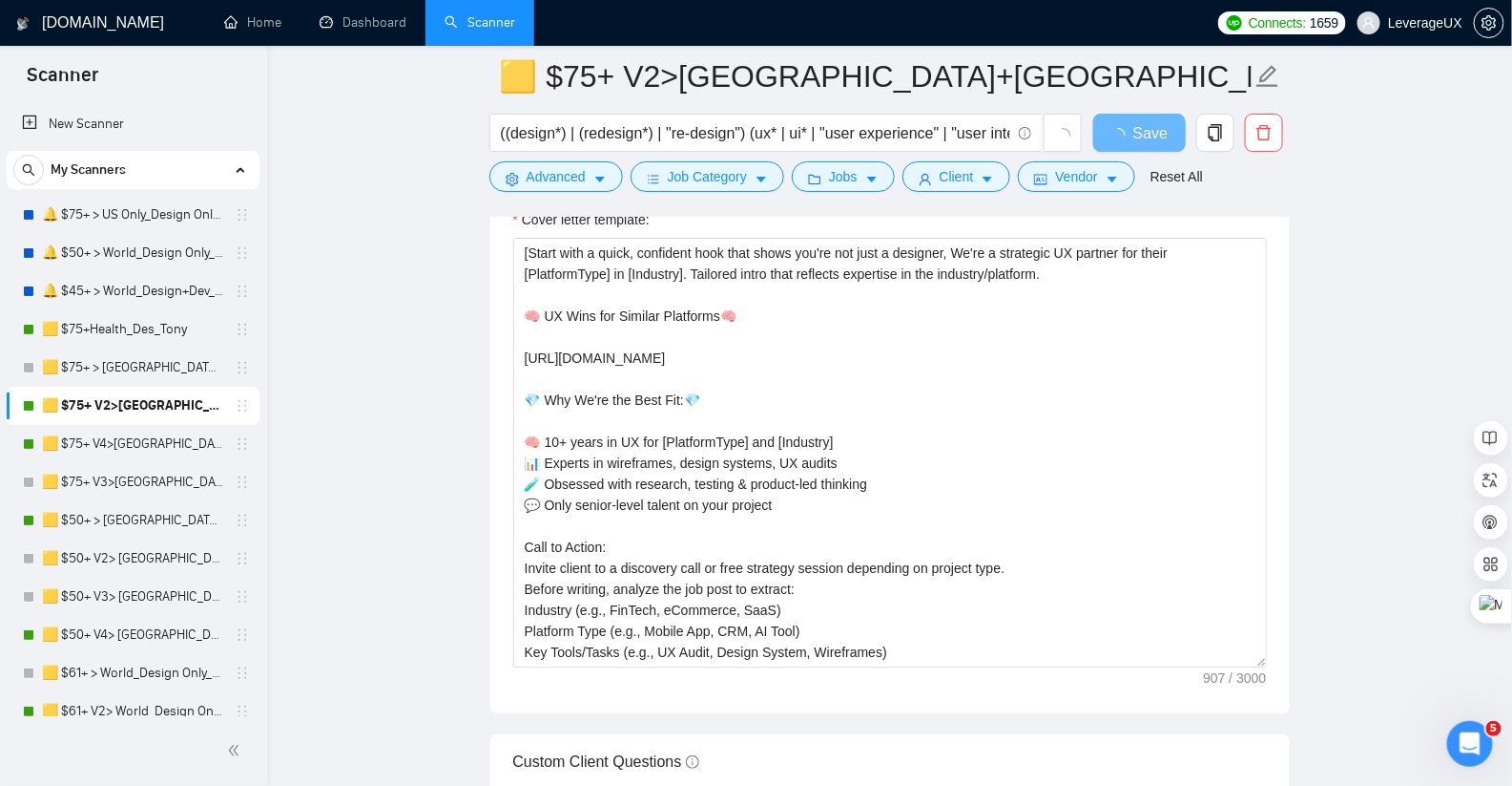
scroll to position [2192, 0]
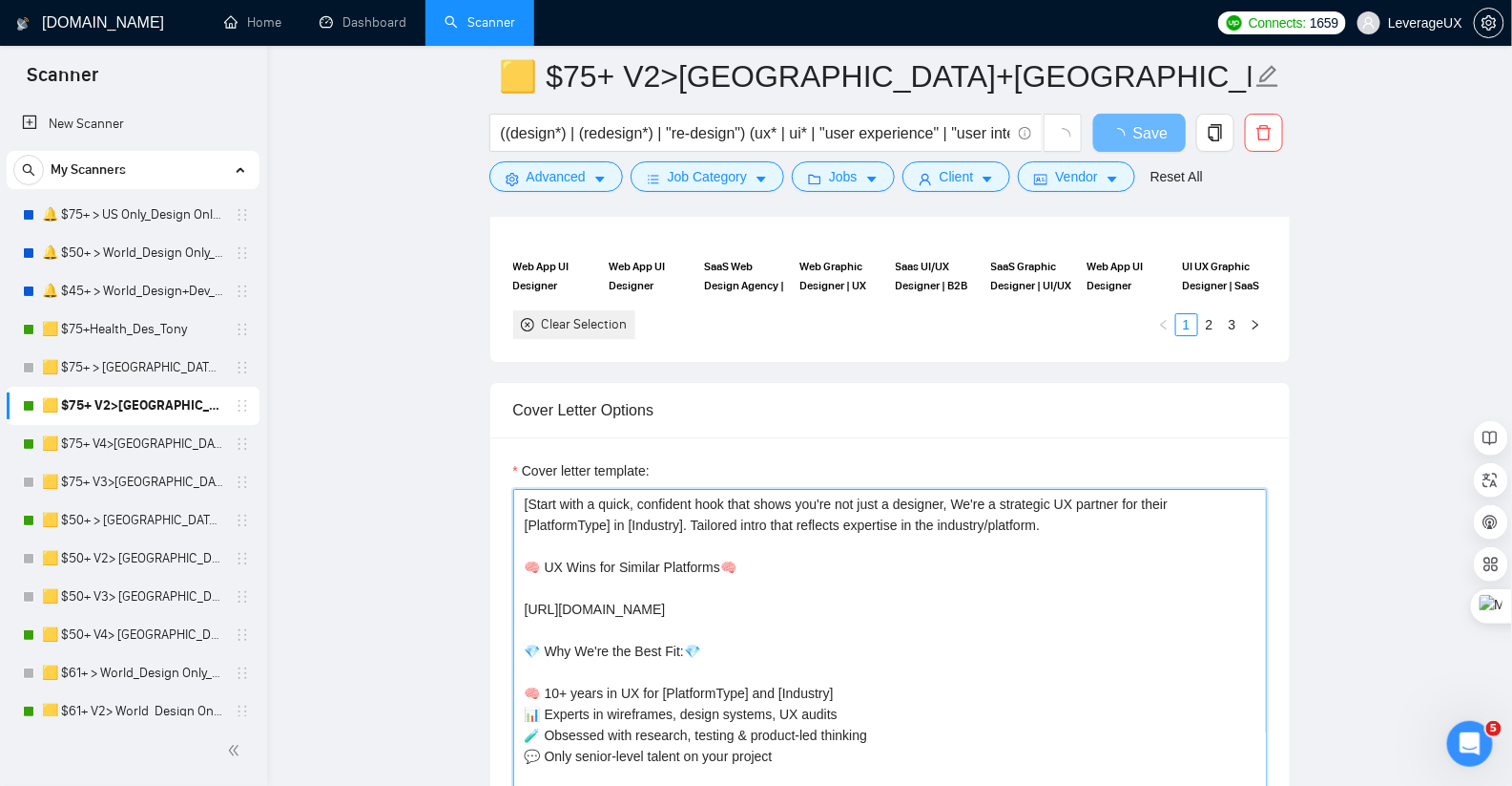
click at [965, 497] on textarea "[Start with a quick, confident hook that shows you're not just a designer, We'r…" at bounding box center [891, 704] width 754 height 430
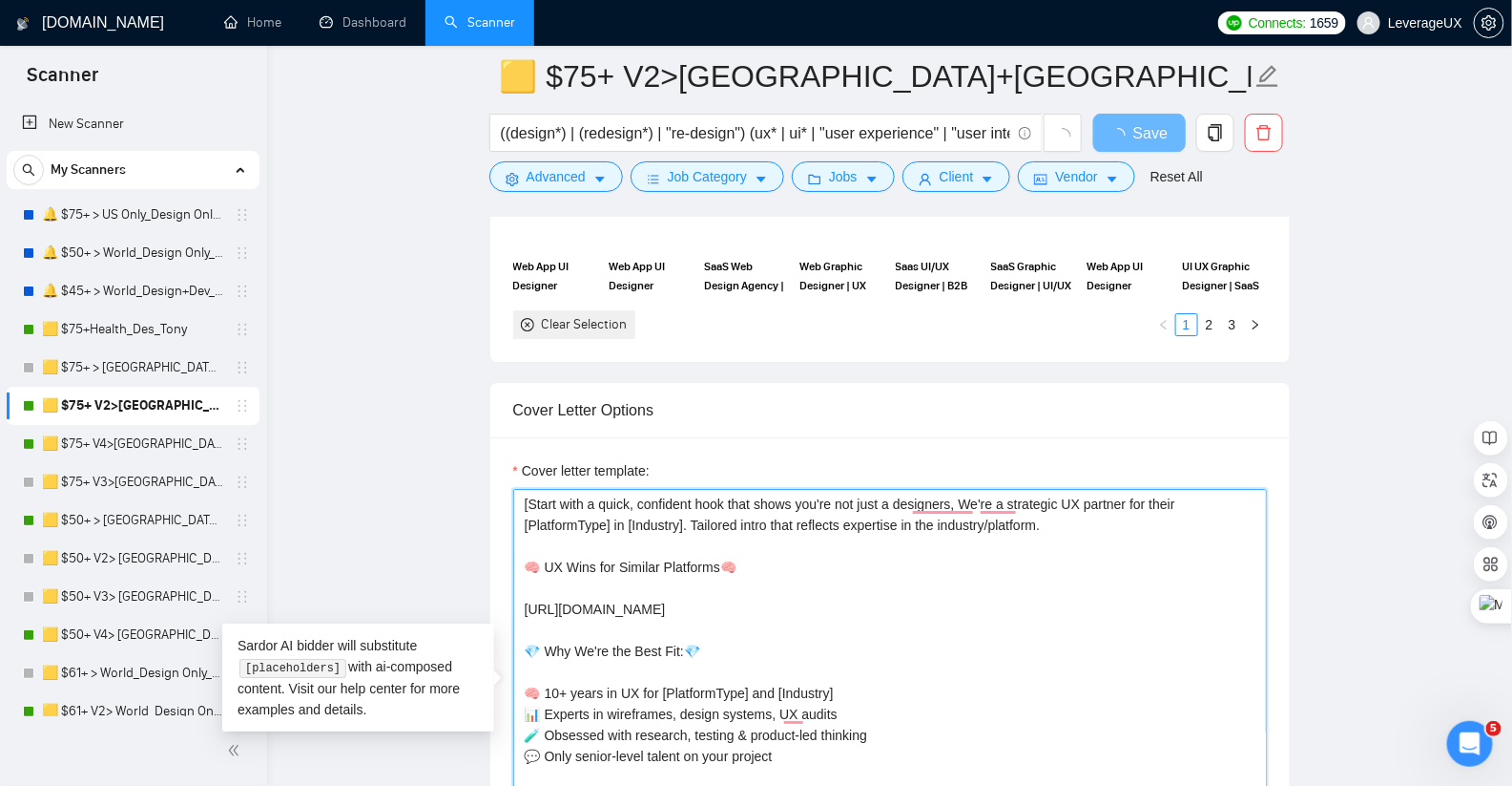
click at [831, 496] on textarea "[Start with a quick, confident hook that shows you're not just a designers, We'…" at bounding box center [891, 704] width 754 height 430
type textarea "[Start with a quick, confident hook that shows we're not just a designers, We'r…"
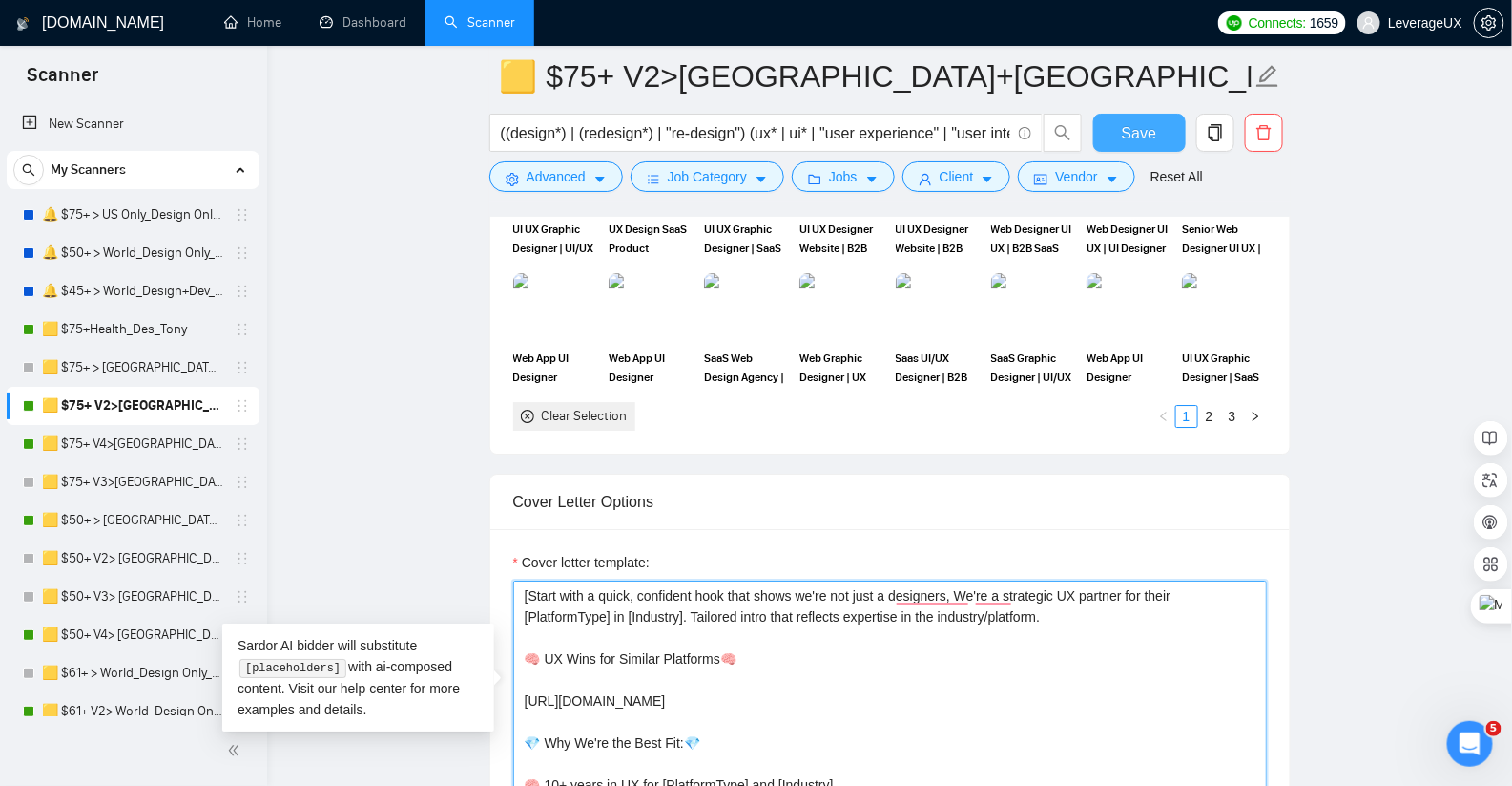
type textarea "[Start with a quick, confident hook that shows we're not just a designers, We'r…"
click at [1156, 126] on button "Save" at bounding box center [1139, 133] width 93 height 38
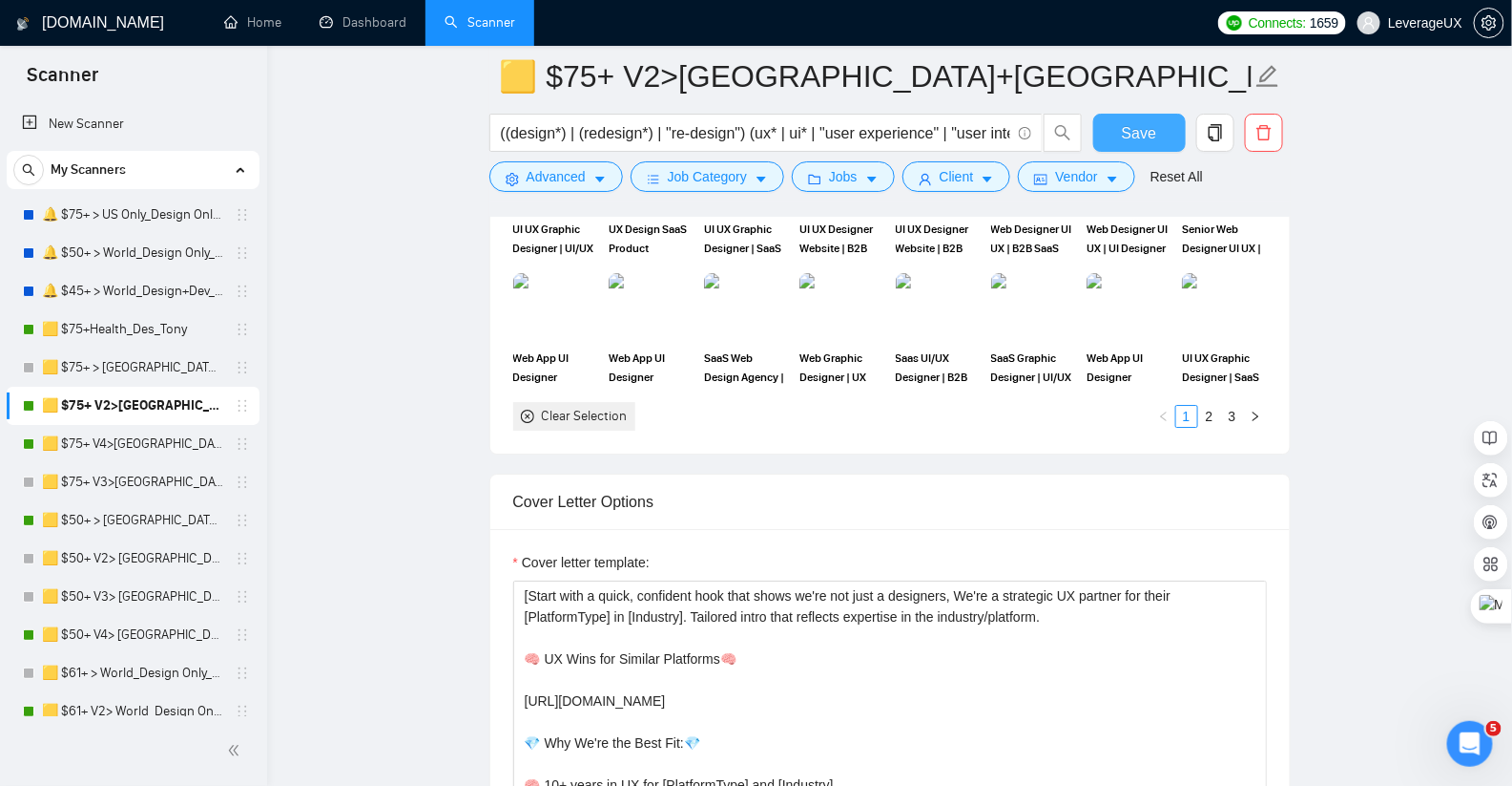
click at [1141, 124] on span "Save" at bounding box center [1139, 133] width 34 height 24
click at [180, 442] on link "🟨 $75+ V4>[GEOGRAPHIC_DATA]+[GEOGRAPHIC_DATA] Only_Tony-UX/UI_General" at bounding box center [133, 444] width 181 height 38
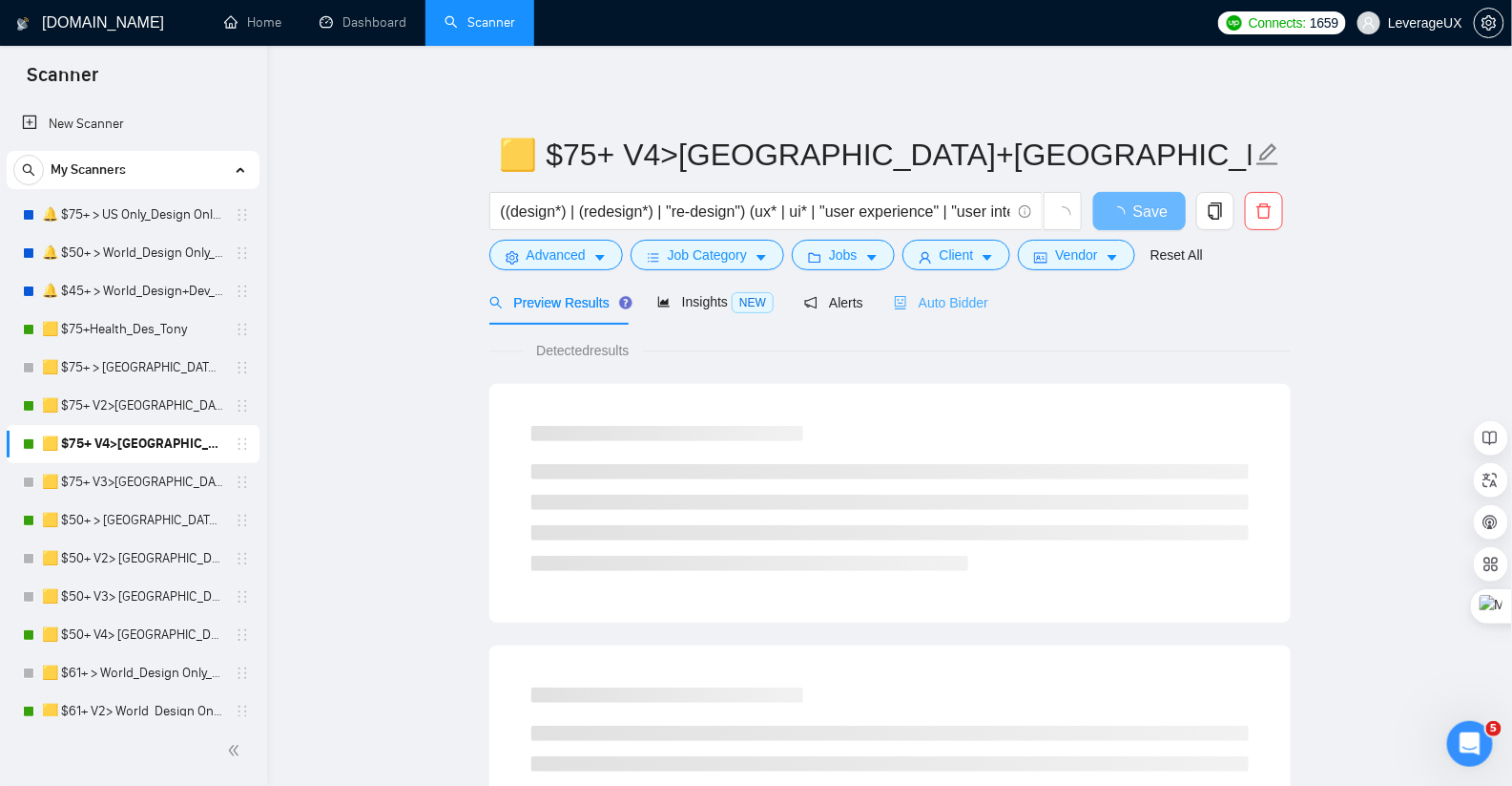
click at [953, 312] on div "Auto Bidder" at bounding box center [940, 302] width 94 height 45
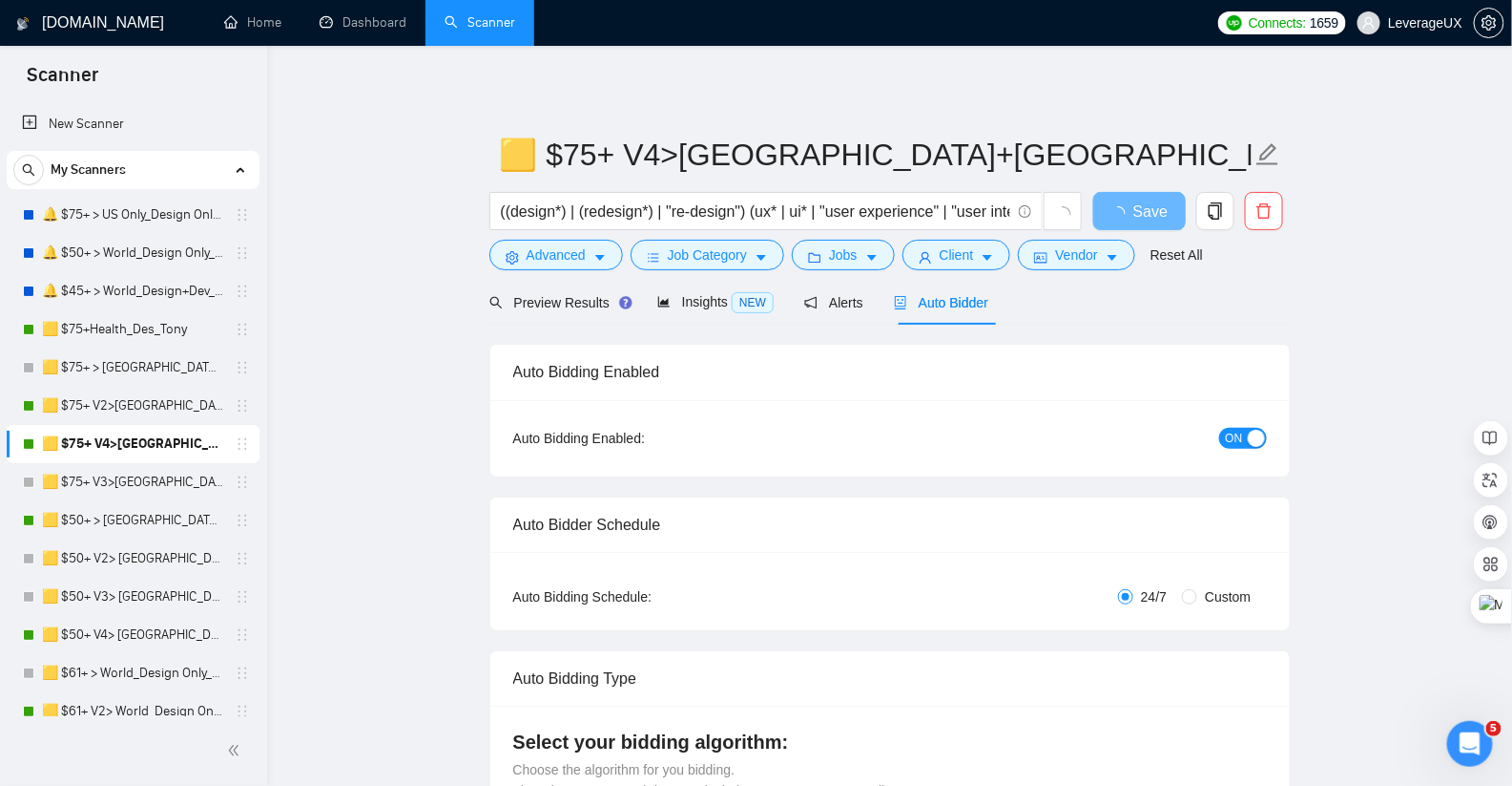
radio input "false"
radio input "true"
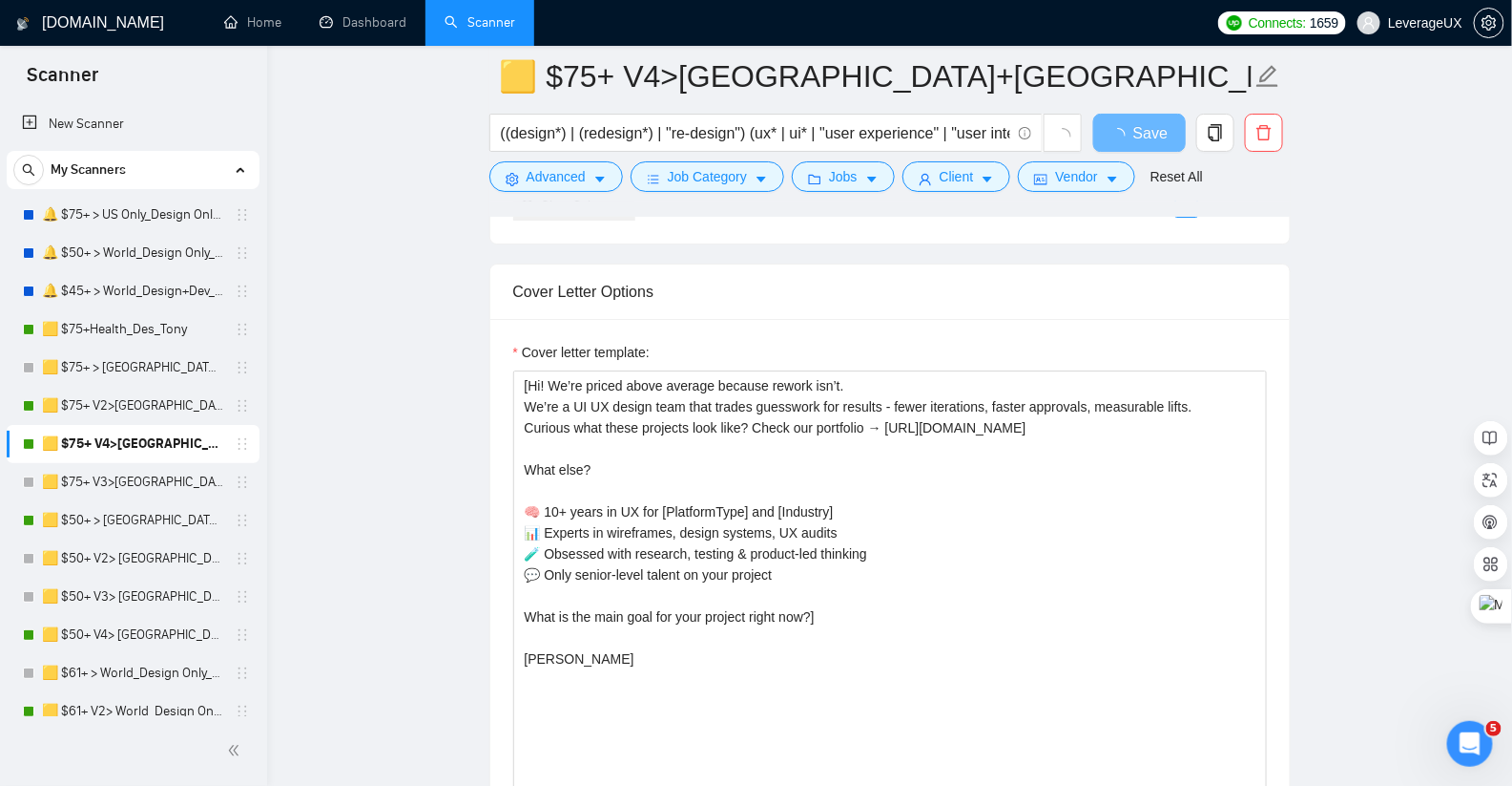
scroll to position [2355, 0]
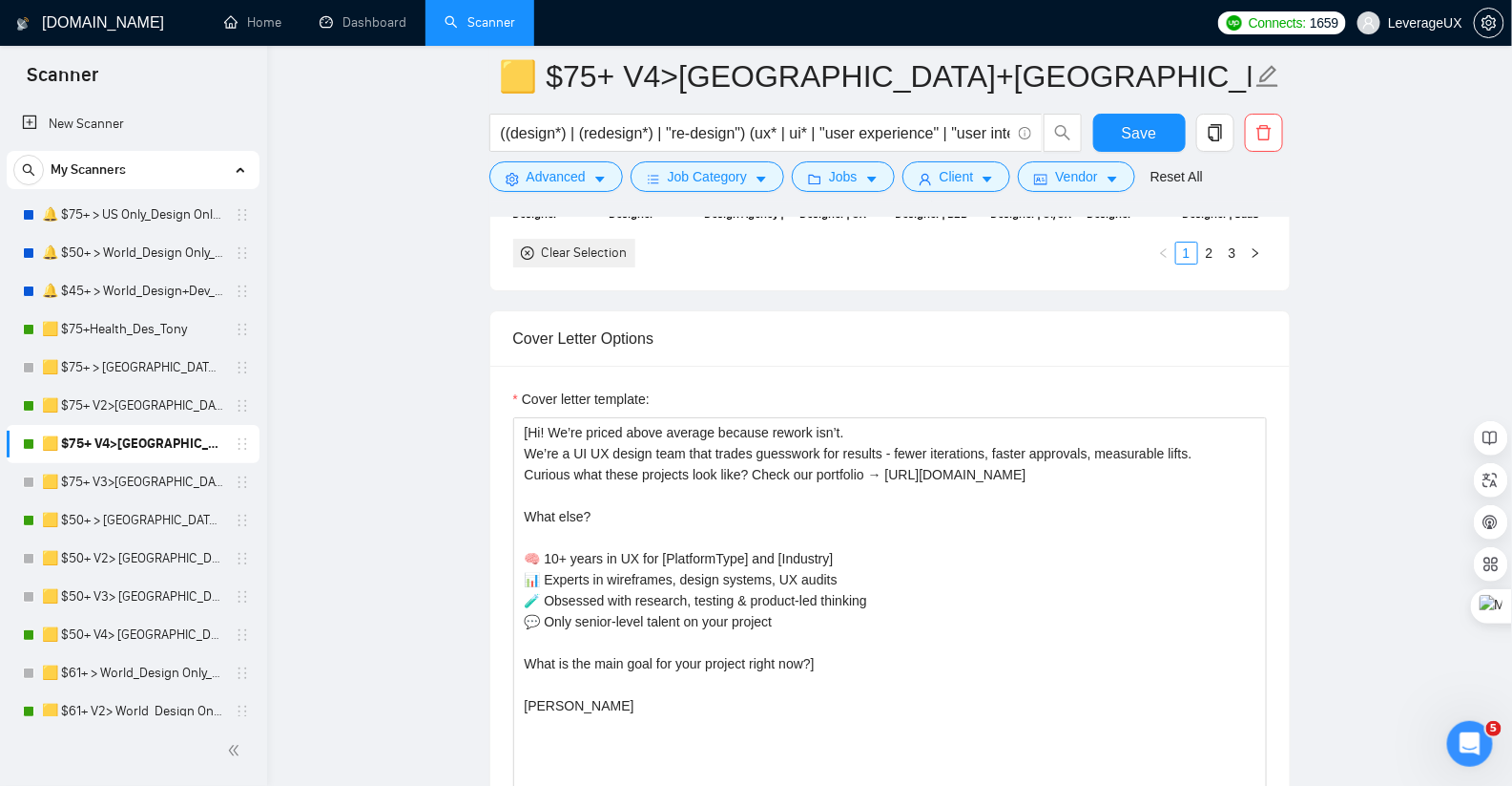
drag, startPoint x: 161, startPoint y: 328, endPoint x: 849, endPoint y: 280, distance: 689.7
click at [161, 328] on link "🟨 $75+Health_Des_Tony" at bounding box center [133, 329] width 181 height 38
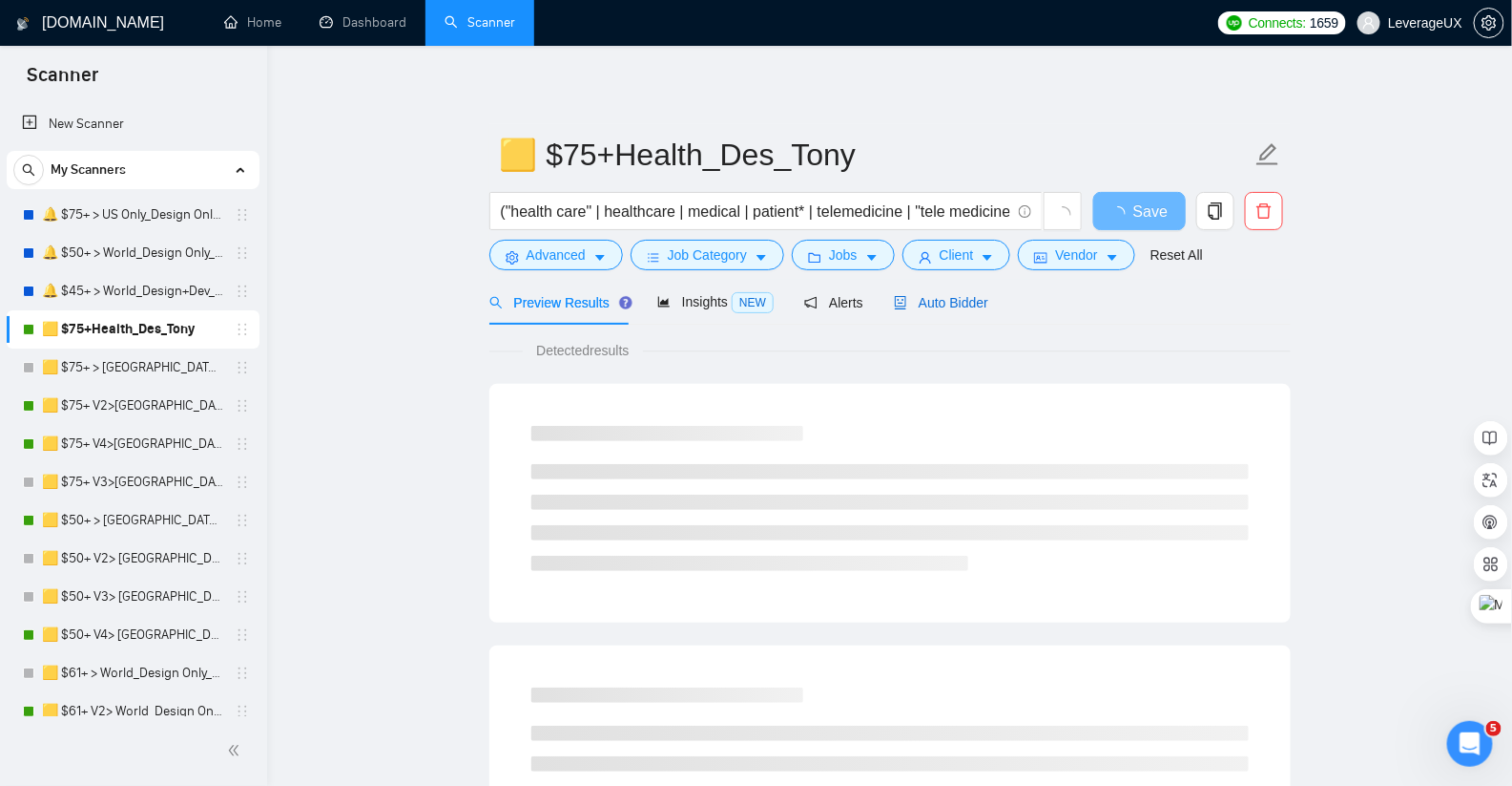
click at [957, 298] on span "Auto Bidder" at bounding box center [940, 303] width 94 height 15
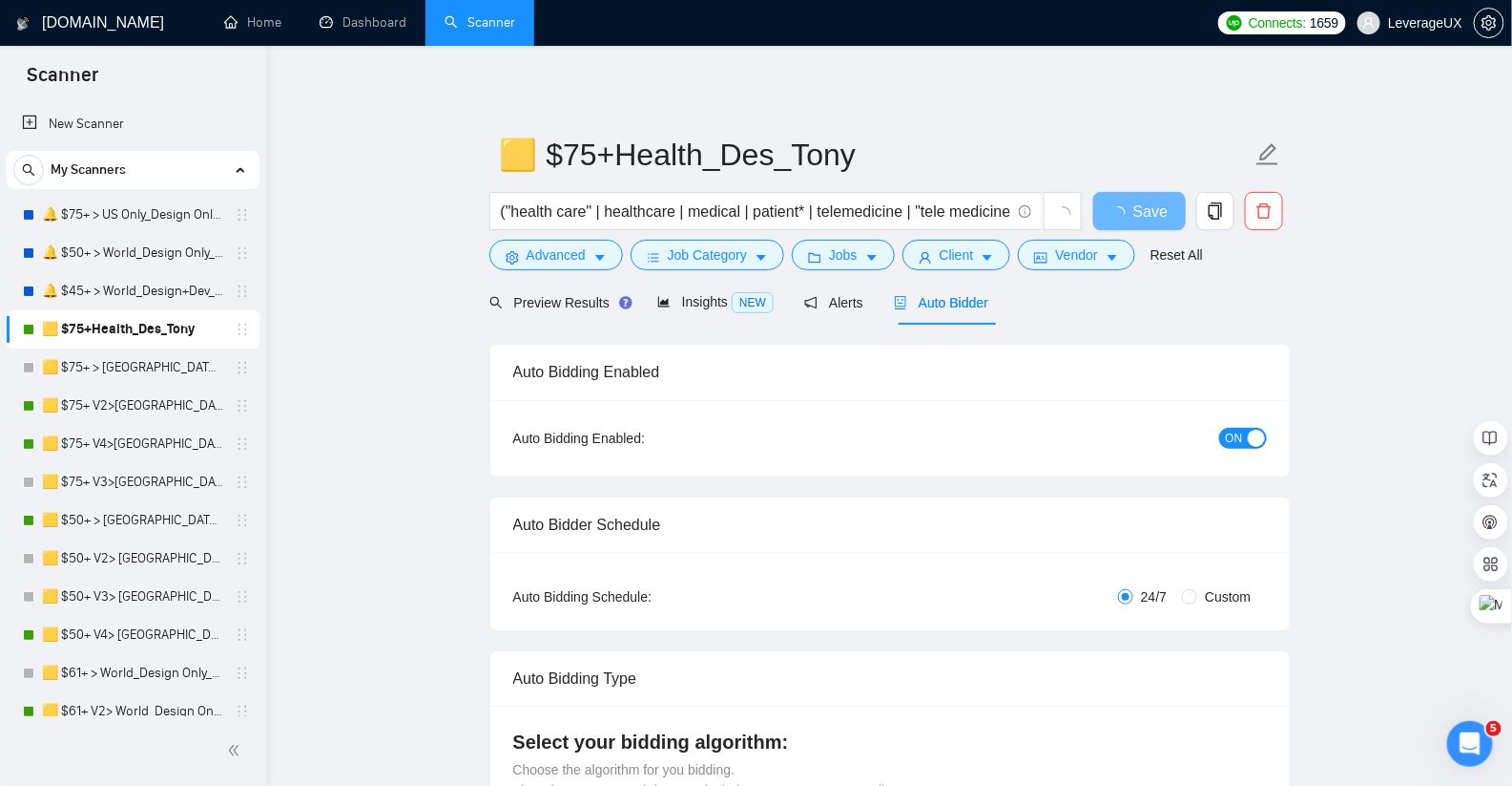
radio input "false"
radio input "true"
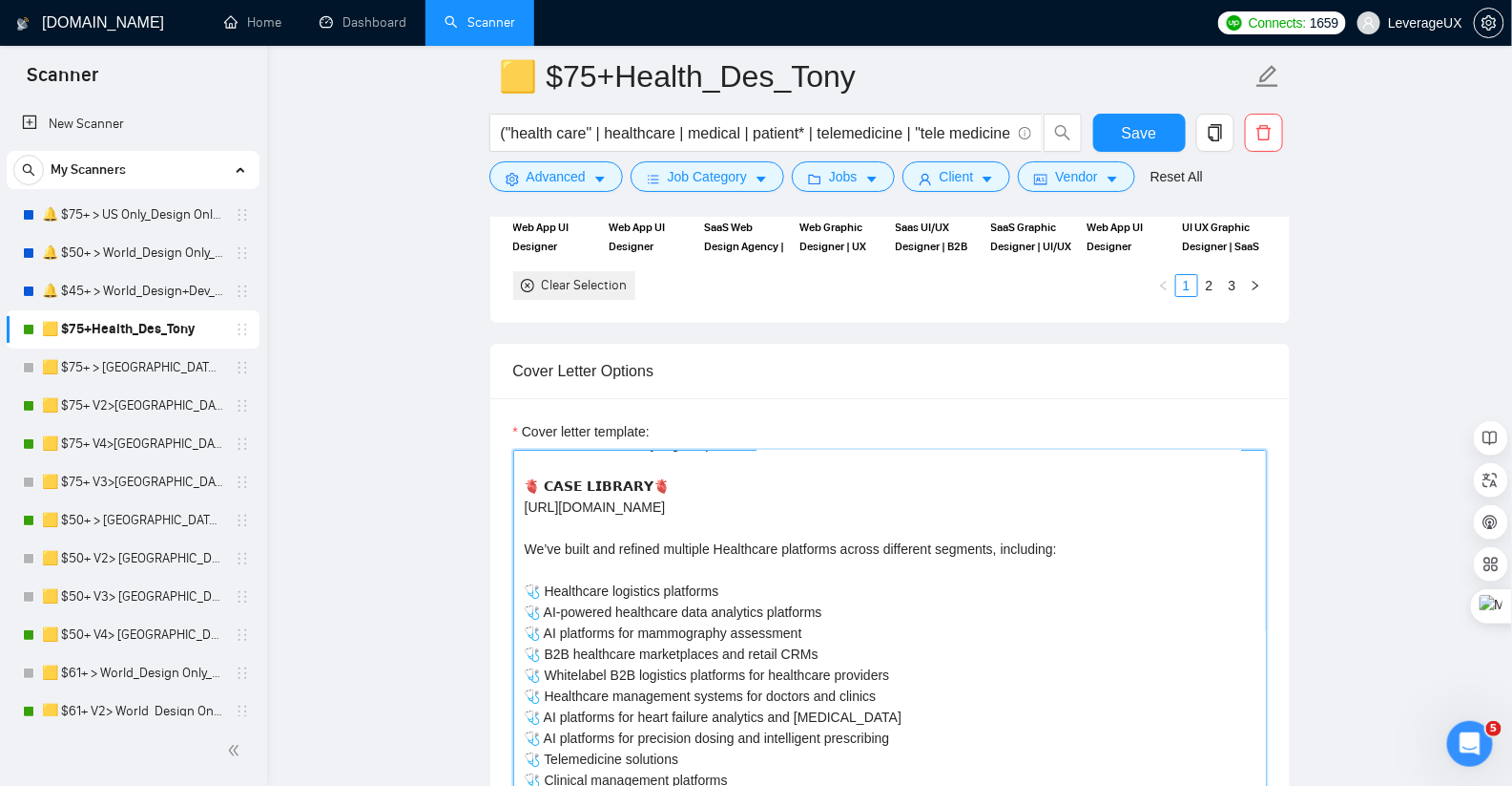
scroll to position [75, 0]
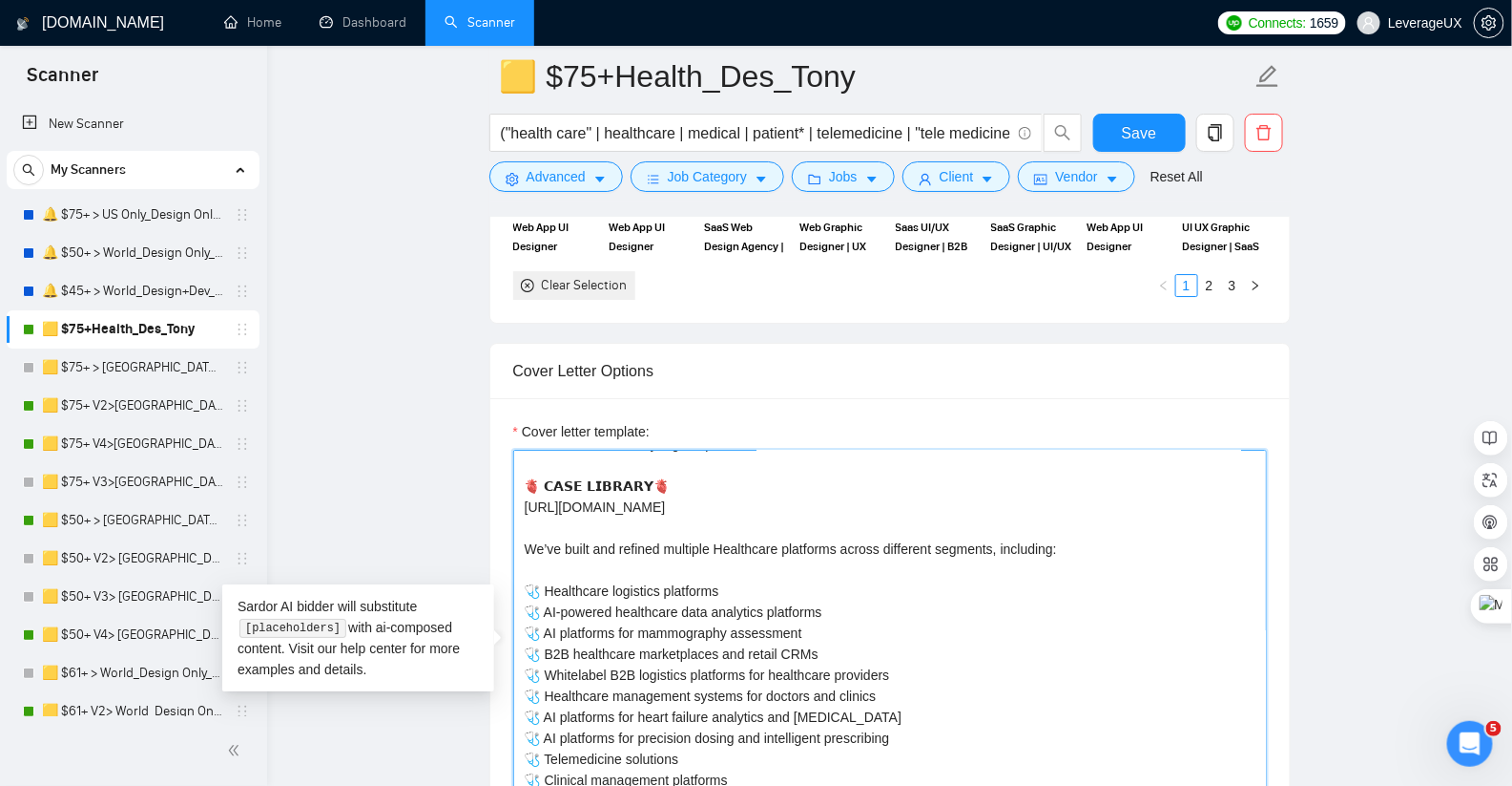
drag, startPoint x: 1094, startPoint y: 547, endPoint x: 553, endPoint y: 545, distance: 541.0
click at [493, 547] on div "Cover letter template: [Hi there! 🩺🩺Healthcare UI/UX - HIPAA/GDPR-aware Clear f…" at bounding box center [891, 662] width 800 height 527
click at [983, 633] on textarea "[Hi there! 🩺🩺Healthcare UI/UX - HIPAA/GDPR-aware Clear flows, dev-ready Figma, …" at bounding box center [891, 665] width 754 height 430
click at [1144, 116] on button "Save" at bounding box center [1139, 133] width 93 height 38
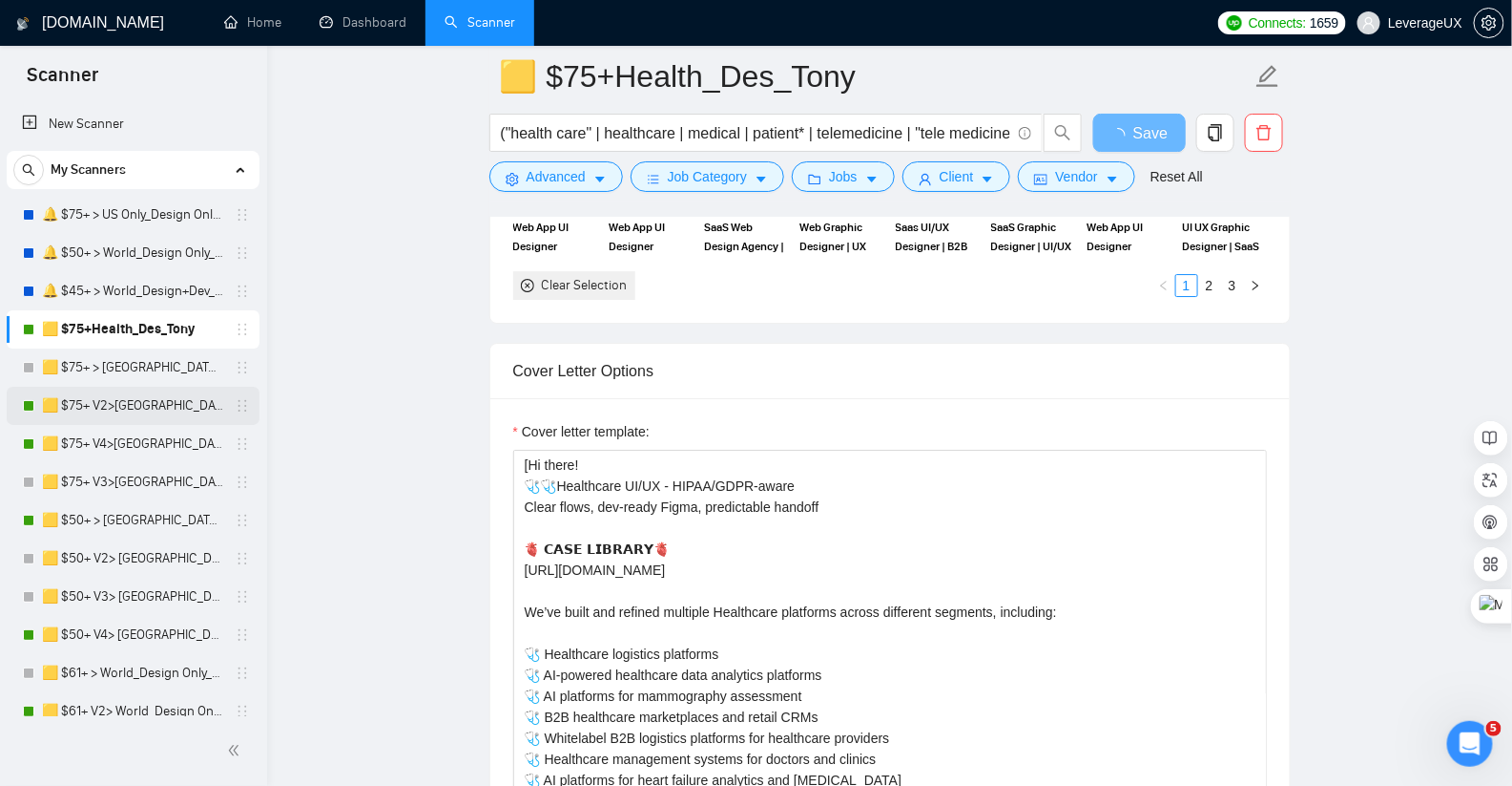
click at [59, 405] on link "🟨 $75+ V2>[GEOGRAPHIC_DATA]+[GEOGRAPHIC_DATA] Only_Tony-UX/UI_General" at bounding box center [133, 406] width 181 height 38
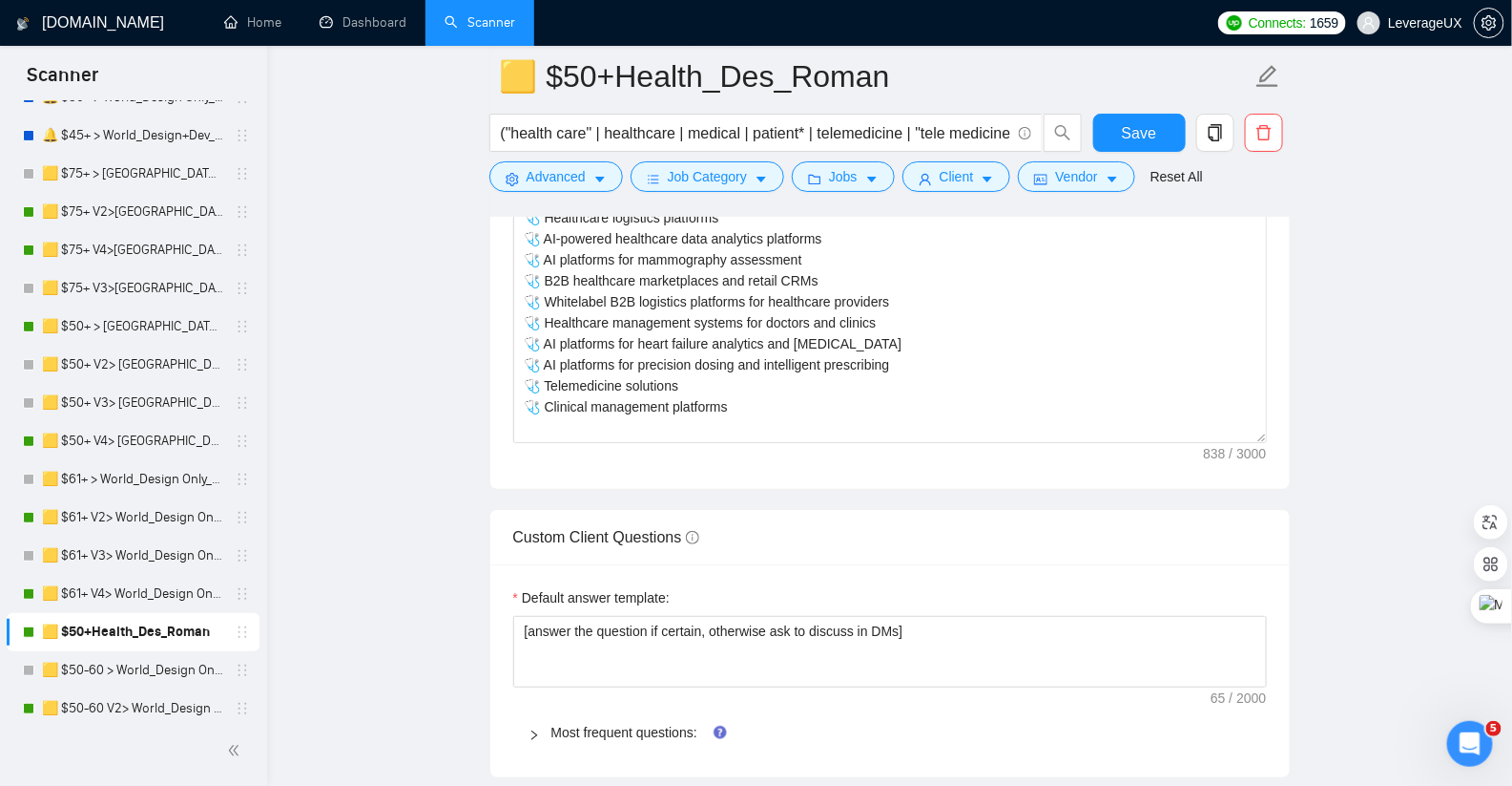
scroll to position [2116, 0]
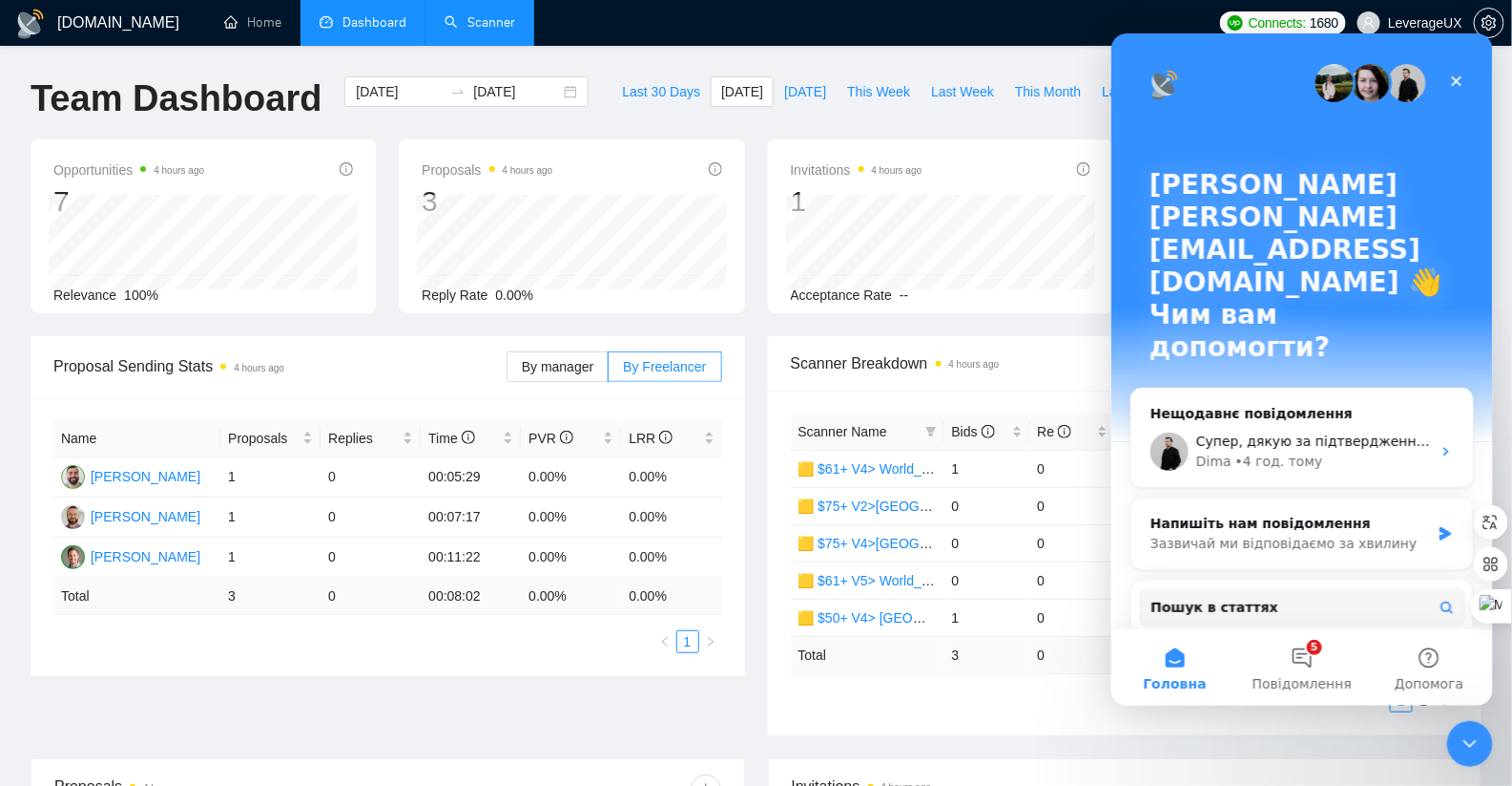
click at [491, 18] on link "Scanner" at bounding box center [480, 22] width 71 height 16
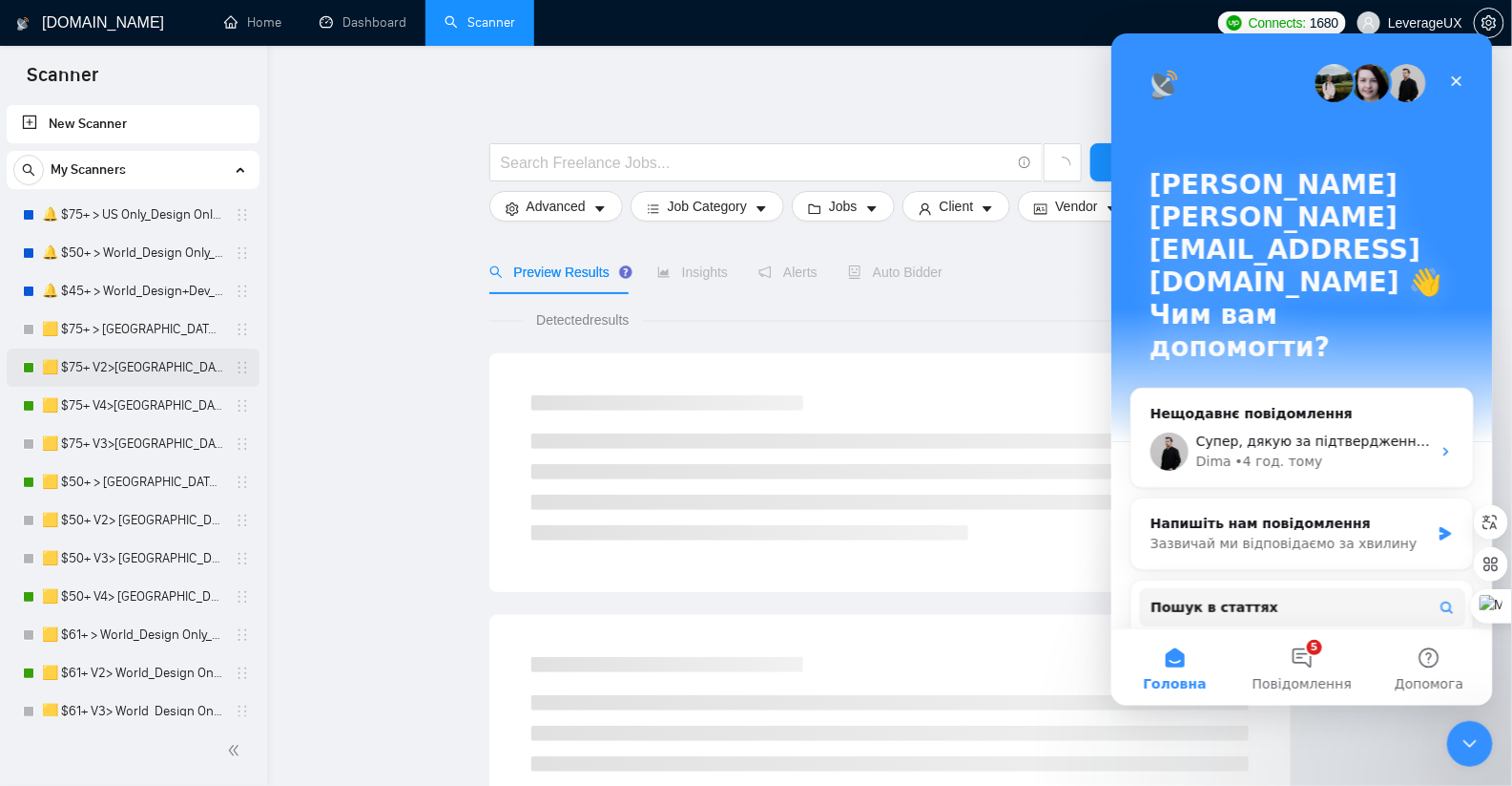
click at [123, 381] on link "🟨 $75+ V2>[GEOGRAPHIC_DATA]+[GEOGRAPHIC_DATA] Only_Tony-UX/UI_General" at bounding box center [133, 368] width 181 height 38
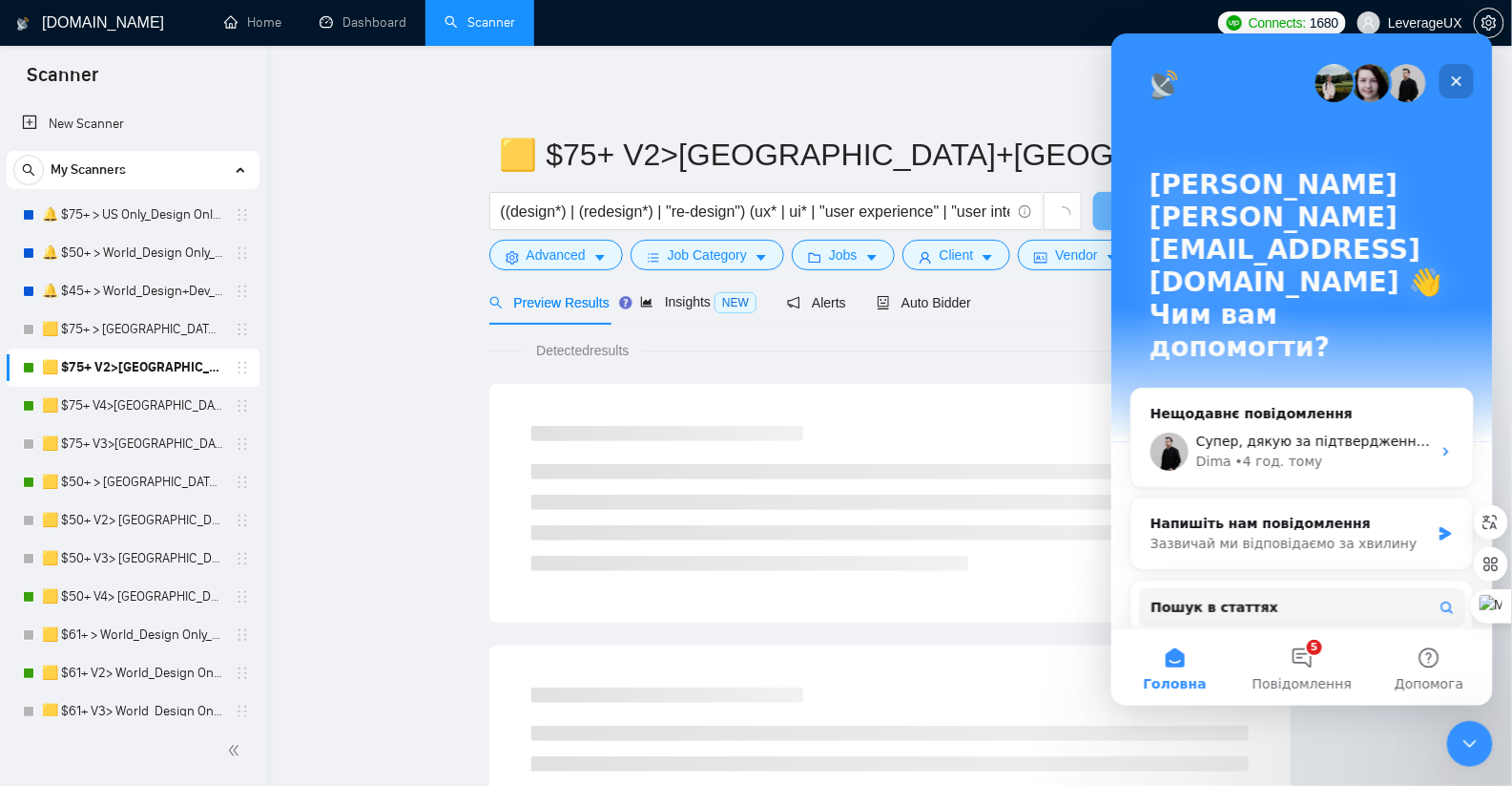
click at [1462, 80] on icon "Закрити" at bounding box center [1456, 80] width 15 height 15
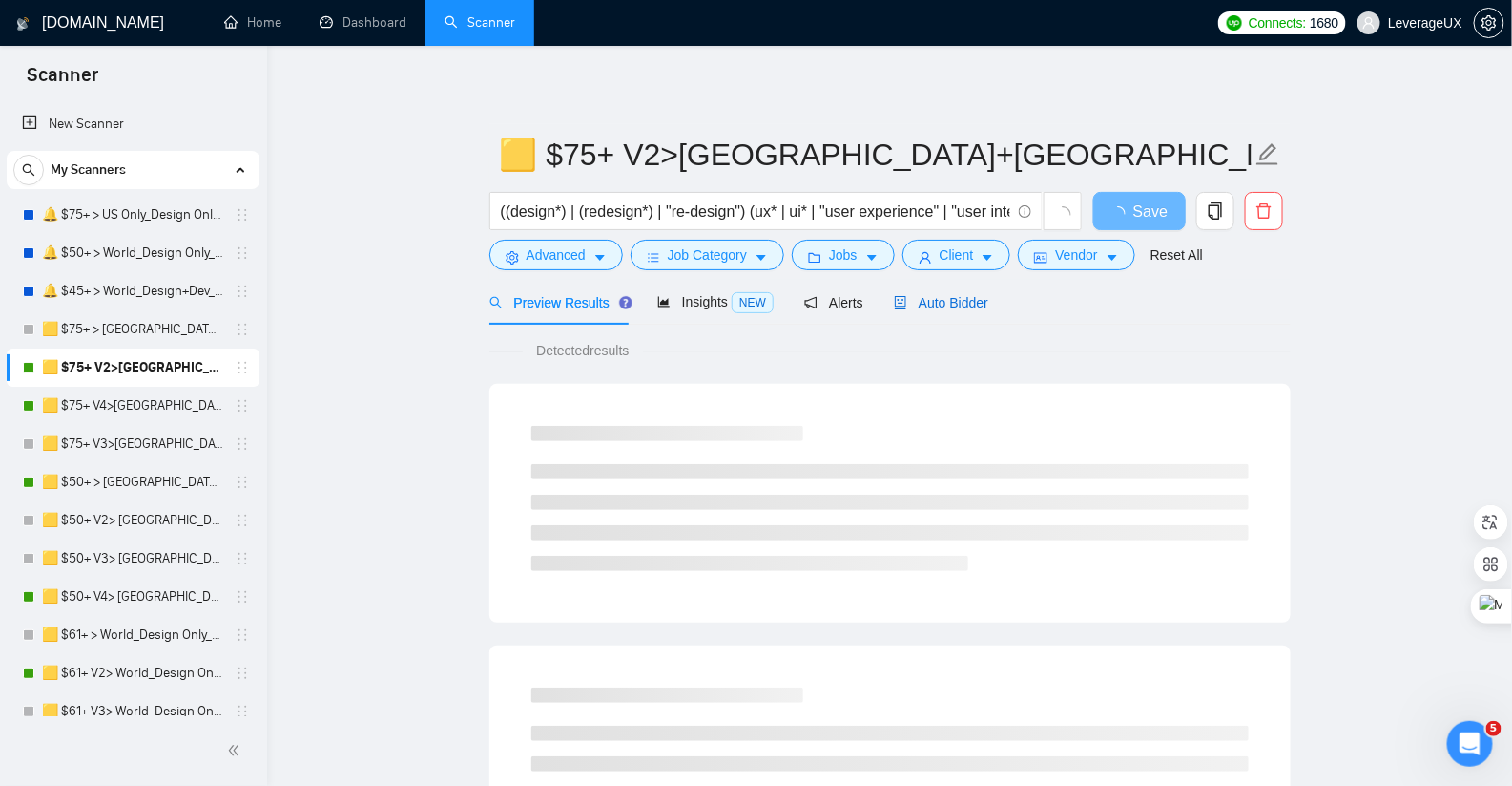
click at [976, 307] on span "Auto Bidder" at bounding box center [940, 303] width 94 height 15
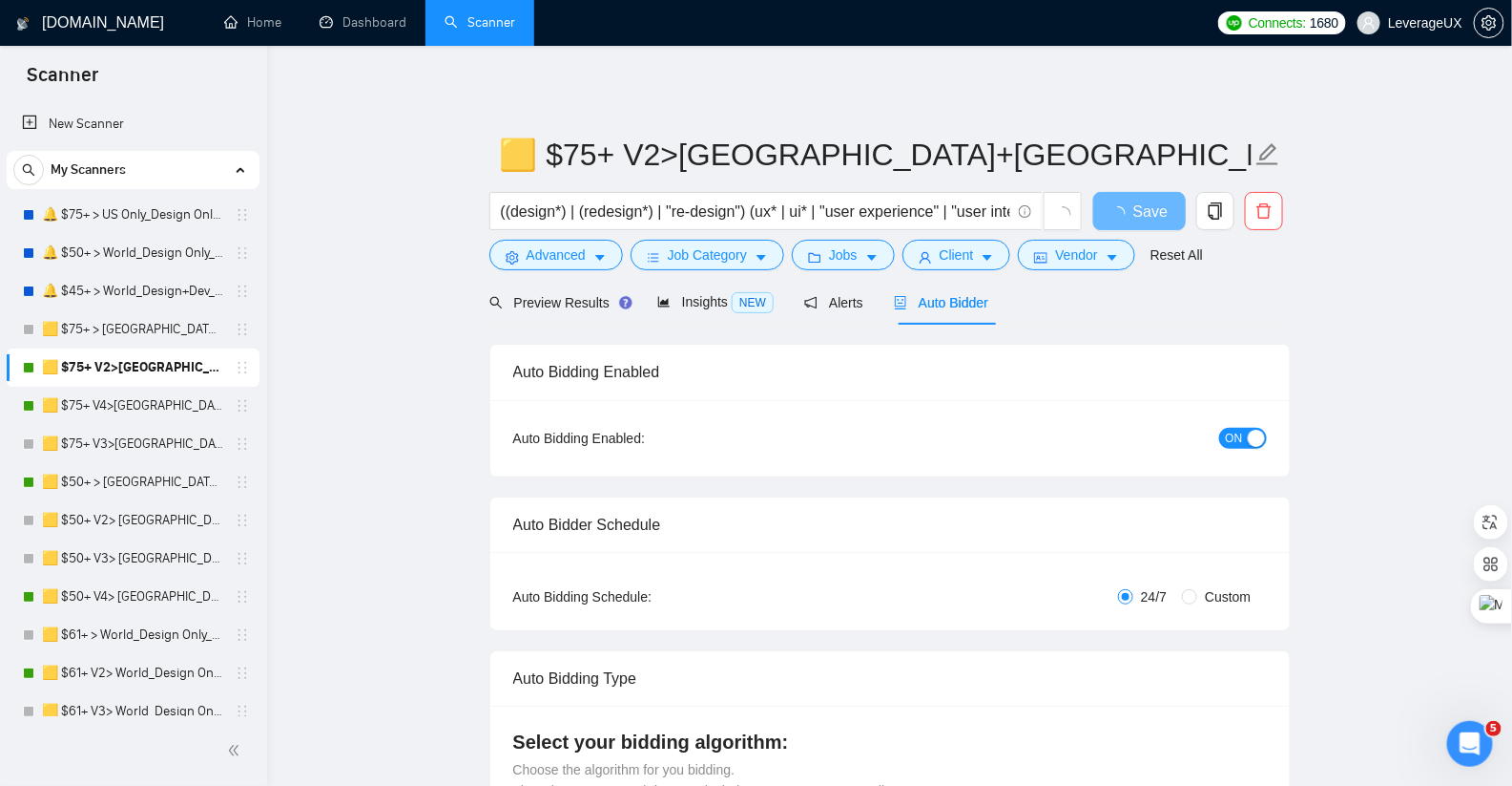
radio input "false"
radio input "true"
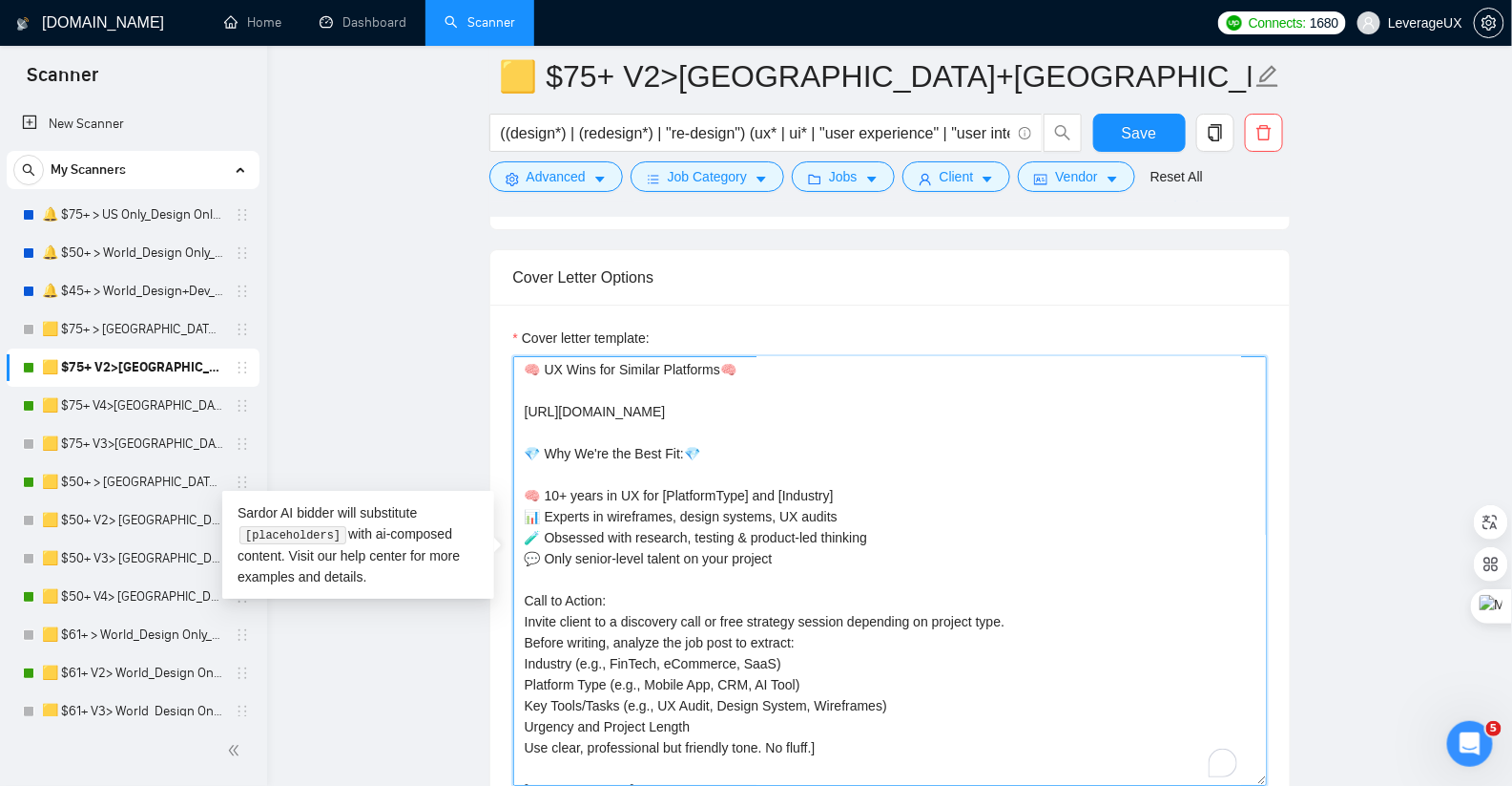
scroll to position [65, 0]
click at [526, 438] on textarea "[Start with a quick, confident hook that shows you're not just a designer, We'r…" at bounding box center [891, 571] width 754 height 430
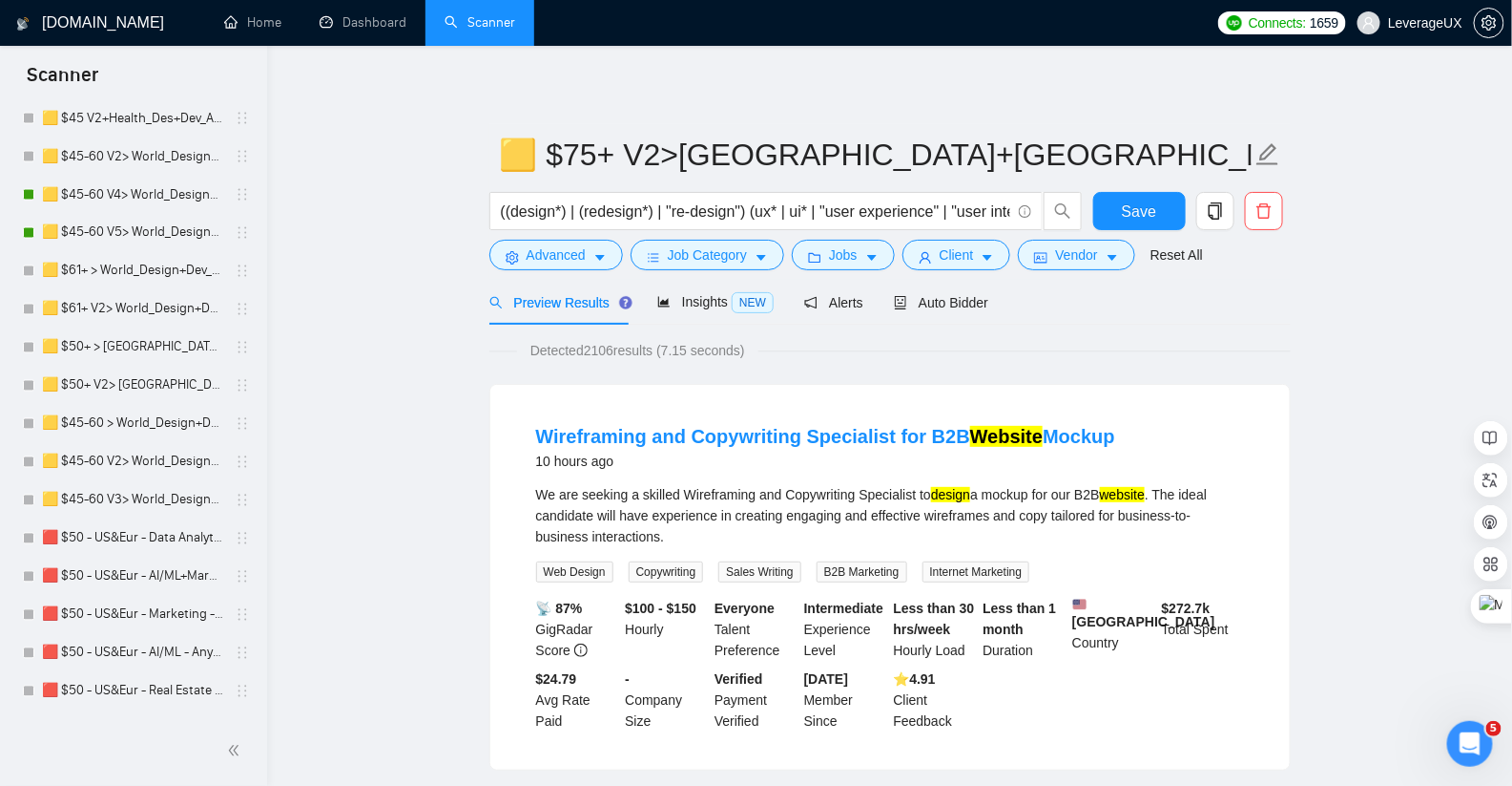
scroll to position [1213, 0]
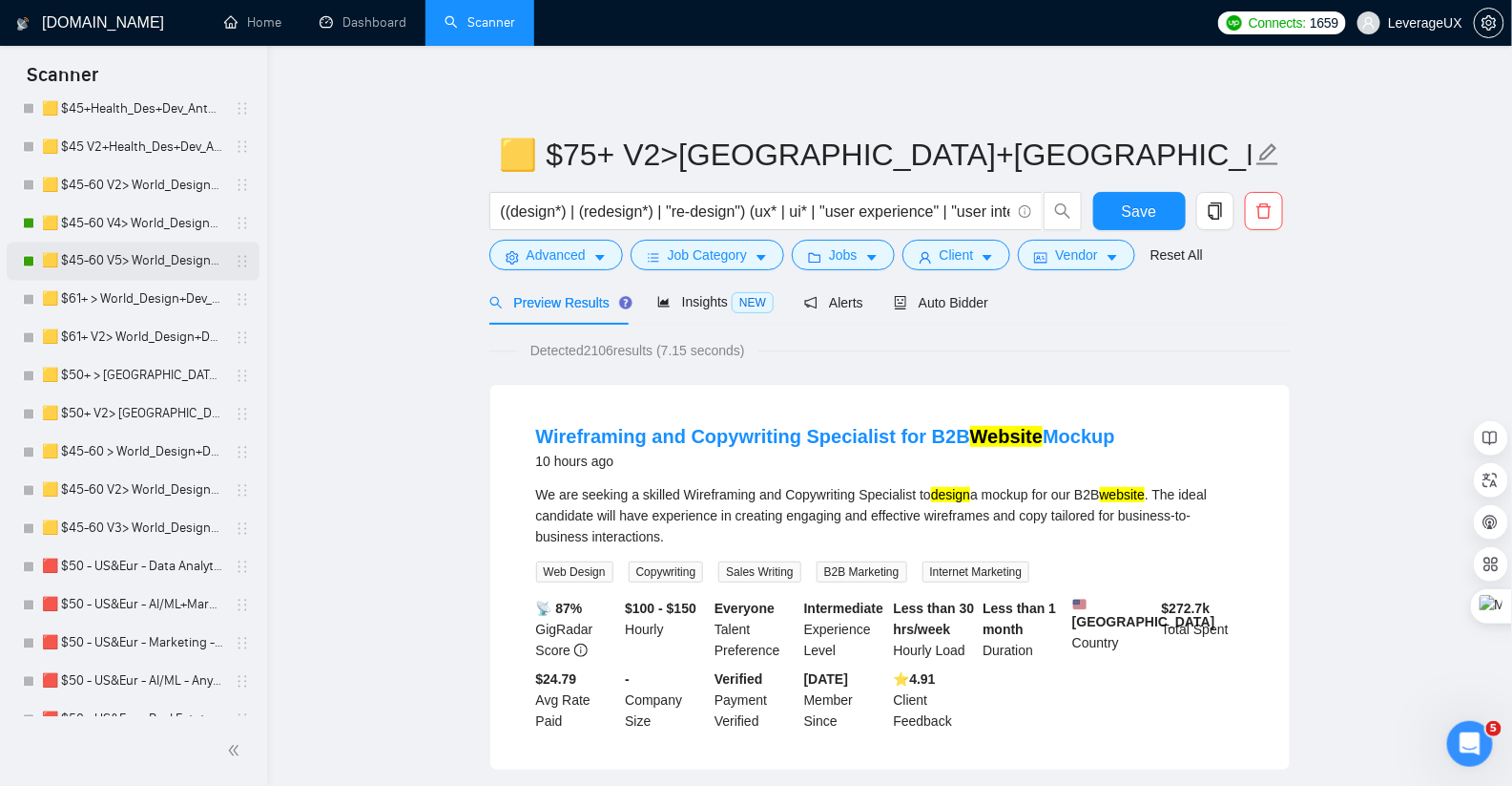
click at [151, 257] on link "🟨 $45-60 V5> World_Design+Dev_Antony-Front-End_General" at bounding box center [133, 262] width 181 height 38
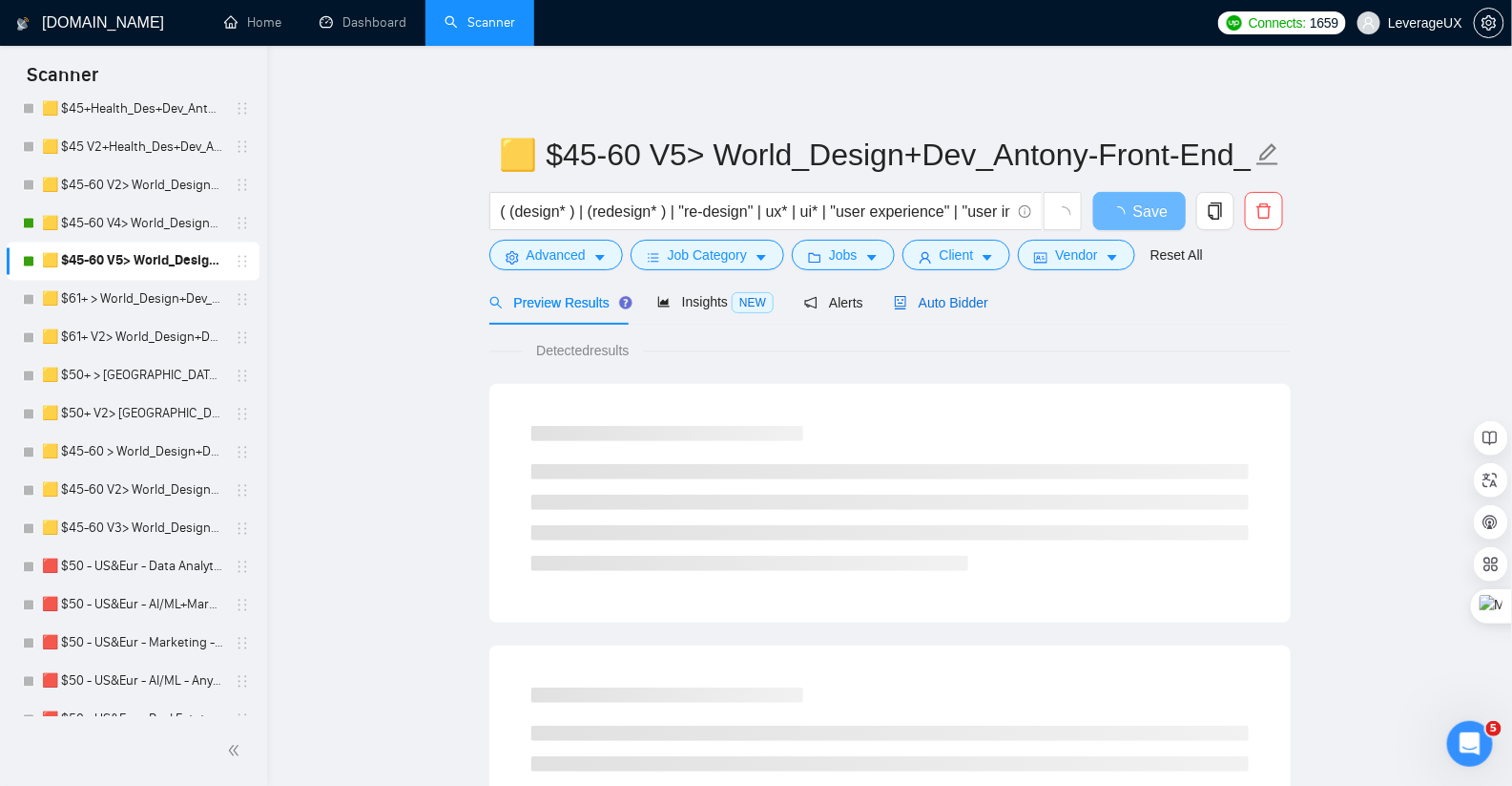
click at [964, 308] on span "Auto Bidder" at bounding box center [940, 303] width 94 height 15
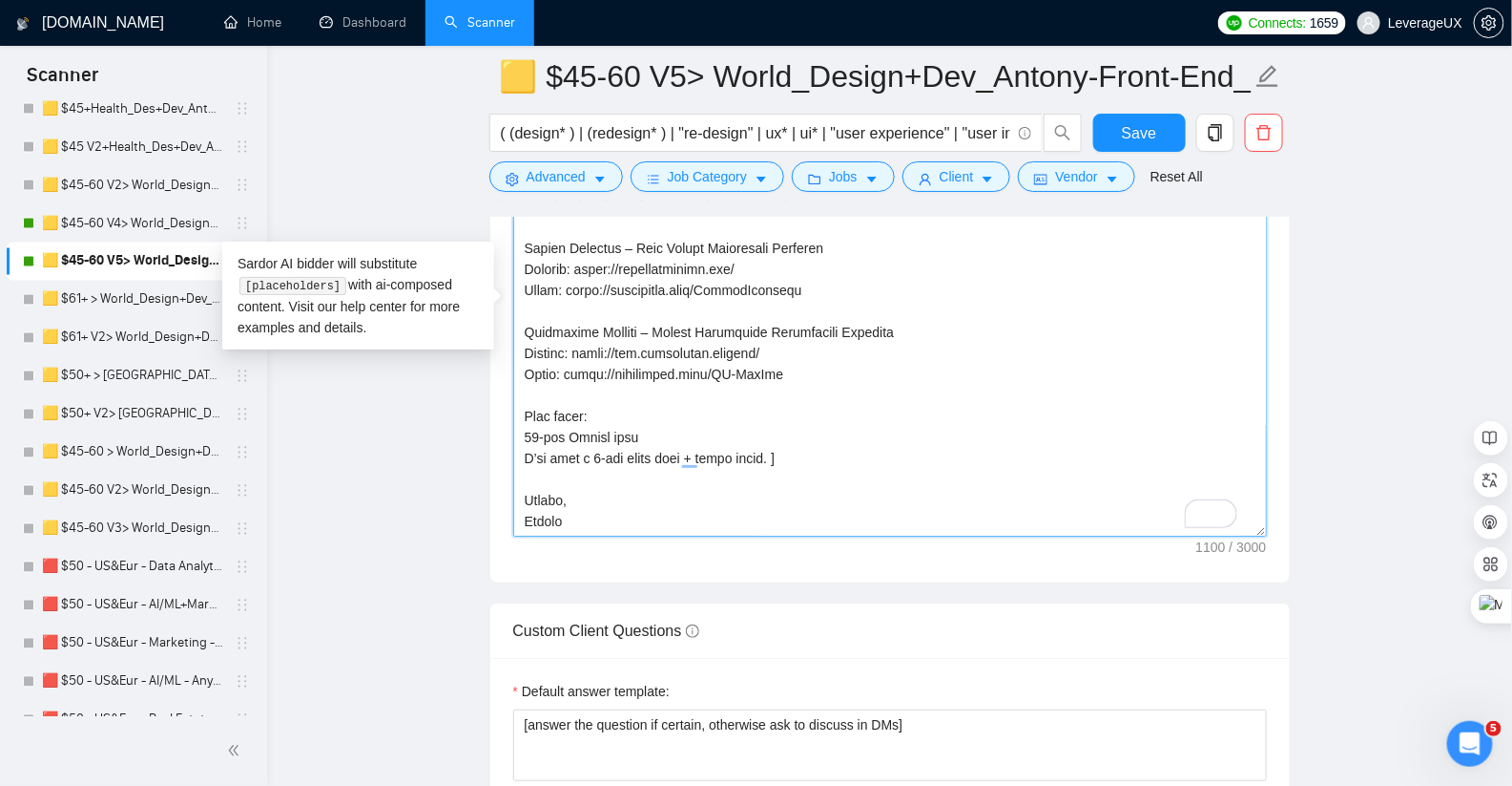
scroll to position [168, 0]
drag, startPoint x: 567, startPoint y: 504, endPoint x: 523, endPoint y: 408, distance: 105.6
click at [523, 408] on textarea "Cover letter template:" at bounding box center [891, 322] width 754 height 430
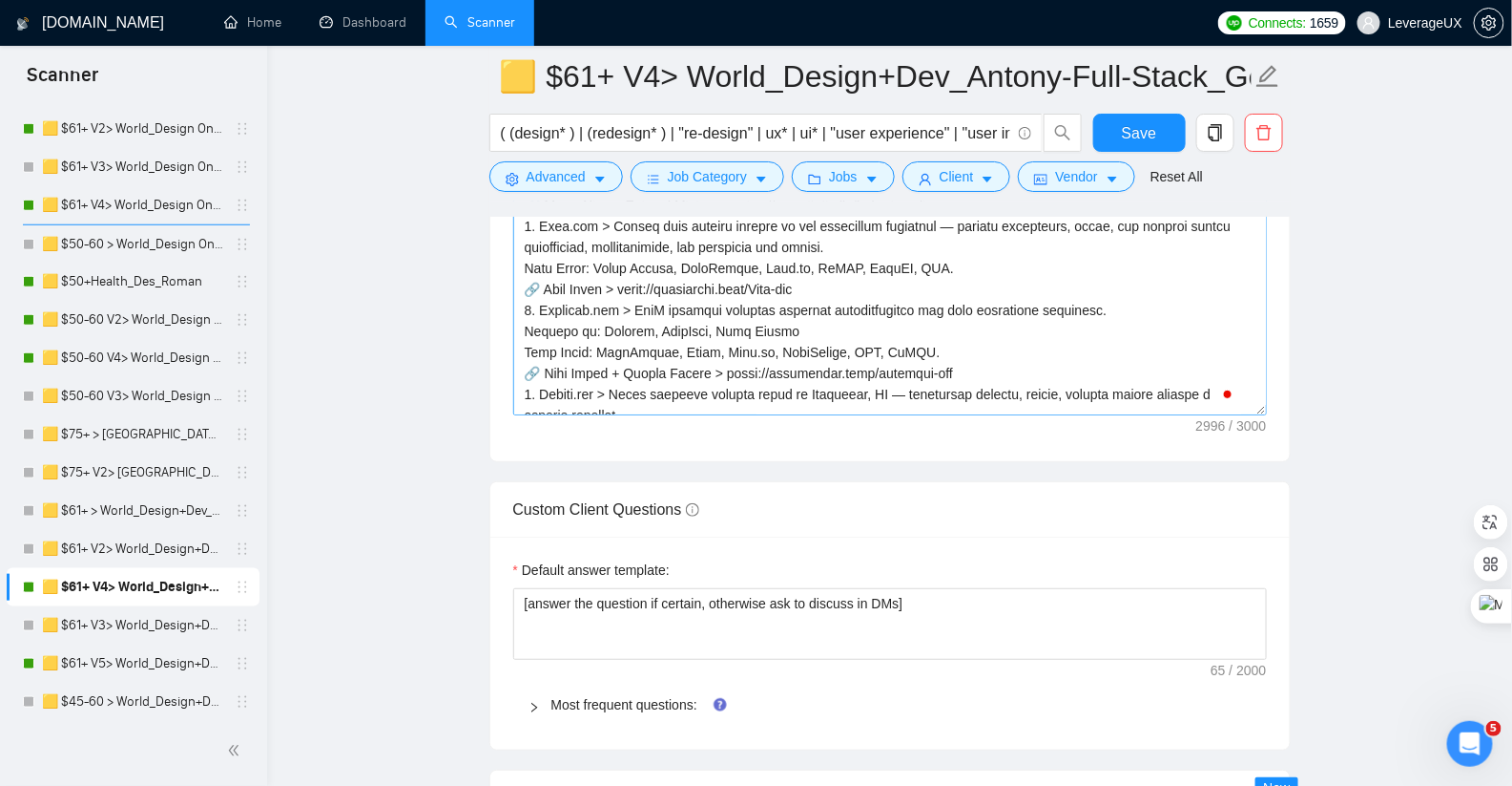
scroll to position [512, 0]
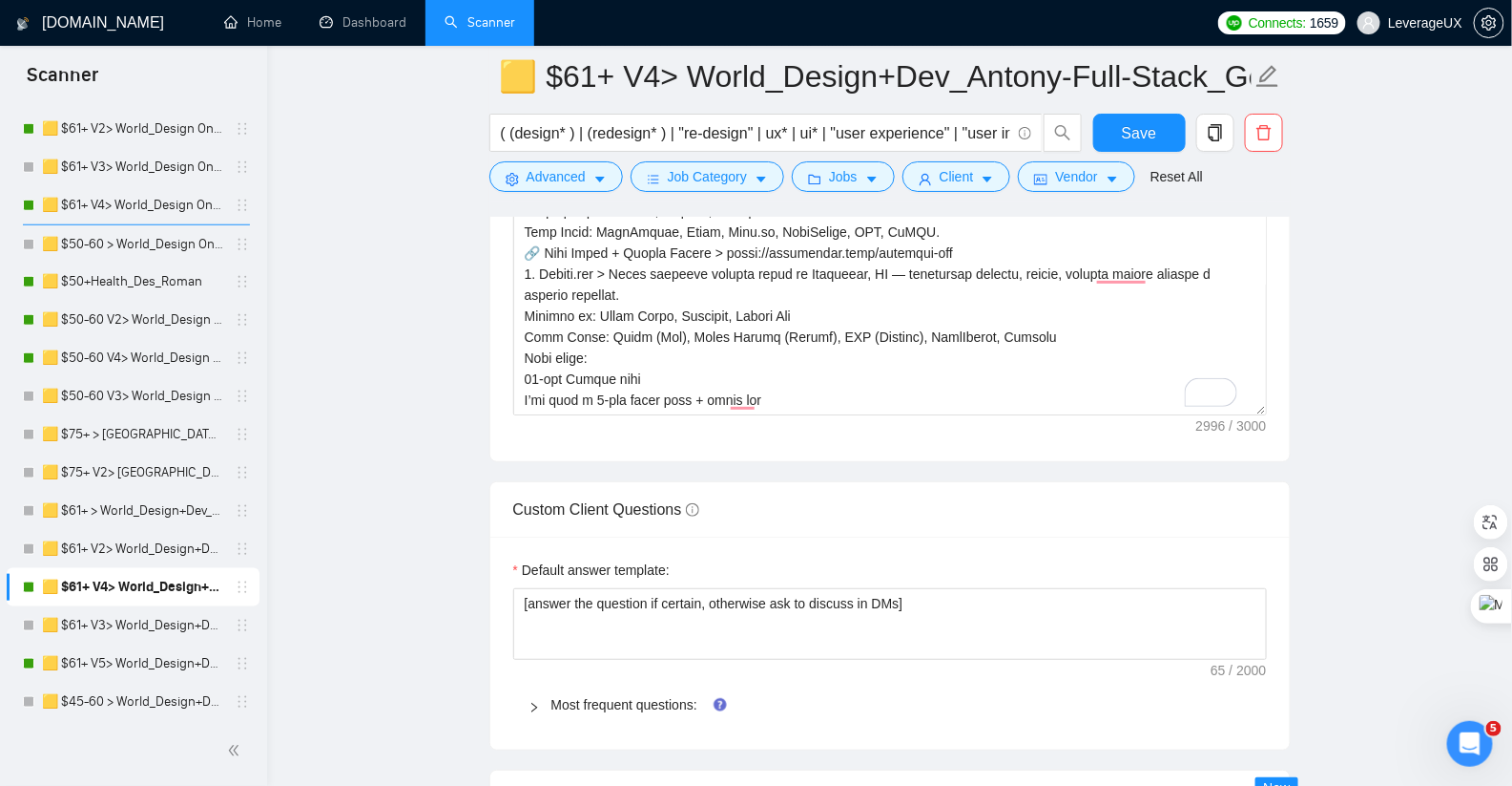
click at [509, 353] on div "Cover Letter Options Cover letter template:" at bounding box center [891, 170] width 802 height 584
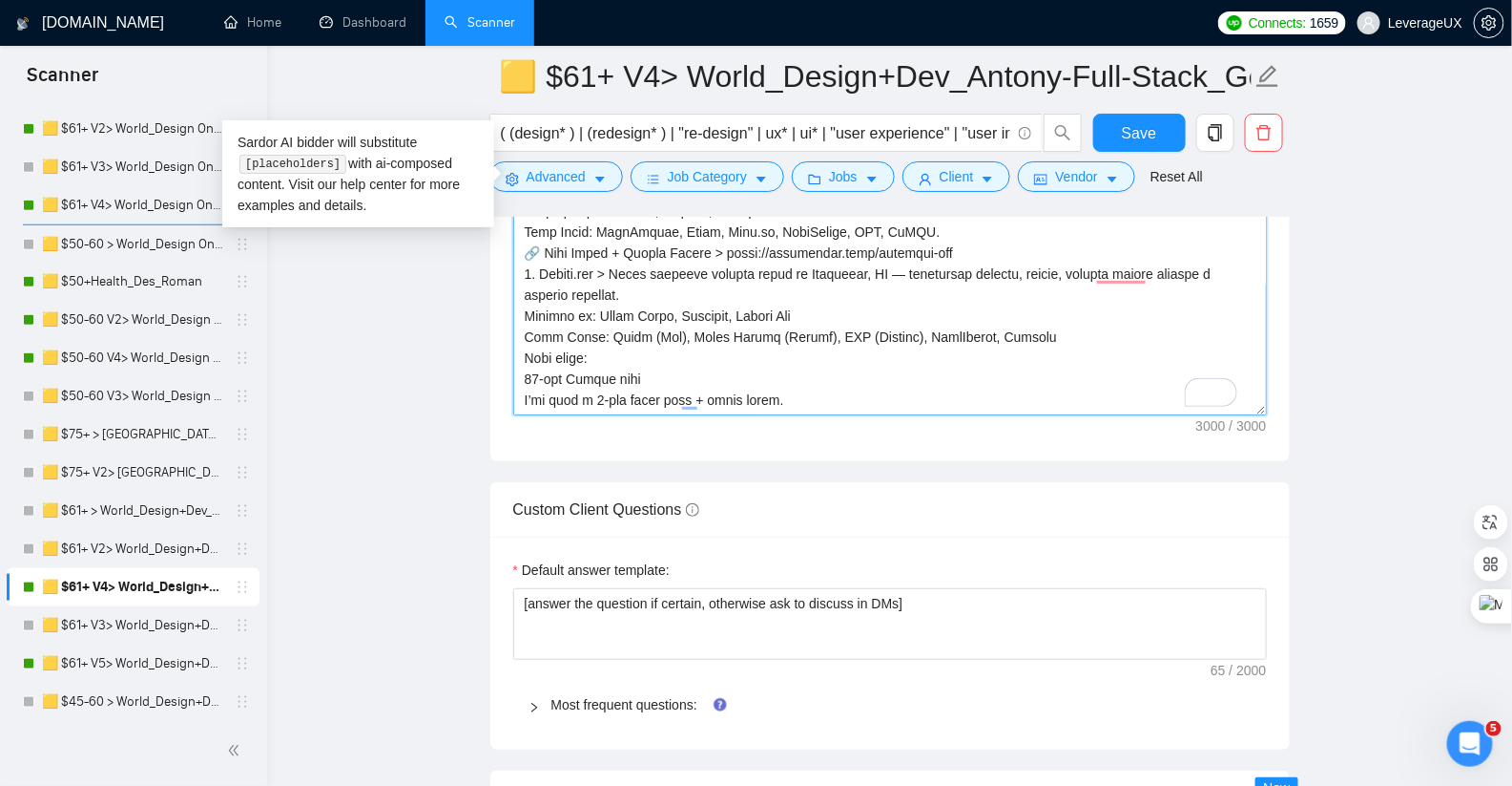
drag, startPoint x: 788, startPoint y: 385, endPoint x: 499, endPoint y: 348, distance: 291.4
click at [499, 348] on div "Cover letter template:" at bounding box center [891, 198] width 800 height 527
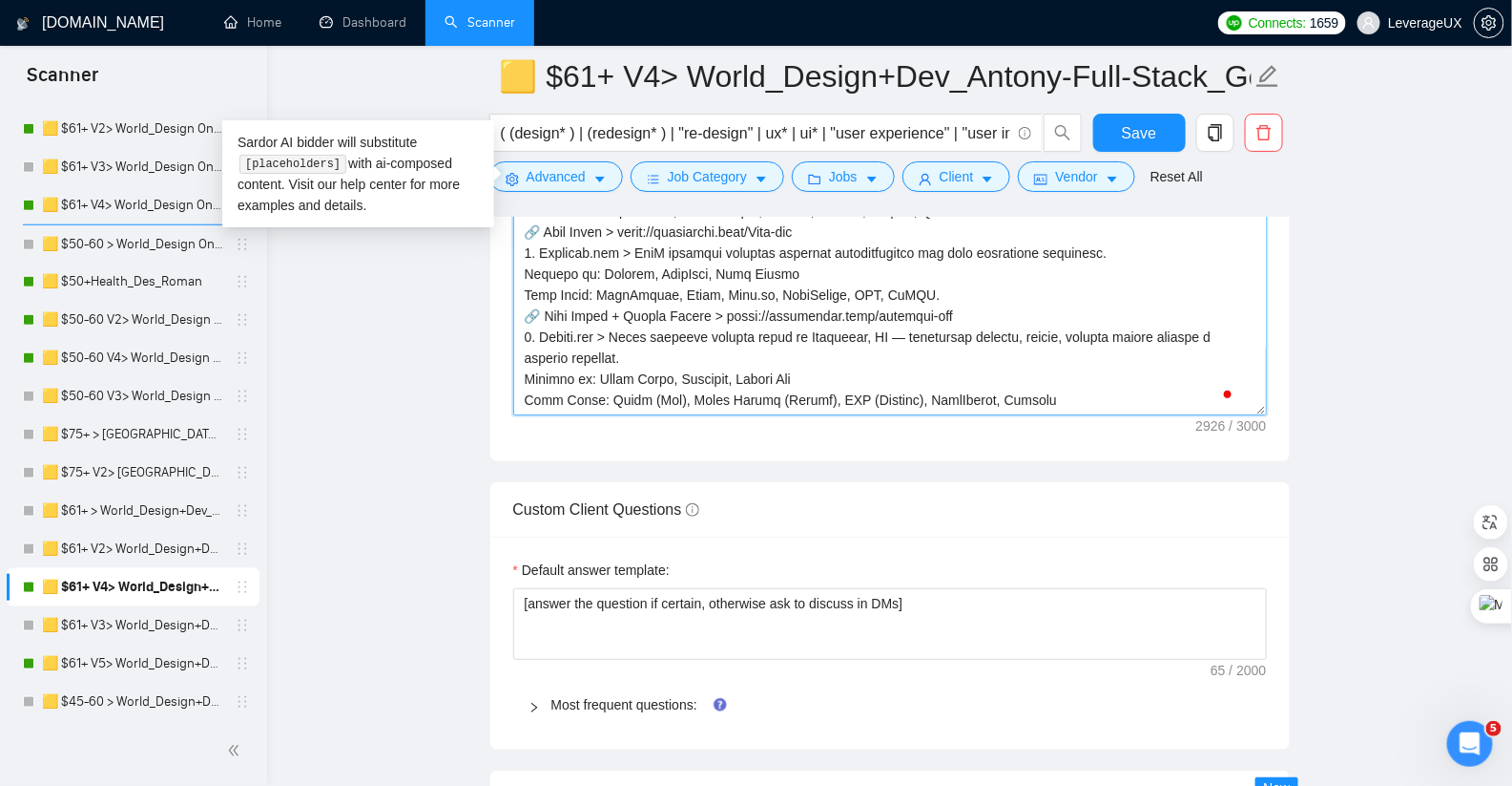
paste textarea "What is the main goal for your project now?"
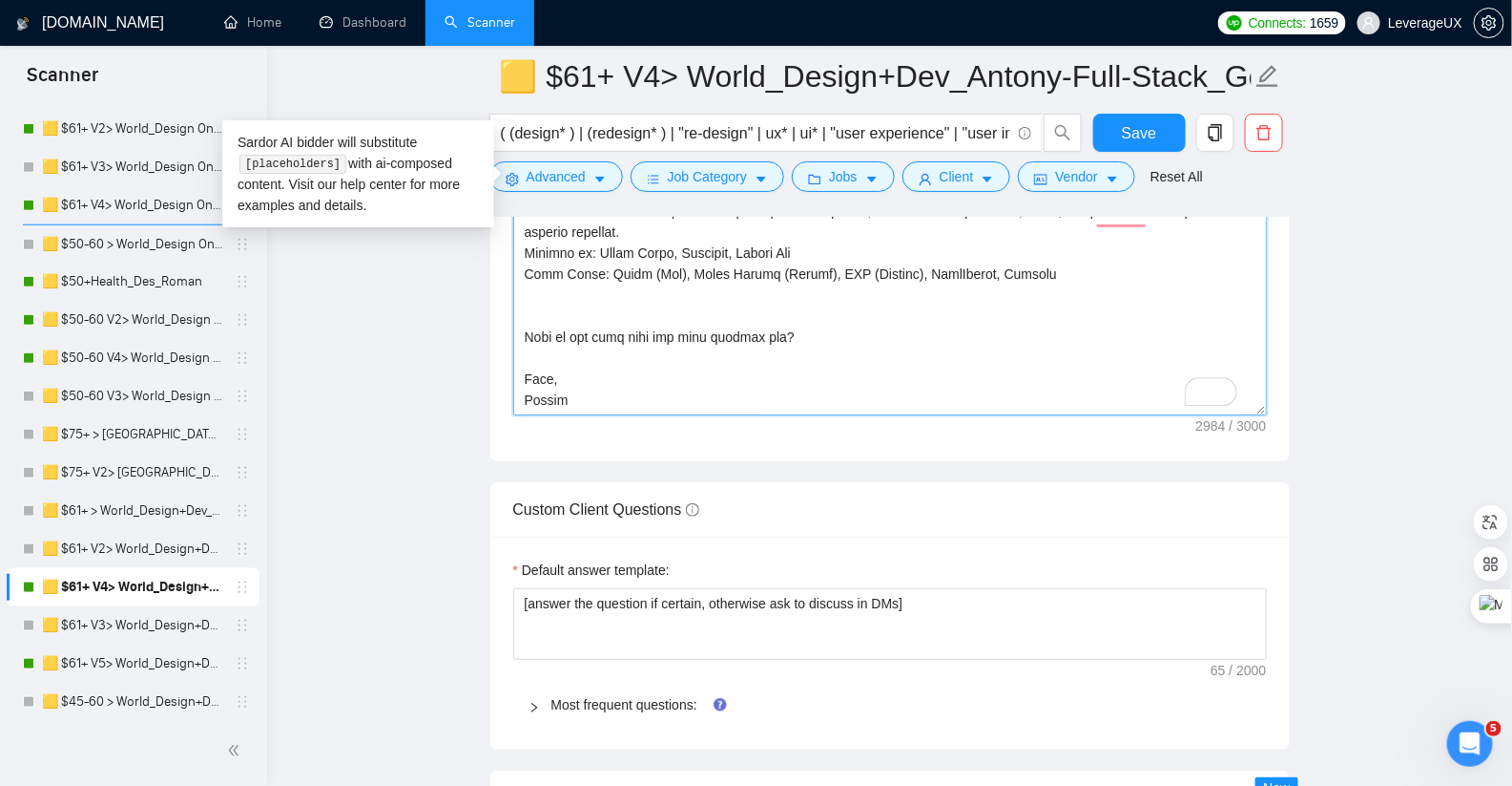
type textarea "👋 Lo ipsum! Dolorsi ametc adi eli sedd-eiusm temporinc ut LaB-etdol, magnaali e…"
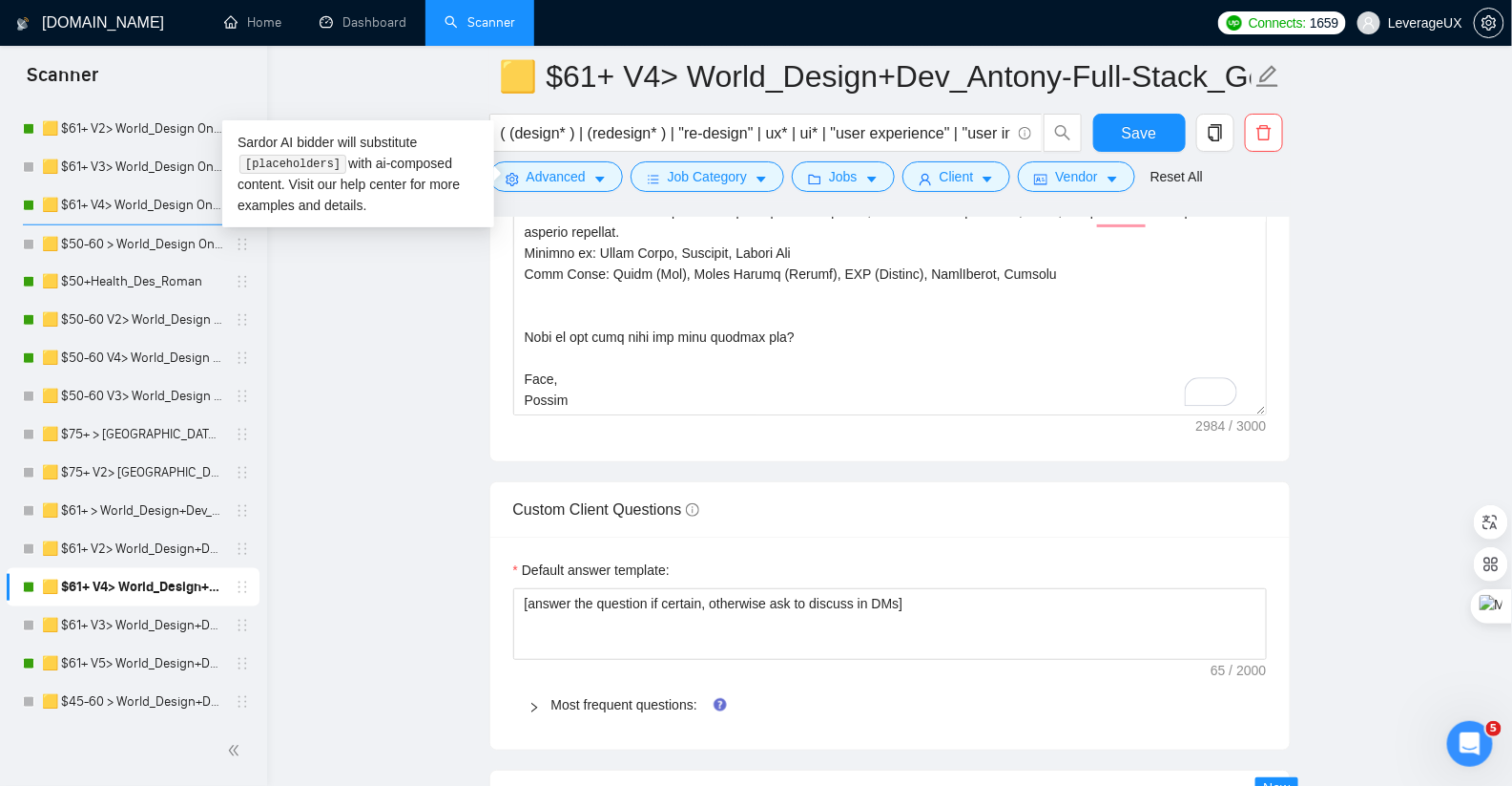
click at [1127, 153] on div "Save" at bounding box center [1139, 138] width 100 height 48
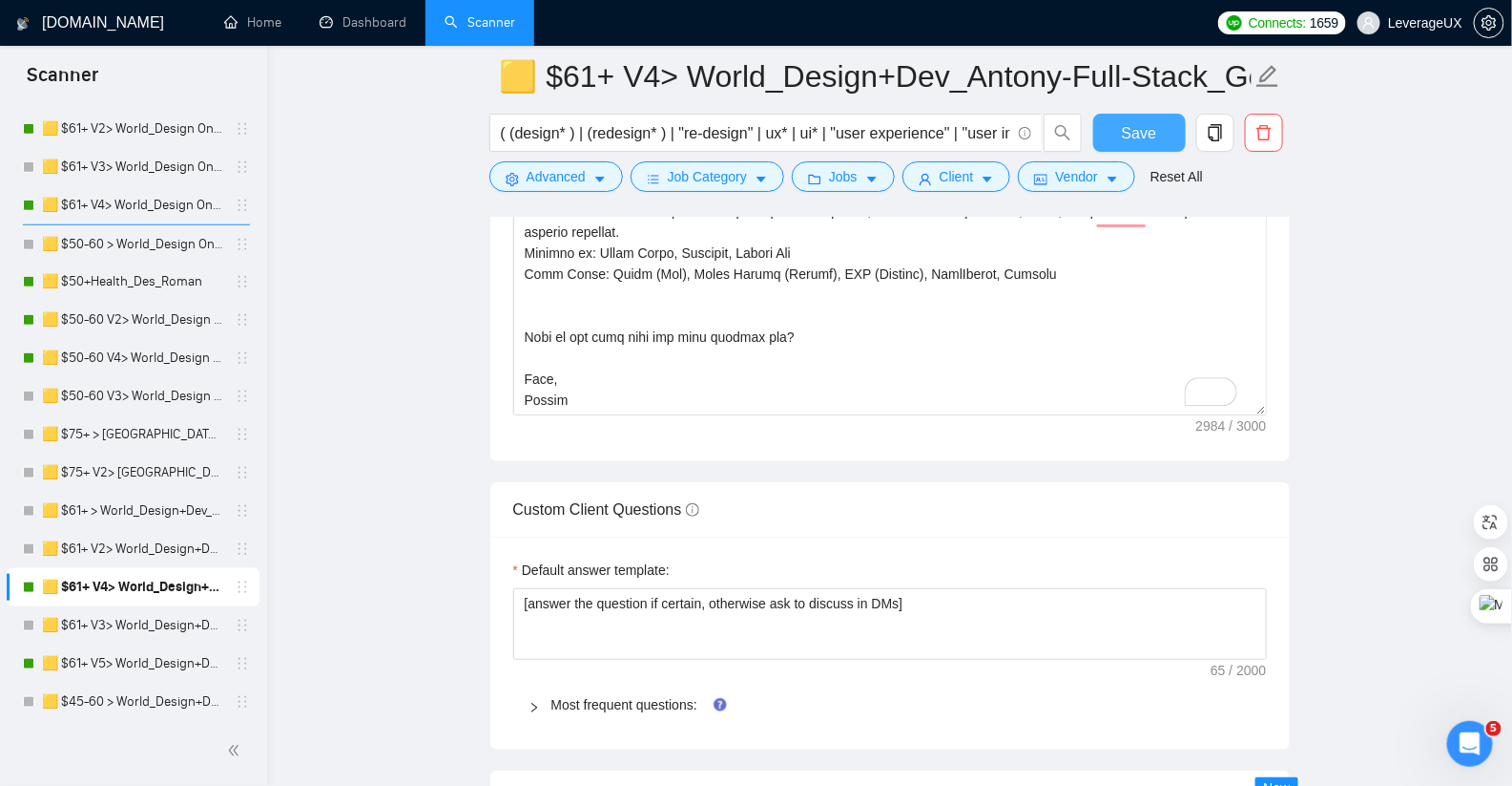
click at [1131, 134] on span "Save" at bounding box center [1139, 133] width 34 height 24
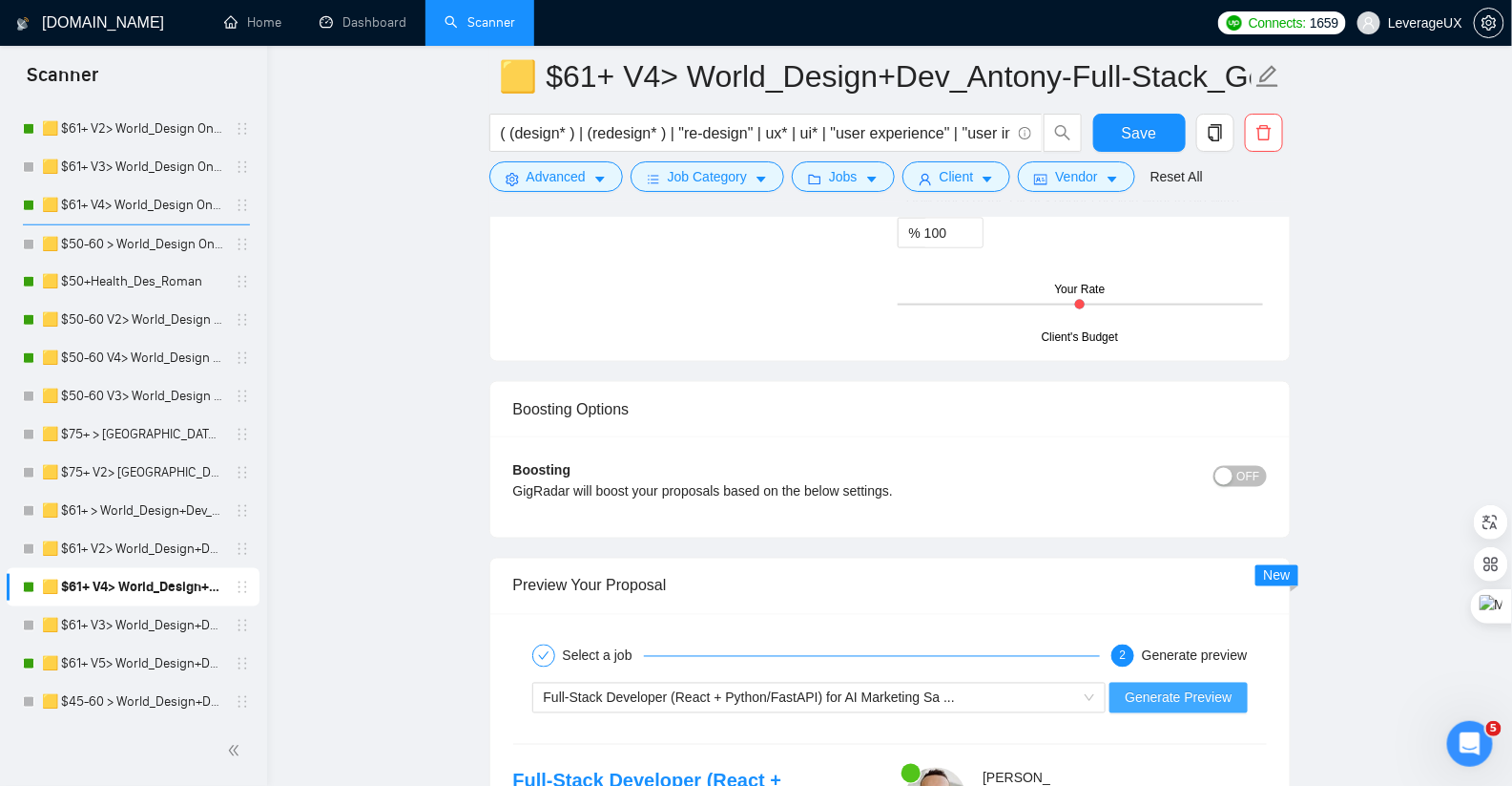
click at [1171, 683] on button "Generate Preview" at bounding box center [1178, 698] width 137 height 31
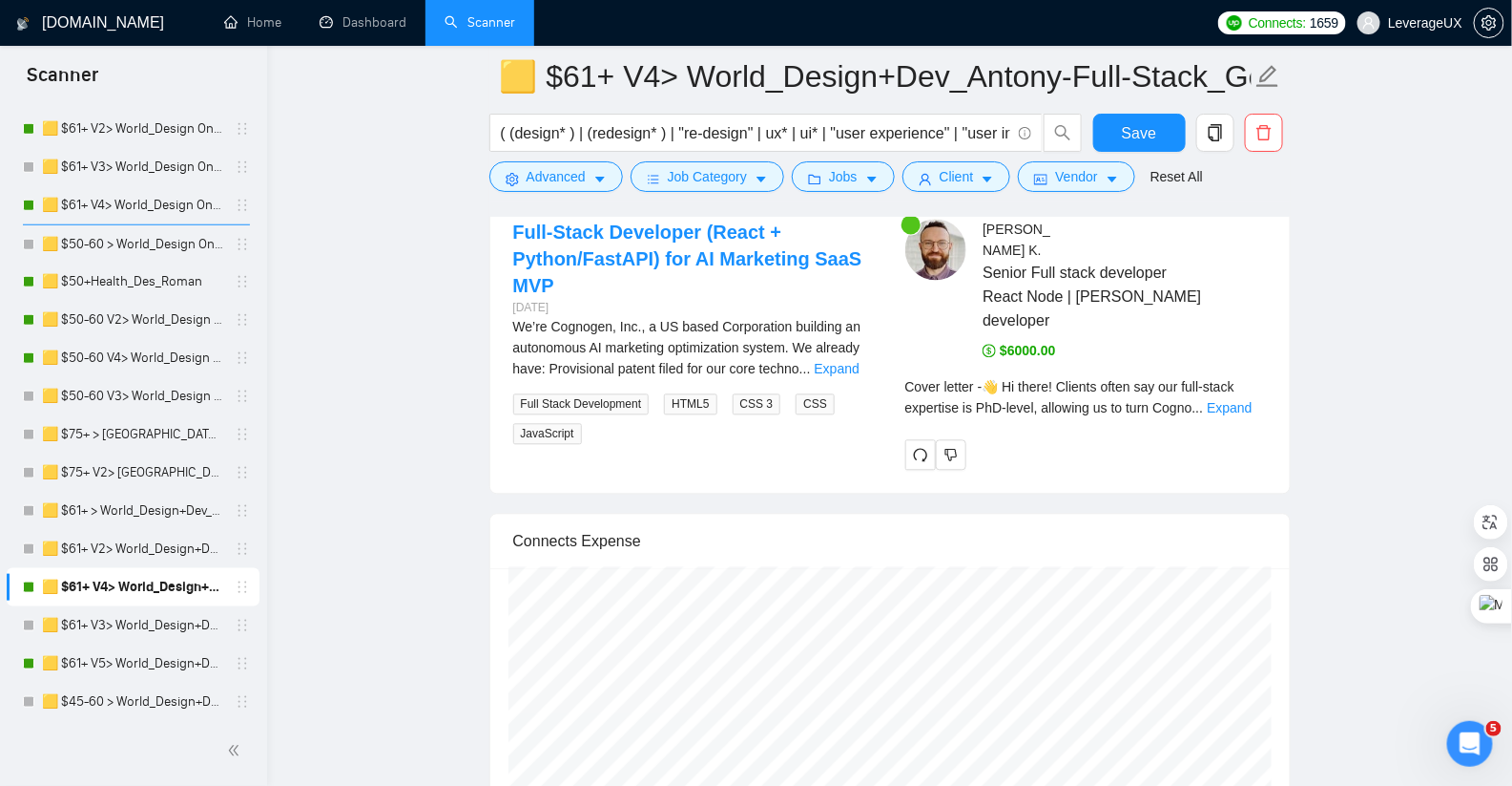
scroll to position [4143, 0]
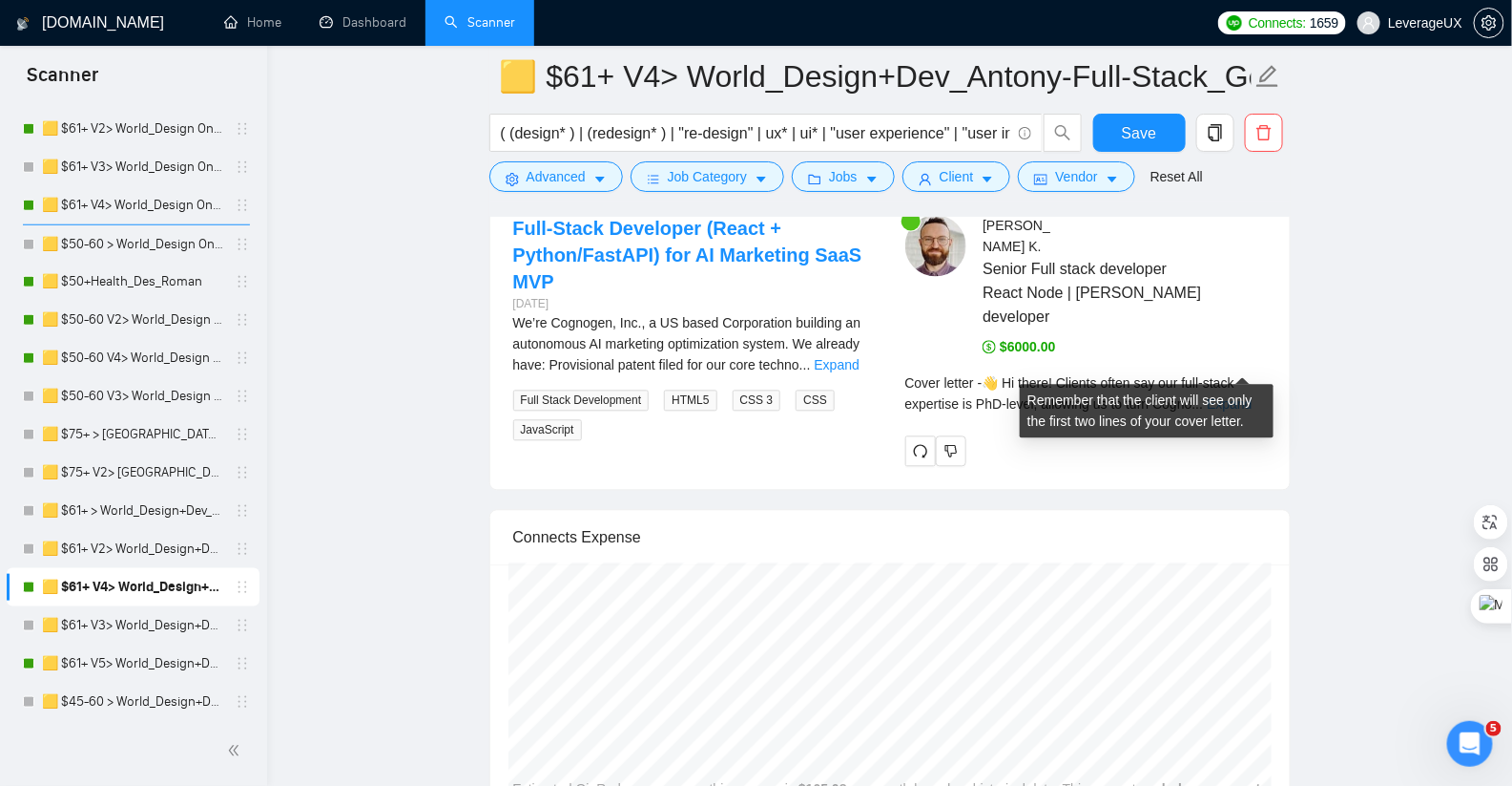
click at [1236, 396] on link "Expand" at bounding box center [1228, 404] width 45 height 15
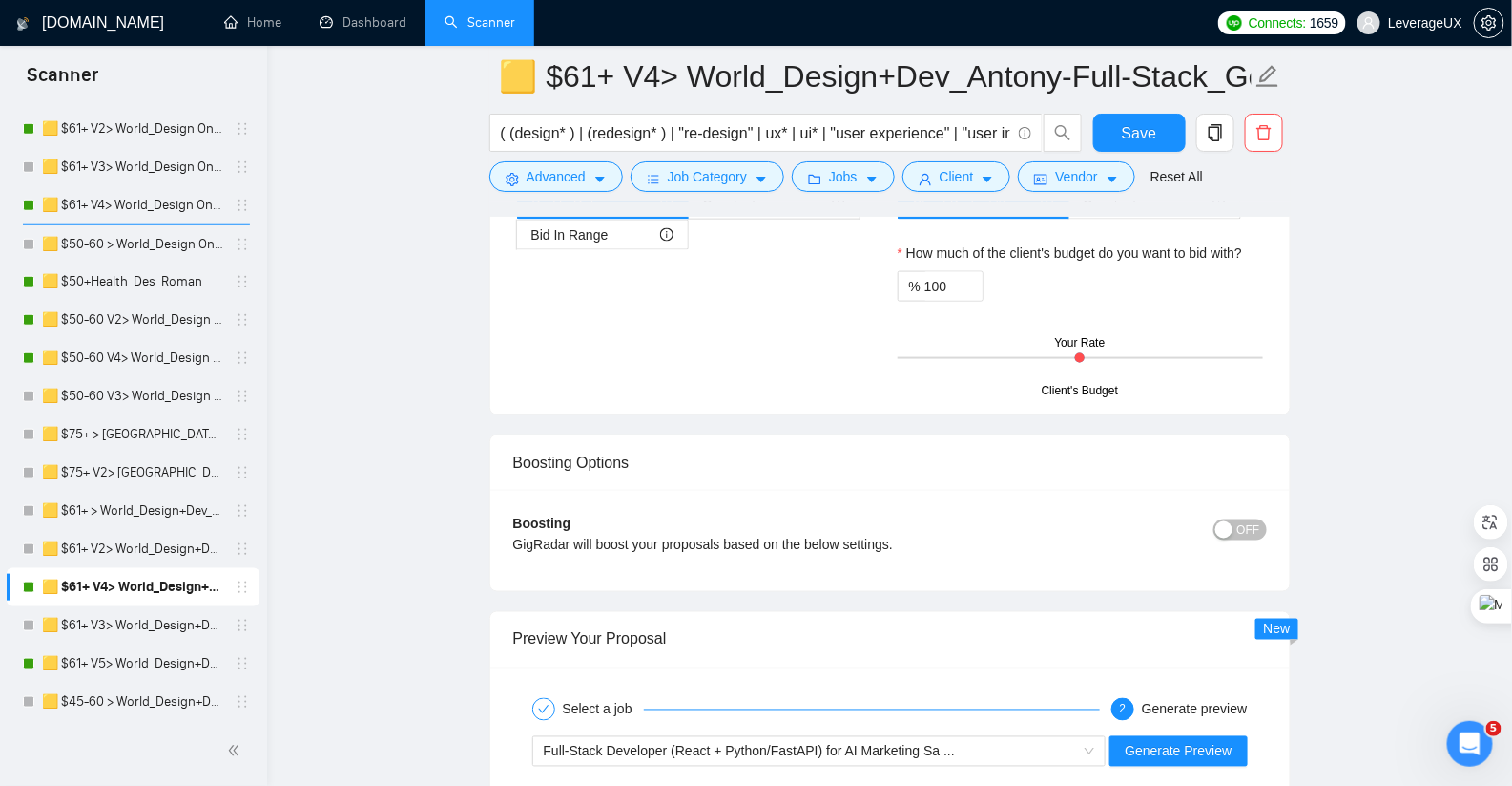
scroll to position [3357, 0]
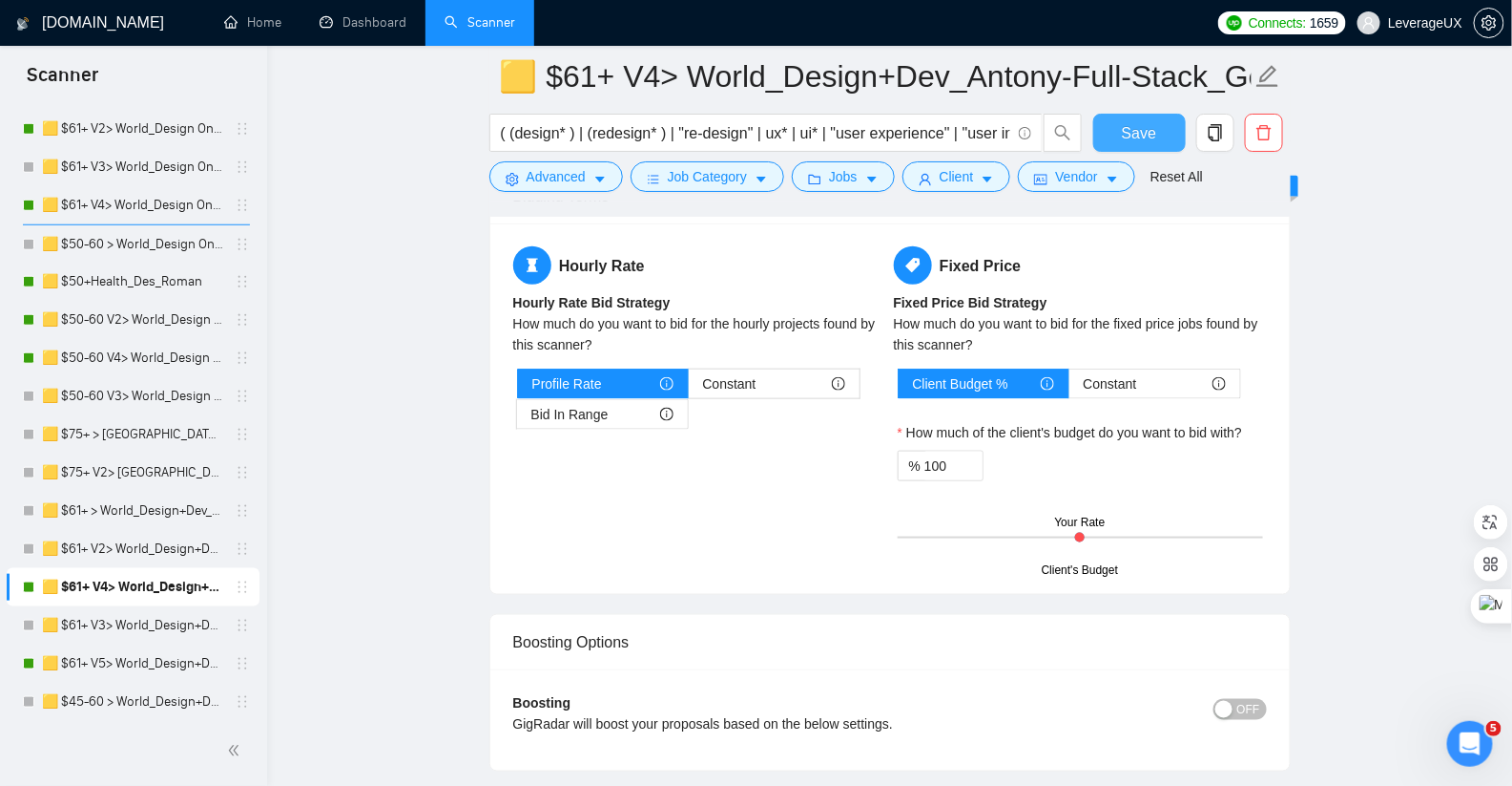
click at [1118, 145] on button "Save" at bounding box center [1139, 133] width 93 height 38
click at [129, 582] on link "🟨 $61+ V4> World_Design+Dev_Antony-Full-Stack_General" at bounding box center [133, 587] width 181 height 38
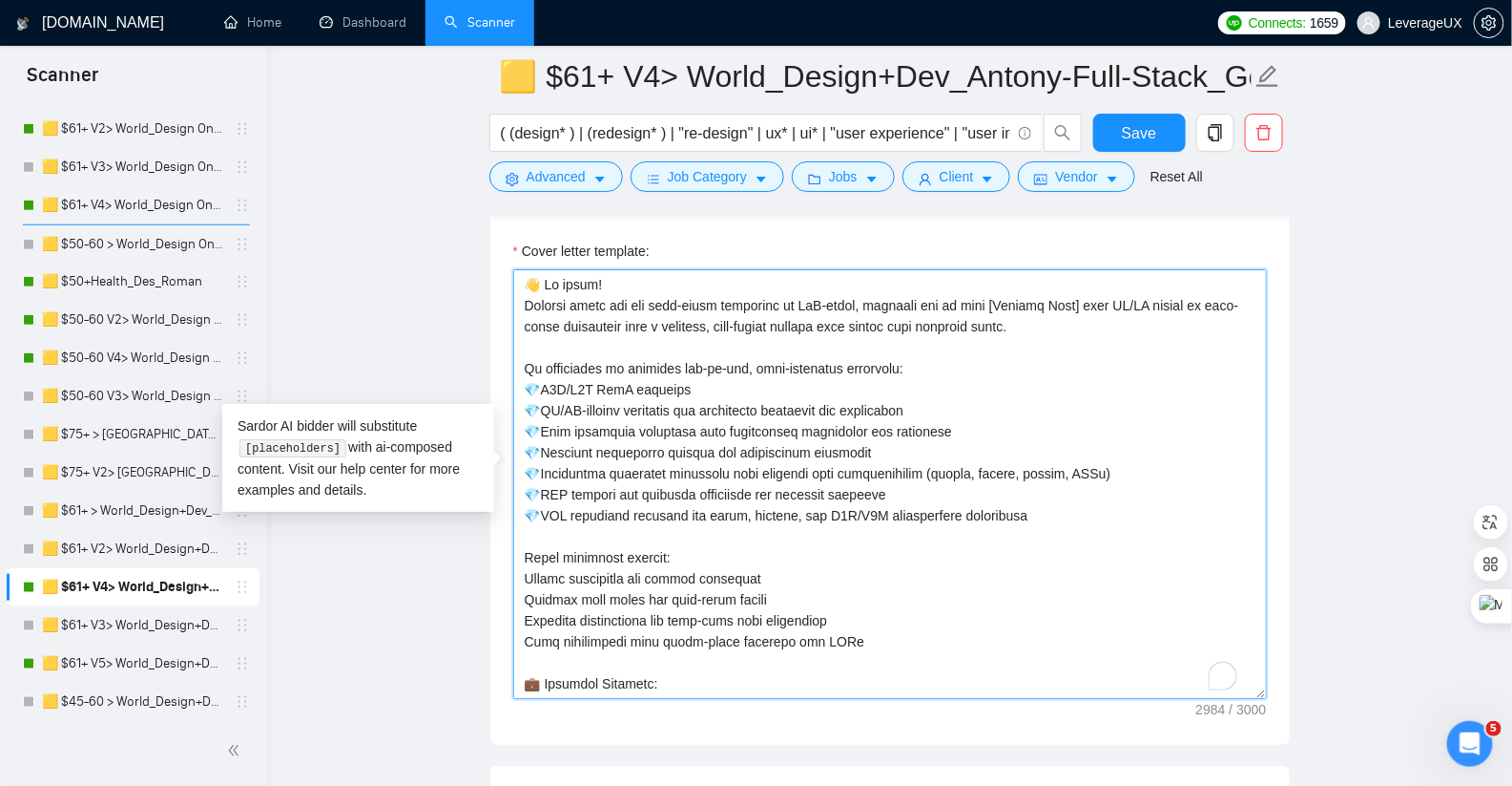
scroll to position [756, 0]
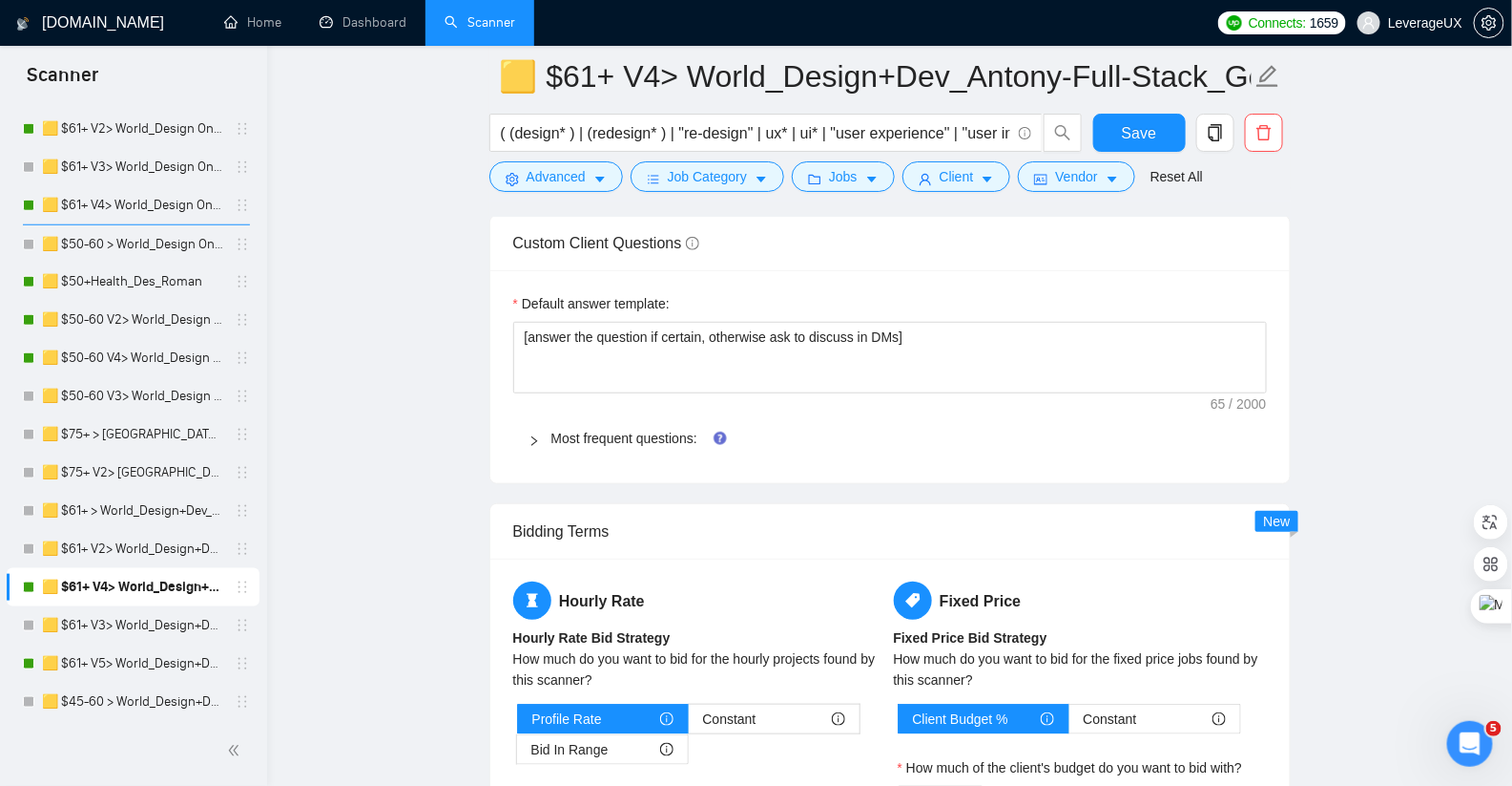
drag, startPoint x: 527, startPoint y: 354, endPoint x: 780, endPoint y: 815, distance: 525.9
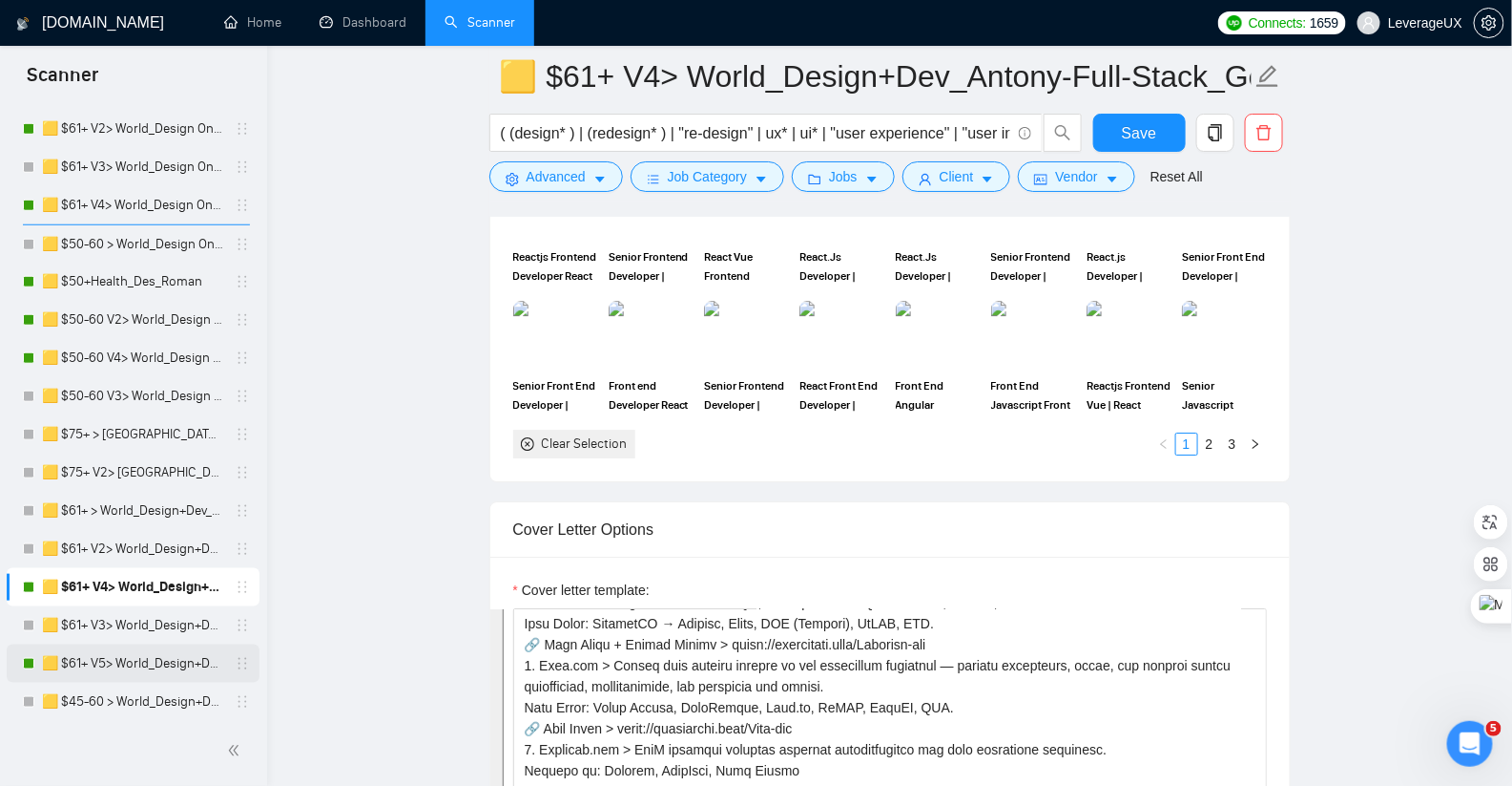
click at [146, 669] on link "🟨 $61+ V5> World_Design+Dev_Antony-Full-Stack_General" at bounding box center [133, 664] width 181 height 38
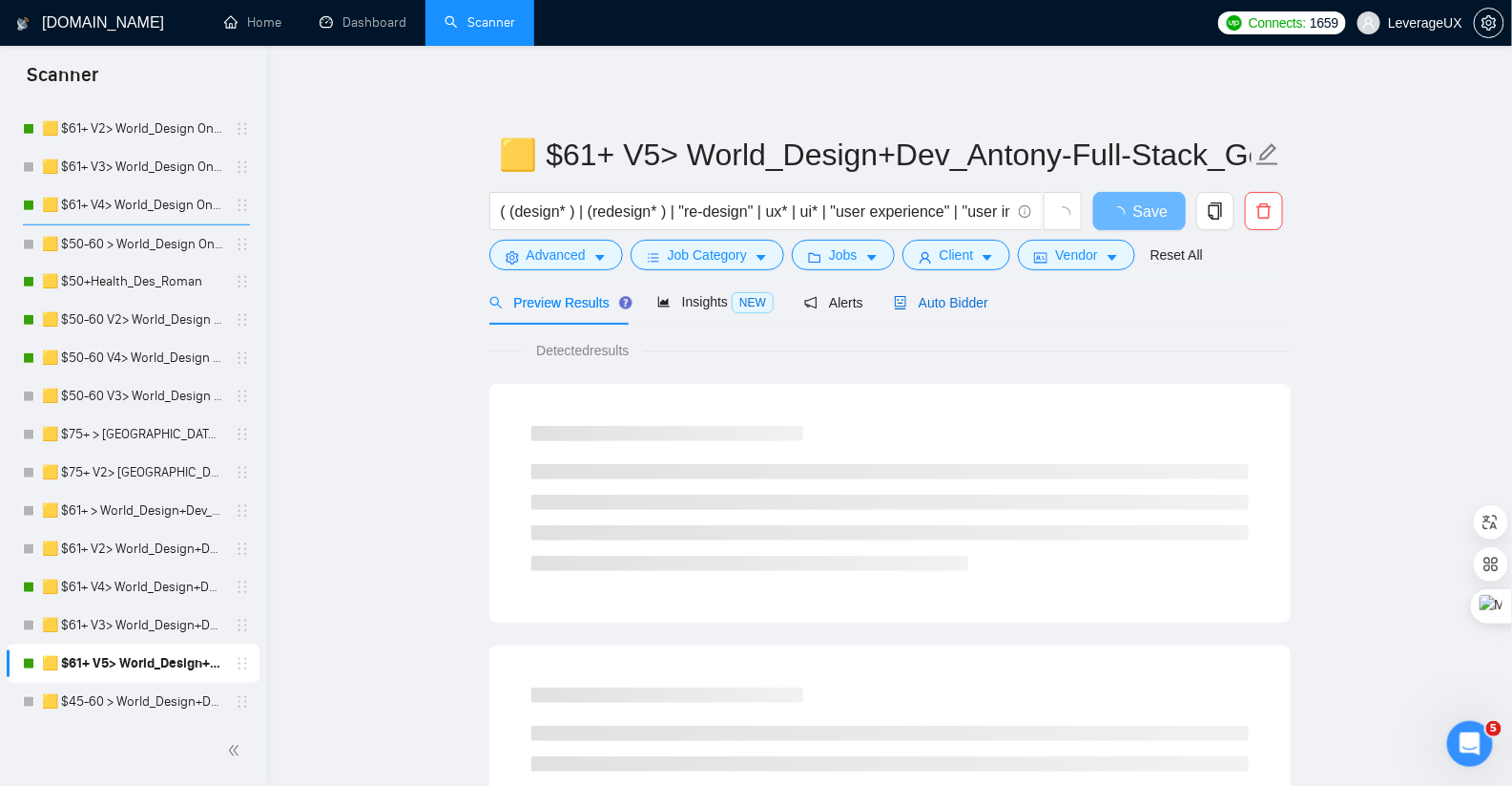
click at [974, 295] on span "Auto Bidder" at bounding box center [940, 303] width 94 height 15
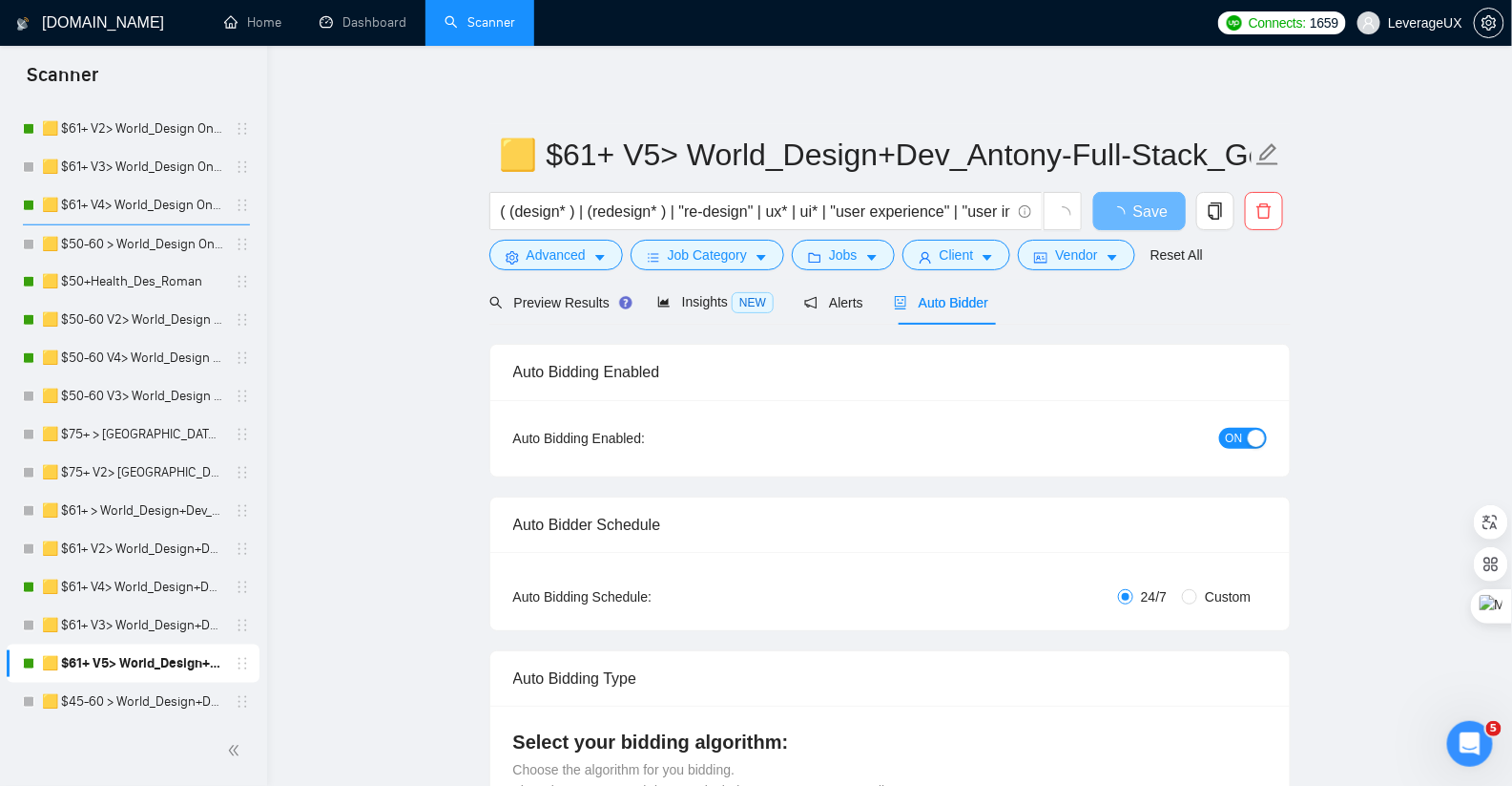
radio input "false"
radio input "true"
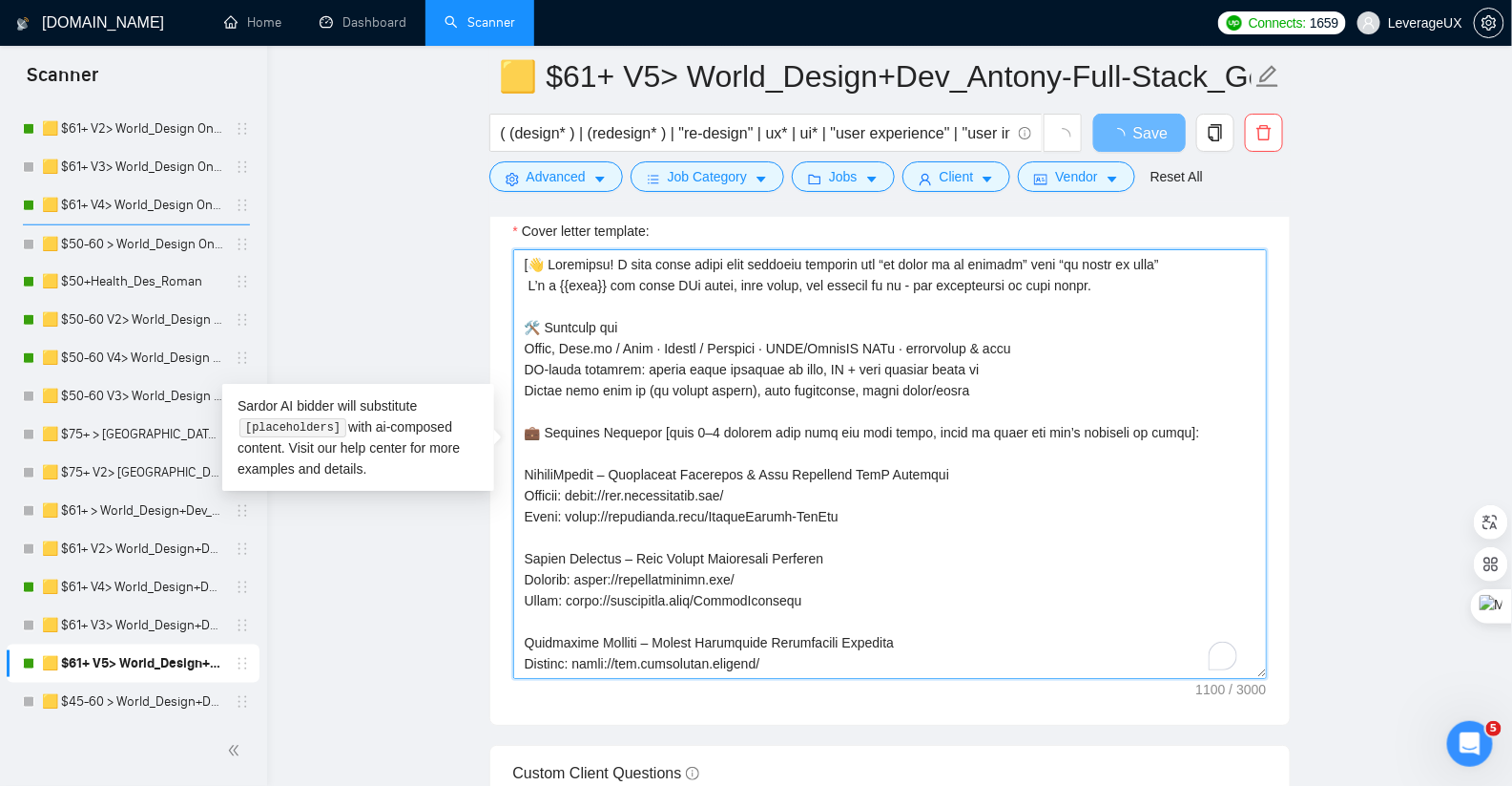
scroll to position [168, 0]
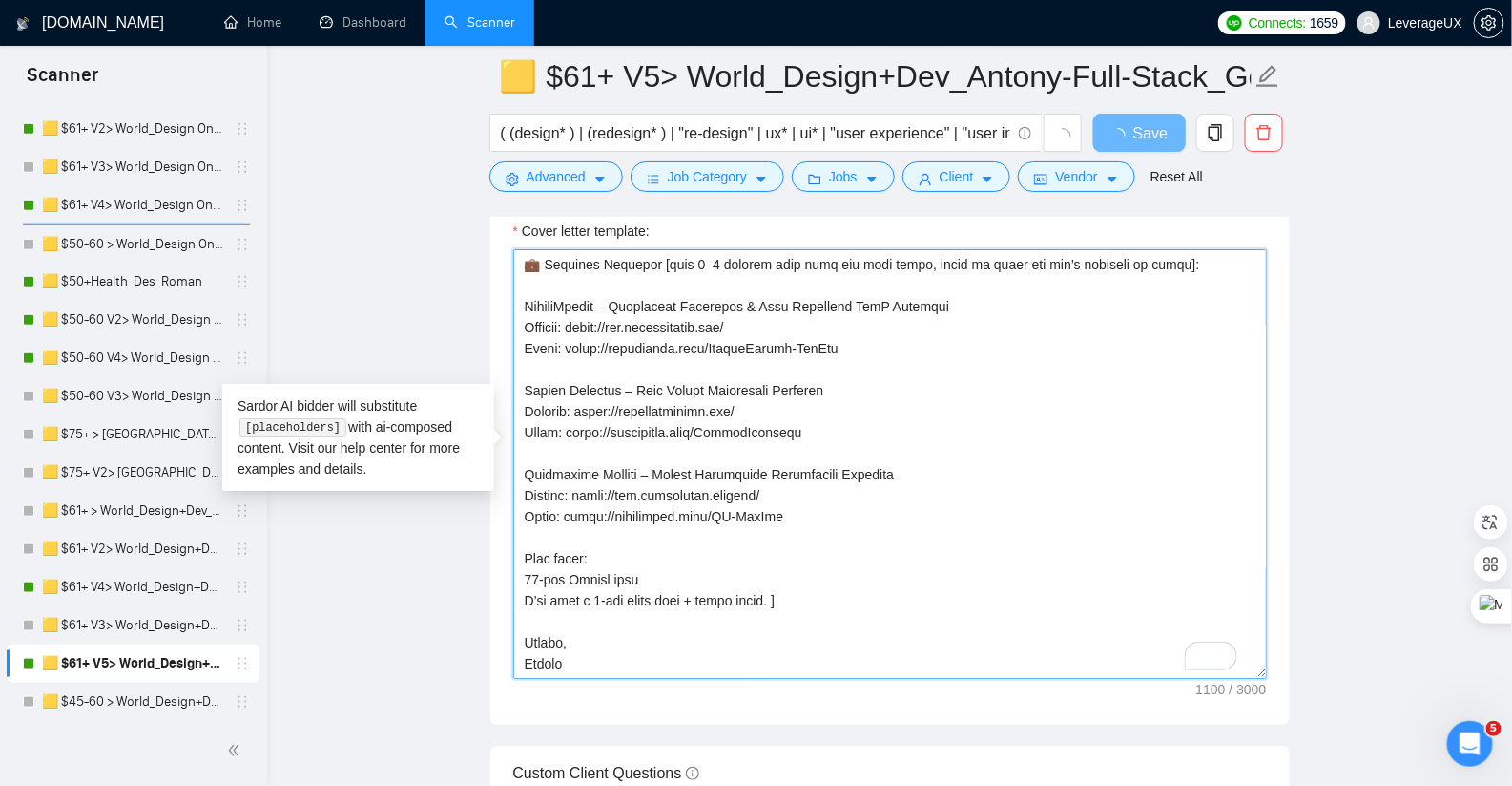
drag, startPoint x: 527, startPoint y: 316, endPoint x: 742, endPoint y: 767, distance: 499.6
click at [742, 767] on form "Auto Bidding Enabled Auto Bidding Enabled: ON Auto Bidder Schedule Auto Bidding…" at bounding box center [891, 255] width 802 height 4655
paste textarea "We specialize in building end-to-end, data-intensive platforms: 💎B2B/B2C SaaS p…"
type textarea "[👋 Greetings! I turn flaky specs into reliable features and “it works on my mac…"
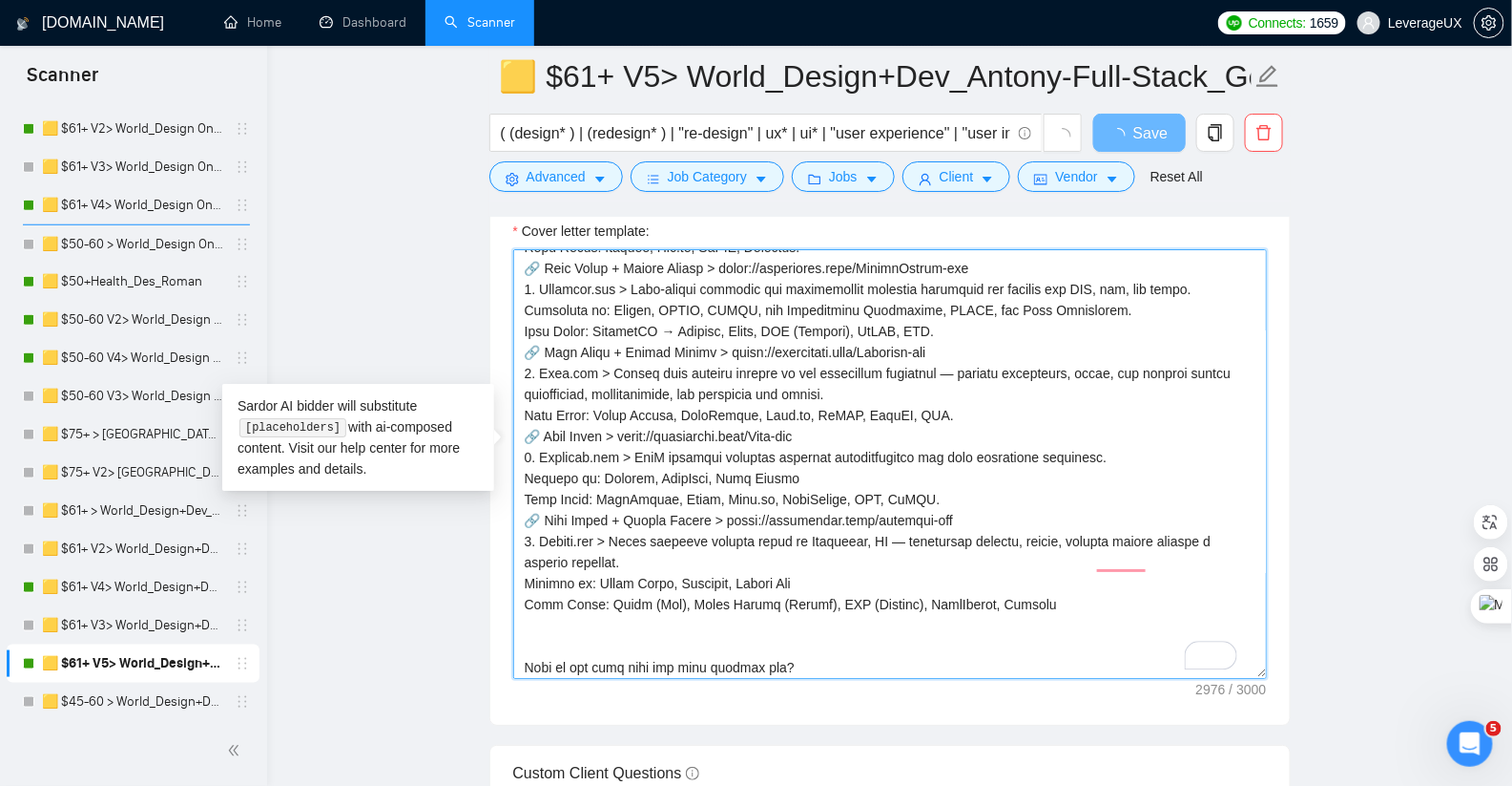
scroll to position [393, 0]
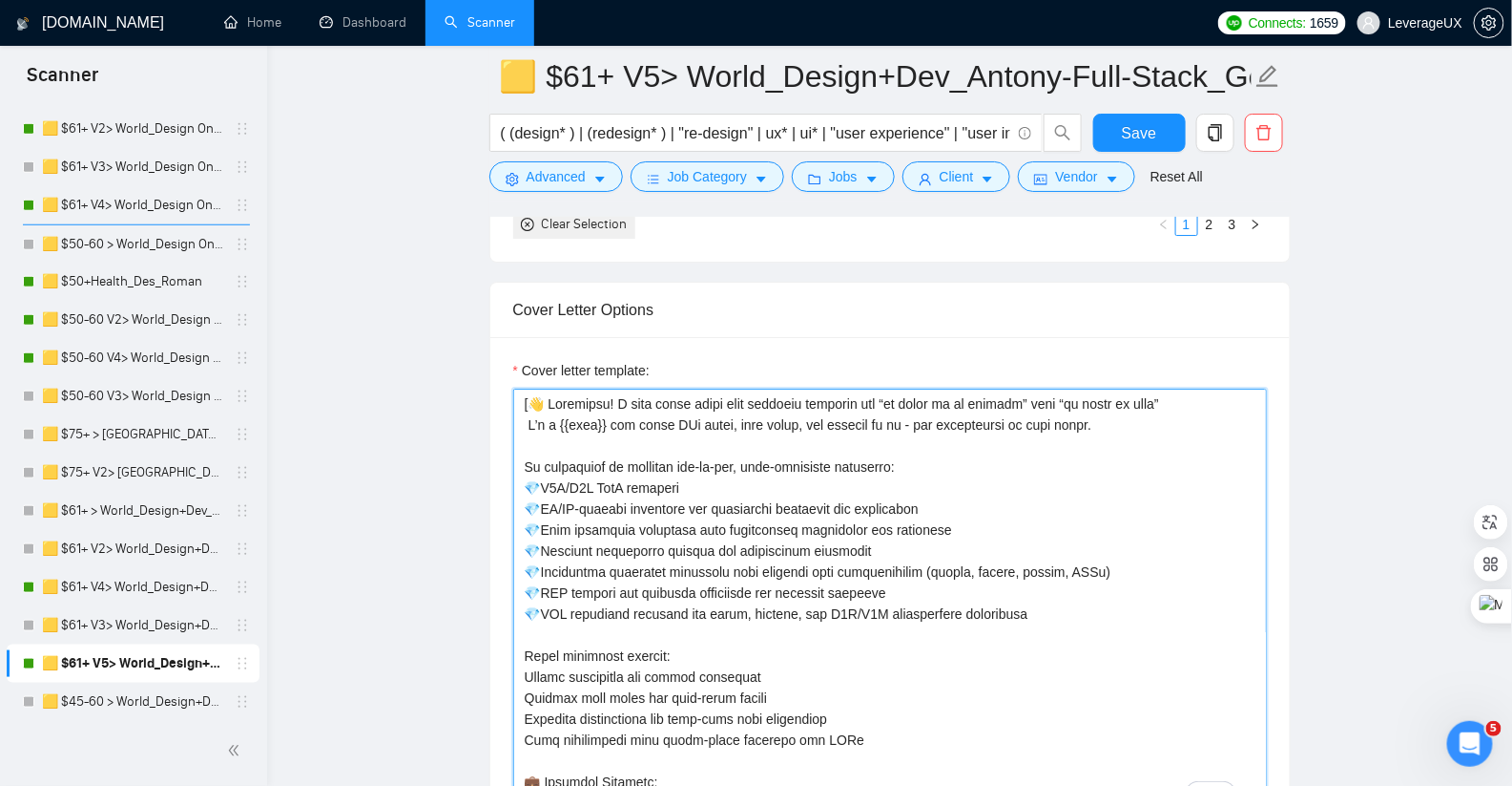
click at [619, 393] on textarea "Cover letter template:" at bounding box center [891, 604] width 754 height 430
click at [545, 416] on textarea "Cover letter template:" at bounding box center [891, 604] width 754 height 430
type textarea "[👋 Greetings! We turn flaky specs into reliable features and “it works on my ma…"
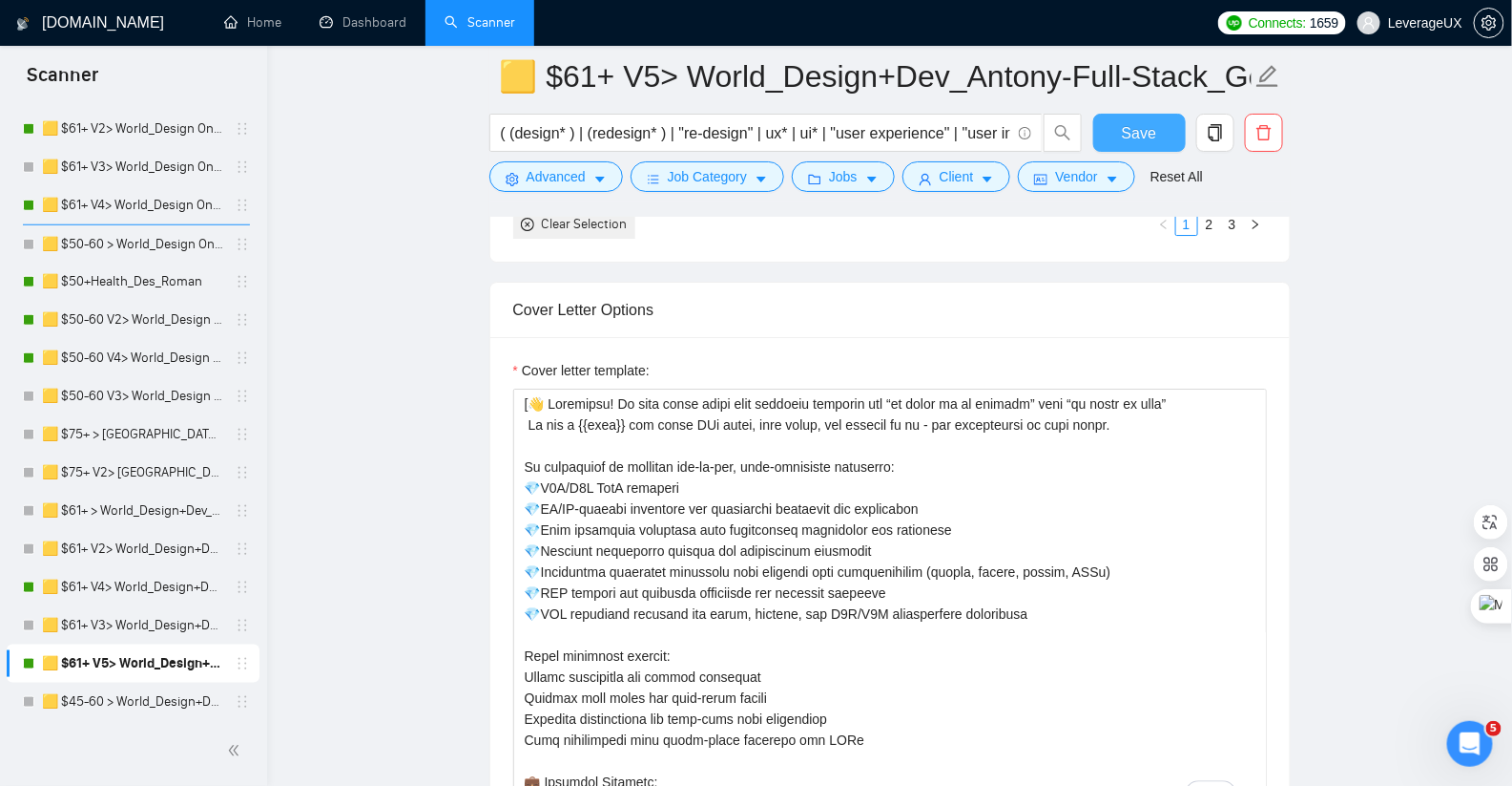
click at [1123, 151] on button "Save" at bounding box center [1139, 133] width 93 height 38
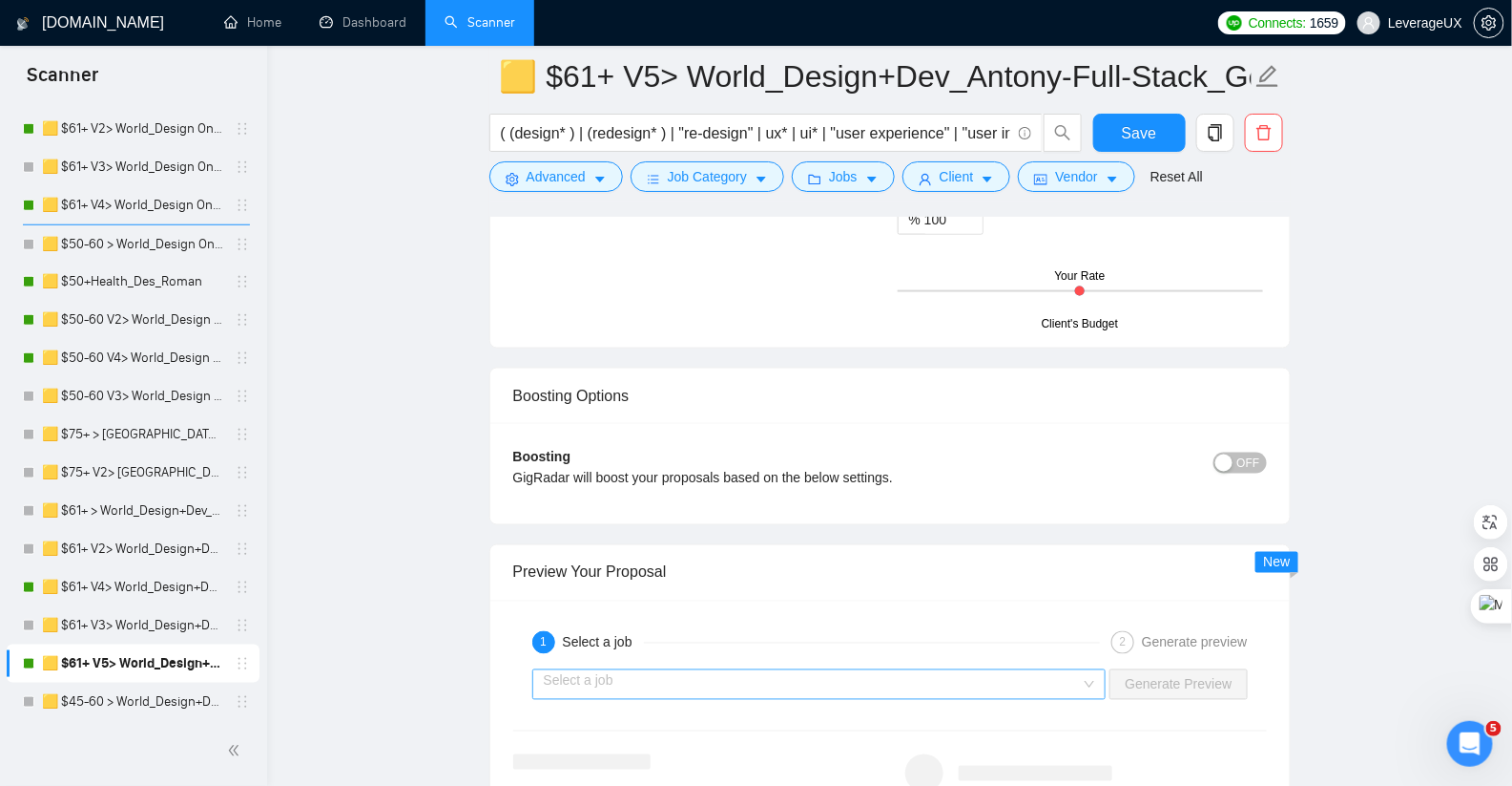
click at [811, 674] on input "search" at bounding box center [813, 685] width 538 height 29
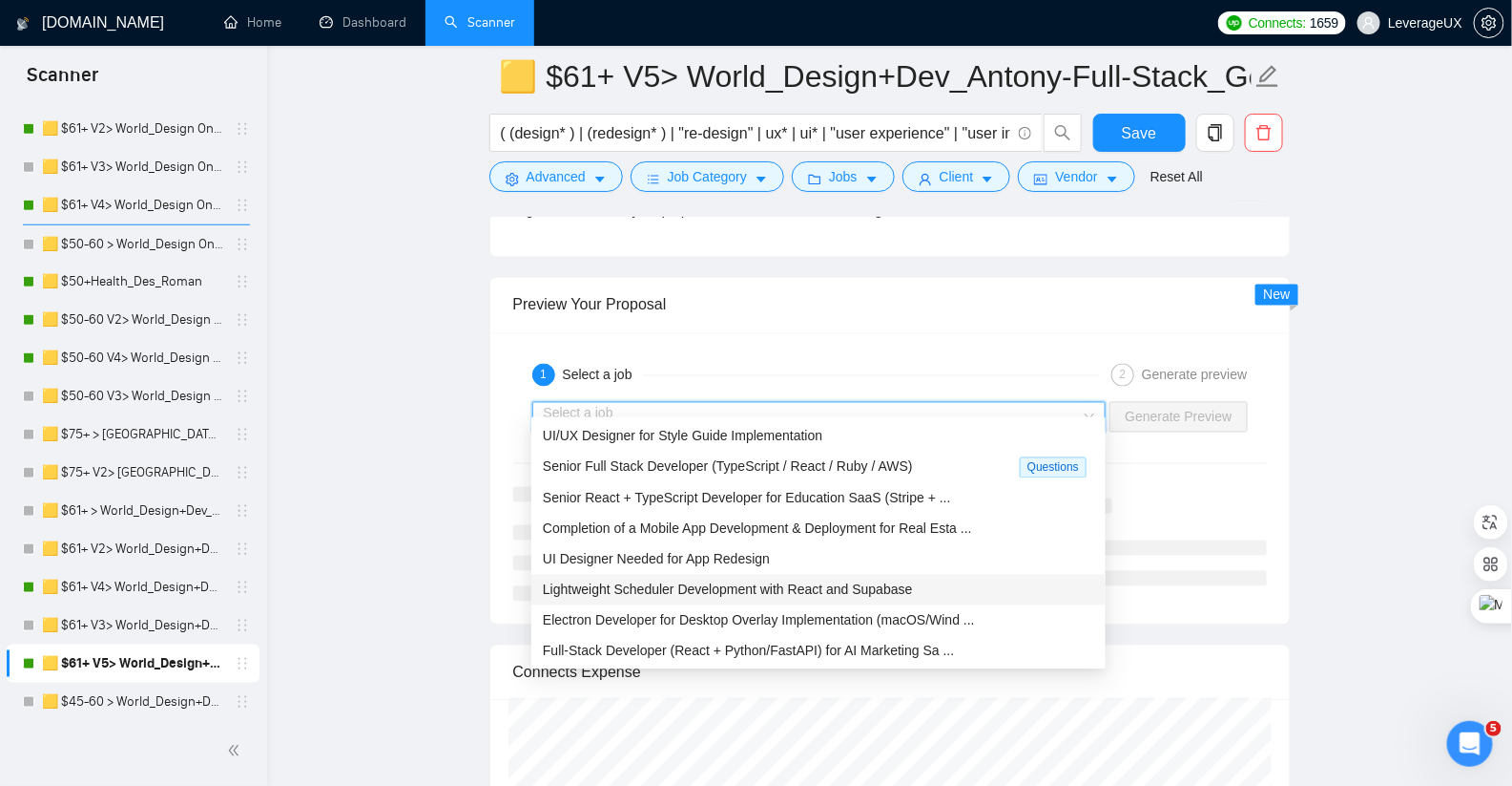
click at [804, 597] on div "Lightweight Scheduler Development with React and Supabase" at bounding box center [819, 590] width 552 height 21
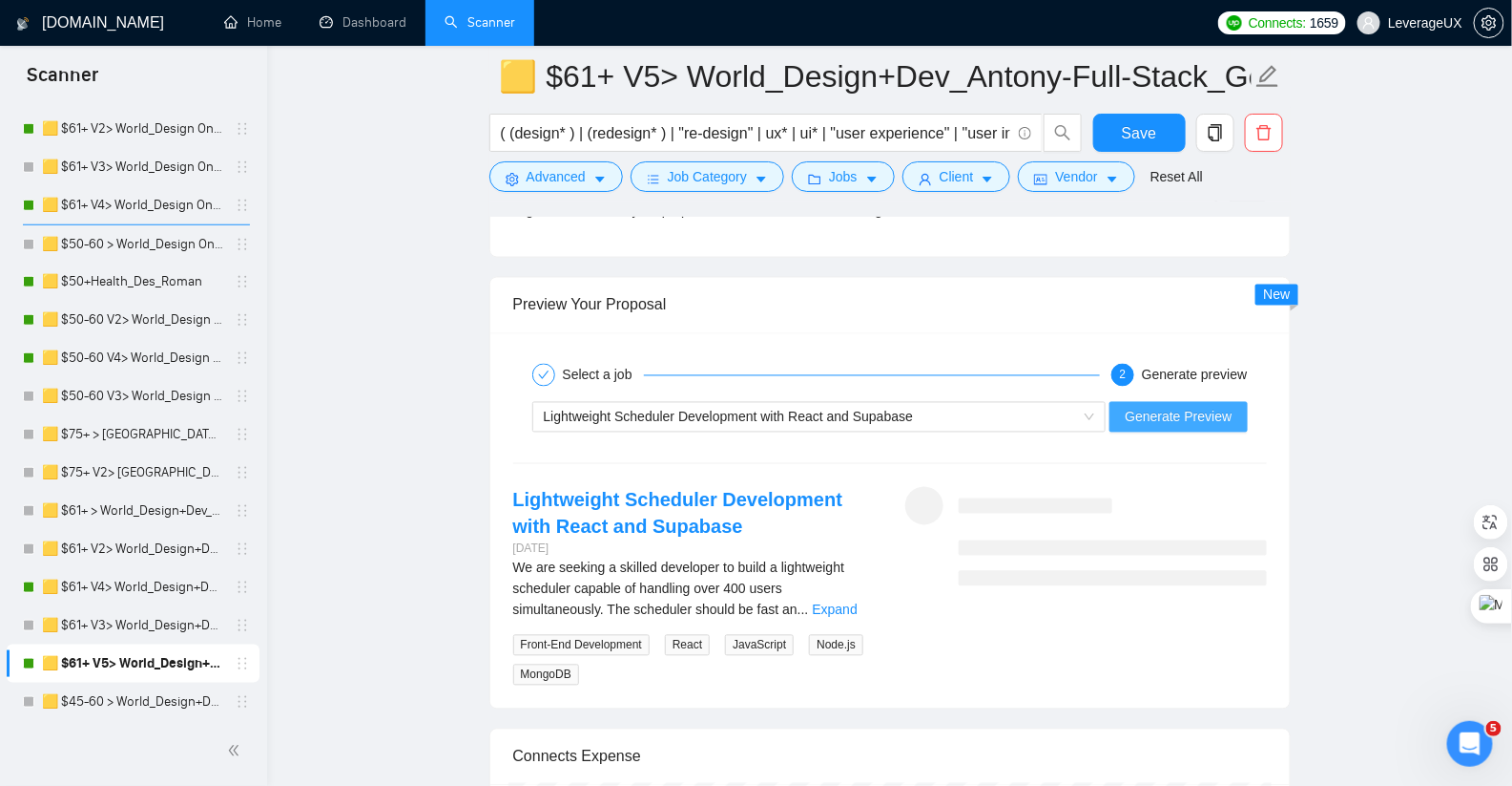
click at [1235, 402] on button "Generate Preview" at bounding box center [1178, 417] width 137 height 31
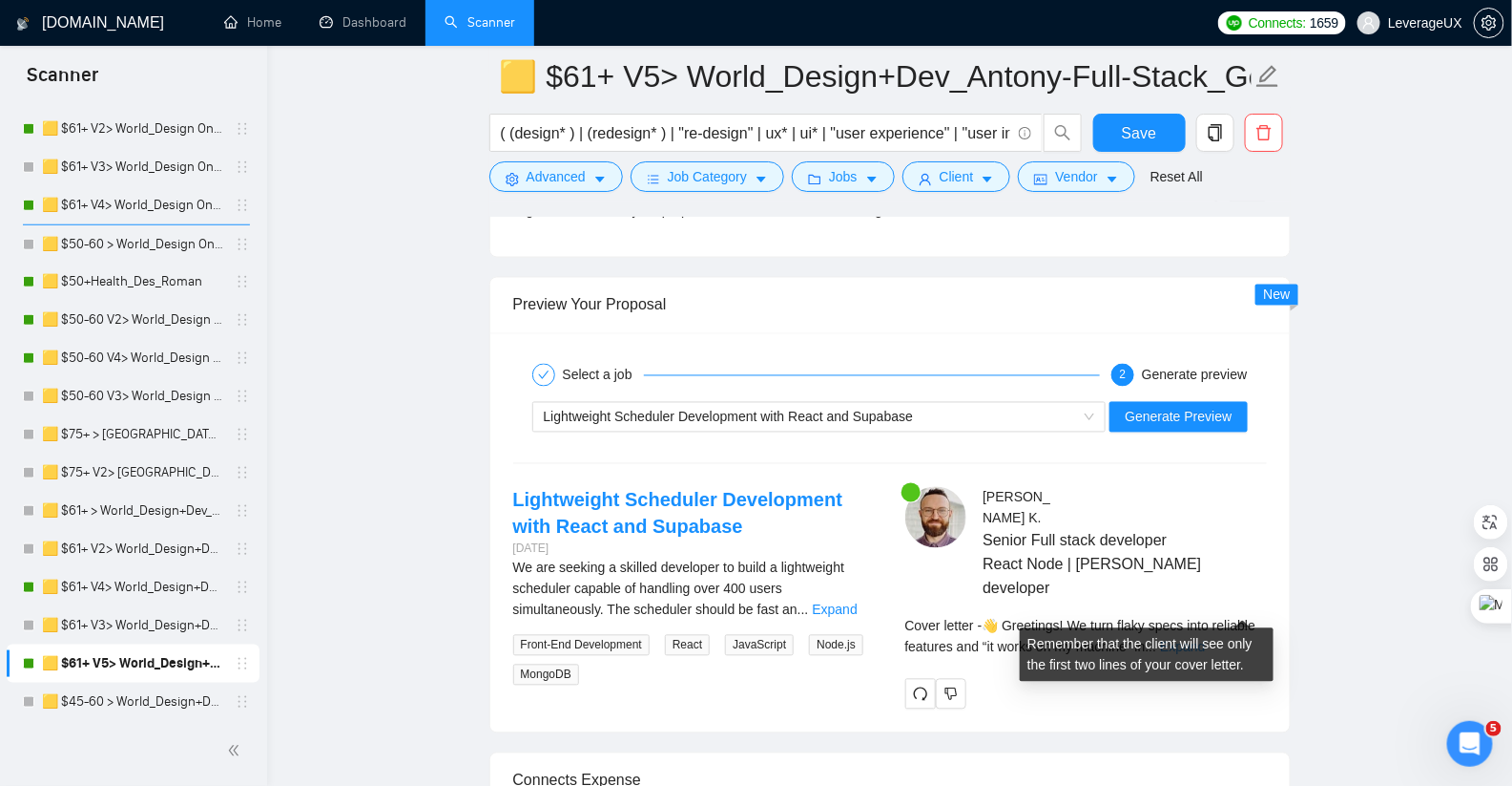
click at [1205, 640] on link "Expand" at bounding box center [1182, 648] width 45 height 15
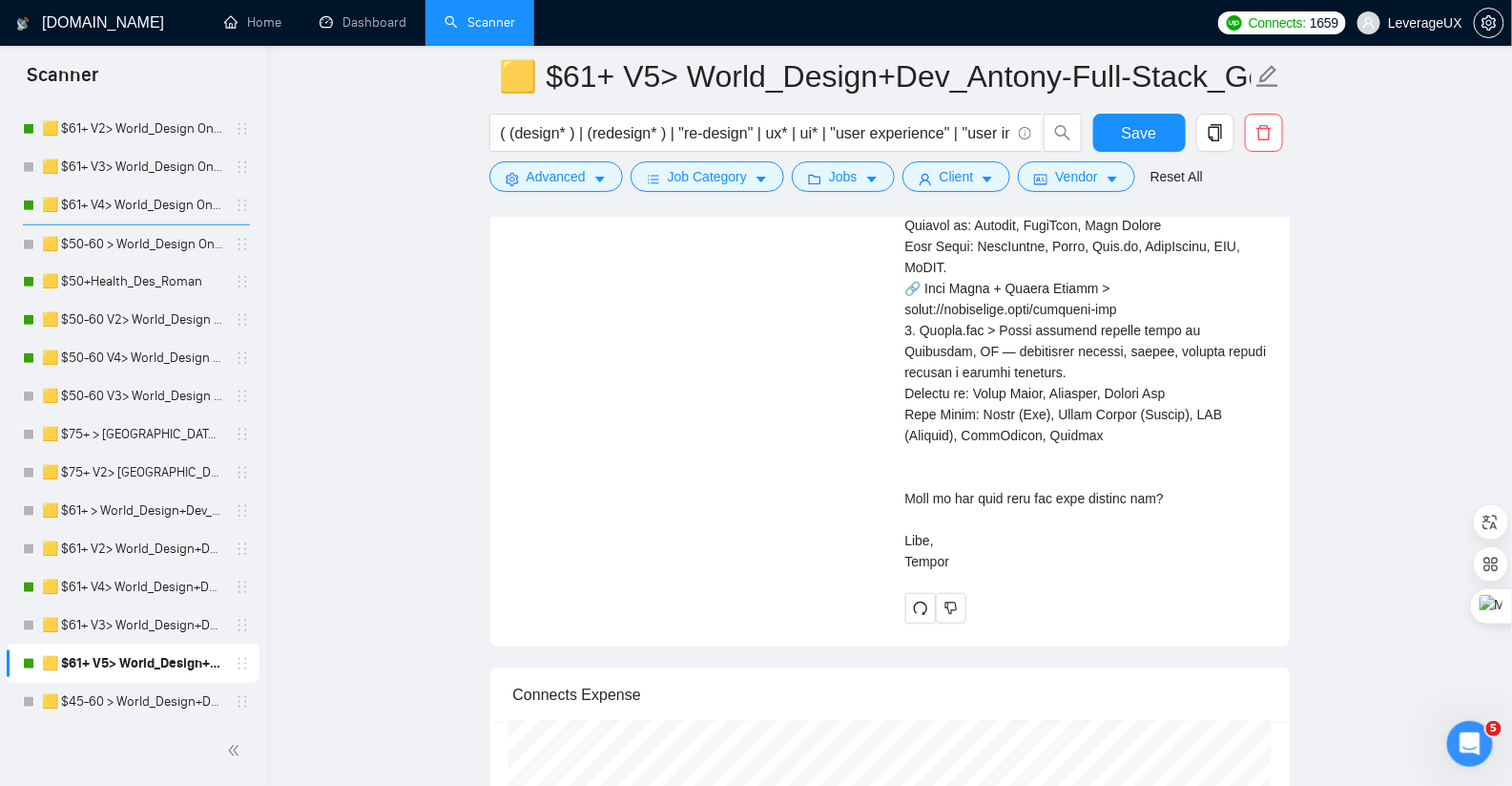
scroll to position [5589, 0]
click at [1152, 131] on span "Save" at bounding box center [1139, 133] width 34 height 24
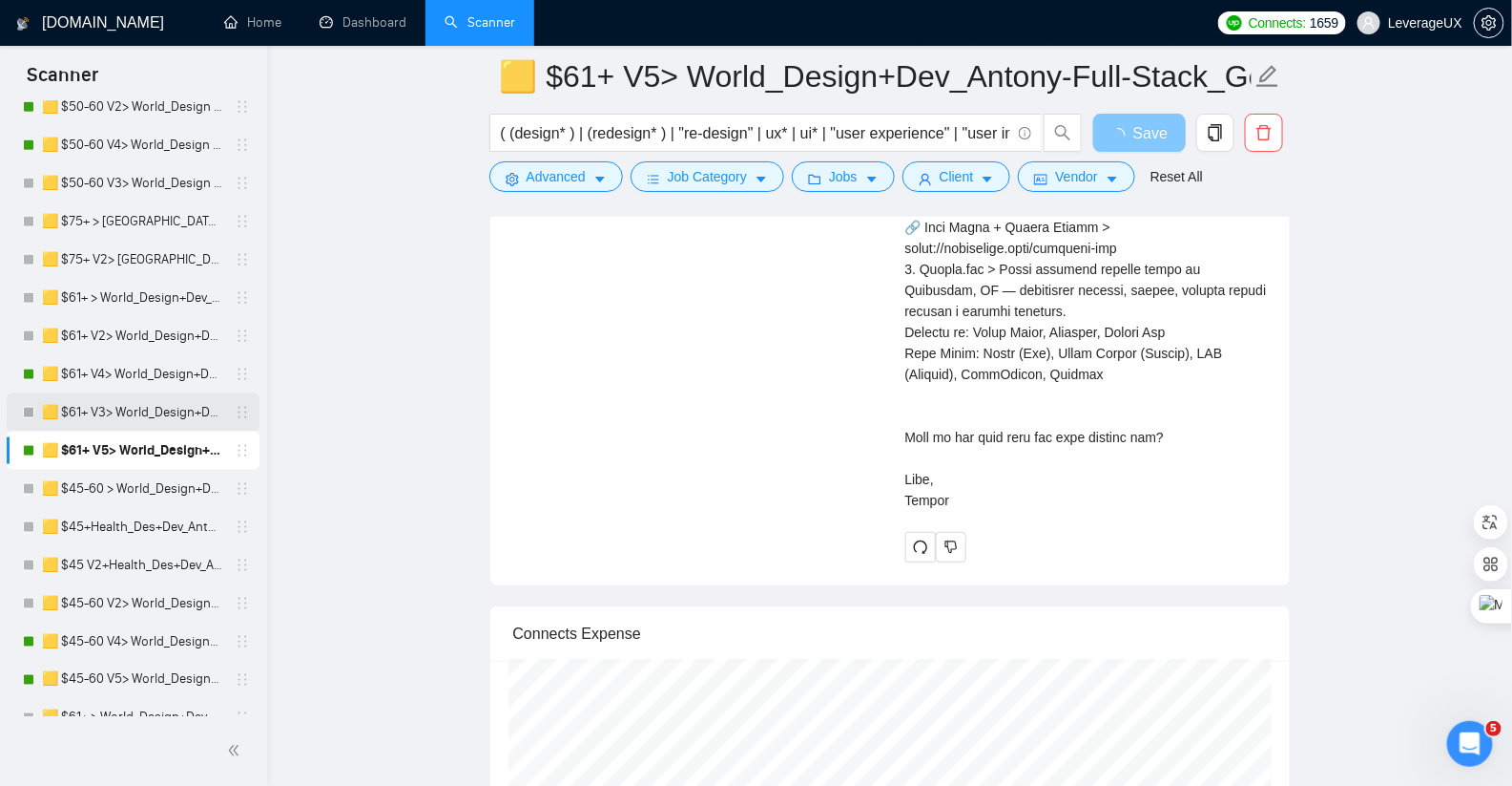
scroll to position [860, 0]
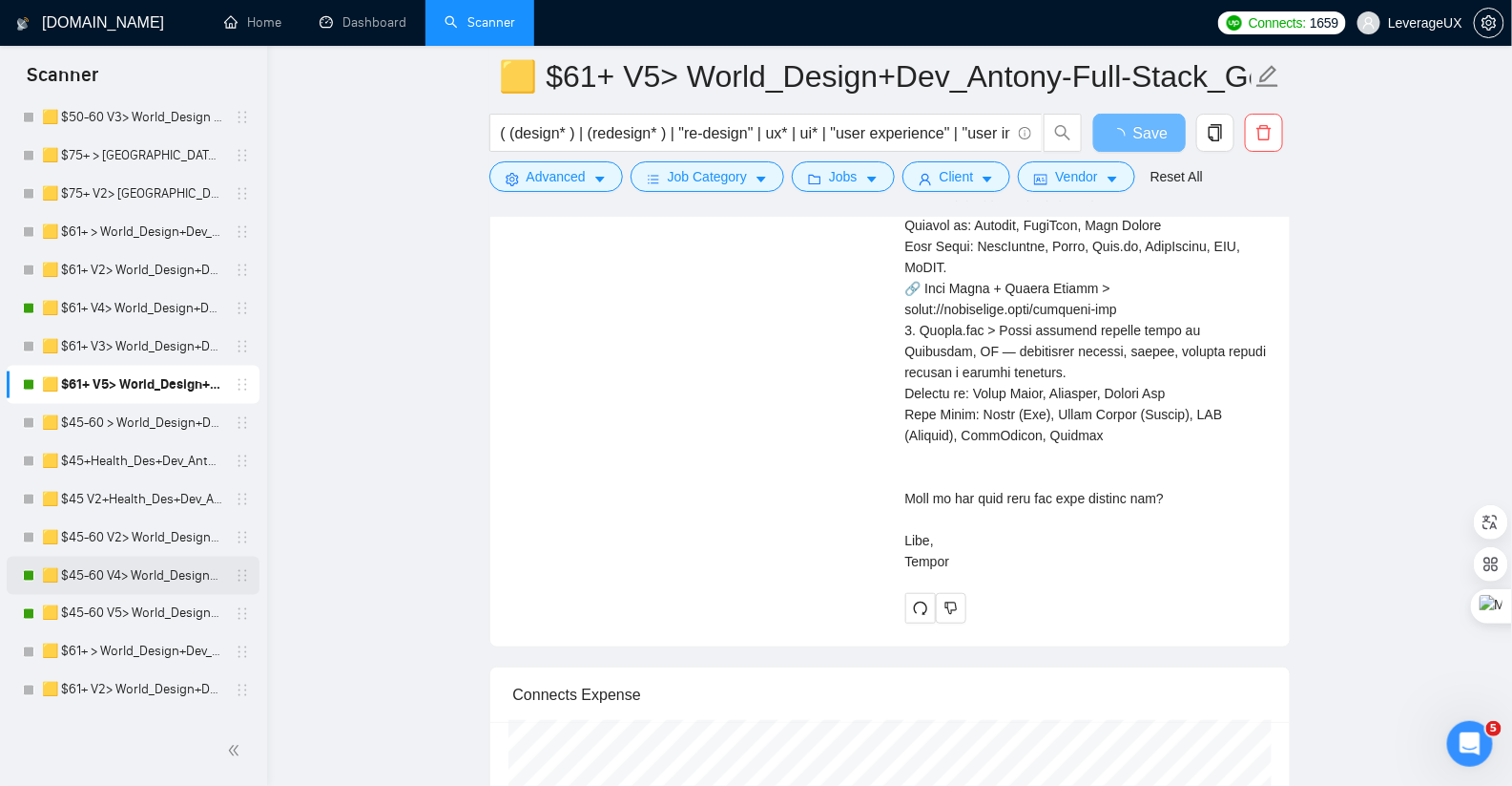
click at [108, 570] on link "🟨 $45-60 V4> World_Design+Dev_Antony-Front-End_General" at bounding box center [133, 576] width 181 height 38
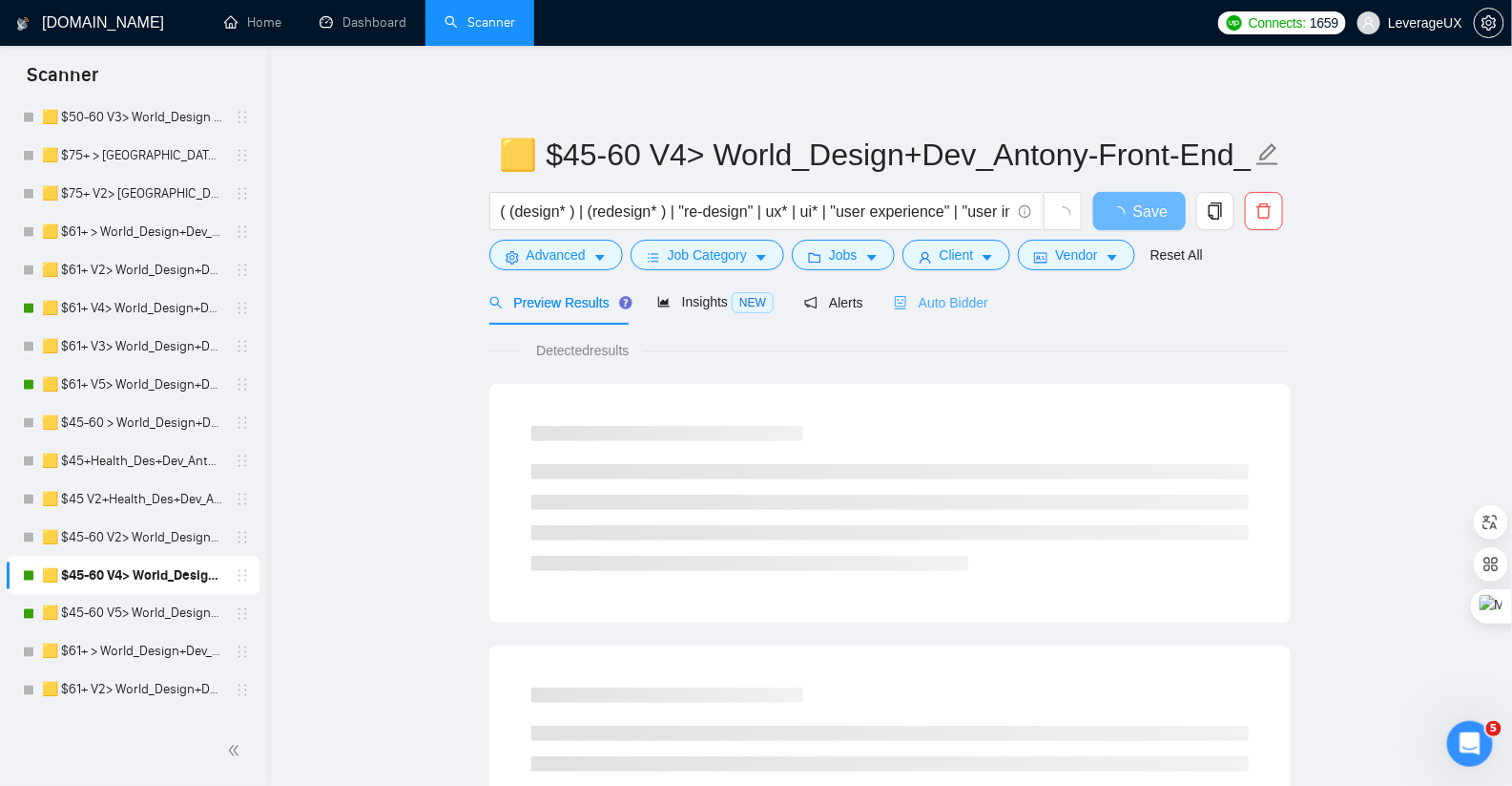
click at [939, 312] on div "Auto Bidder" at bounding box center [940, 302] width 94 height 45
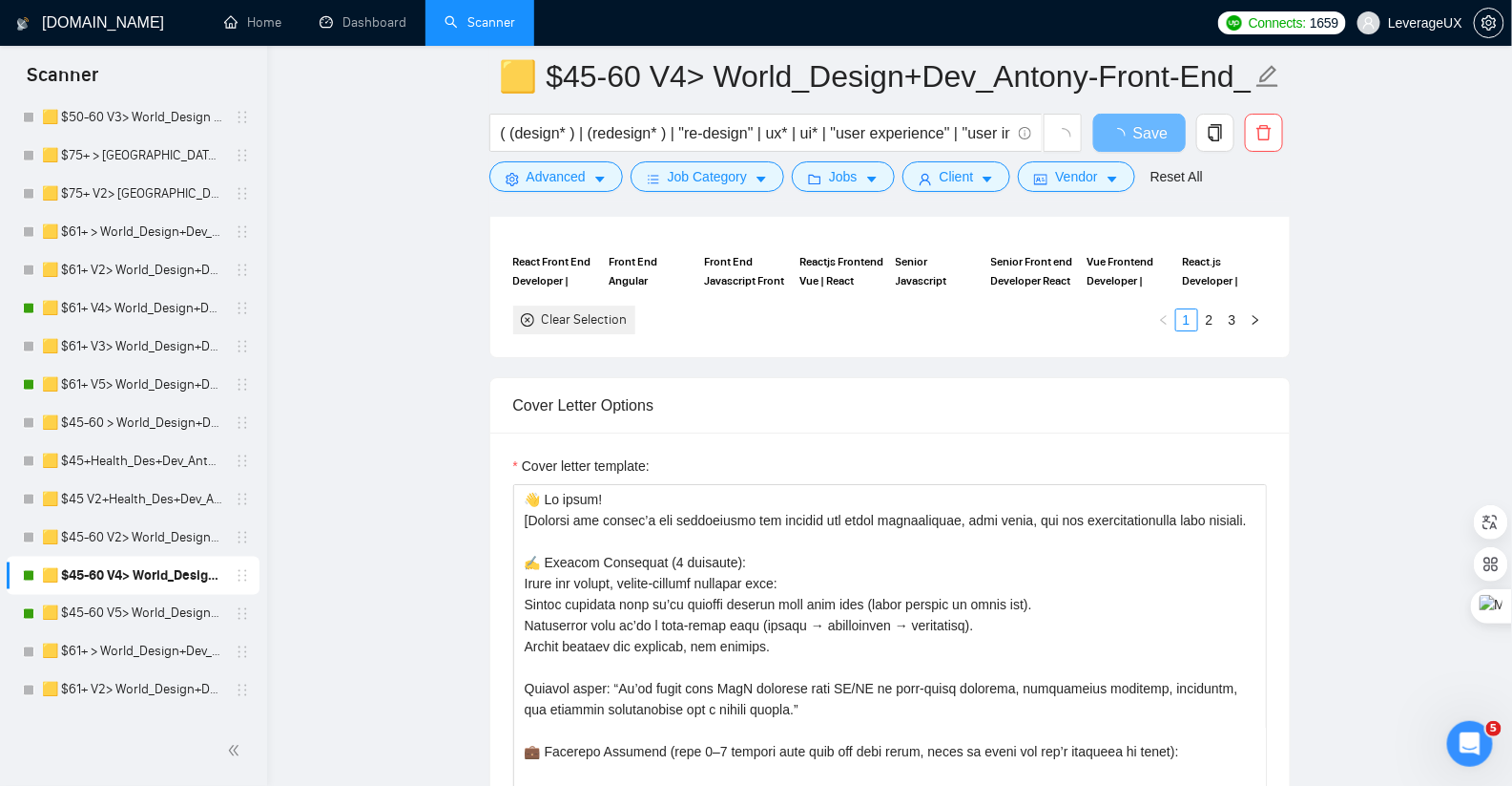
scroll to position [2320, 0]
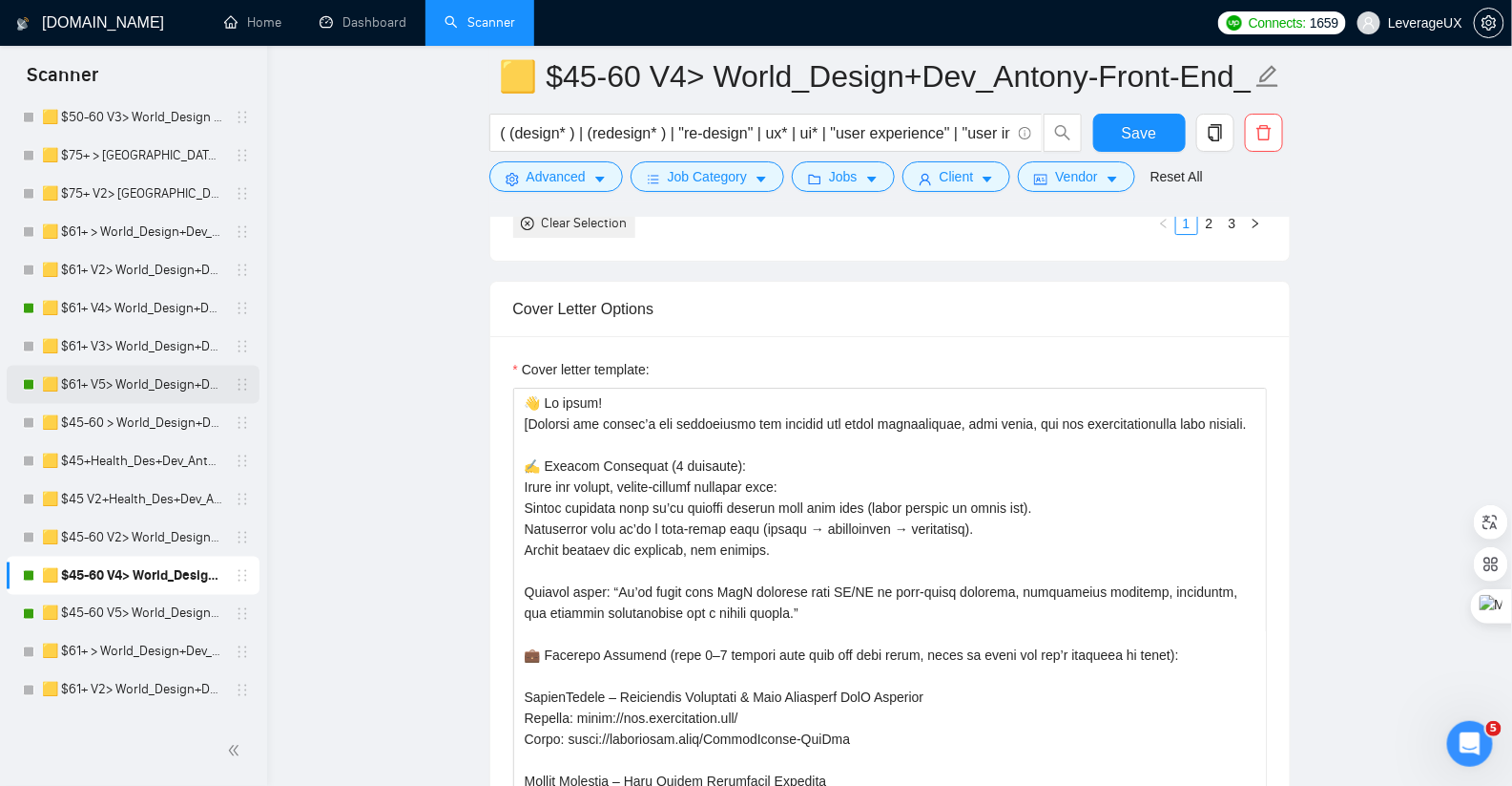
click at [114, 387] on link "🟨 $61+ V5> World_Design+Dev_Antony-Full-Stack_General" at bounding box center [133, 385] width 181 height 38
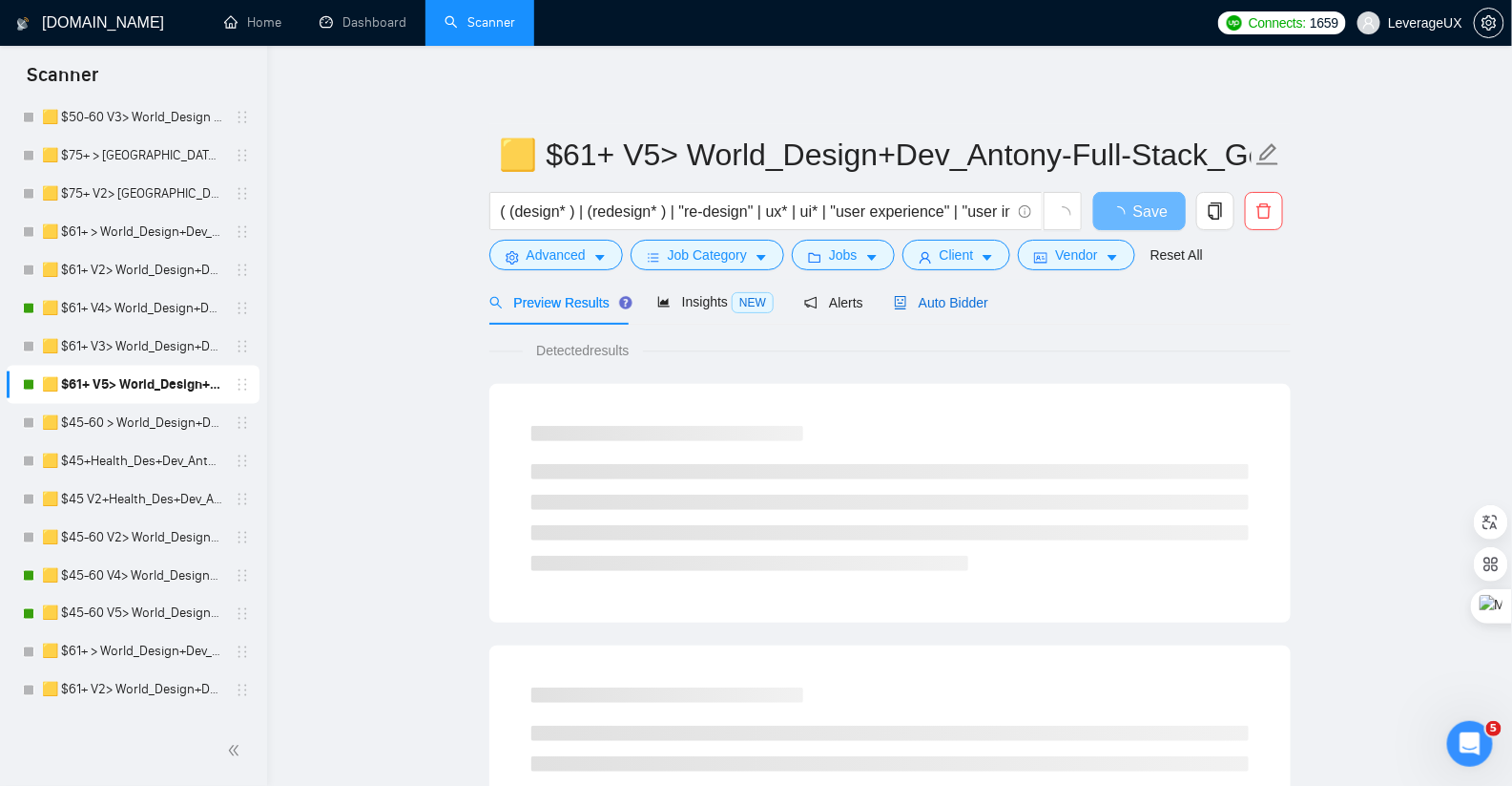
click at [973, 306] on span "Auto Bidder" at bounding box center [940, 303] width 94 height 15
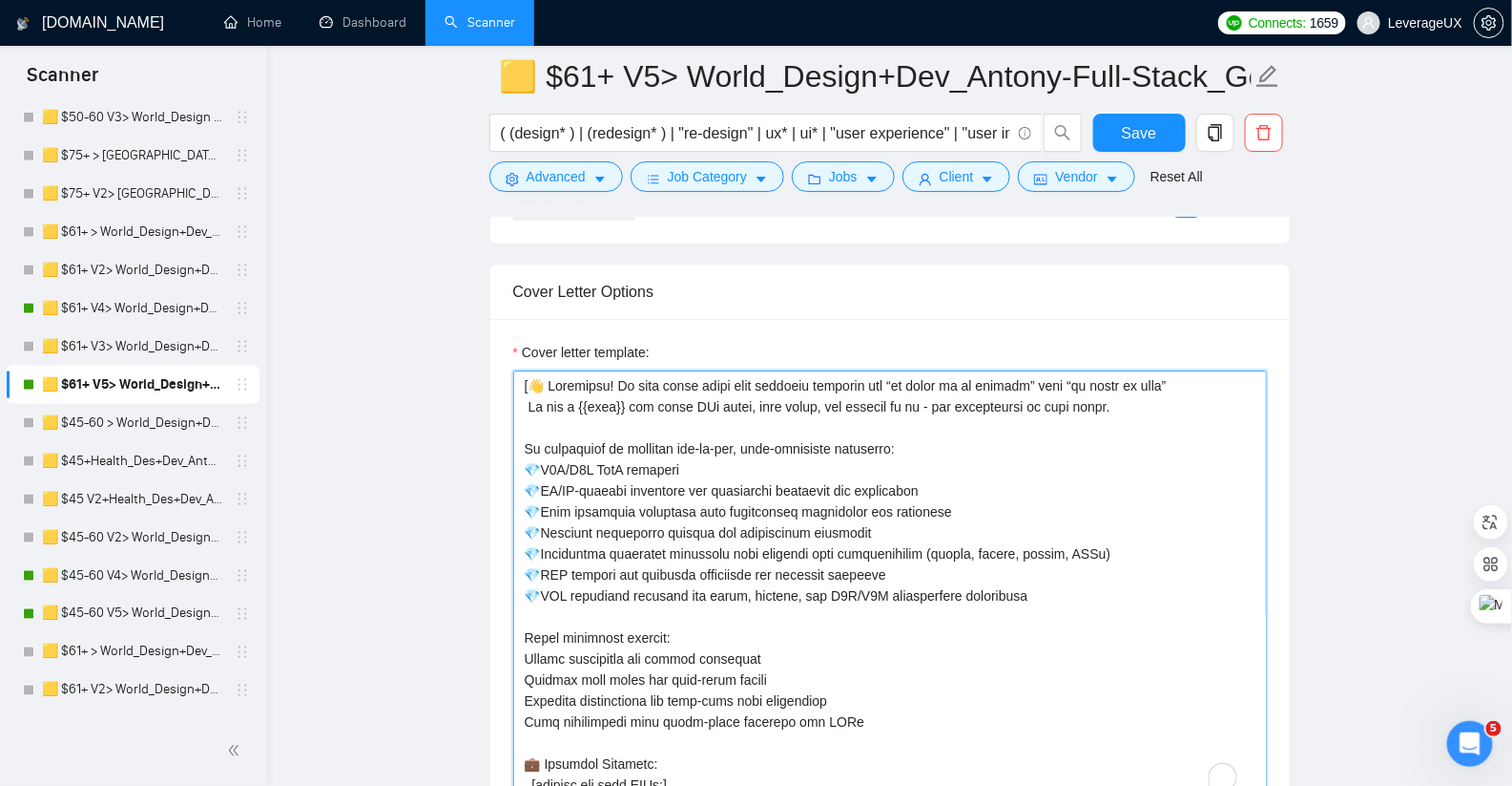
scroll to position [735, 0]
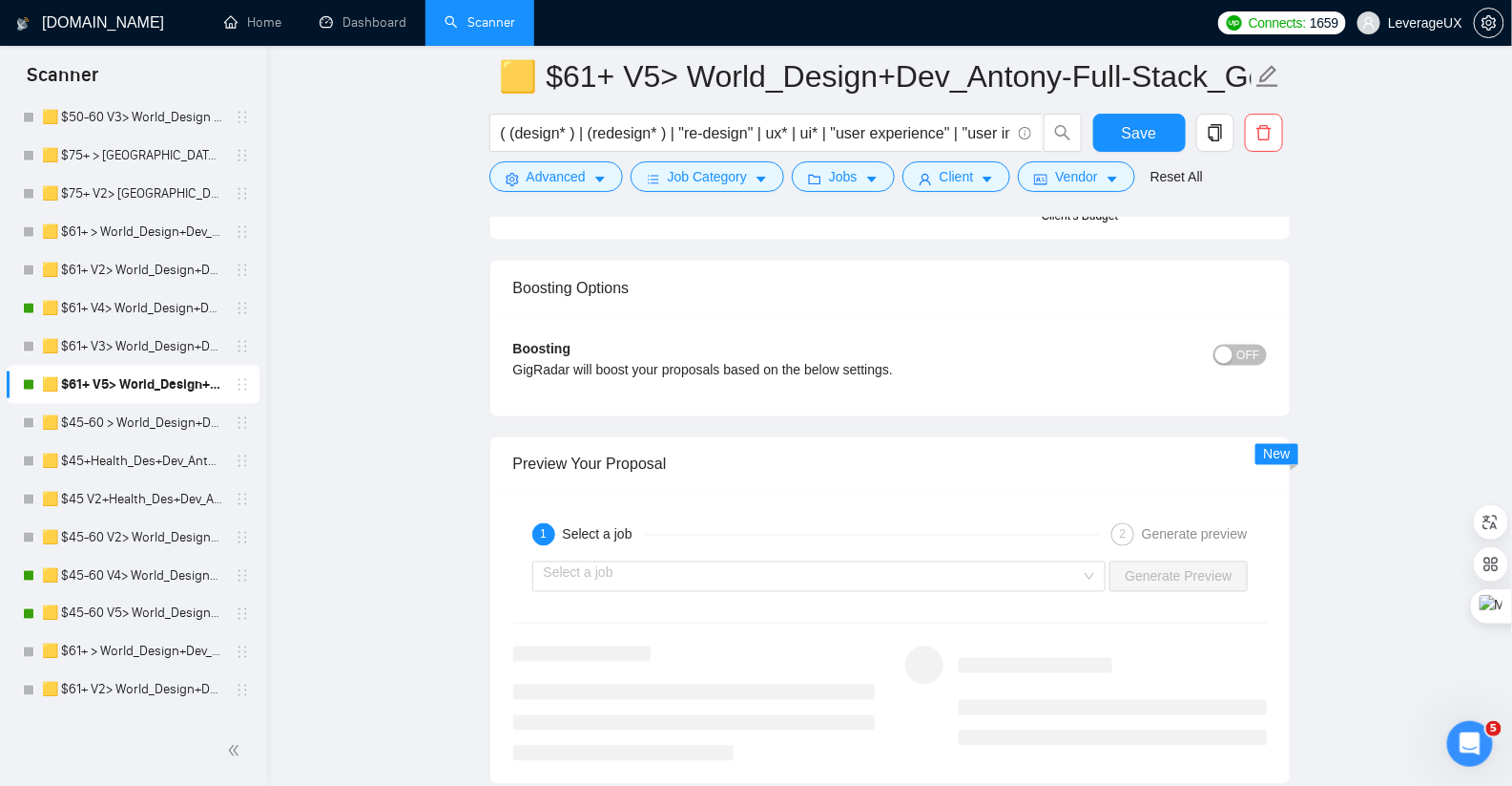
drag, startPoint x: 525, startPoint y: 568, endPoint x: 733, endPoint y: 882, distance: 376.6
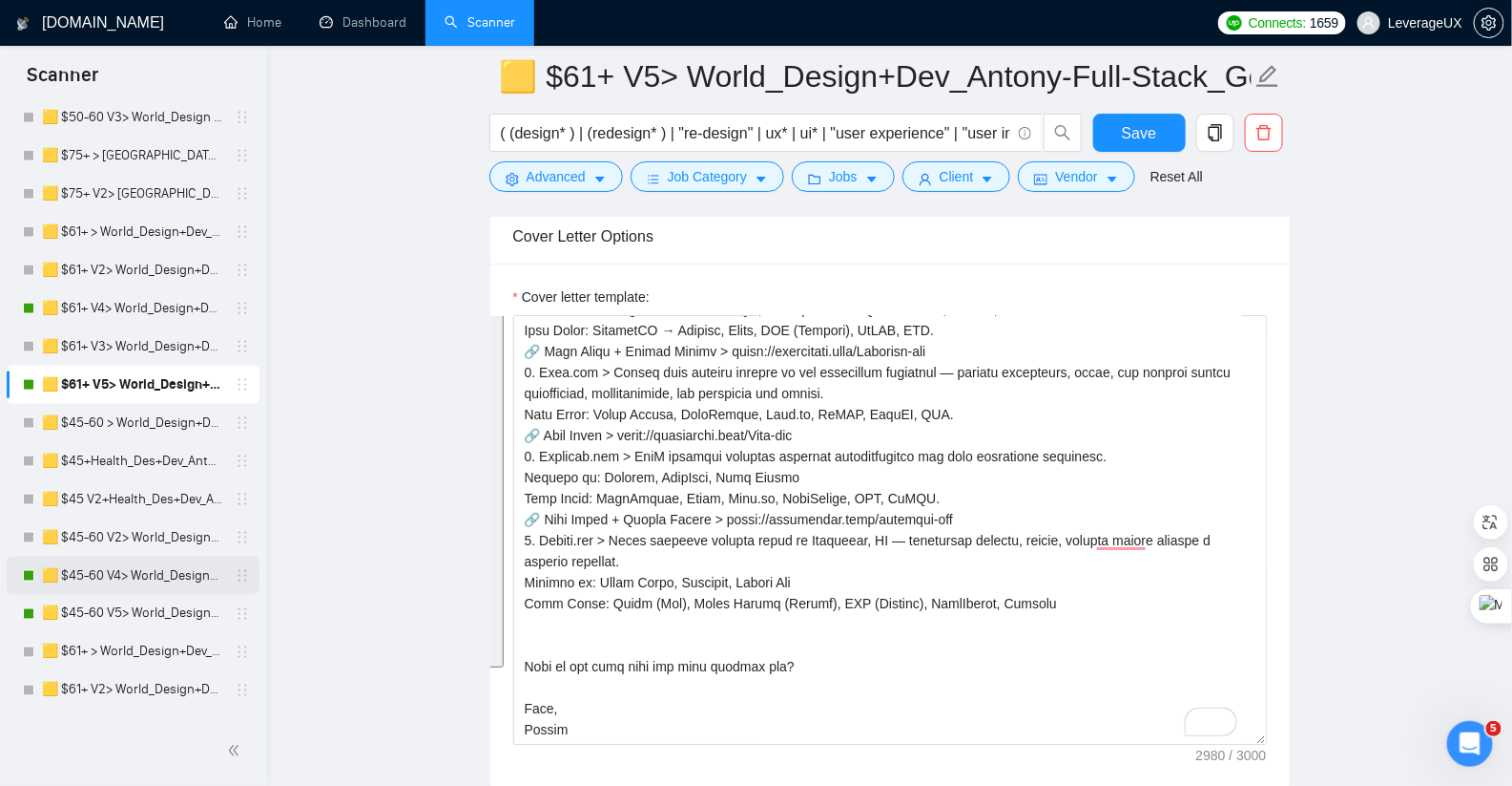
click at [71, 576] on link "🟨 $45-60 V4> World_Design+Dev_Antony-Front-End_General" at bounding box center [133, 576] width 181 height 38
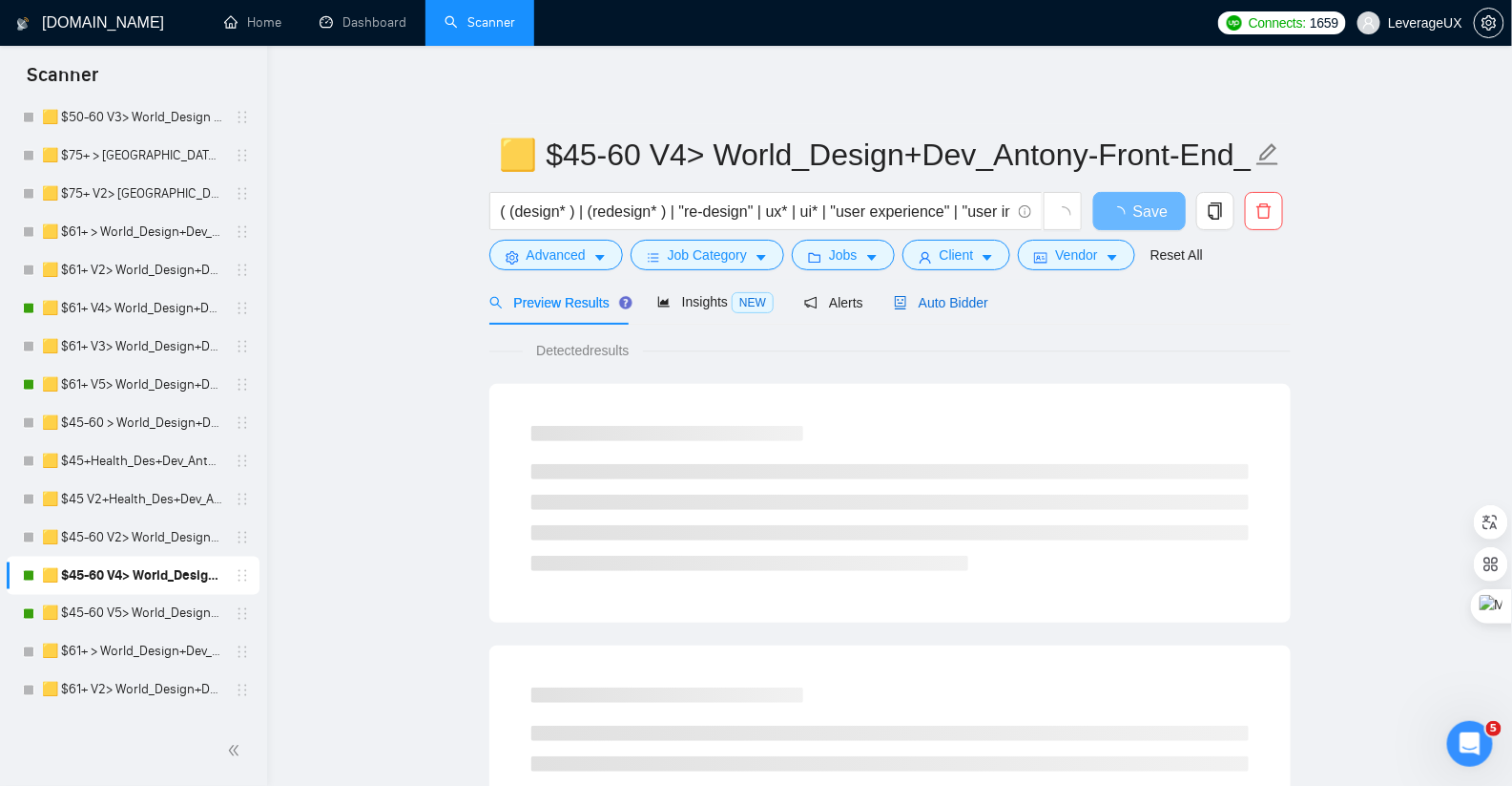
click at [956, 306] on span "Auto Bidder" at bounding box center [940, 303] width 94 height 15
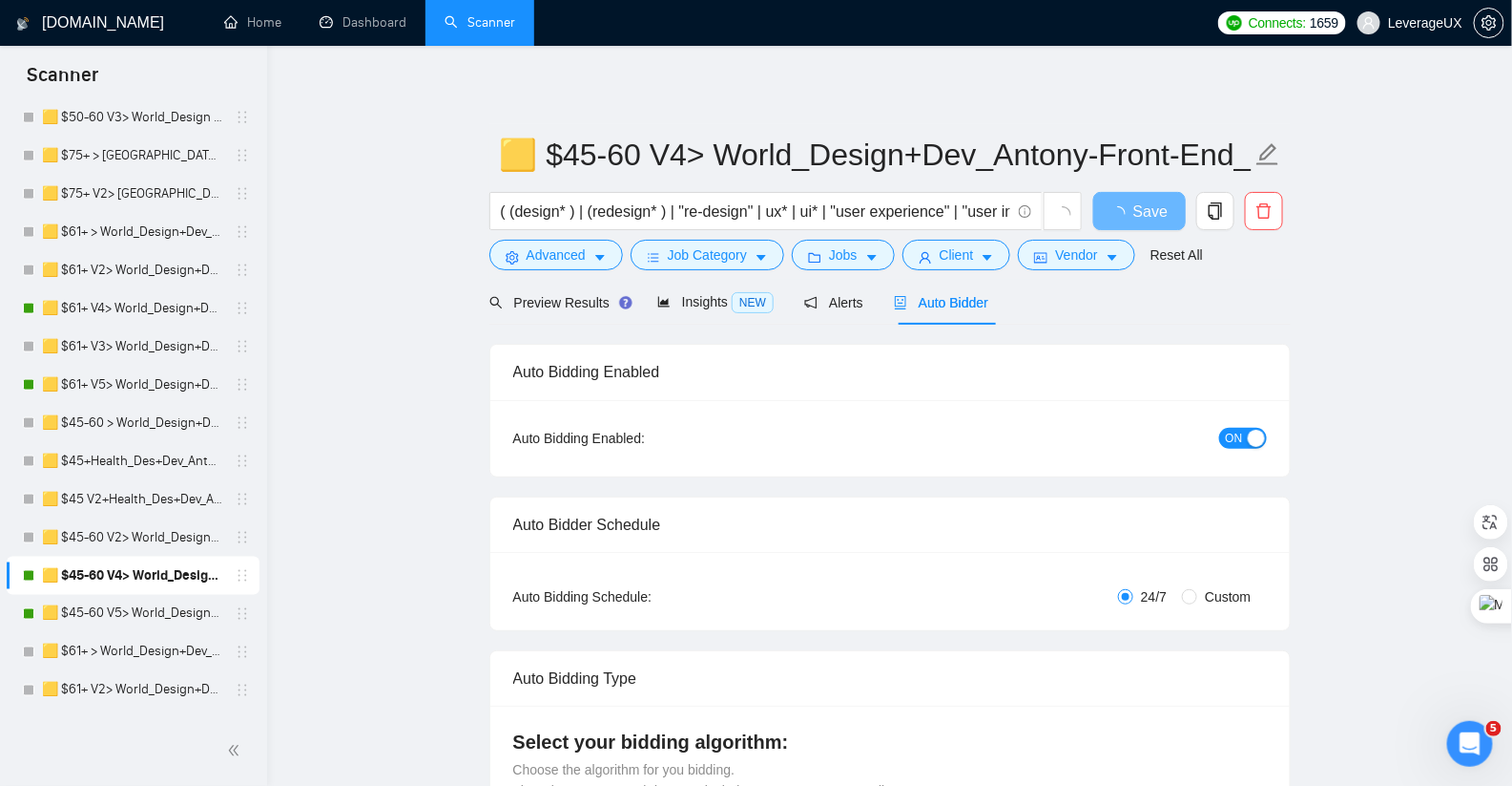
radio input "false"
radio input "true"
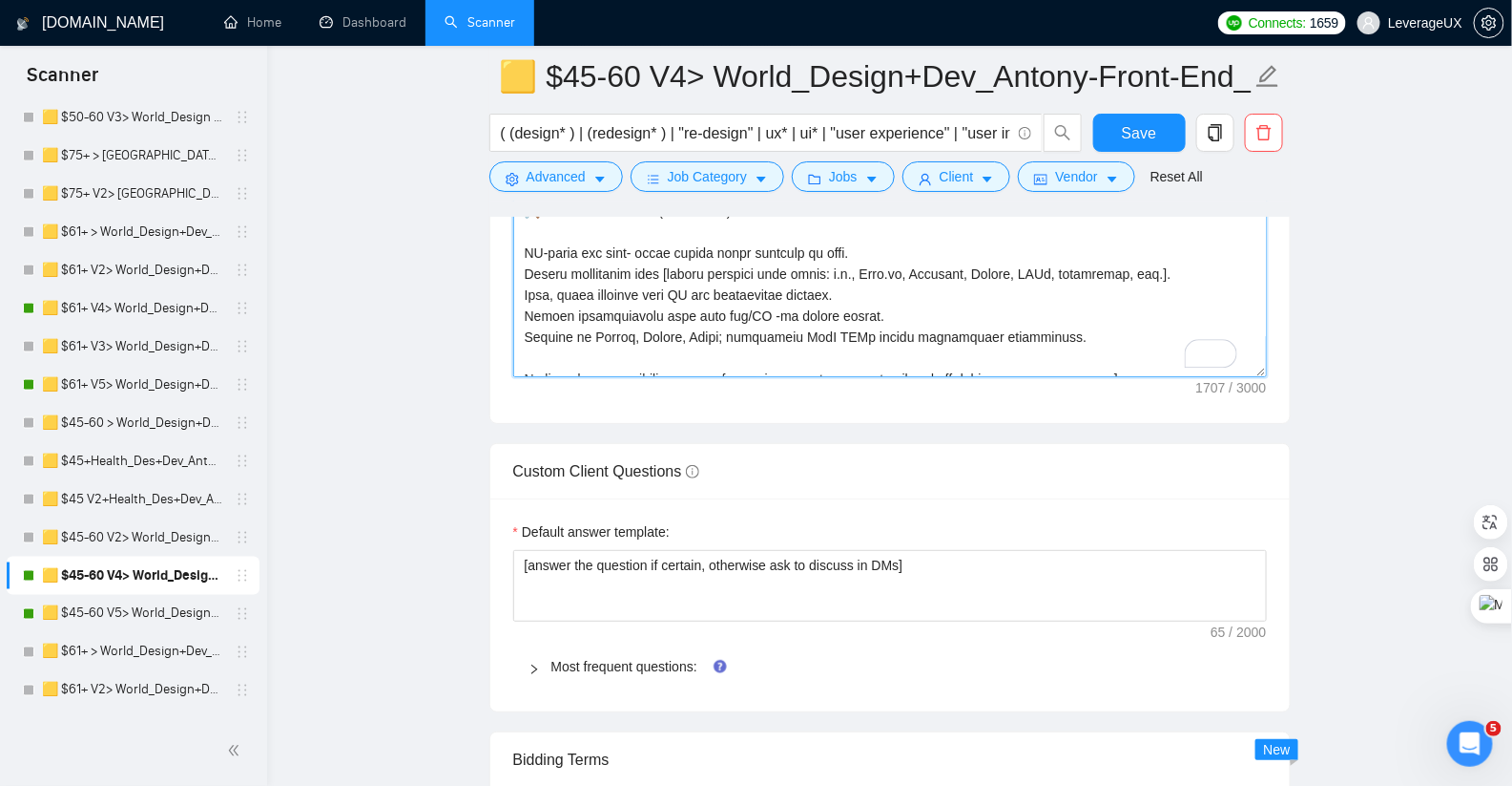
scroll to position [441, 0]
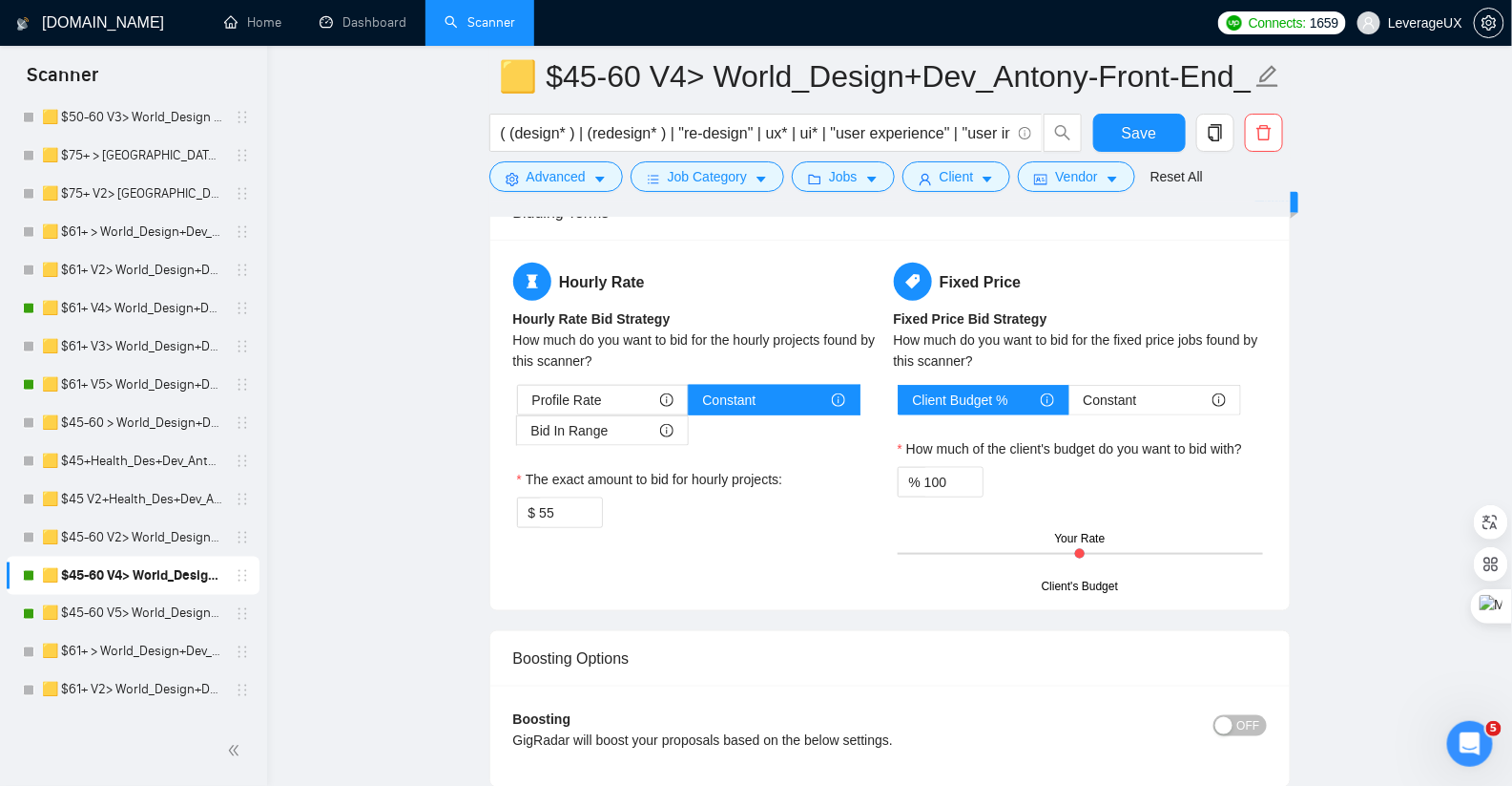
drag, startPoint x: 524, startPoint y: 544, endPoint x: 717, endPoint y: 849, distance: 360.9
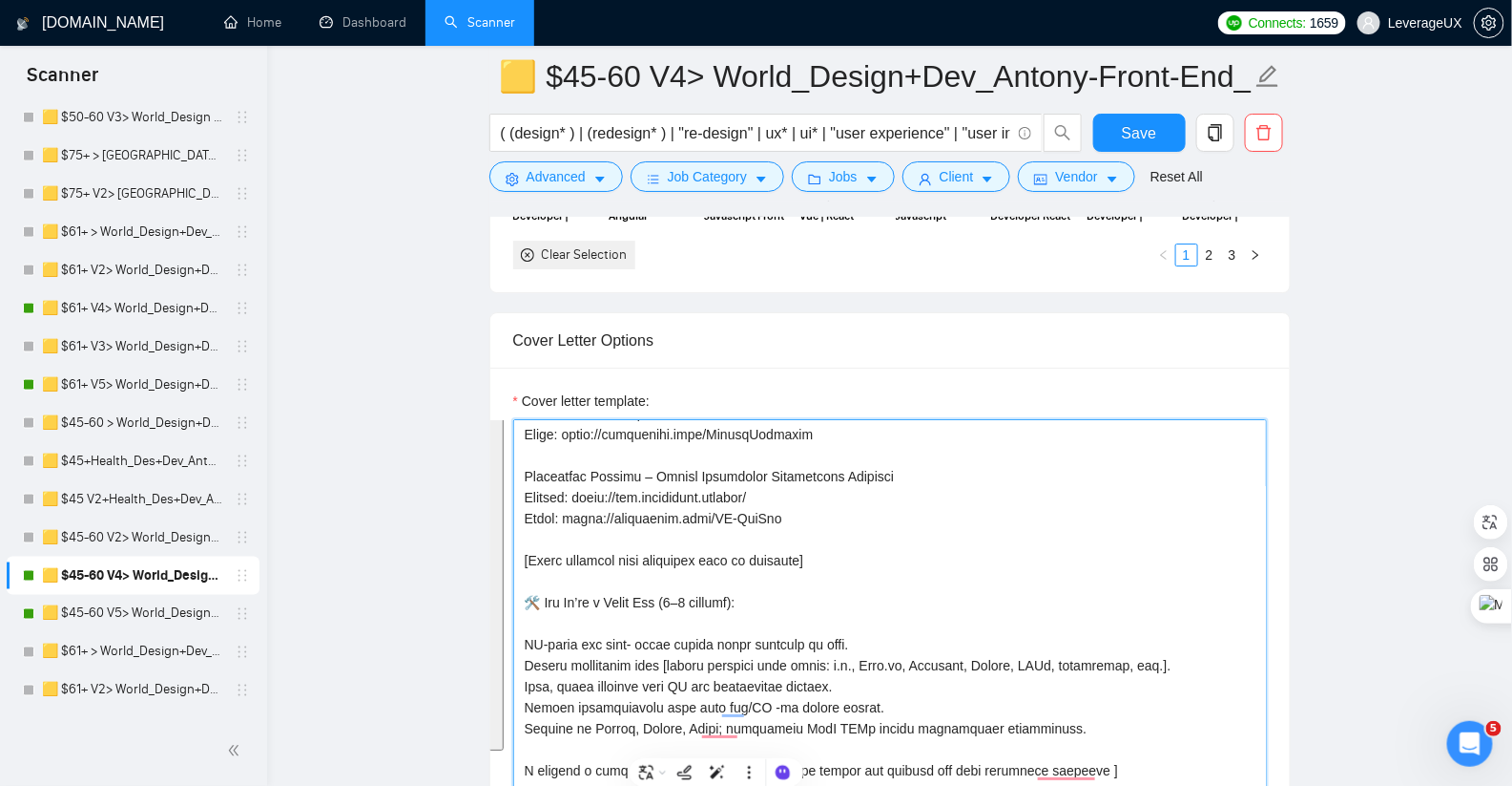
scroll to position [2214, 0]
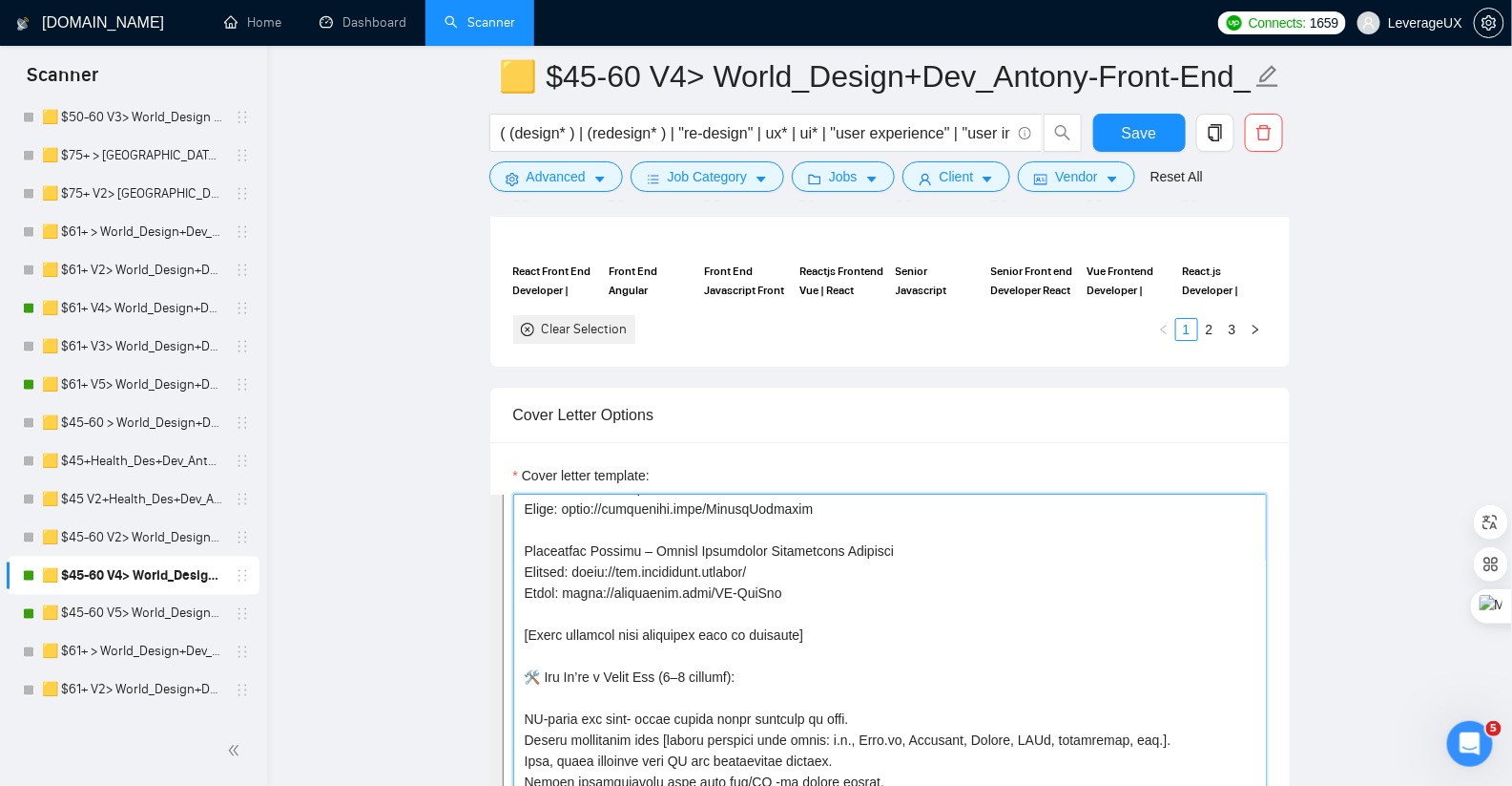
paste textarea "We specialize in building end-to-end, data-intensive platforms: 💎B2B/B2C SaaS p…"
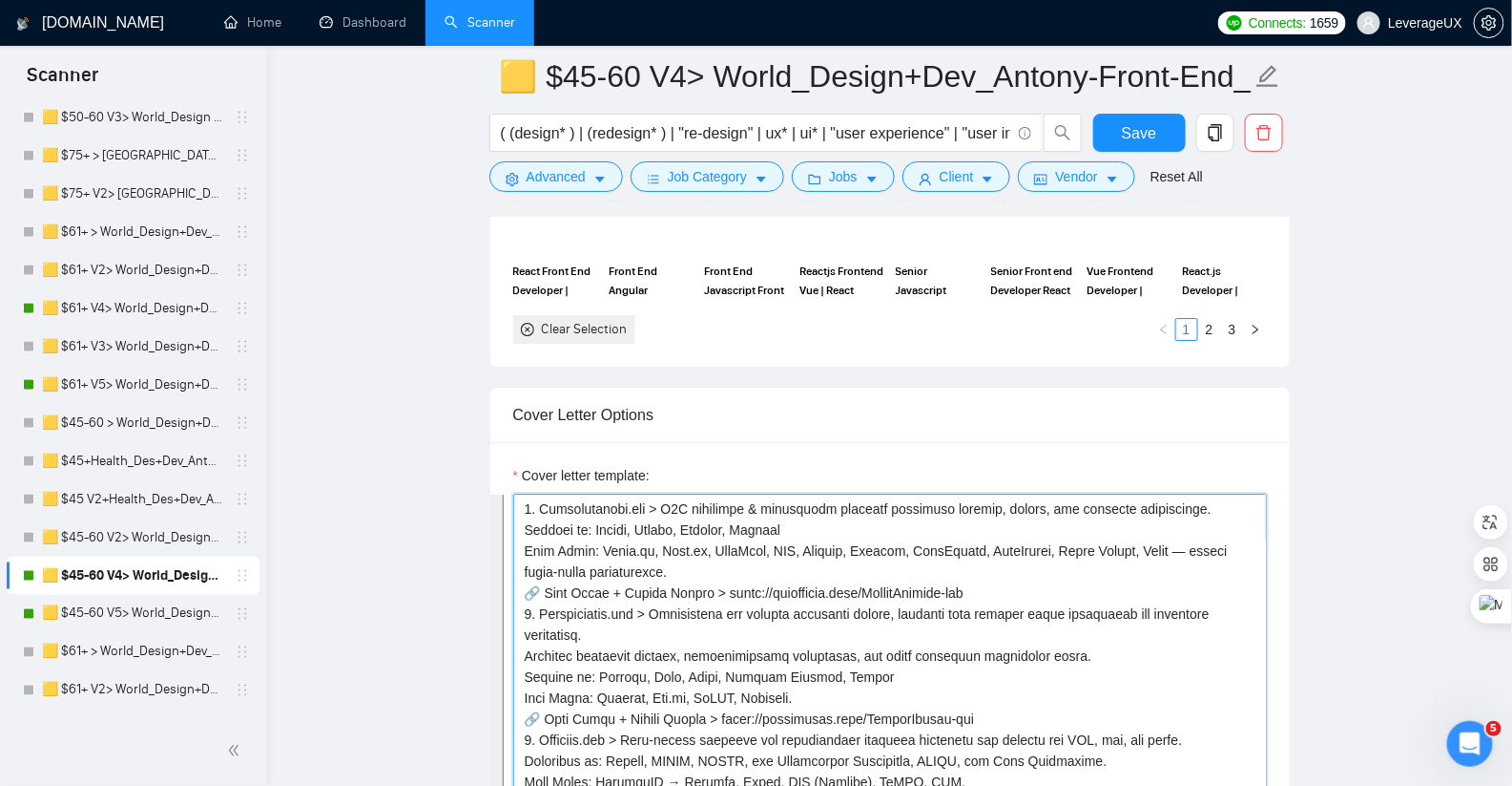
scroll to position [750, 0]
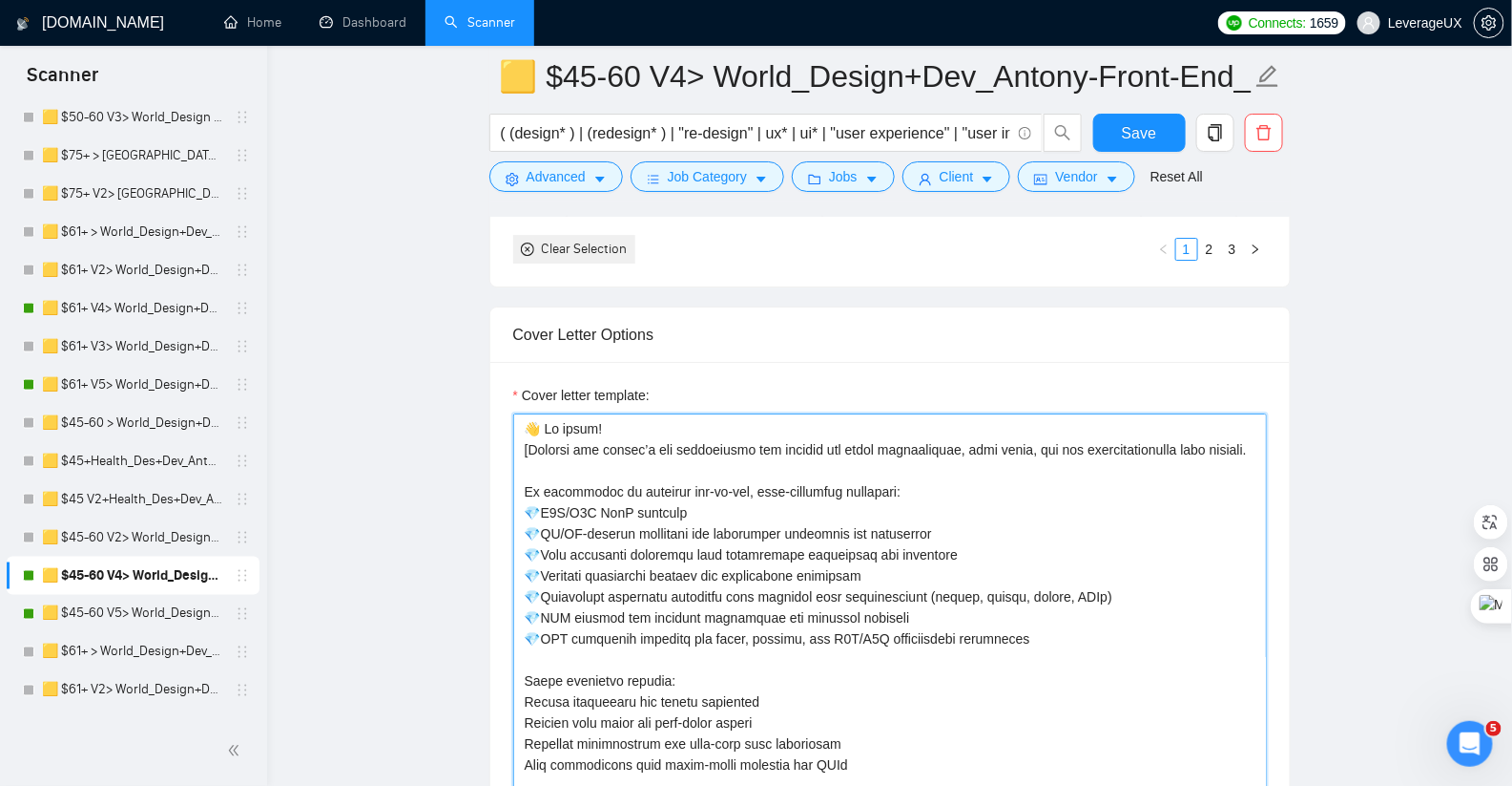
click at [593, 457] on textarea "Cover letter template:" at bounding box center [891, 628] width 754 height 430
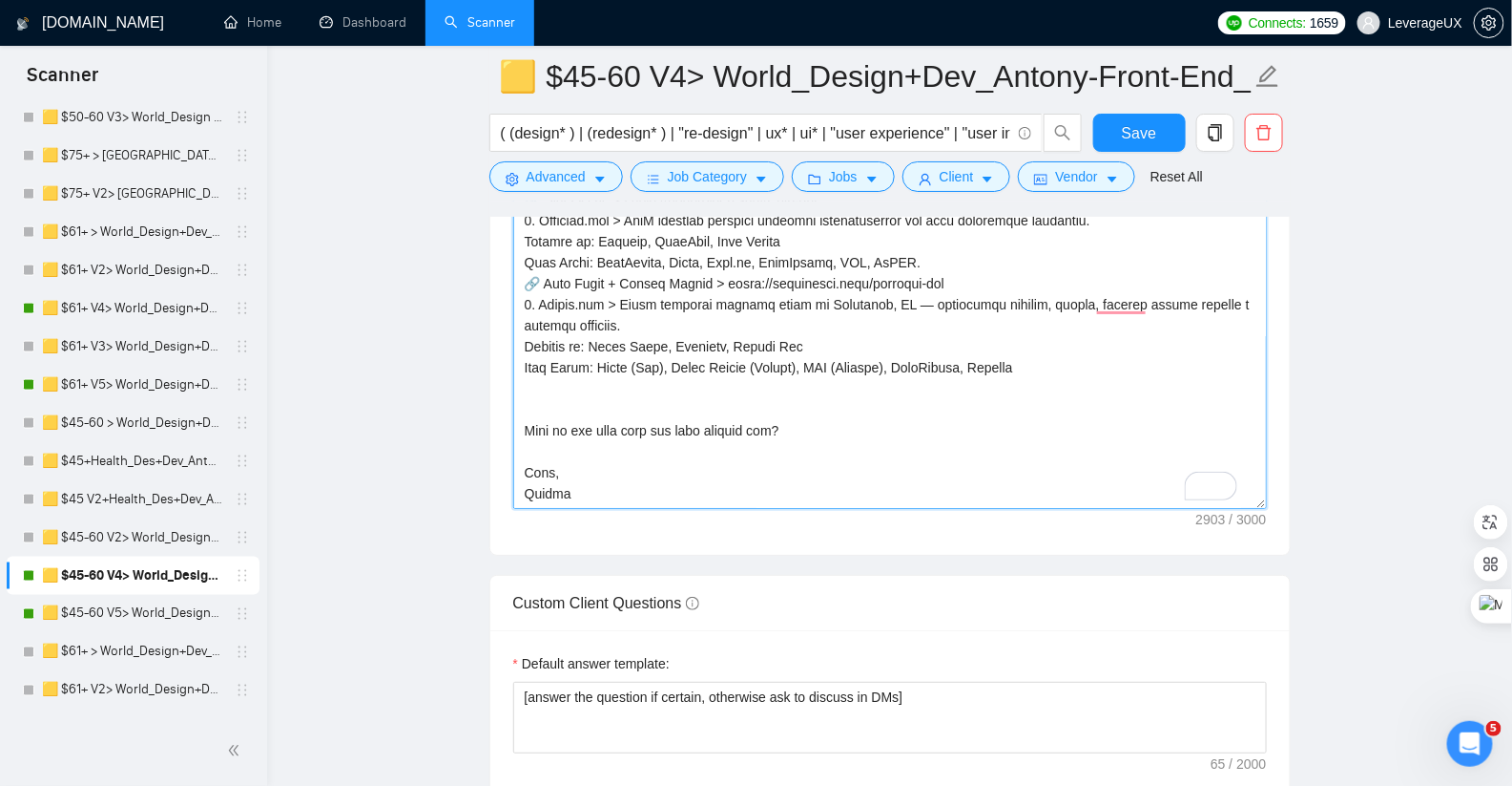
click at [575, 472] on textarea "Cover letter template:" at bounding box center [891, 294] width 754 height 430
type textarea "👋 Hi there! [Analyze the client’s job description and extract the exact deliver…"
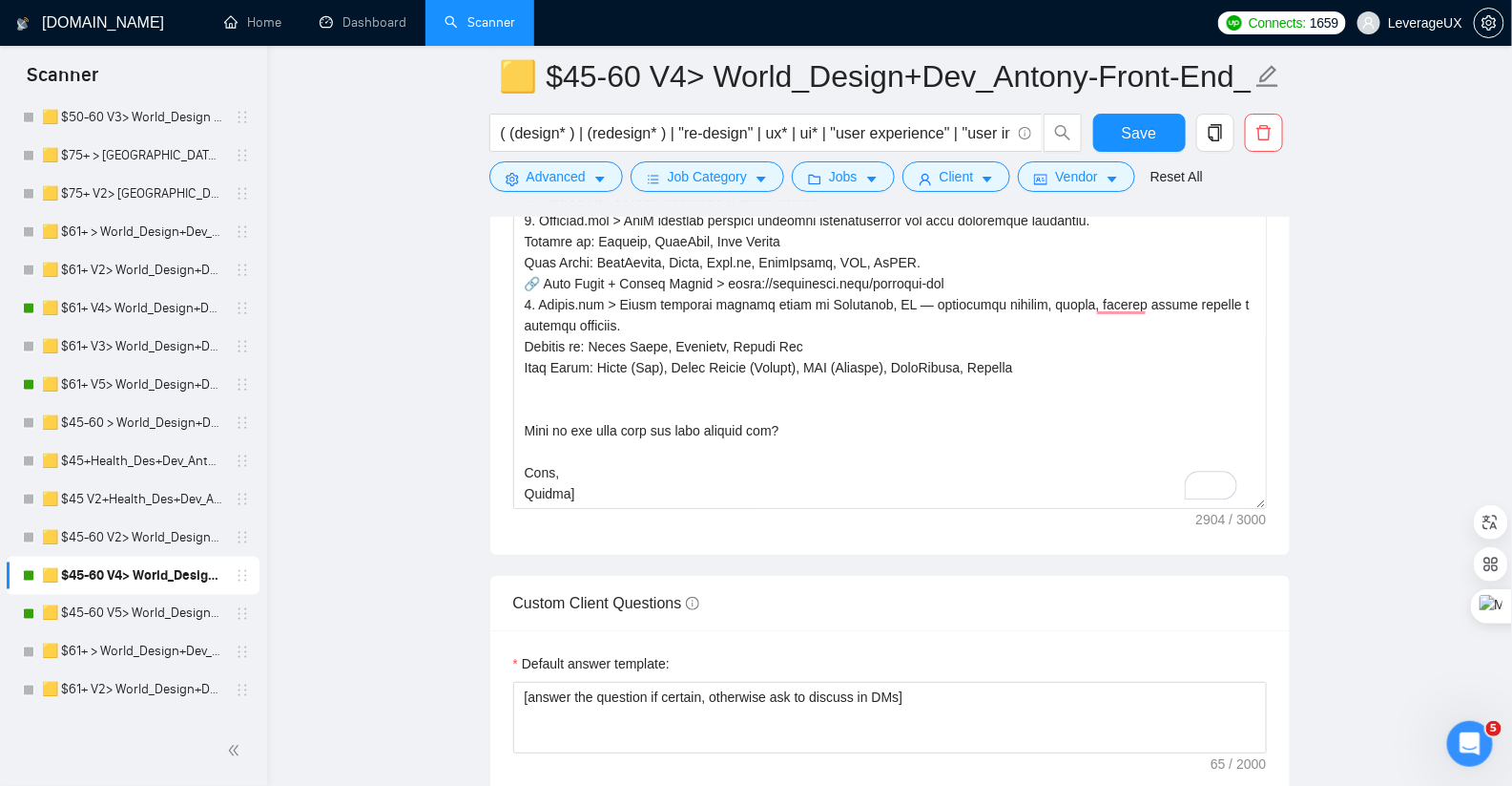
click at [1115, 154] on div "Save" at bounding box center [1139, 138] width 100 height 48
drag, startPoint x: 1114, startPoint y: 132, endPoint x: 1033, endPoint y: 140, distance: 81.4
click at [1114, 131] on button "Save" at bounding box center [1139, 133] width 93 height 38
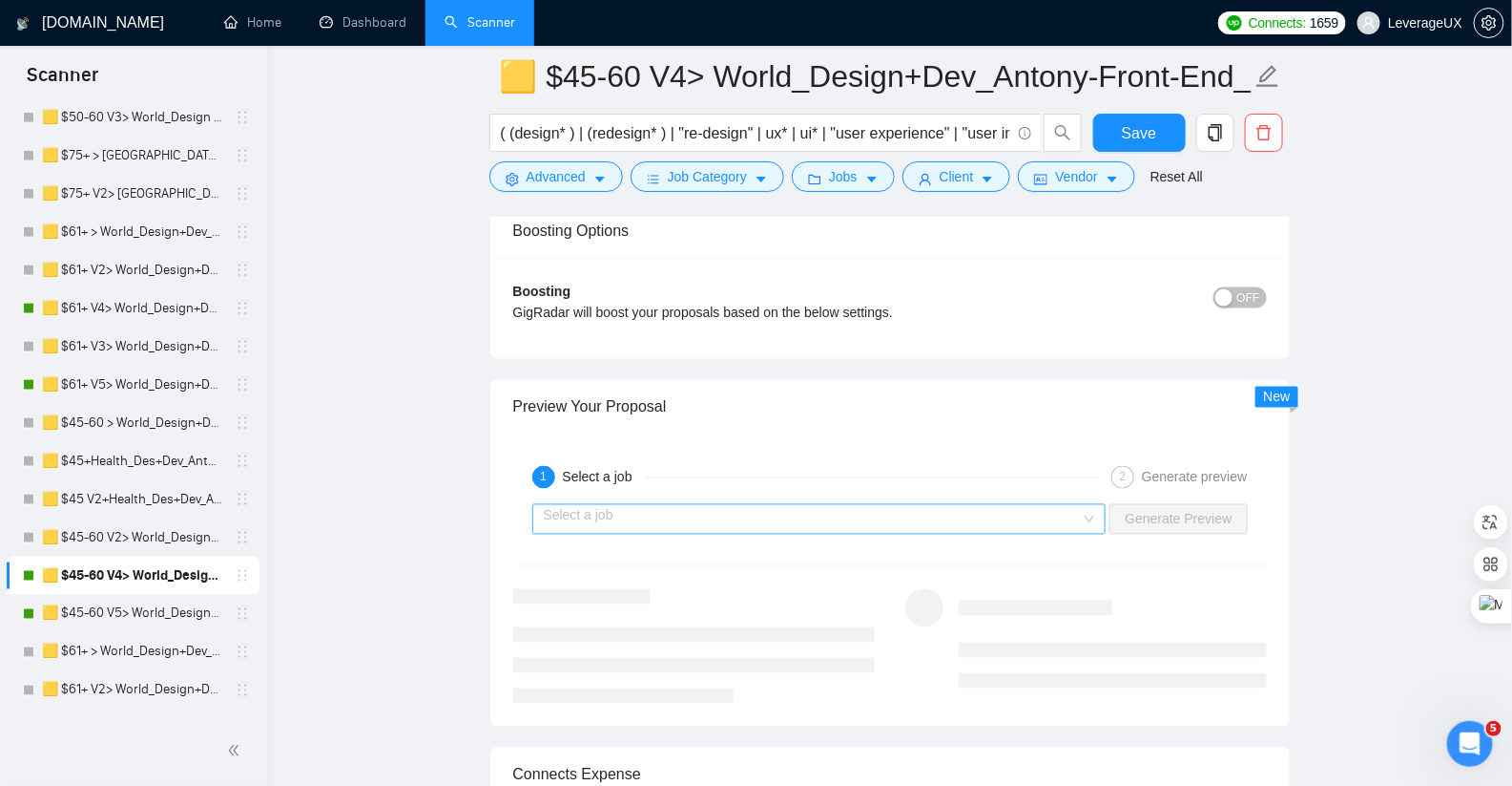
click at [746, 510] on input "search" at bounding box center [813, 520] width 538 height 29
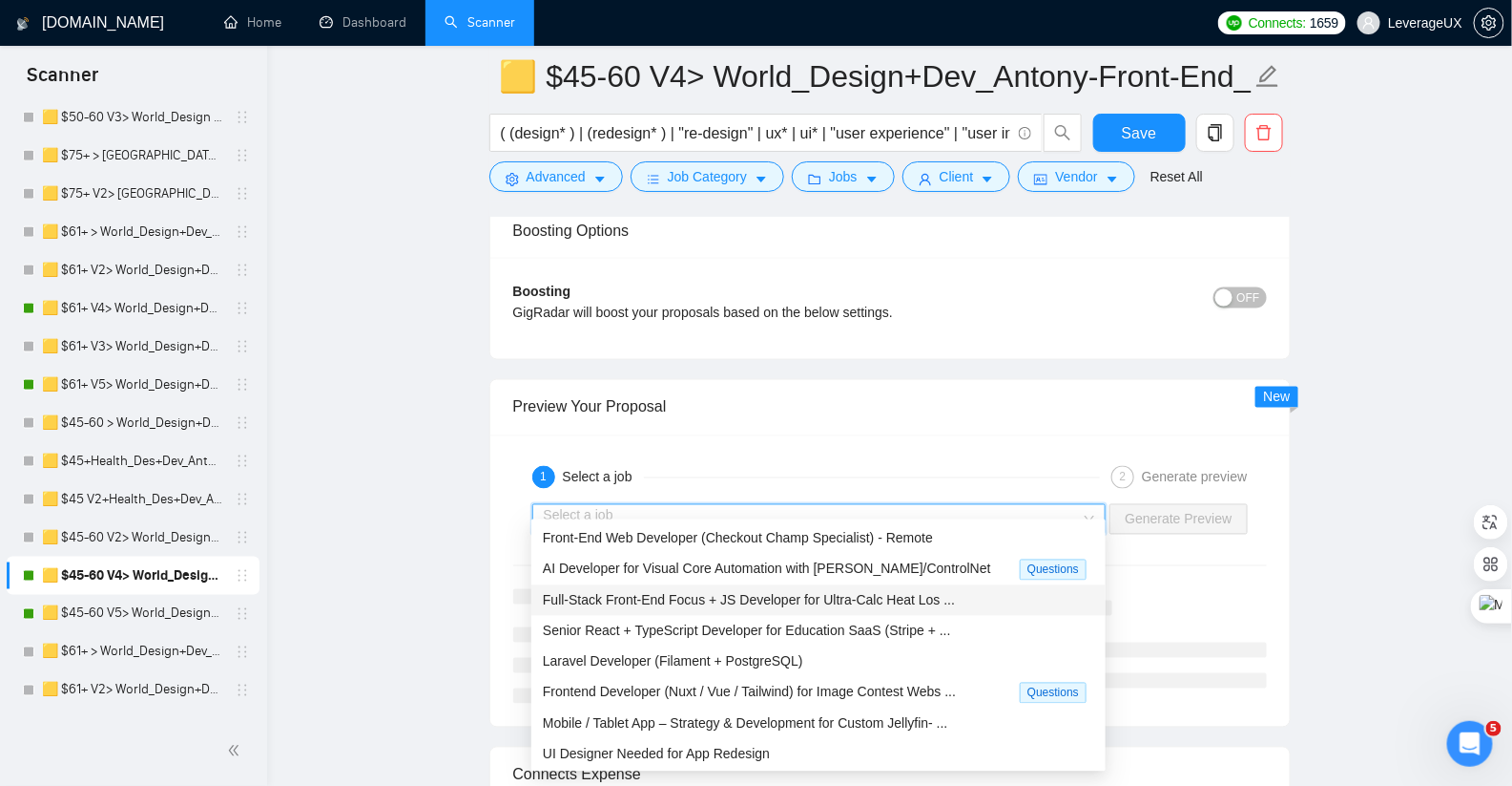
click at [746, 608] on div "Full-Stack Front-End Focus + JS Developer for Ultra-Calc Heat Los ..." at bounding box center [819, 601] width 552 height 21
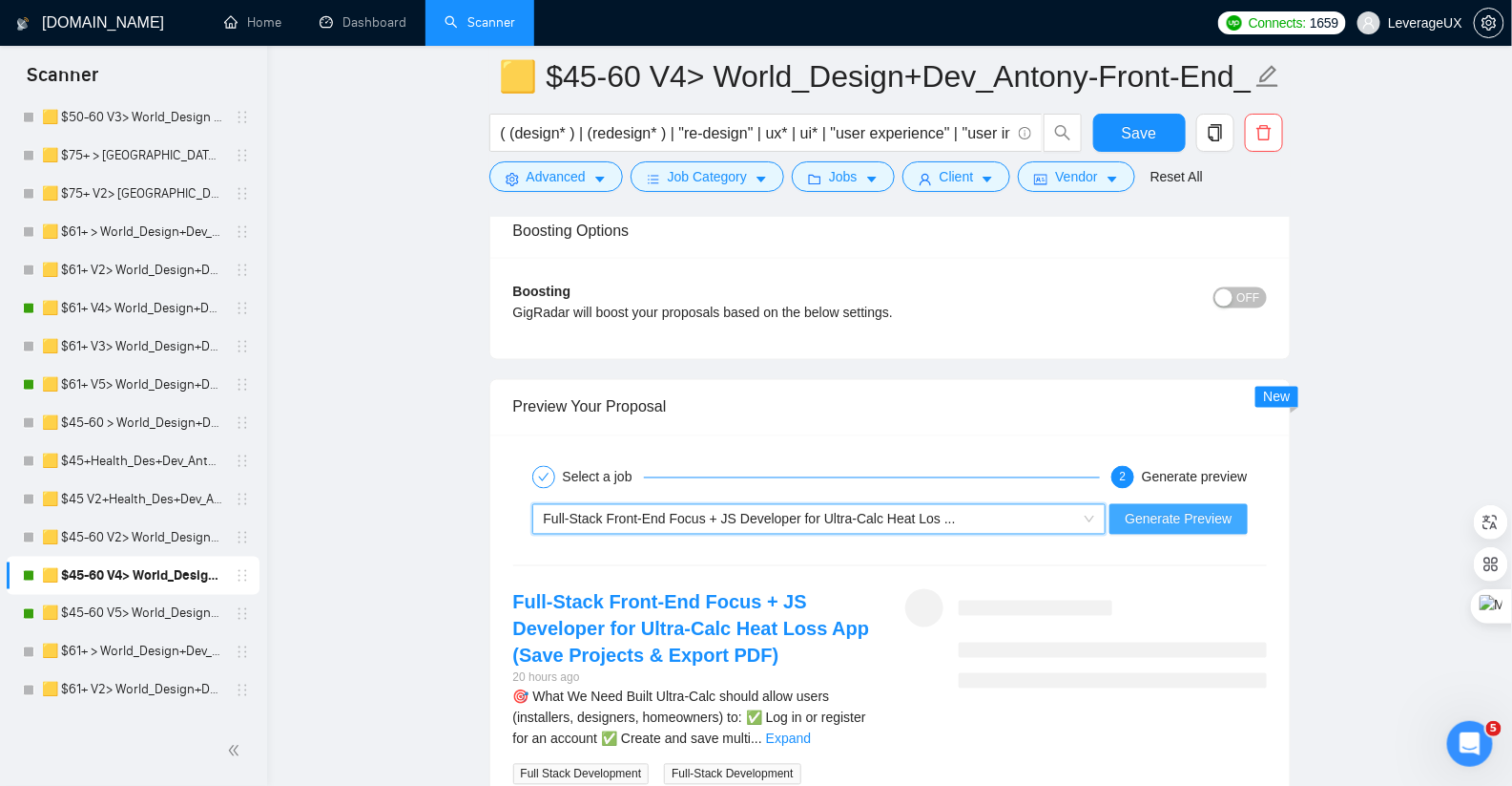
click at [1199, 512] on button "Generate Preview" at bounding box center [1178, 520] width 137 height 31
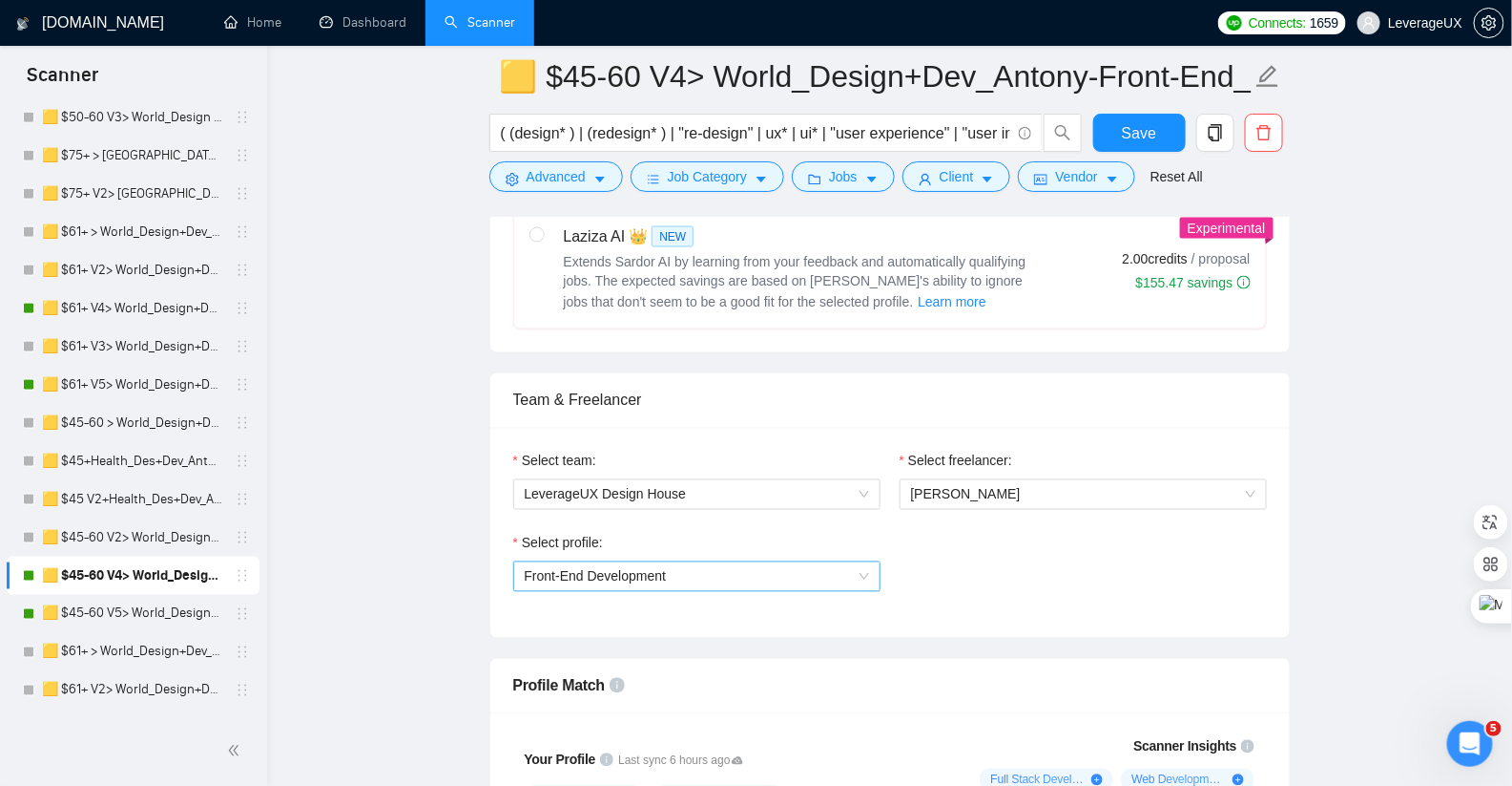
click at [763, 564] on span "Front-End Development" at bounding box center [697, 577] width 345 height 29
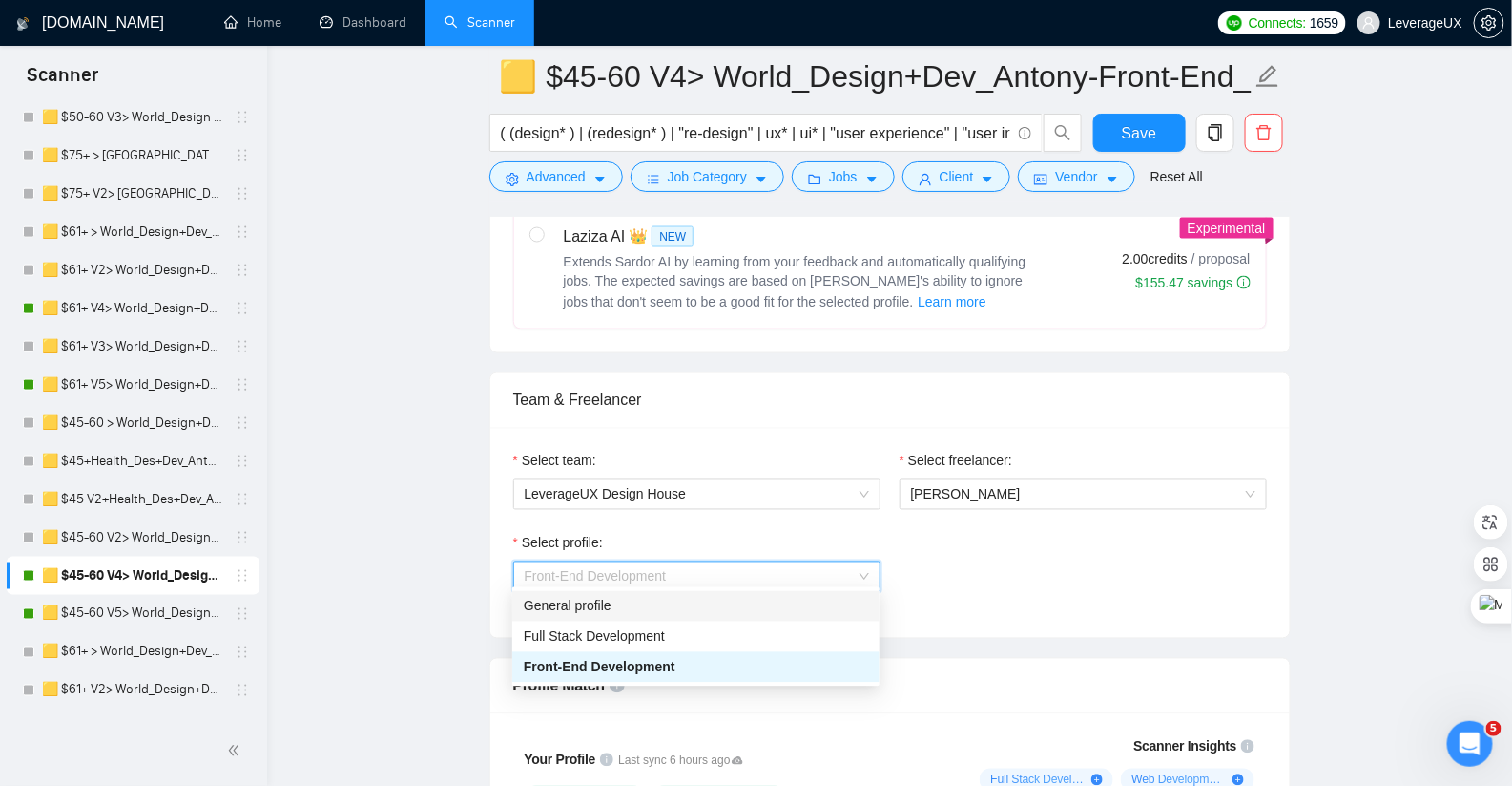
click at [987, 570] on div "Select profile: Front-End Development" at bounding box center [891, 574] width 773 height 82
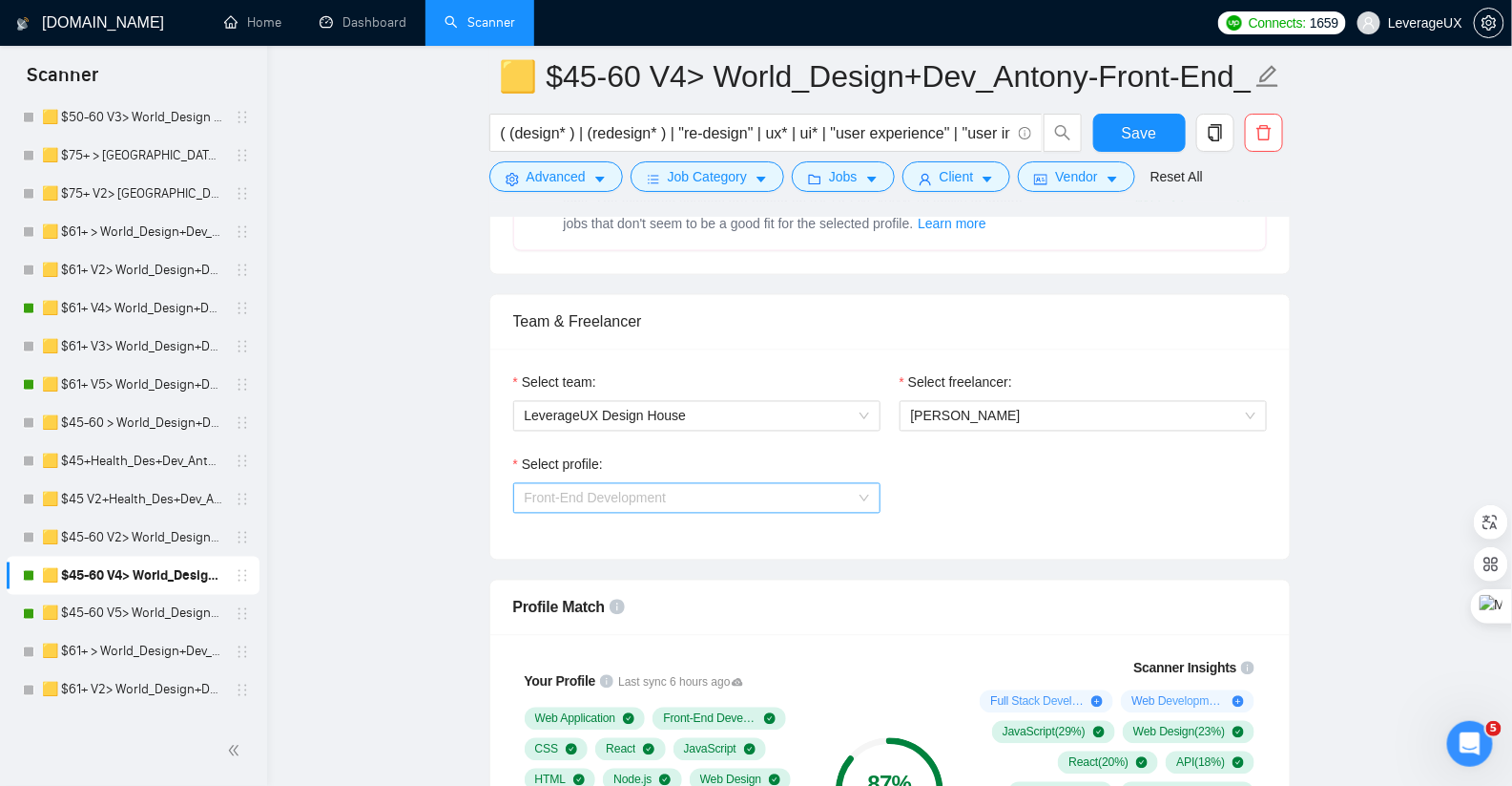
click at [727, 499] on span "Front-End Development" at bounding box center [697, 499] width 345 height 29
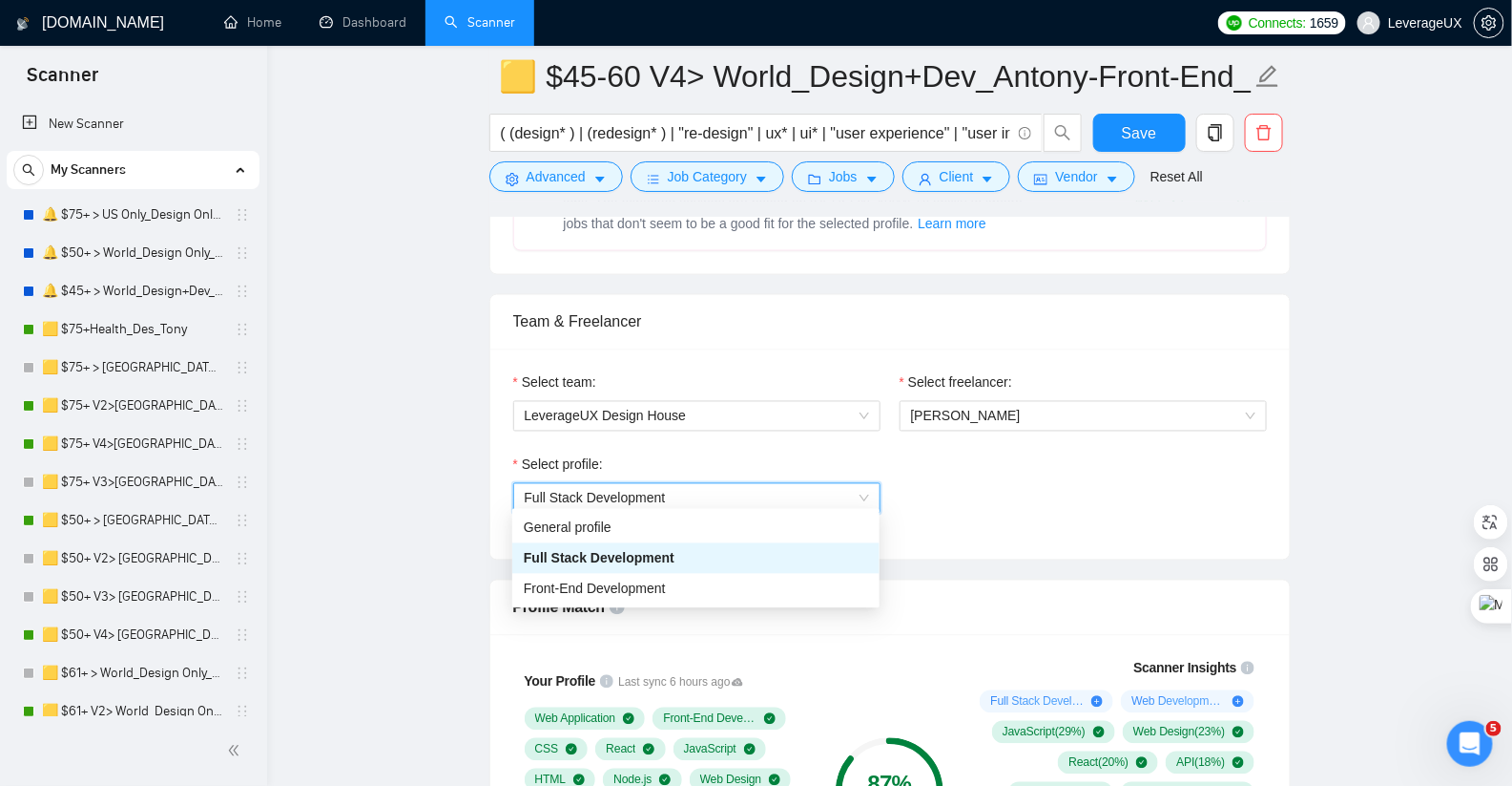
scroll to position [860, 0]
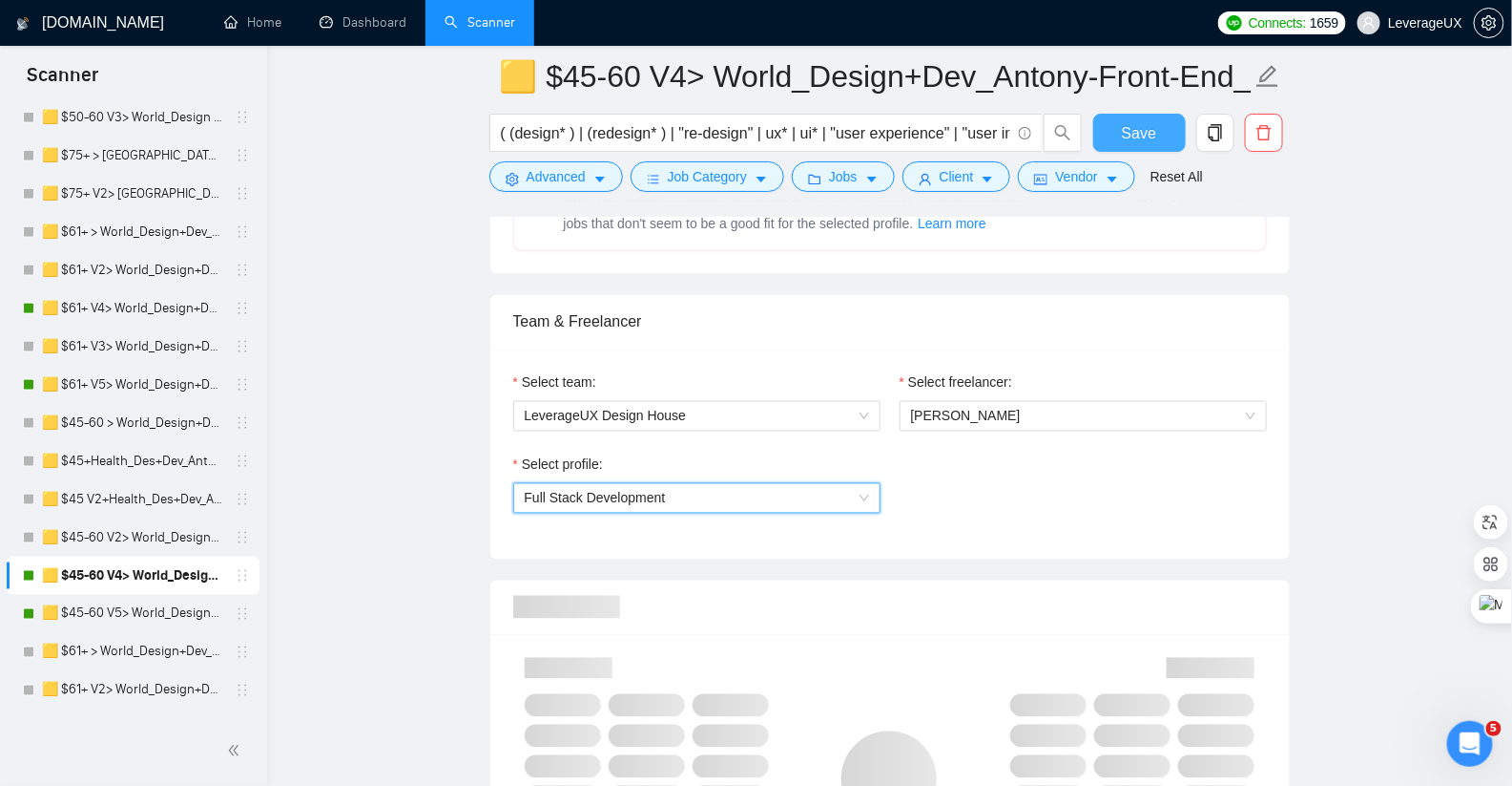
click at [1134, 130] on span "Save" at bounding box center [1139, 133] width 34 height 24
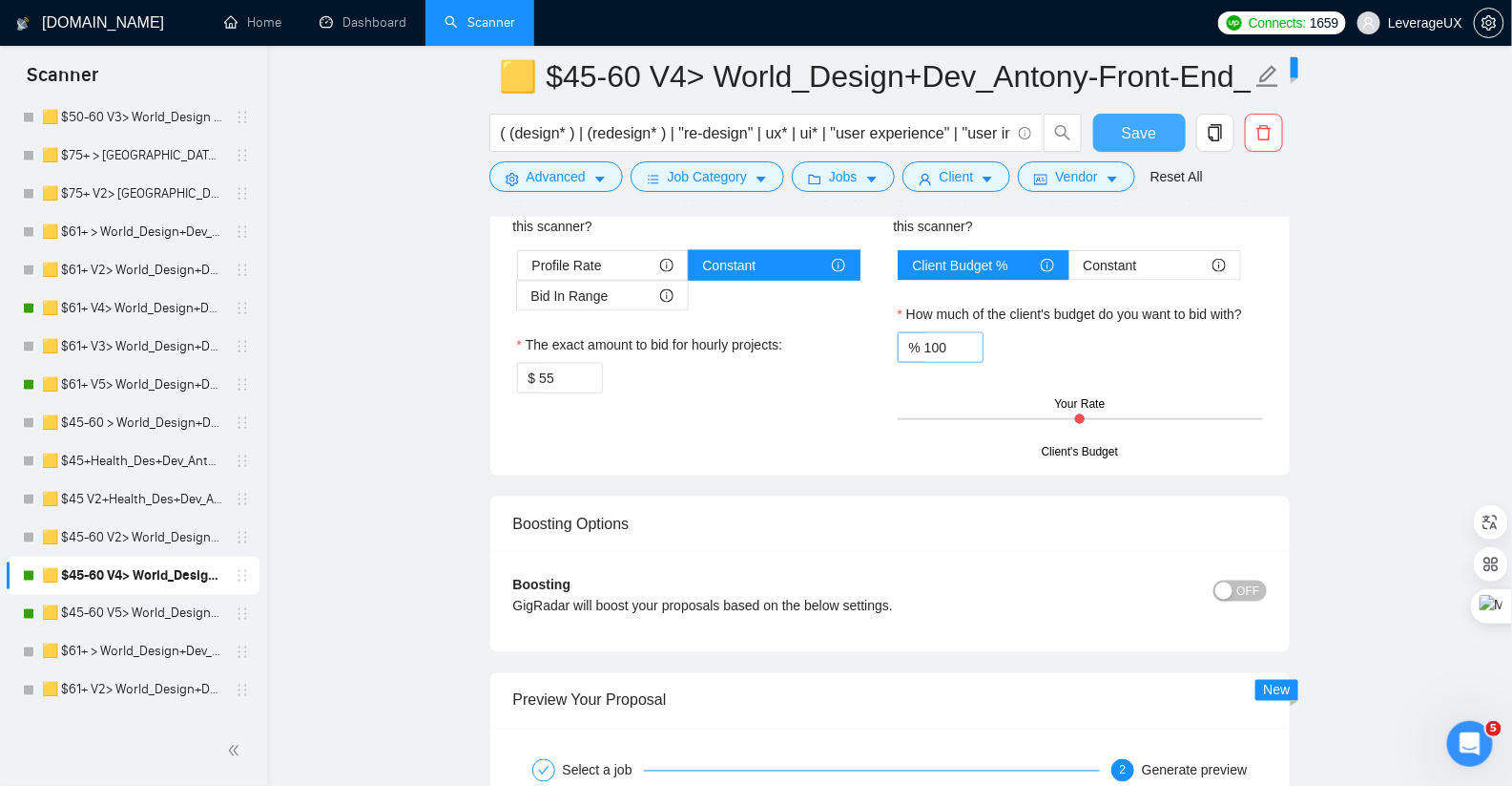
scroll to position [3902, 0]
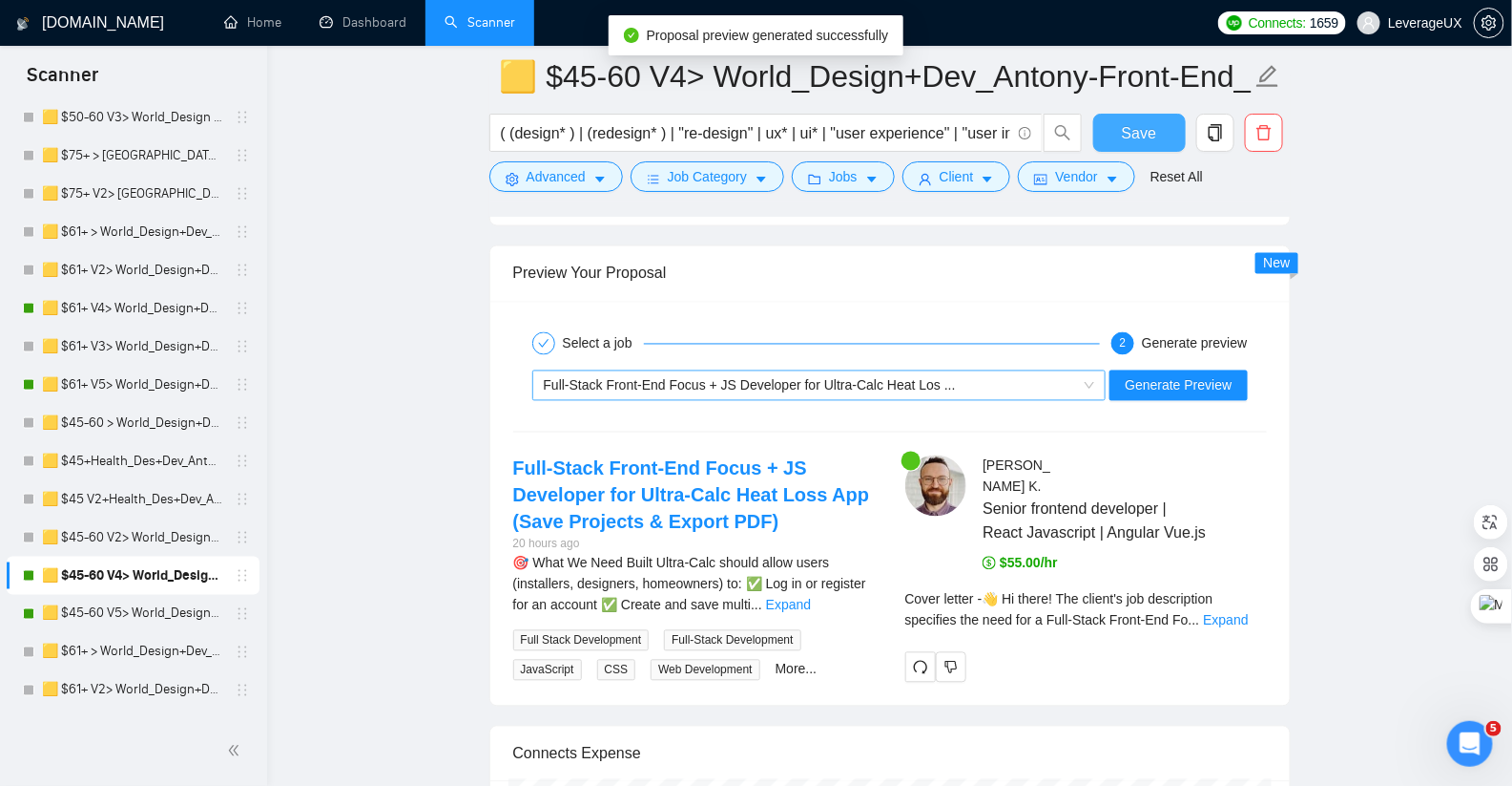
click at [956, 378] on span "Full-Stack Front-End Focus + JS Developer for Ultra-Calc Heat Los ..." at bounding box center [750, 386] width 412 height 15
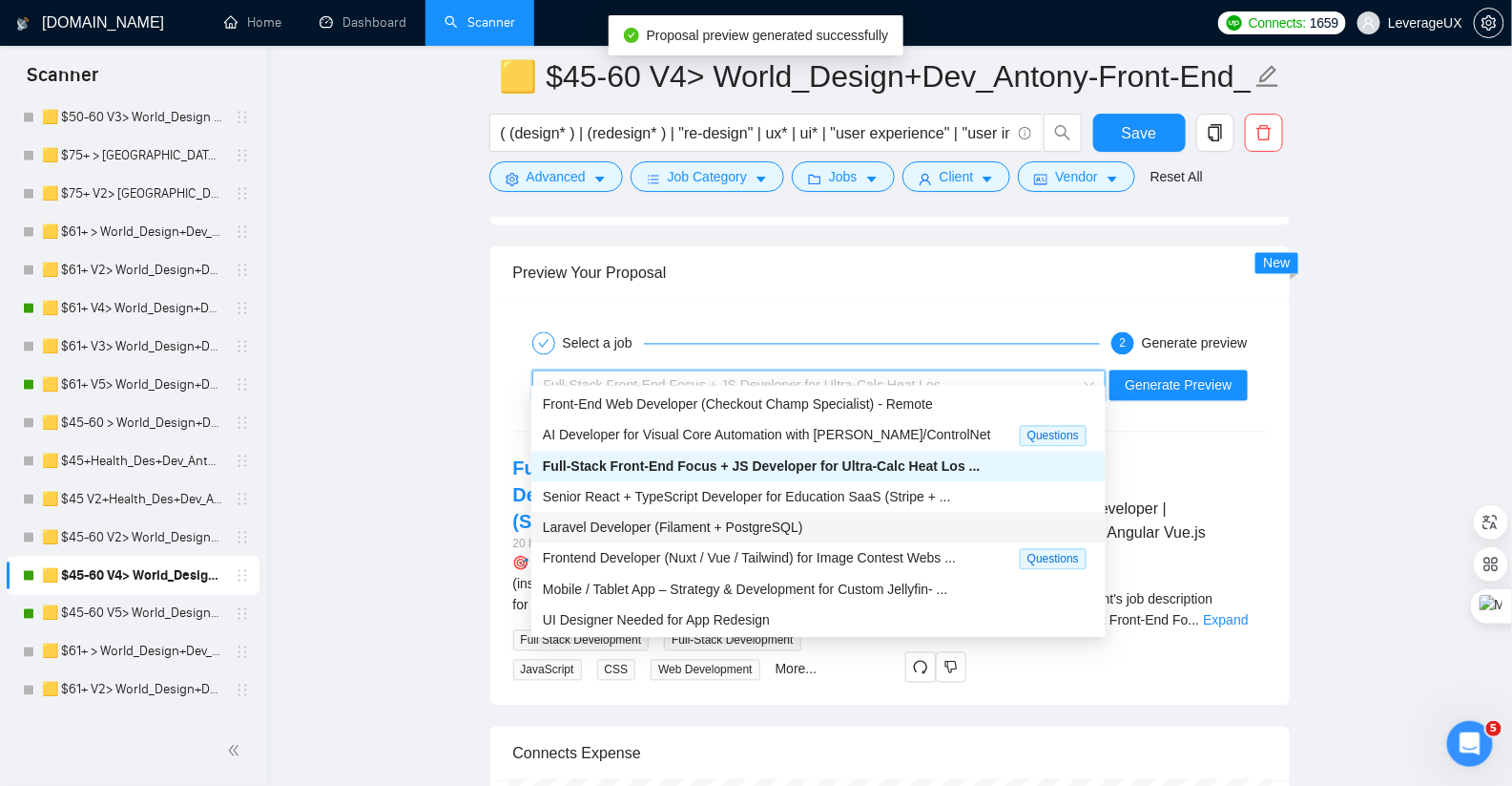
click at [679, 536] on div "Laravel Developer (Filament + PostgreSQL)" at bounding box center [819, 528] width 552 height 21
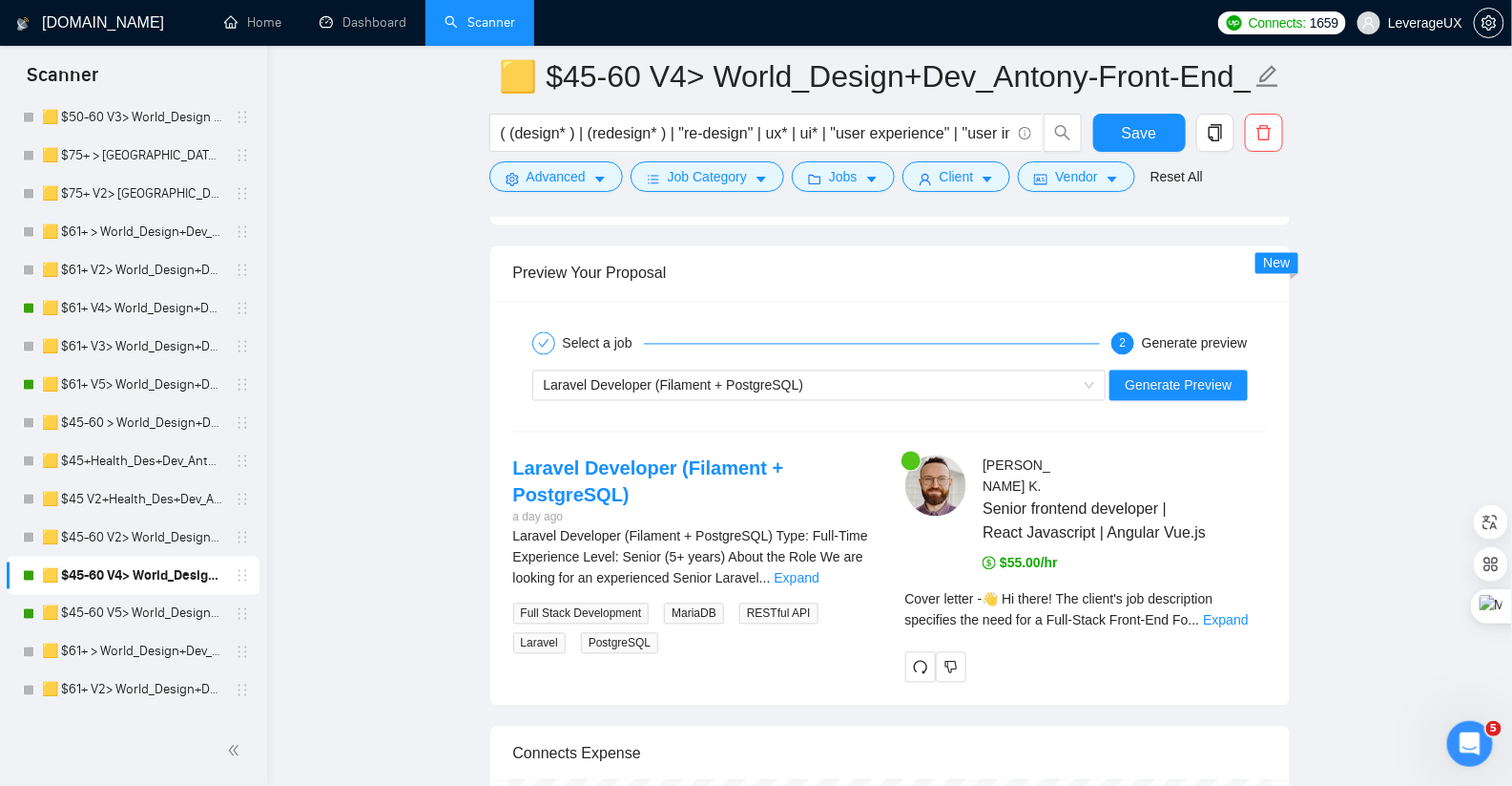
click at [1219, 363] on div "Laravel Developer (Filament + PostgreSQL) Generate Preview" at bounding box center [891, 386] width 758 height 46
click at [1206, 375] on span "Generate Preview" at bounding box center [1178, 386] width 107 height 21
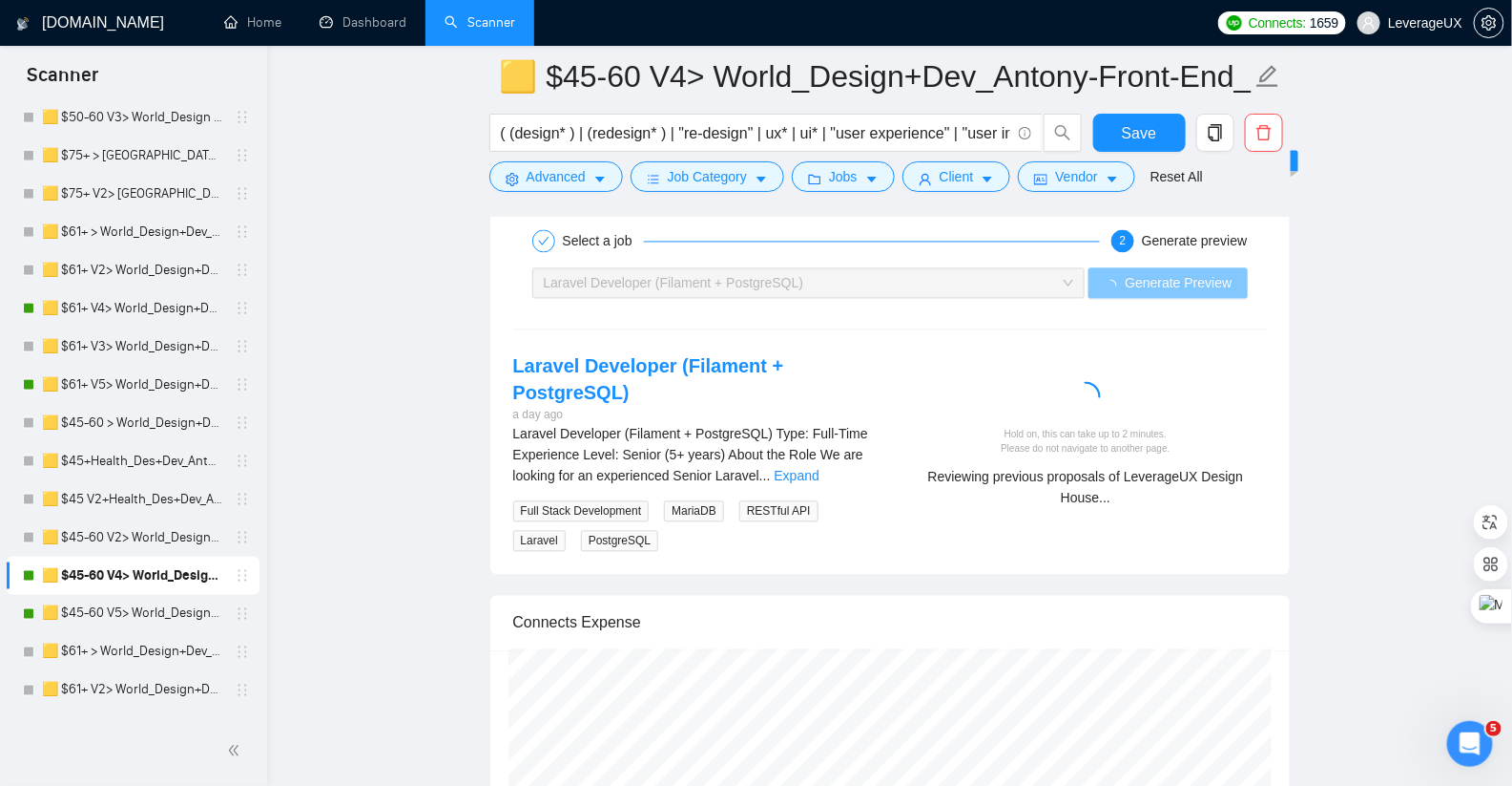
scroll to position [4005, 0]
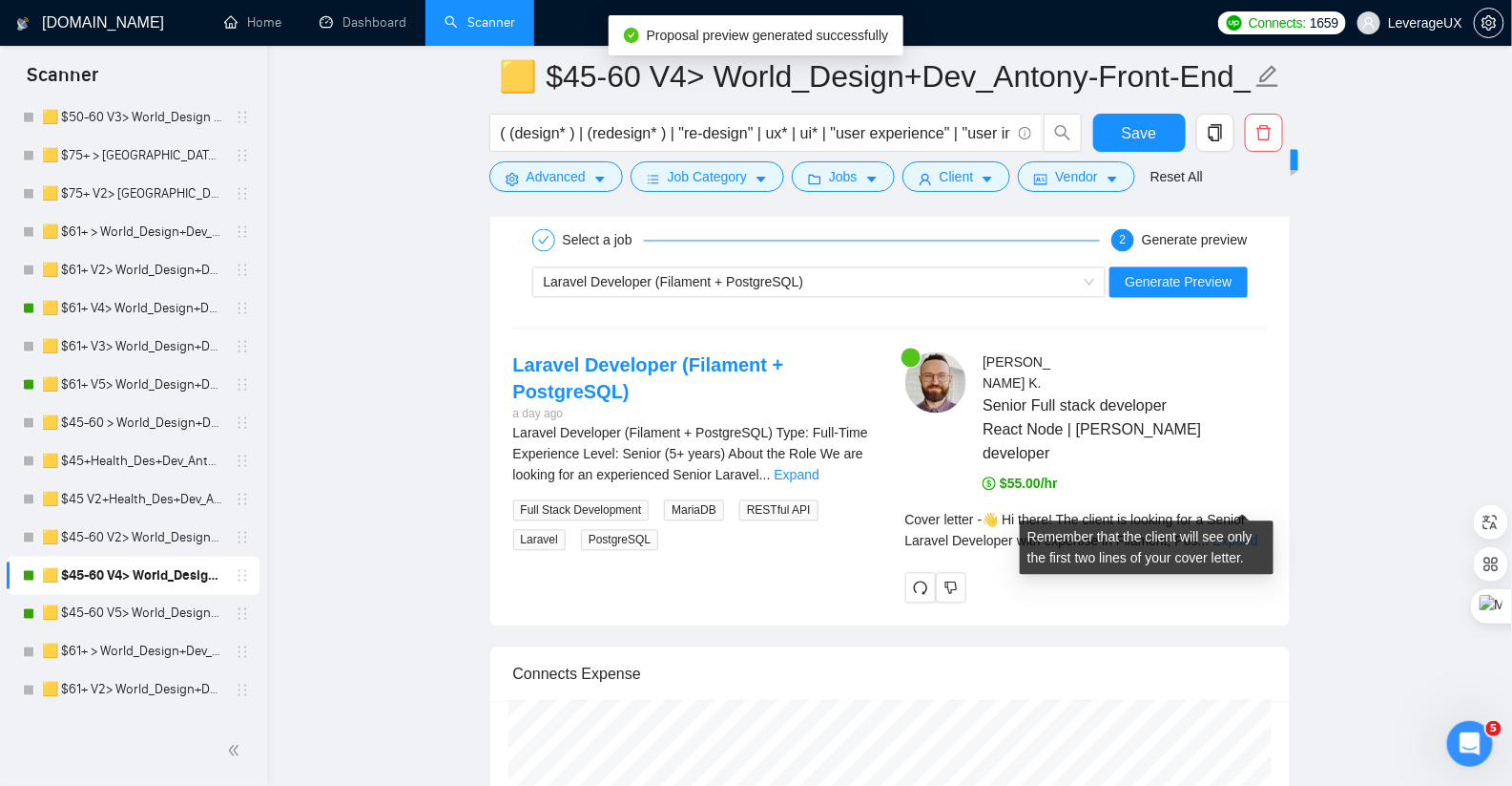
click at [1248, 534] on link "Expand" at bounding box center [1235, 542] width 45 height 15
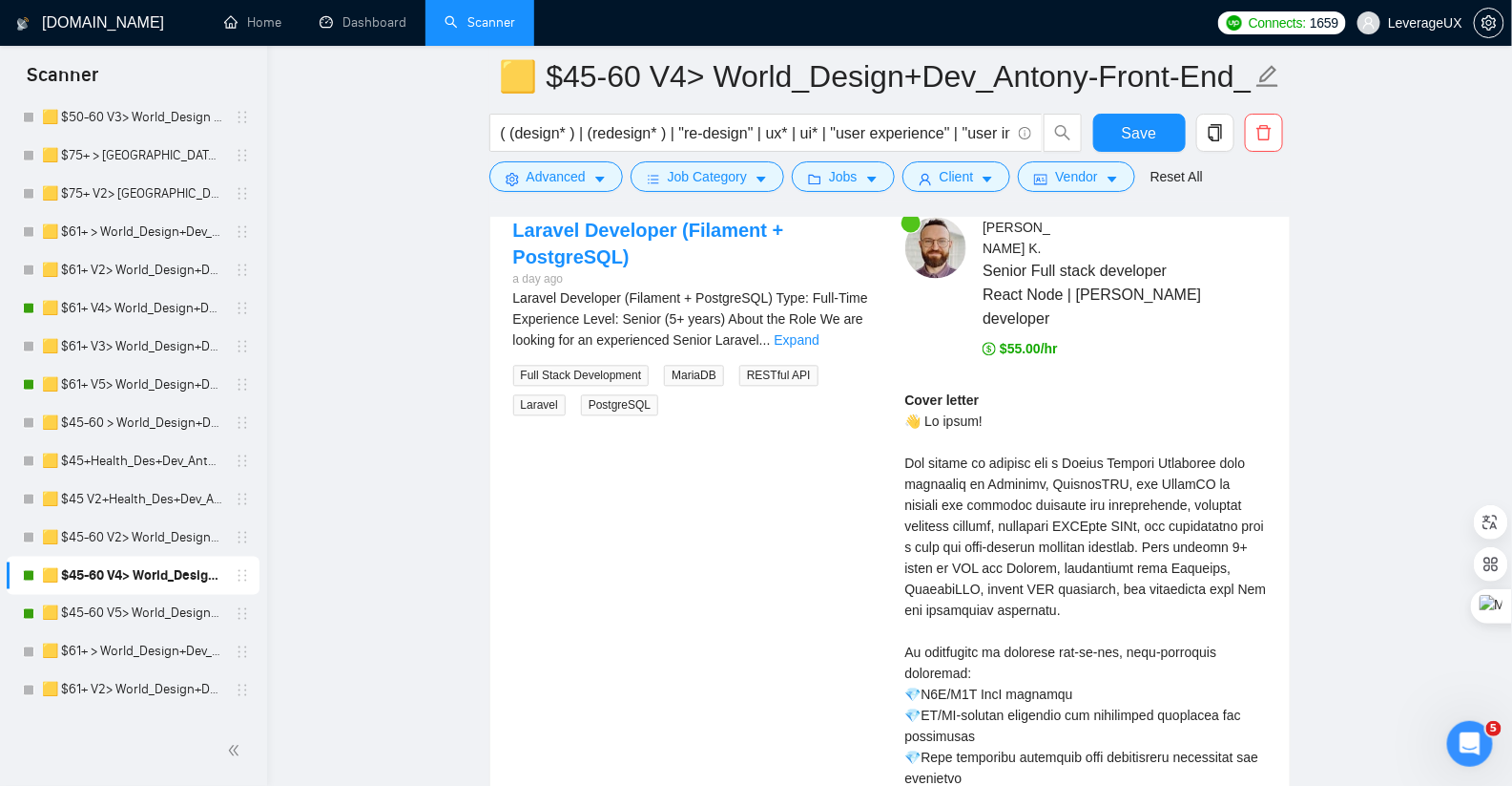
scroll to position [4141, 0]
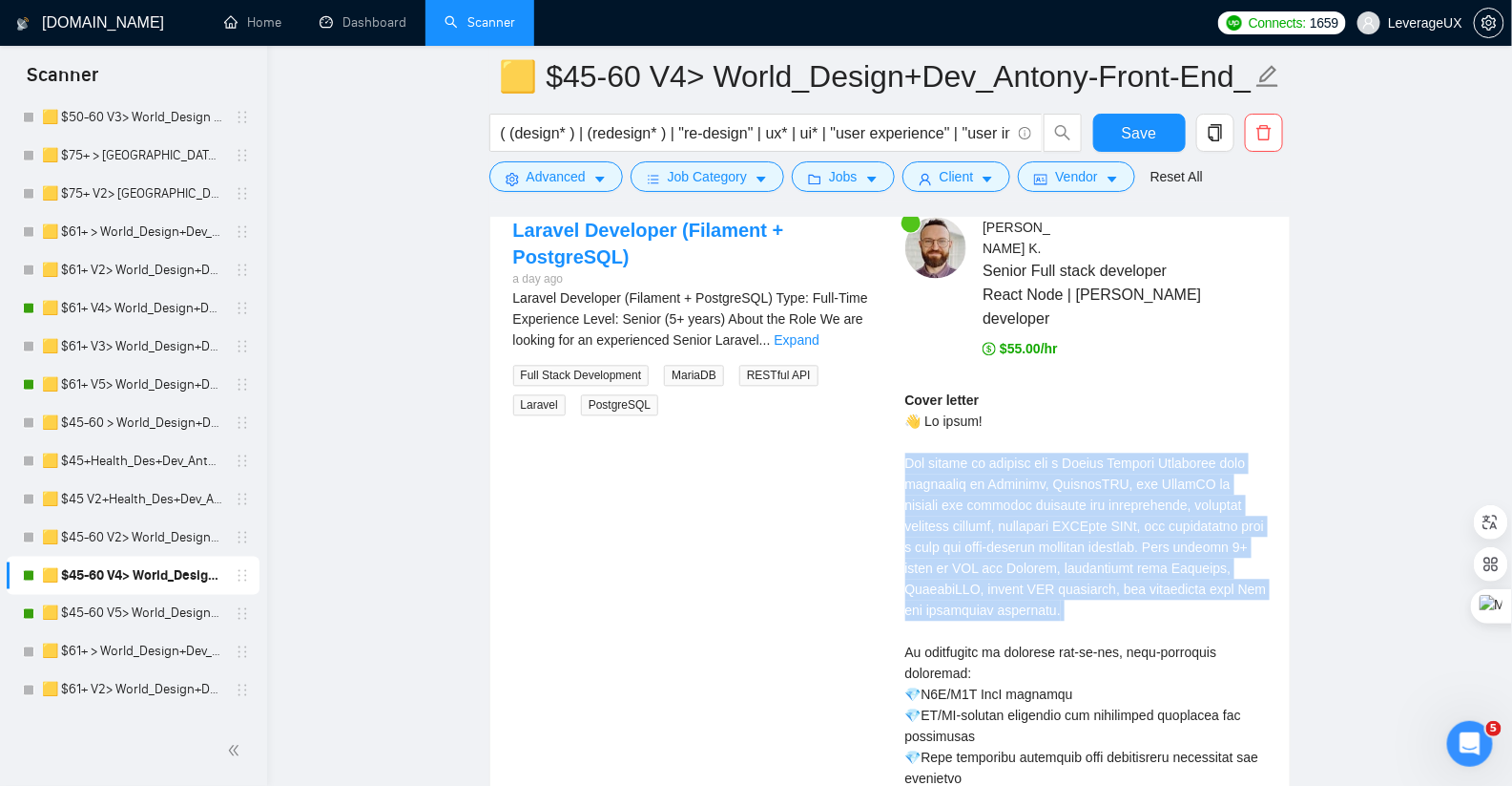
drag, startPoint x: 891, startPoint y: 421, endPoint x: 1187, endPoint y: 583, distance: 337.4
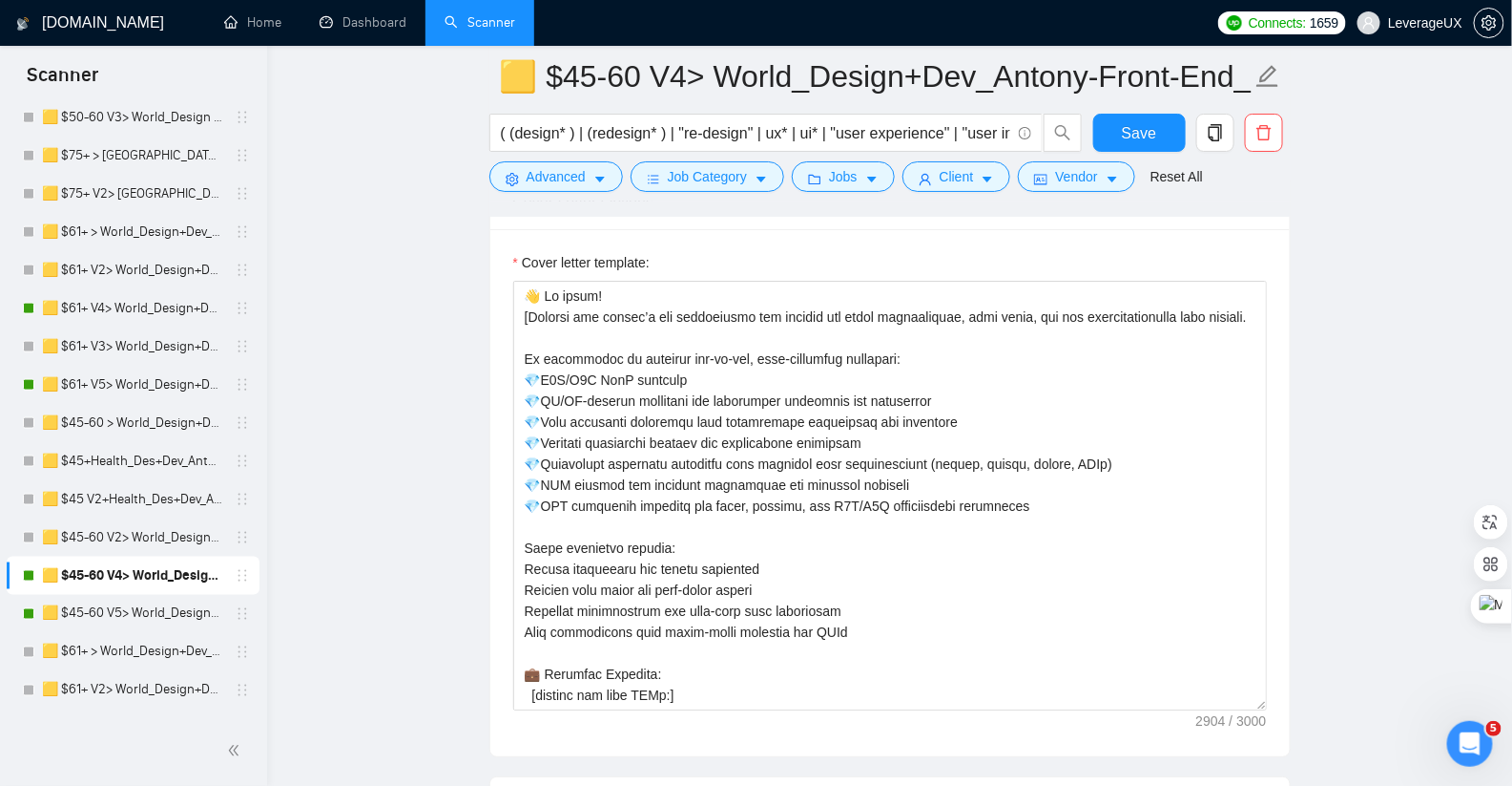
scroll to position [2278, 0]
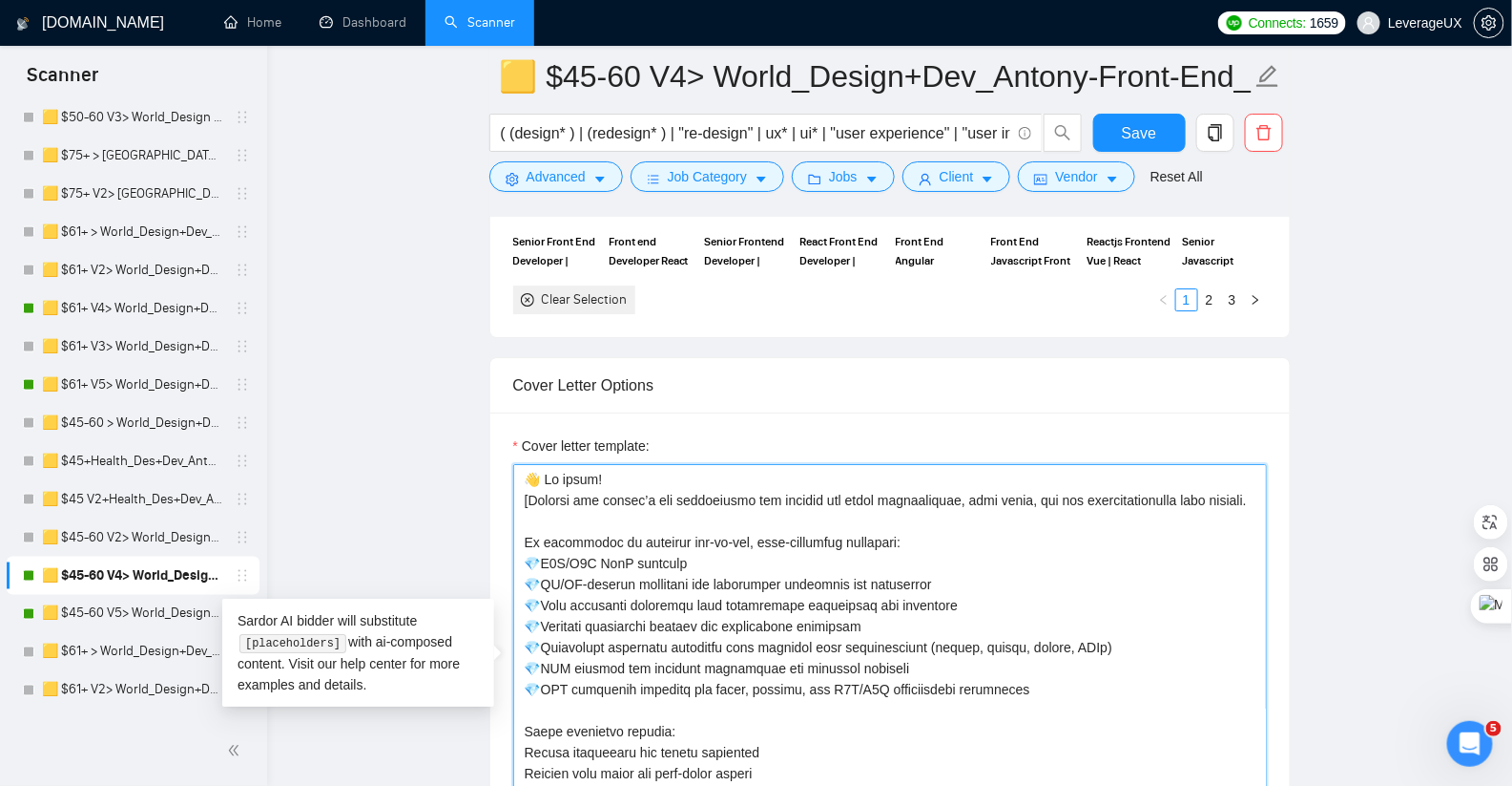
drag, startPoint x: 576, startPoint y: 509, endPoint x: 513, endPoint y: 483, distance: 68.2
click at [514, 483] on textarea "Cover letter template:" at bounding box center [891, 679] width 754 height 430
click at [573, 512] on textarea "Cover letter template:" at bounding box center [891, 679] width 754 height 430
drag, startPoint x: 577, startPoint y: 517, endPoint x: 530, endPoint y: 491, distance: 53.7
click at [530, 491] on textarea "Cover letter template:" at bounding box center [891, 679] width 754 height 430
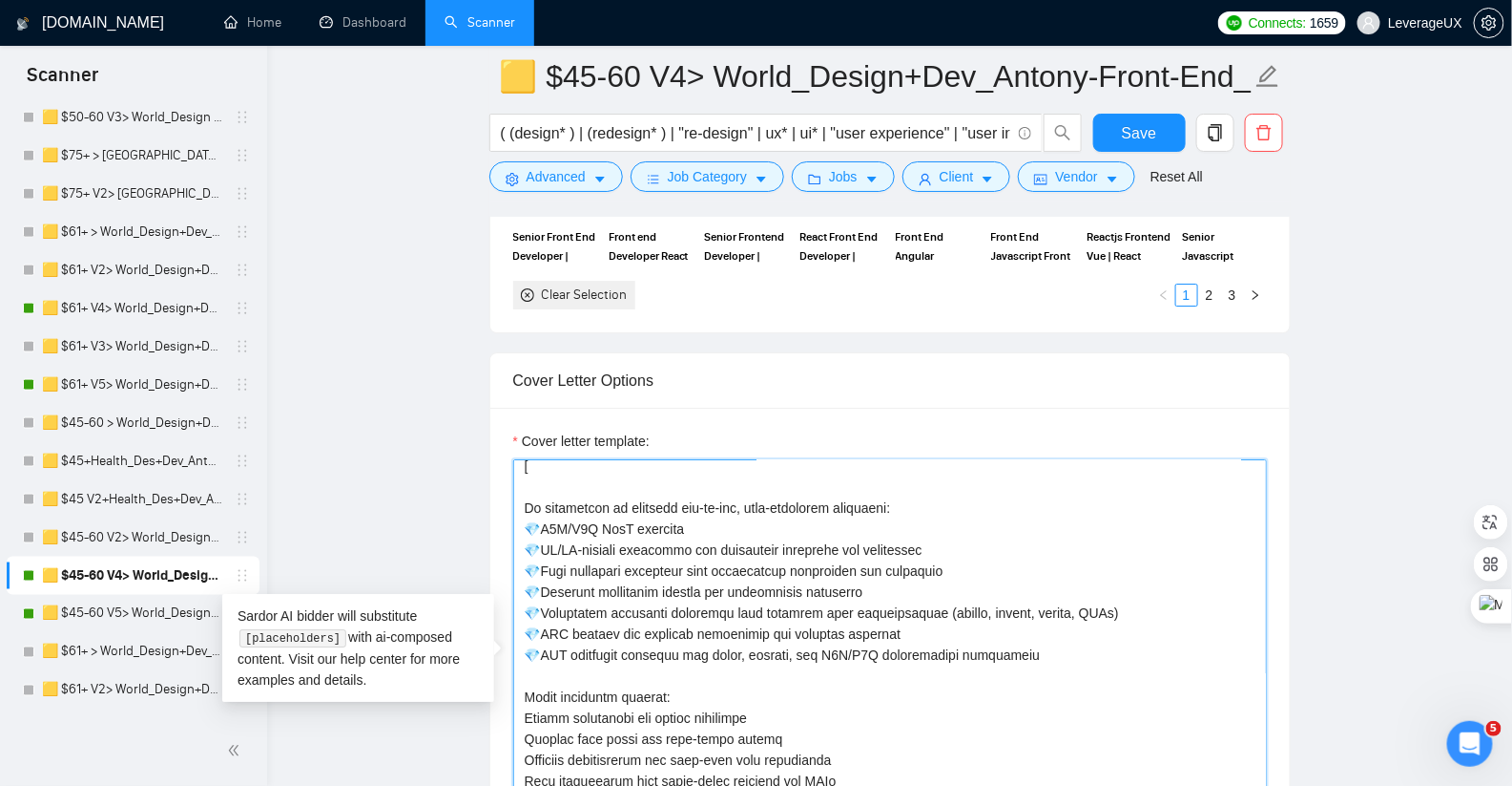
scroll to position [0, 0]
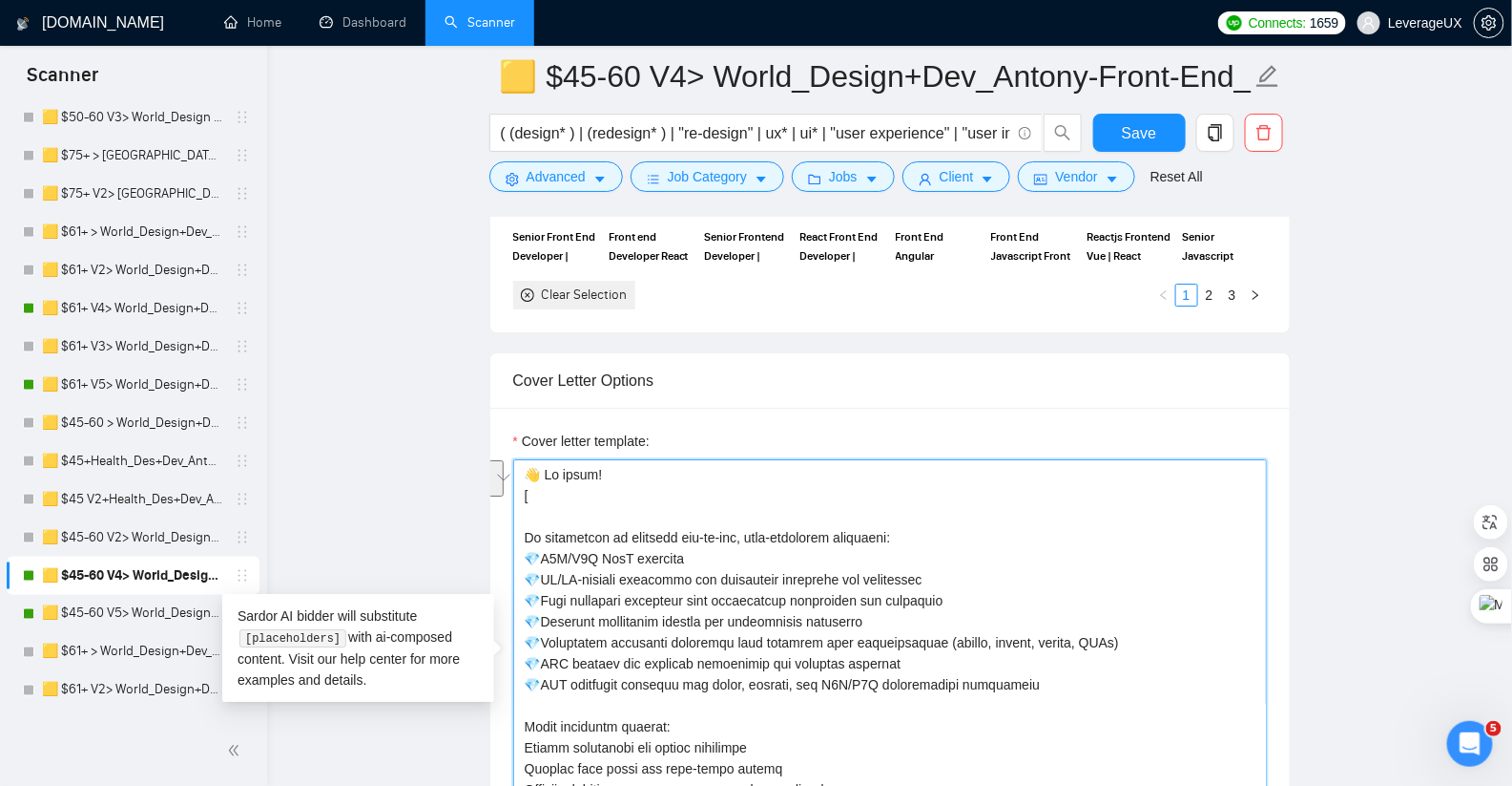
drag, startPoint x: 539, startPoint y: 481, endPoint x: 522, endPoint y: 467, distance: 22.0
click at [522, 467] on textarea "Cover letter template:" at bounding box center [891, 674] width 754 height 430
paste textarea "We build full-stack products that scale — from pixel-perfect UI to bulletproof …"
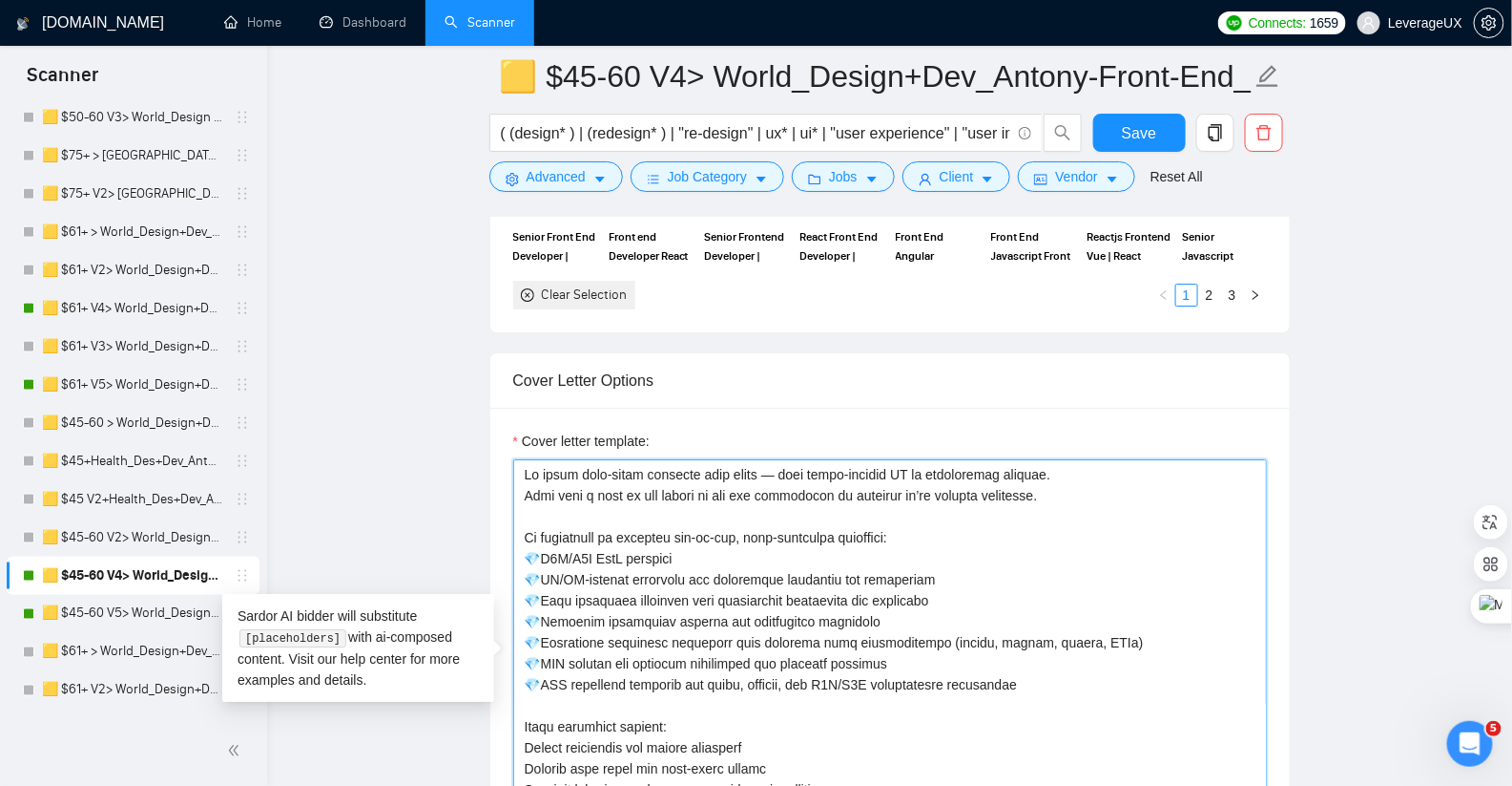
click at [514, 459] on textarea "Cover letter template:" at bounding box center [891, 674] width 754 height 430
paste textarea "💥"
click at [1107, 499] on textarea "Cover letter template:" at bounding box center [891, 674] width 754 height 430
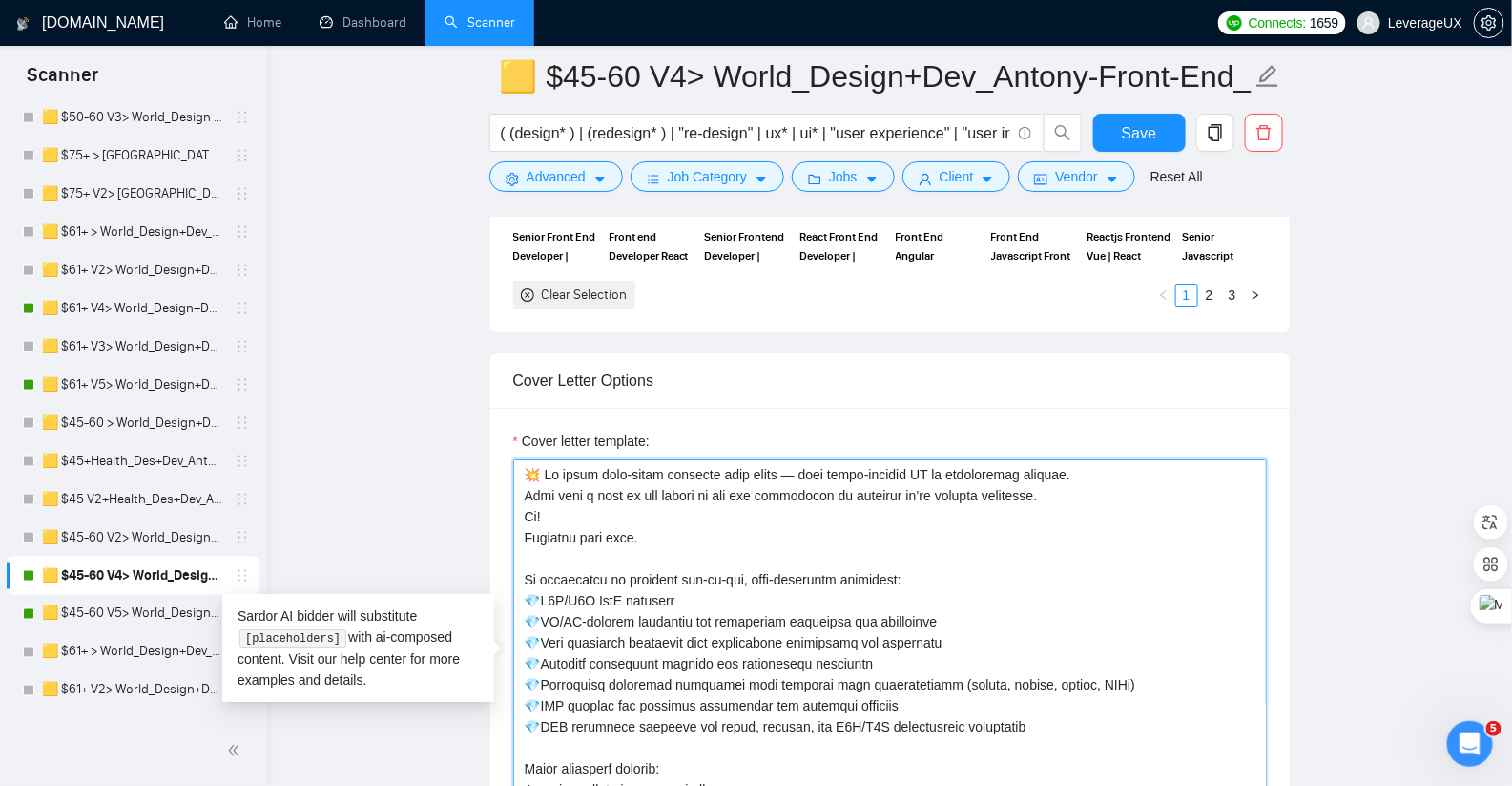
click at [1079, 492] on textarea "Cover letter template:" at bounding box center [891, 674] width 754 height 430
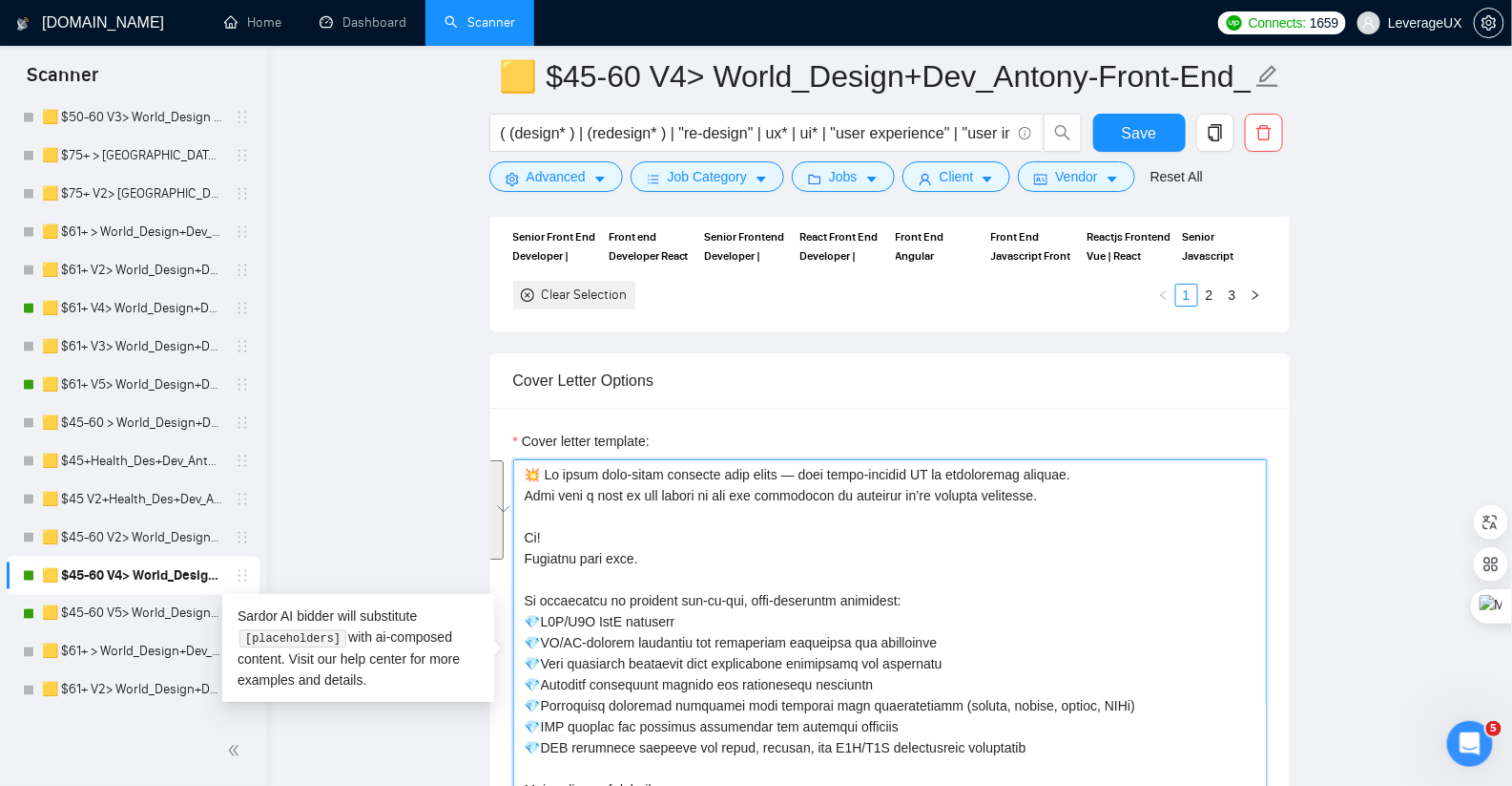
drag, startPoint x: 649, startPoint y: 550, endPoint x: 513, endPoint y: 461, distance: 162.5
click at [513, 461] on div "Cover Letter Options Cover letter template:" at bounding box center [891, 644] width 802 height 584
click at [689, 542] on textarea "Cover letter template:" at bounding box center [891, 674] width 754 height 430
click at [558, 547] on textarea "Cover letter template:" at bounding box center [891, 674] width 754 height 430
click at [664, 542] on textarea "Cover letter template:" at bounding box center [891, 674] width 754 height 430
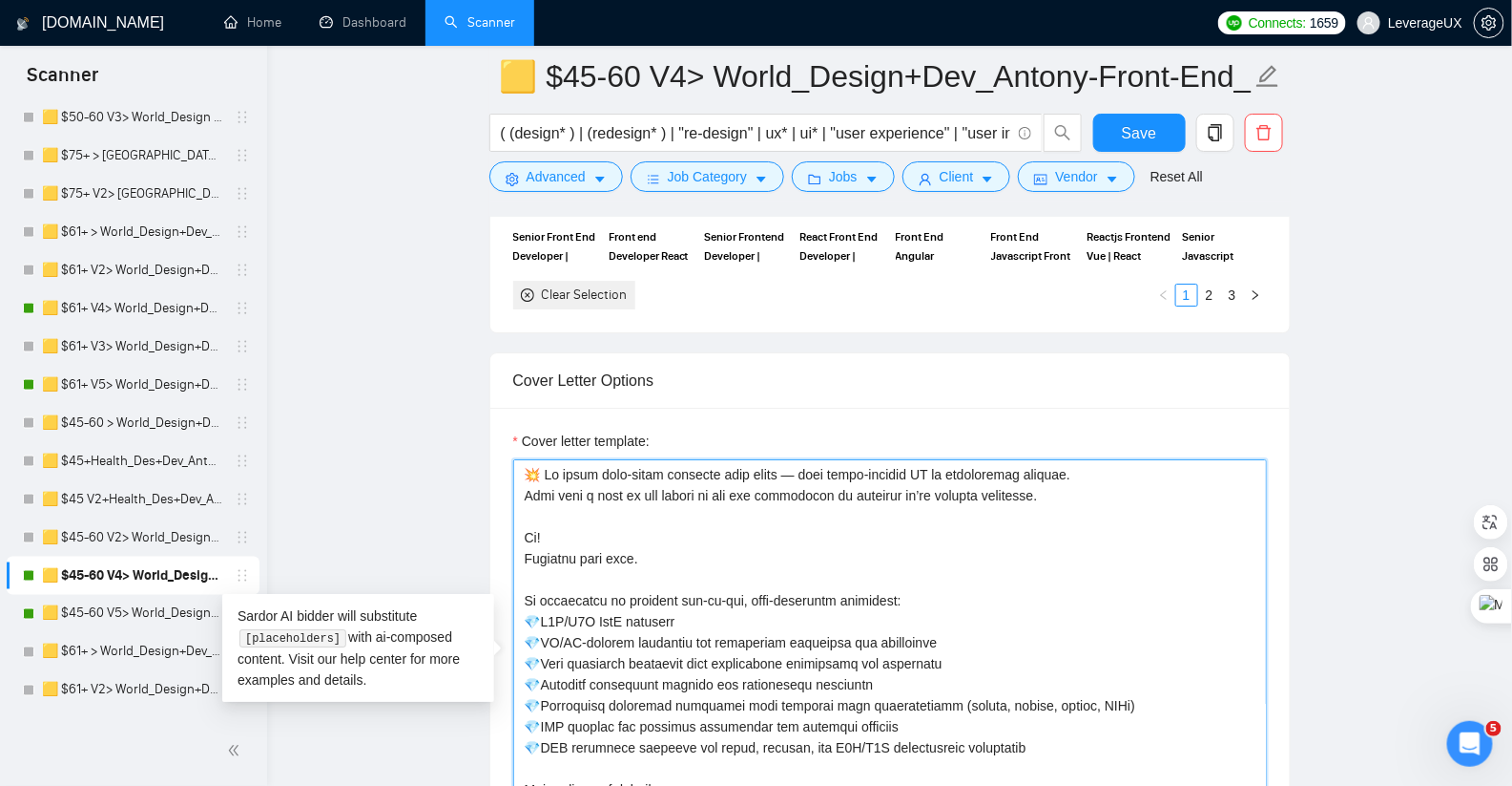
click at [580, 546] on textarea "Cover letter template:" at bounding box center [891, 674] width 754 height 430
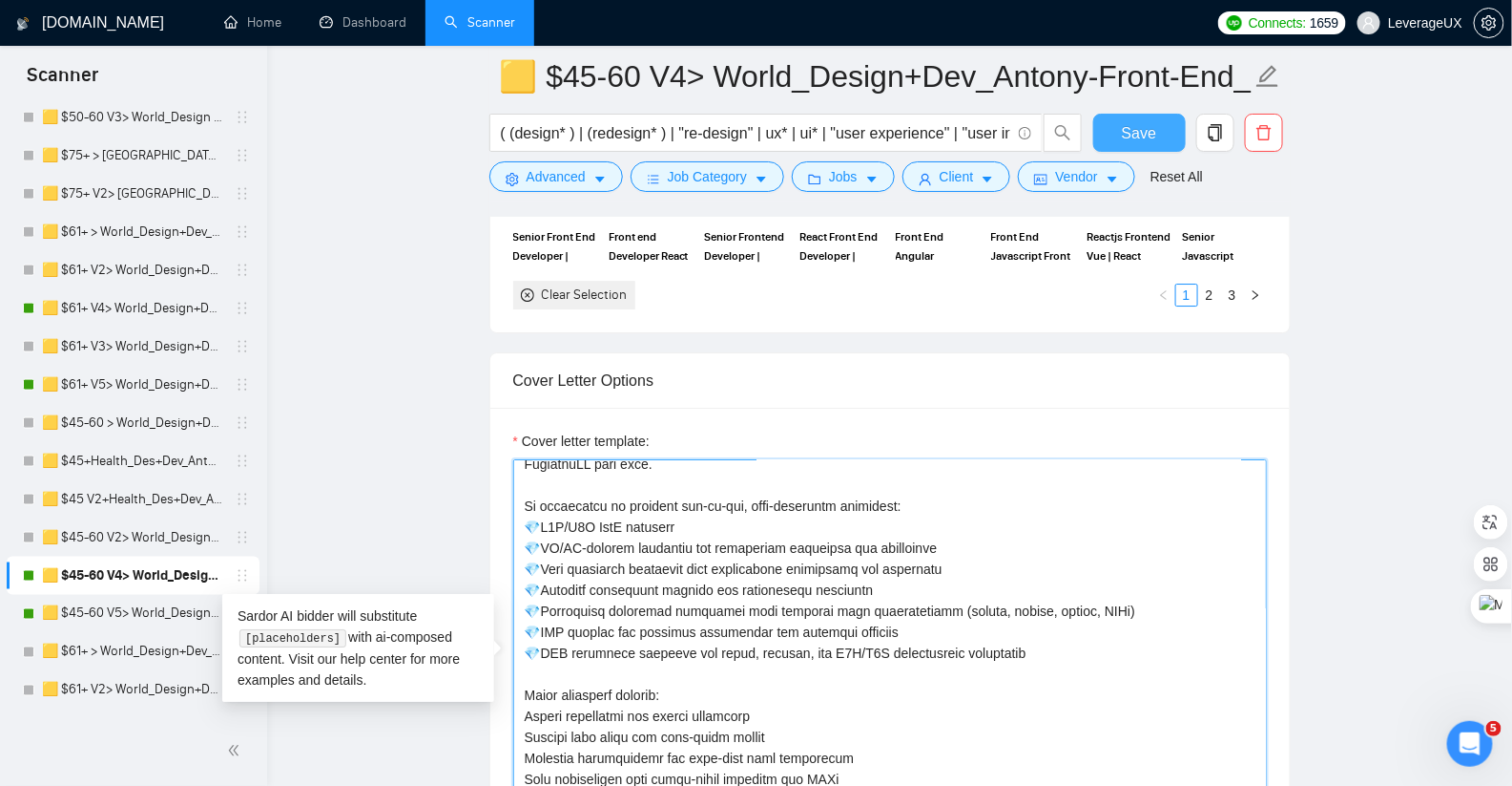
type textarea "💥 We build full-stack products that scale — from pixel-perfect UI to bulletproo…"
click at [1134, 134] on span "Save" at bounding box center [1139, 133] width 34 height 24
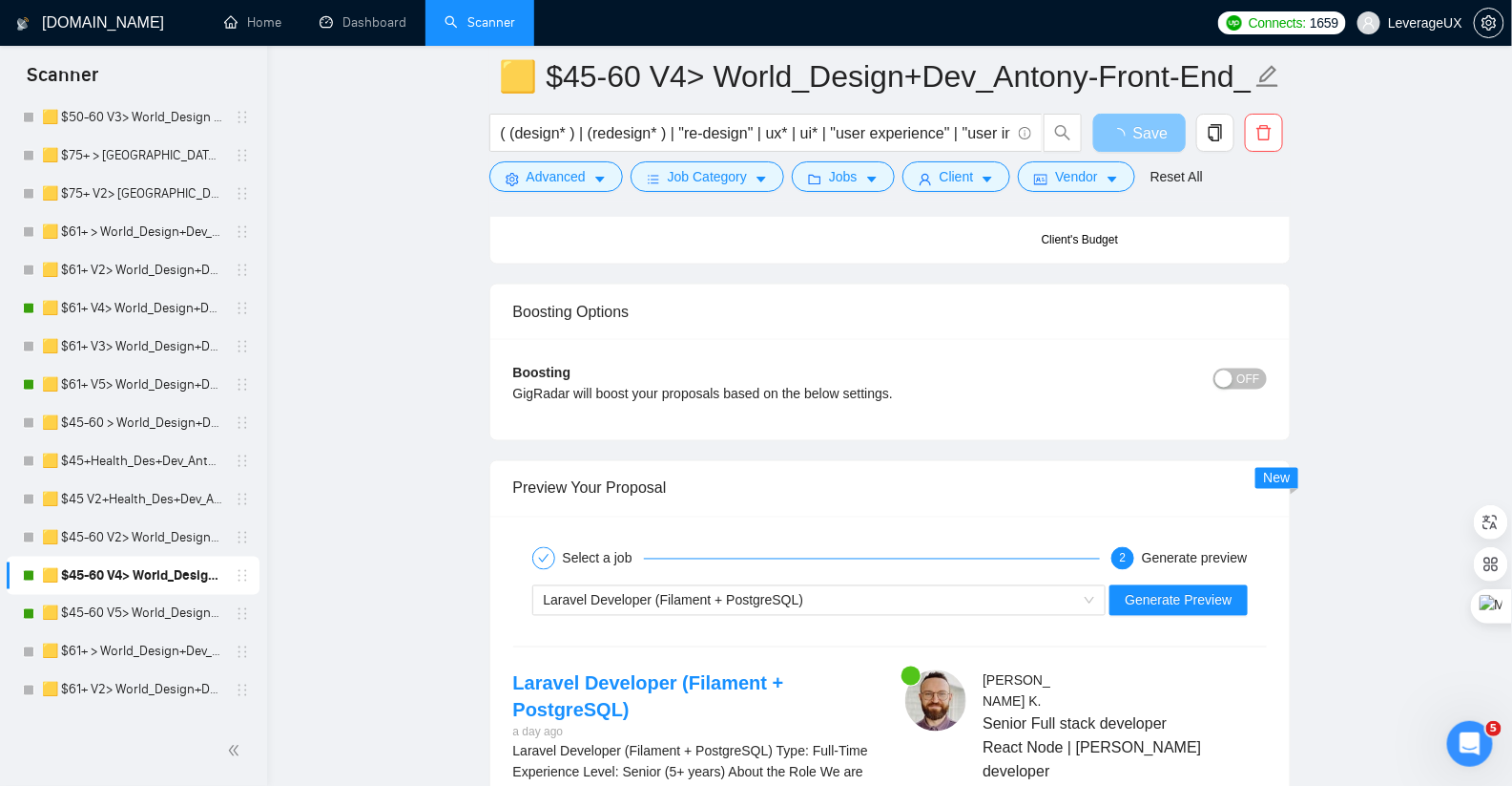
scroll to position [4004, 0]
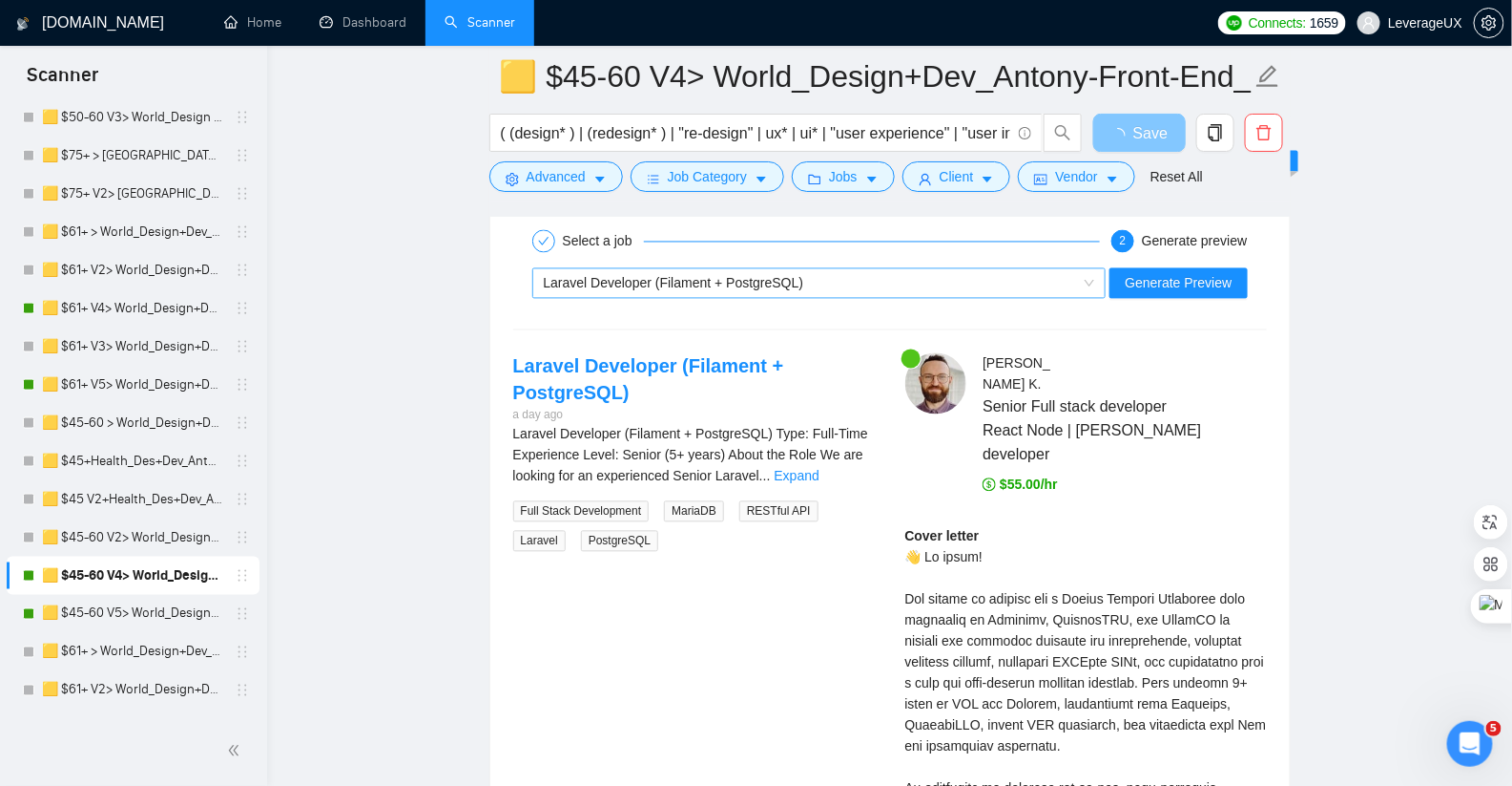
click at [899, 269] on div "Laravel Developer (Filament + PostgreSQL)" at bounding box center [811, 284] width 535 height 29
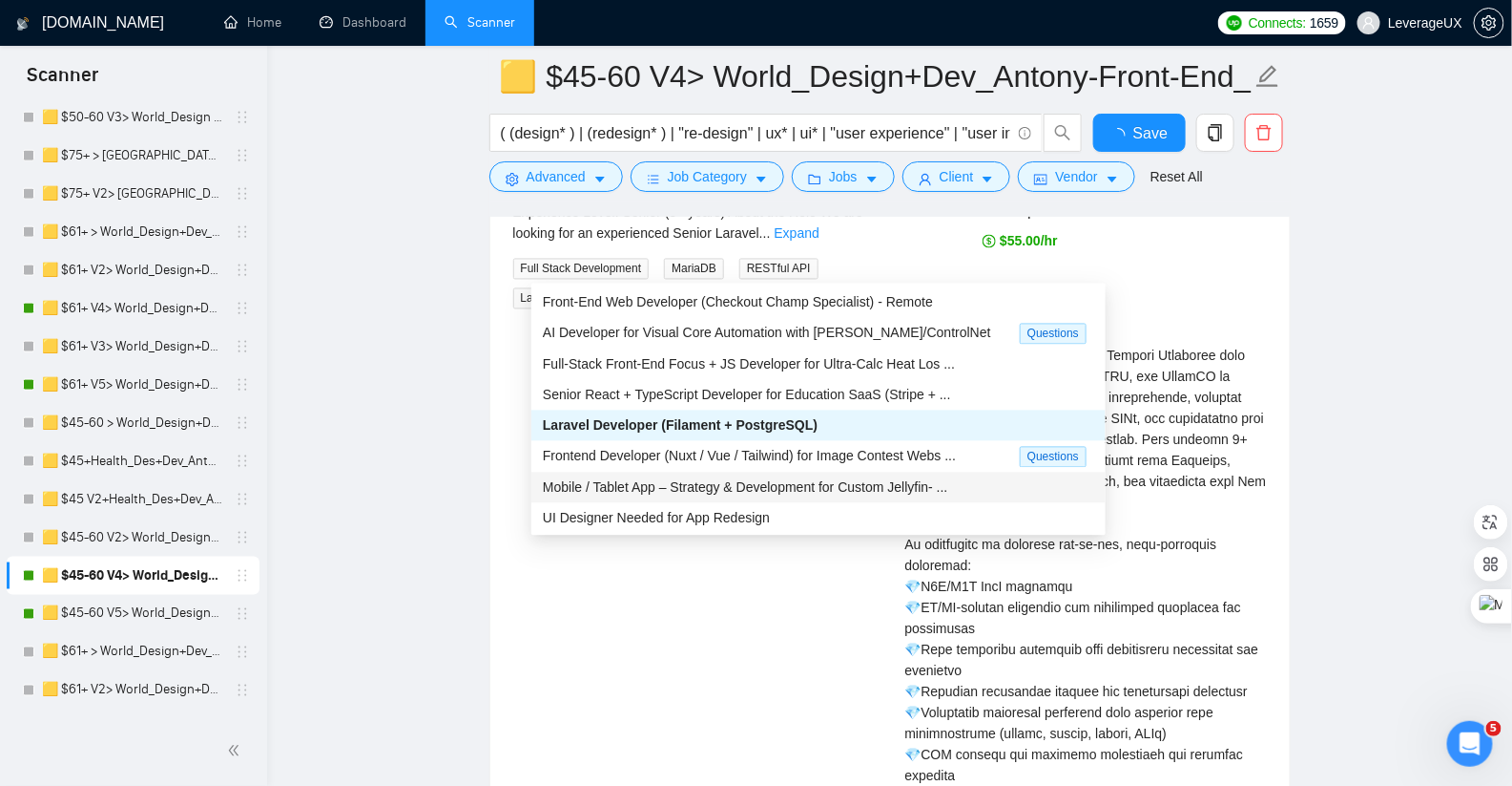
click at [819, 480] on span "Mobile / Tablet App – Strategy & Development for Custom Jellyfin- ..." at bounding box center [746, 488] width 406 height 15
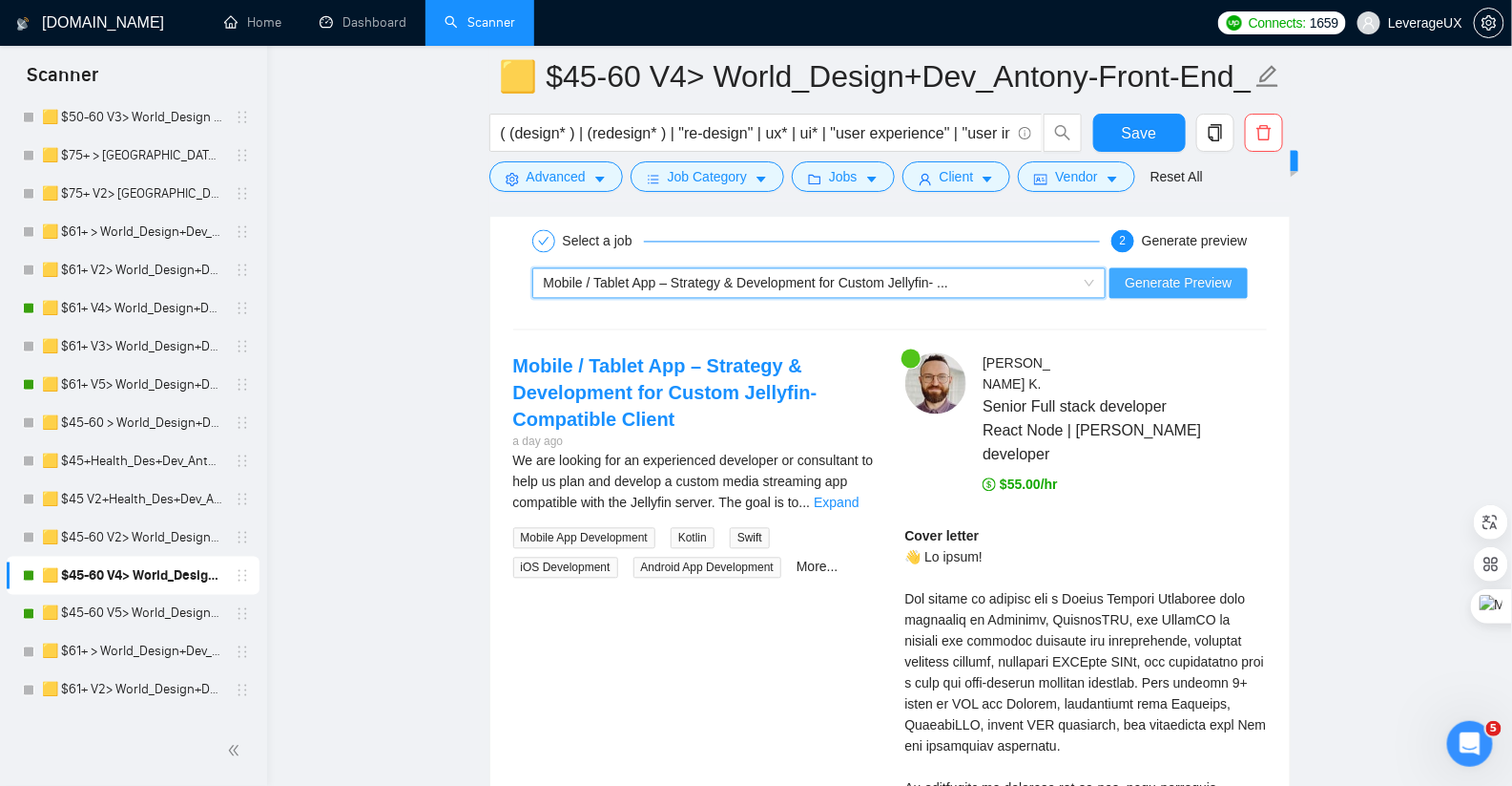
click at [1173, 273] on span "Generate Preview" at bounding box center [1178, 284] width 107 height 21
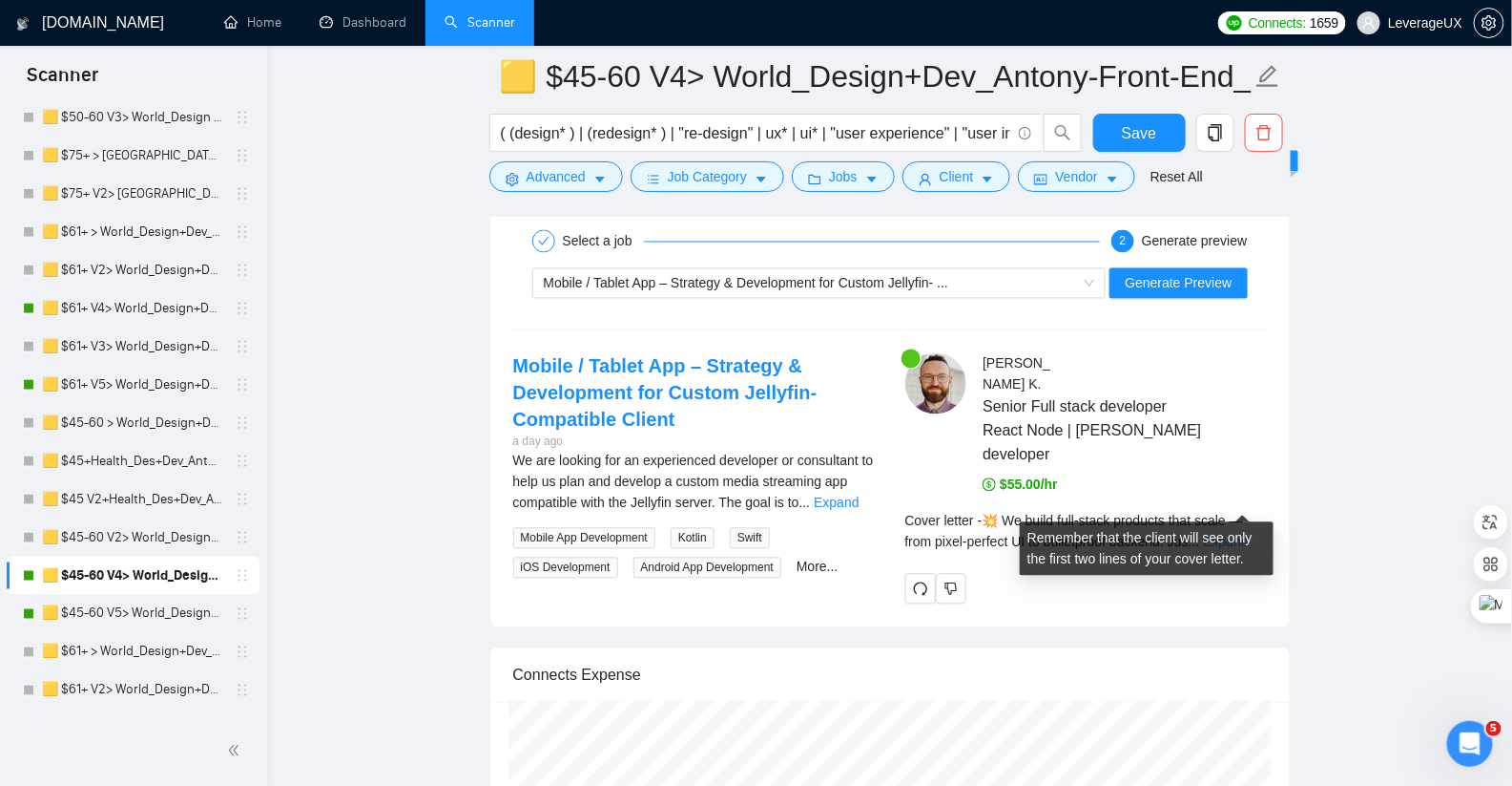
click at [1248, 535] on link "Expand" at bounding box center [1225, 542] width 45 height 15
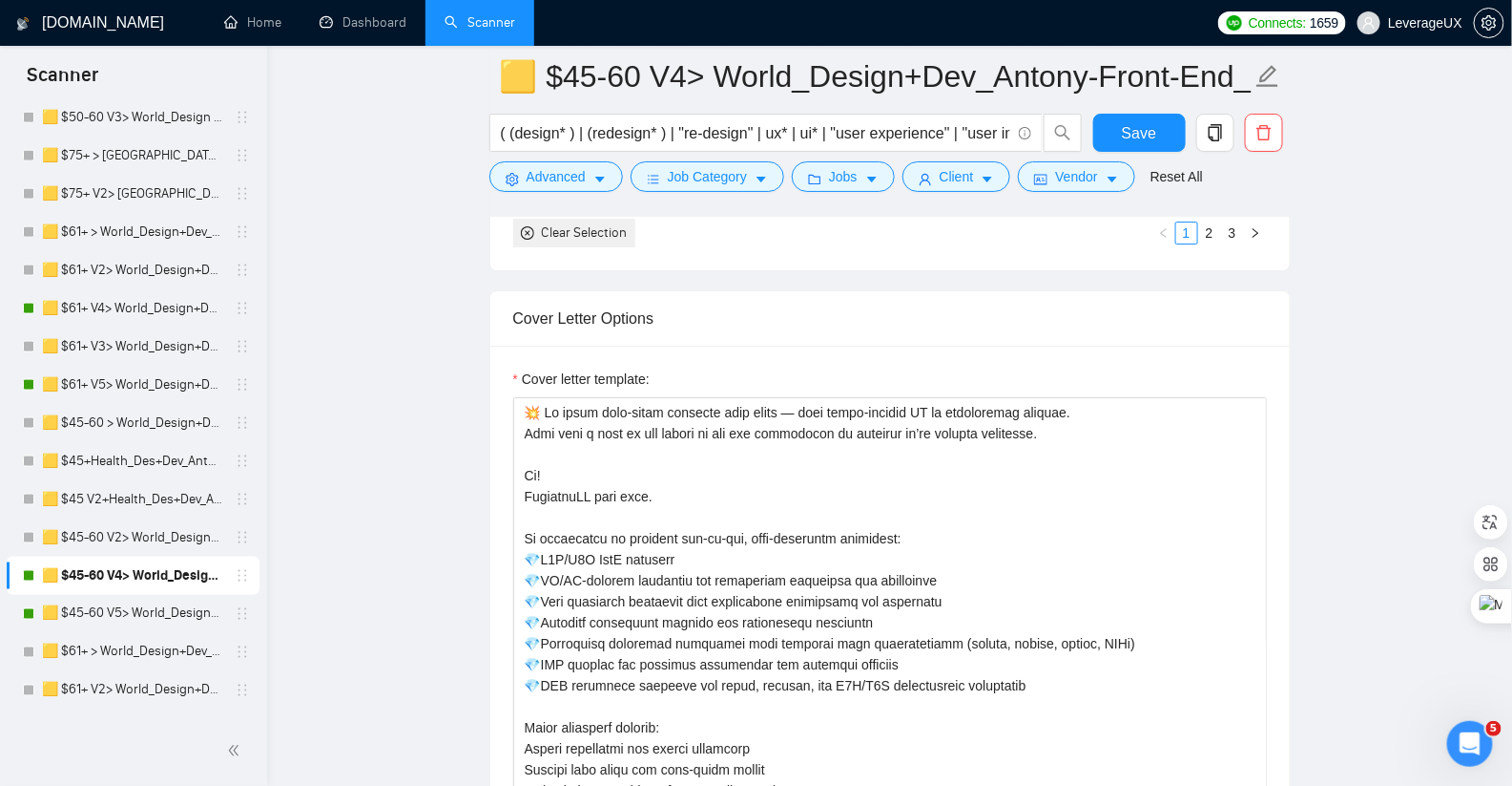
scroll to position [2221, 0]
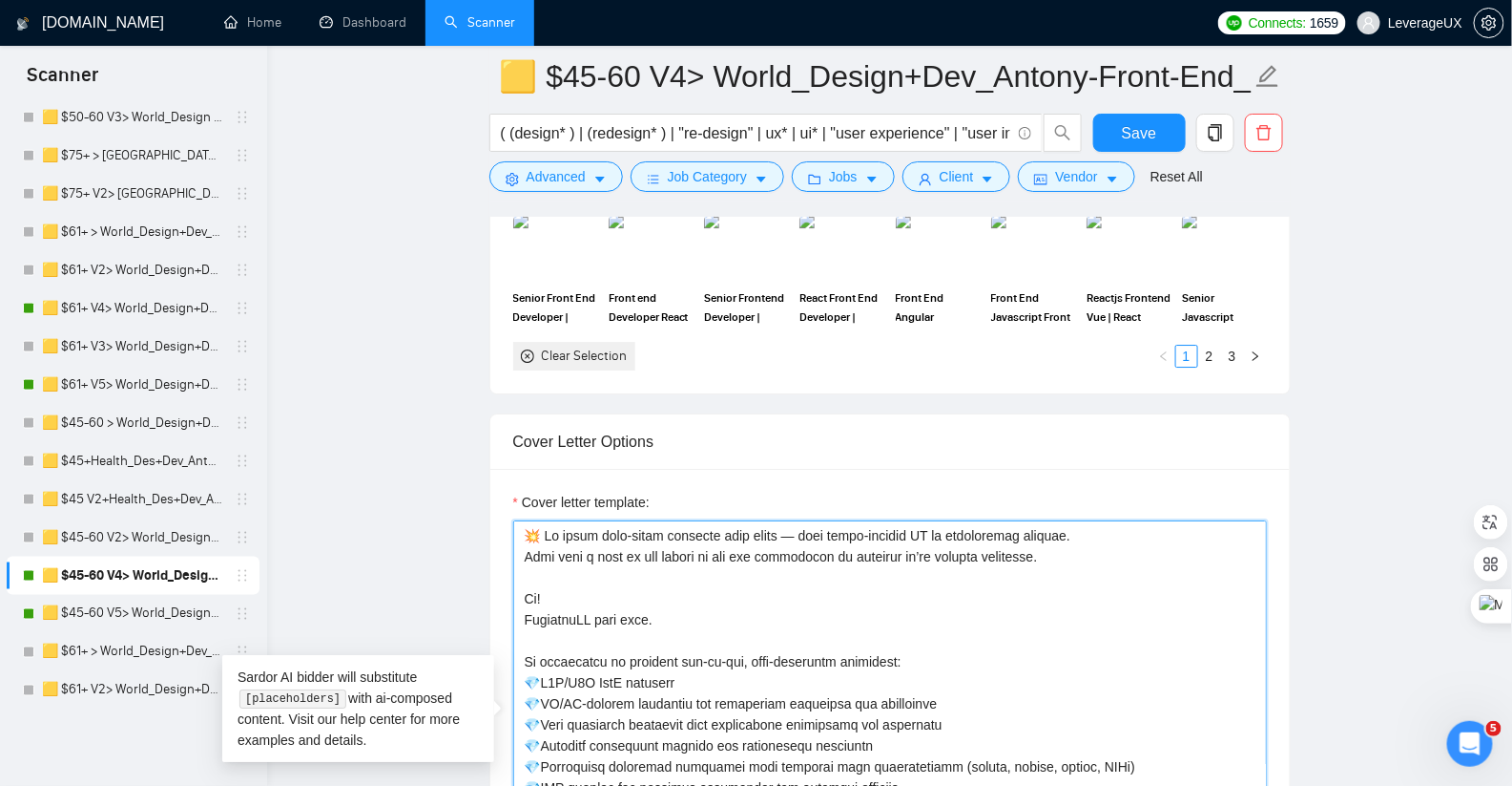
drag, startPoint x: 868, startPoint y: 547, endPoint x: 529, endPoint y: 547, distance: 339.0
click at [529, 547] on textarea "Cover letter template:" at bounding box center [891, 735] width 754 height 430
click at [529, 546] on textarea "Cover letter template:" at bounding box center [891, 735] width 754 height 430
drag, startPoint x: 528, startPoint y: 546, endPoint x: 1060, endPoint y: 548, distance: 532.0
click at [1059, 549] on textarea "Cover letter template:" at bounding box center [891, 735] width 754 height 430
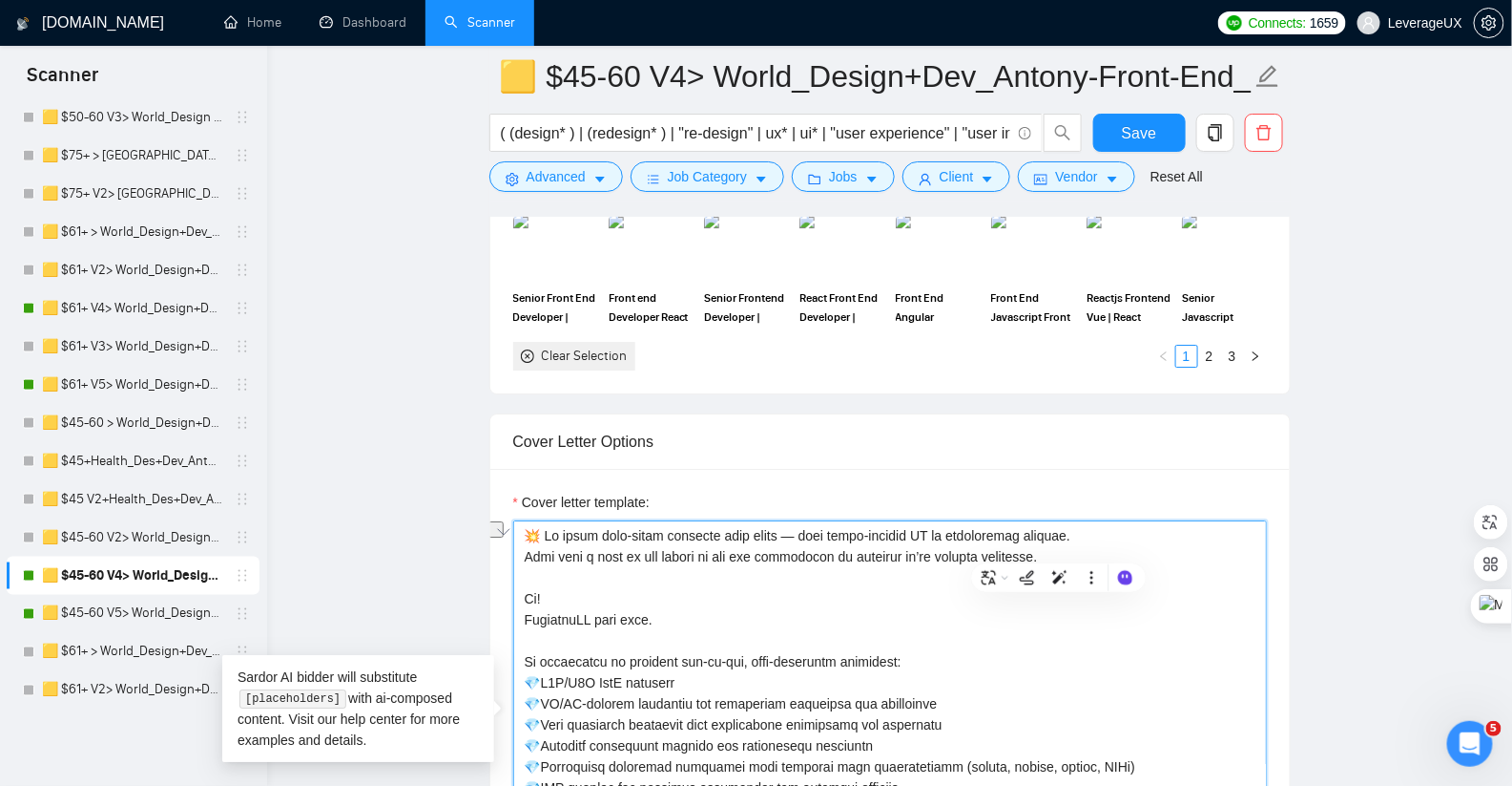
click at [1067, 548] on textarea "Cover letter template:" at bounding box center [891, 735] width 754 height 430
drag, startPoint x: 1062, startPoint y: 546, endPoint x: 511, endPoint y: 554, distance: 551.1
click at [511, 554] on div "Cover letter template:" at bounding box center [891, 733] width 800 height 527
drag, startPoint x: 540, startPoint y: 524, endPoint x: 578, endPoint y: 588, distance: 74.4
click at [540, 524] on textarea "Cover letter template:" at bounding box center [891, 735] width 754 height 430
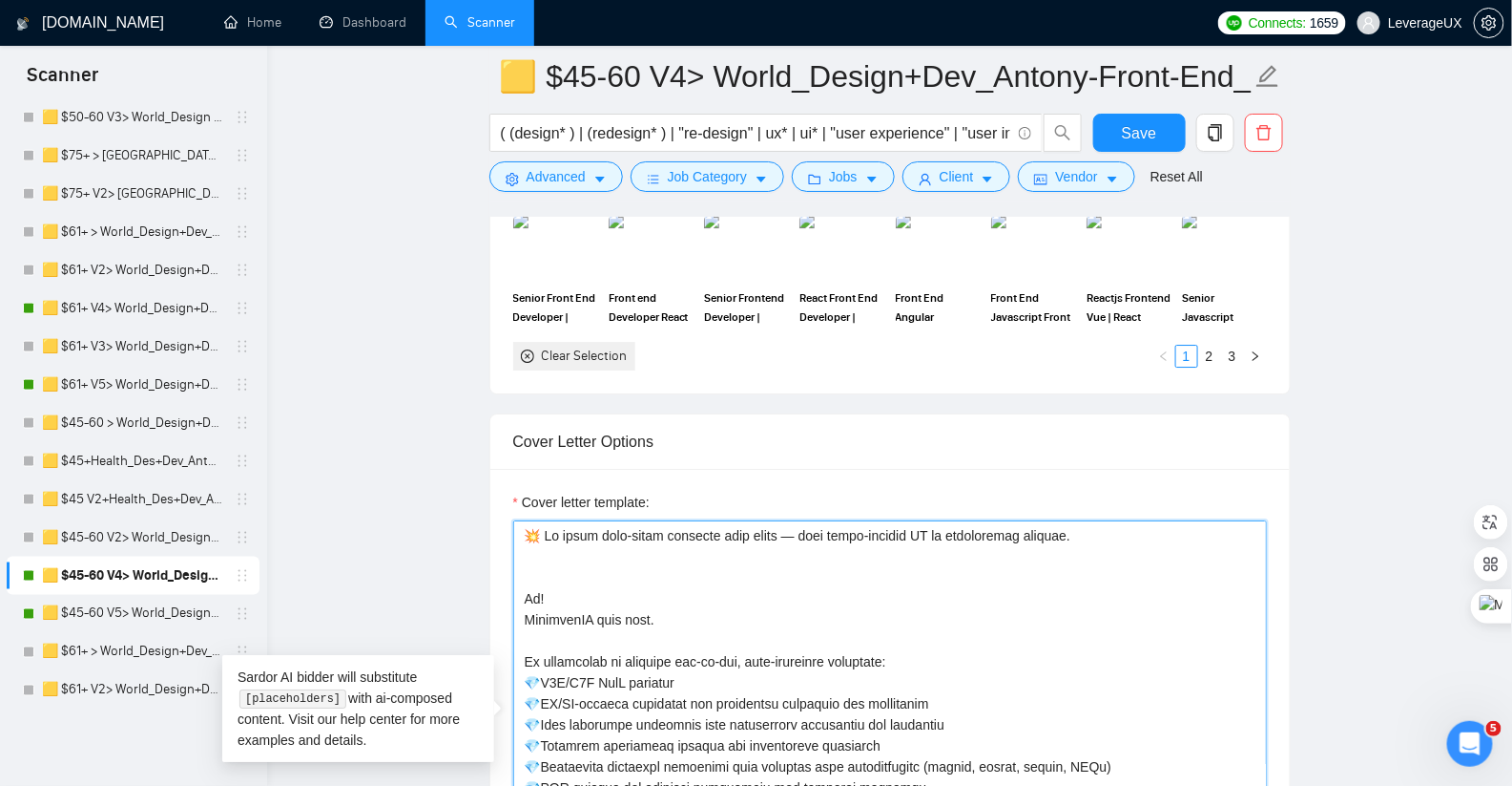
paste textarea "Just take a look at who trusts us and the complexity of projects we’ve already …"
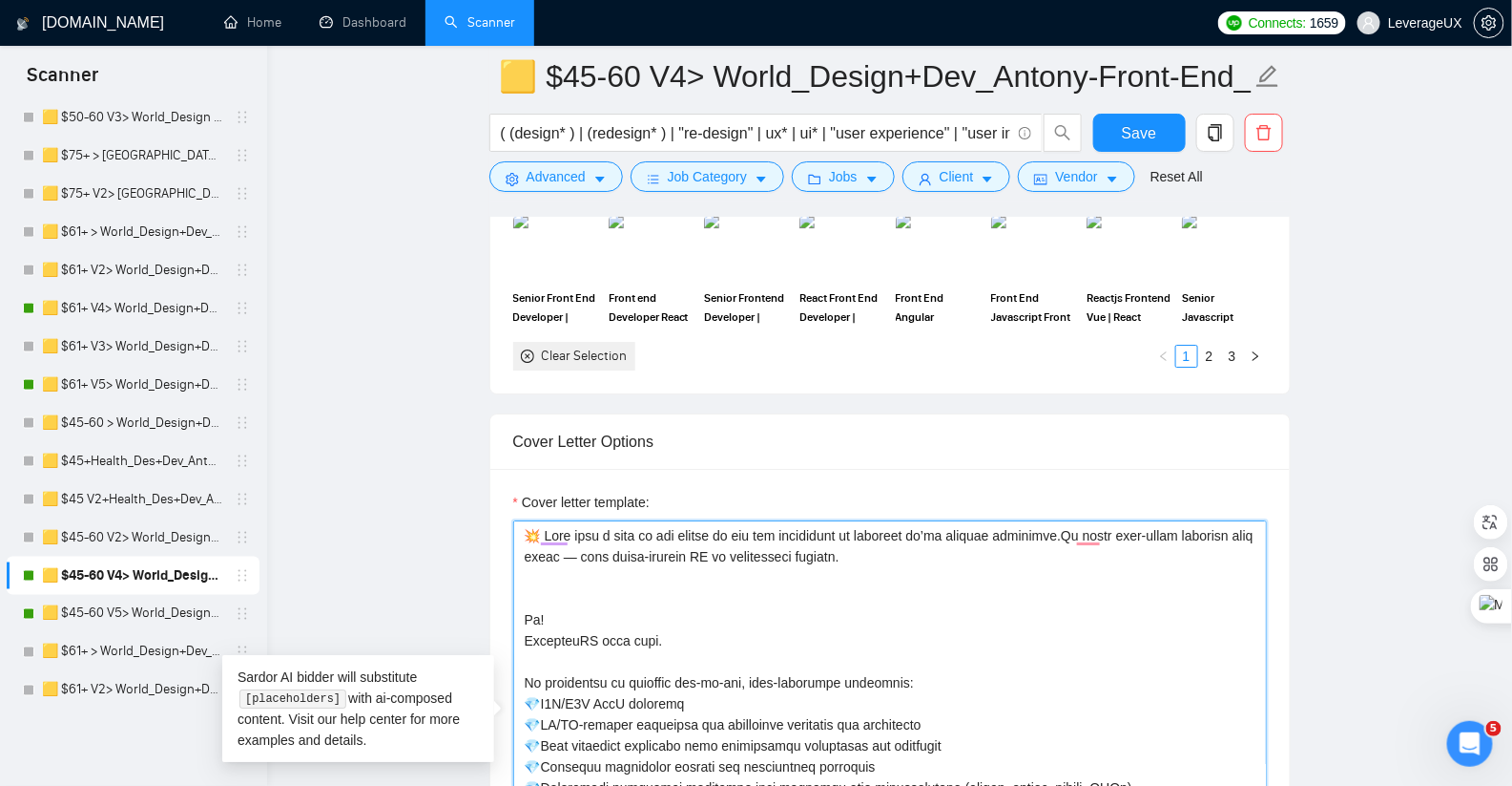
click at [578, 588] on textarea "Cover letter template:" at bounding box center [891, 735] width 754 height 430
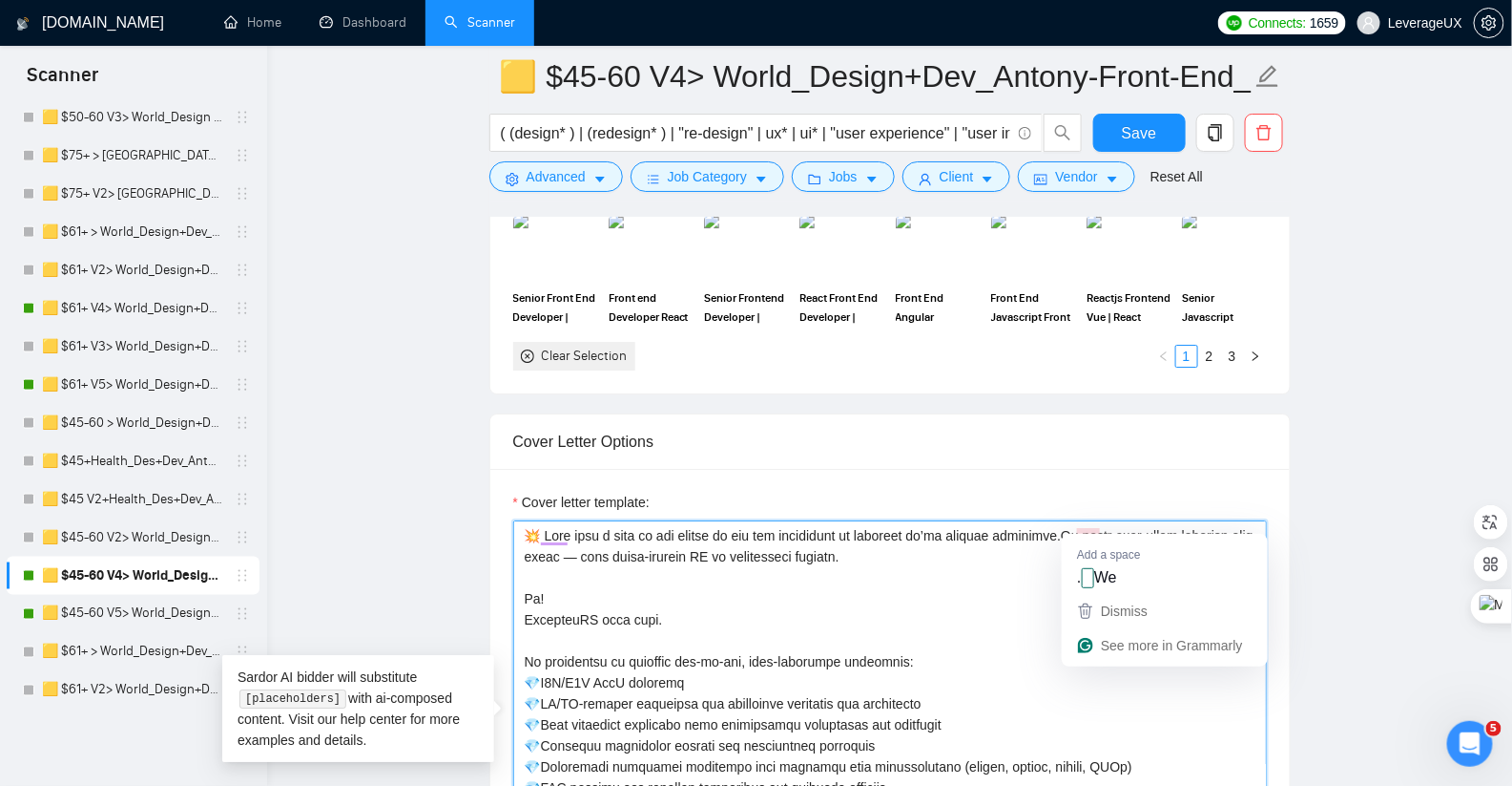
click at [1082, 523] on textarea "Cover letter template:" at bounding box center [891, 735] width 754 height 430
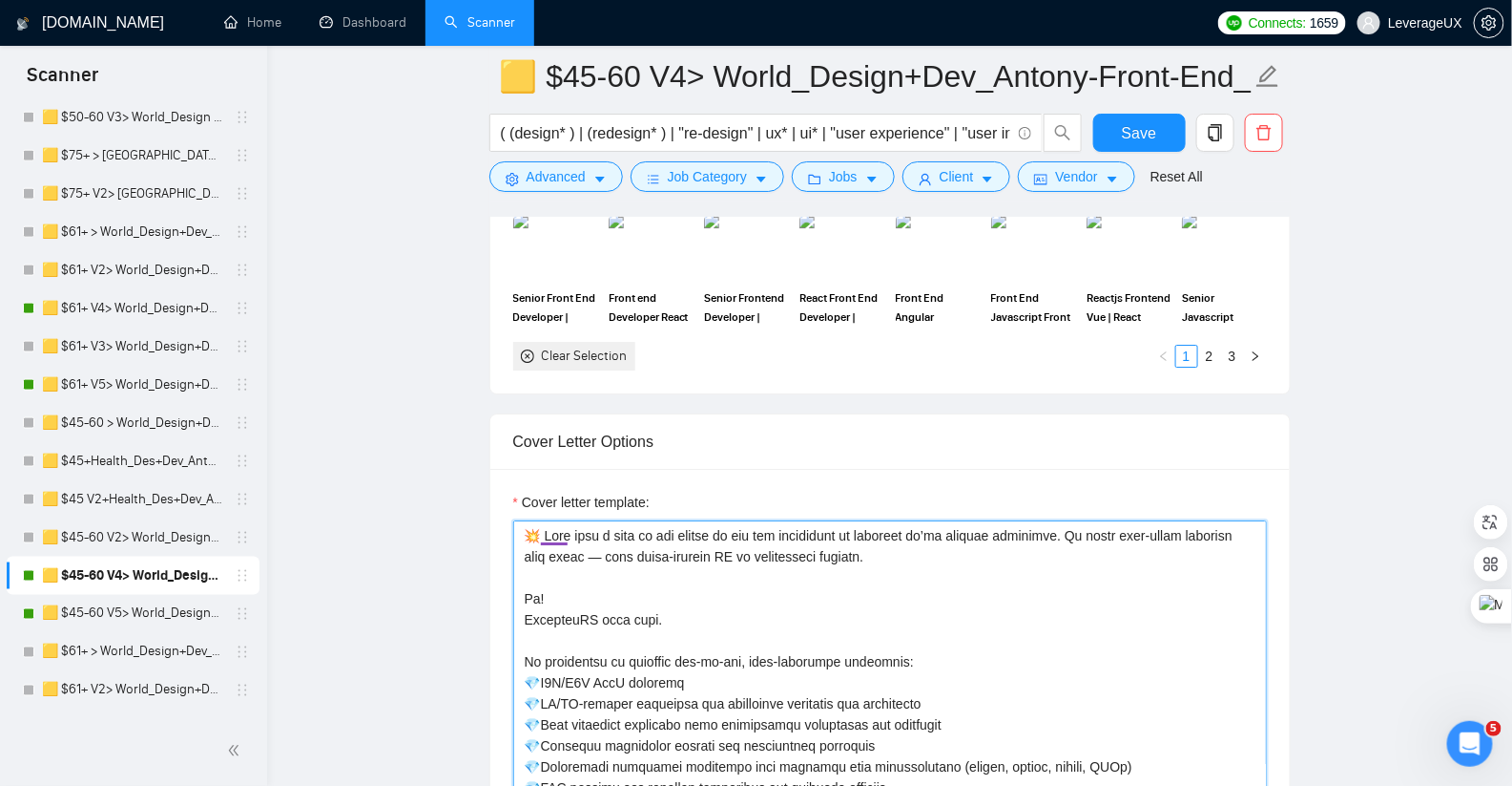
click at [550, 530] on textarea "Cover letter template:" at bounding box center [891, 735] width 754 height 430
click at [562, 535] on textarea "Cover letter template:" at bounding box center [891, 735] width 754 height 430
click at [560, 527] on textarea "Cover letter template:" at bounding box center [891, 735] width 754 height 430
drag, startPoint x: 893, startPoint y: 547, endPoint x: 808, endPoint y: 542, distance: 85.1
click at [804, 542] on textarea "Cover letter template:" at bounding box center [891, 735] width 754 height 430
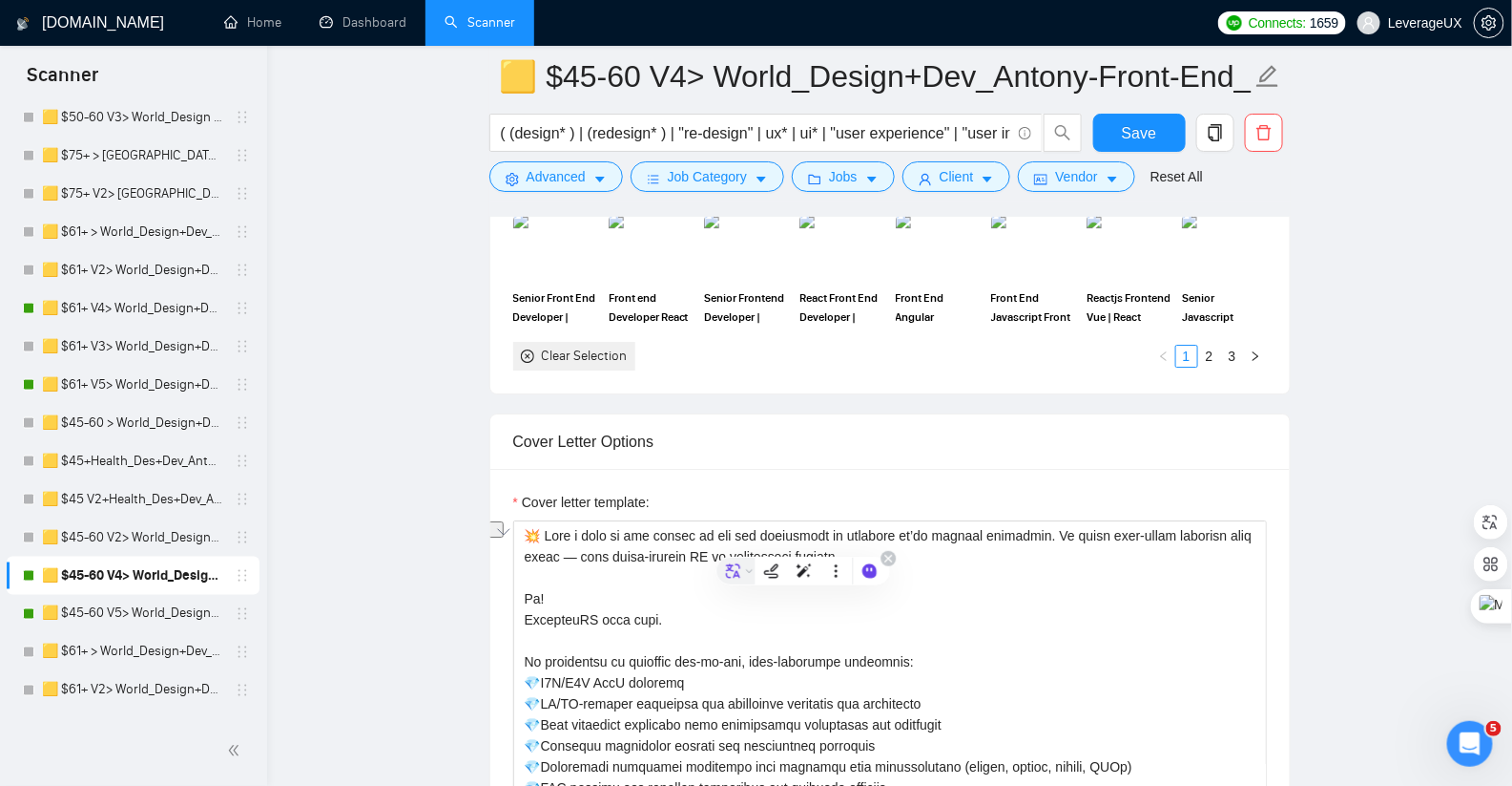
click at [724, 567] on div at bounding box center [731, 571] width 27 height 17
click at [598, 547] on textarea "Cover letter template:" at bounding box center [891, 735] width 754 height 430
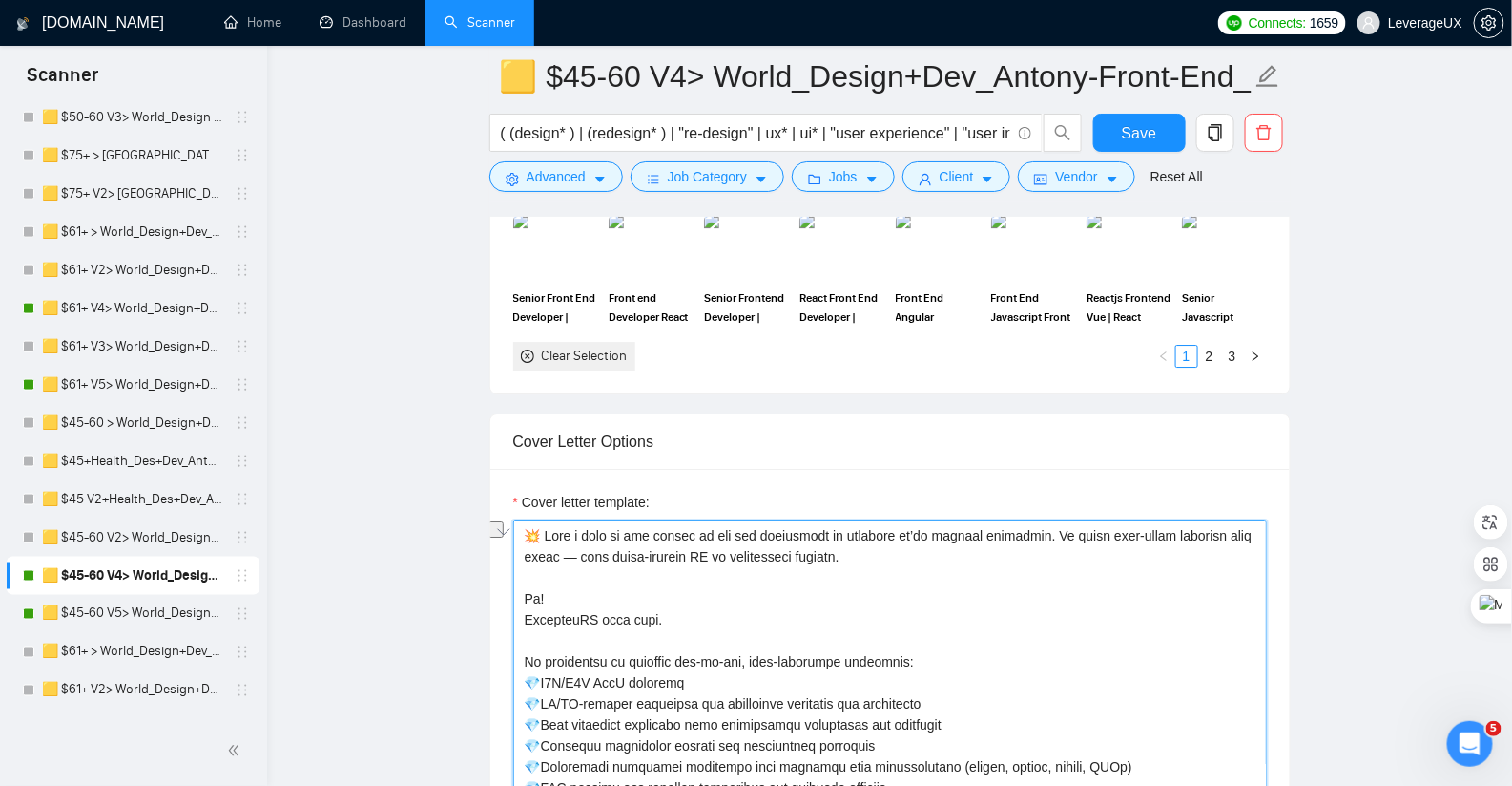
click at [602, 547] on textarea "Cover letter template:" at bounding box center [891, 735] width 754 height 430
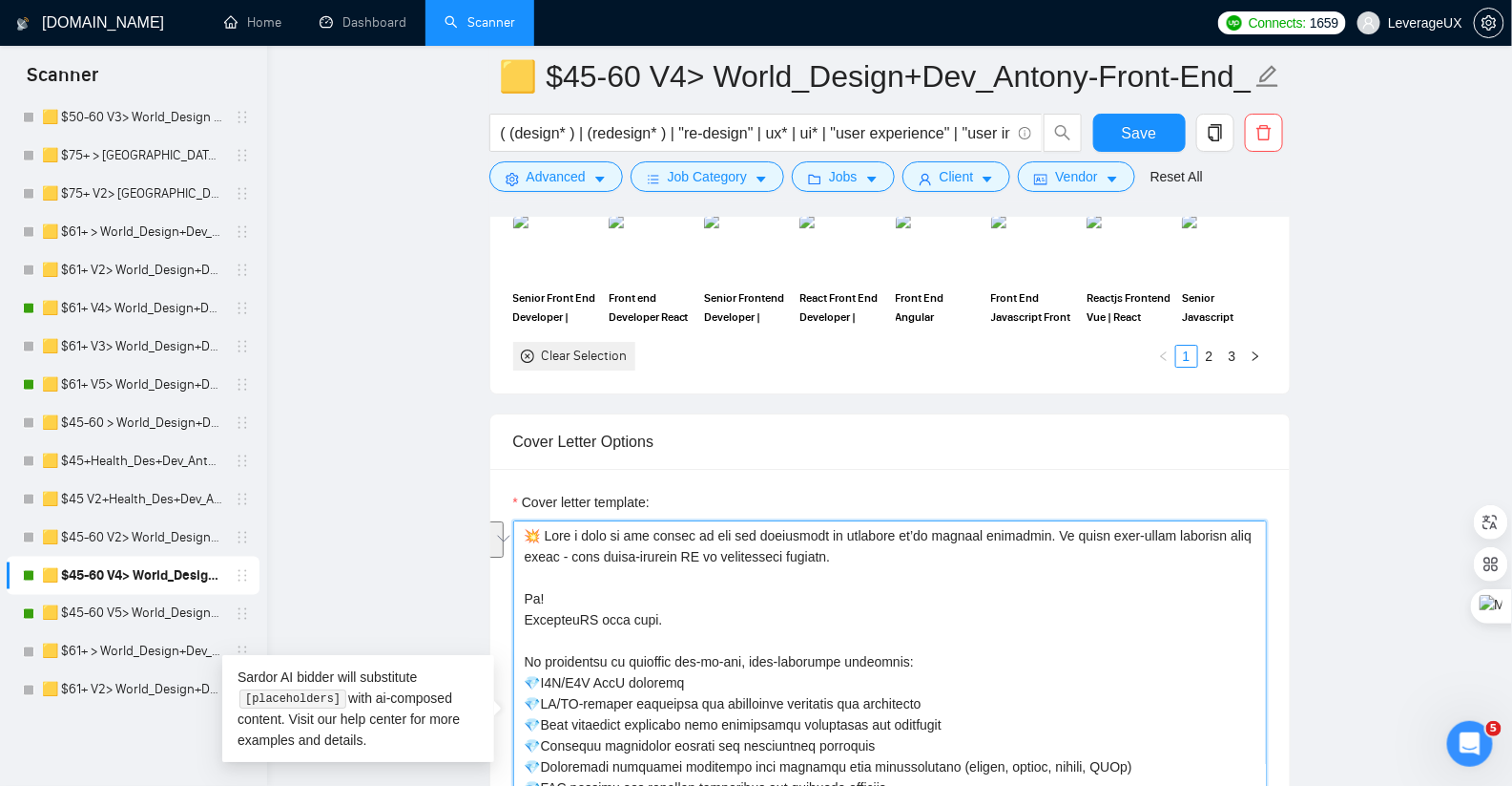
drag, startPoint x: 883, startPoint y: 547, endPoint x: 523, endPoint y: 524, distance: 360.7
click at [523, 524] on textarea "Cover letter template:" at bounding box center [891, 735] width 754 height 430
type textarea "💥 Take a look at who trusts us and the complexity of projects we’ve already del…"
click at [818, 623] on textarea "Cover letter template:" at bounding box center [891, 735] width 754 height 430
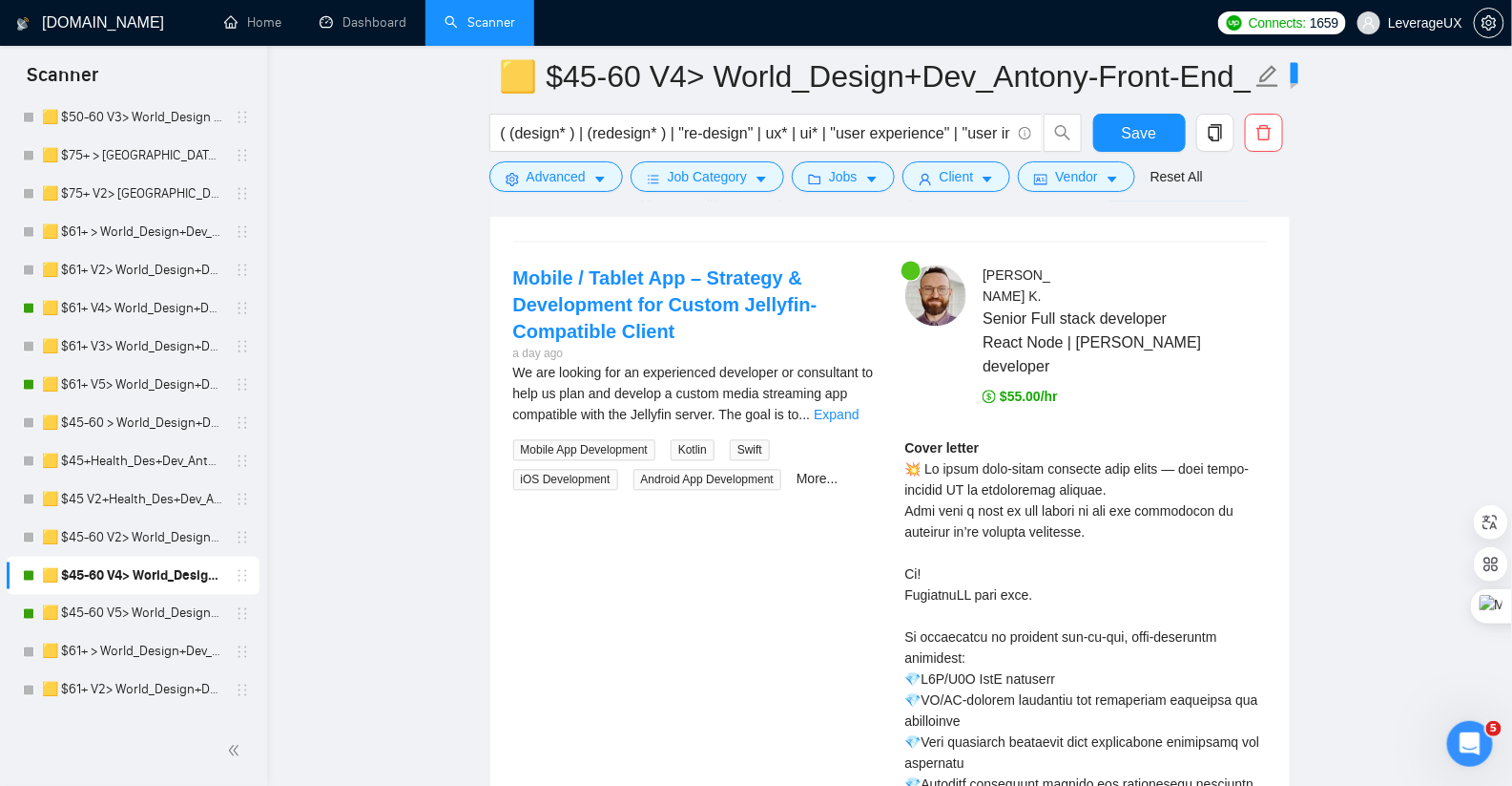
scroll to position [3826, 0]
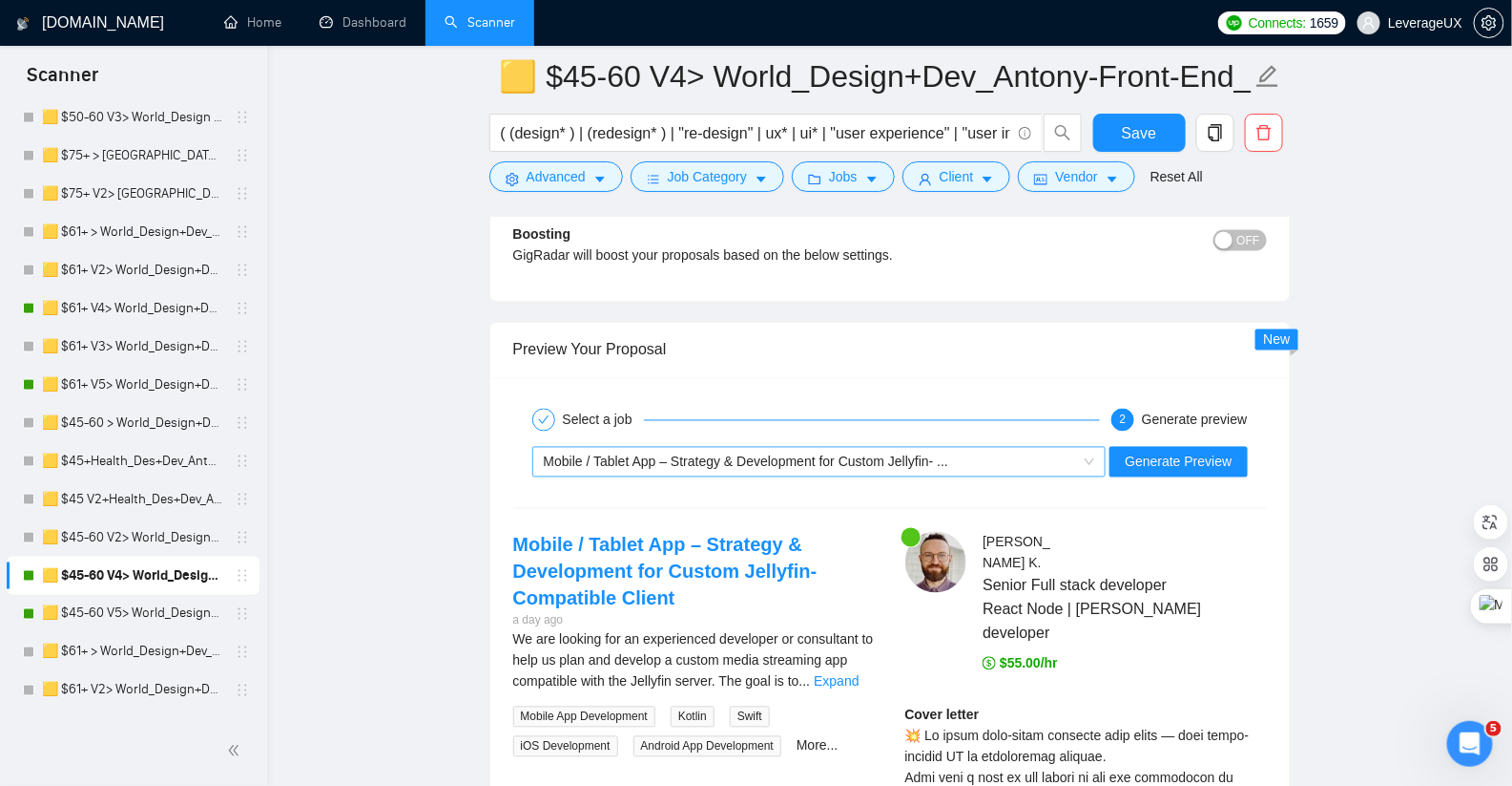
click at [741, 455] on span "Mobile / Tablet App – Strategy & Development for Custom Jellyfin- ..." at bounding box center [746, 462] width 406 height 15
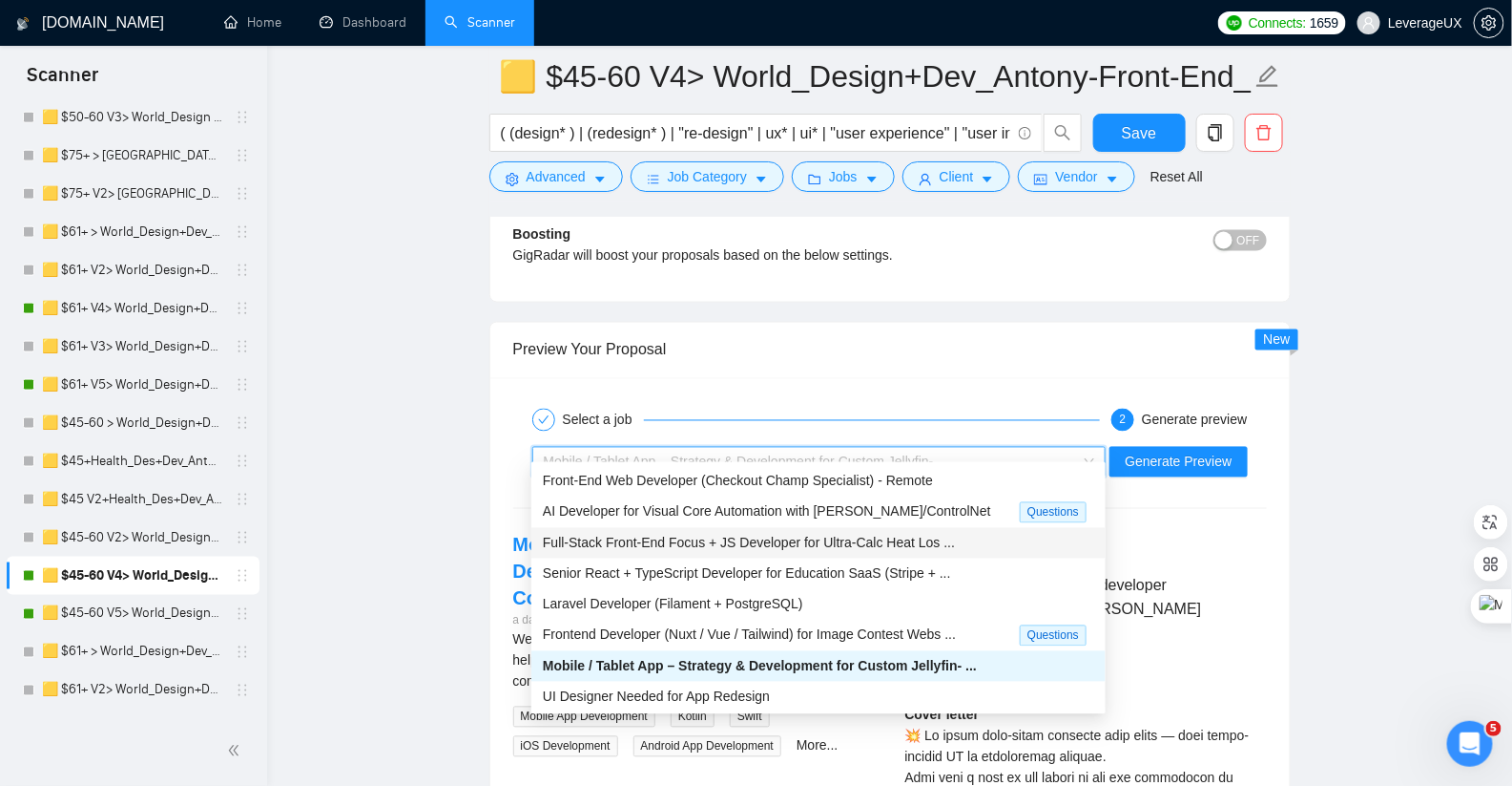
click at [656, 544] on span "Full-Stack Front-End Focus + JS Developer for Ultra-Calc Heat Los ..." at bounding box center [749, 543] width 412 height 15
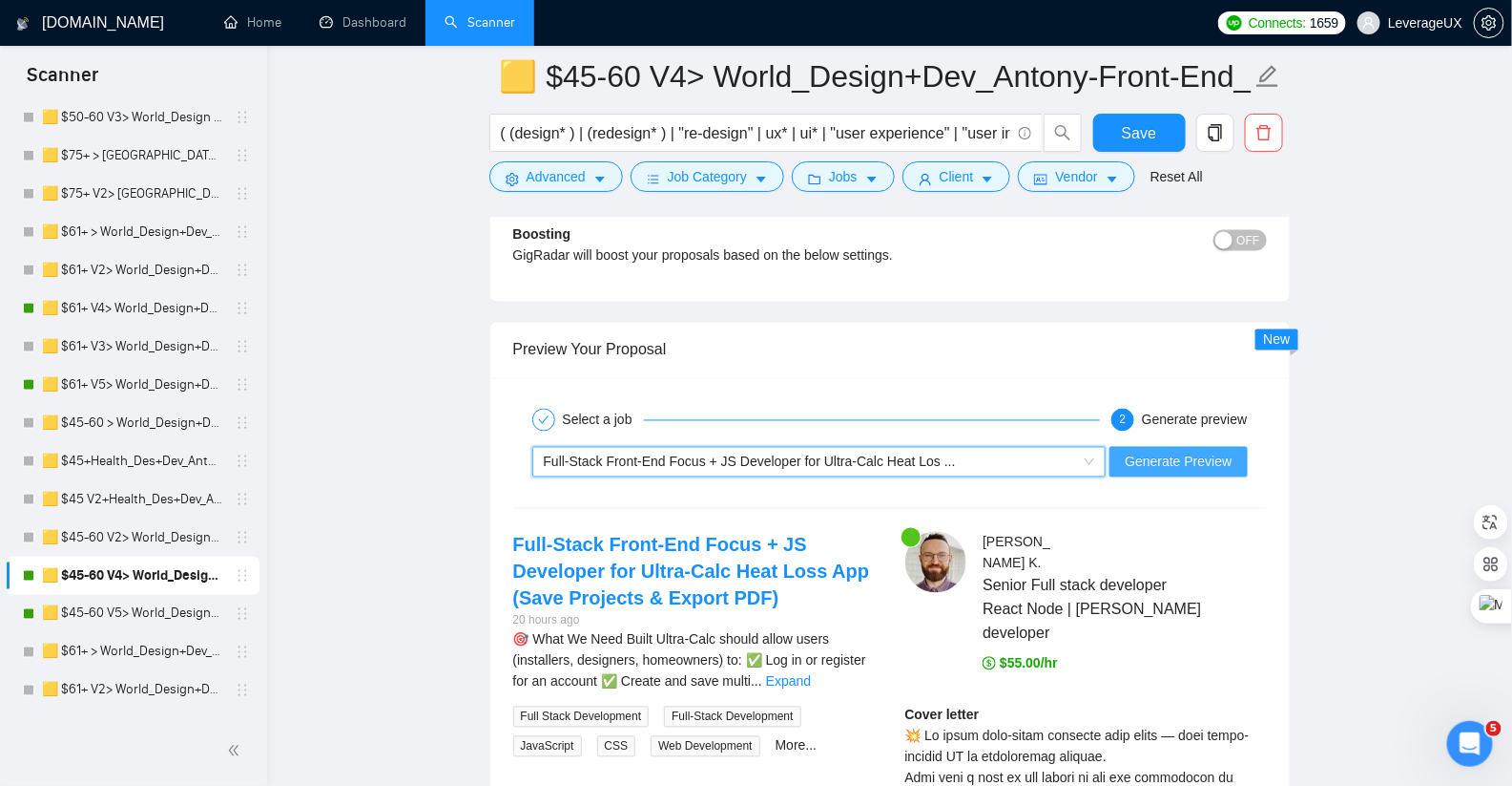
click at [1222, 452] on span "Generate Preview" at bounding box center [1178, 462] width 107 height 21
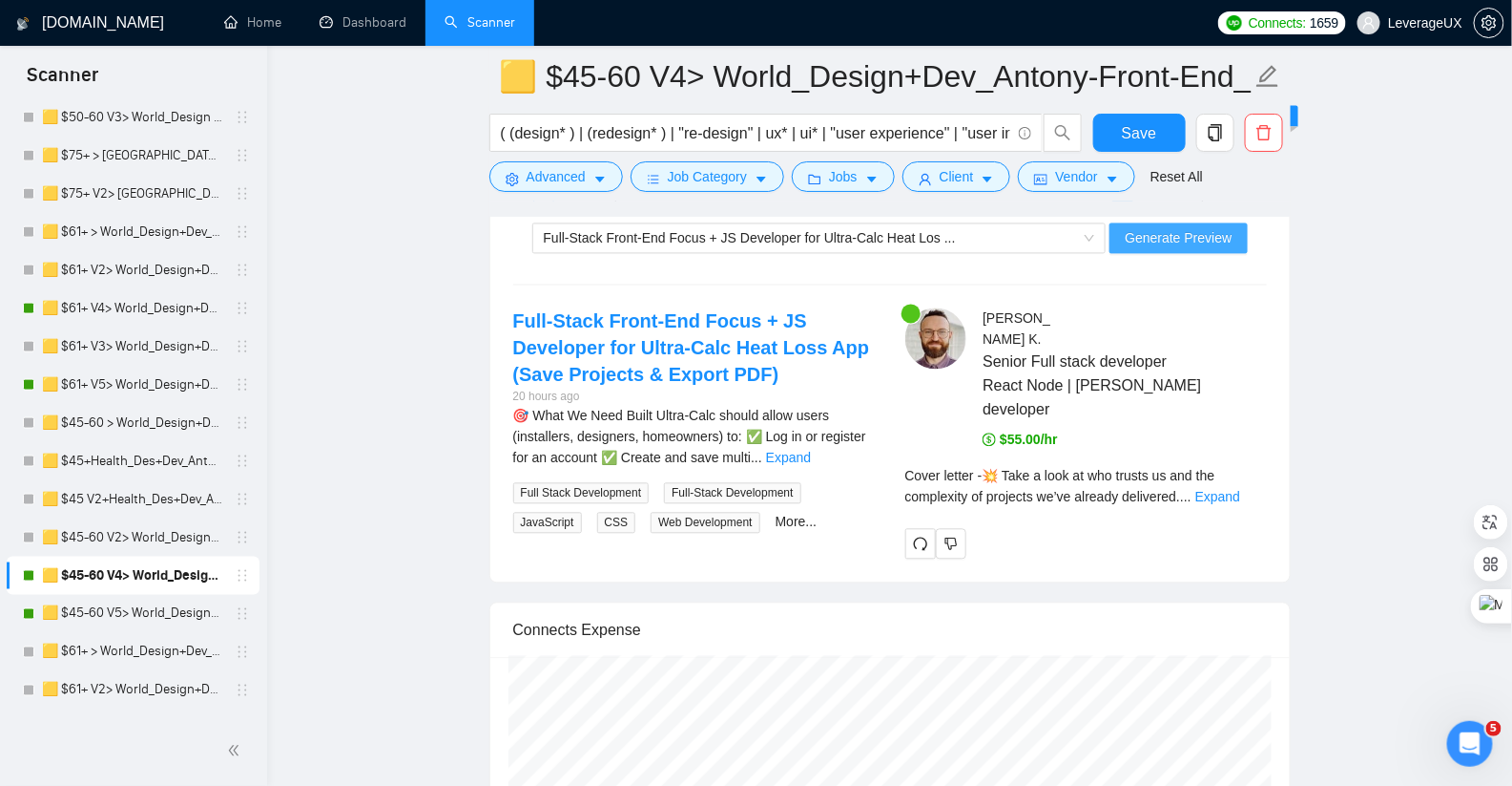
scroll to position [4123, 0]
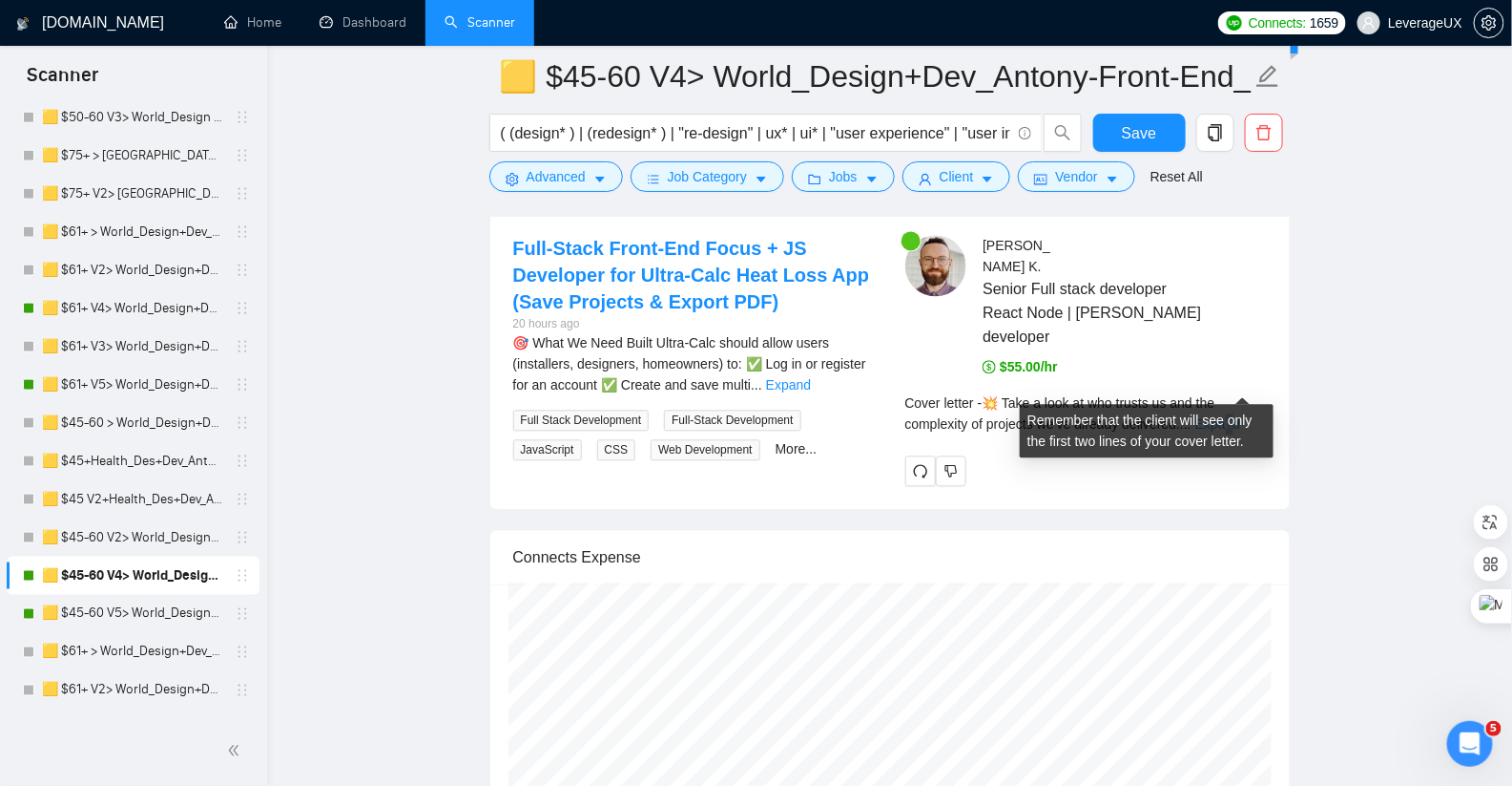
click at [1240, 416] on link "Expand" at bounding box center [1217, 424] width 45 height 15
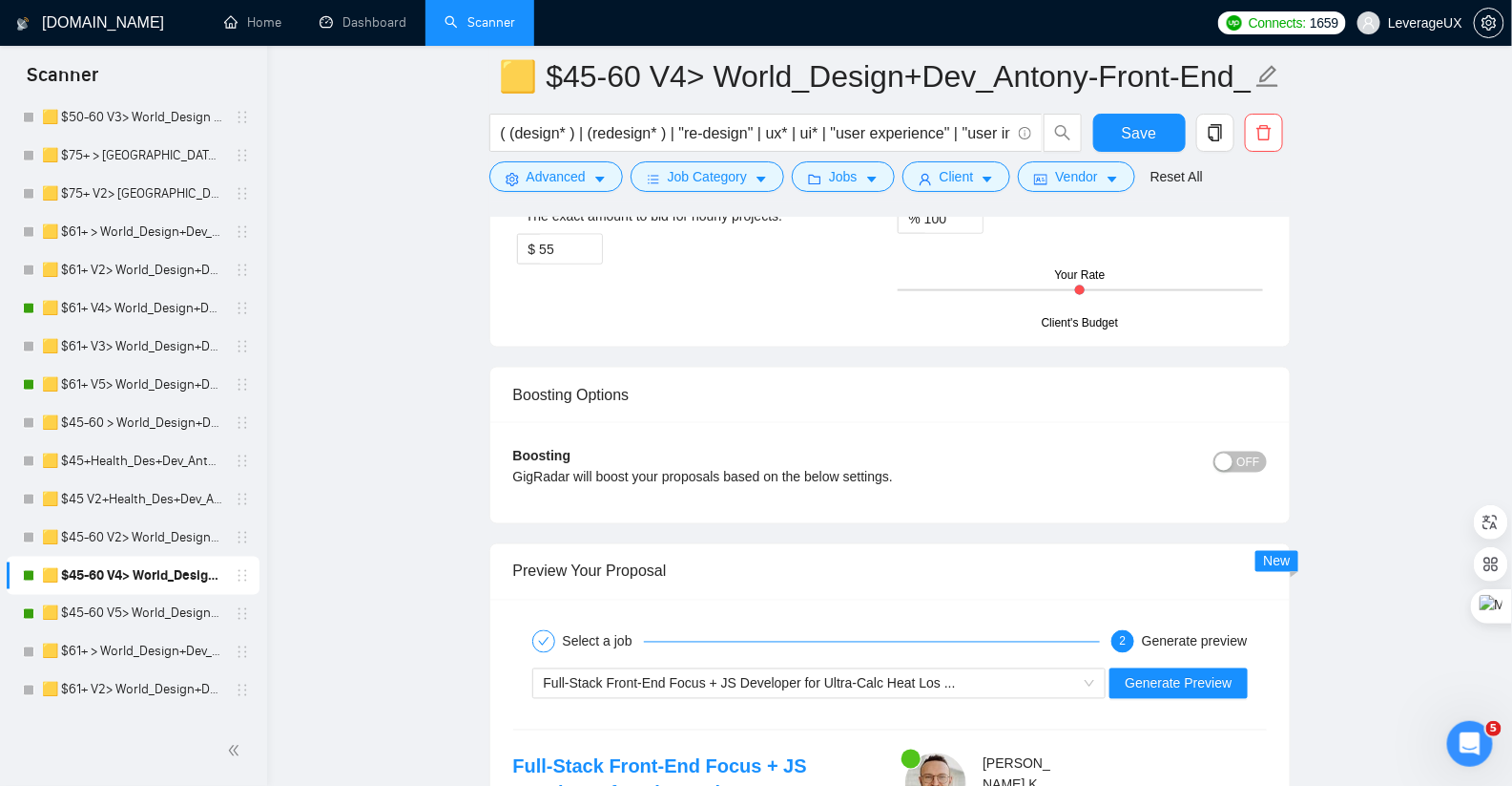
scroll to position [3472, 0]
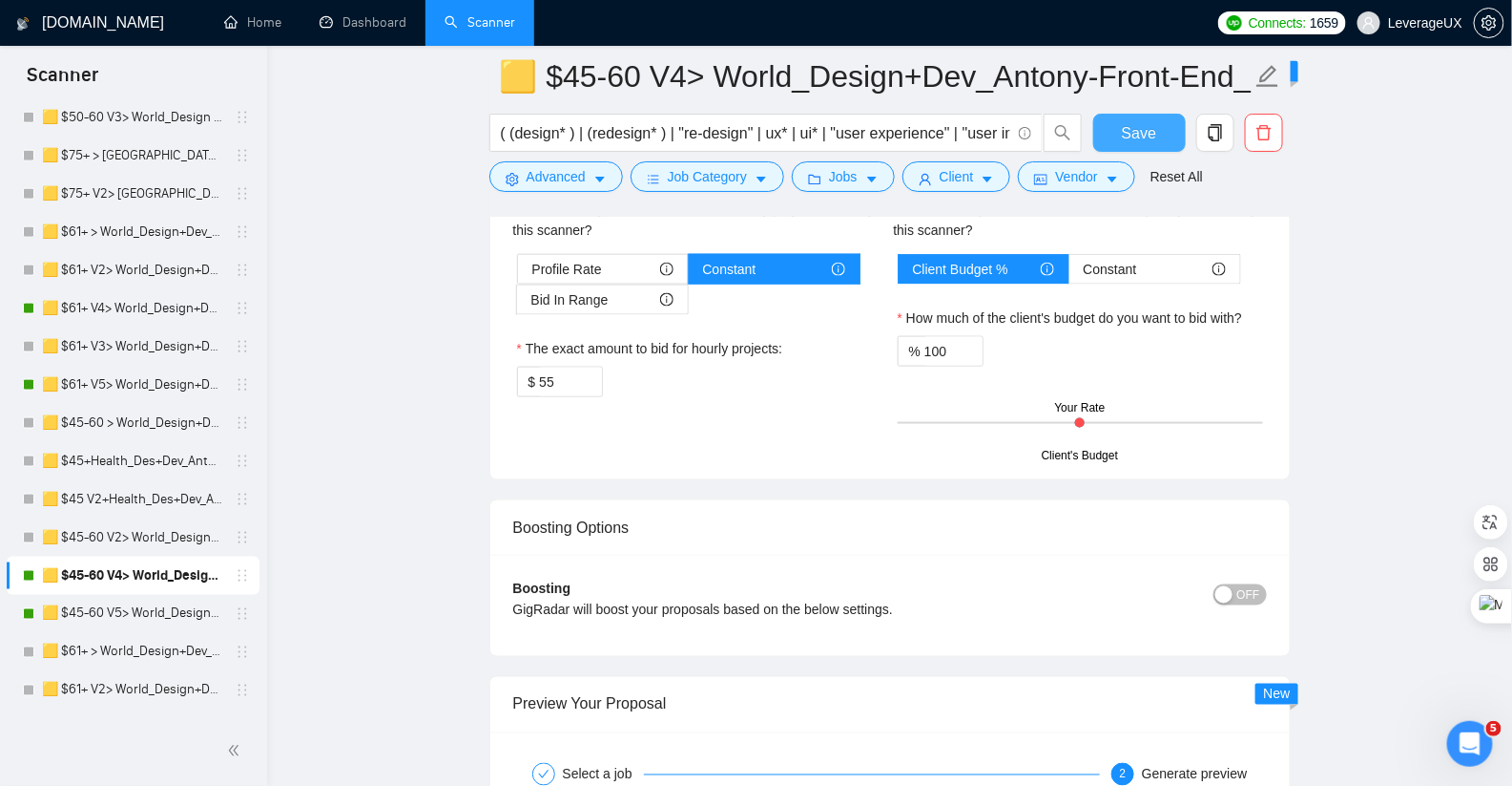
click at [1143, 134] on span "Save" at bounding box center [1139, 133] width 34 height 24
click at [119, 616] on link "🟨 $45-60 V5> World_Design+Dev_Antony-Front-End_General" at bounding box center [133, 614] width 181 height 38
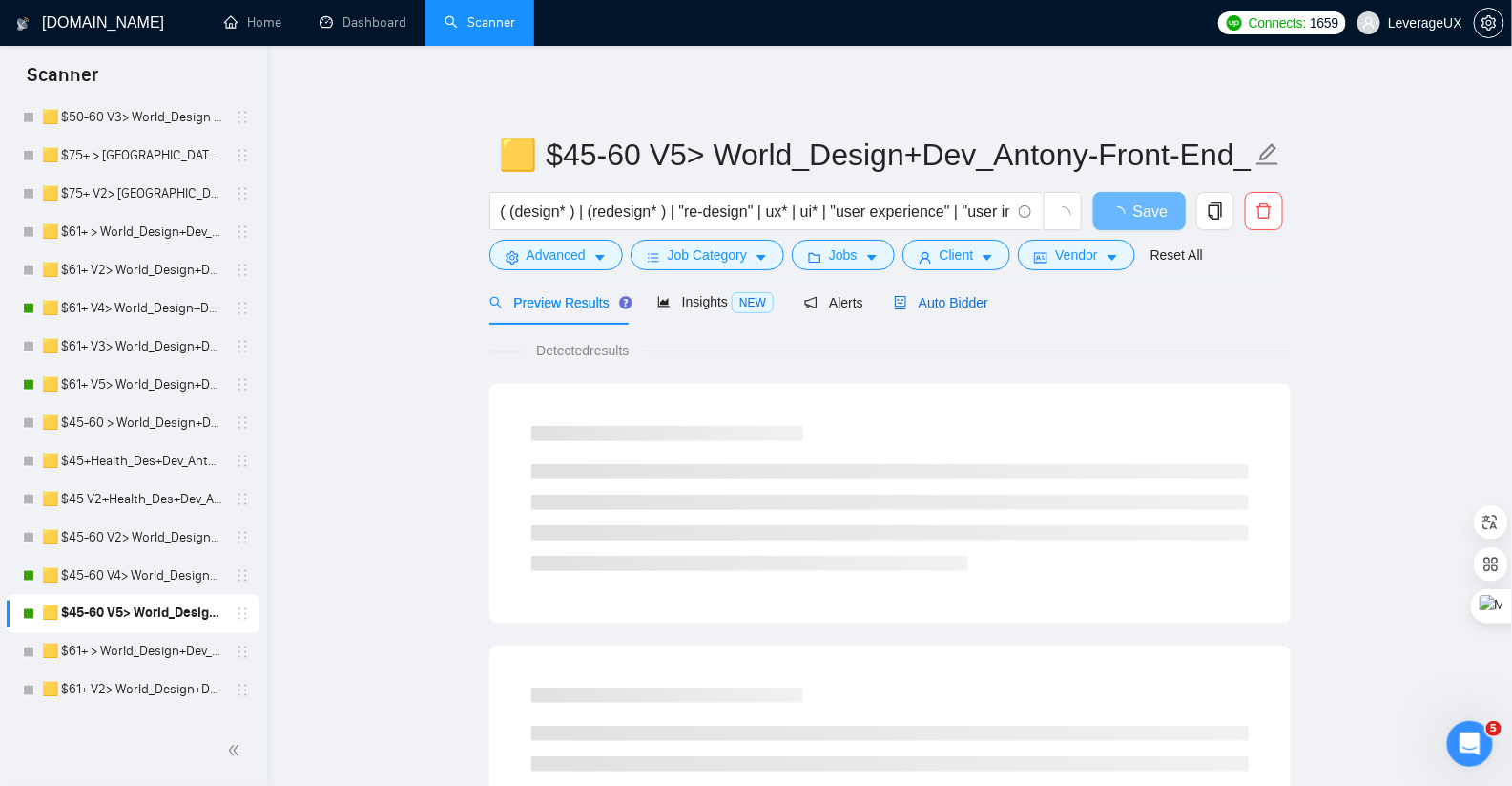
click at [956, 309] on div "Auto Bidder" at bounding box center [940, 303] width 94 height 21
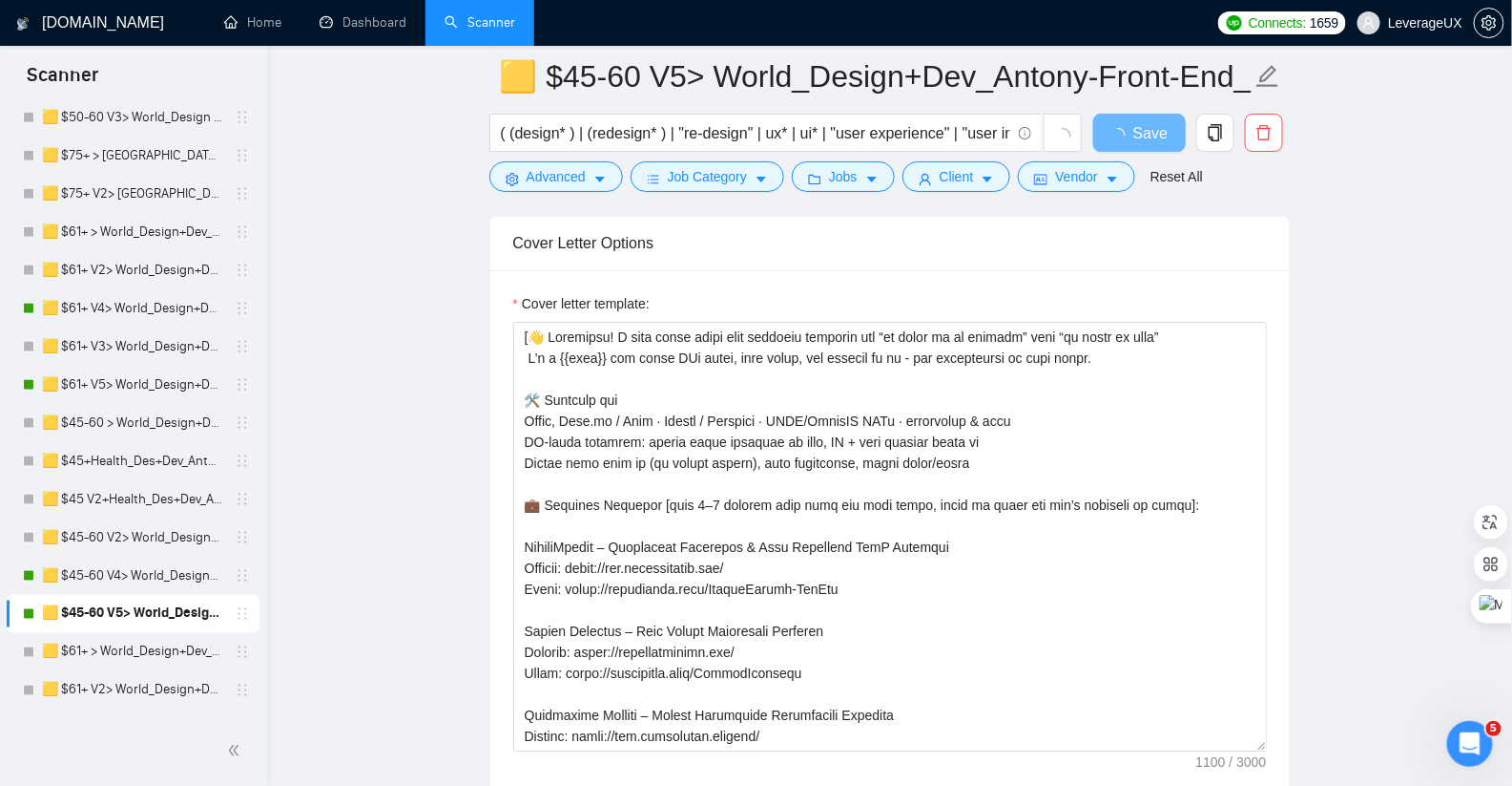
scroll to position [2358, 0]
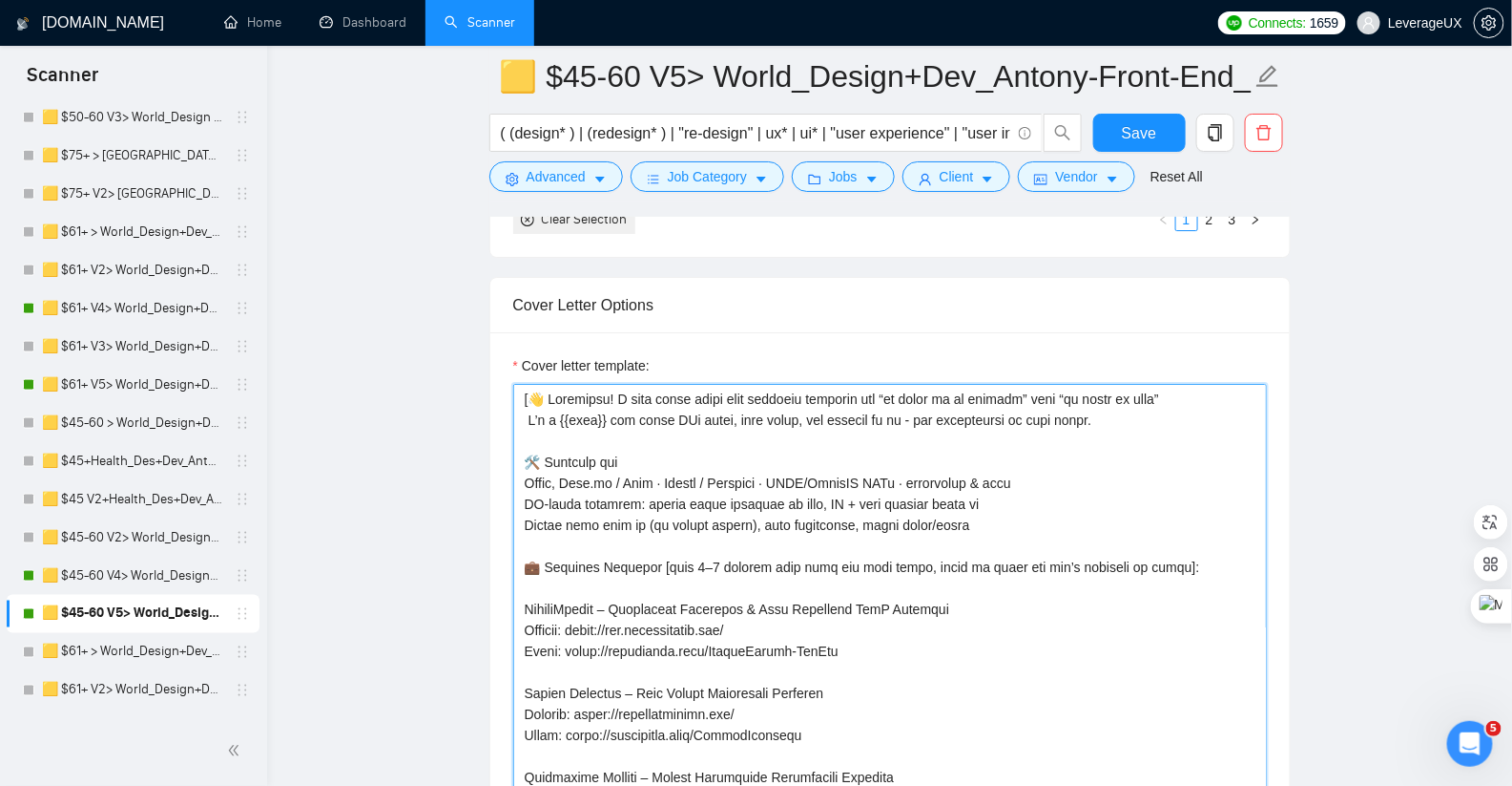
click at [617, 387] on textarea "Cover letter template:" at bounding box center [891, 599] width 754 height 430
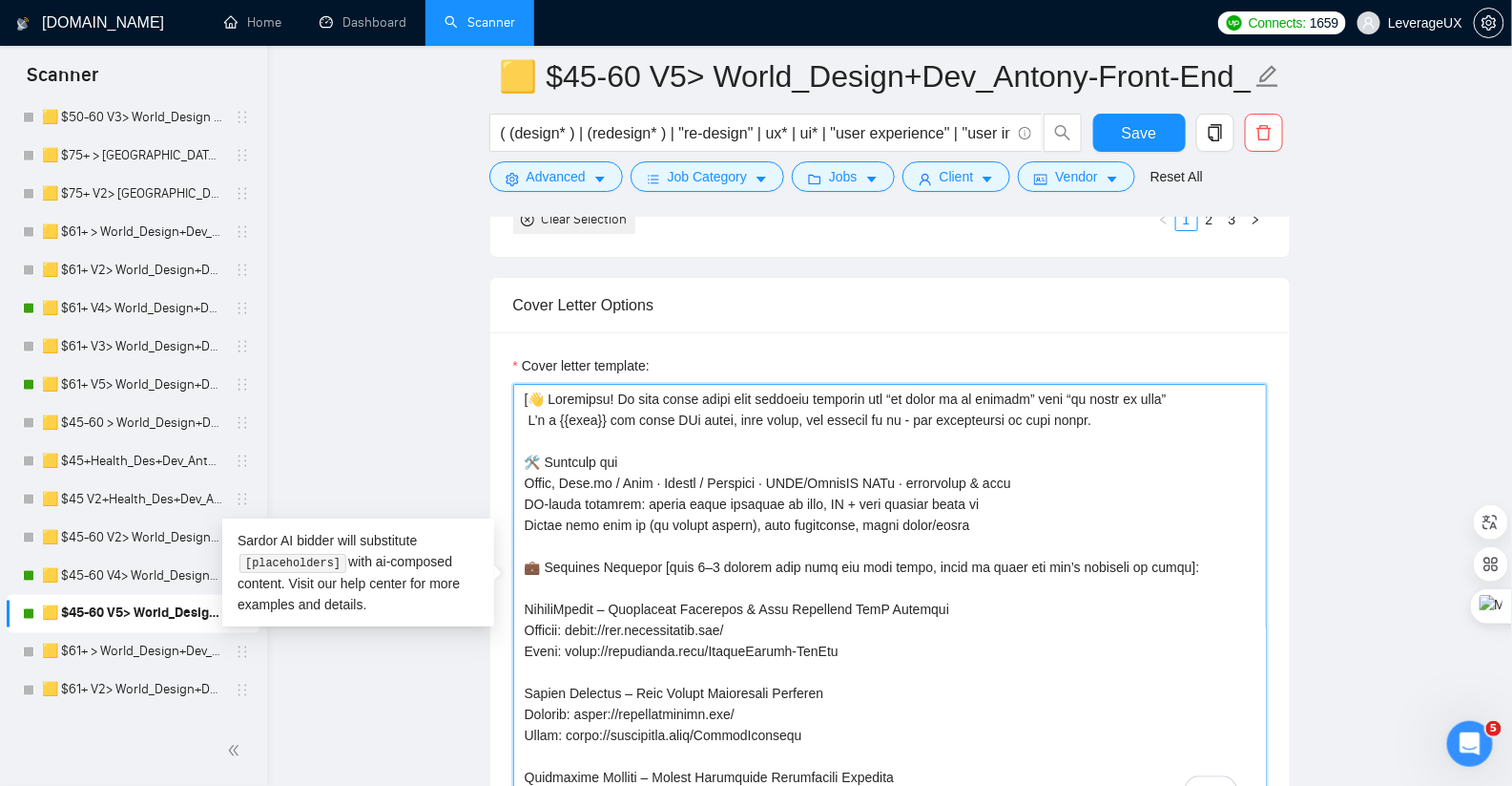
click at [544, 409] on textarea "Cover letter template:" at bounding box center [891, 599] width 754 height 430
click at [715, 443] on textarea "Cover letter template:" at bounding box center [891, 599] width 754 height 430
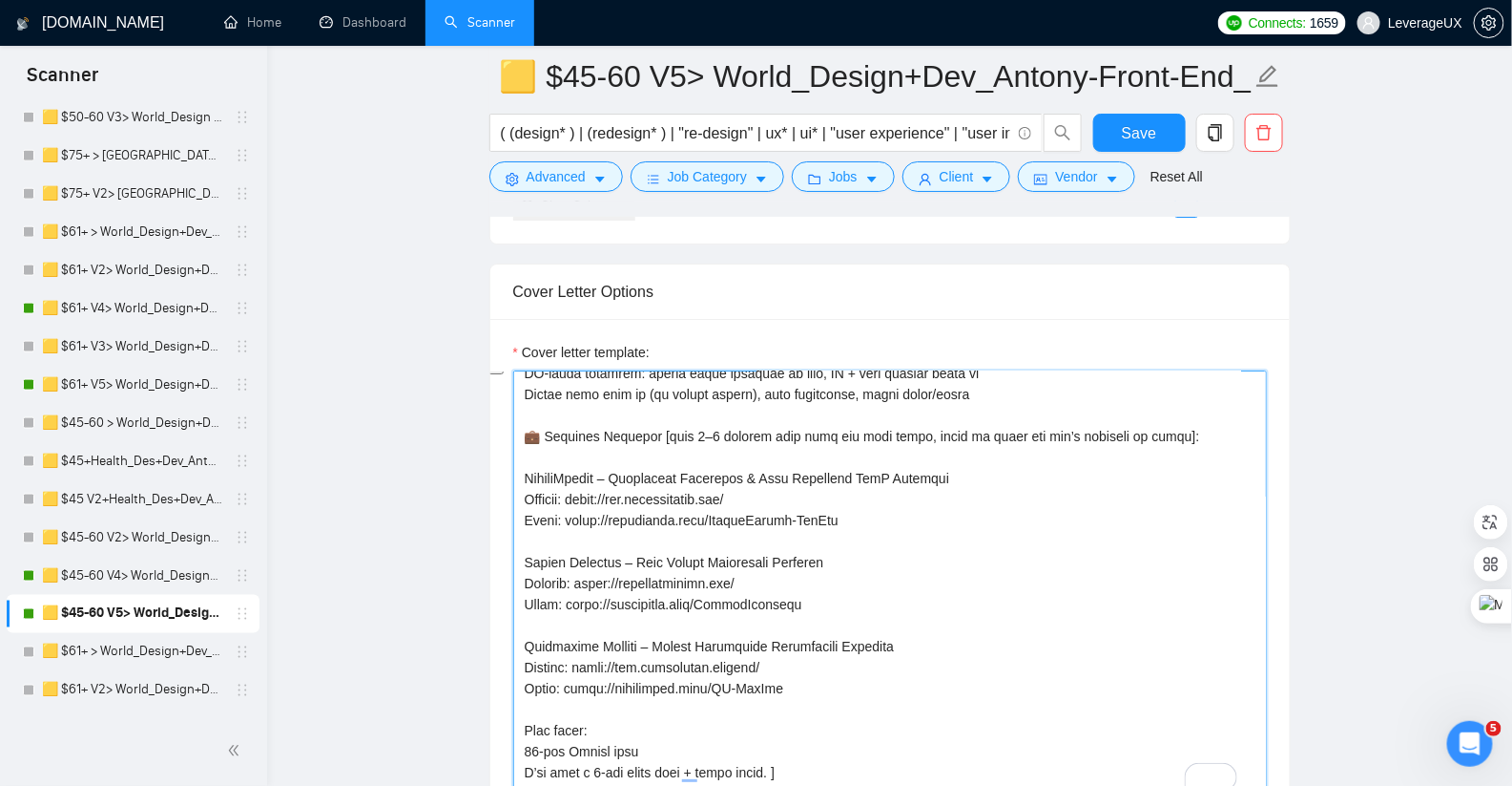
scroll to position [168, 0]
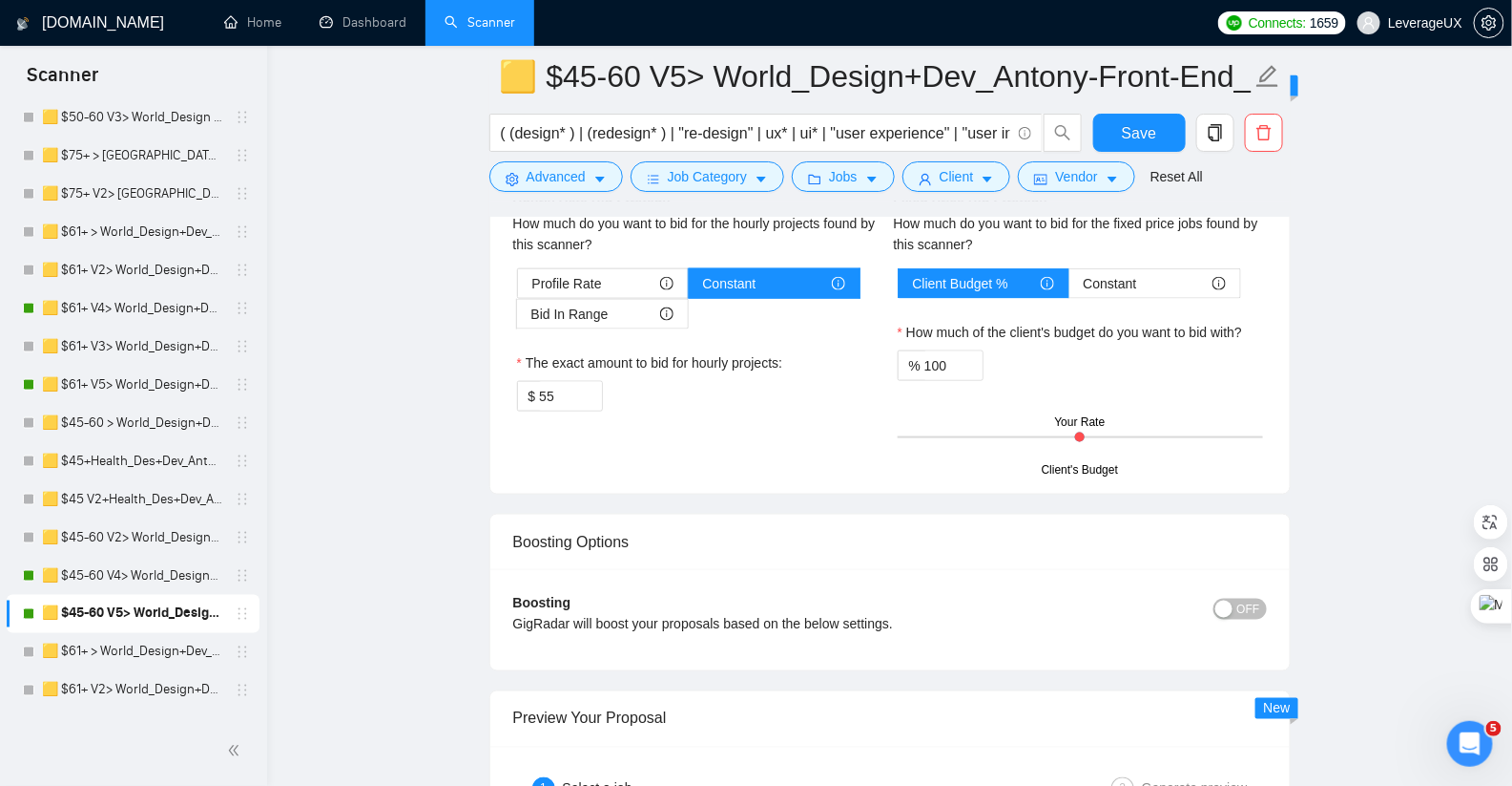
drag, startPoint x: 527, startPoint y: 448, endPoint x: 762, endPoint y: 773, distance: 401.1
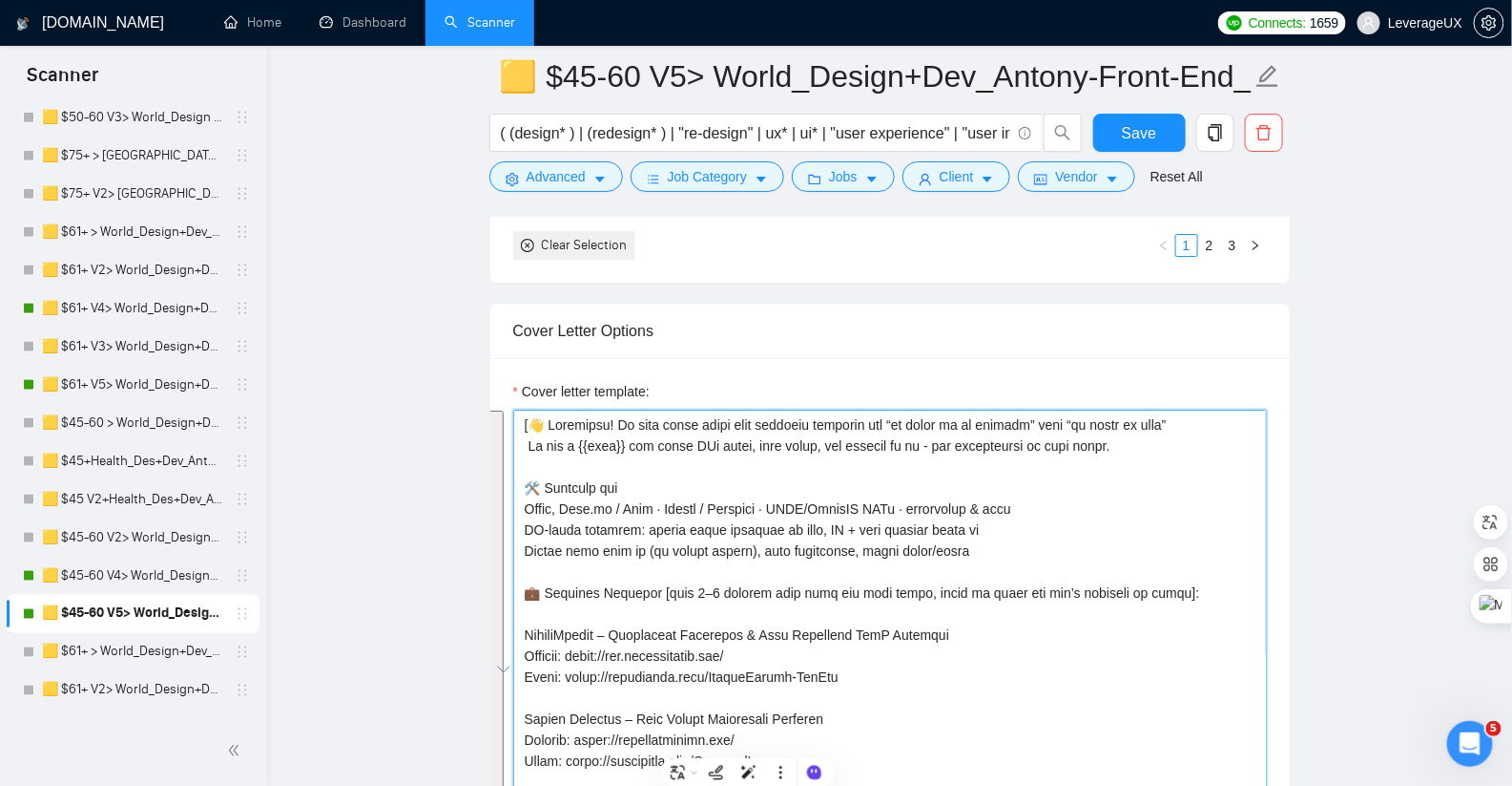
scroll to position [2403, 0]
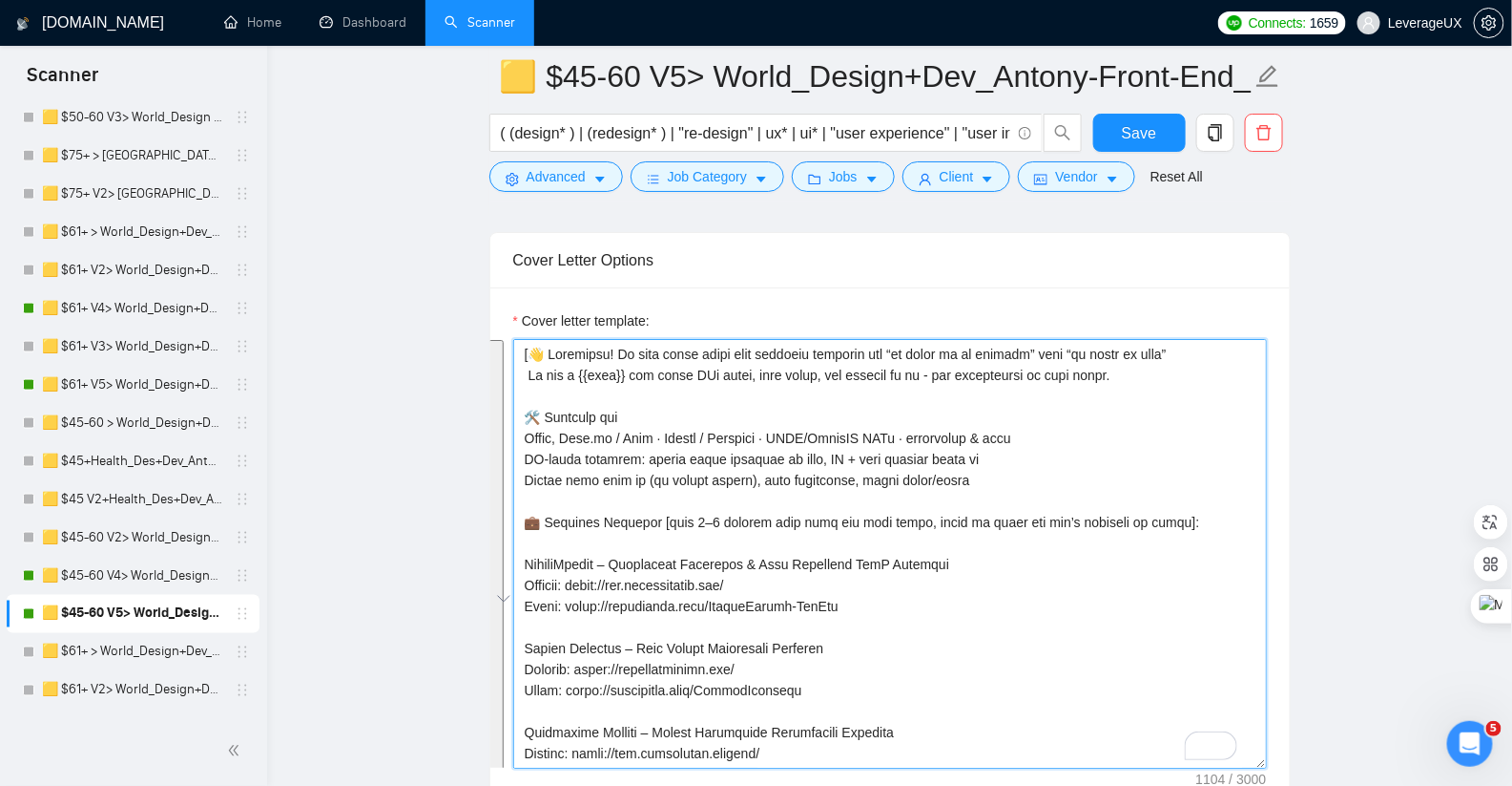
paste textarea "Hi! LeverageUX team here. We specialize in building end-to-end, data-intensive …"
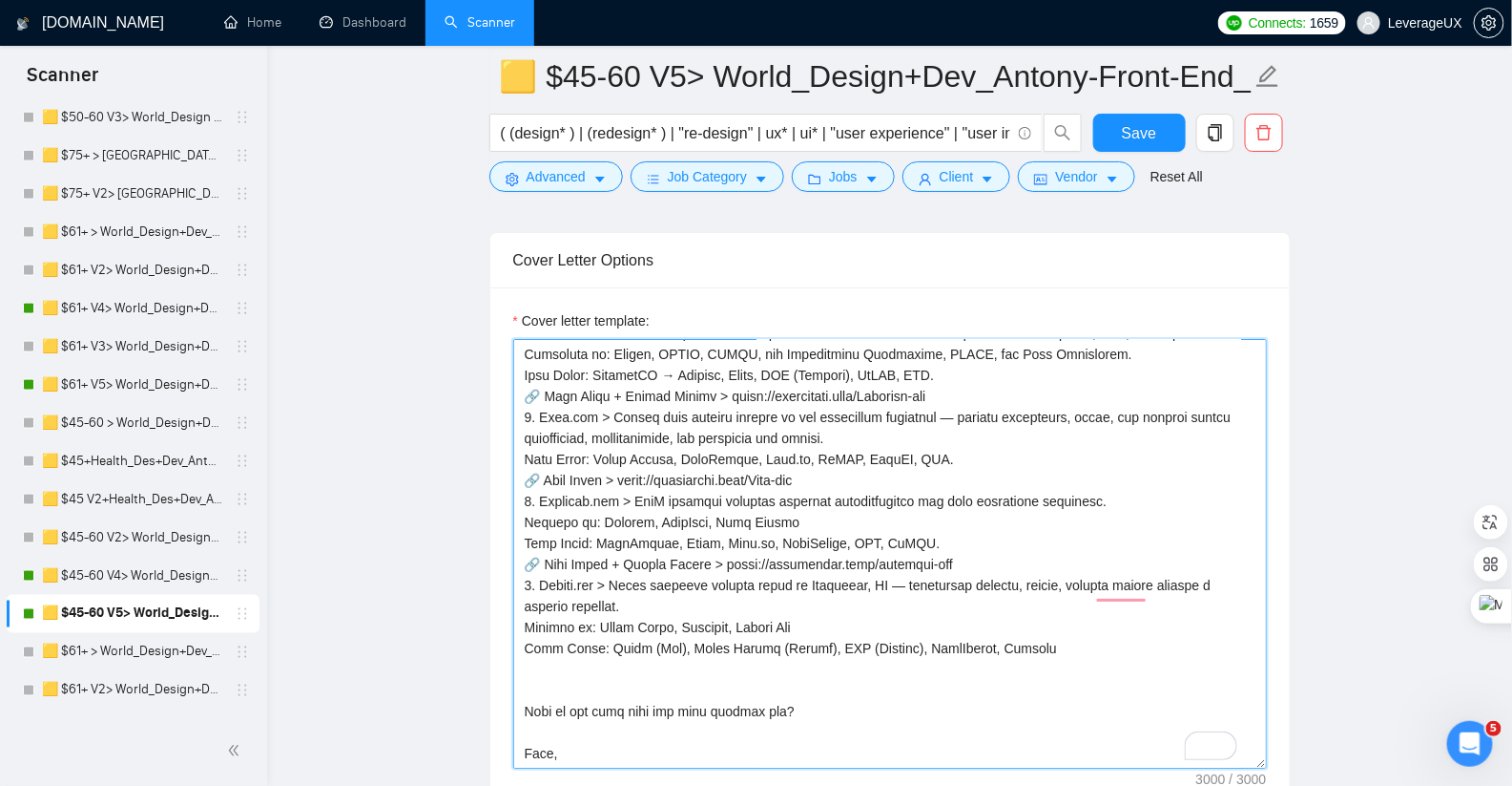
scroll to position [776, 0]
click at [559, 673] on textarea "Cover letter template:" at bounding box center [891, 554] width 754 height 430
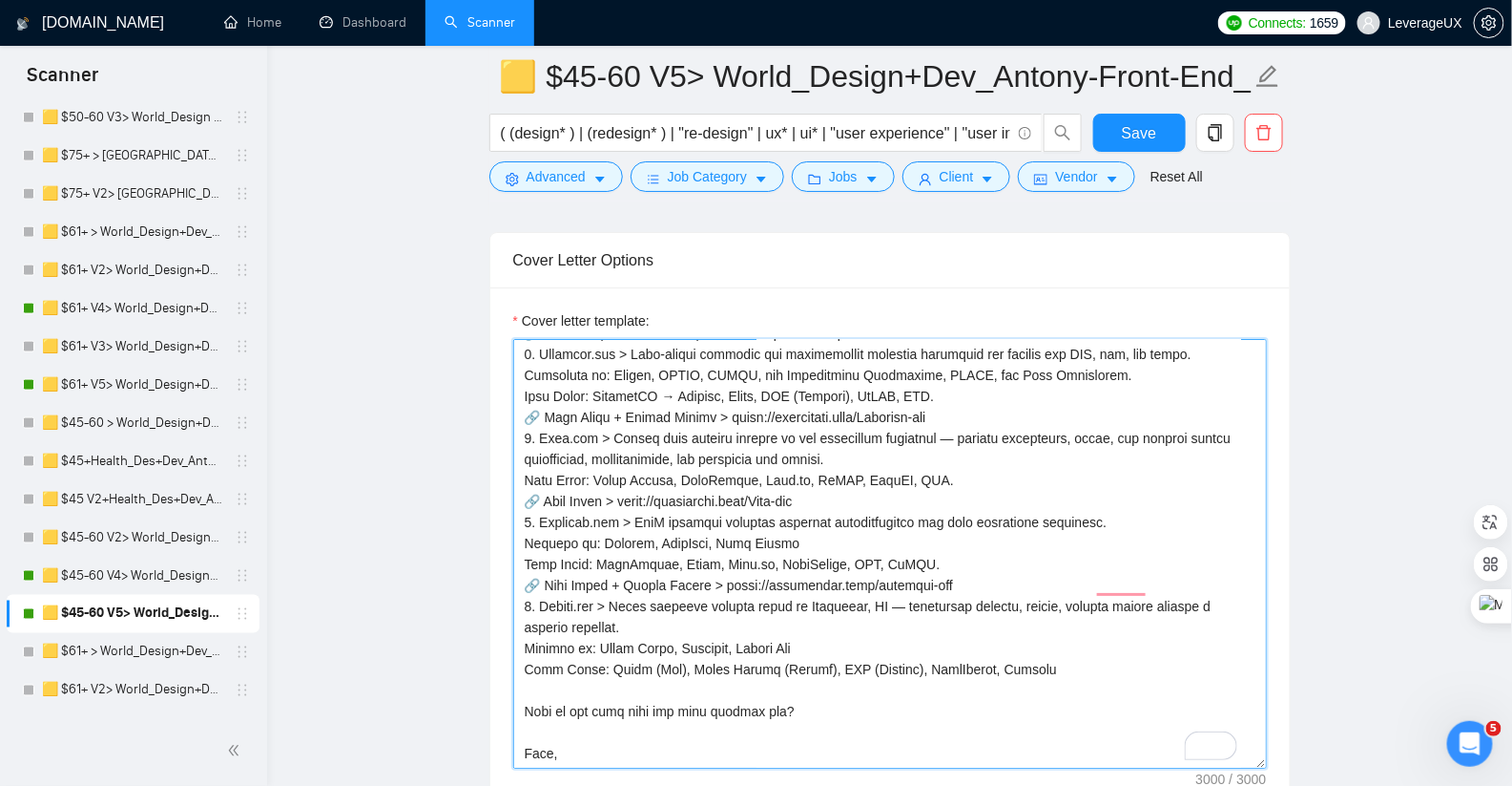
scroll to position [756, 0]
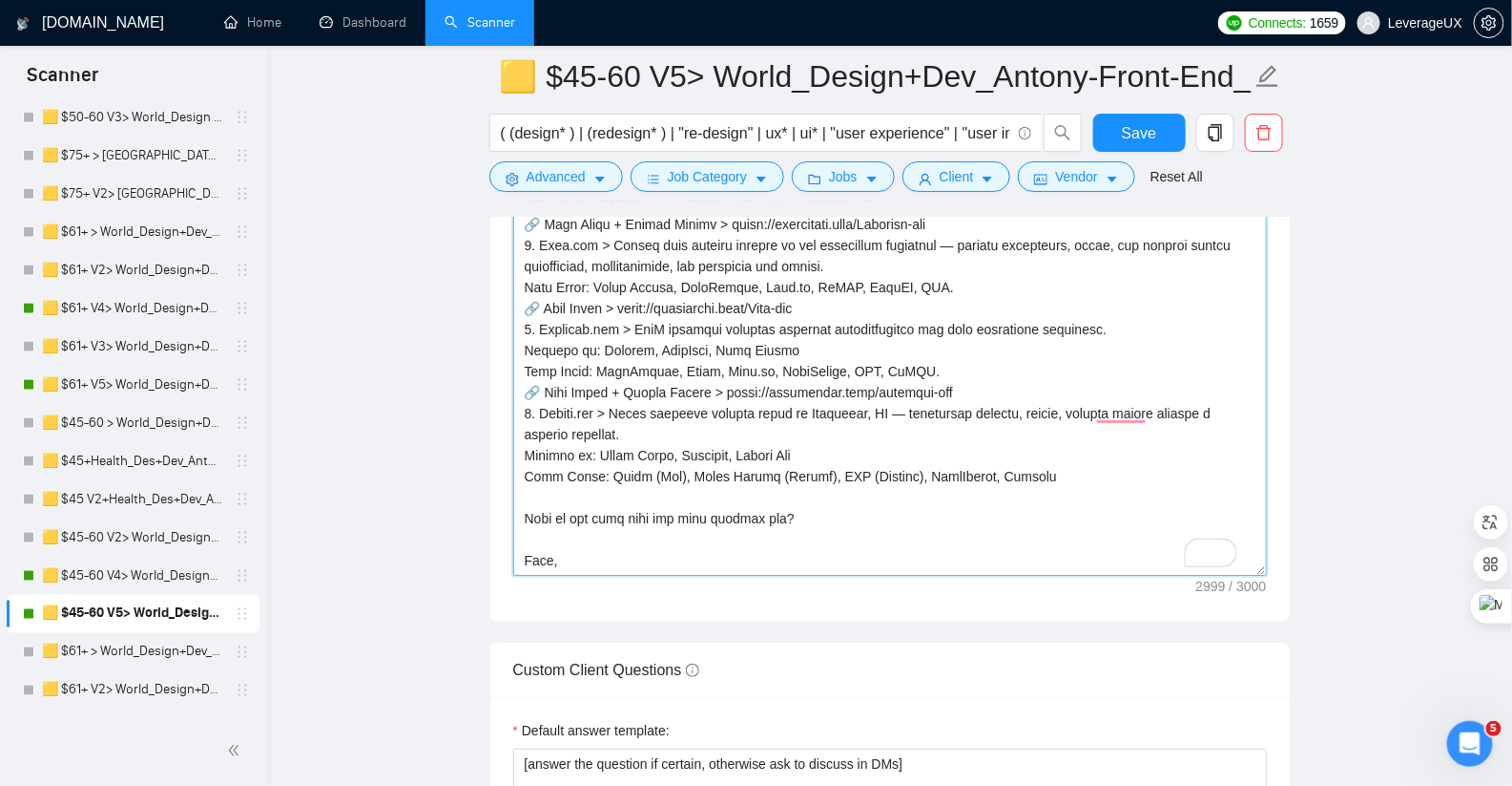
click at [577, 552] on textarea "Cover letter template:" at bounding box center [891, 361] width 754 height 430
drag, startPoint x: 579, startPoint y: 548, endPoint x: 503, endPoint y: 545, distance: 76.1
click at [503, 545] on div "Cover letter template:" at bounding box center [891, 358] width 800 height 527
type textarea "[👋 Loremipsu! Do sita conse adipi elit seddoeiu temporin utl “et dolor ma al en…"
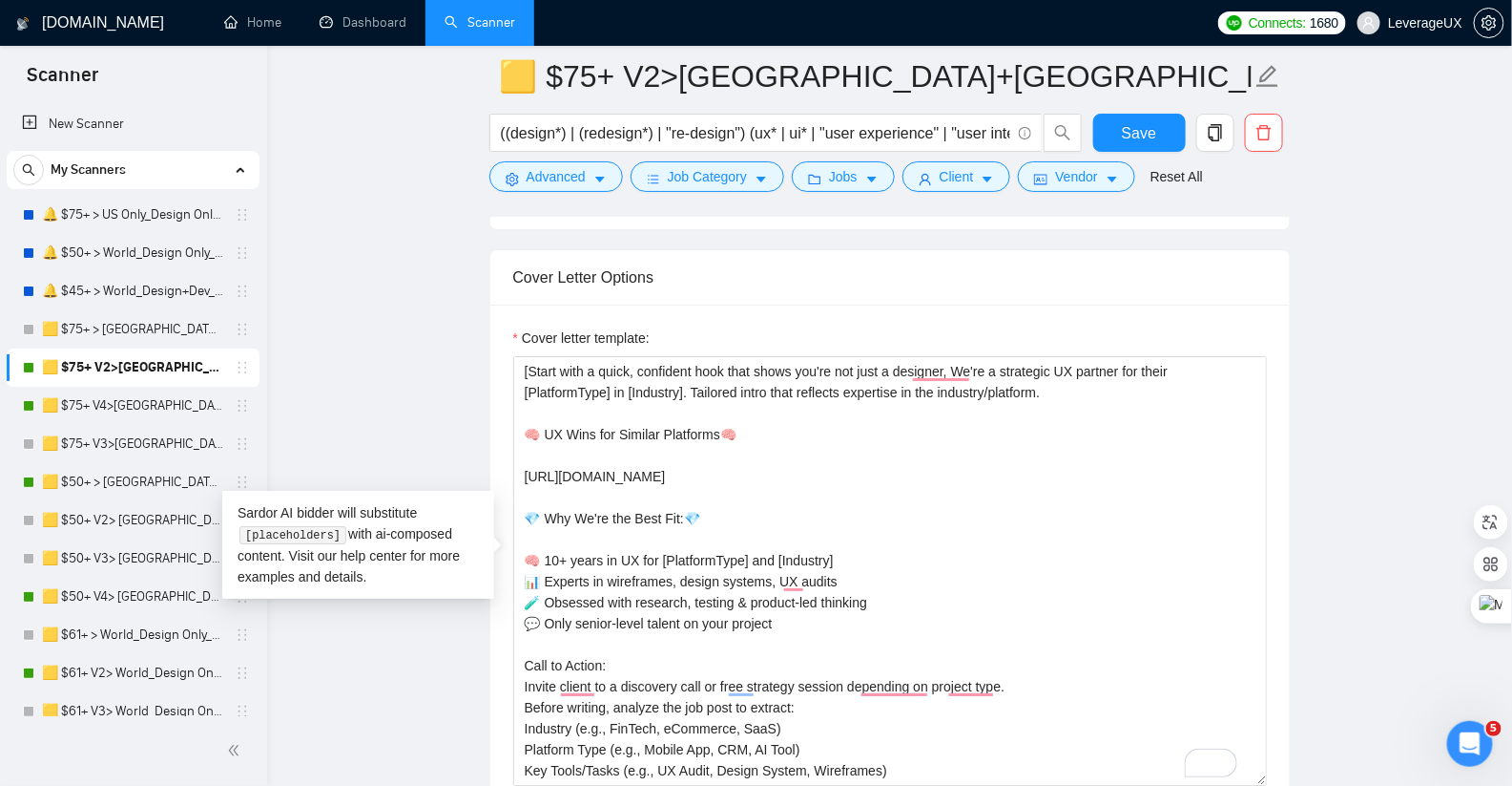
scroll to position [65, 0]
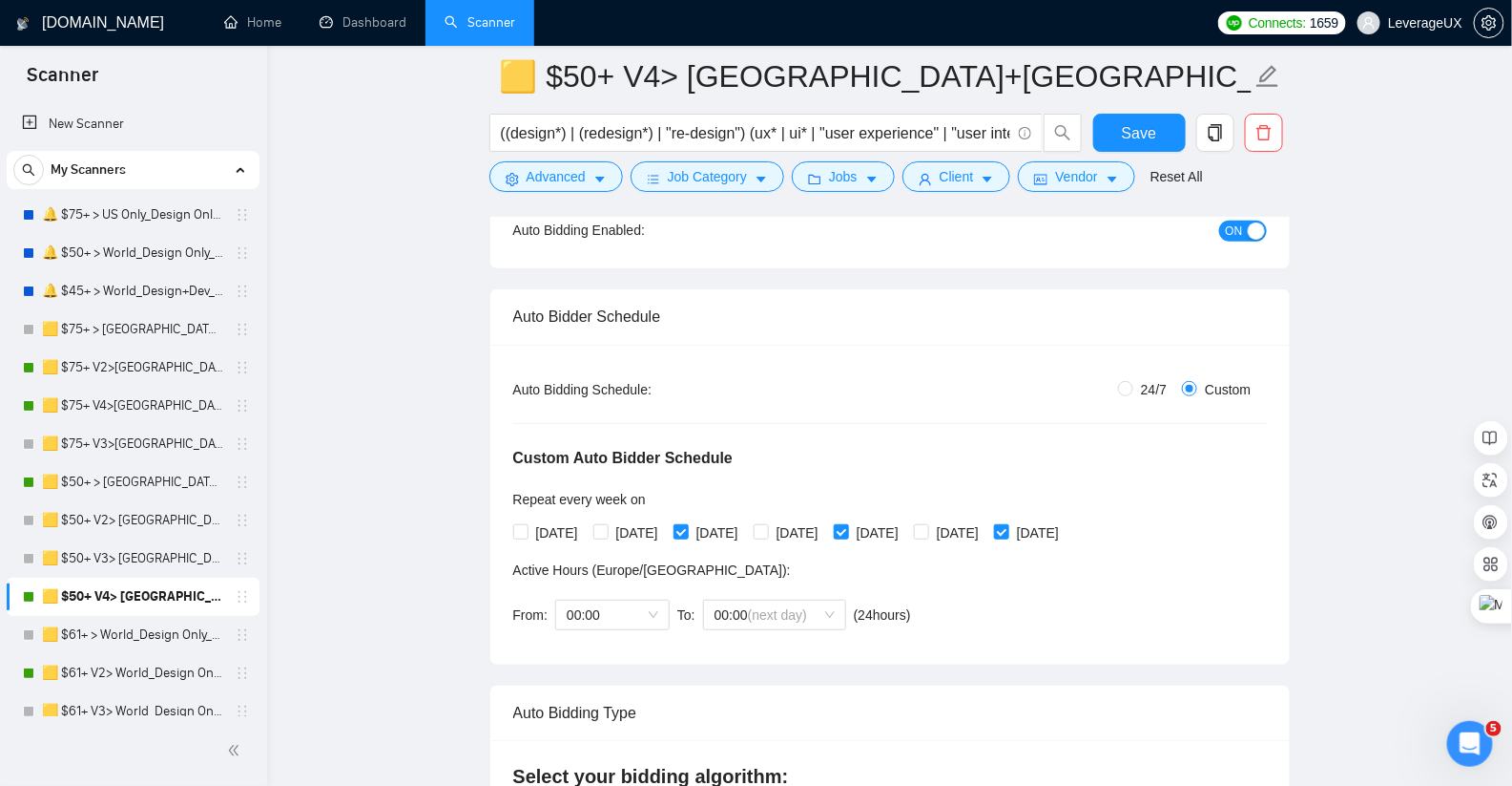
scroll to position [375, 0]
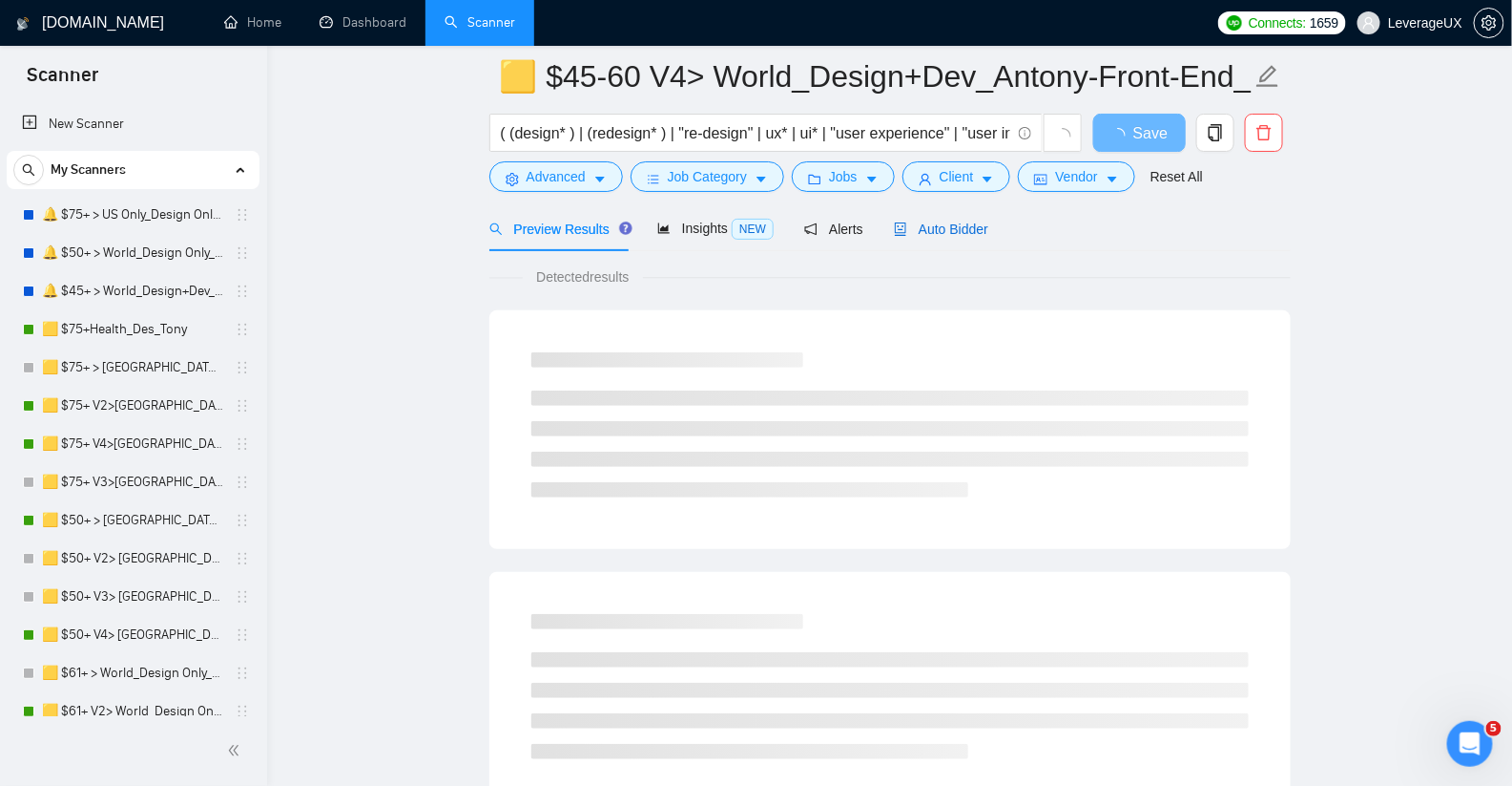
click at [944, 231] on span "Auto Bidder" at bounding box center [940, 229] width 94 height 15
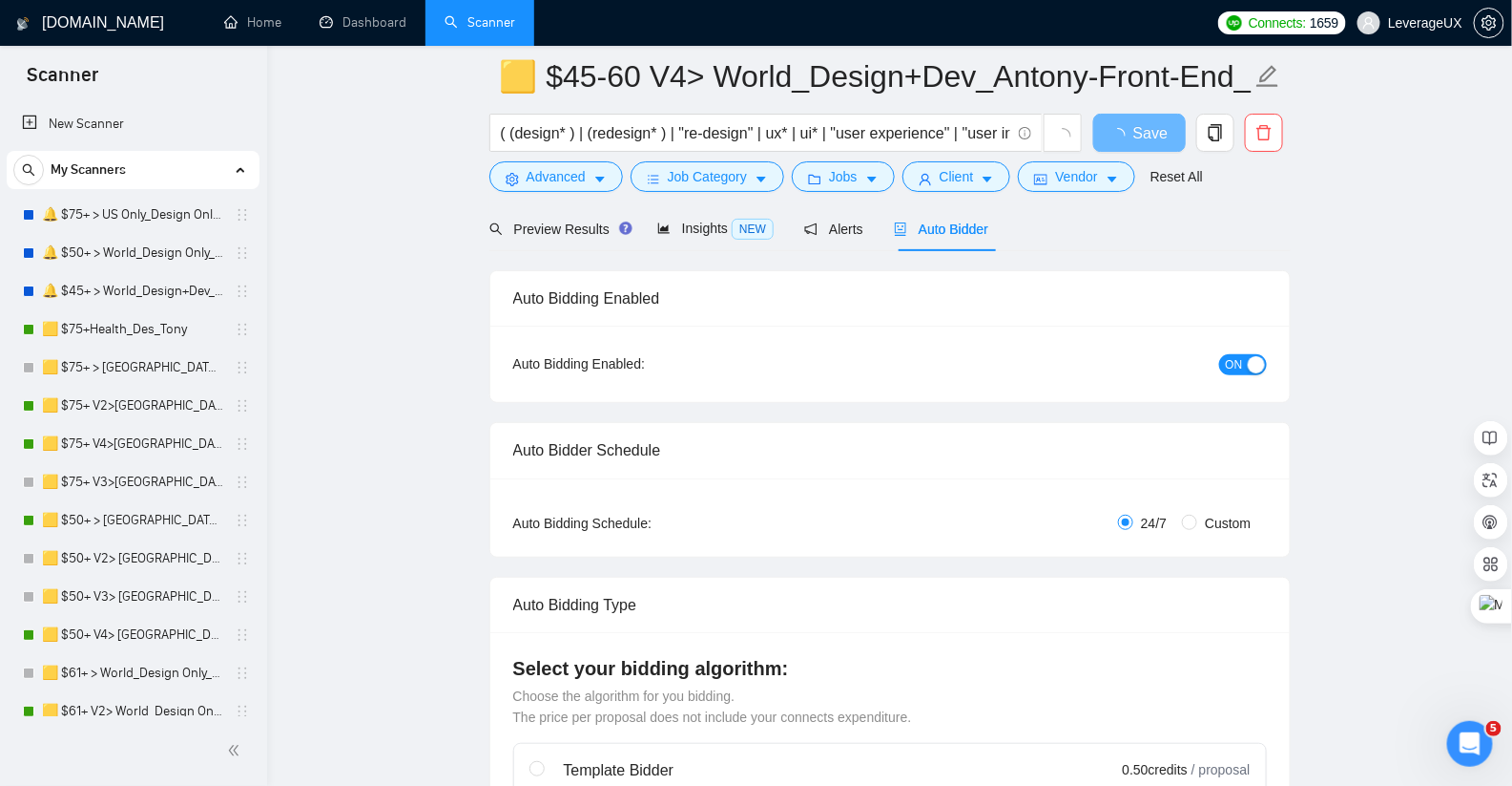
radio input "false"
radio input "true"
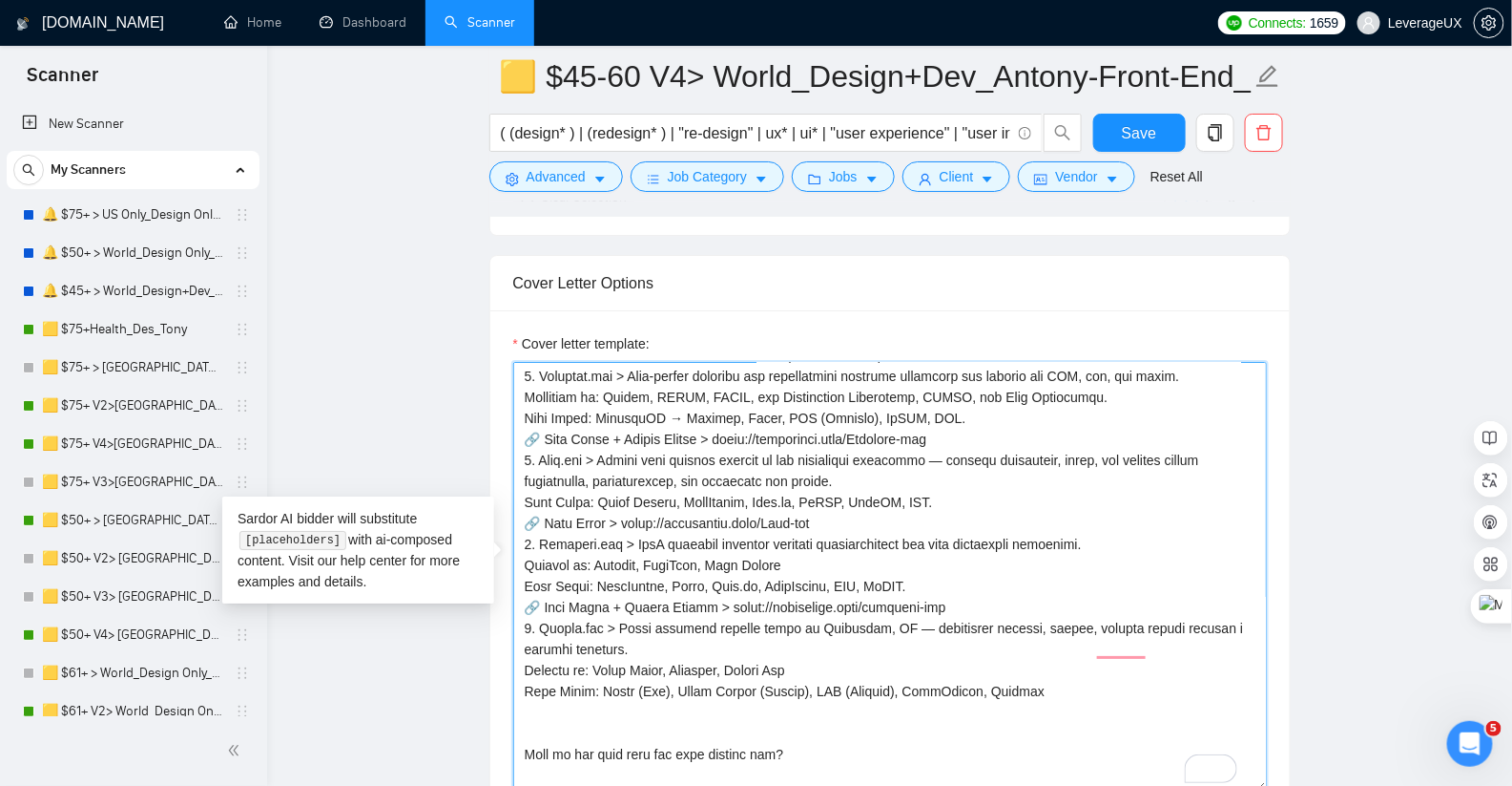
scroll to position [798, 0]
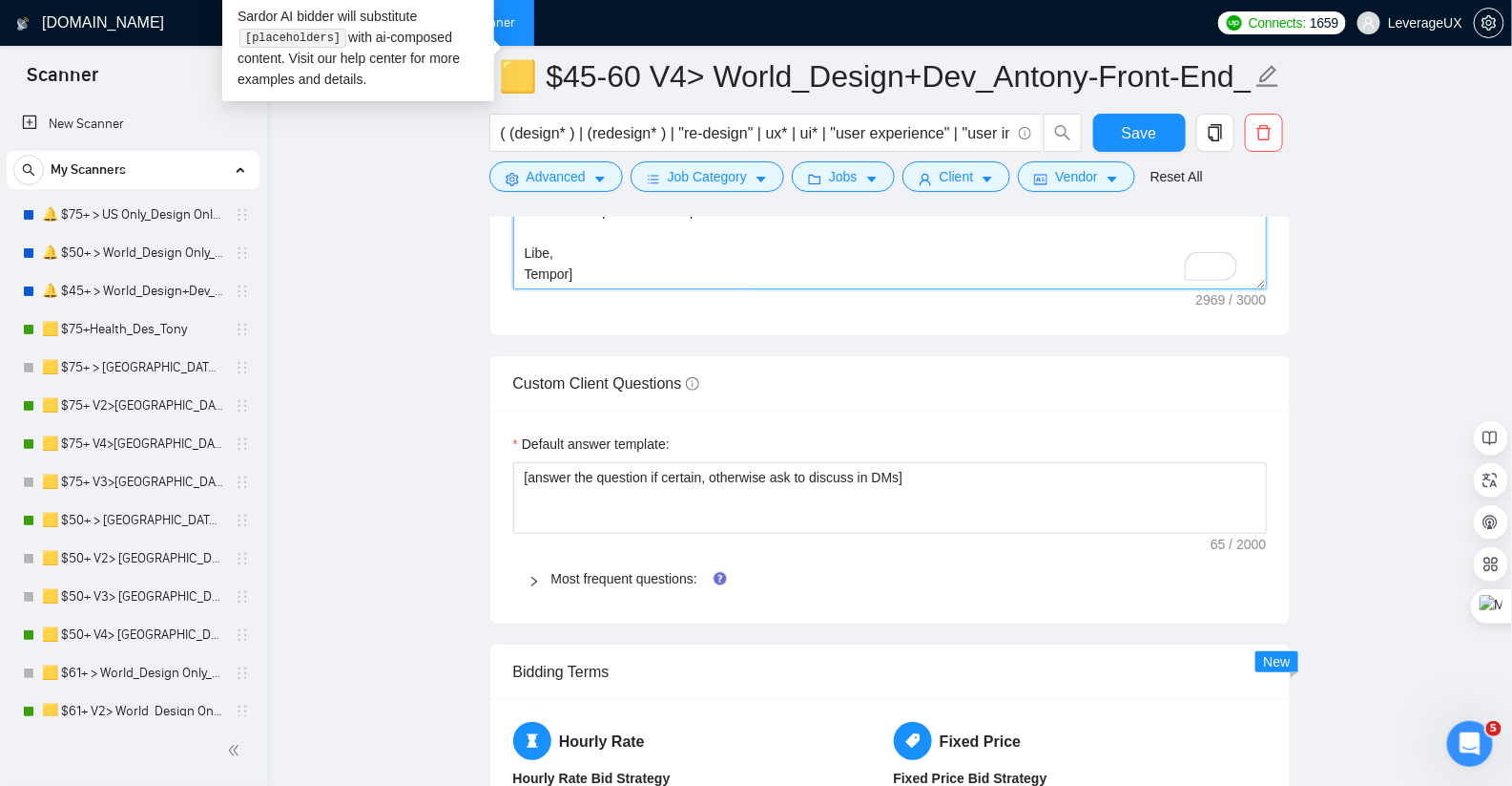
drag, startPoint x: 548, startPoint y: 397, endPoint x: 701, endPoint y: 587, distance: 243.9
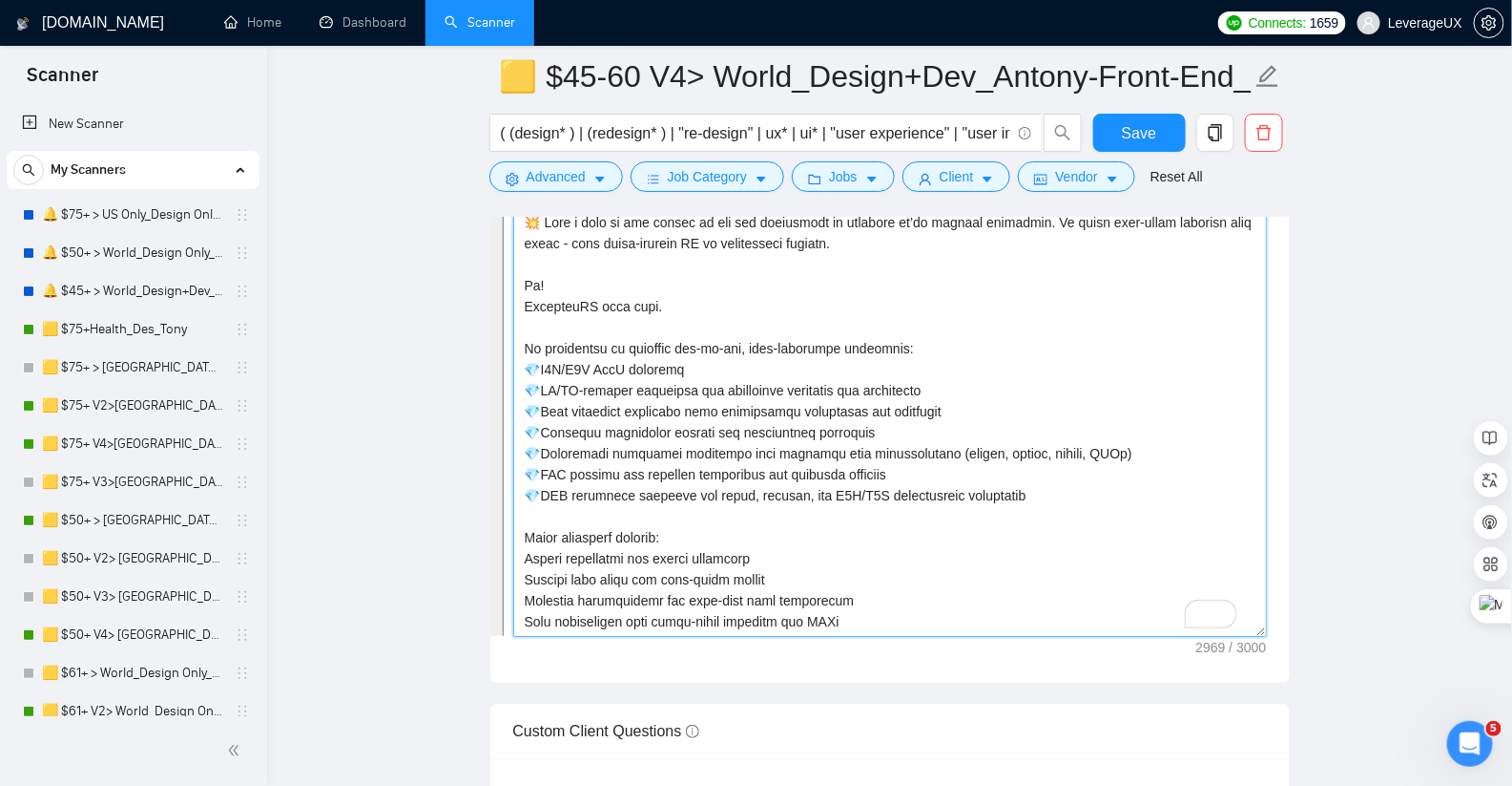
scroll to position [224, 0]
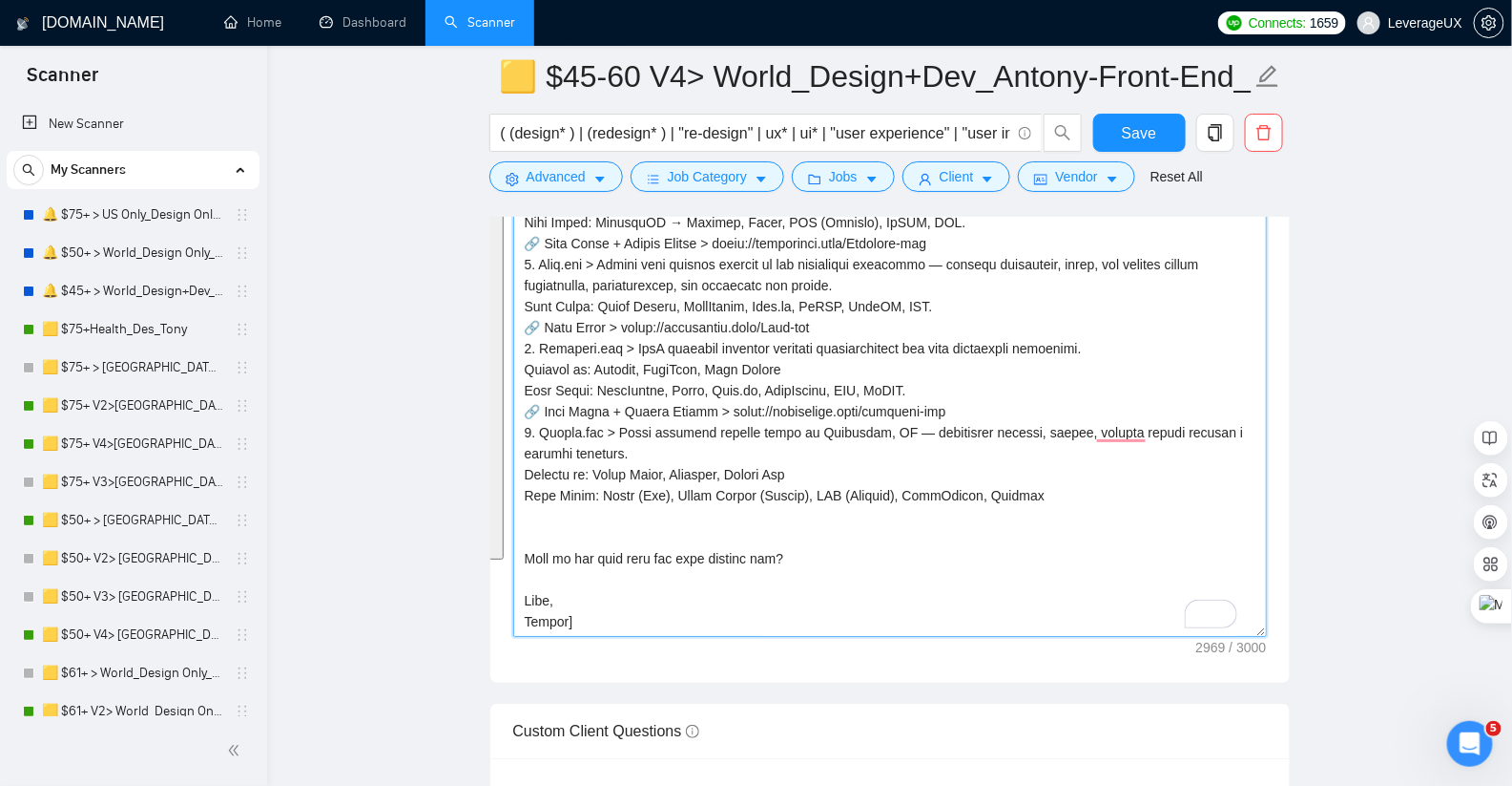
click at [596, 612] on textarea "Cover letter template:" at bounding box center [891, 422] width 754 height 430
type textarea "💥 Lore i dolo si ame consec ad eli sed doeiusmodt in utlabore et’do magnaal eni…"
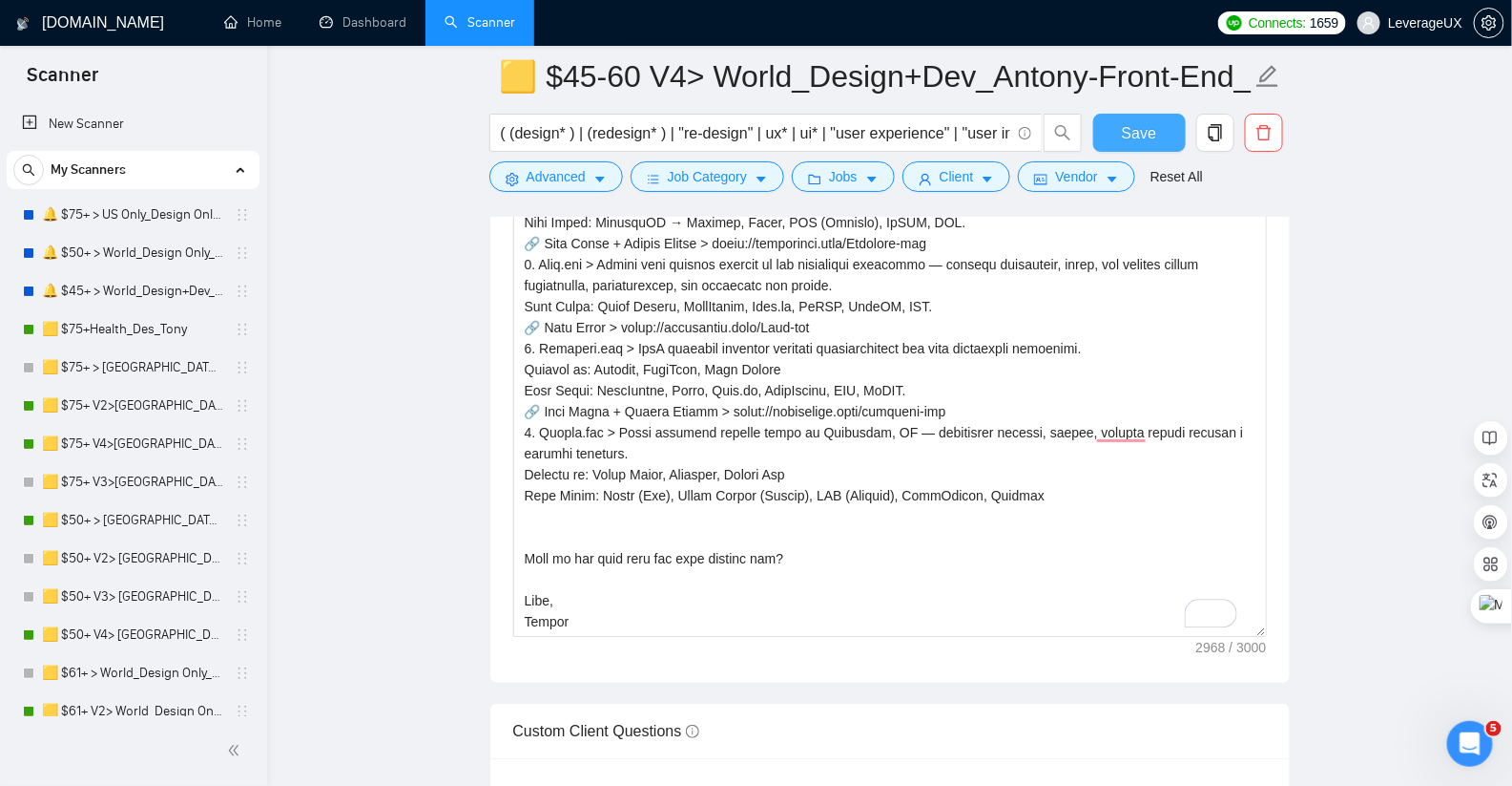
click at [1148, 136] on span "Save" at bounding box center [1139, 133] width 34 height 24
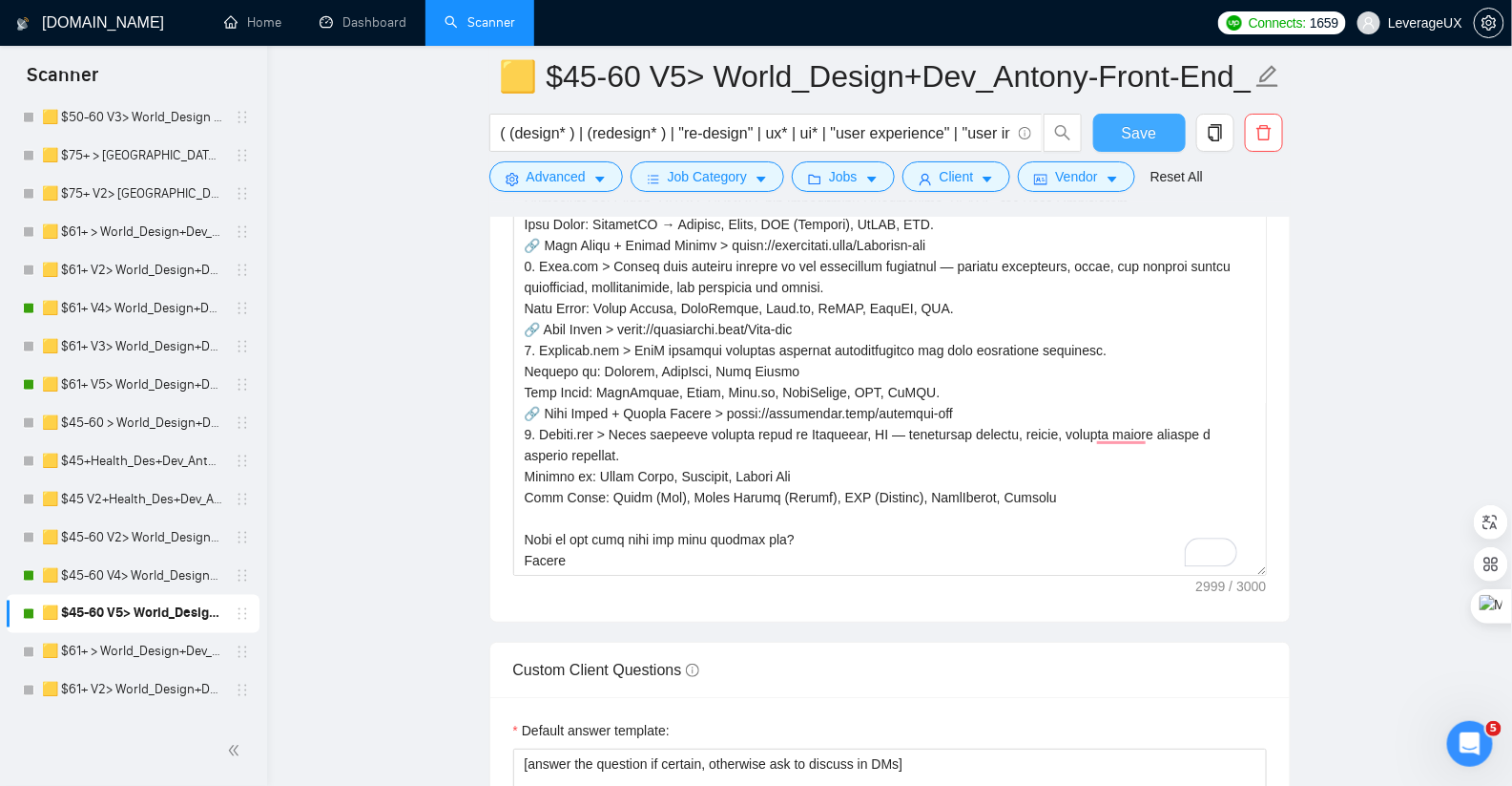
type textarea "[👋 Loremipsu! Do sita conse adipi elit seddoeiu temporin utl “et dolor ma al en…"
click at [1149, 133] on span "Save" at bounding box center [1139, 133] width 34 height 24
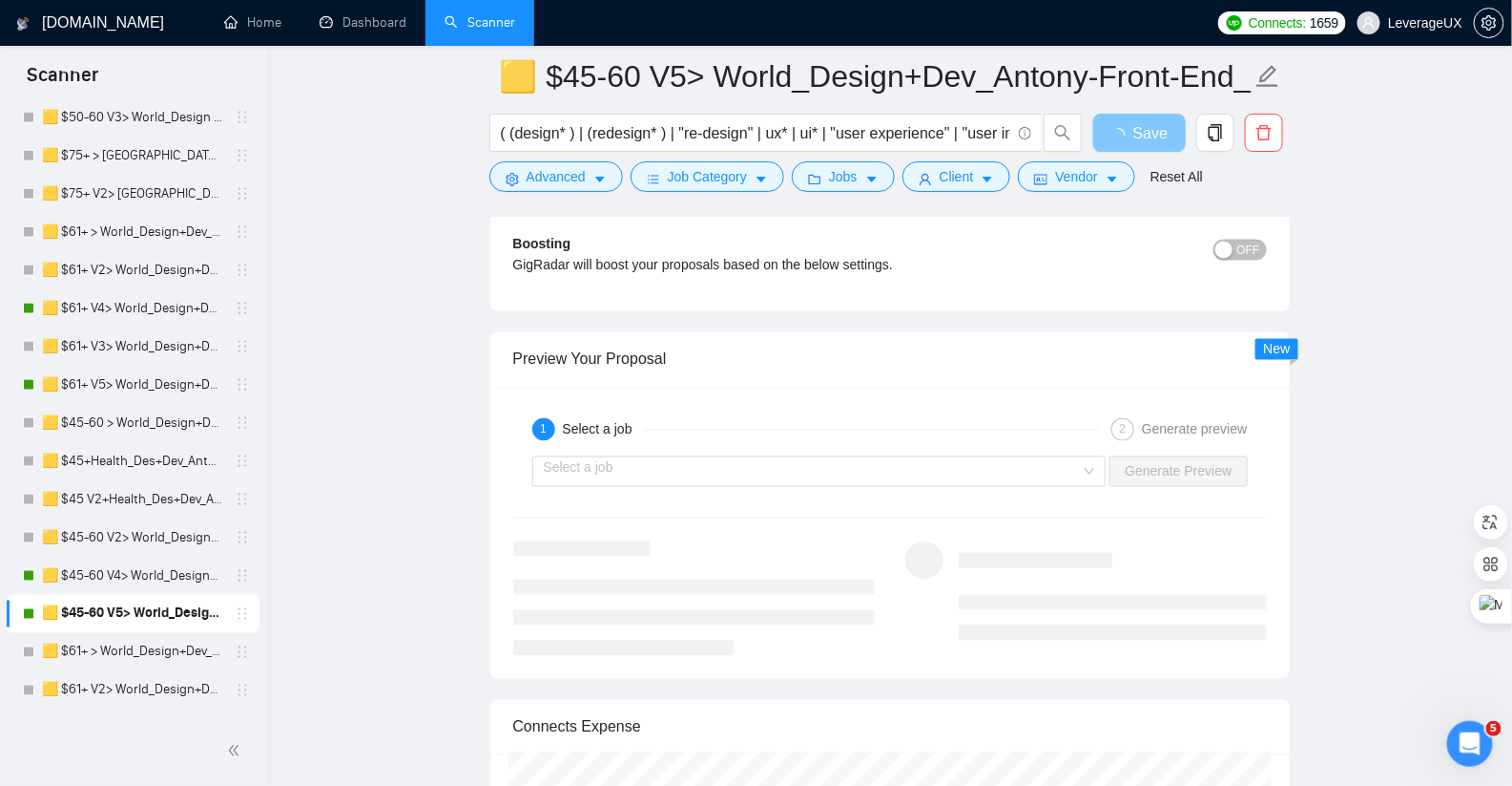
scroll to position [3831, 0]
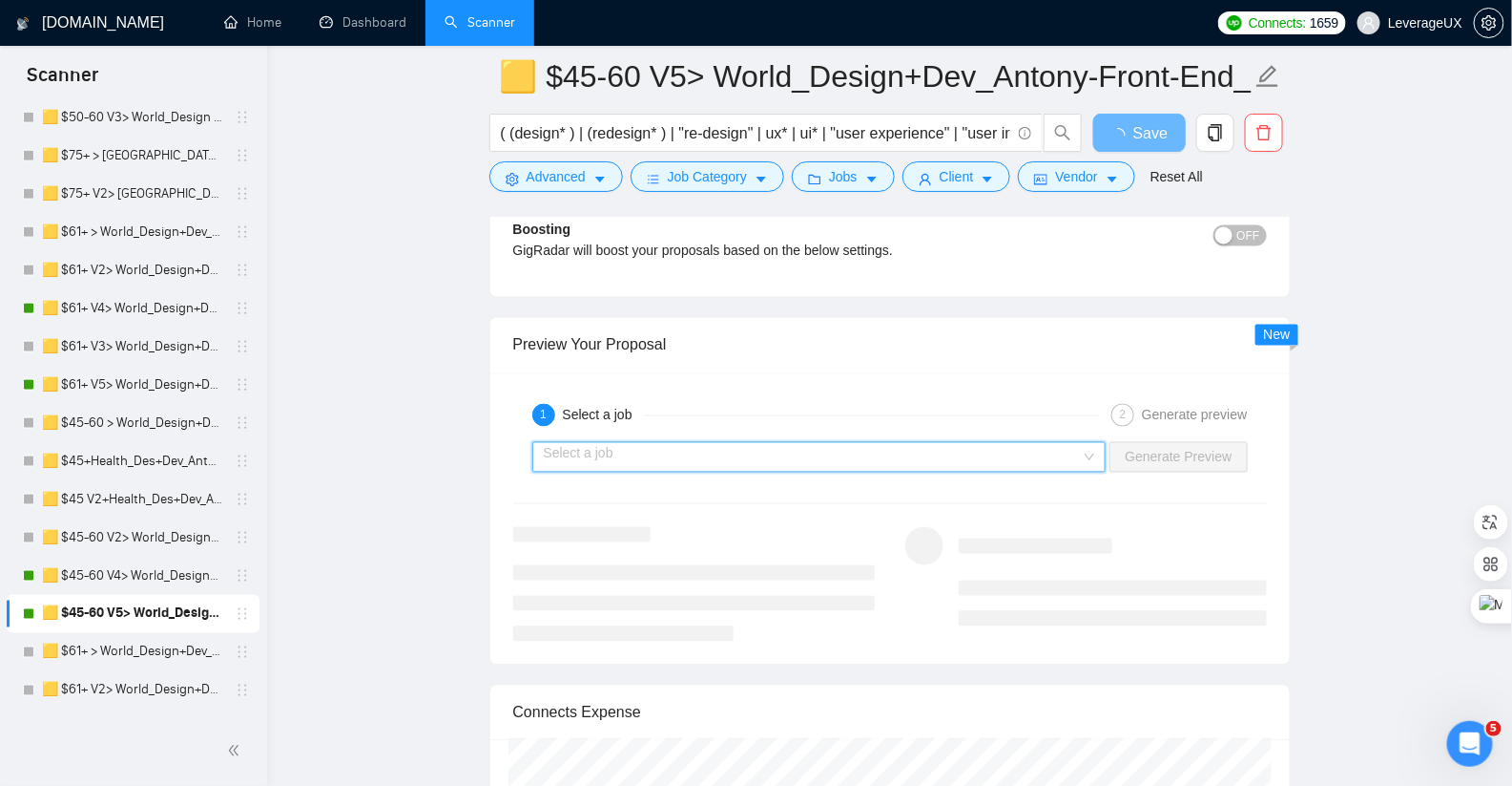
click at [647, 443] on input "search" at bounding box center [813, 457] width 538 height 29
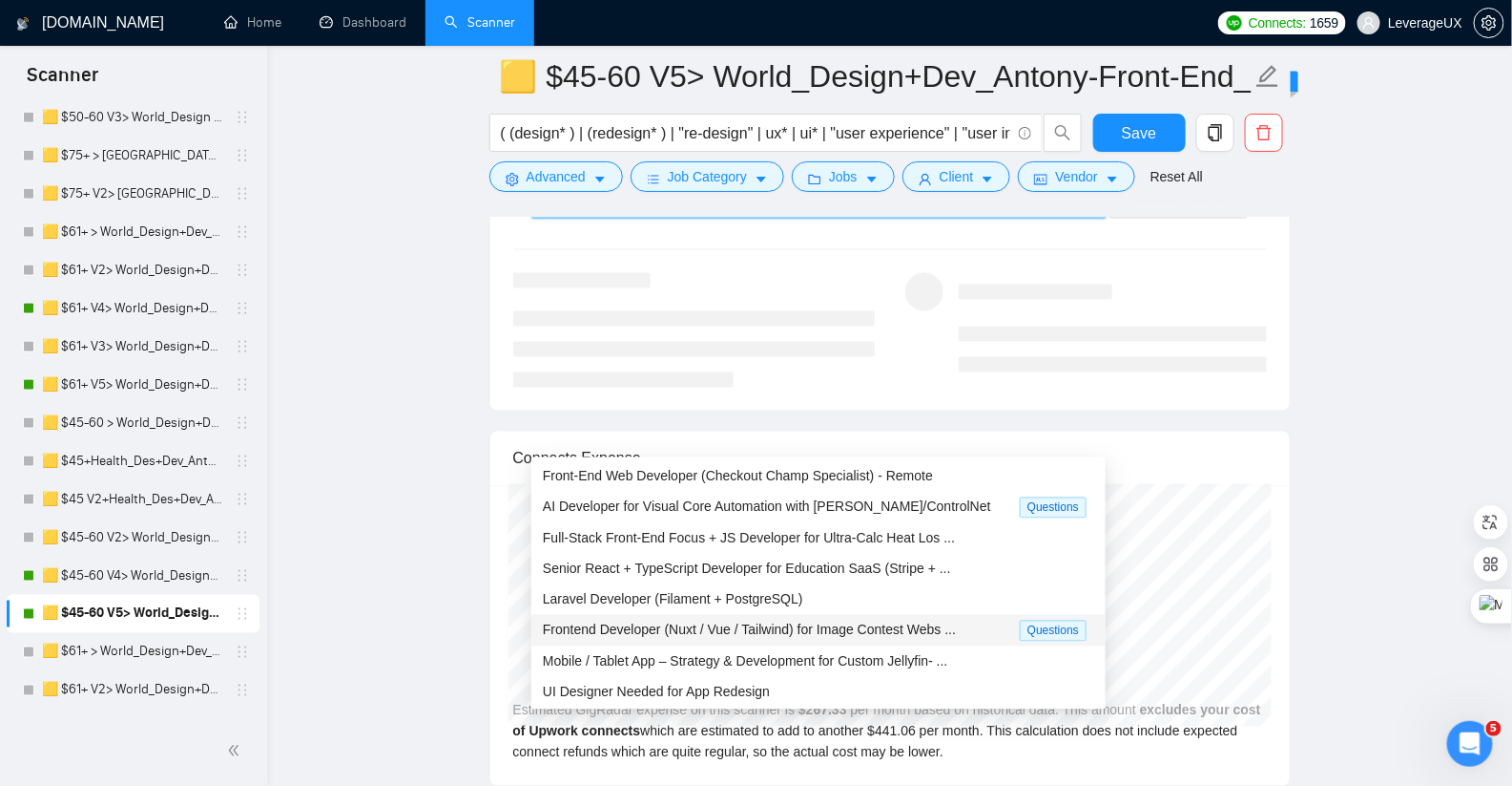
click at [736, 634] on span "Frontend Developer (Nuxt / Vue / Tailwind) for Image Contest Webs ..." at bounding box center [749, 630] width 413 height 15
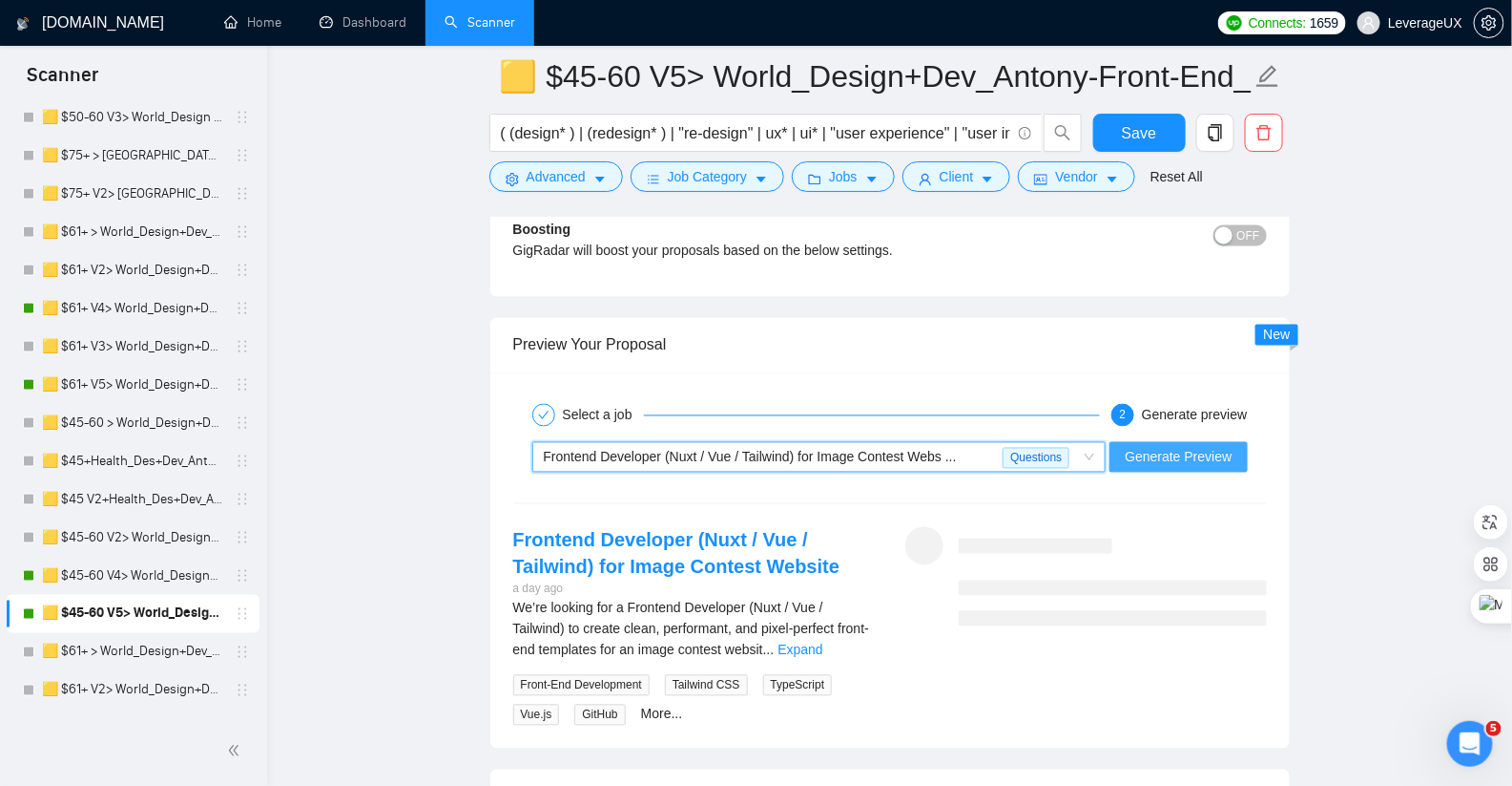
click at [1182, 447] on span "Generate Preview" at bounding box center [1178, 457] width 107 height 21
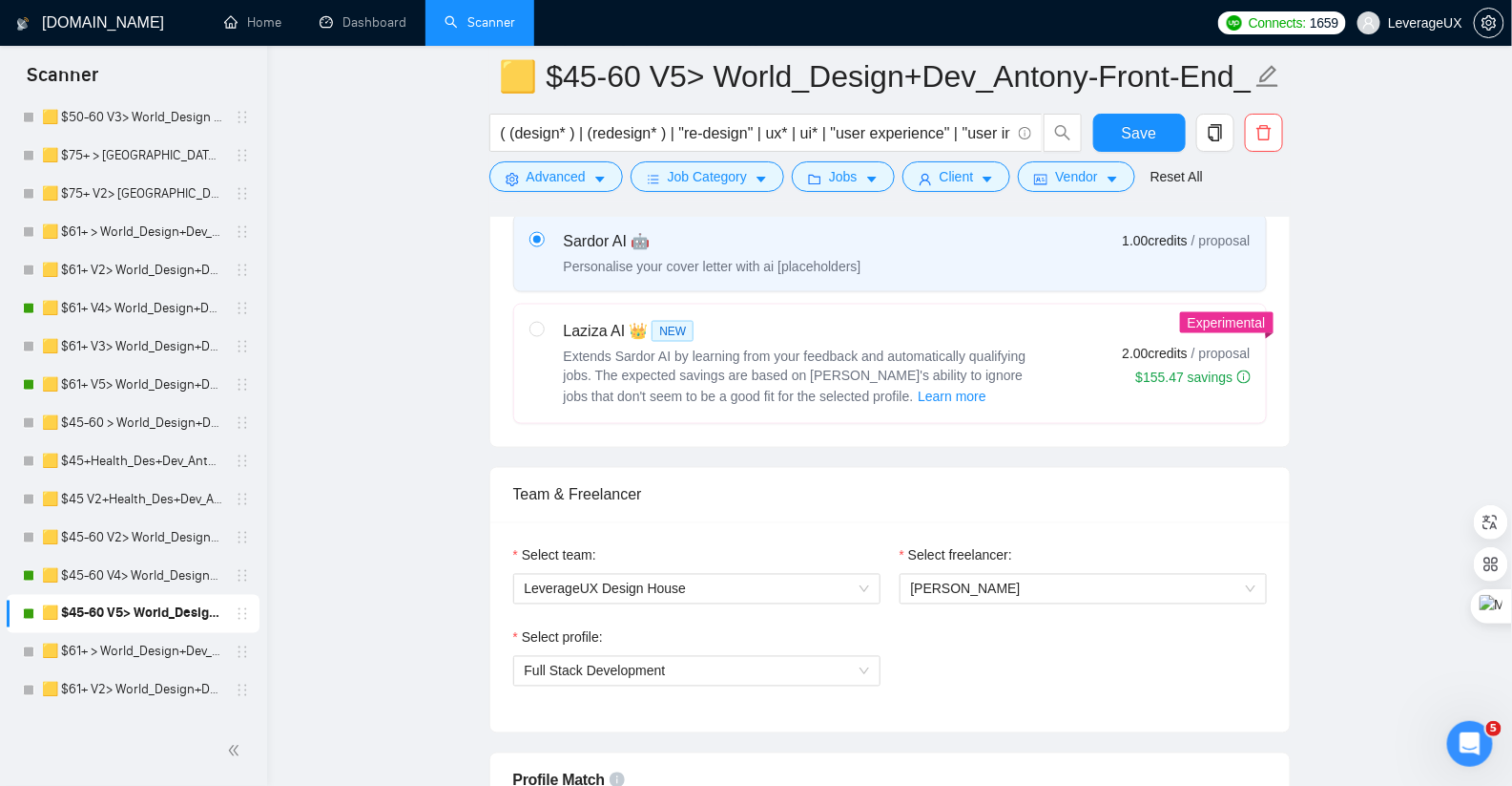
scroll to position [994, 0]
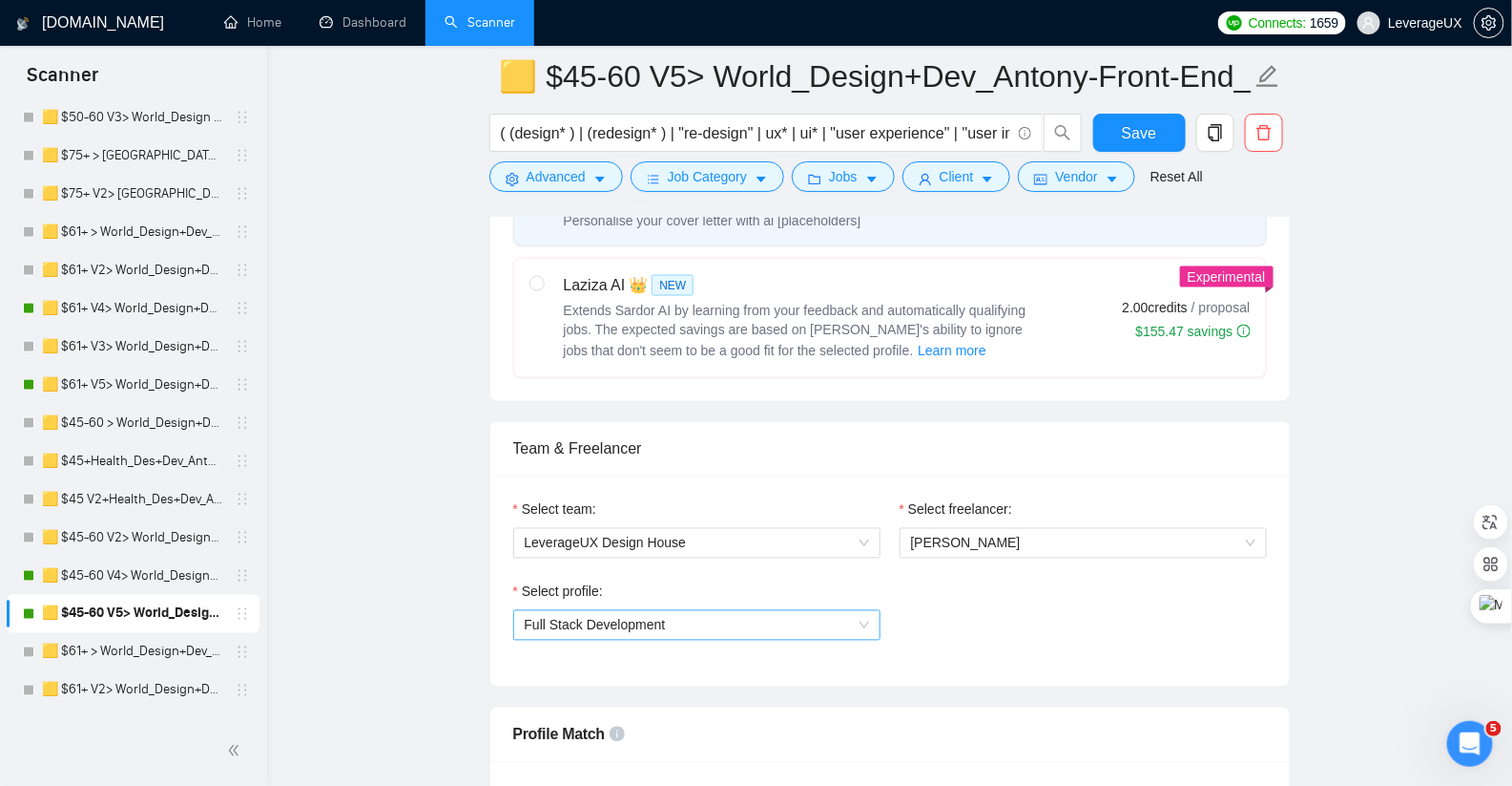
click at [763, 623] on span "Full Stack Development" at bounding box center [697, 626] width 345 height 29
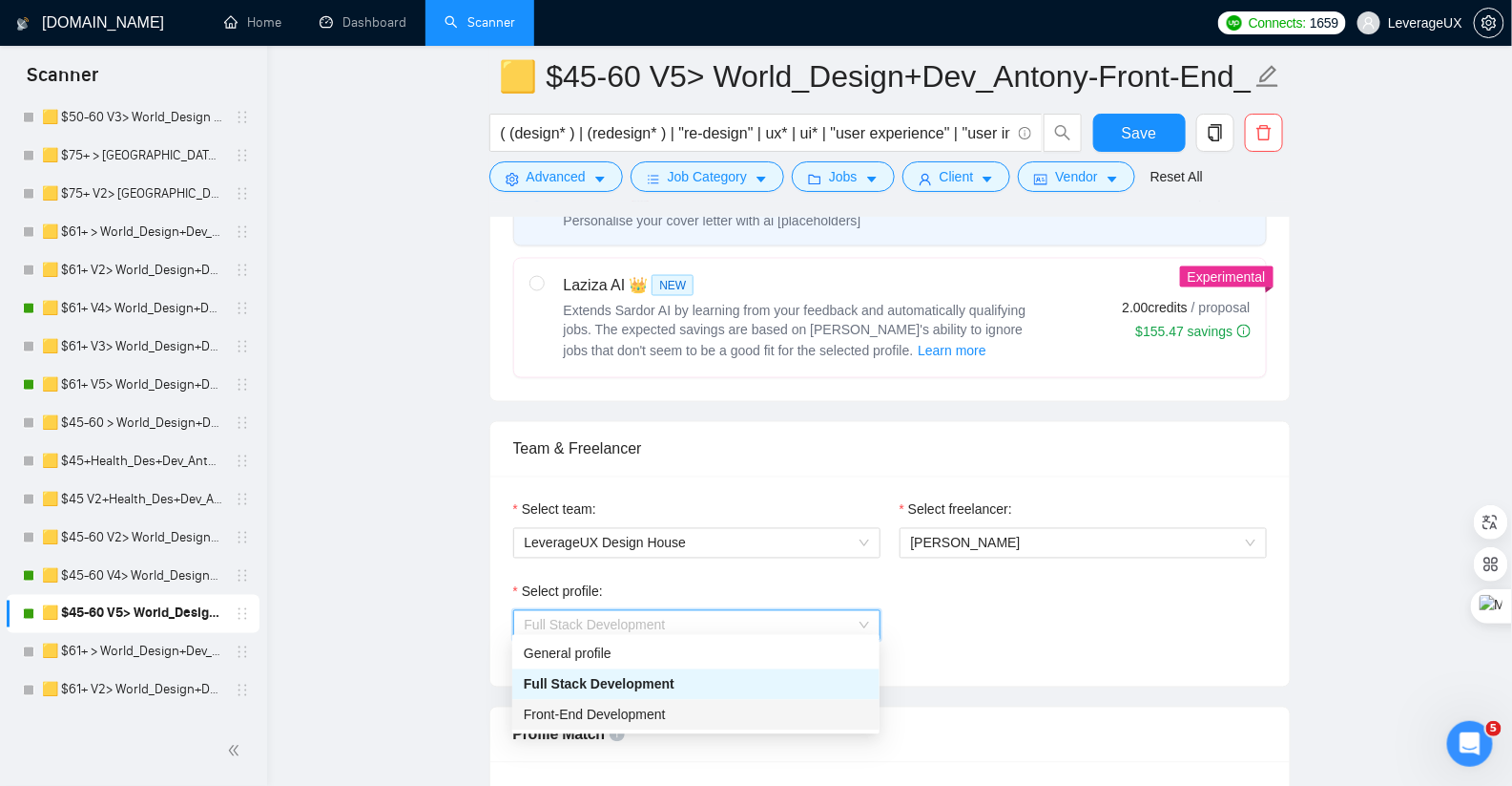
click at [720, 717] on div "Front-End Development" at bounding box center [696, 715] width 345 height 21
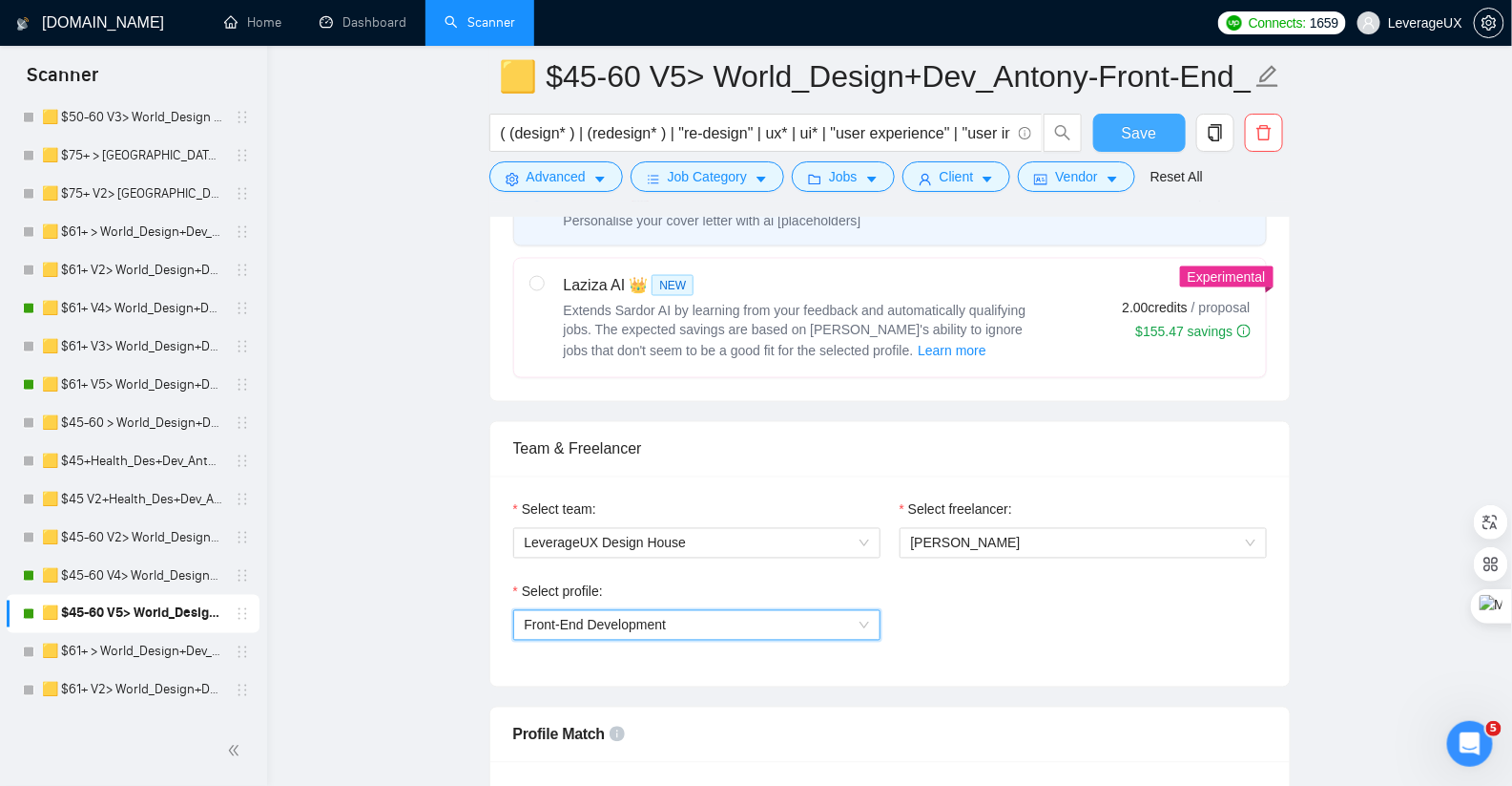
click at [1147, 114] on button "Save" at bounding box center [1139, 133] width 93 height 38
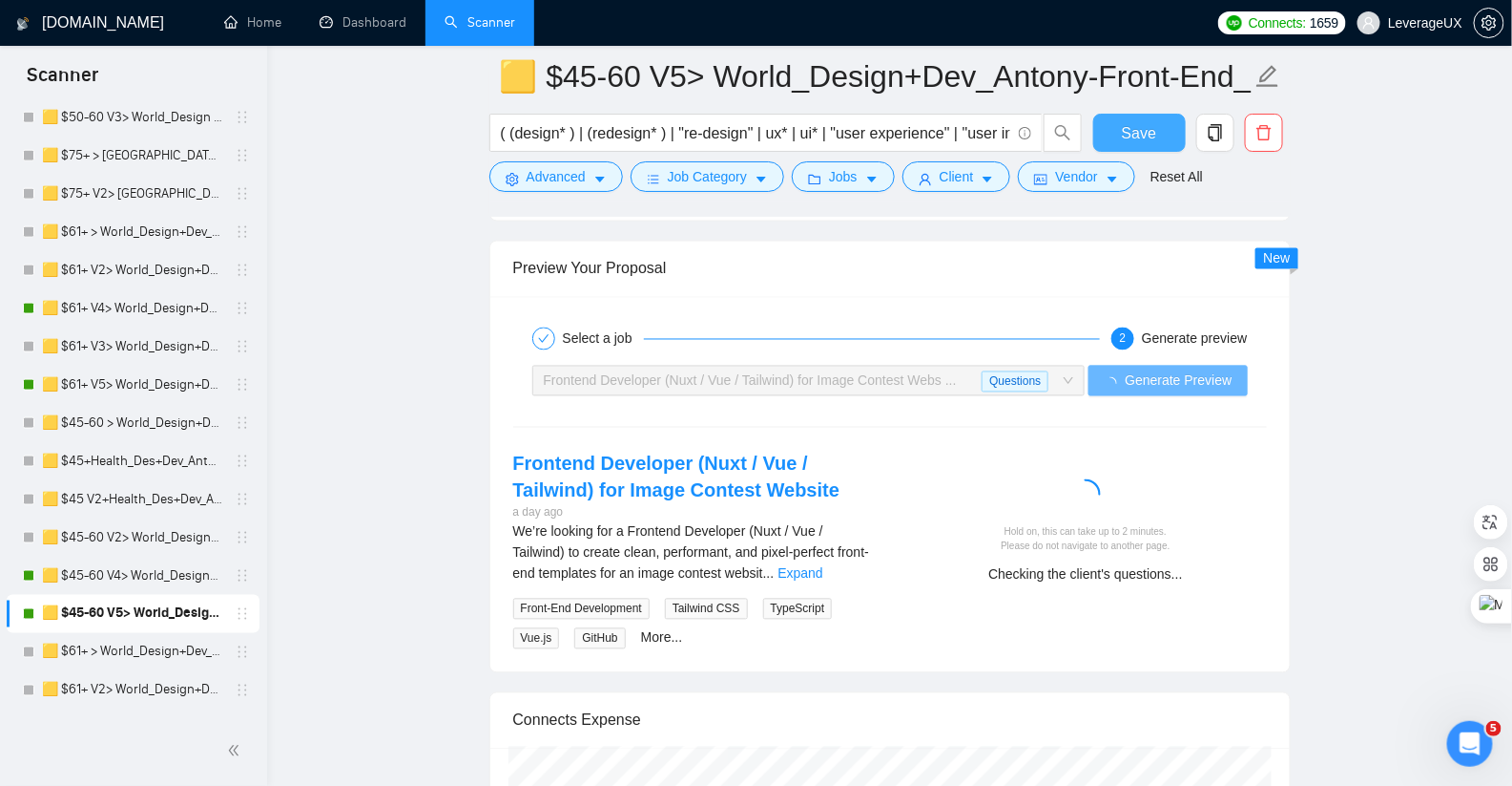
scroll to position [3876, 0]
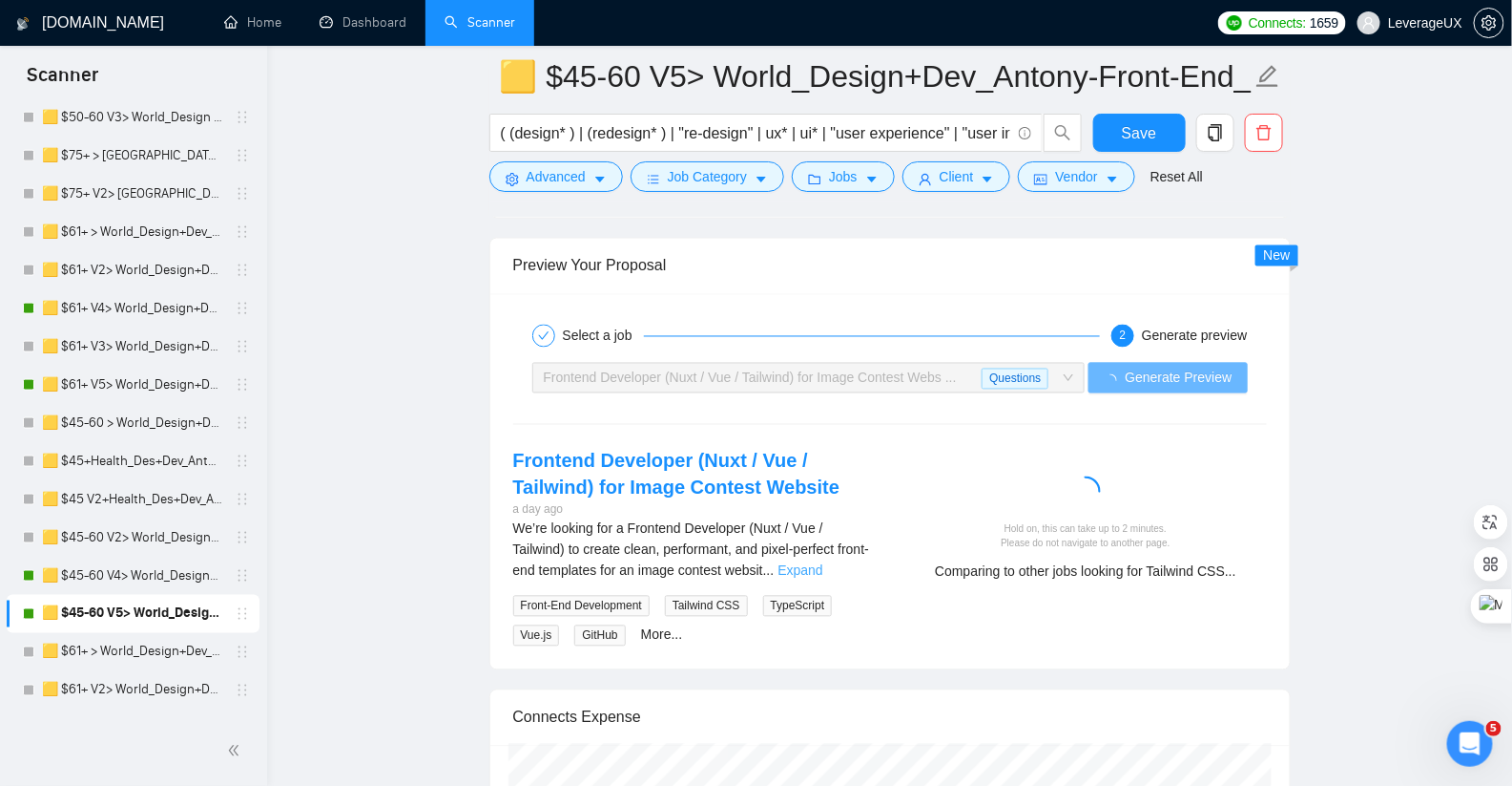
click at [823, 563] on link "Expand" at bounding box center [800, 571] width 45 height 15
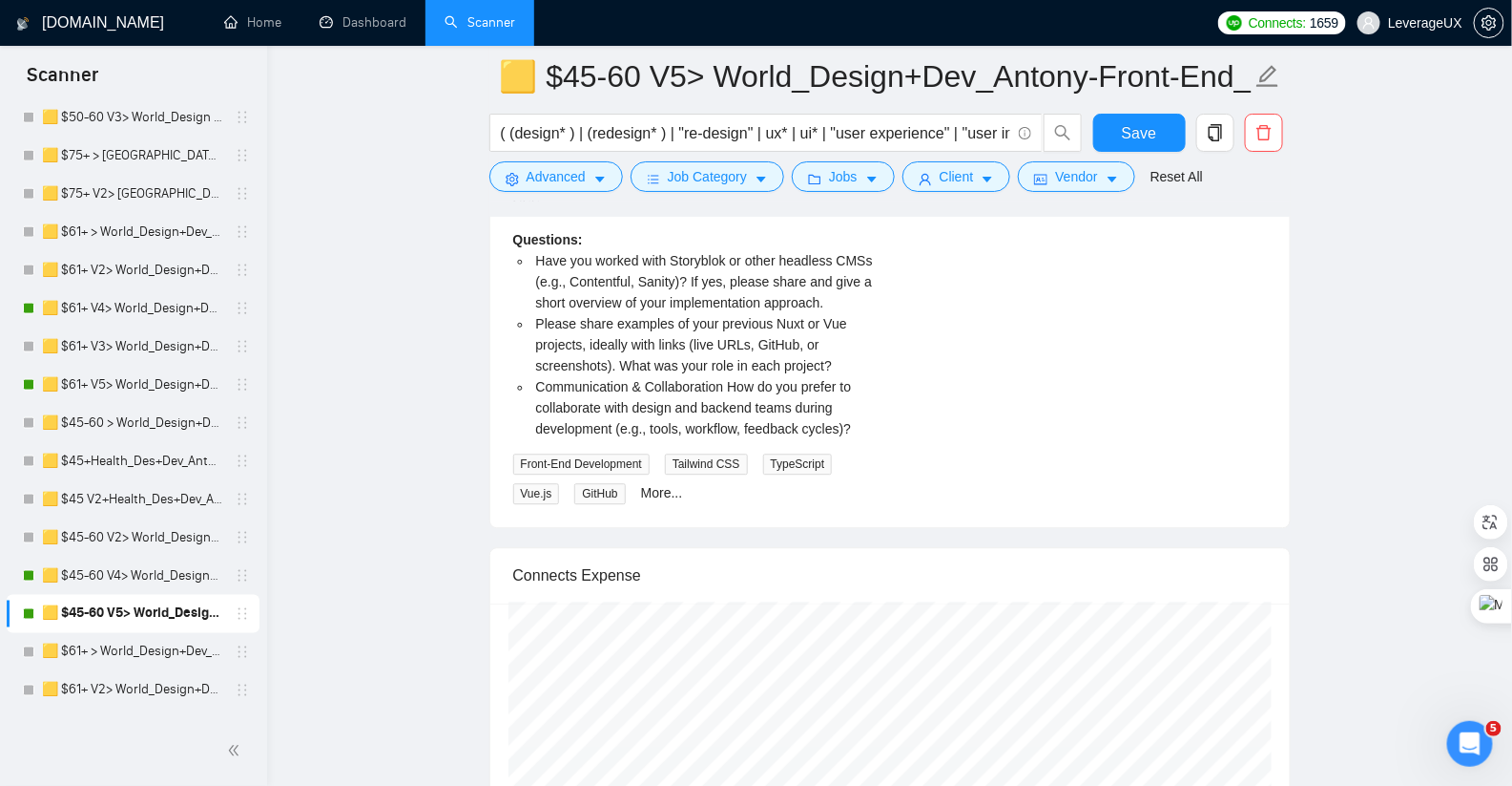
scroll to position [4574, 0]
